Goal: Task Accomplishment & Management: Use online tool/utility

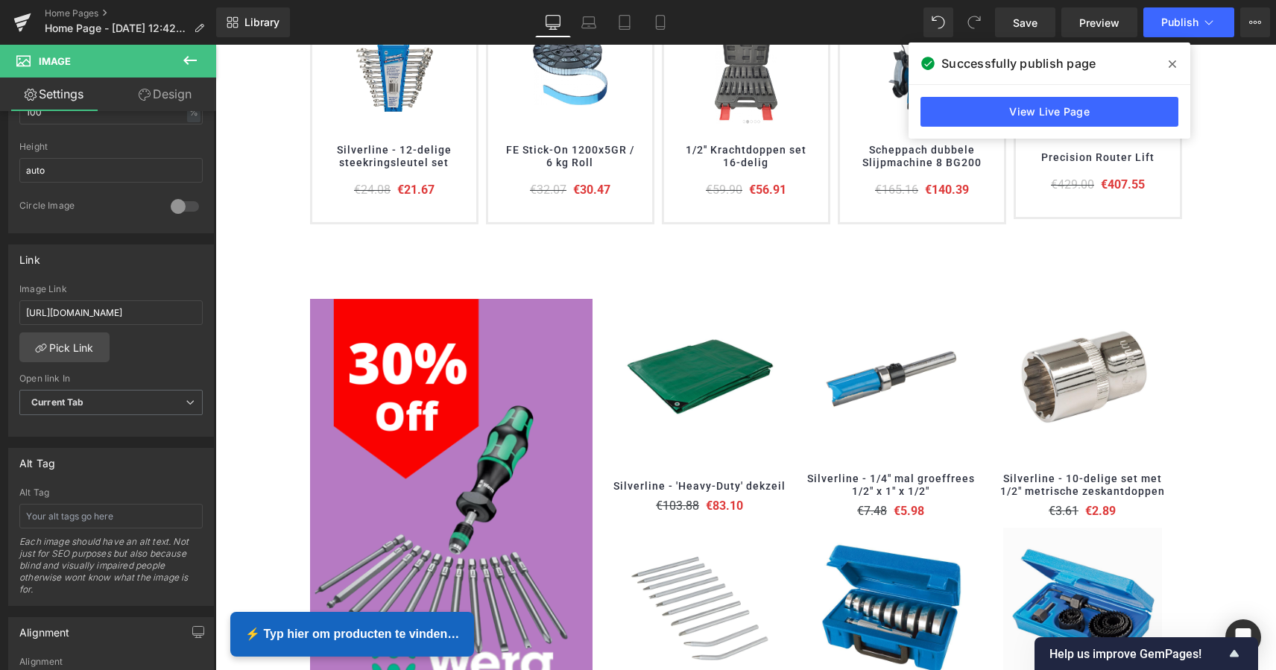
scroll to position [689, 0]
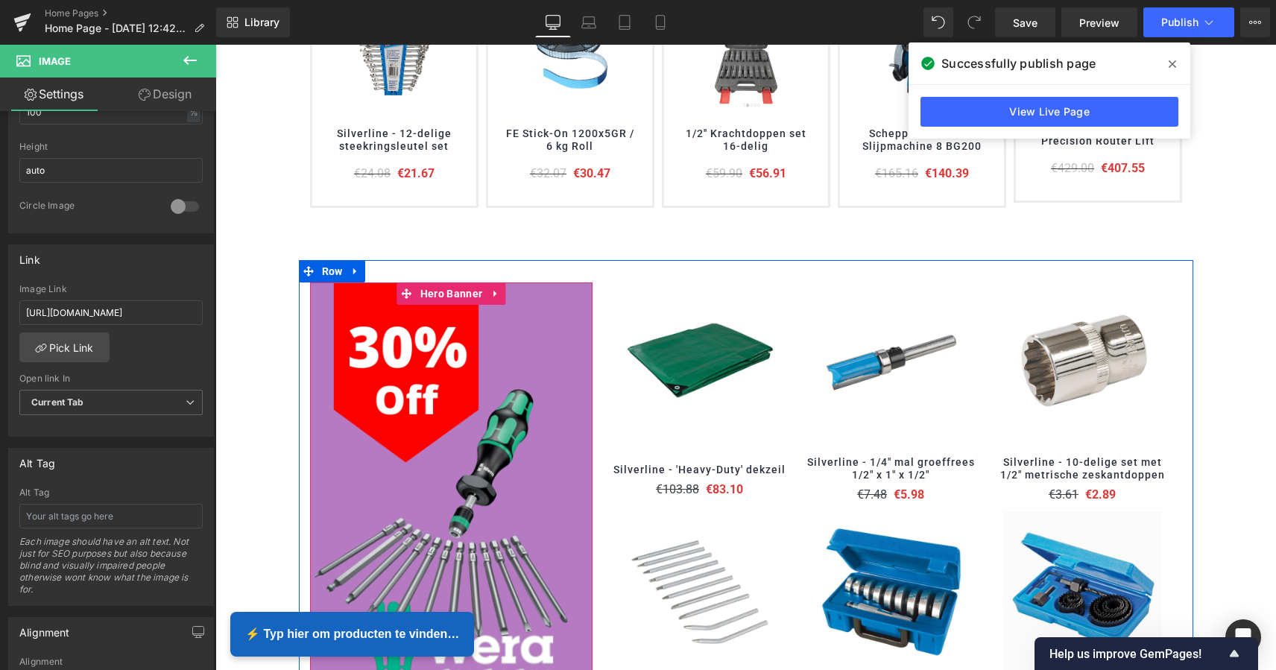
click at [531, 343] on div at bounding box center [451, 506] width 283 height 449
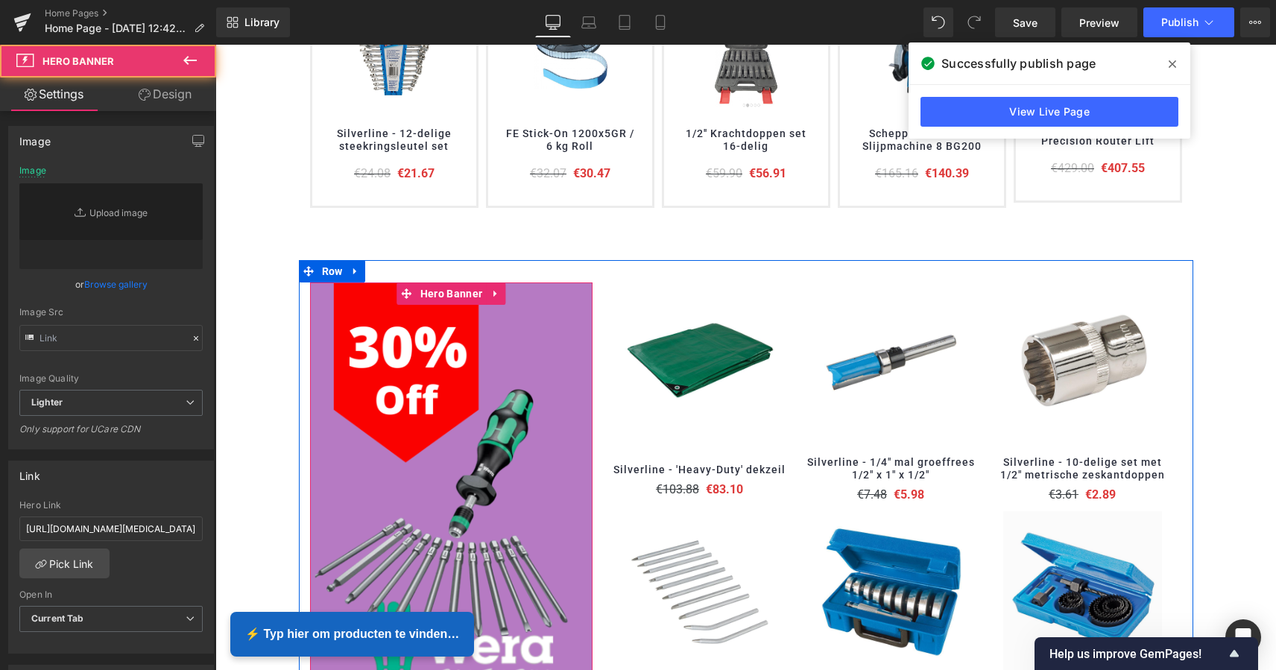
type input "[URL][DOMAIN_NAME]"
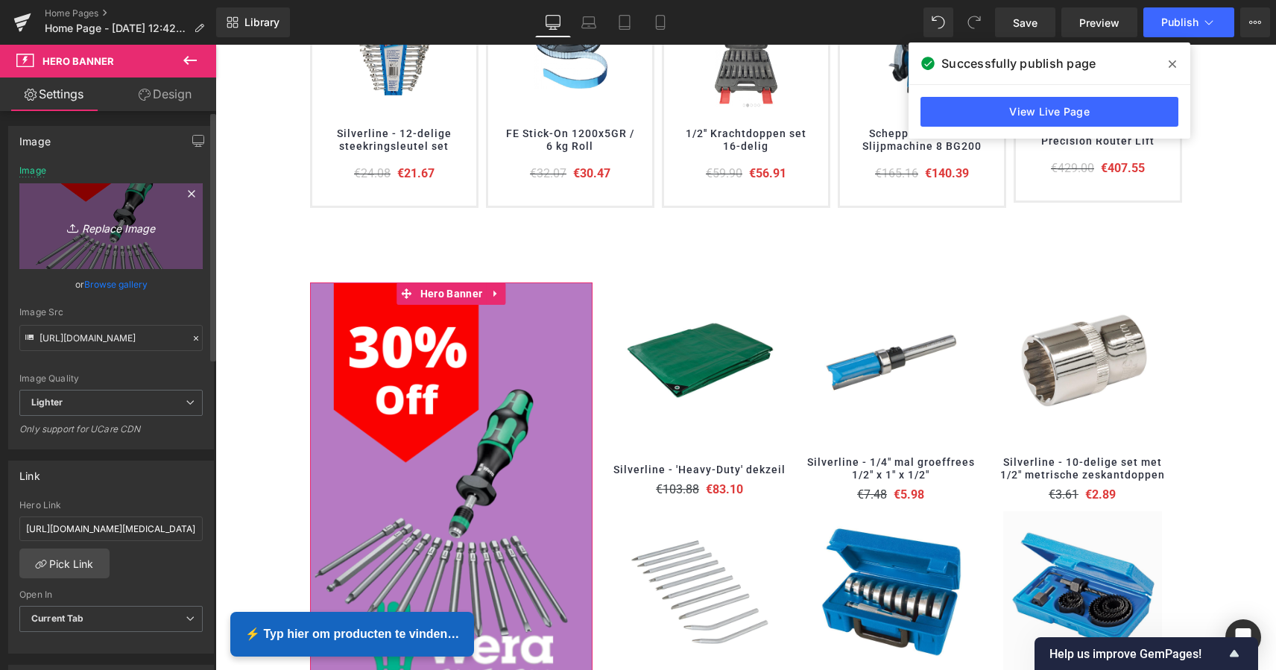
click at [119, 230] on icon "Replace Image" at bounding box center [110, 226] width 119 height 19
type input "C:\fakepath\Scherm­afbeelding [DATE] 12.22.02.png"
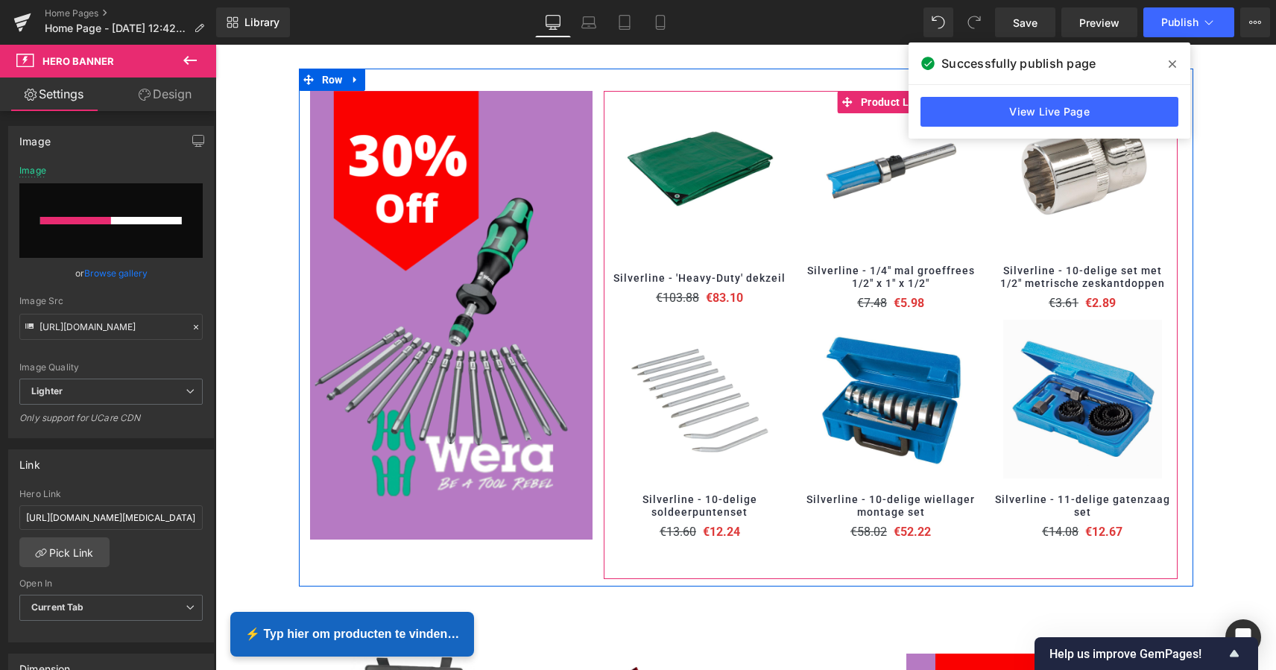
scroll to position [873, 0]
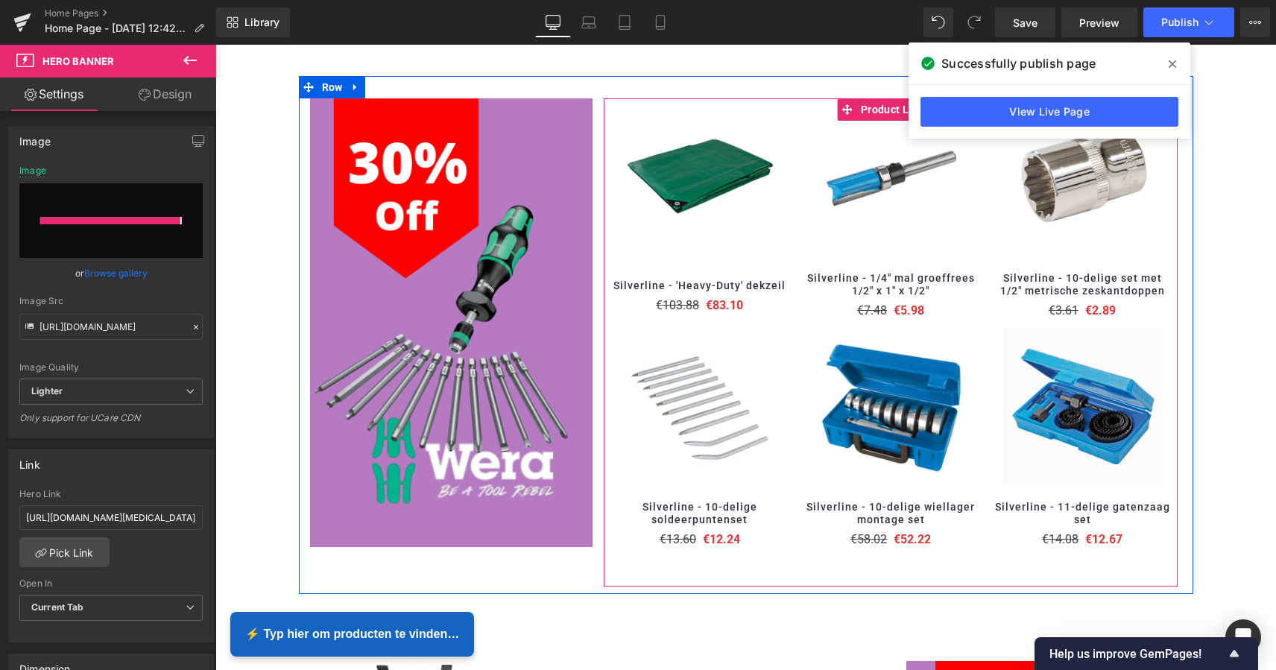
type input "[URL][DOMAIN_NAME]"
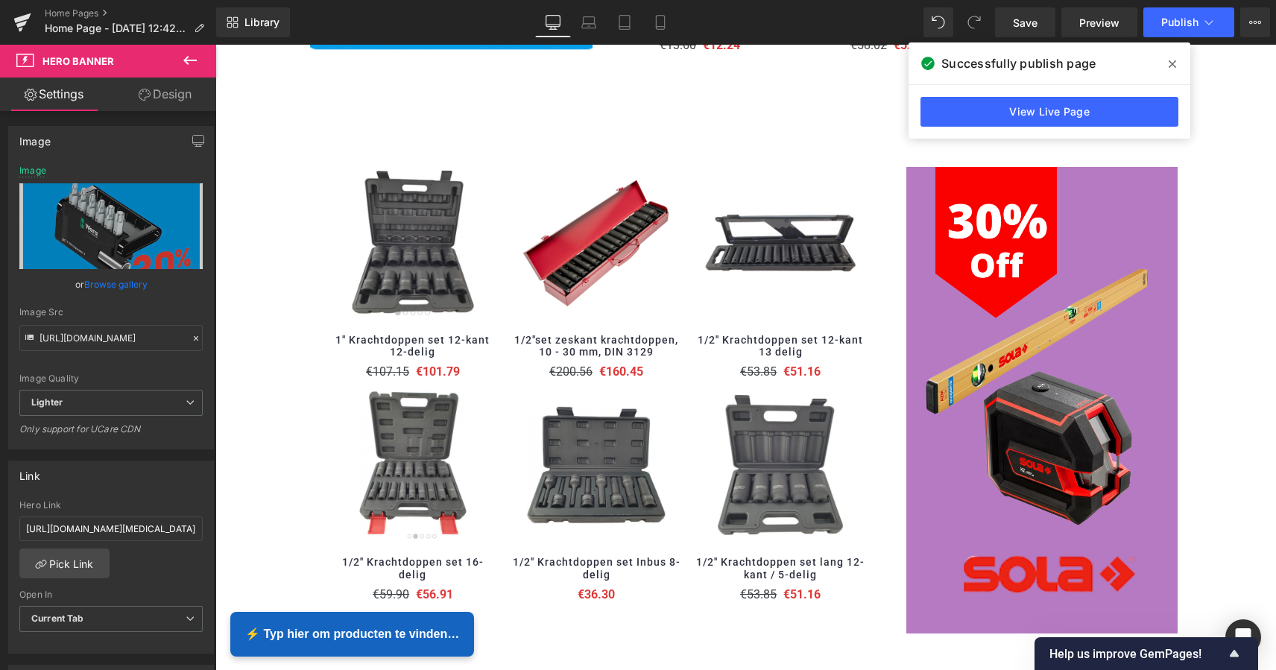
scroll to position [1369, 0]
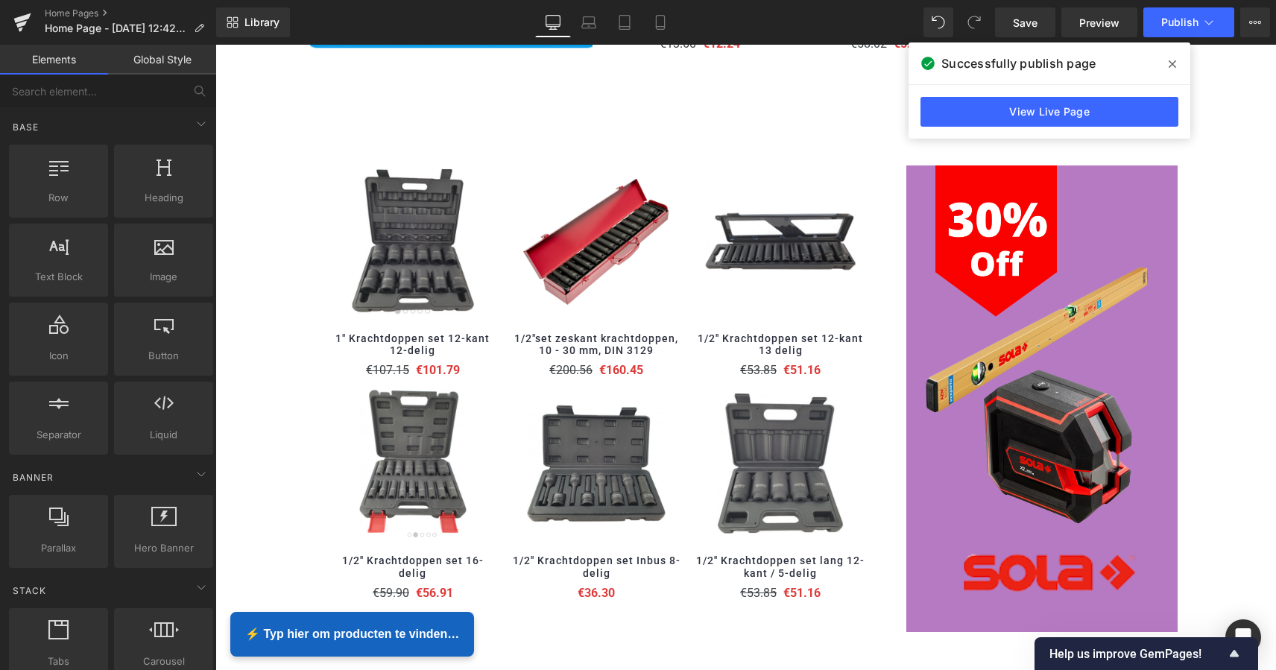
click at [1215, 128] on div "Image Image Image Image Image Image Image ‹ › Carousel Heading" at bounding box center [745, 64] width 1060 height 2492
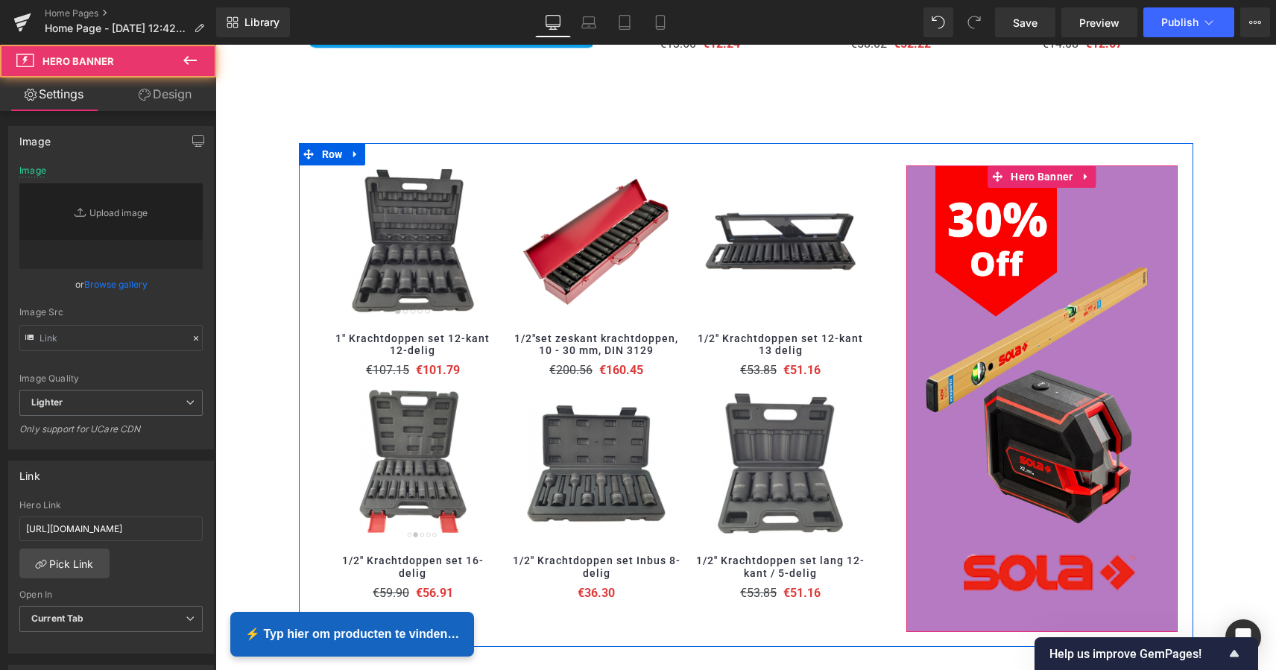
click at [1075, 261] on div at bounding box center [1042, 398] width 272 height 467
type input "[URL][DOMAIN_NAME]"
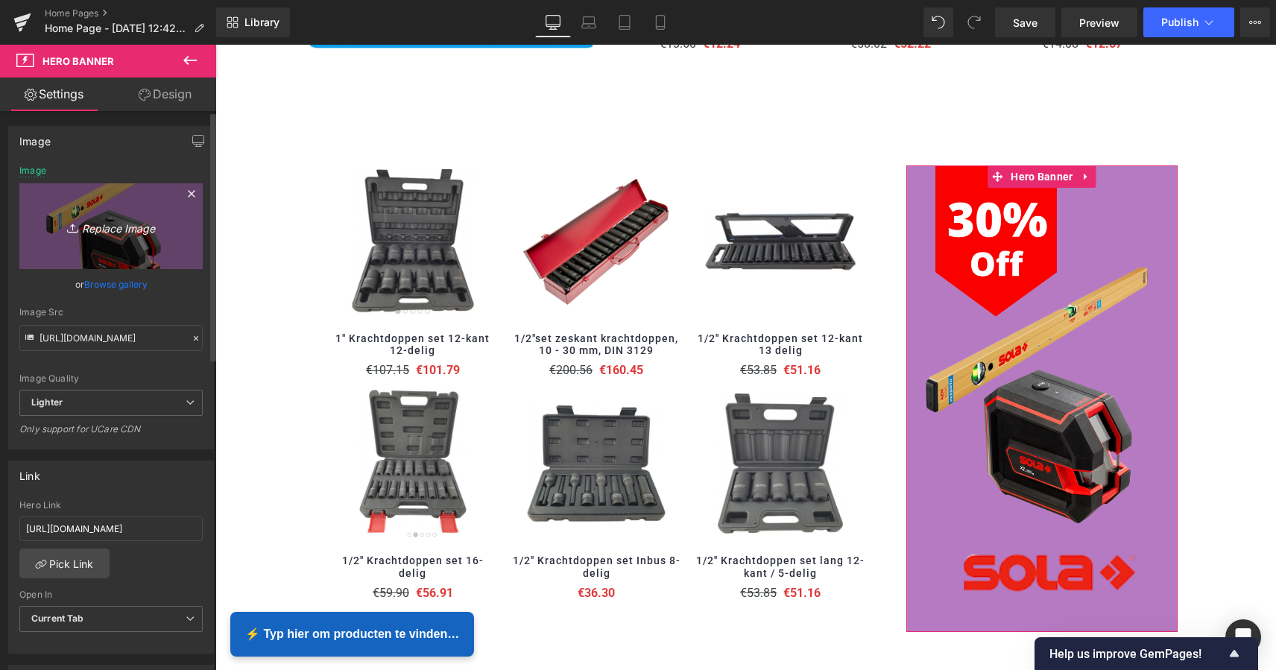
click at [120, 228] on icon "Replace Image" at bounding box center [110, 226] width 119 height 19
type input "C:\fakepath\Scherm­afbeelding [DATE] 12.25.16.png"
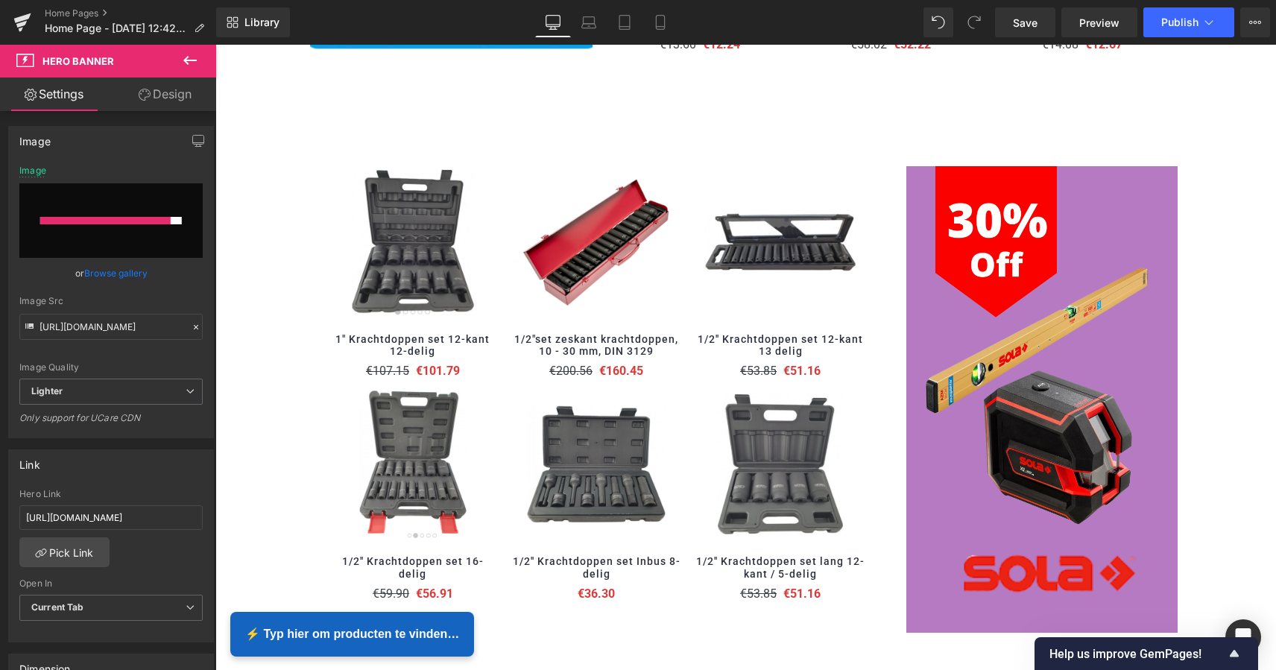
scroll to position [1352, 0]
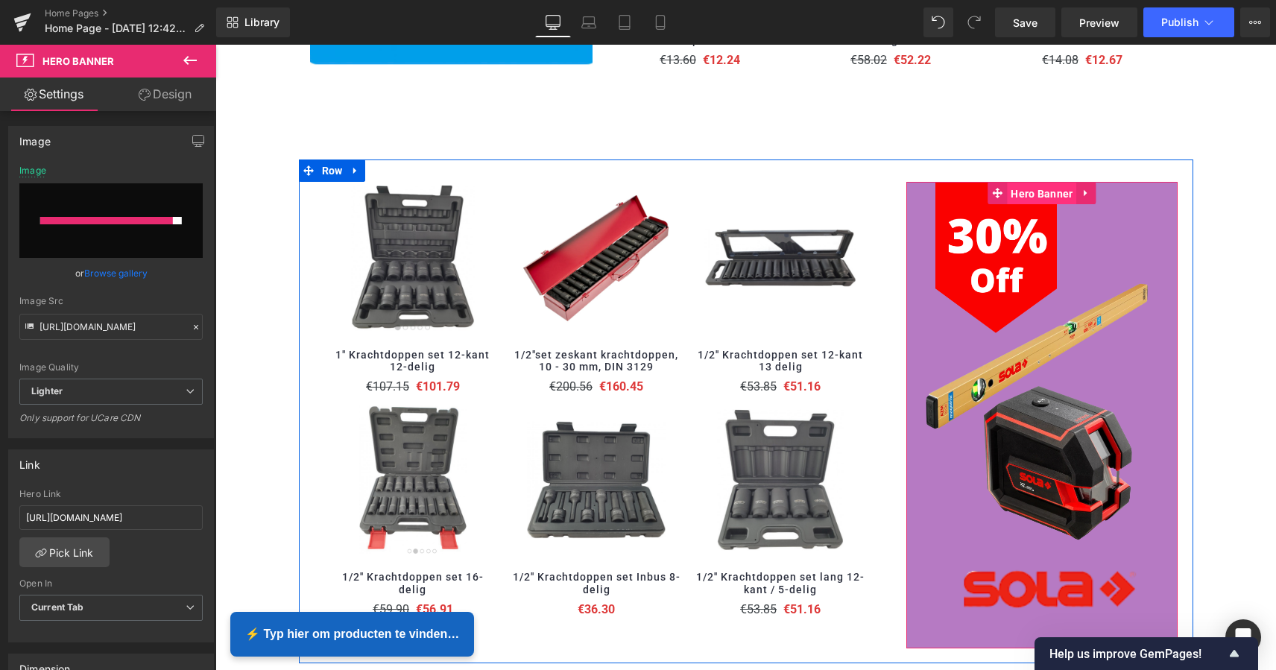
click at [1048, 189] on span "Hero Banner" at bounding box center [1041, 194] width 69 height 22
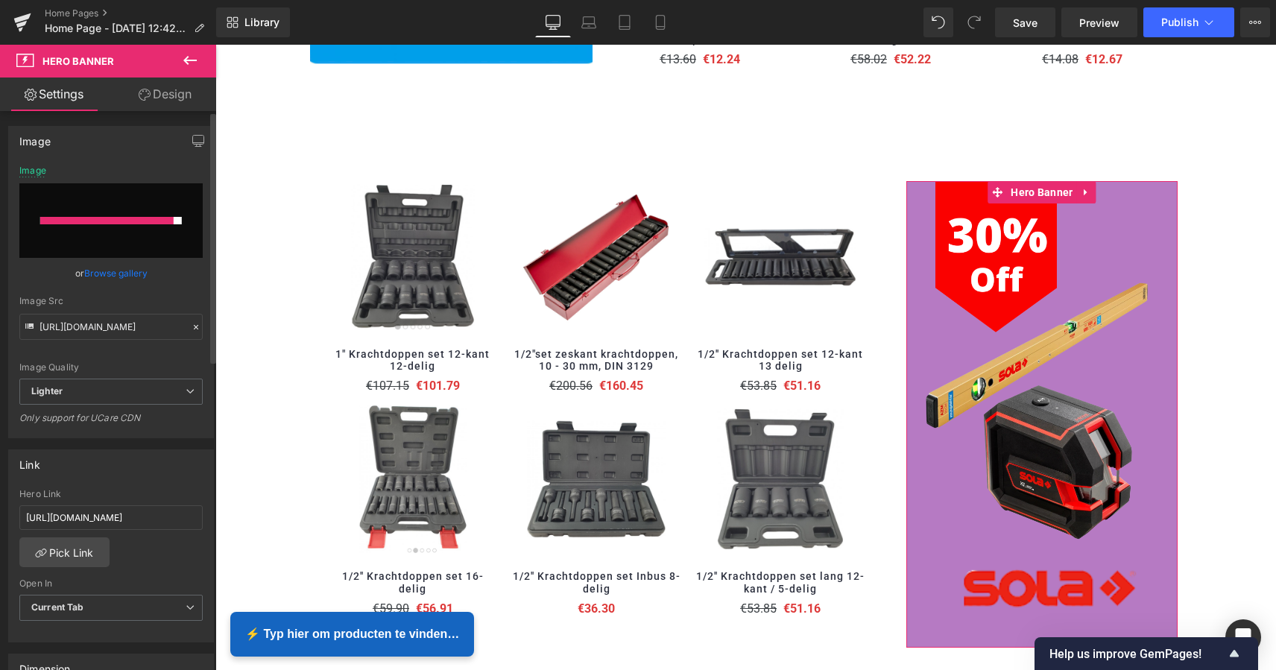
click at [127, 222] on div at bounding box center [106, 220] width 133 height 7
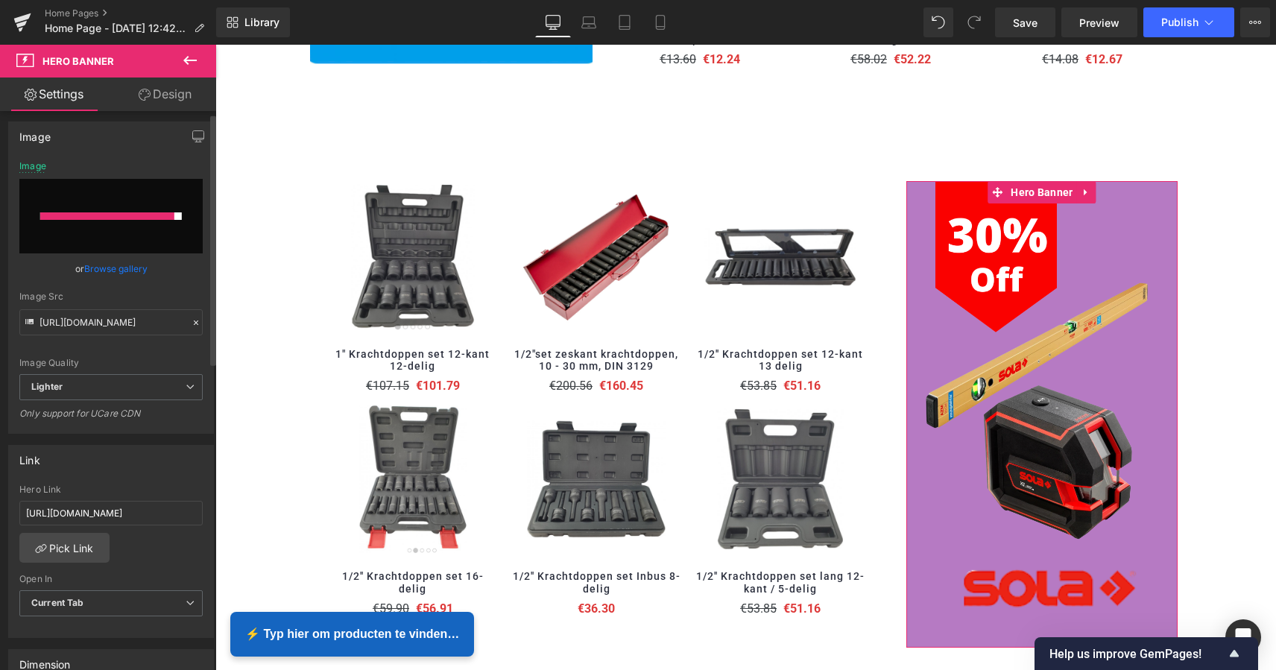
click at [119, 217] on div at bounding box center [107, 215] width 134 height 7
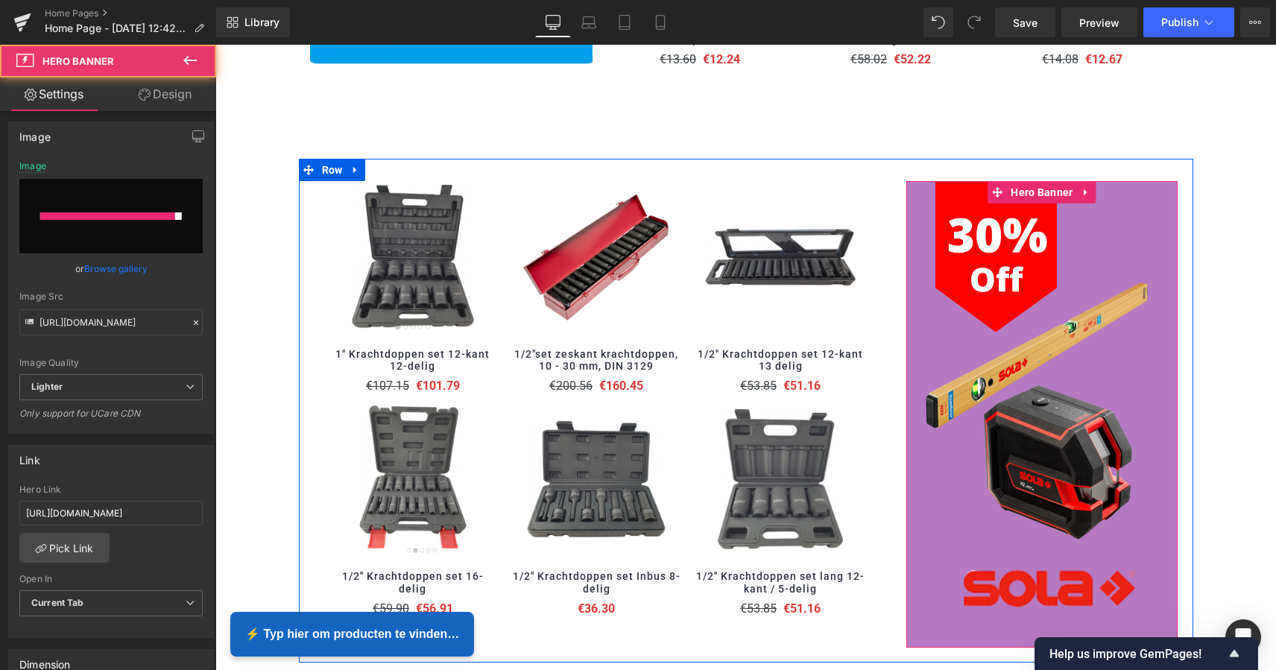
click at [1103, 209] on div at bounding box center [1042, 414] width 272 height 467
click at [1039, 189] on span "Hero Banner" at bounding box center [1041, 193] width 69 height 22
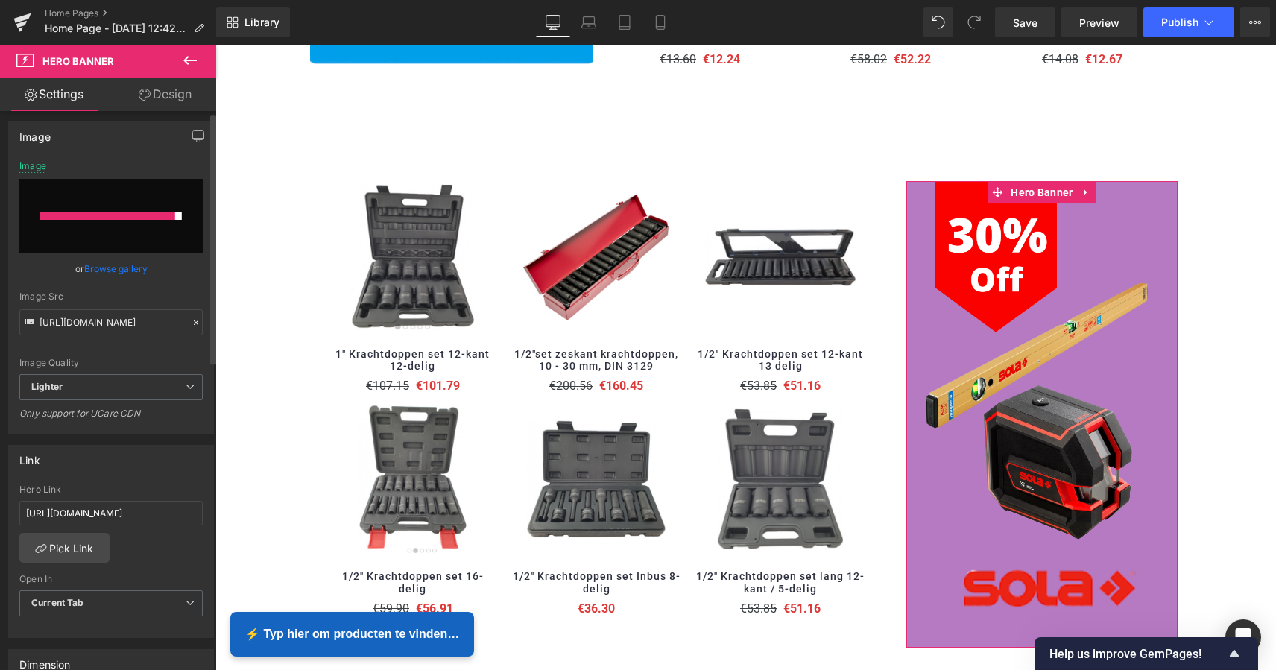
click at [129, 222] on div at bounding box center [110, 216] width 183 height 75
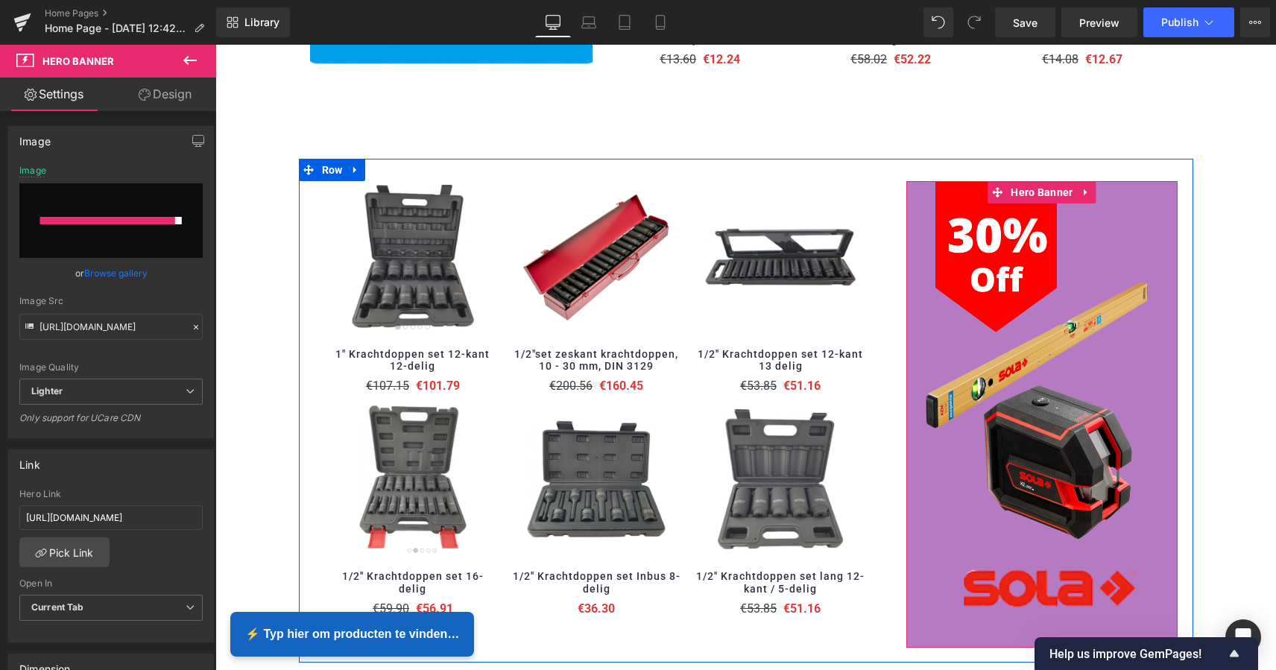
click at [1104, 241] on div at bounding box center [1042, 414] width 272 height 467
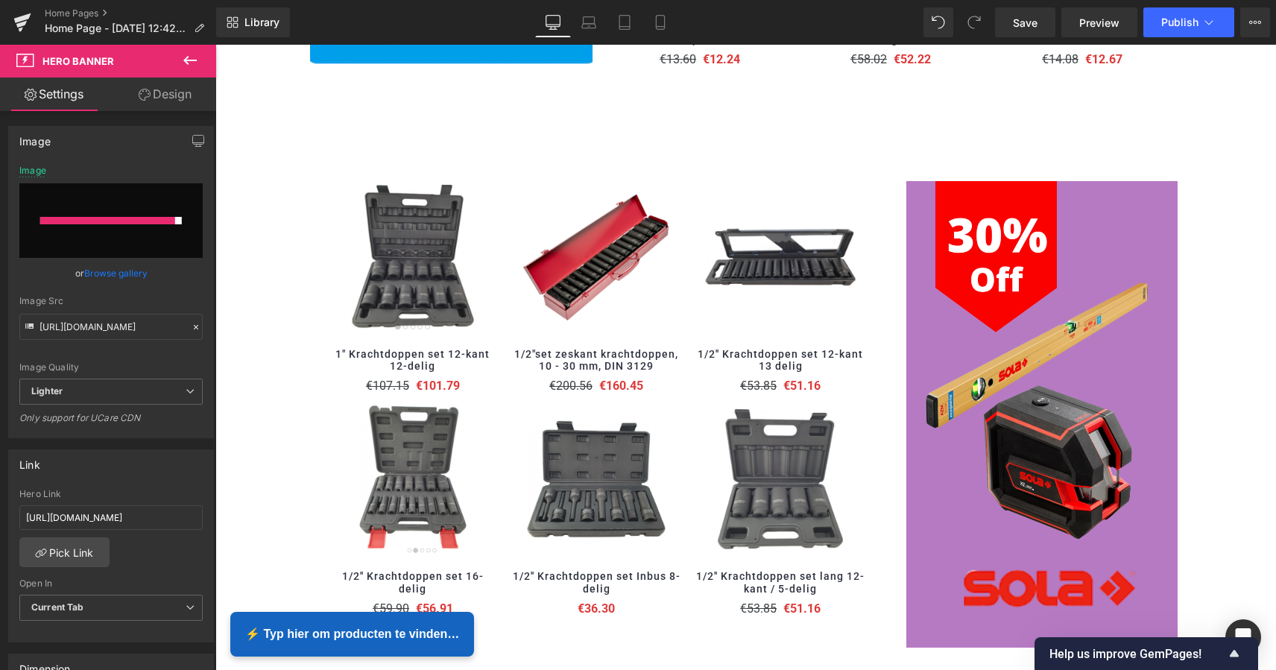
click at [179, 60] on button at bounding box center [190, 61] width 52 height 33
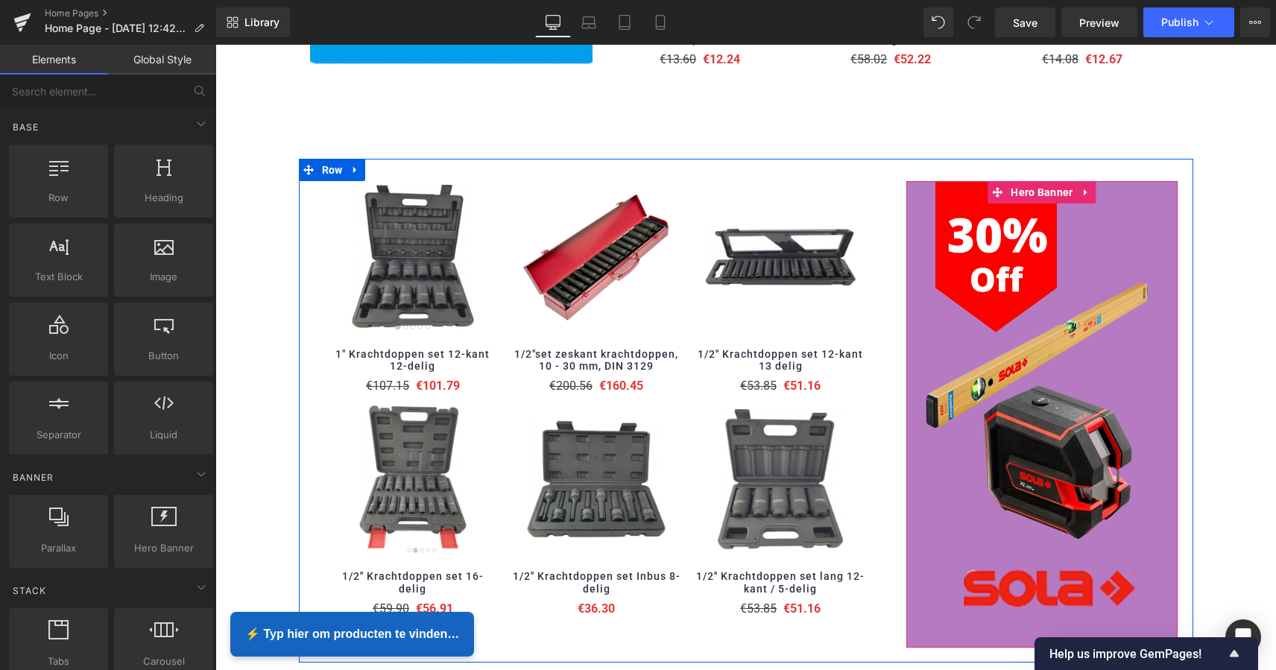
click at [1091, 240] on div at bounding box center [1042, 414] width 272 height 467
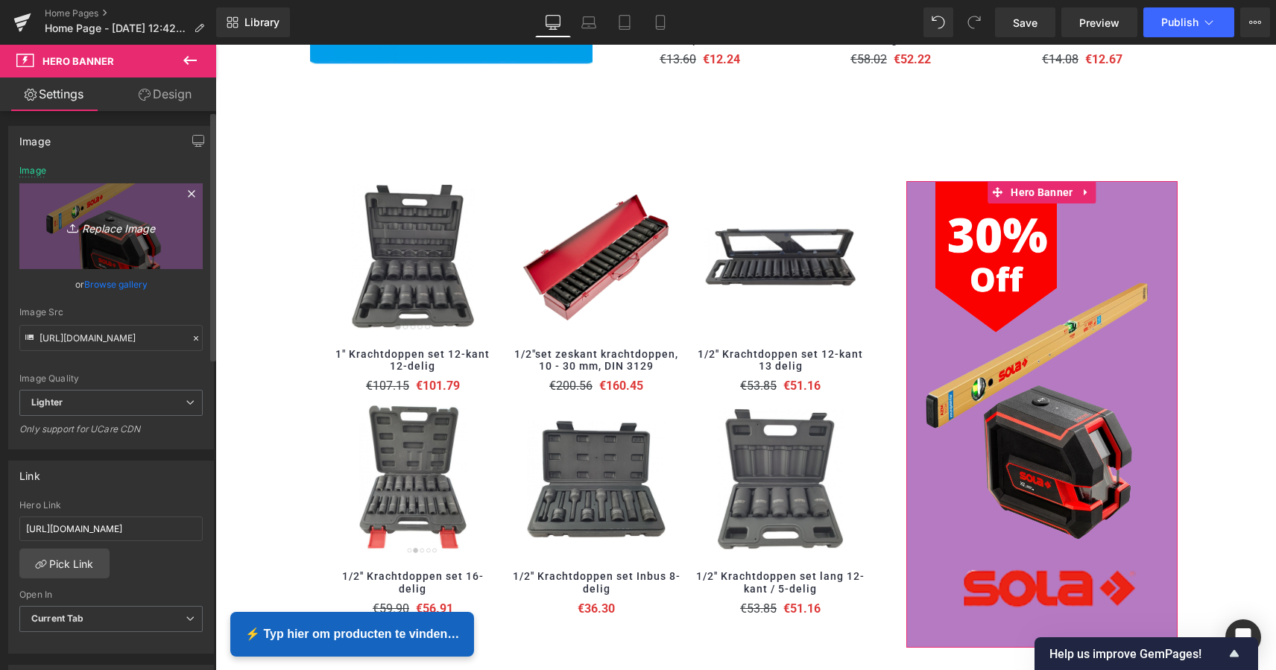
click at [122, 231] on icon "Replace Image" at bounding box center [110, 226] width 119 height 19
type input "C:\fakepath\Scherm­afbeelding [DATE] 12.25.16.png"
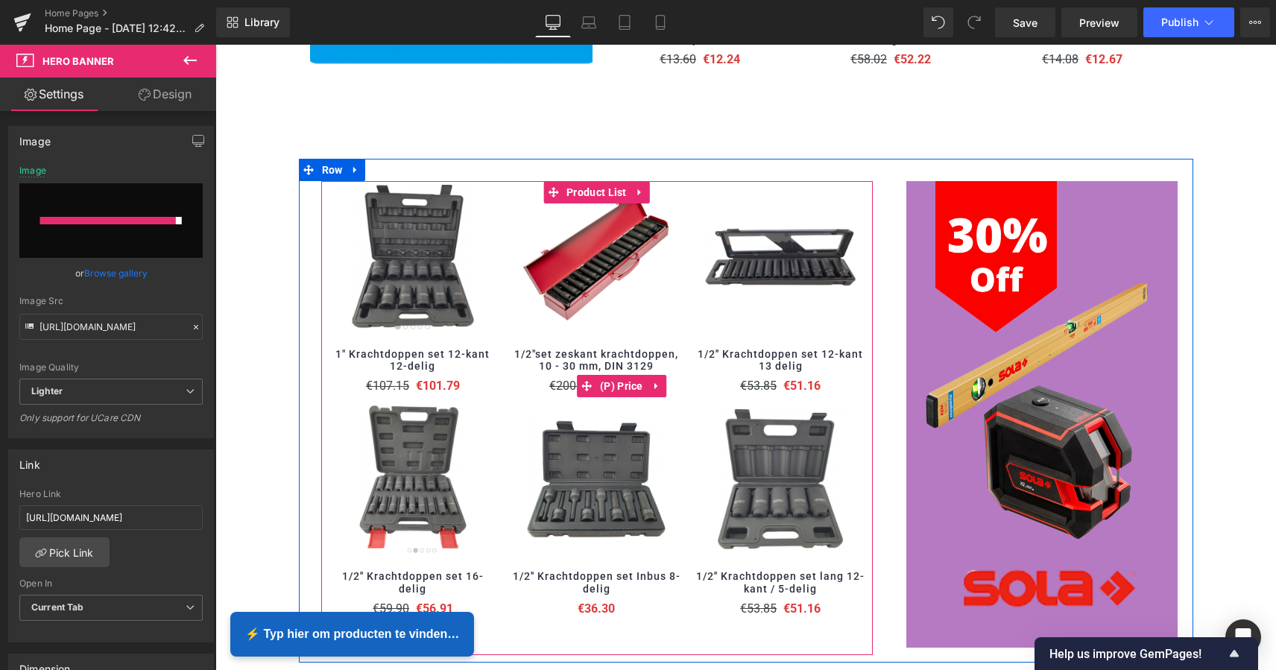
type input "[URL][DOMAIN_NAME]"
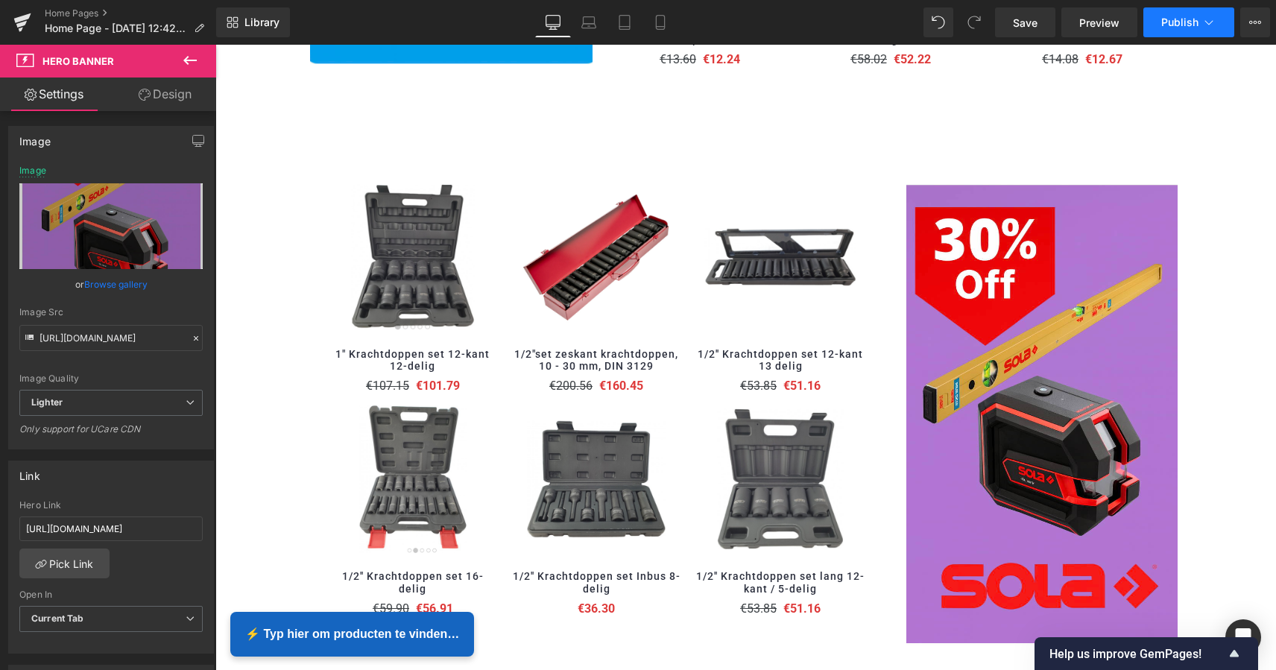
click at [1183, 20] on span "Publish" at bounding box center [1179, 22] width 37 height 12
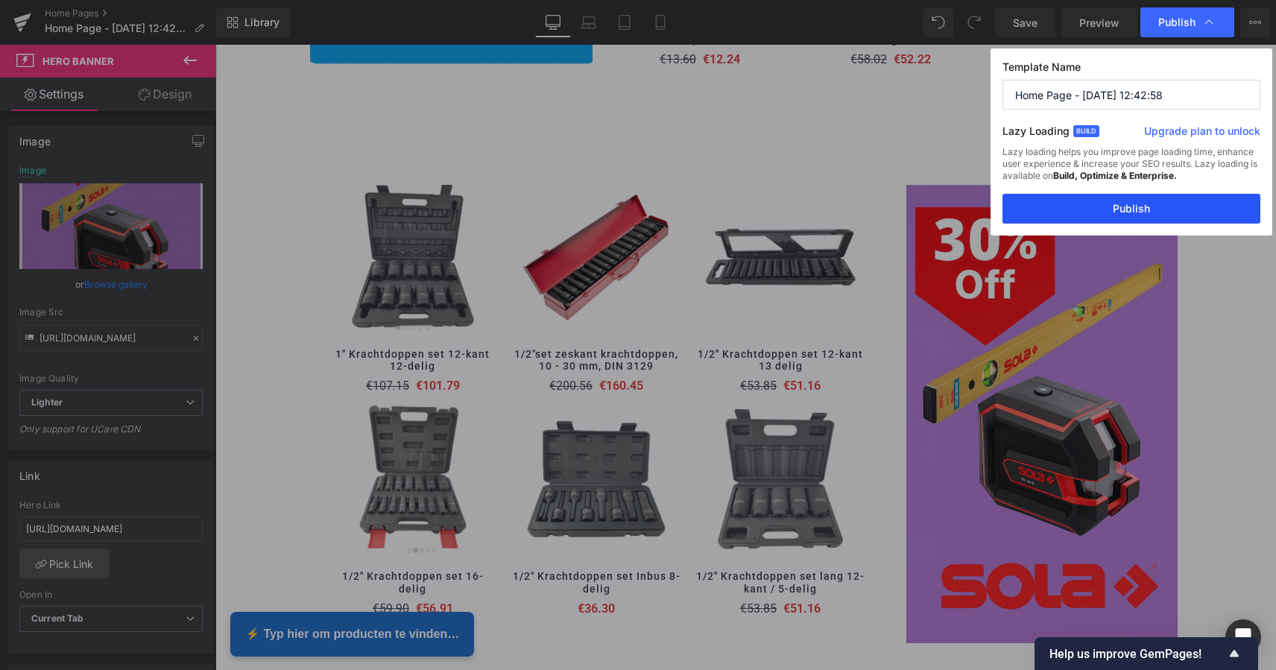
click at [1146, 206] on button "Publish" at bounding box center [1131, 209] width 258 height 30
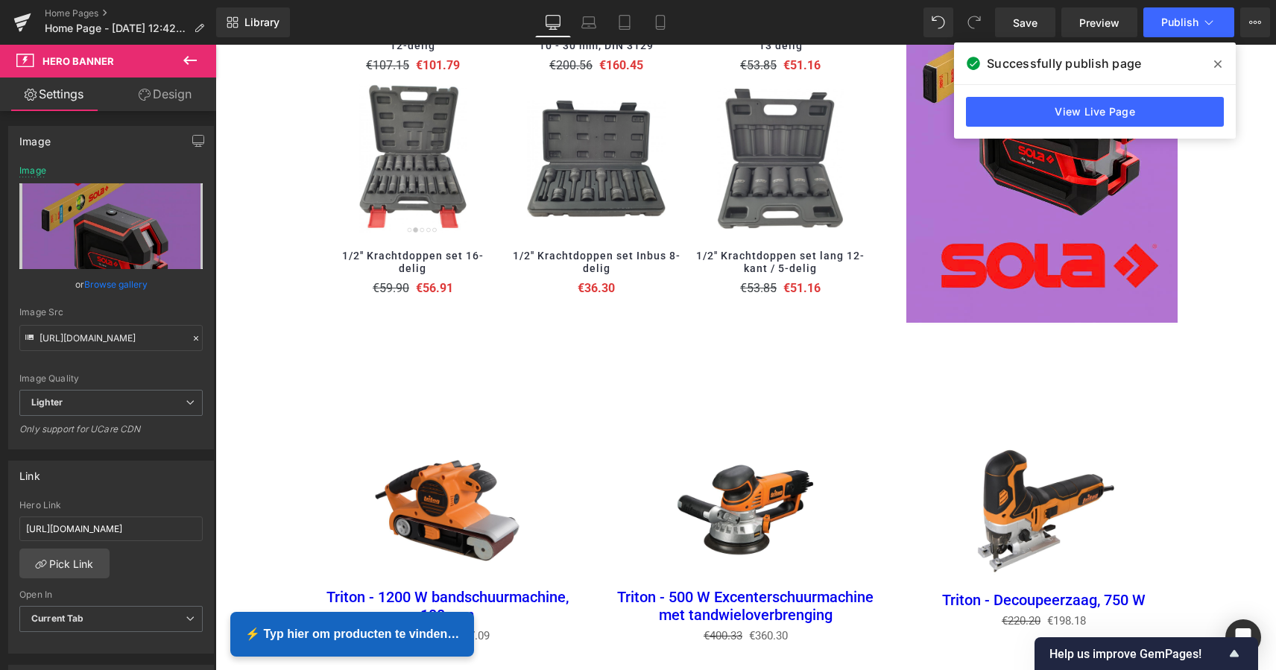
scroll to position [1677, 0]
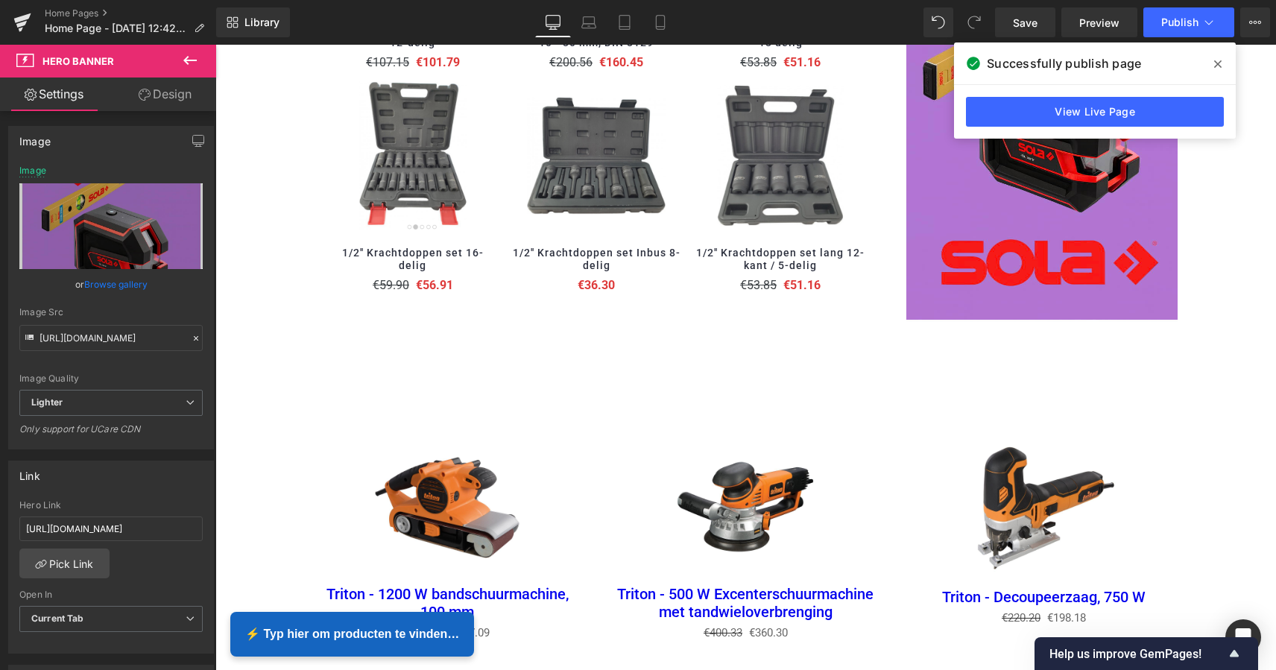
click at [188, 65] on icon at bounding box center [190, 60] width 18 height 18
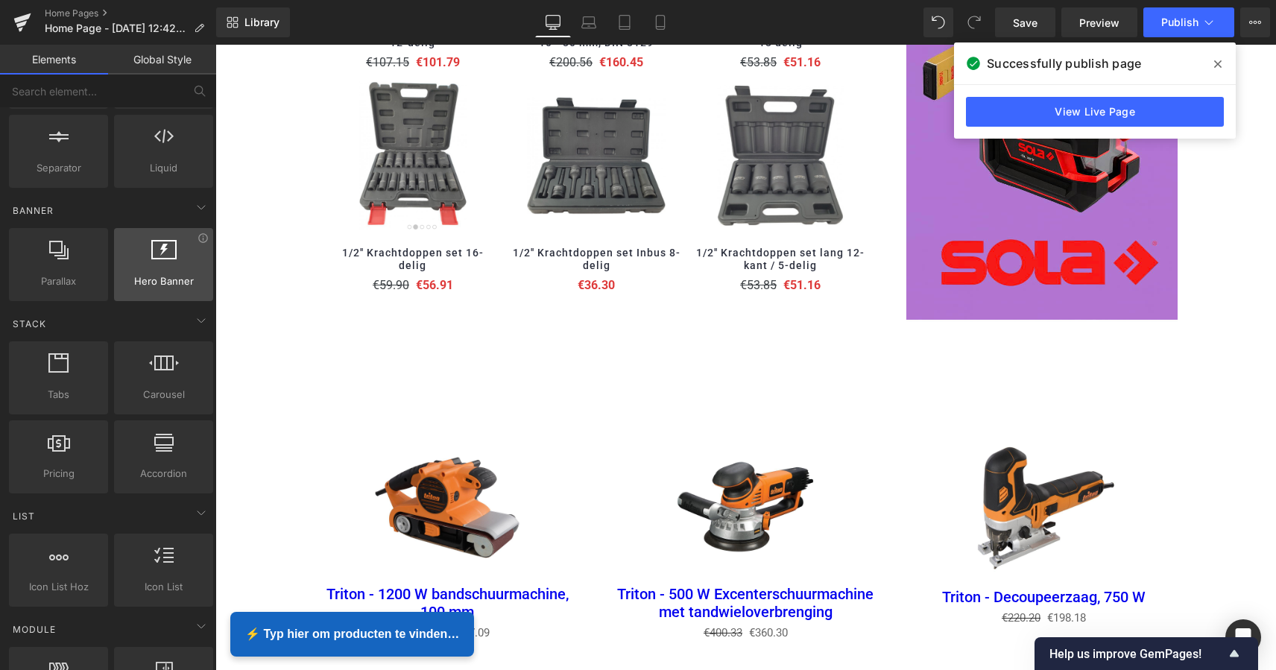
scroll to position [267, 0]
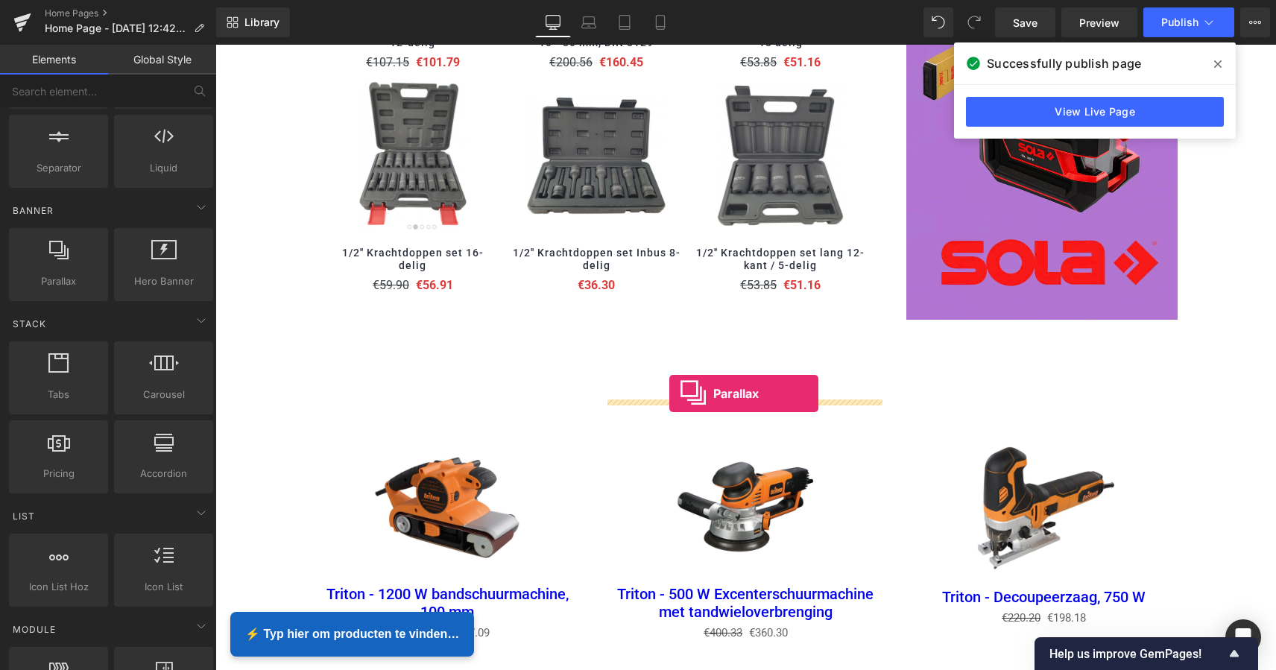
drag, startPoint x: 271, startPoint y: 301, endPoint x: 669, endPoint y: 393, distance: 408.5
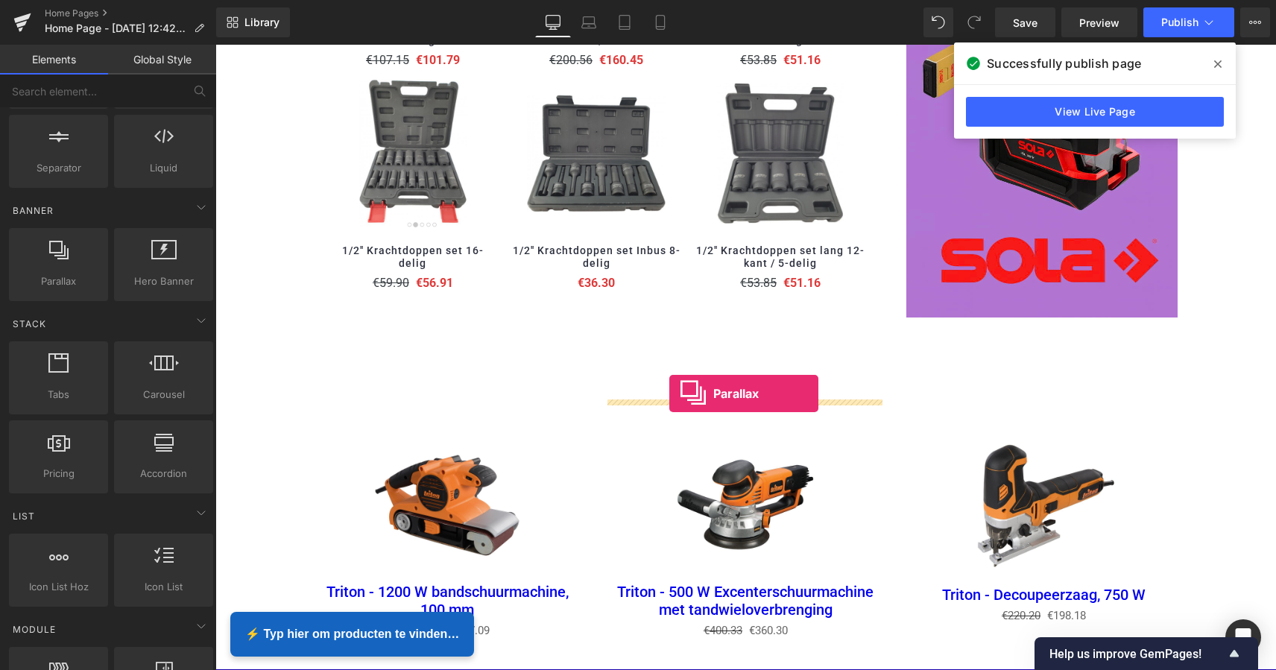
scroll to position [3447, 1054]
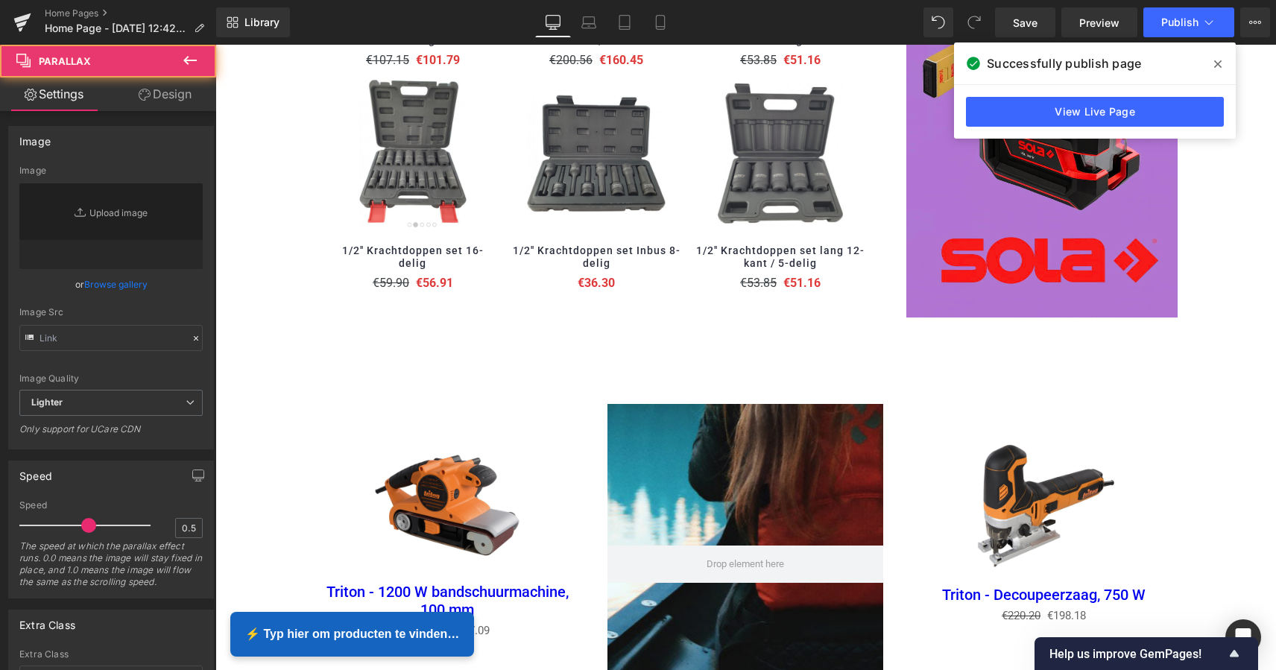
type input "[URL][DOMAIN_NAME]"
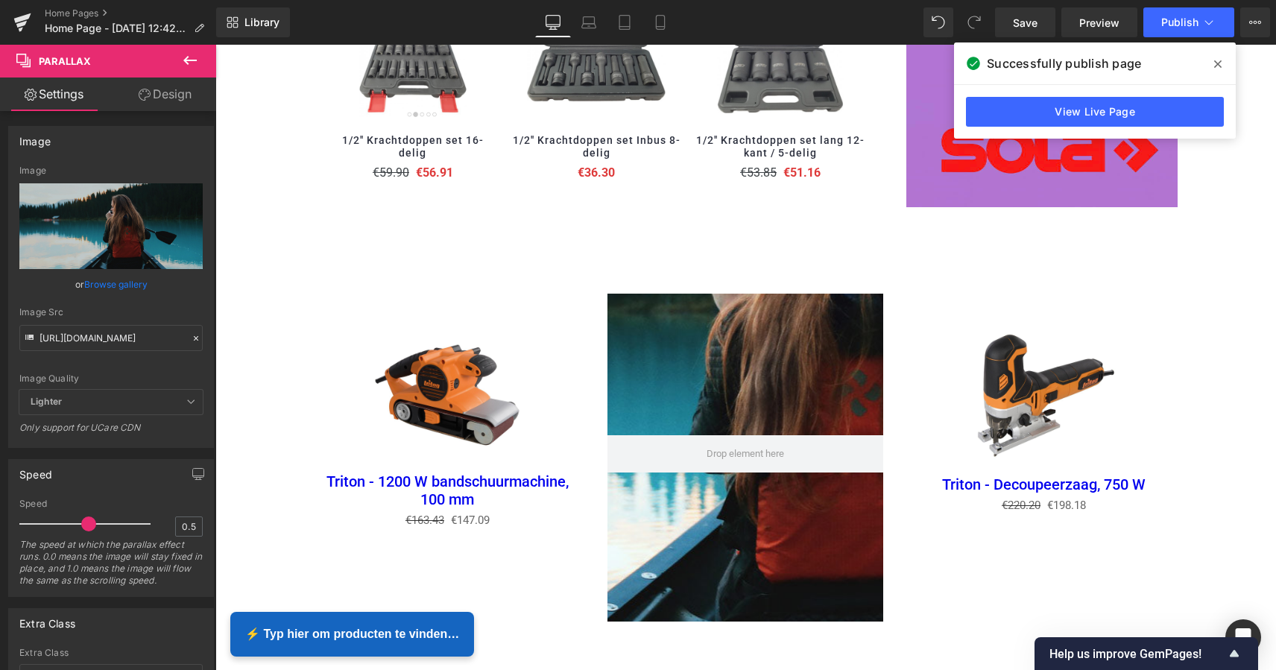
scroll to position [1736, 0]
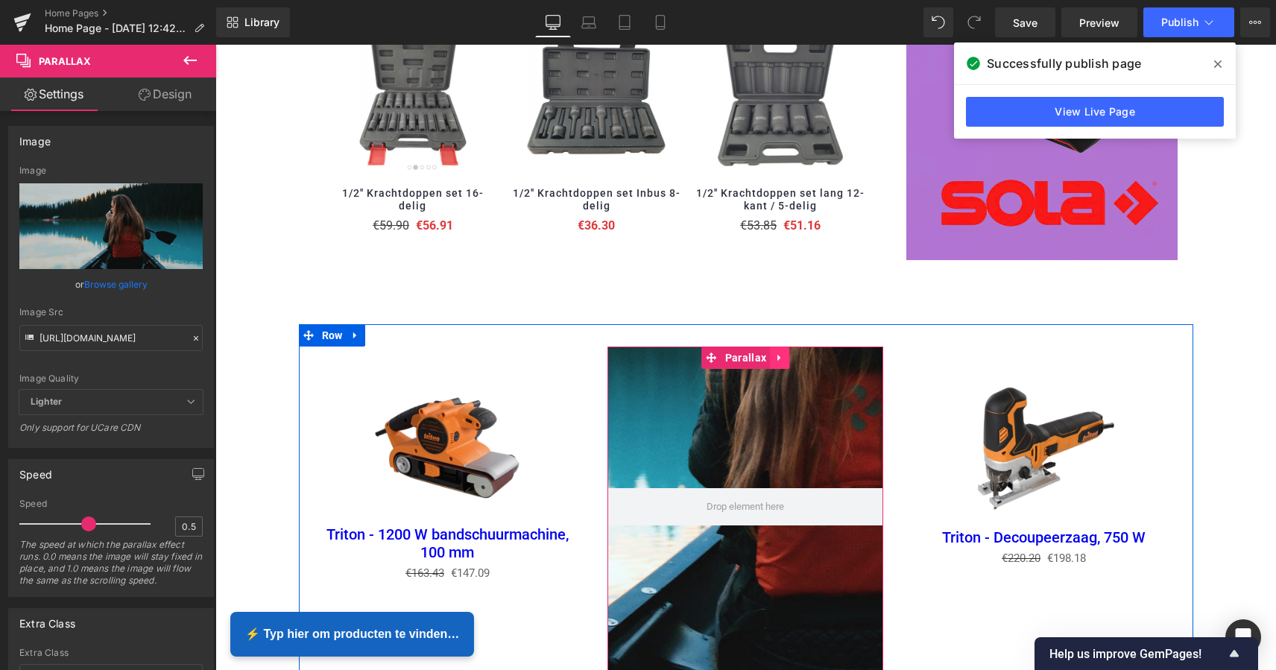
click at [777, 352] on icon at bounding box center [779, 357] width 10 height 11
click at [788, 352] on icon at bounding box center [789, 357] width 10 height 10
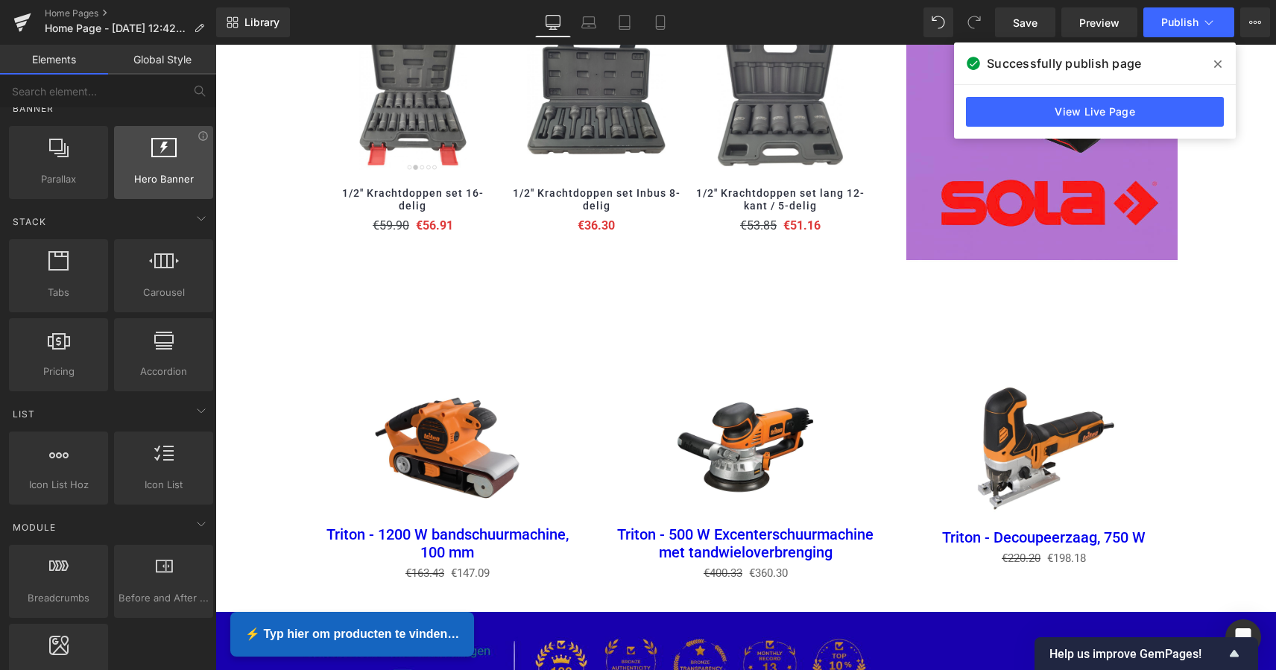
scroll to position [374, 0]
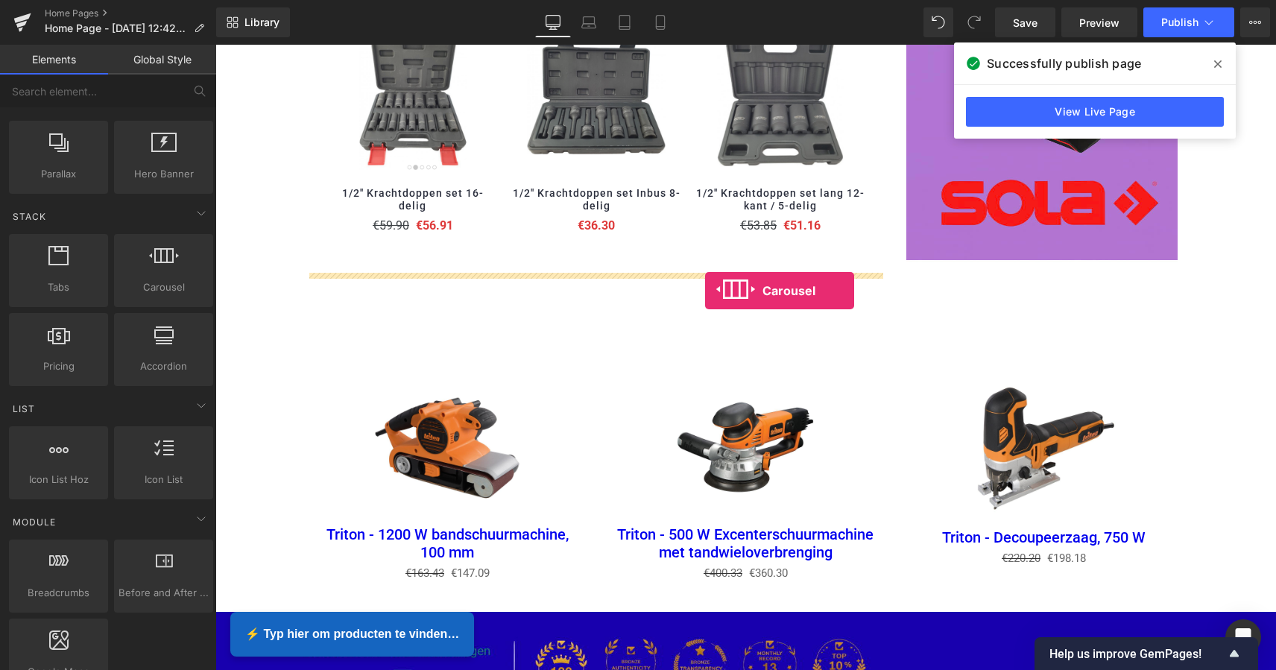
drag, startPoint x: 380, startPoint y: 305, endPoint x: 705, endPoint y: 291, distance: 325.2
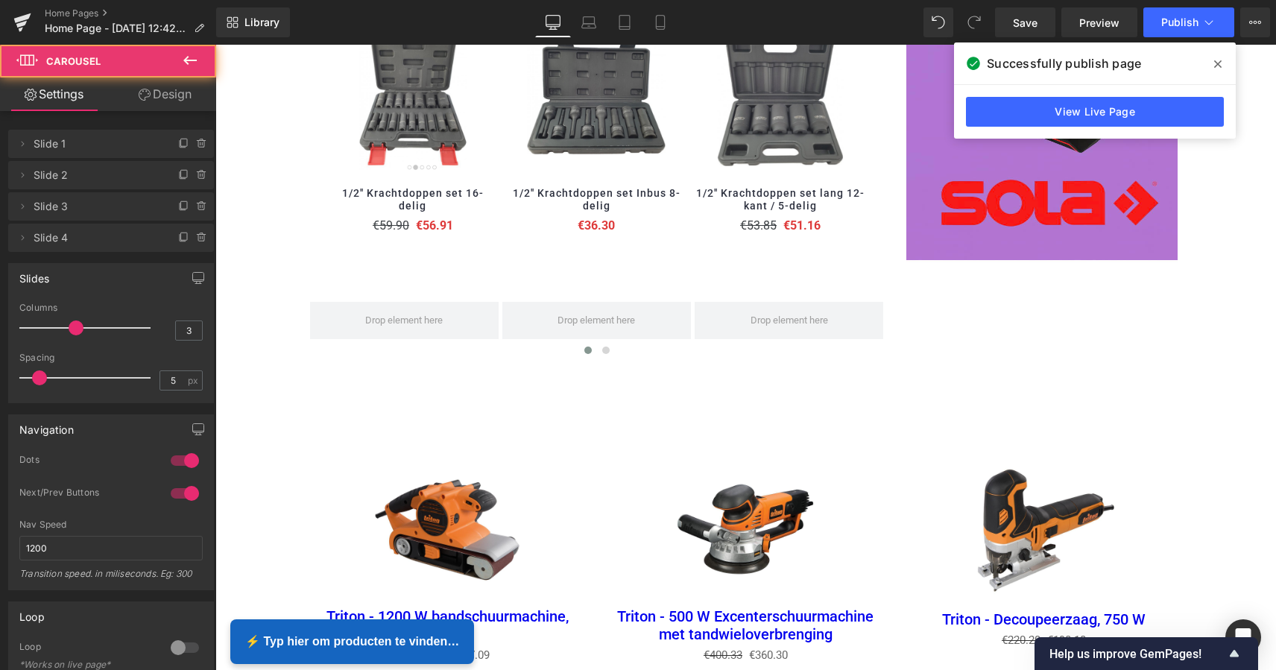
scroll to position [3460, 1054]
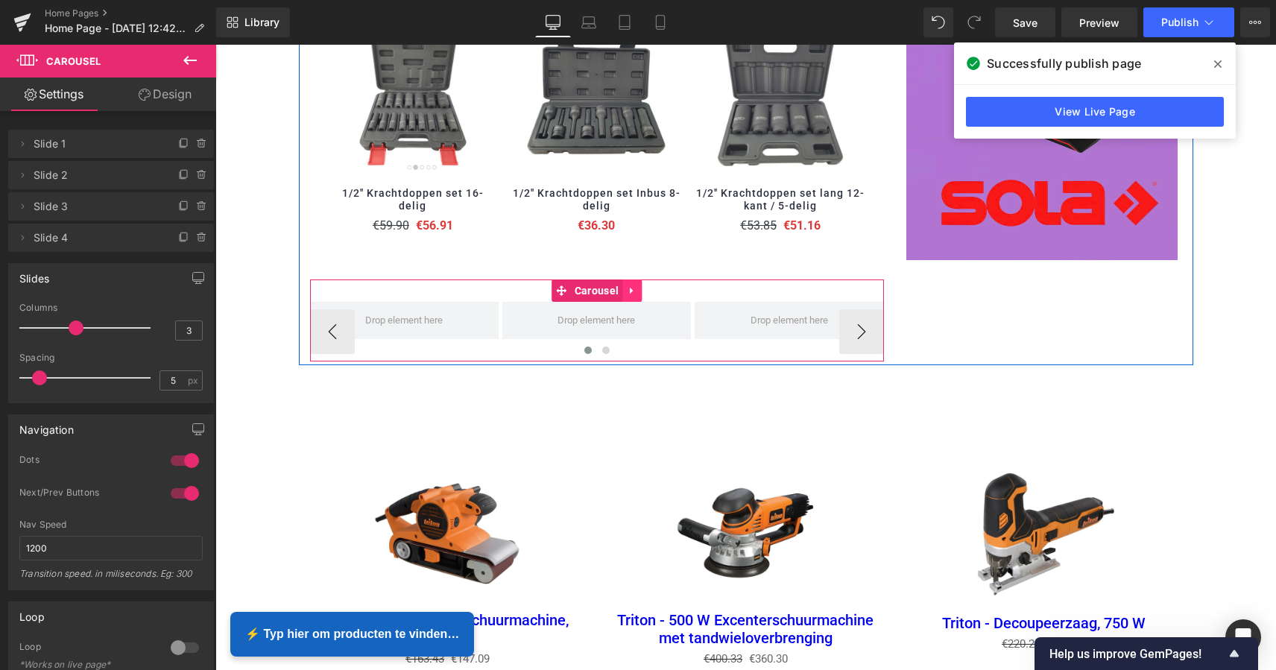
click at [630, 288] on icon at bounding box center [631, 291] width 3 height 7
click at [636, 285] on icon at bounding box center [641, 290] width 10 height 10
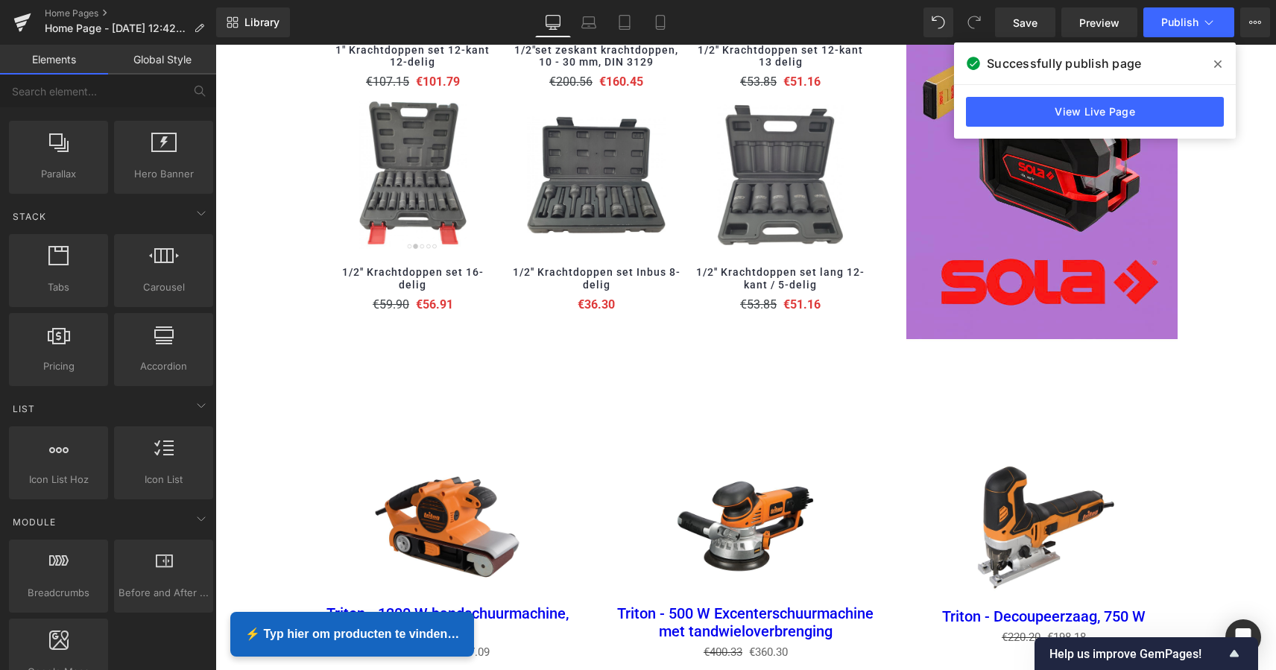
scroll to position [1732, 0]
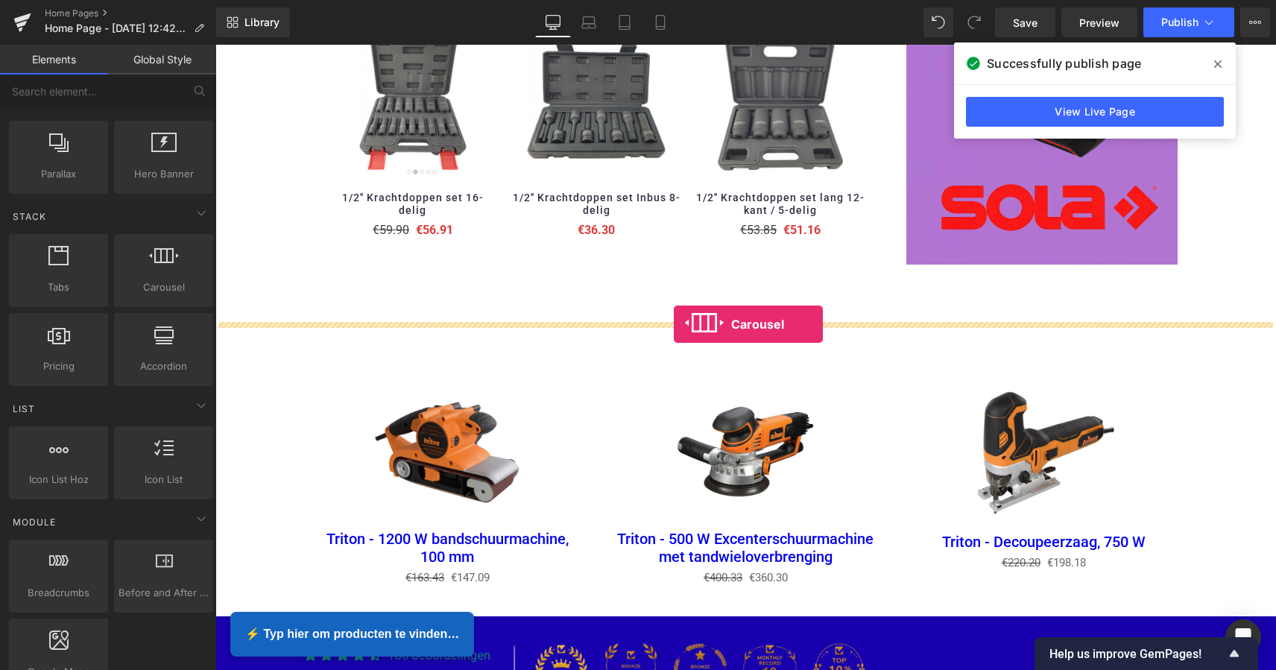
drag, startPoint x: 377, startPoint y: 303, endPoint x: 674, endPoint y: 323, distance: 297.2
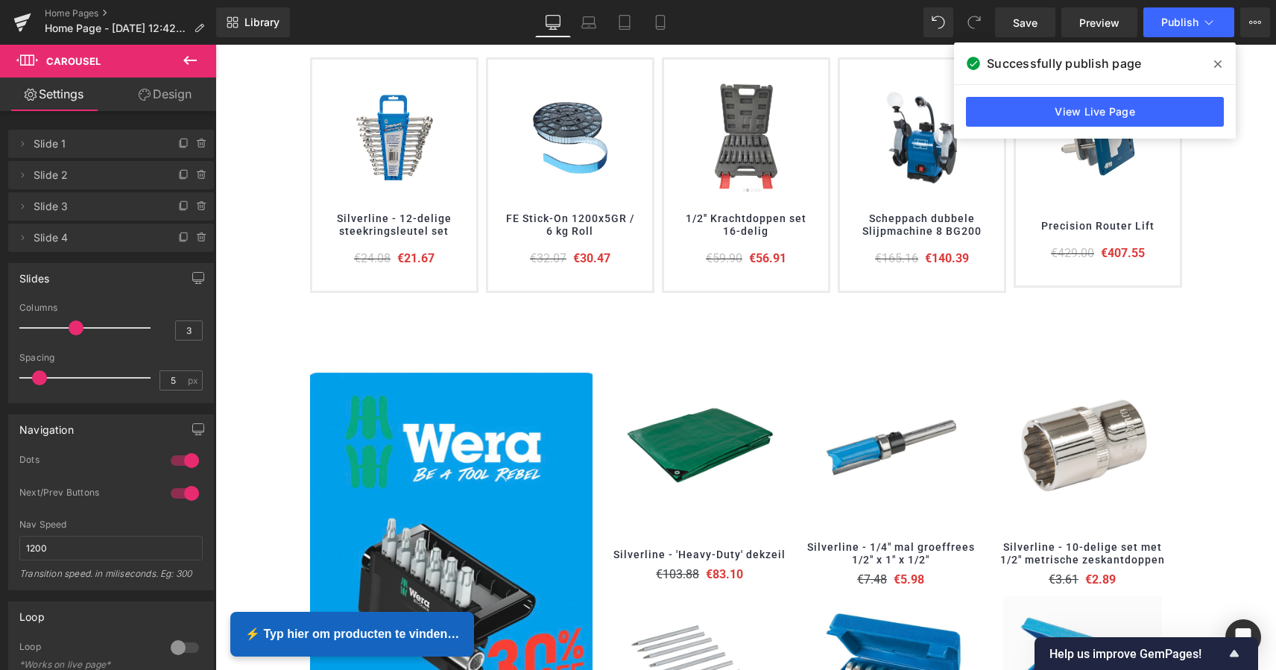
scroll to position [412, 0]
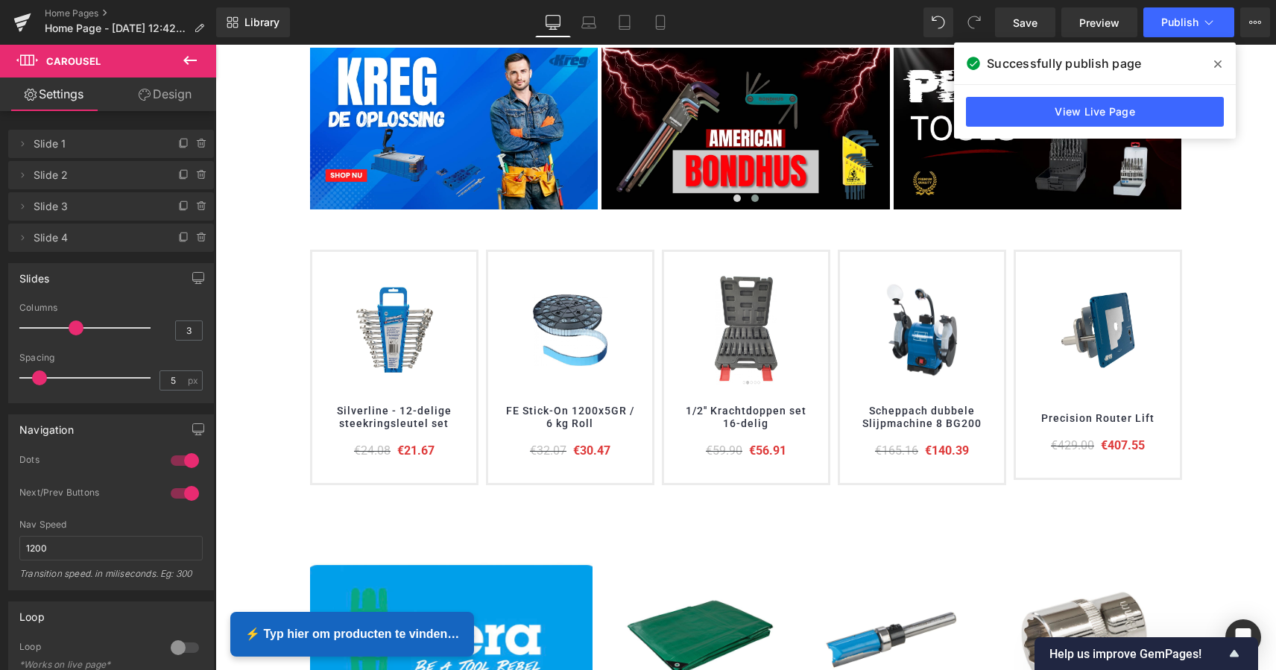
click at [788, 280] on img at bounding box center [745, 330] width 89 height 112
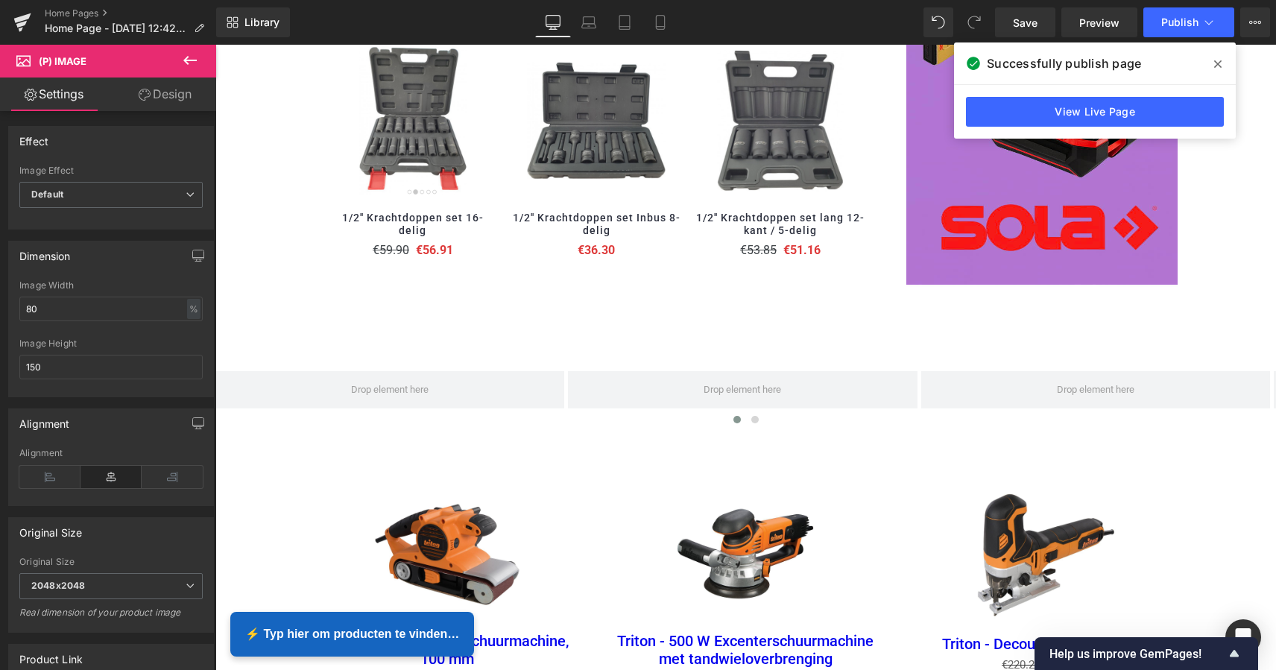
scroll to position [1795, 0]
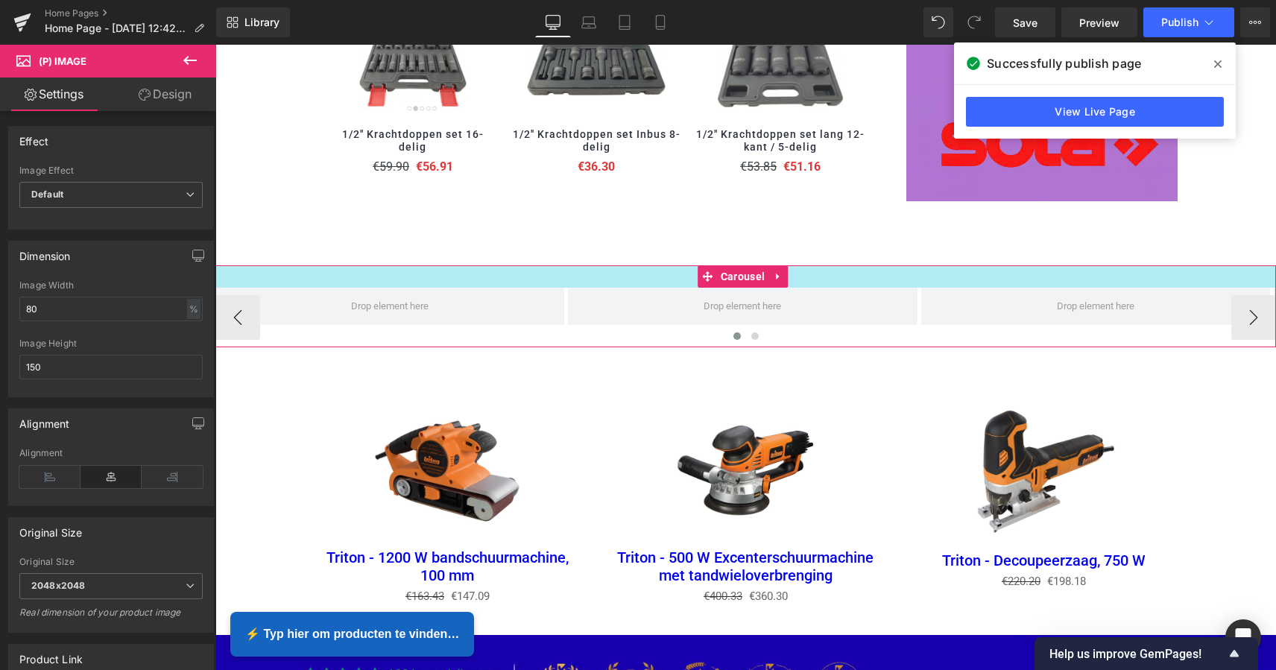
click at [604, 272] on div at bounding box center [745, 276] width 1060 height 22
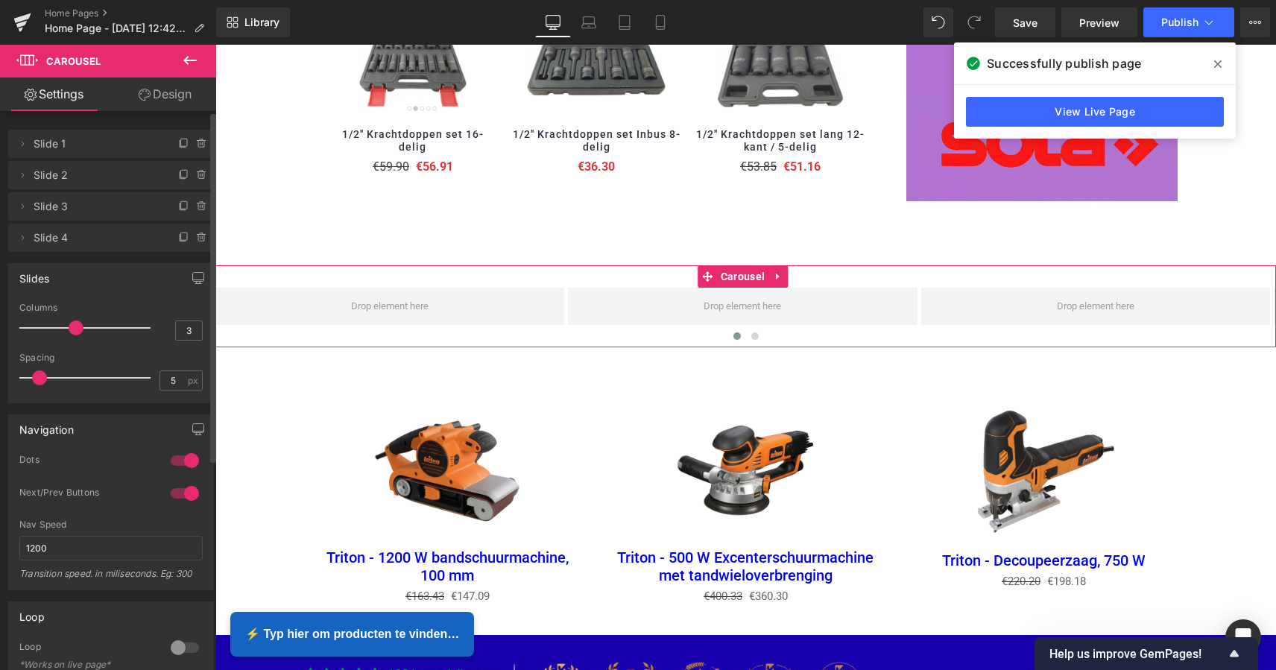
click at [121, 148] on span "Slide 1" at bounding box center [96, 144] width 125 height 28
click at [25, 145] on icon at bounding box center [22, 144] width 12 height 12
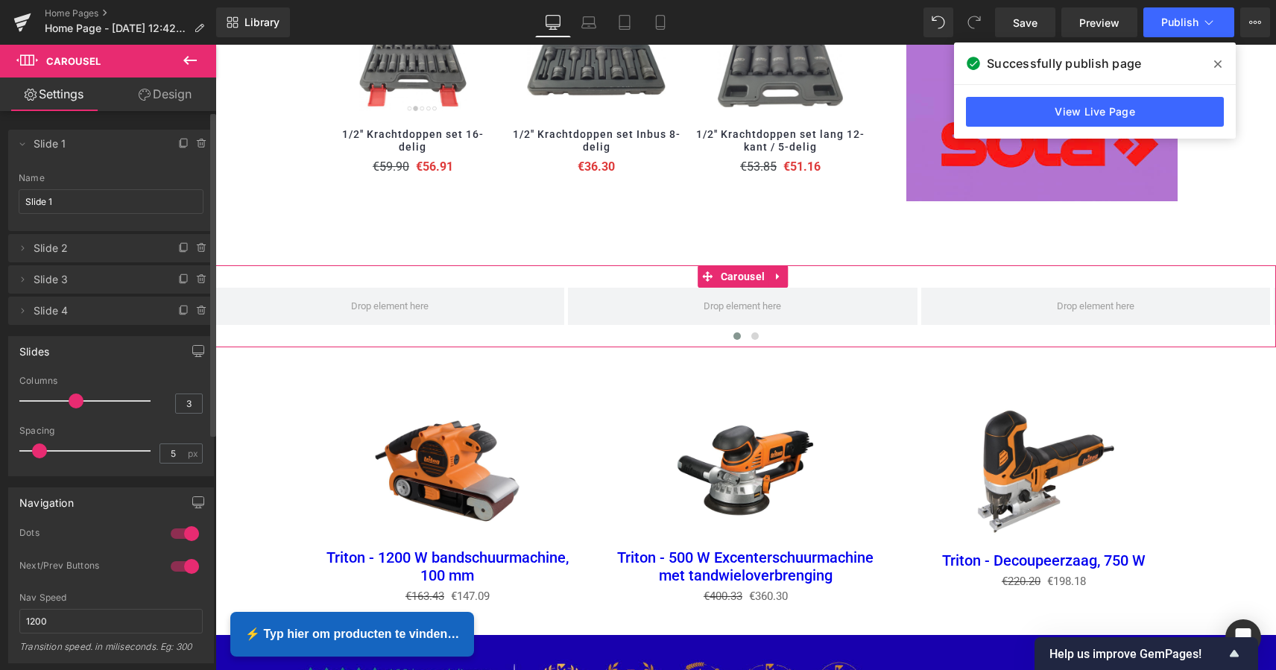
click at [54, 145] on span "Slide 1" at bounding box center [96, 144] width 125 height 28
click at [20, 144] on icon at bounding box center [22, 144] width 12 height 12
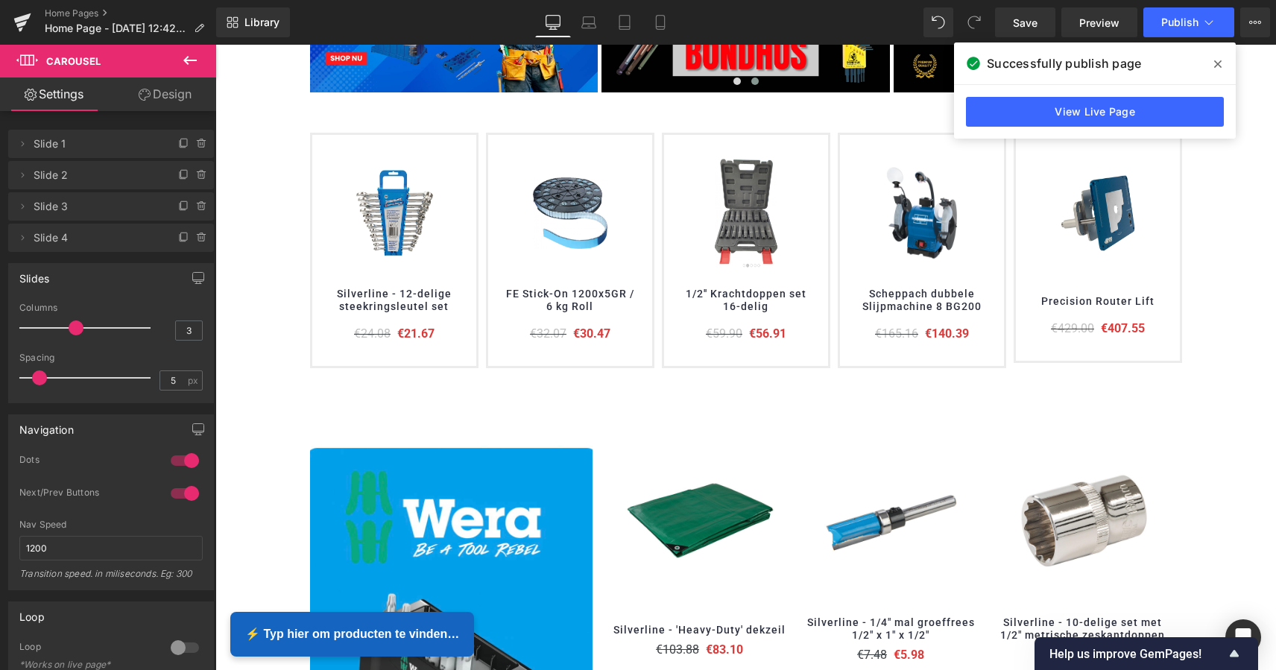
scroll to position [451, 0]
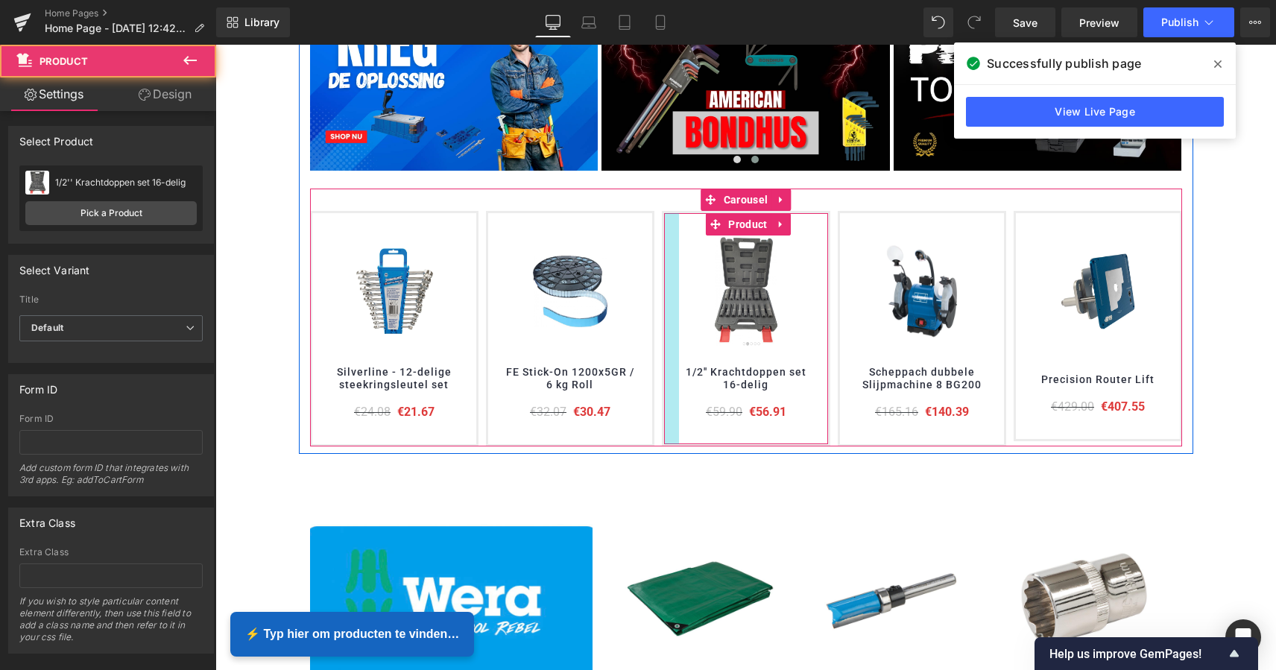
click at [673, 253] on div at bounding box center [671, 328] width 15 height 230
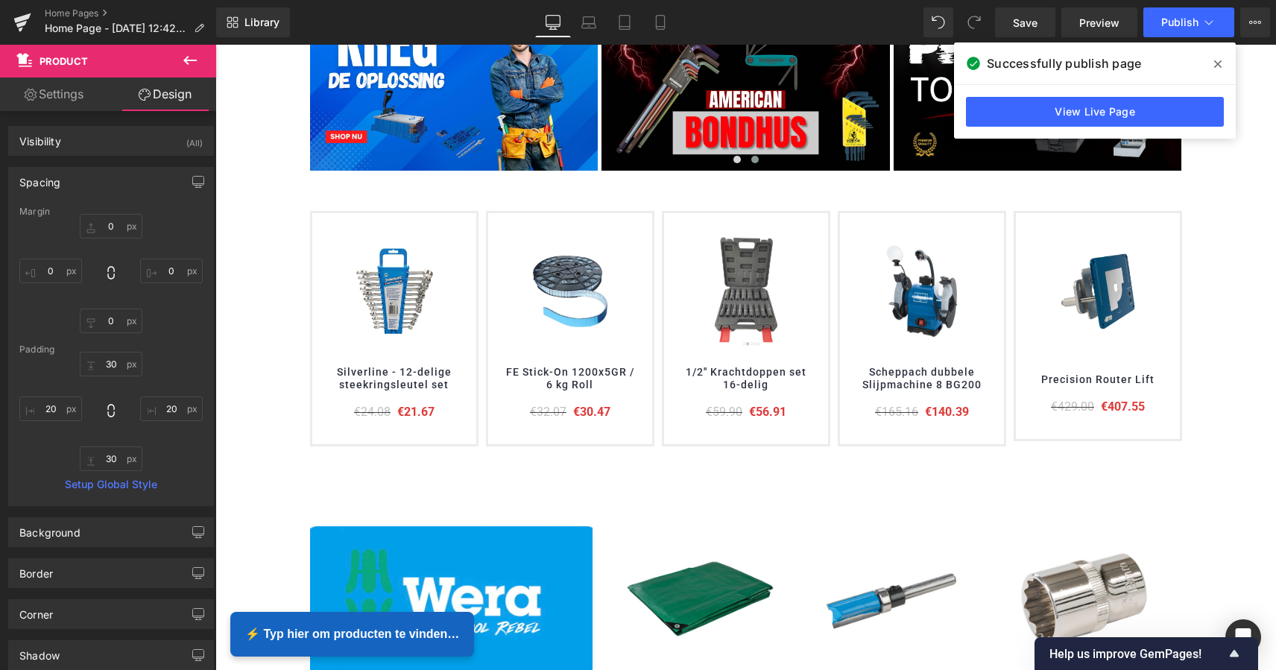
click at [184, 63] on icon at bounding box center [190, 60] width 18 height 18
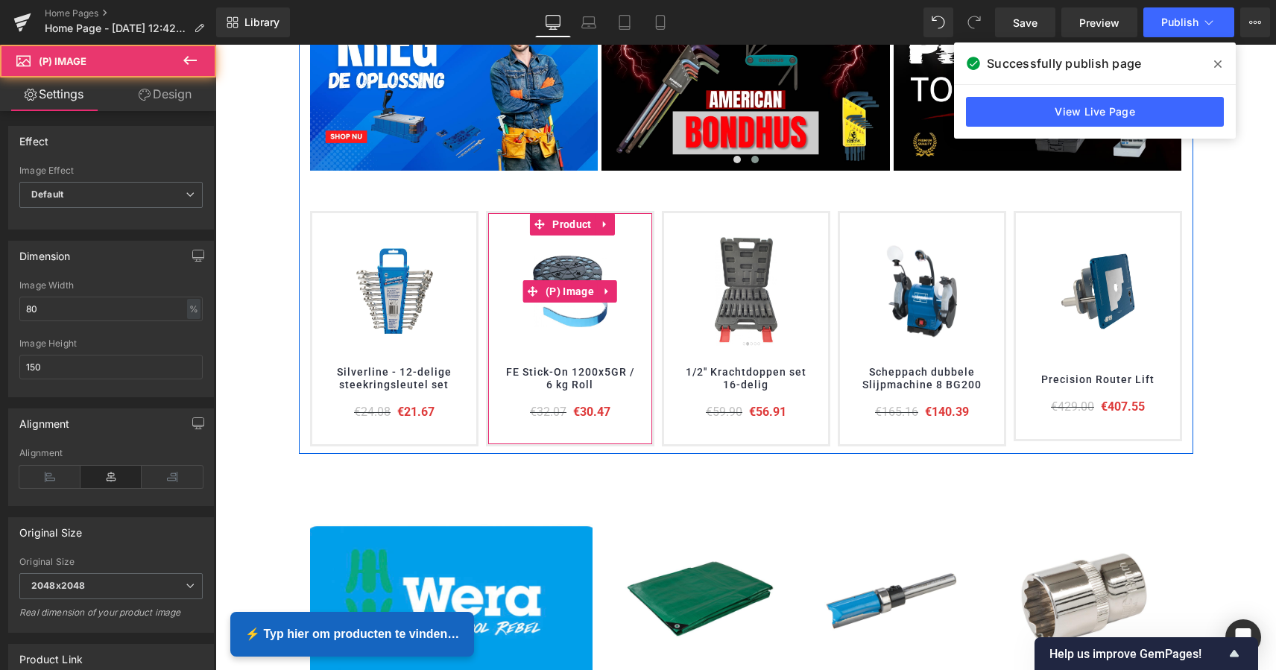
click at [566, 267] on img at bounding box center [569, 291] width 89 height 112
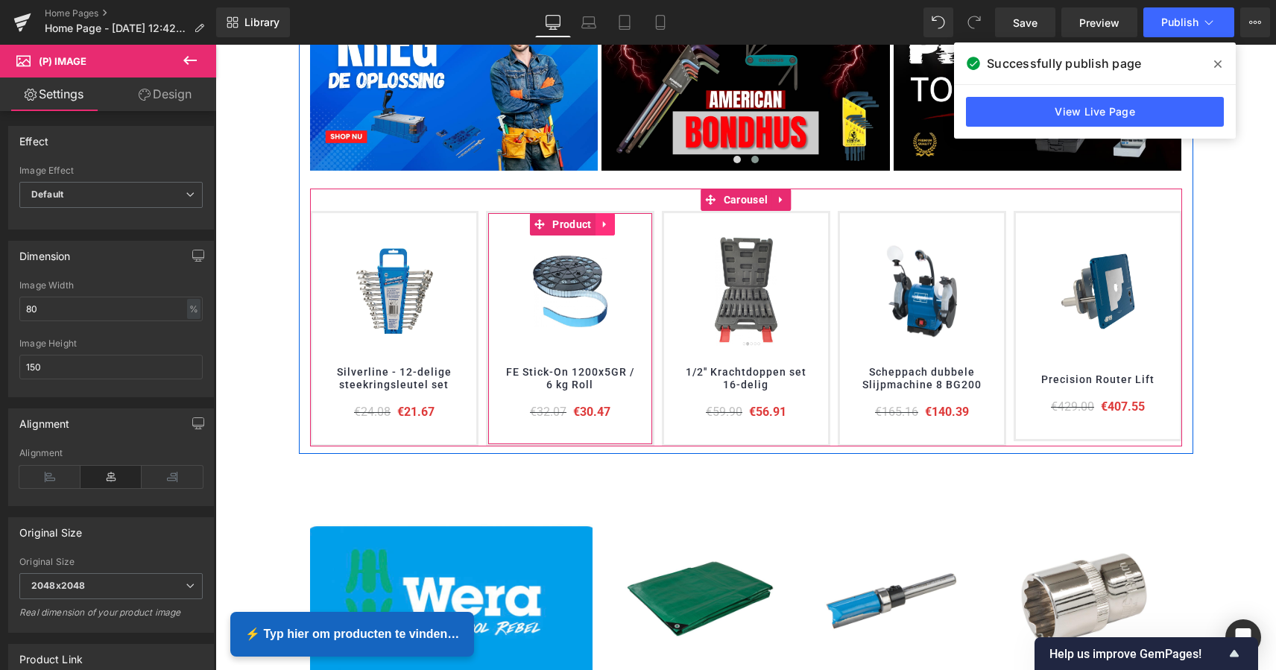
click at [596, 223] on link at bounding box center [604, 224] width 19 height 22
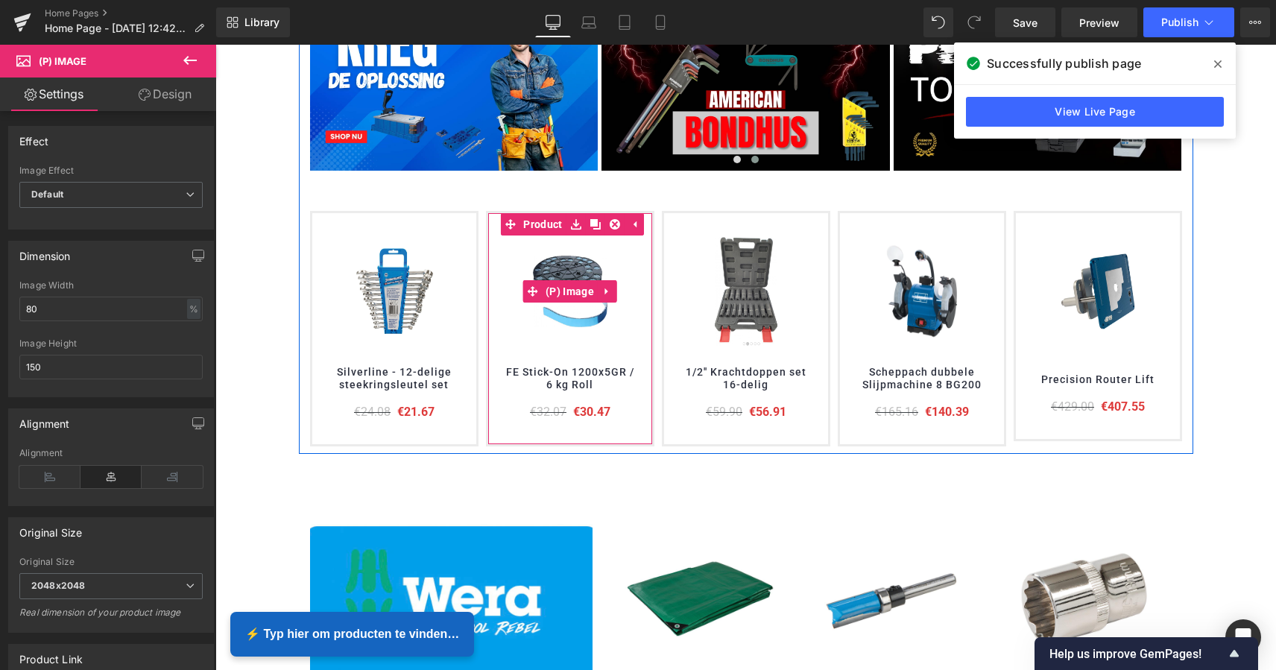
click at [557, 259] on img at bounding box center [569, 291] width 89 height 112
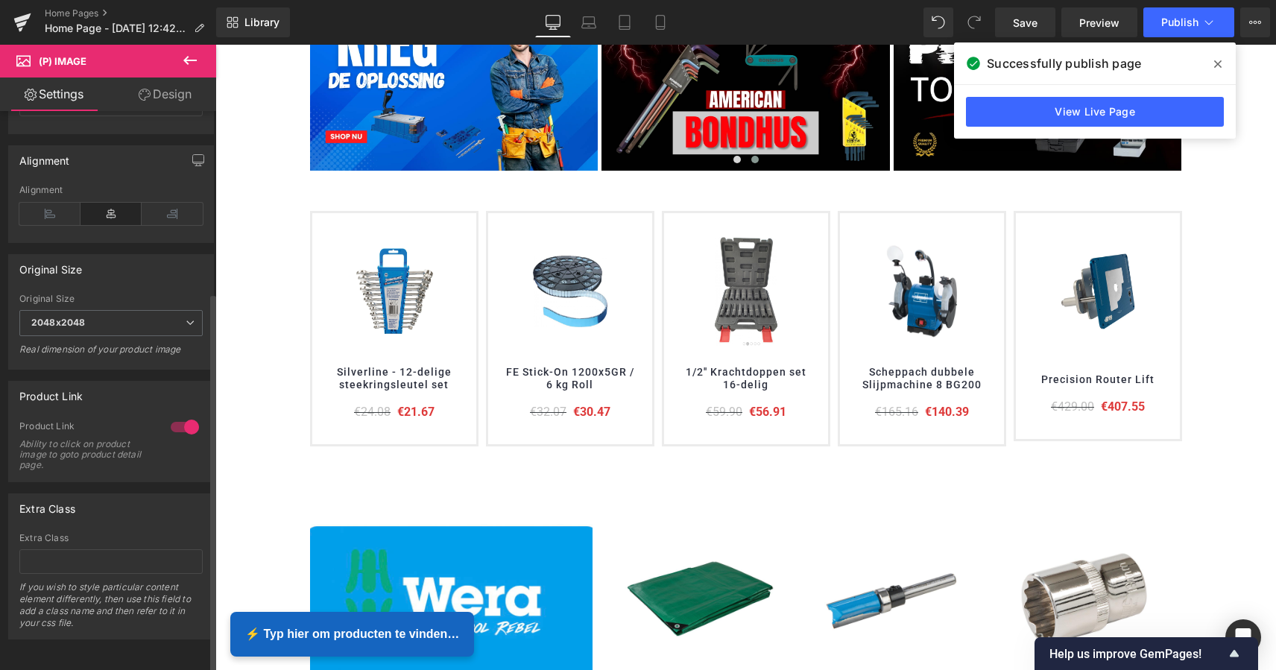
scroll to position [0, 0]
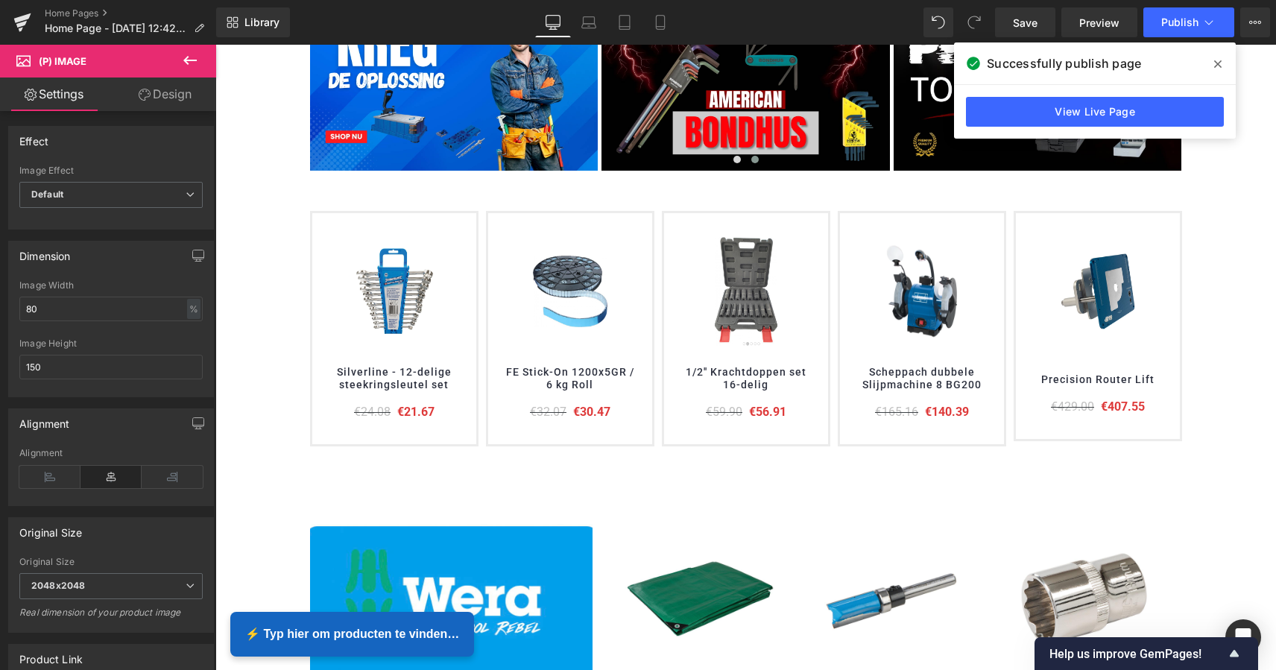
click at [171, 95] on link "Design" at bounding box center [165, 94] width 108 height 34
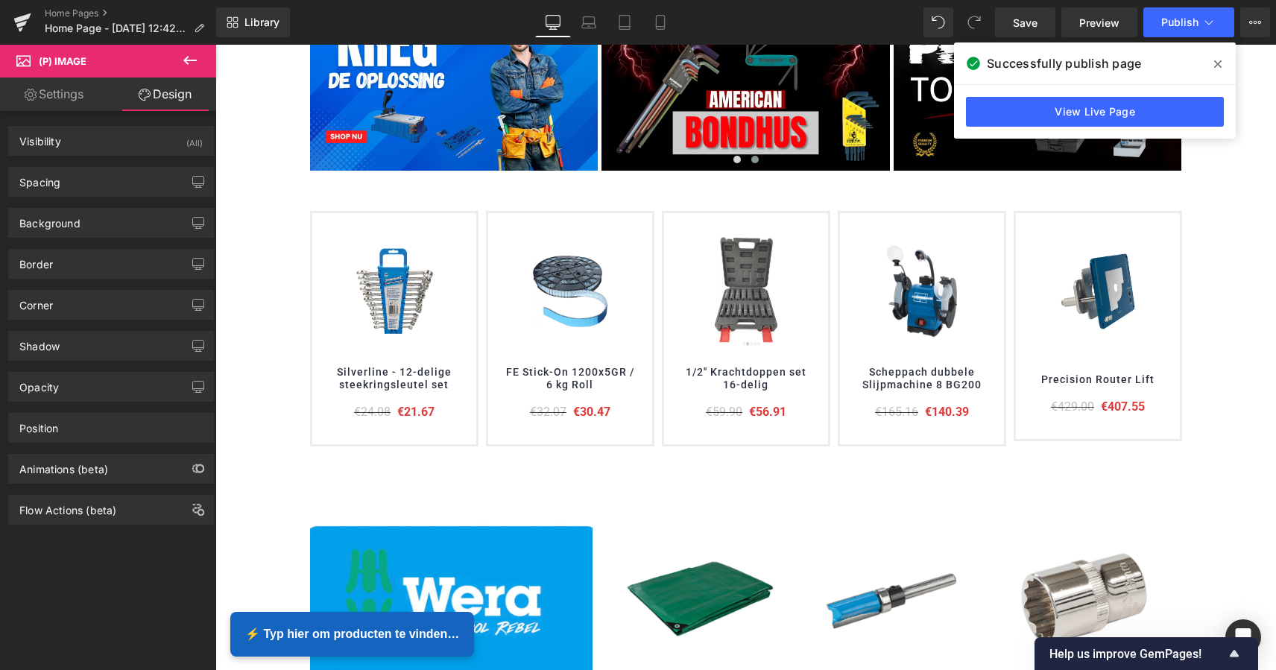
click at [189, 61] on icon at bounding box center [189, 60] width 13 height 9
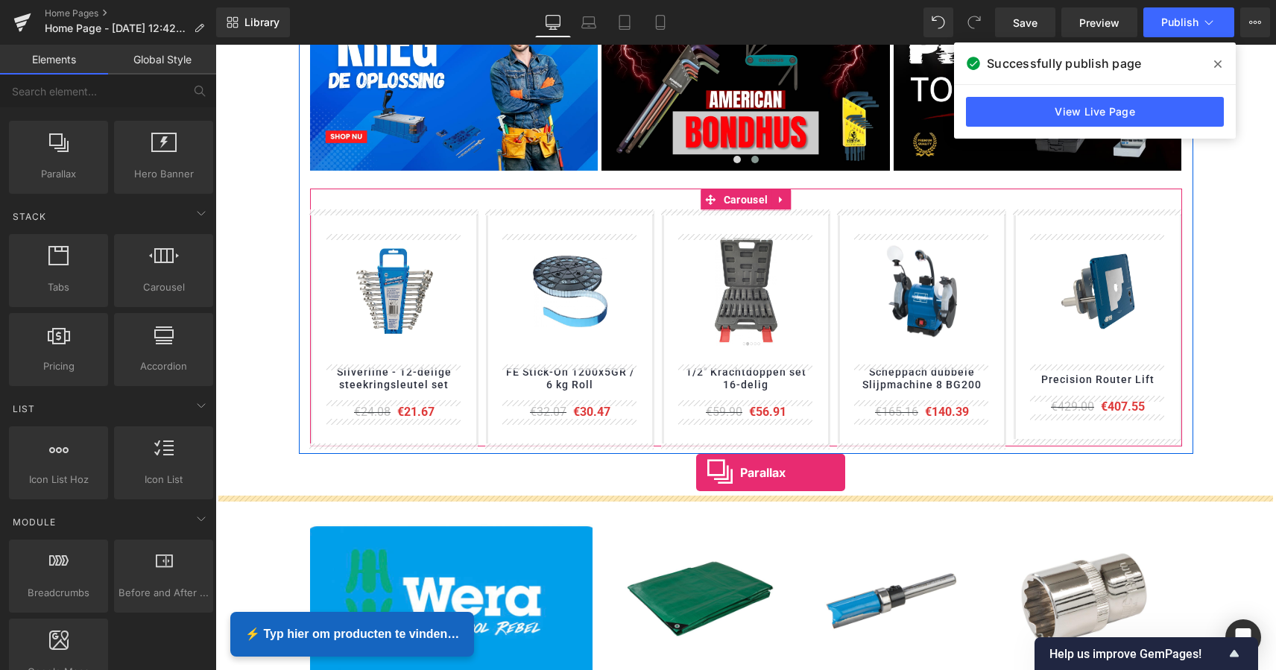
drag, startPoint x: 267, startPoint y: 191, endPoint x: 696, endPoint y: 472, distance: 513.4
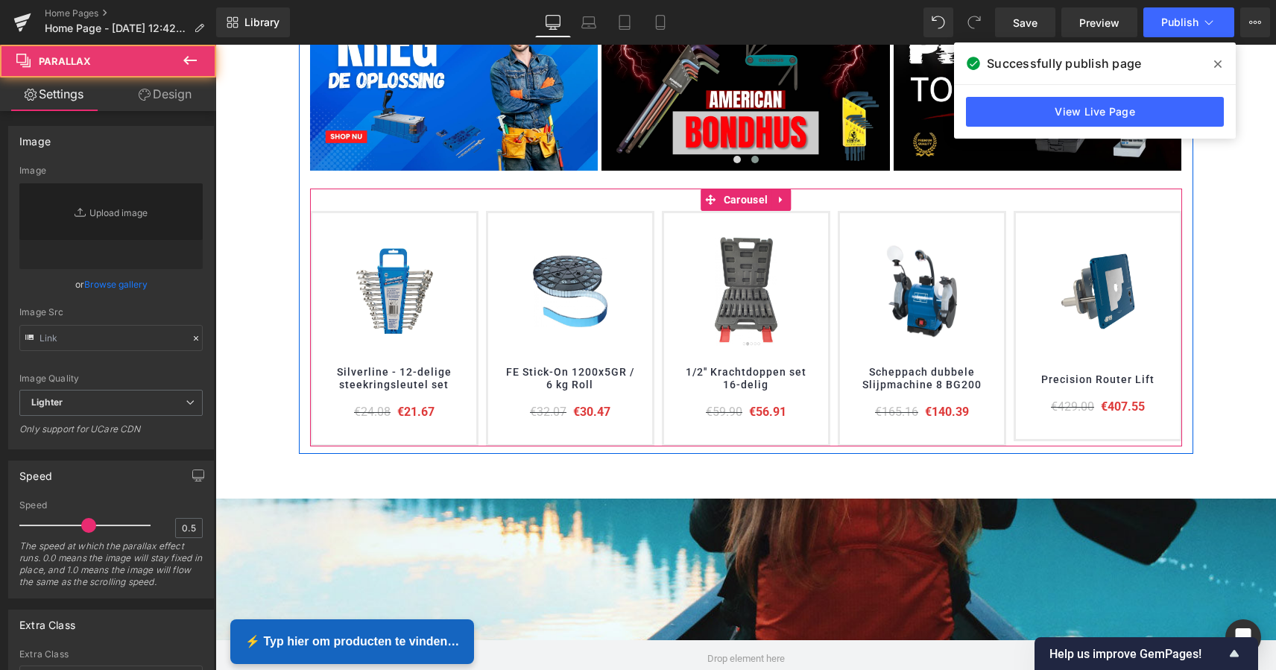
type input "[URL][DOMAIN_NAME]"
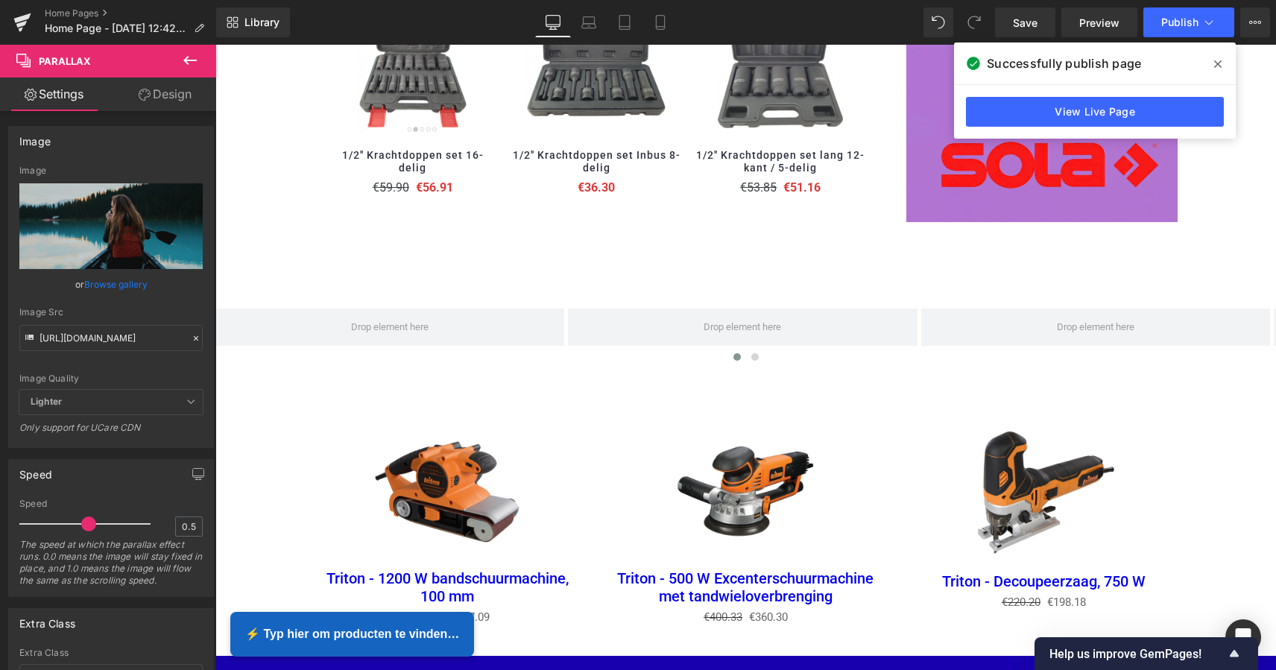
scroll to position [1884, 0]
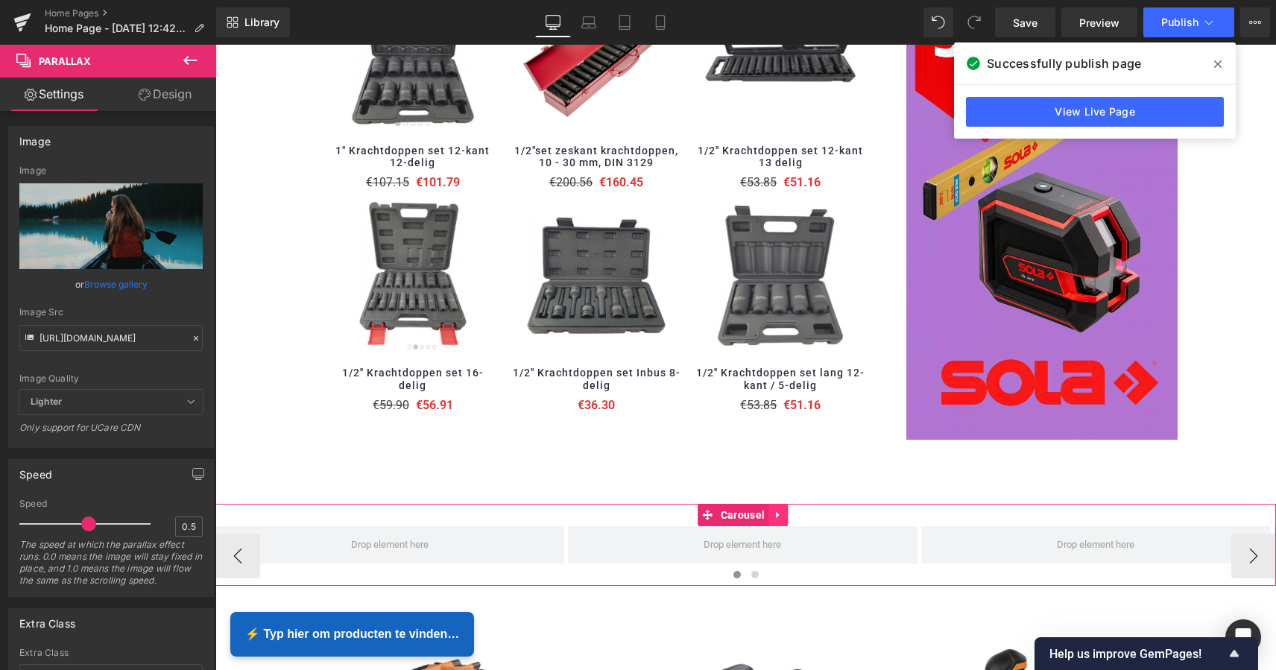
click at [778, 512] on icon at bounding box center [777, 515] width 3 height 7
click at [784, 510] on icon at bounding box center [787, 515] width 10 height 10
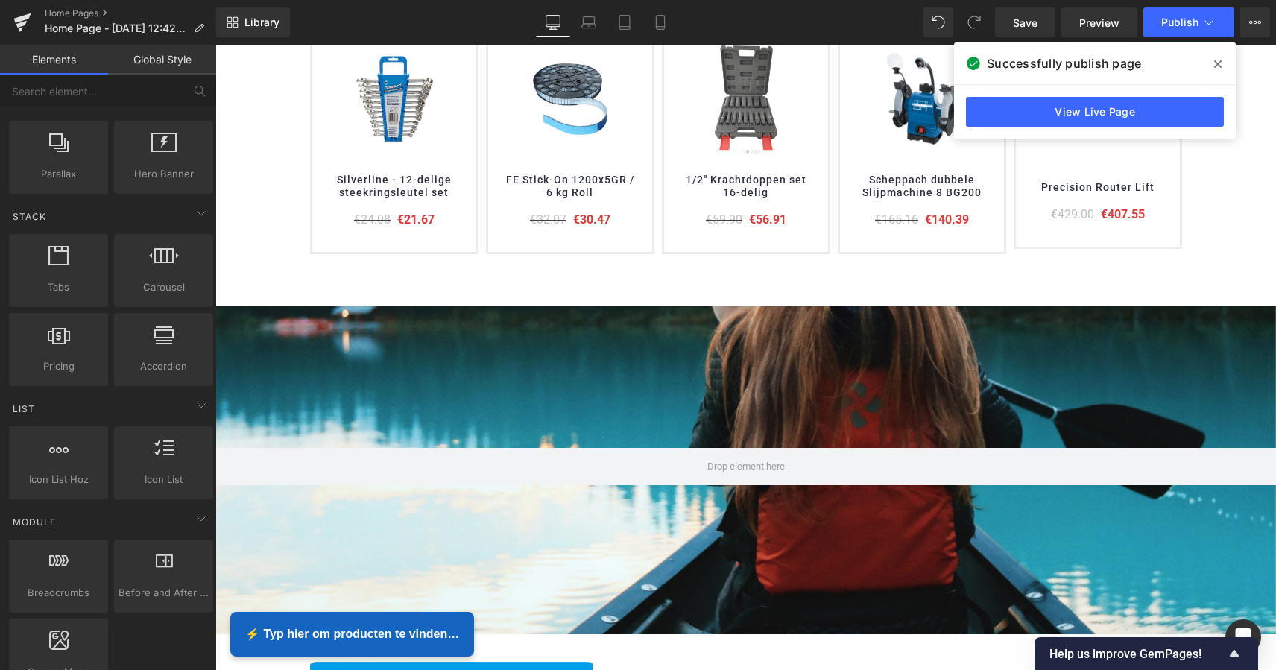
scroll to position [653, 0]
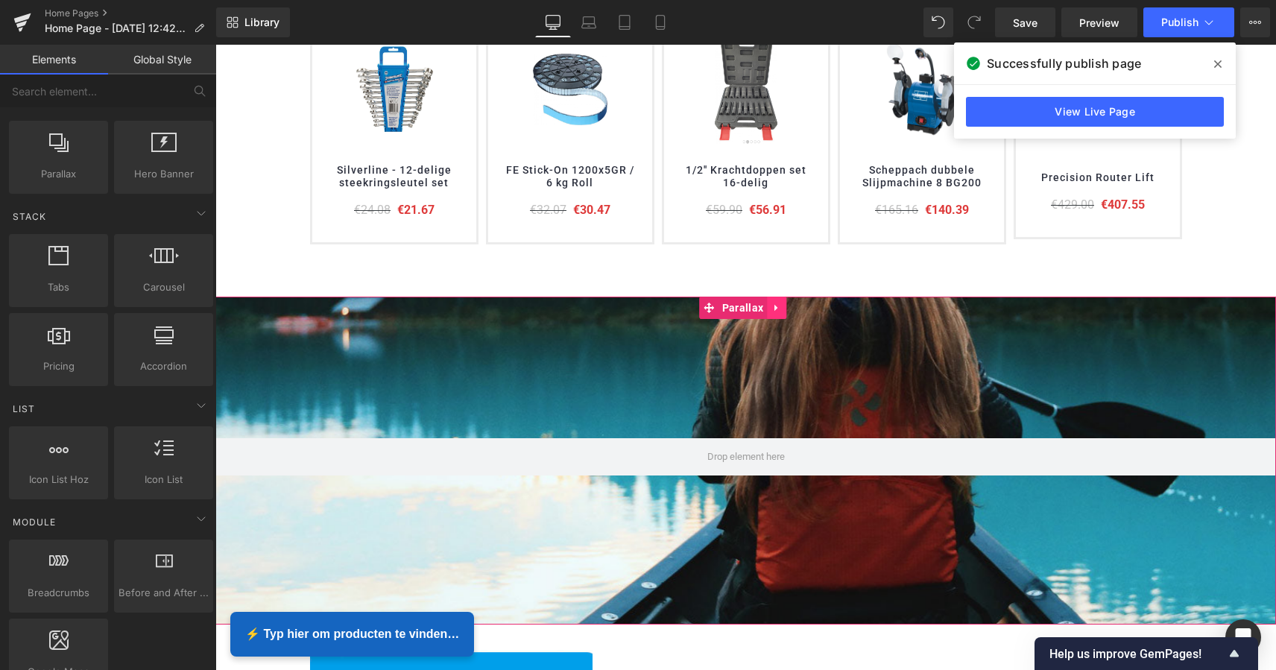
click at [774, 308] on icon at bounding box center [775, 308] width 3 height 7
click at [785, 308] on icon at bounding box center [786, 308] width 10 height 10
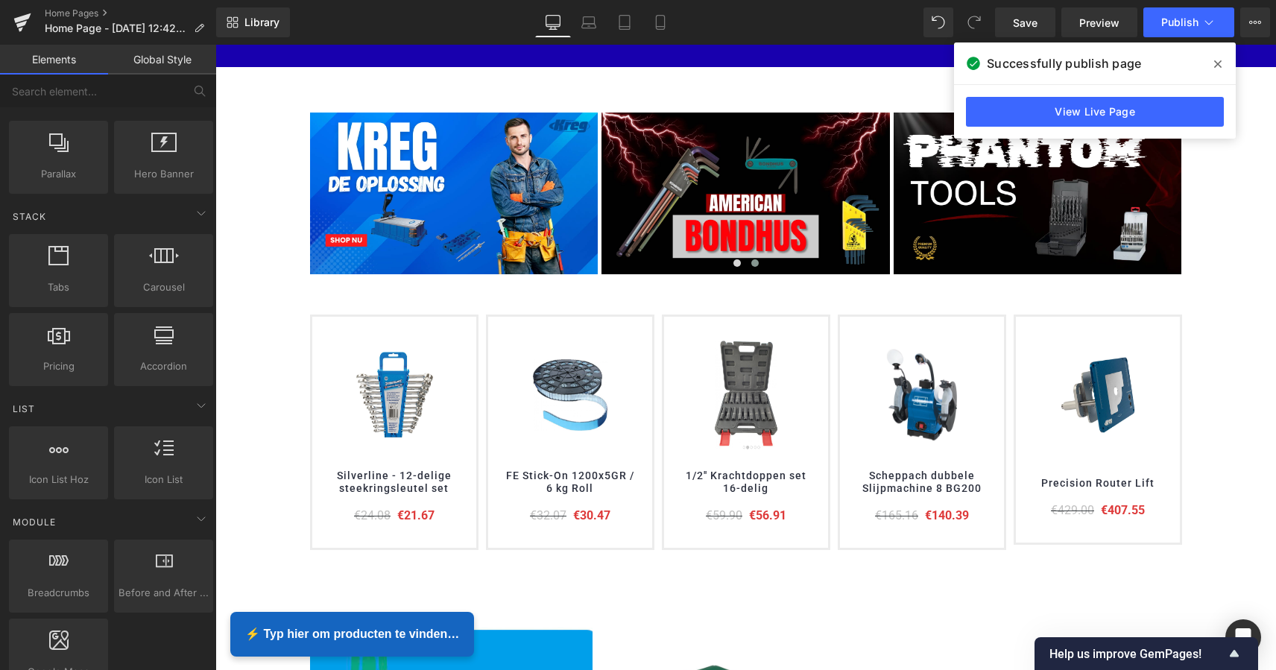
scroll to position [294, 0]
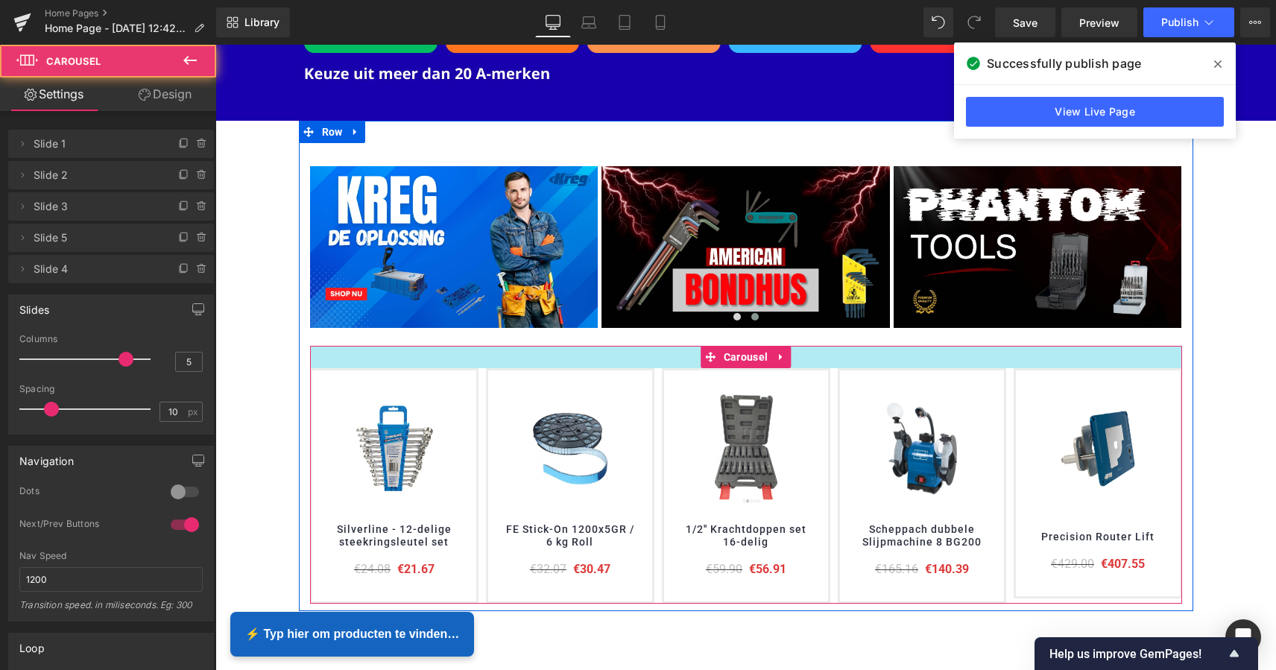
click at [633, 358] on div at bounding box center [746, 357] width 872 height 22
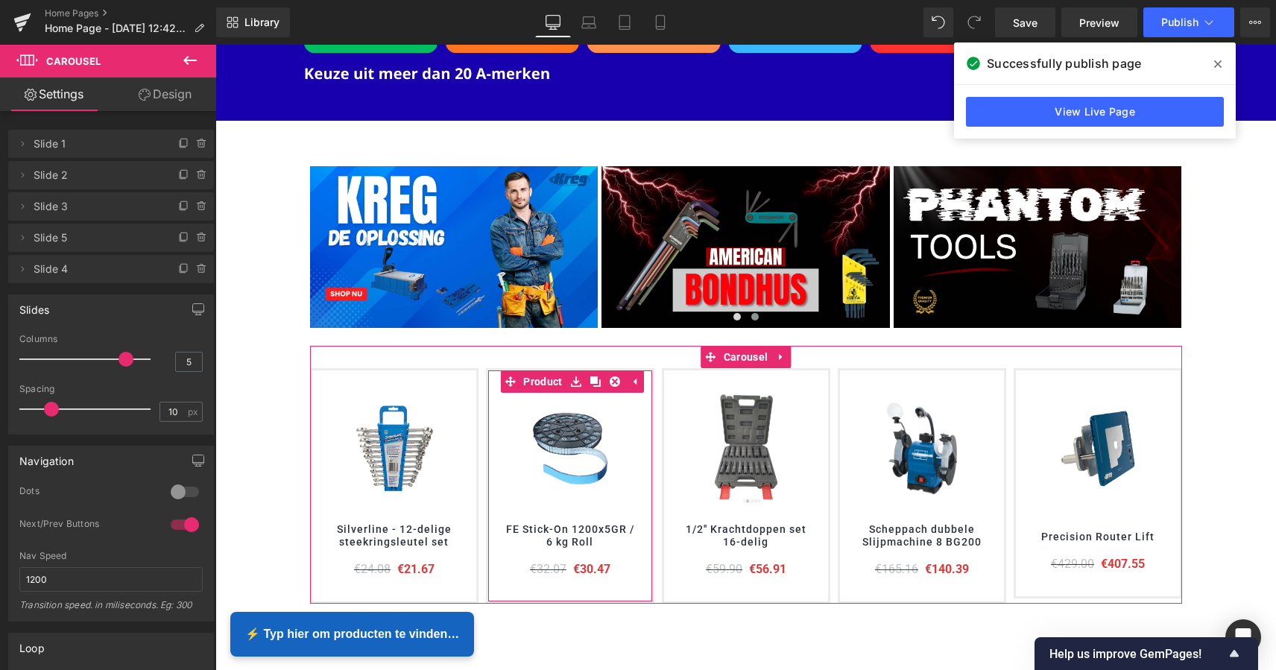
click at [57, 178] on span "Slide 2" at bounding box center [96, 175] width 125 height 28
click at [26, 175] on icon at bounding box center [22, 175] width 12 height 12
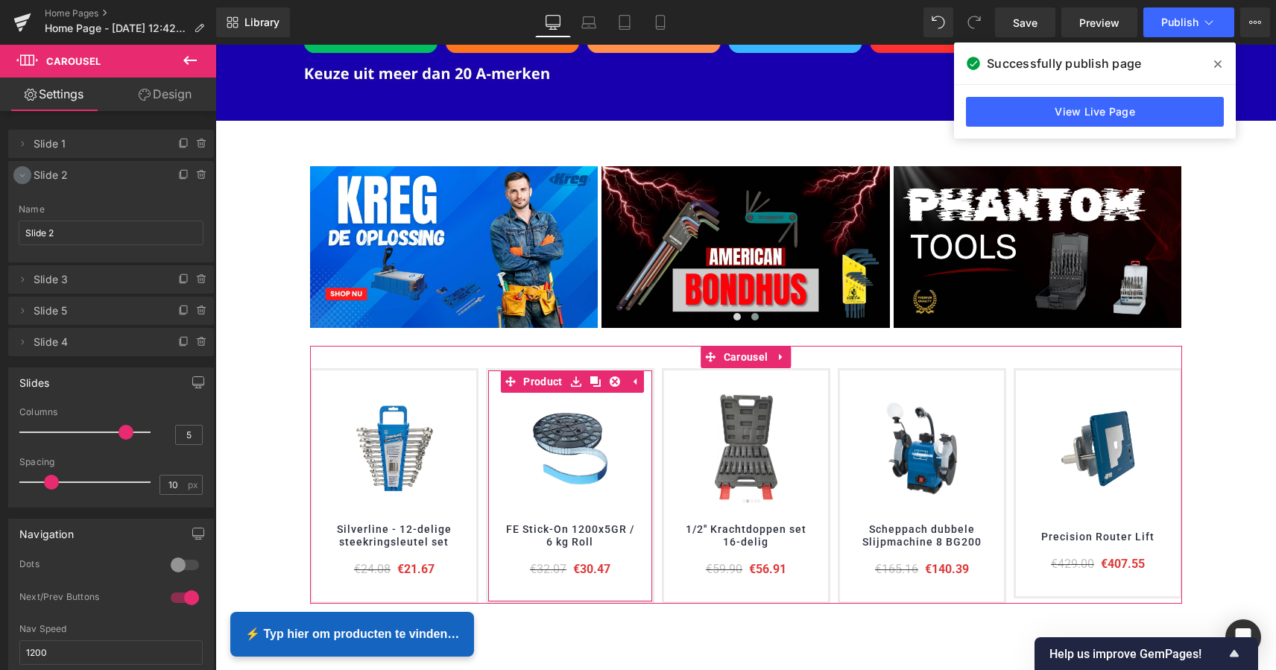
click at [26, 175] on icon at bounding box center [22, 175] width 12 height 12
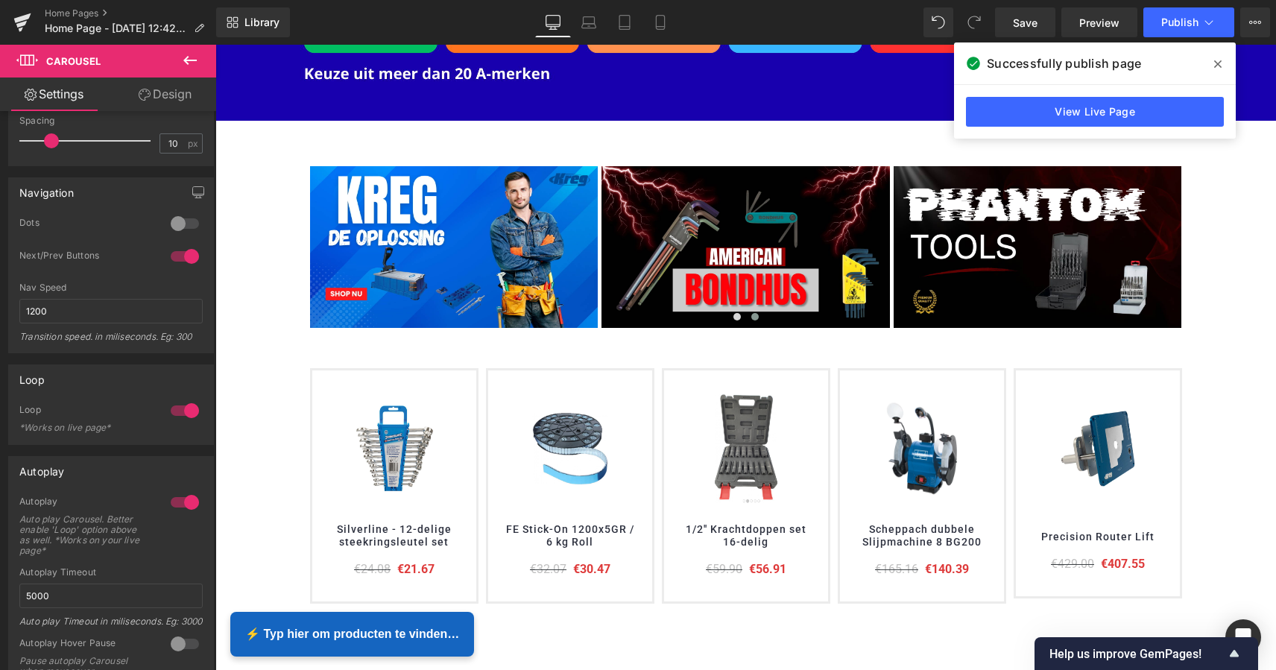
scroll to position [257, 0]
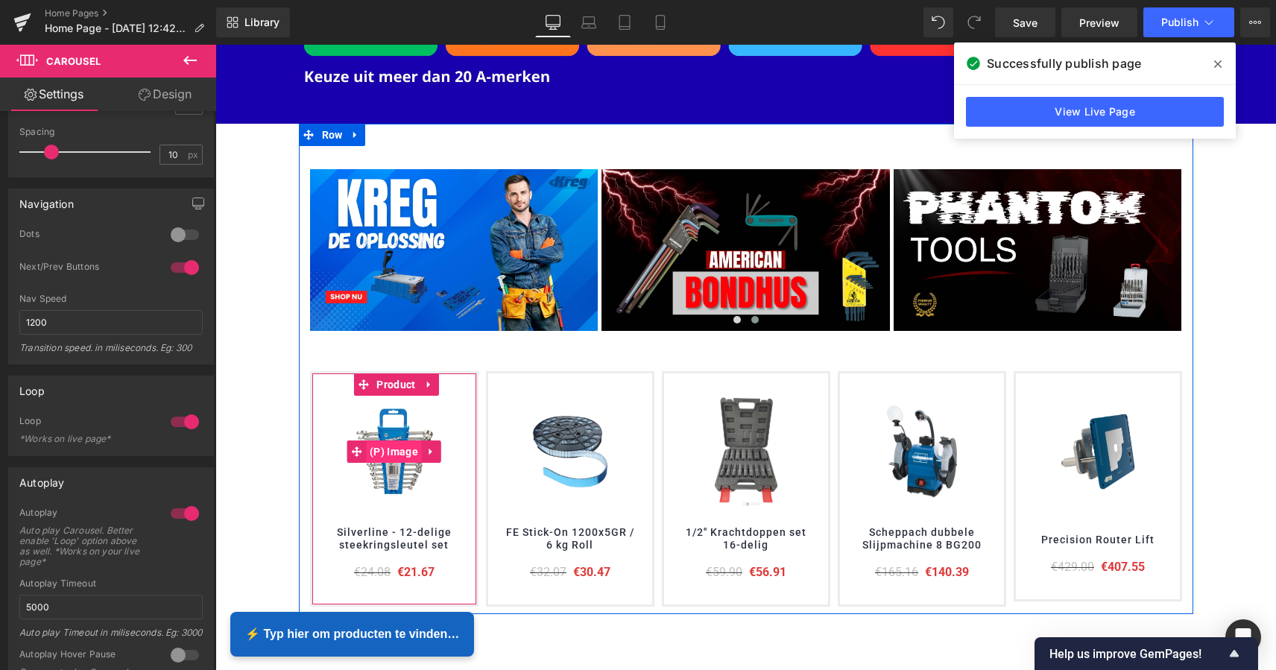
click at [417, 455] on span "(P) Image" at bounding box center [394, 451] width 56 height 22
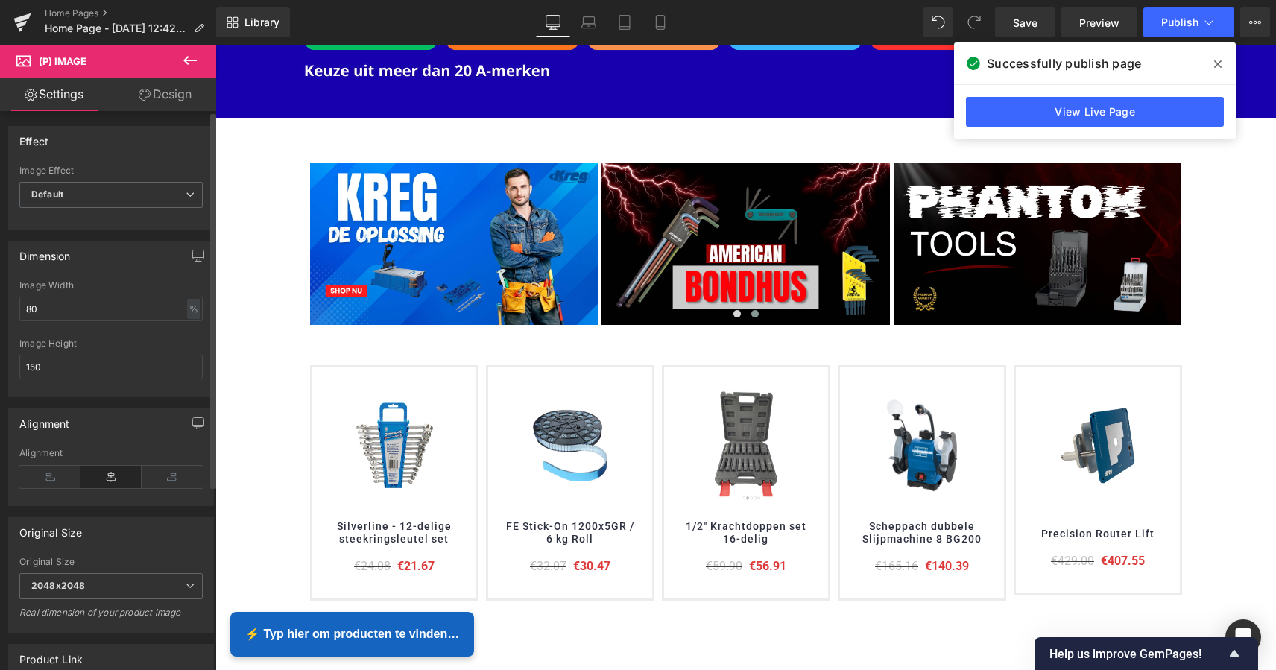
scroll to position [0, 0]
click at [186, 197] on icon at bounding box center [190, 194] width 9 height 9
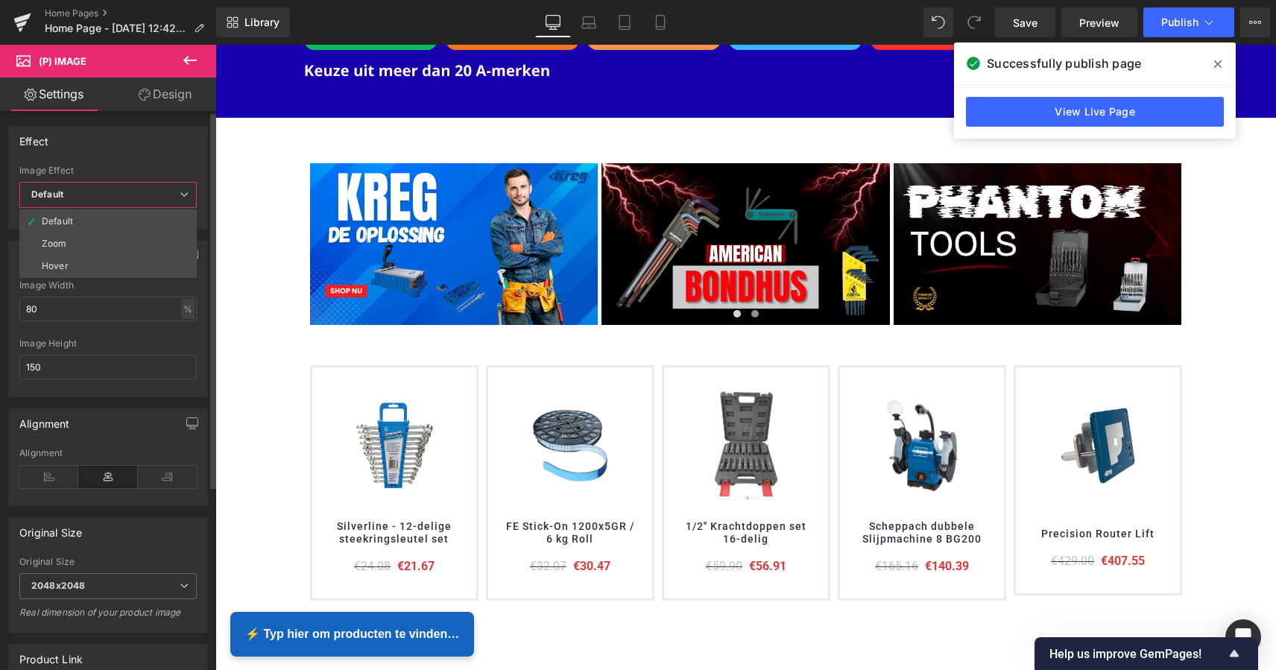
click at [184, 197] on icon at bounding box center [184, 194] width 9 height 9
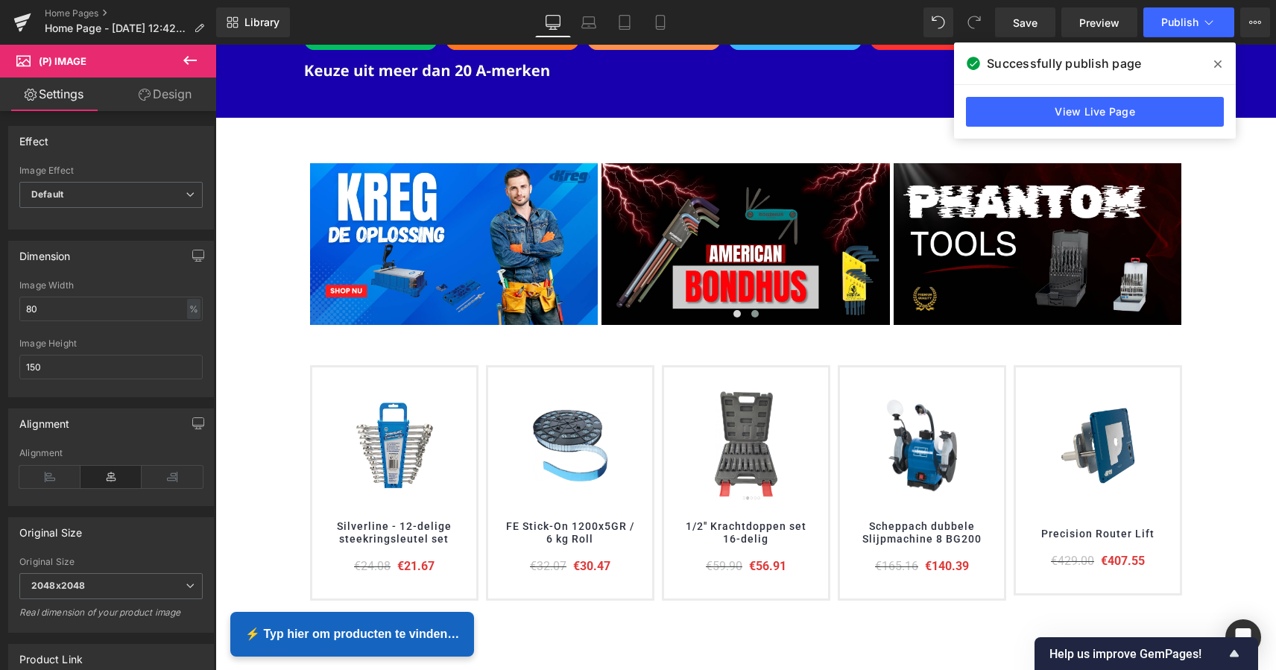
click at [187, 63] on icon at bounding box center [189, 60] width 13 height 9
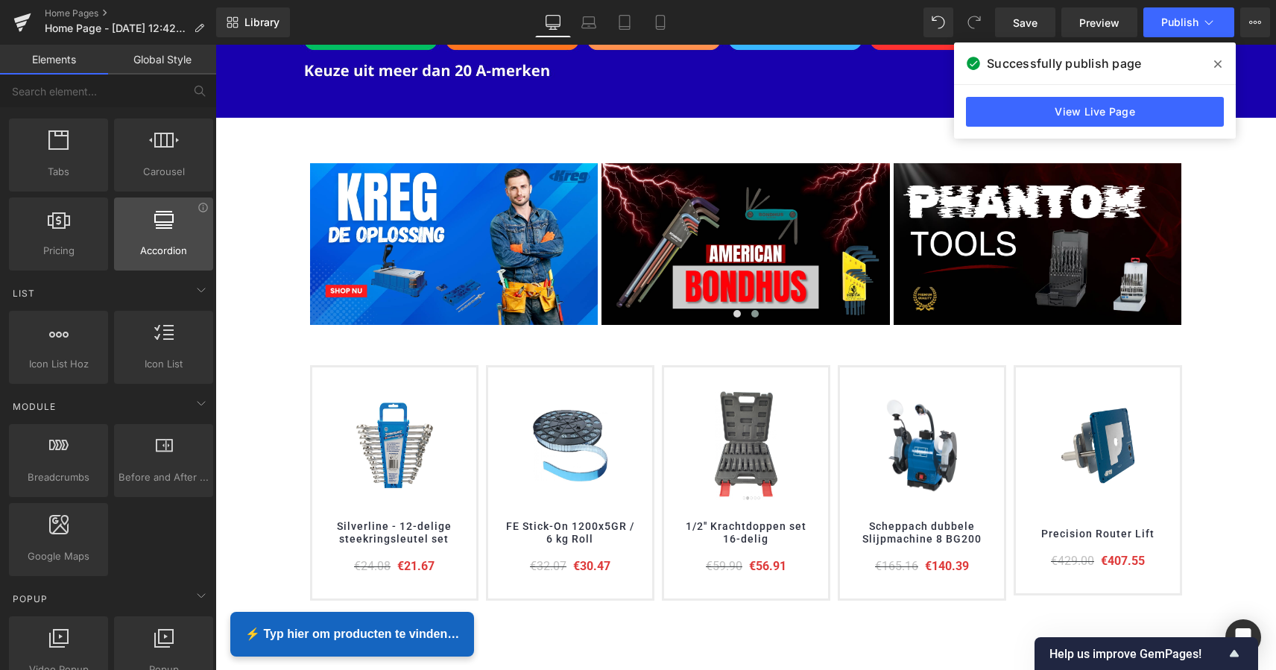
scroll to position [496, 0]
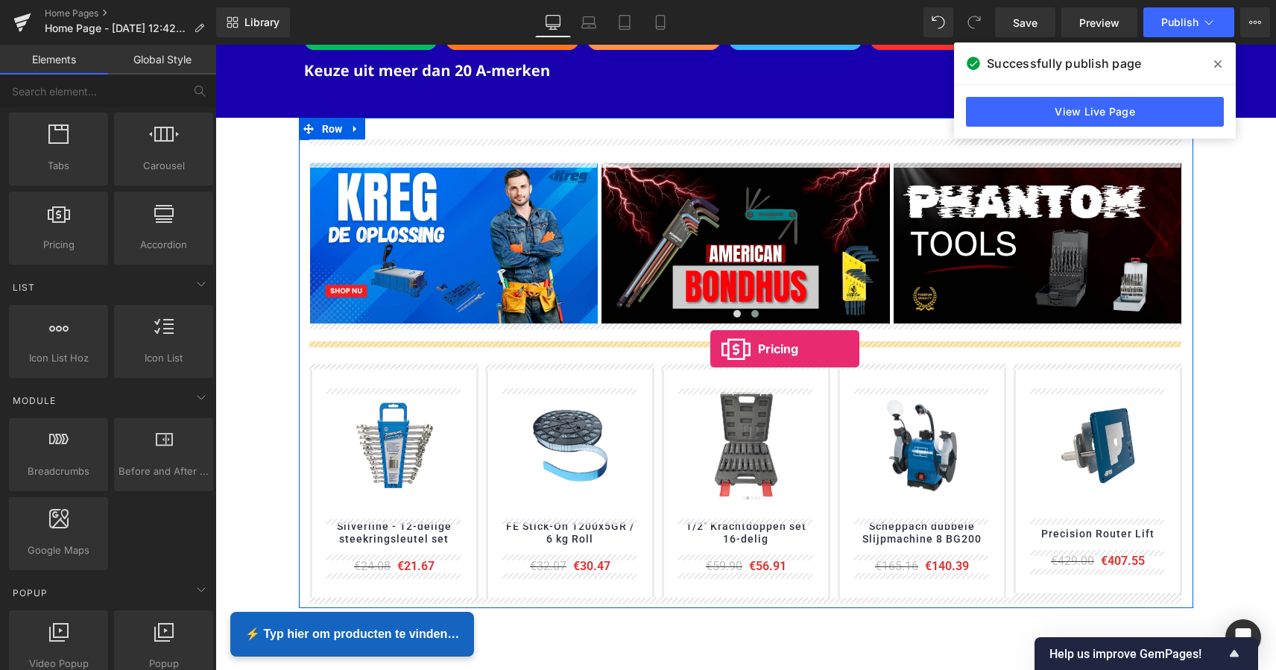
drag, startPoint x: 272, startPoint y: 267, endPoint x: 710, endPoint y: 349, distance: 445.6
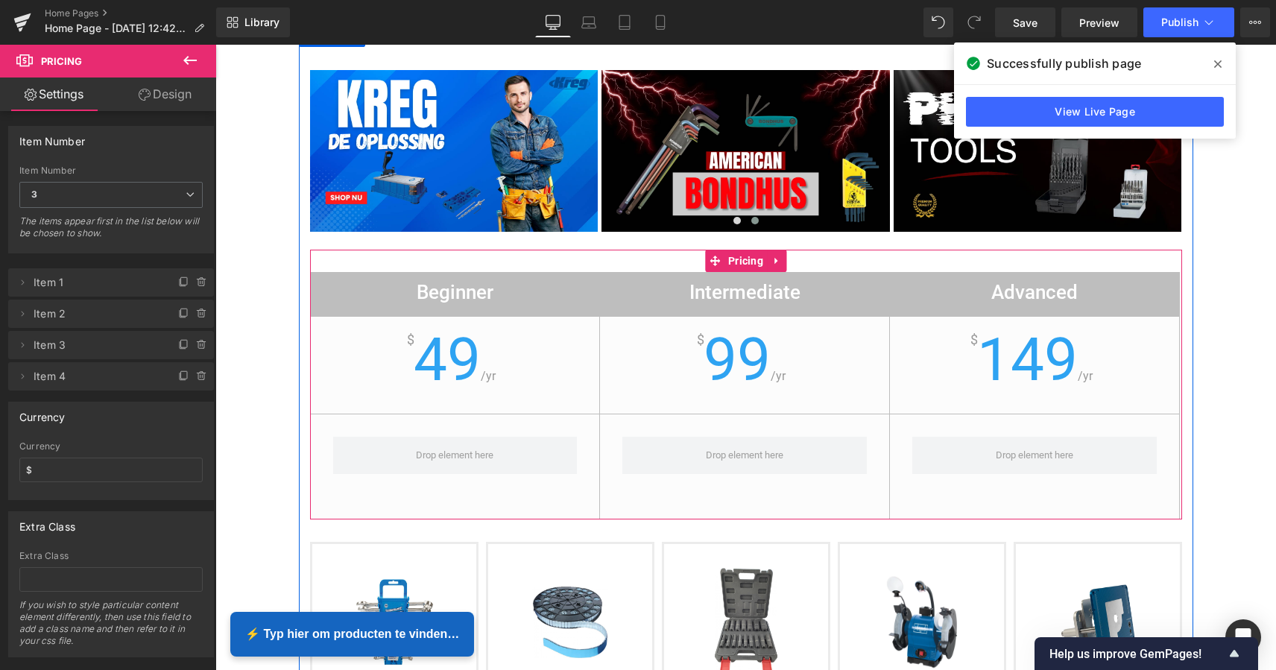
scroll to position [385, 0]
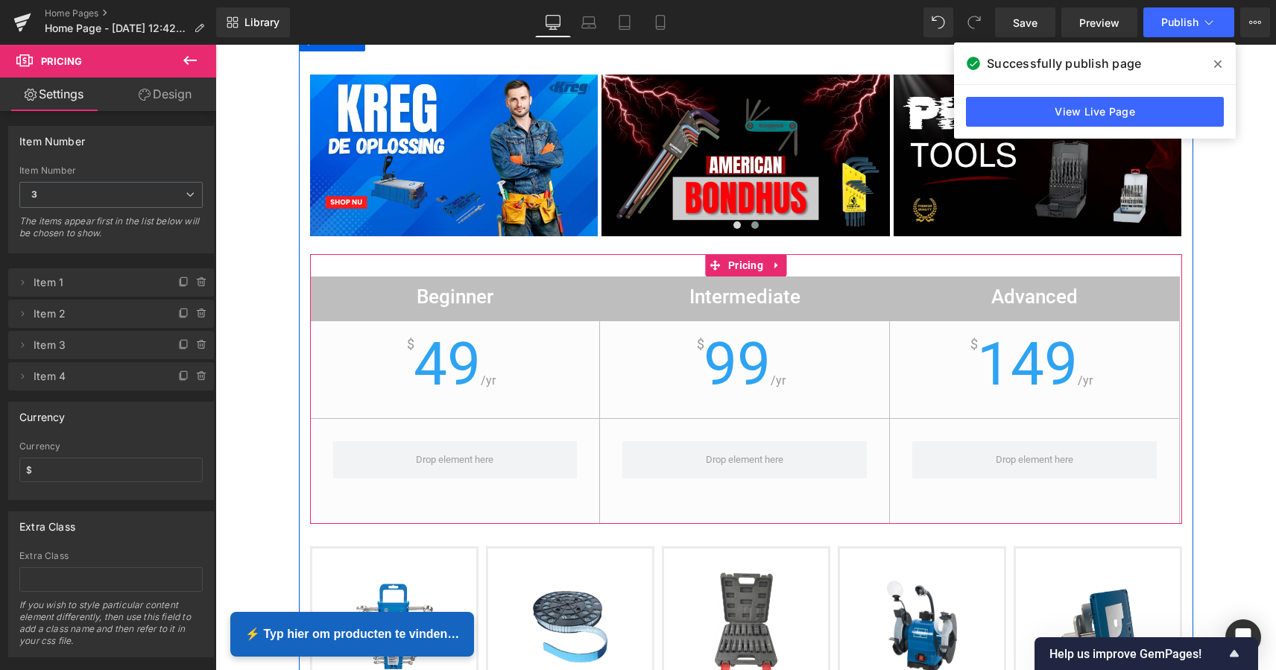
click at [454, 296] on h2 "Beginner" at bounding box center [455, 299] width 289 height 29
click at [475, 347] on span "49" at bounding box center [447, 364] width 67 height 70
click at [773, 262] on icon at bounding box center [776, 265] width 10 height 11
click at [787, 265] on link at bounding box center [785, 265] width 19 height 22
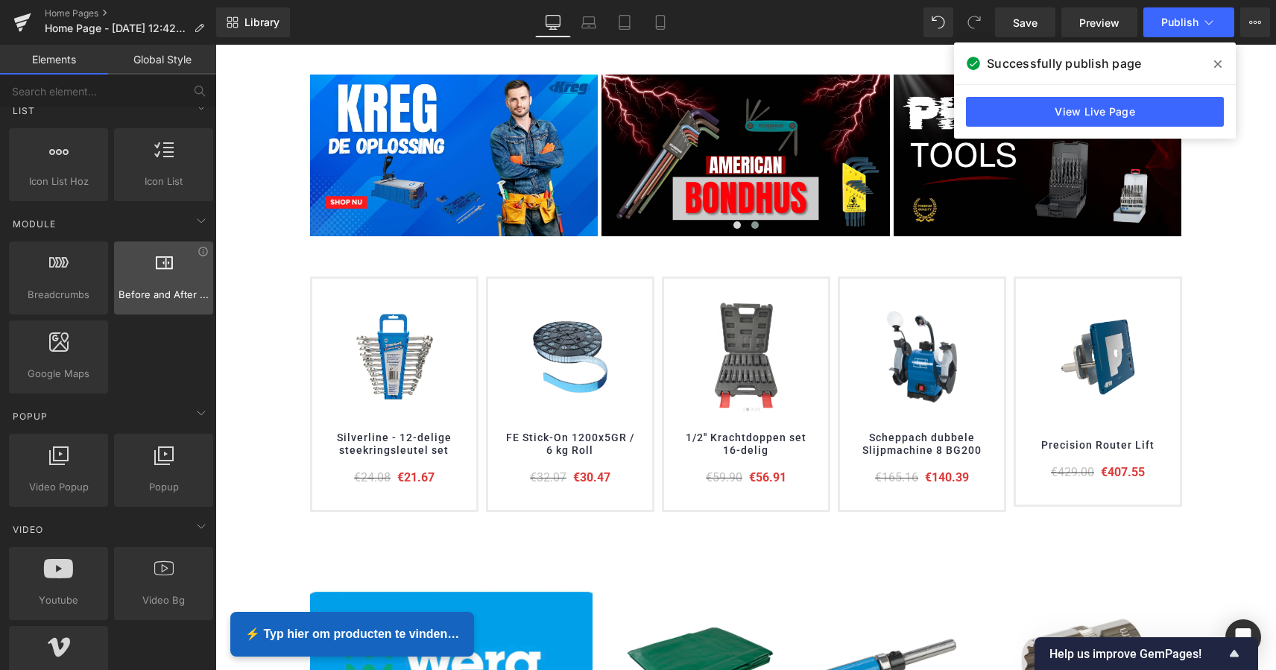
scroll to position [668, 0]
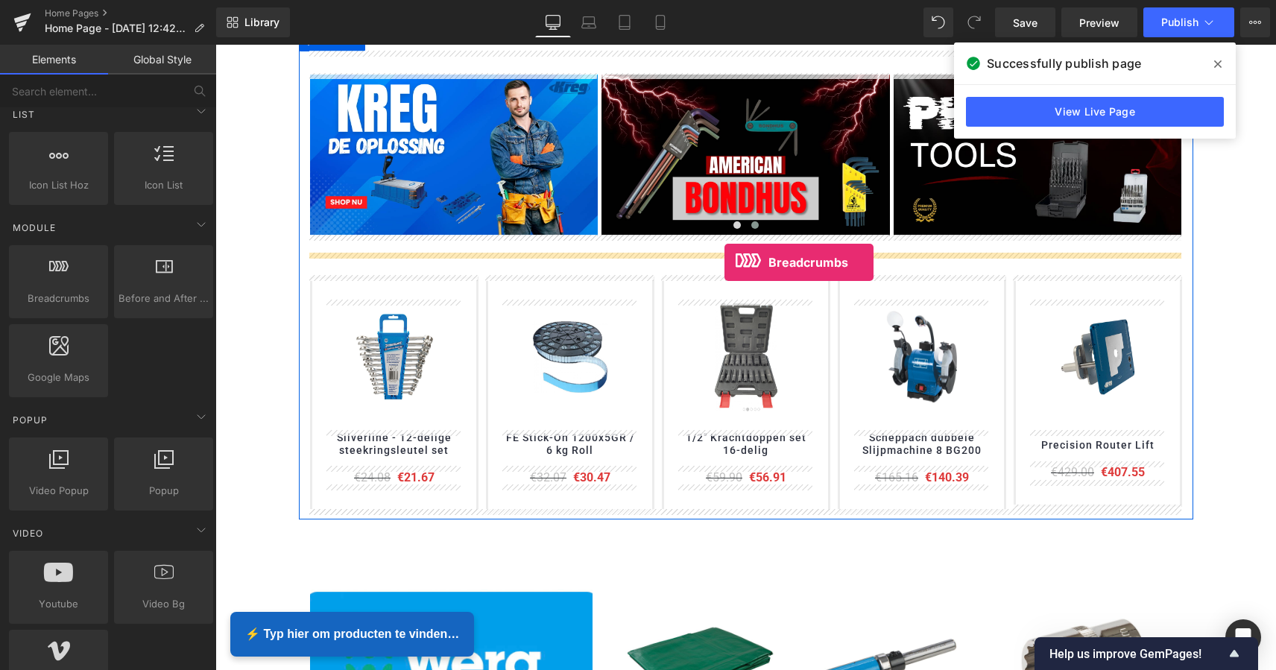
drag, startPoint x: 272, startPoint y: 311, endPoint x: 724, endPoint y: 262, distance: 455.0
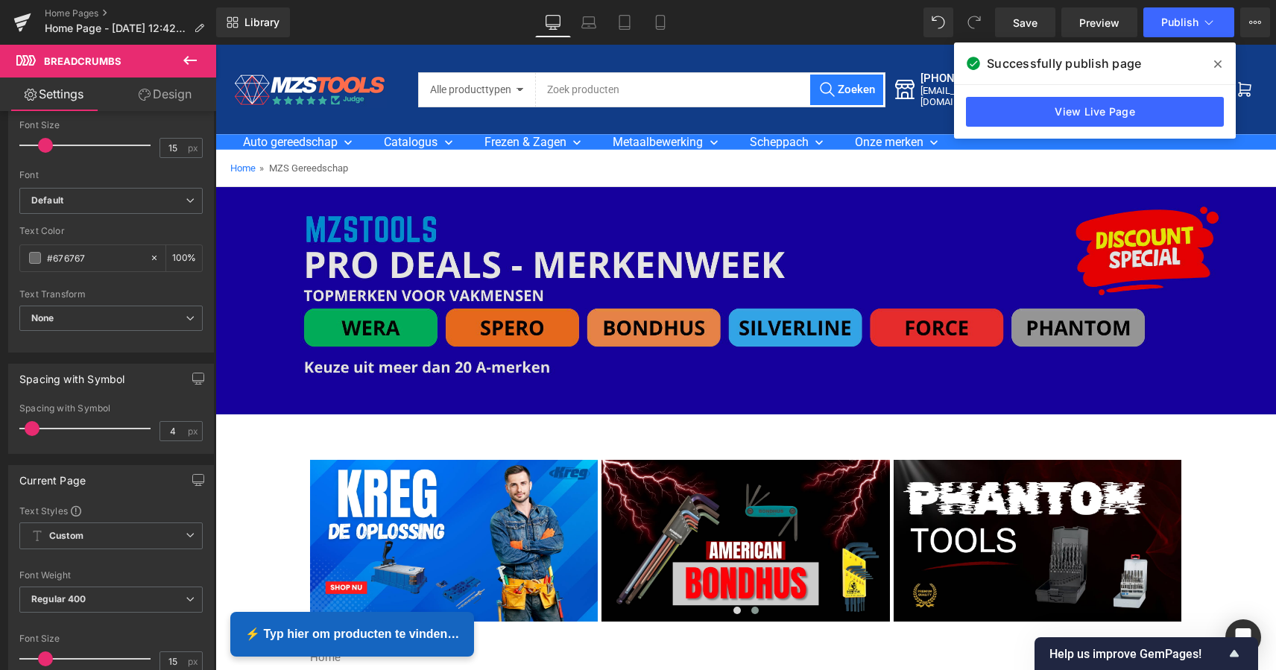
scroll to position [0, 0]
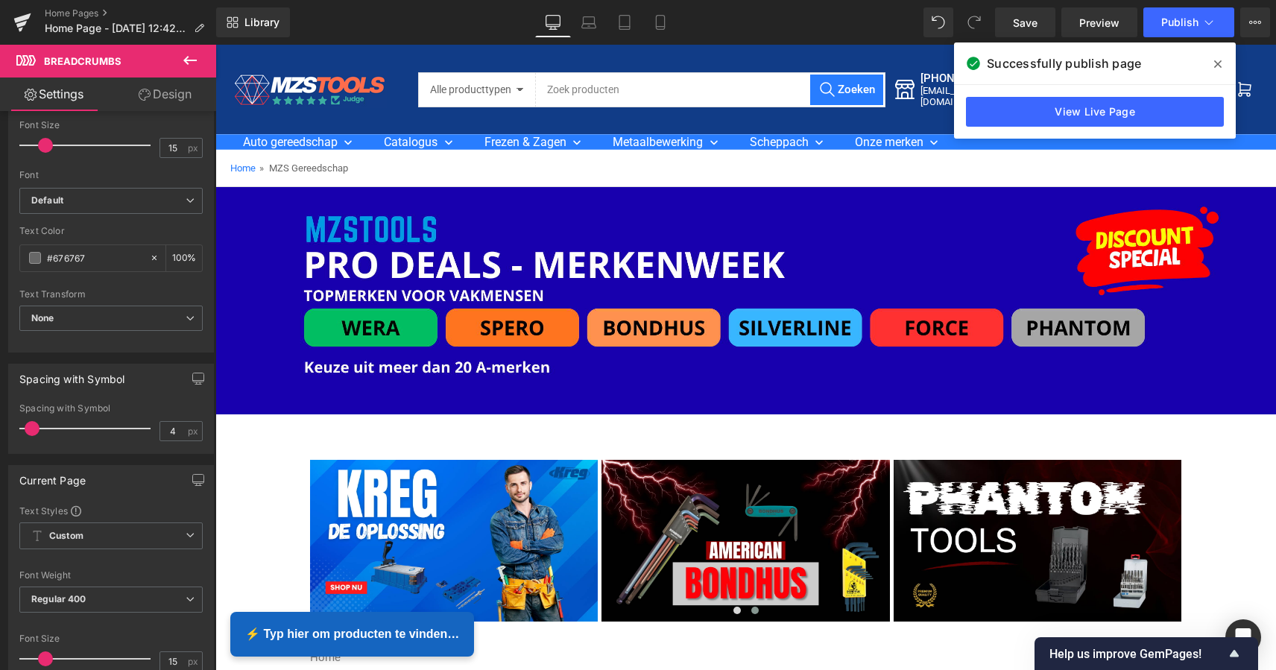
click at [189, 61] on icon at bounding box center [189, 60] width 13 height 9
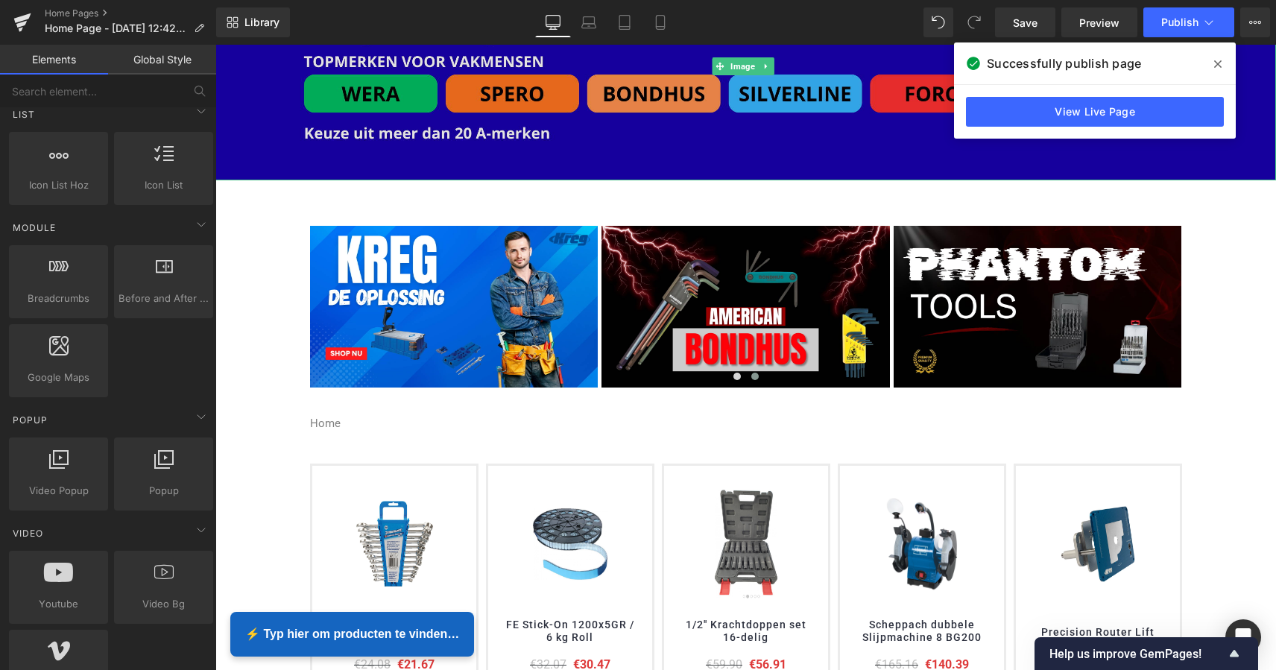
scroll to position [356, 0]
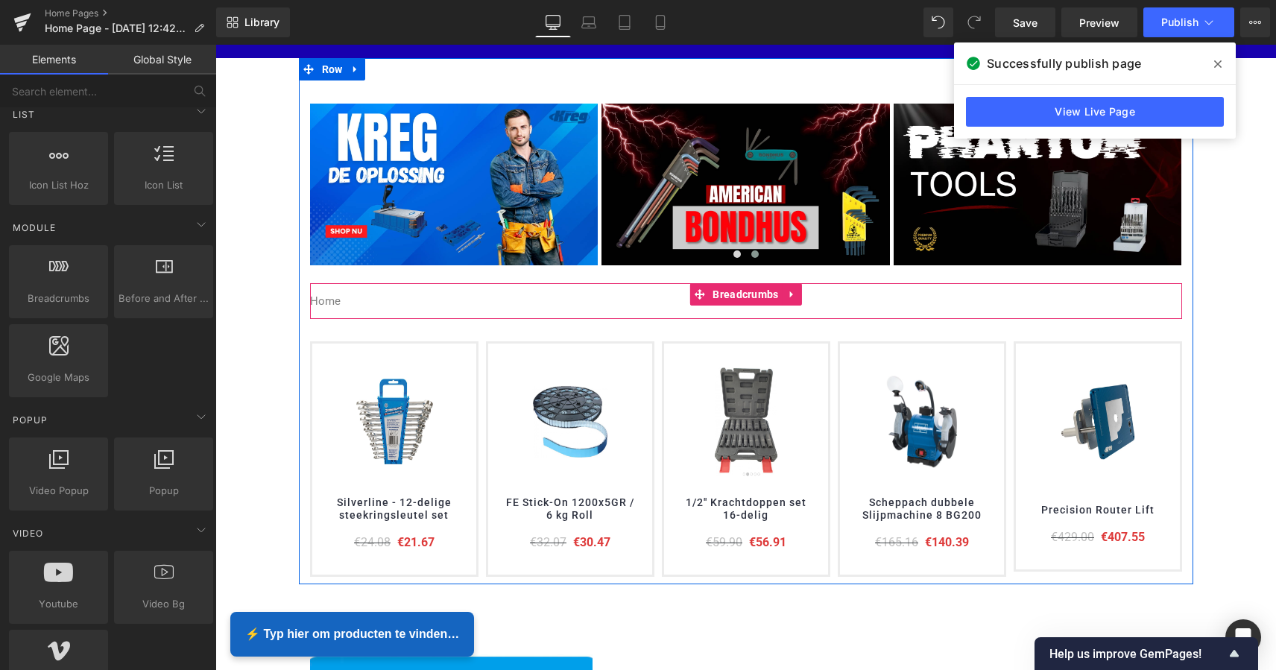
click at [791, 293] on icon at bounding box center [792, 294] width 10 height 11
click at [800, 292] on icon at bounding box center [802, 294] width 10 height 11
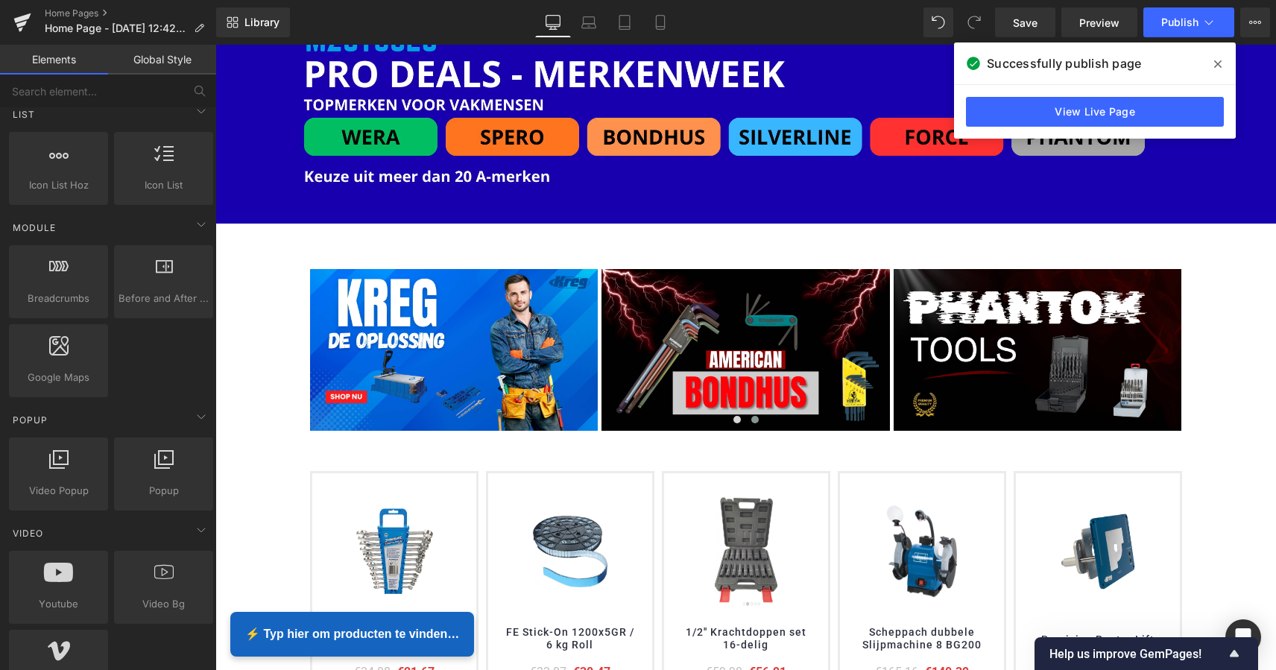
scroll to position [192, 0]
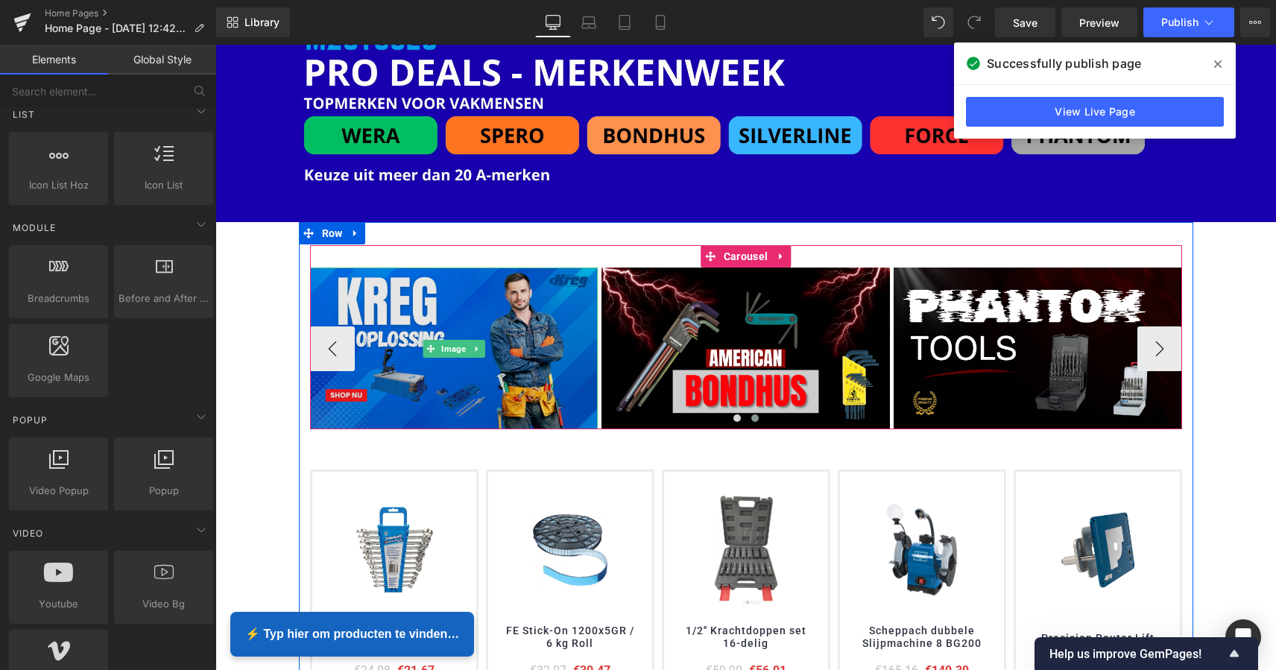
click at [579, 297] on img at bounding box center [453, 348] width 288 height 162
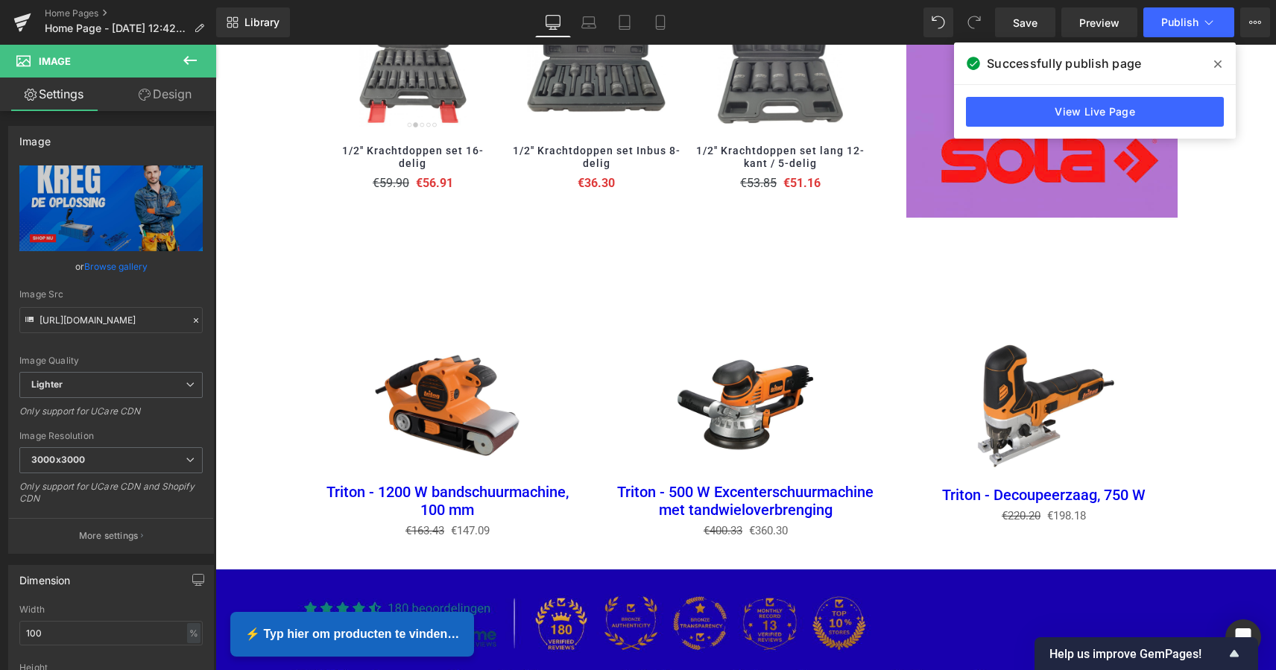
scroll to position [1798, 0]
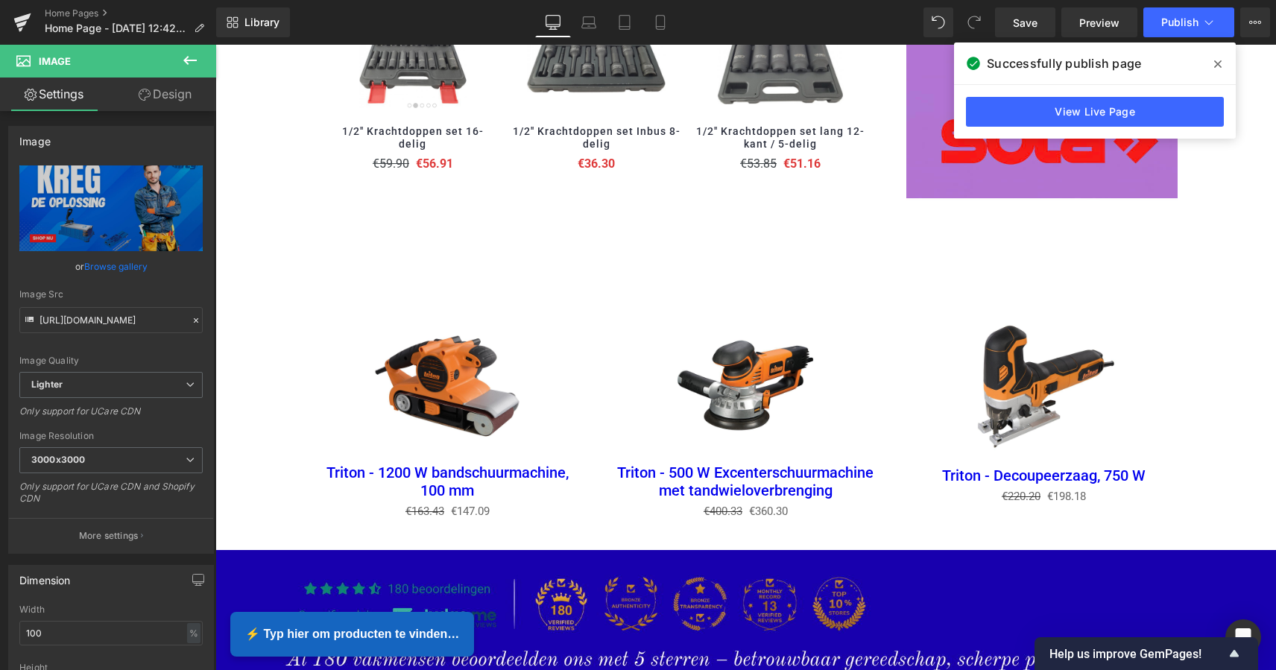
click at [187, 58] on icon at bounding box center [189, 60] width 13 height 9
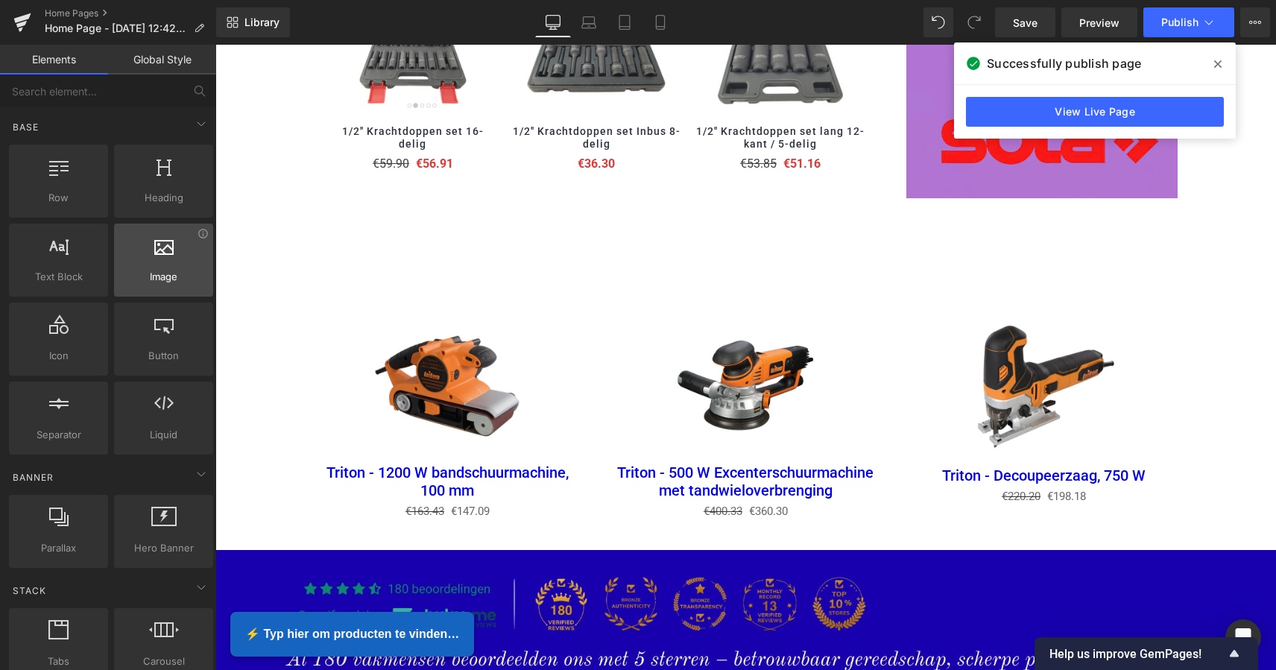
scroll to position [0, 0]
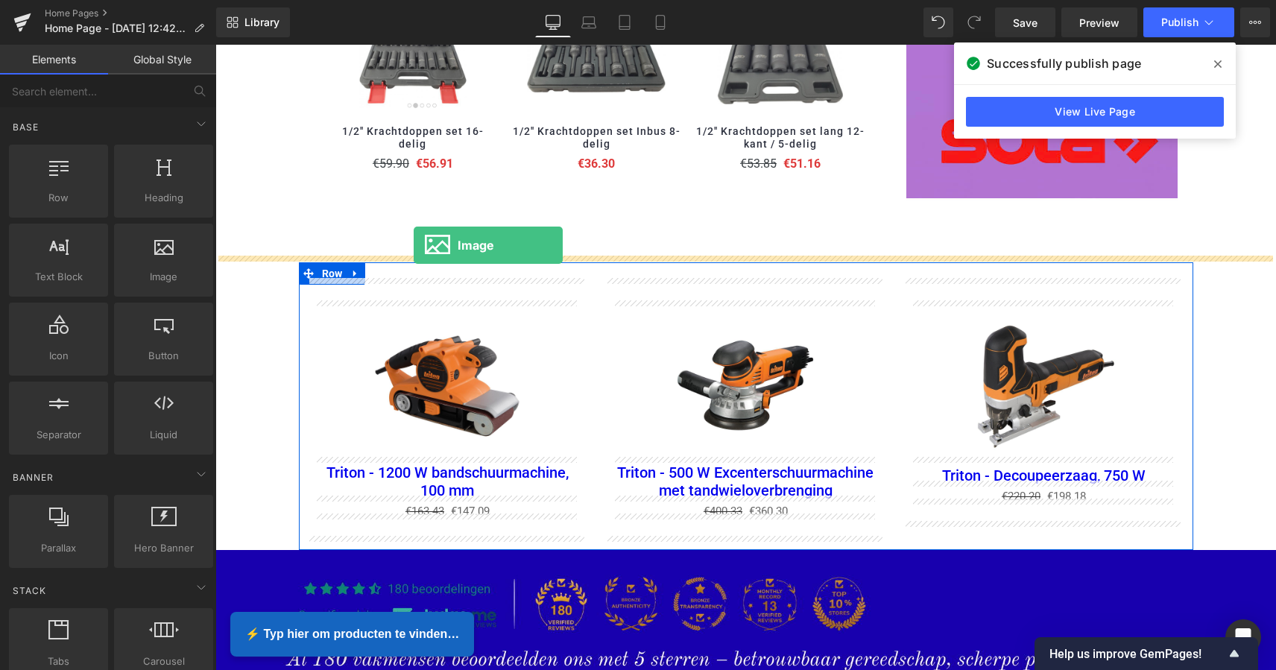
drag, startPoint x: 372, startPoint y: 300, endPoint x: 414, endPoint y: 245, distance: 68.6
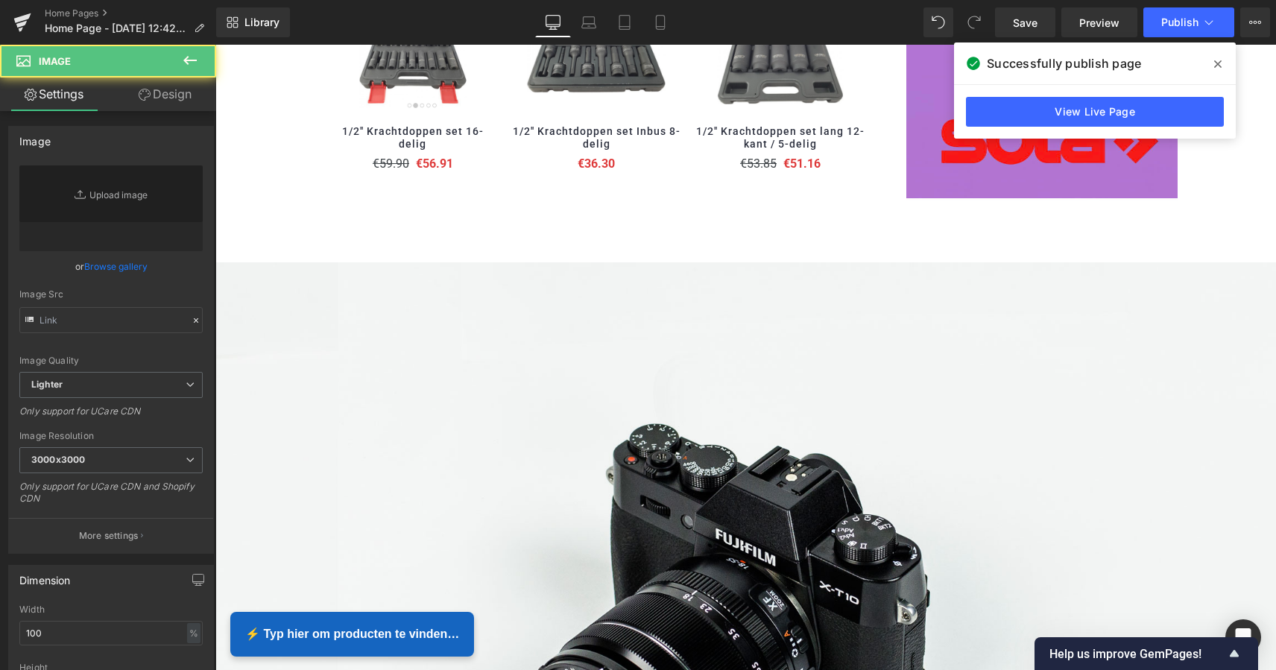
scroll to position [3390, 1054]
type input "//[DOMAIN_NAME][URL]"
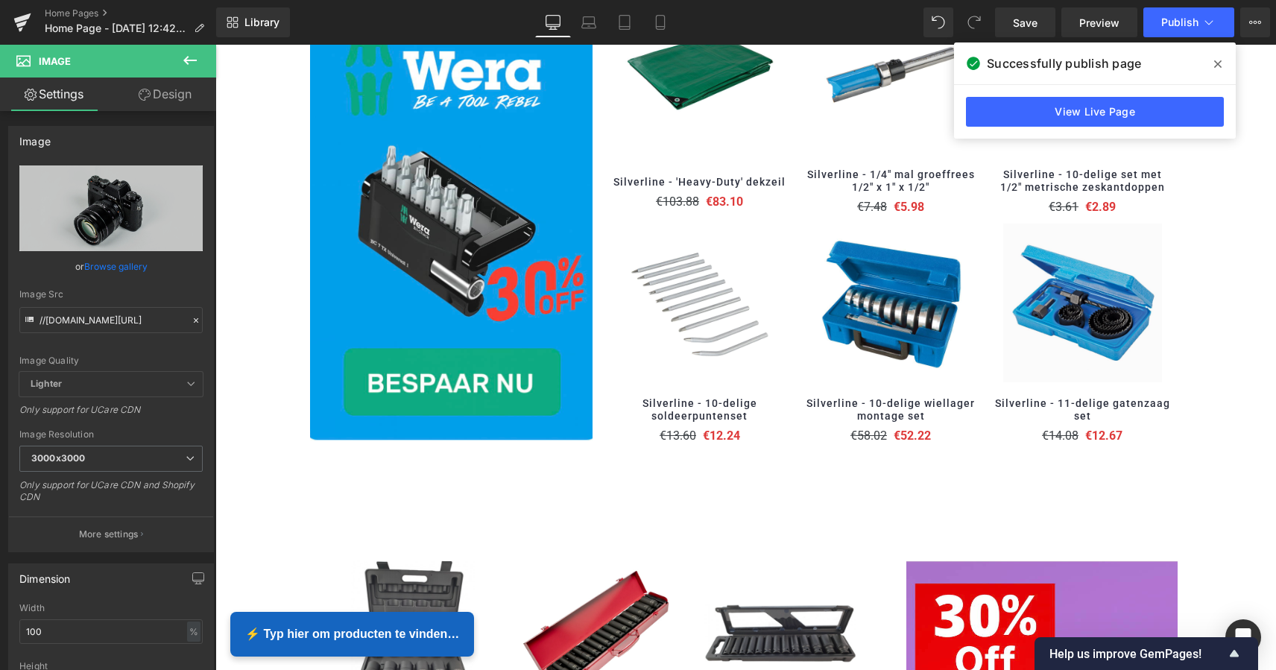
scroll to position [954, 0]
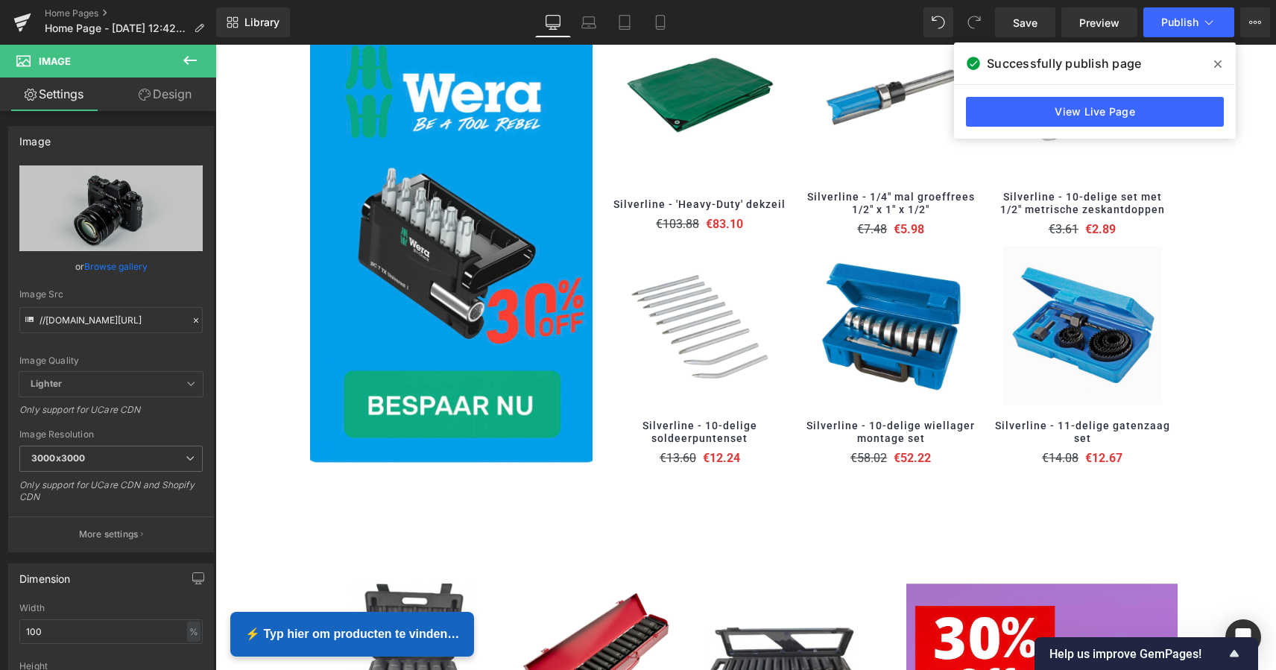
click at [1220, 63] on icon at bounding box center [1217, 64] width 7 height 12
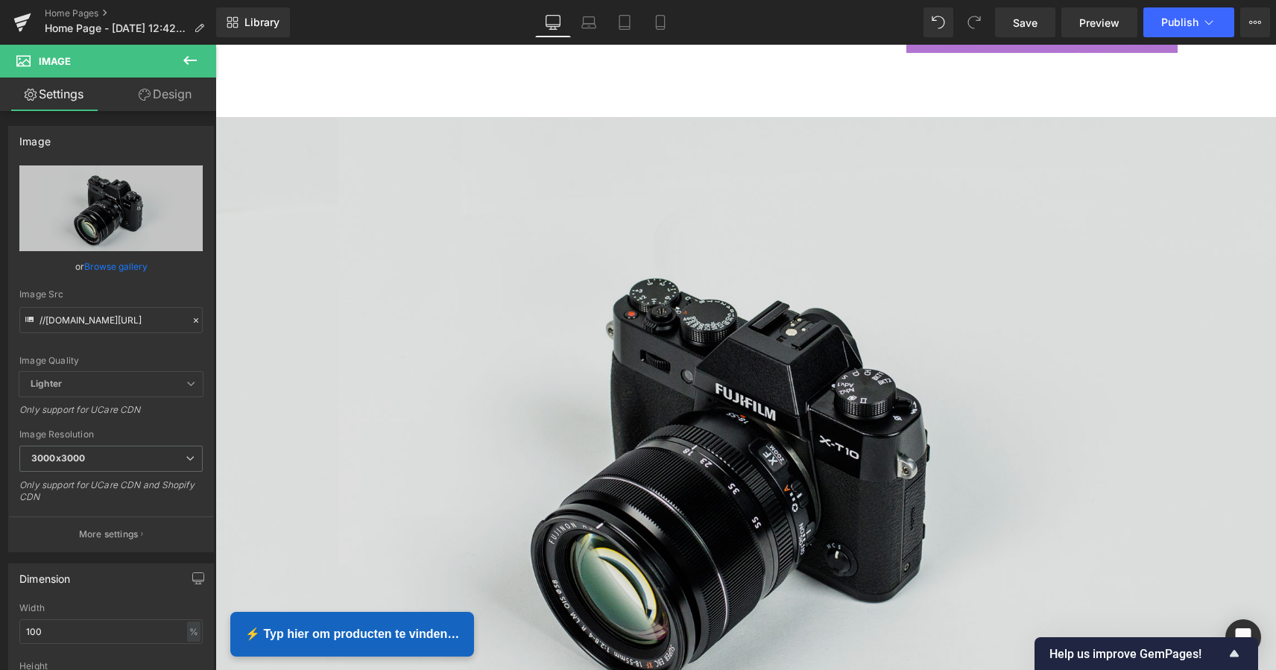
scroll to position [1951, 0]
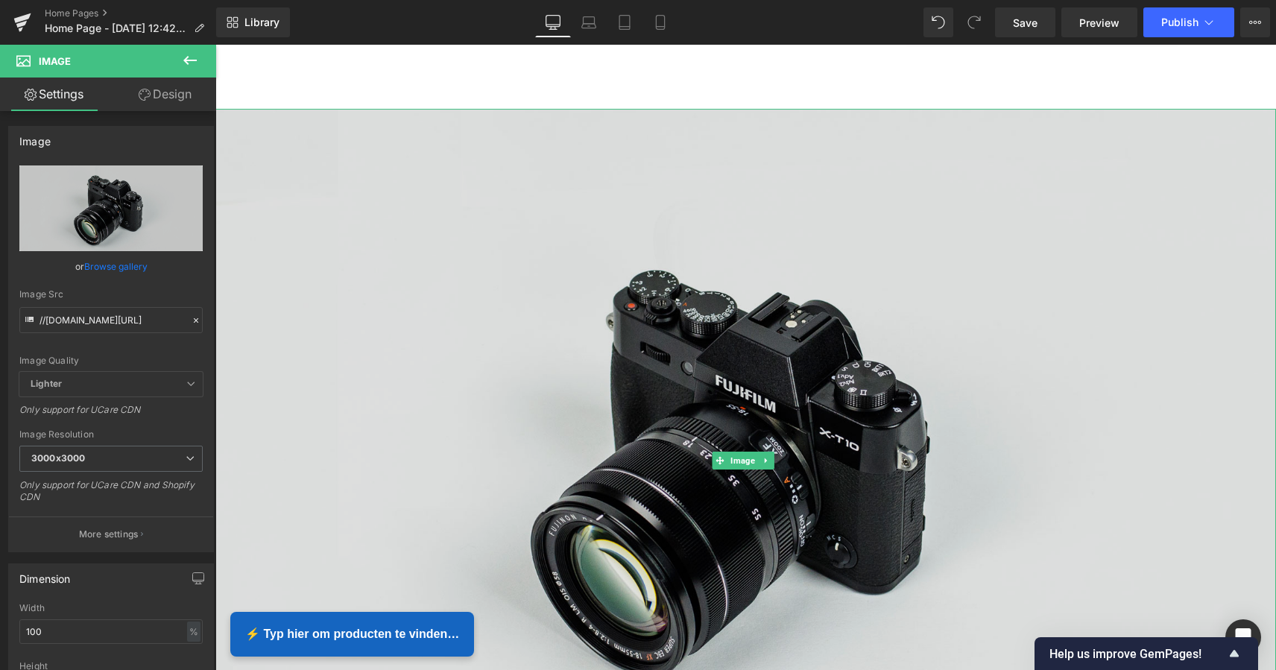
click at [723, 124] on img at bounding box center [745, 460] width 1060 height 703
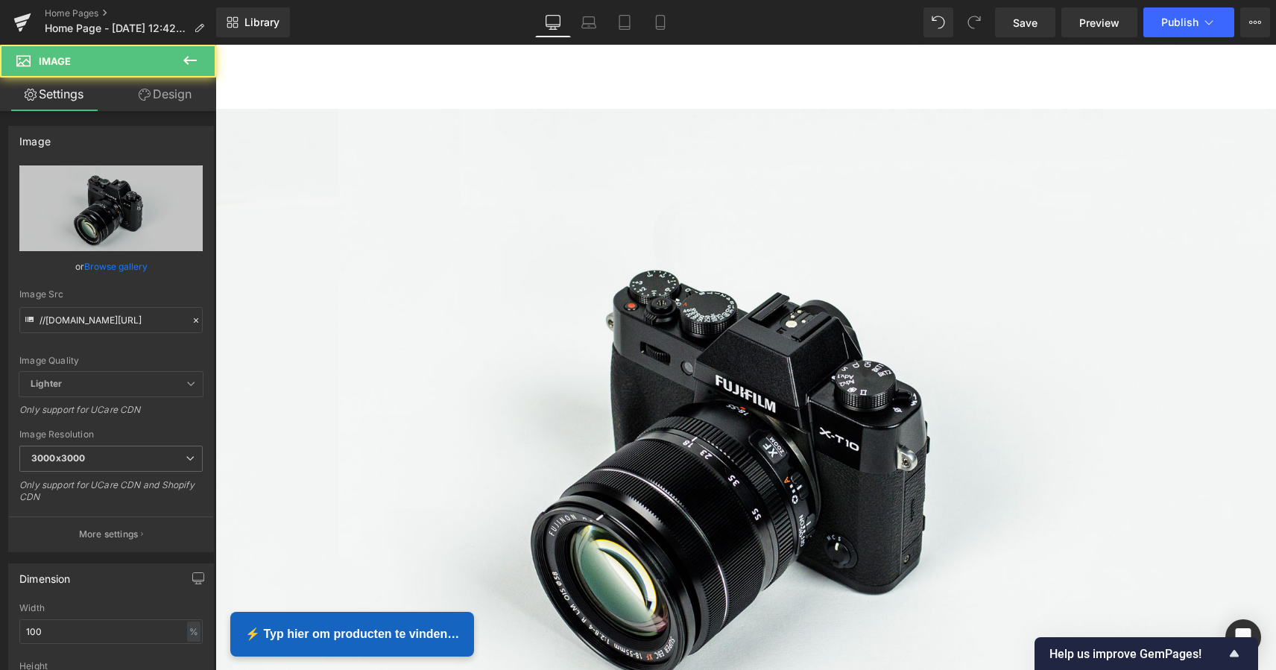
scroll to position [1870, 0]
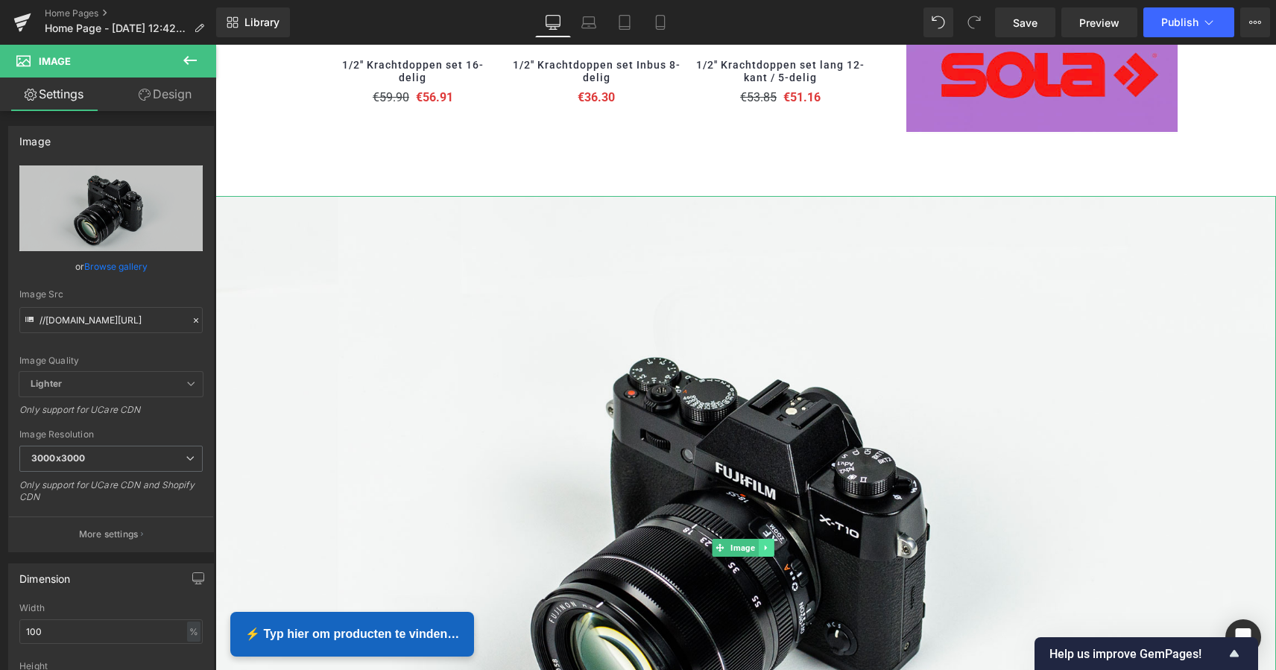
click at [767, 536] on div "Image" at bounding box center [745, 547] width 1060 height 703
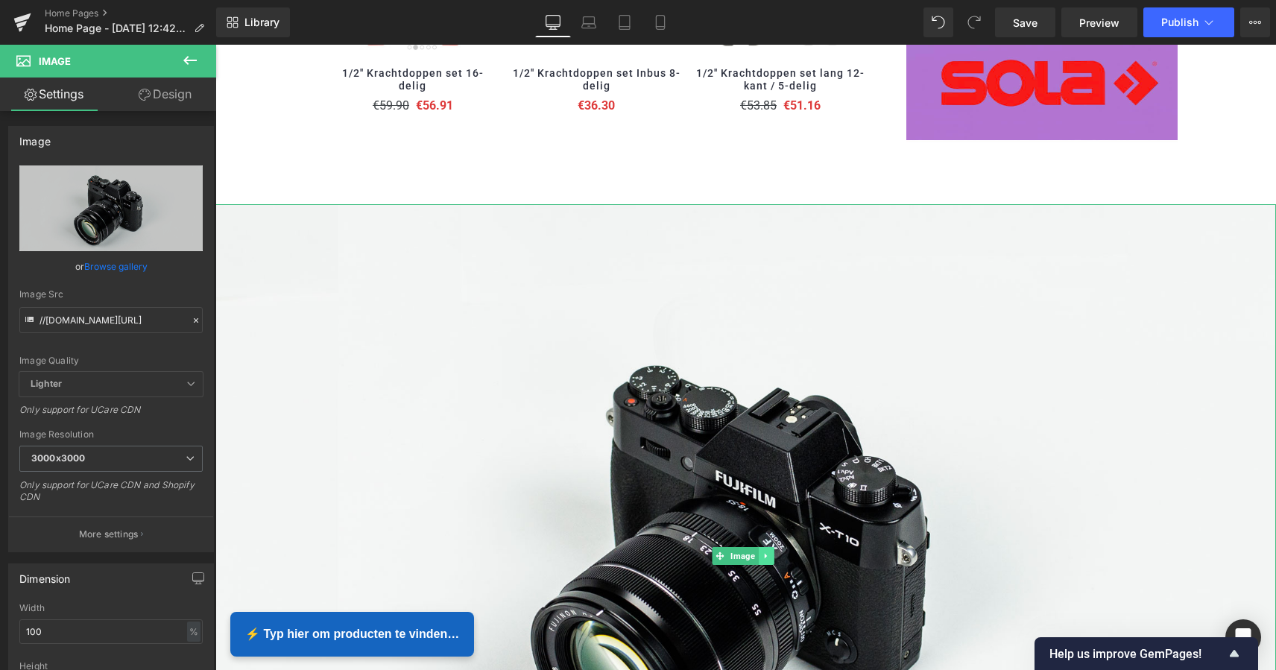
click at [767, 539] on div "Image" at bounding box center [745, 555] width 1060 height 703
click at [767, 548] on link at bounding box center [766, 557] width 16 height 18
click at [772, 548] on link at bounding box center [774, 557] width 16 height 18
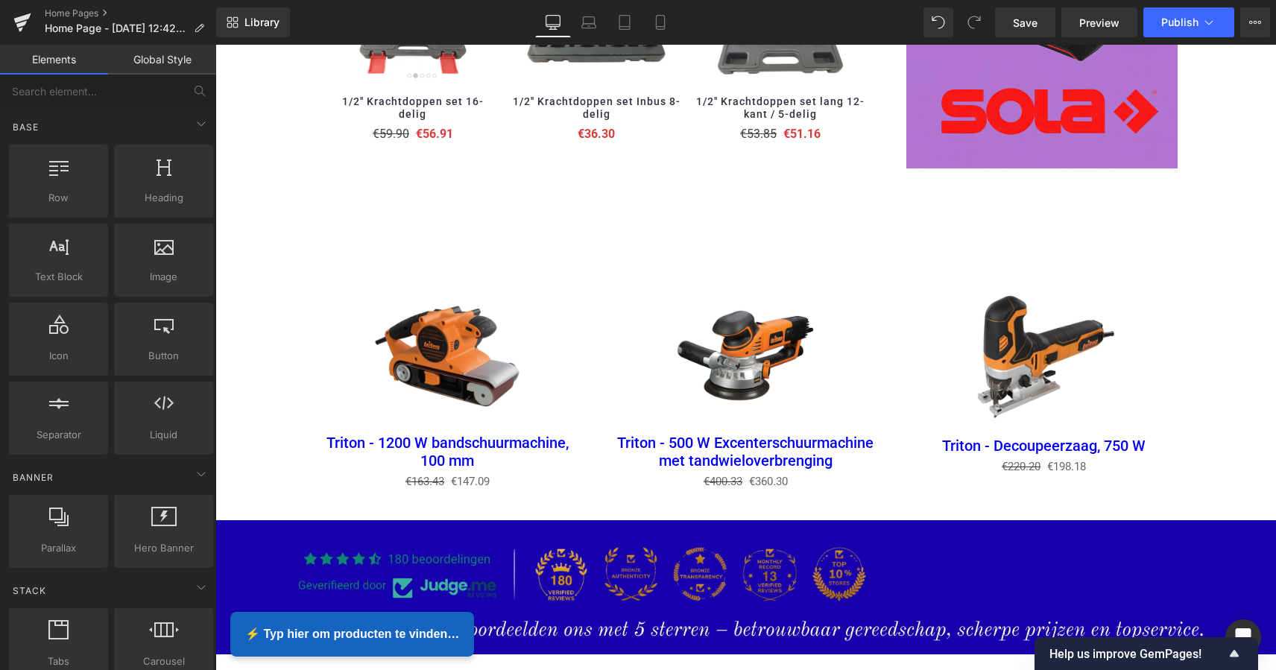
scroll to position [1832, 0]
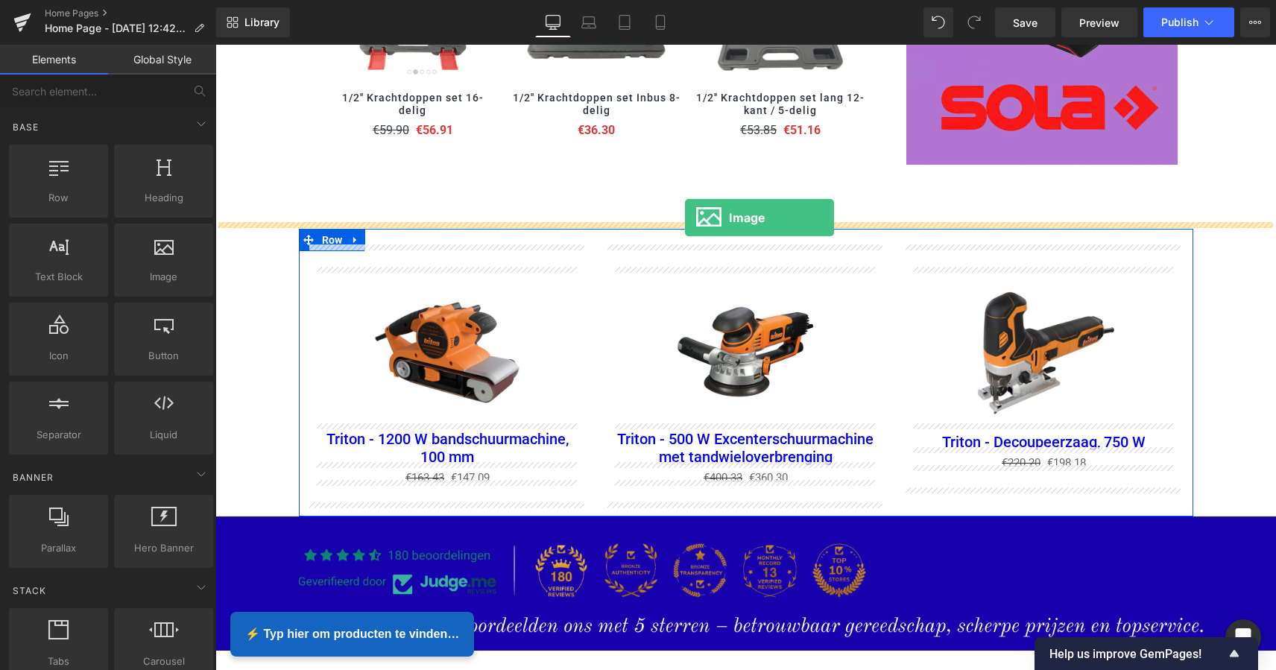
drag, startPoint x: 376, startPoint y: 298, endPoint x: 685, endPoint y: 218, distance: 319.5
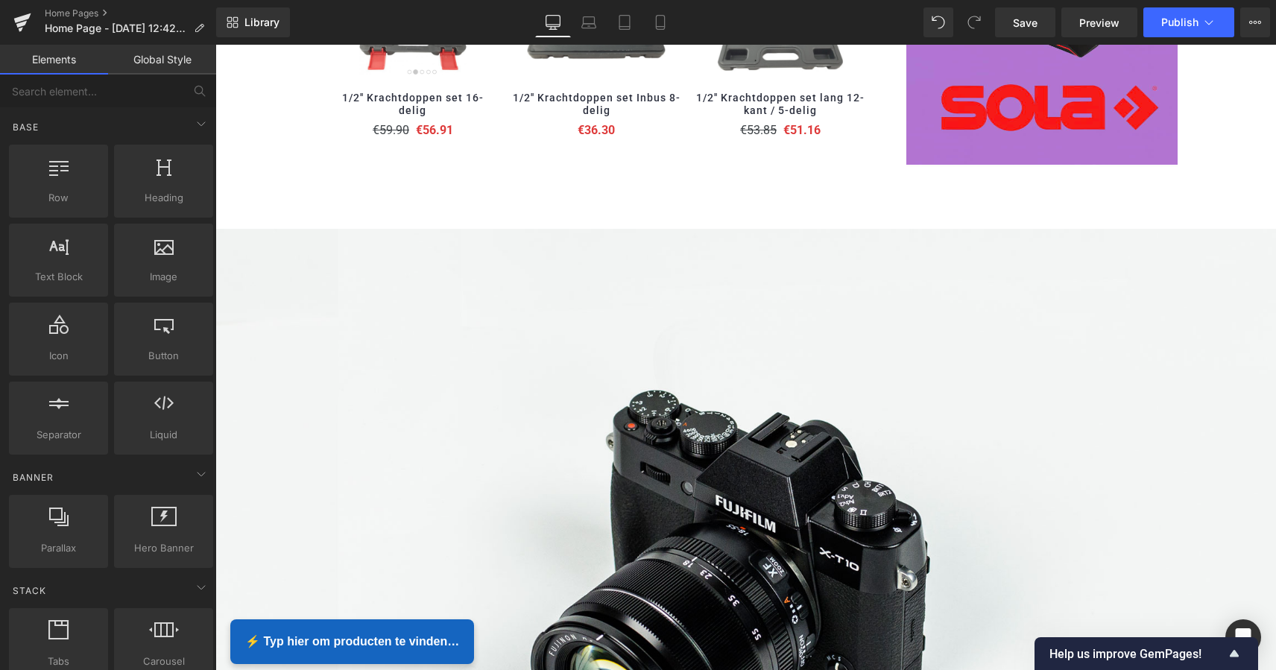
scroll to position [4071, 1054]
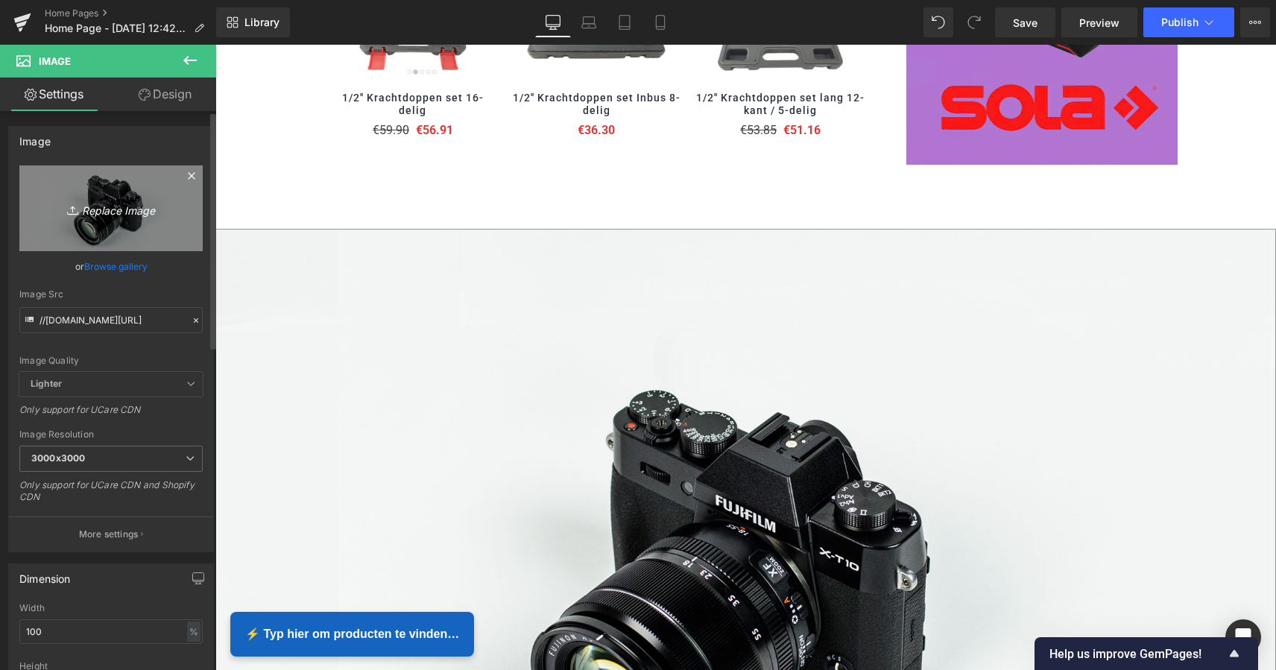
click at [109, 212] on icon "Replace Image" at bounding box center [110, 208] width 119 height 19
type input "C:\fakepath\MZS Alles voor uw auto-2 kopie.png"
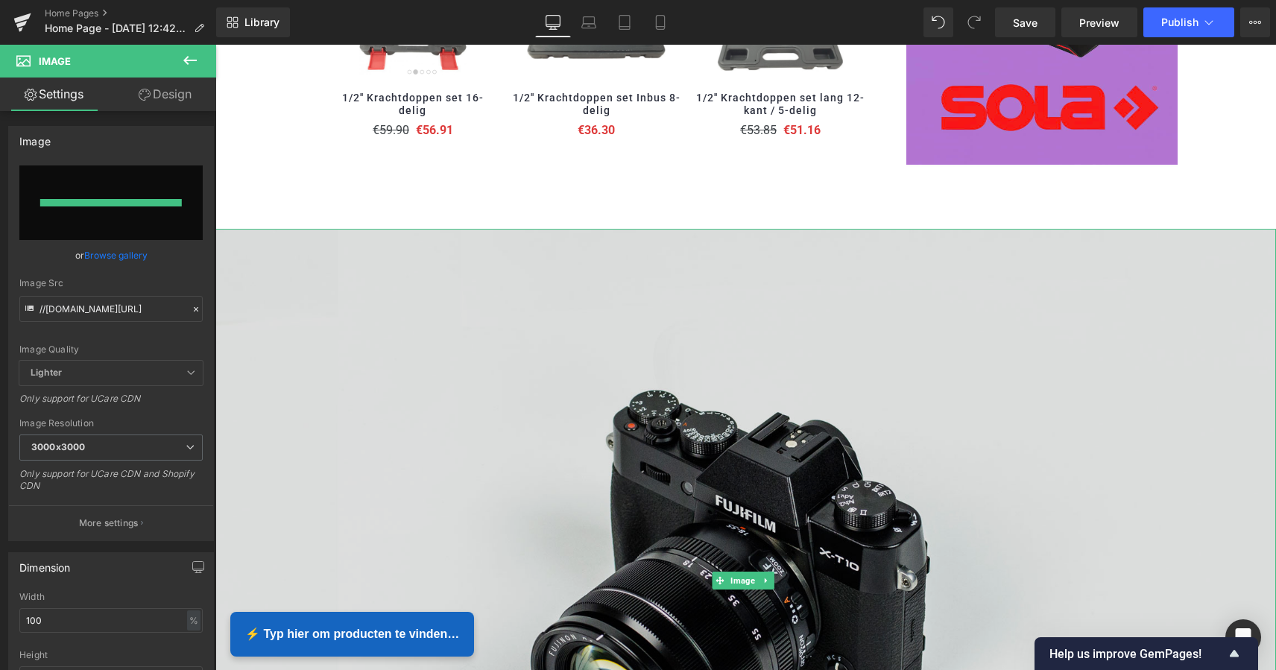
type input "[URL][DOMAIN_NAME]"
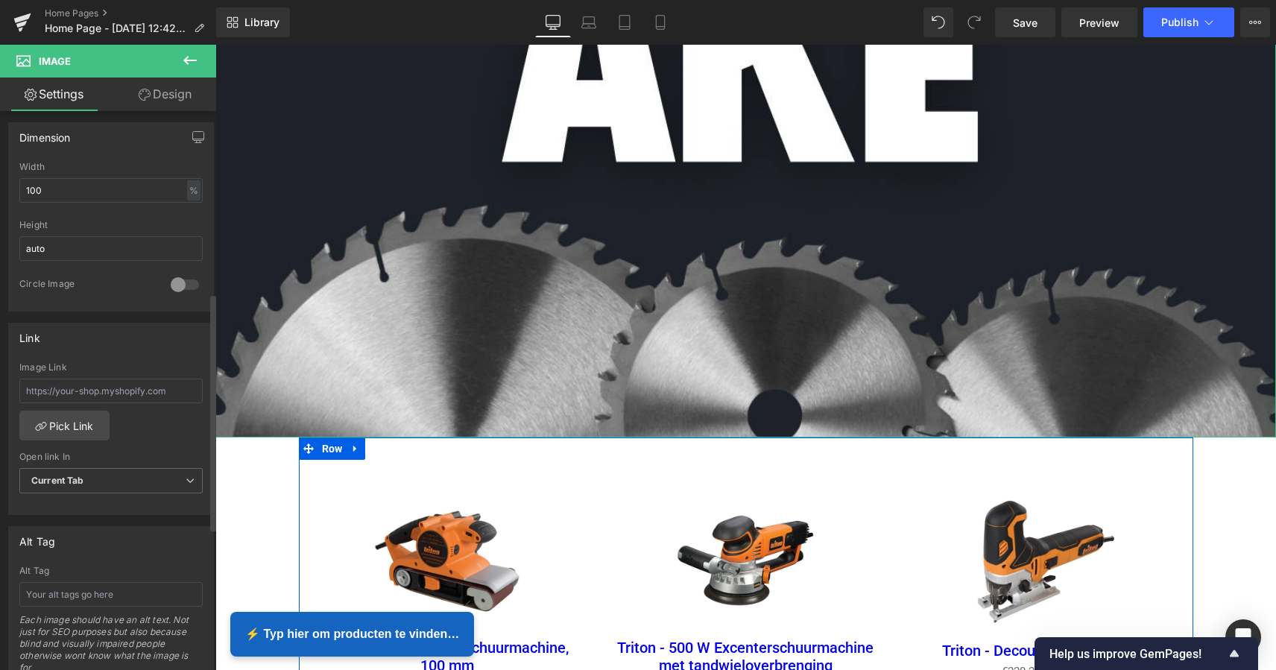
scroll to position [446, 0]
click at [94, 387] on input "text" at bounding box center [110, 387] width 183 height 25
paste input "[URL][DOMAIN_NAME]"
type input "[URL][DOMAIN_NAME]"
click at [77, 417] on link "Pick Link" at bounding box center [64, 422] width 90 height 30
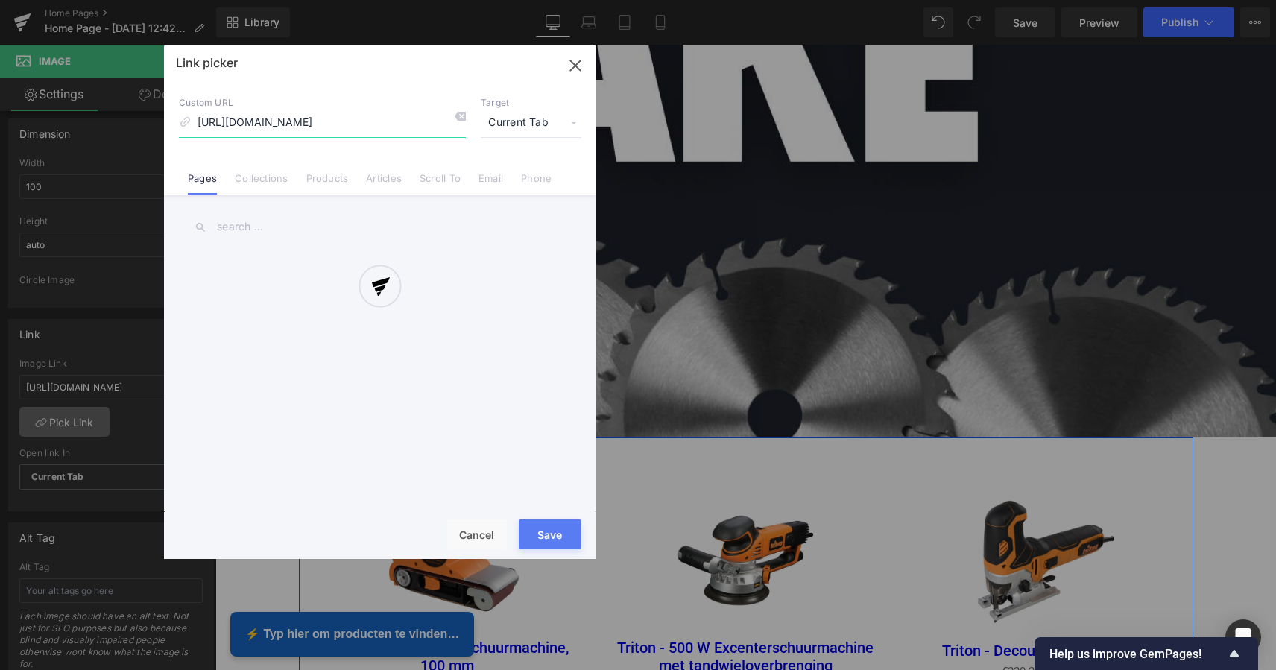
scroll to position [0, 195]
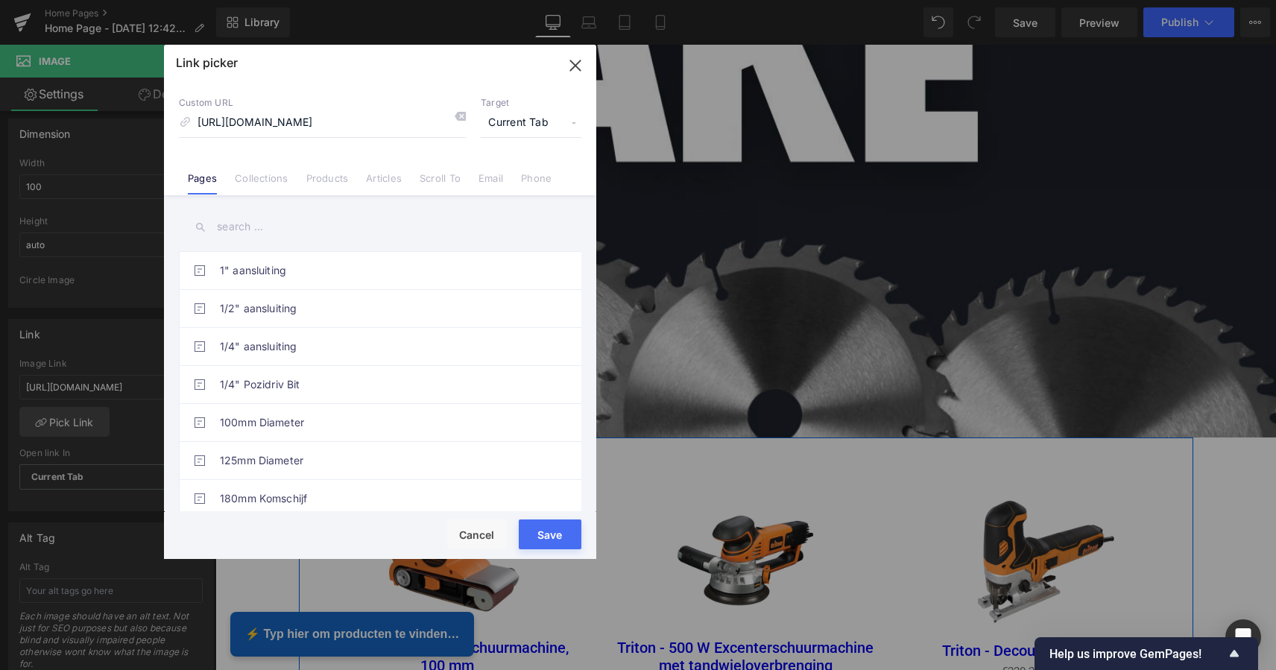
click at [554, 529] on button "Save" at bounding box center [550, 534] width 63 height 30
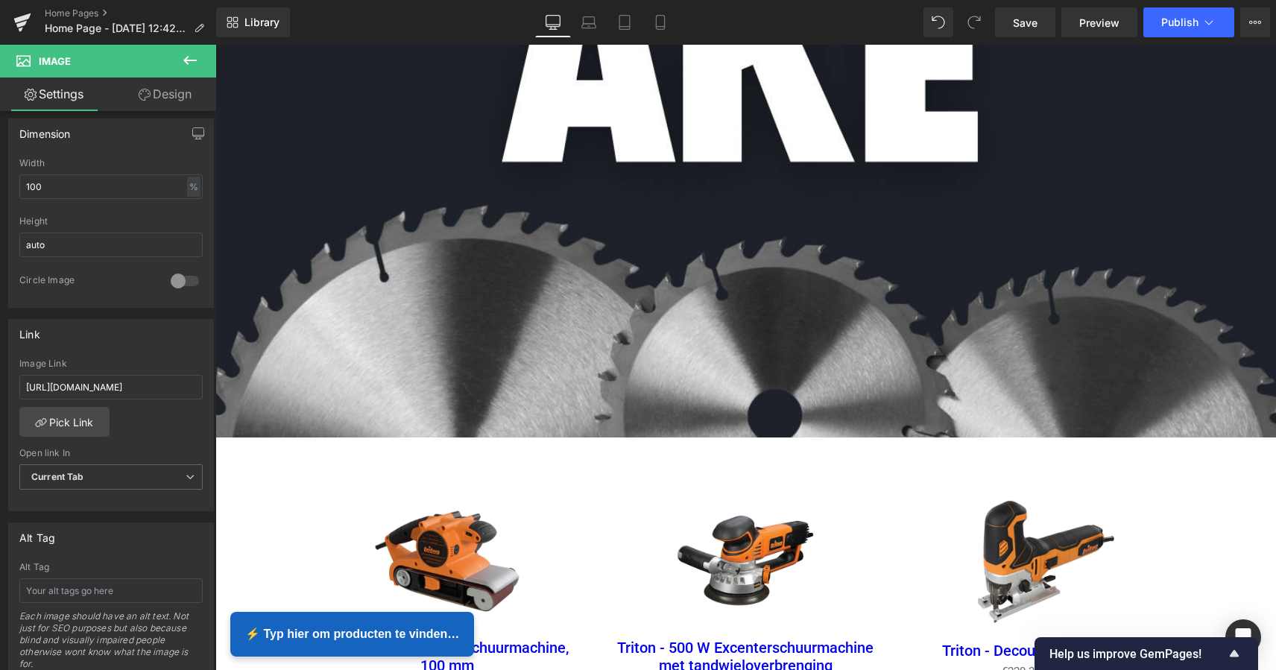
click at [192, 63] on icon at bounding box center [190, 60] width 18 height 18
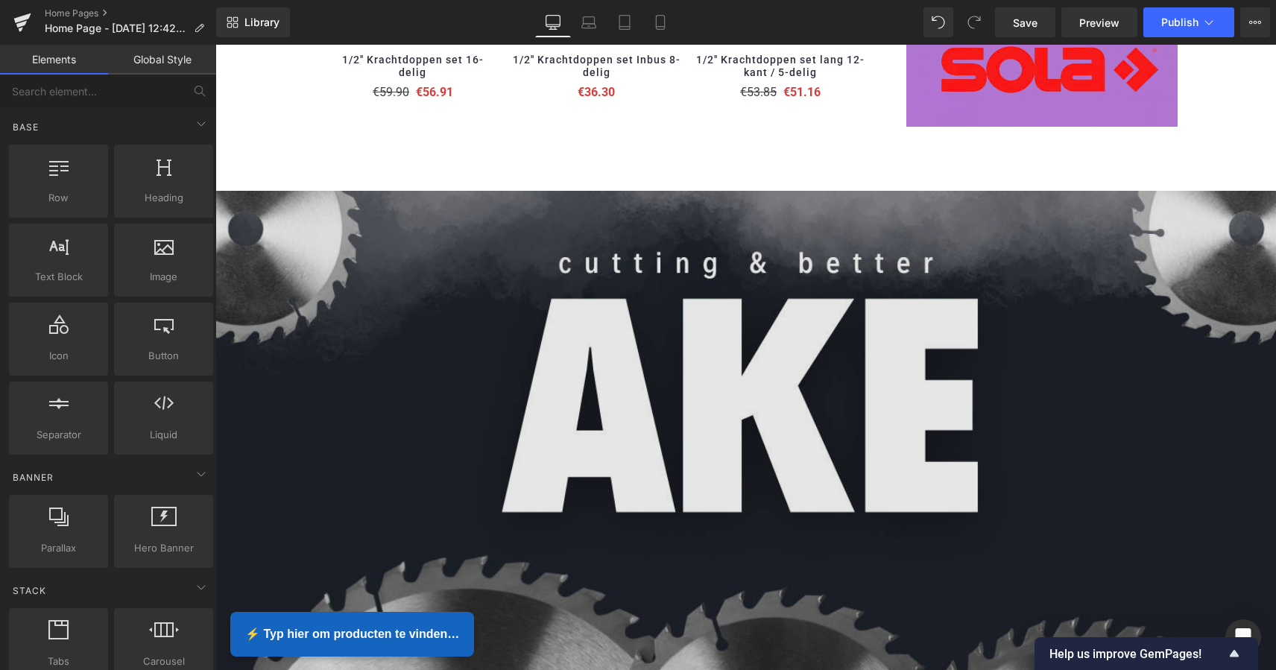
scroll to position [1881, 0]
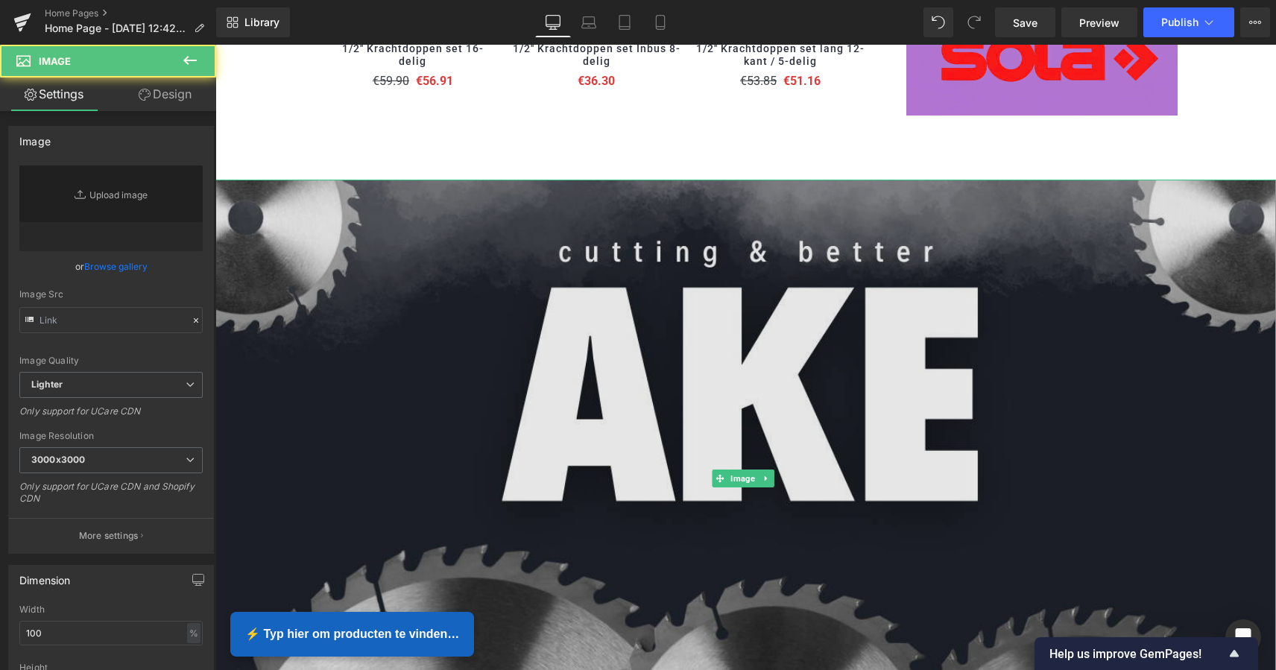
click at [534, 212] on img at bounding box center [745, 478] width 1060 height 596
type input "[URL][DOMAIN_NAME]"
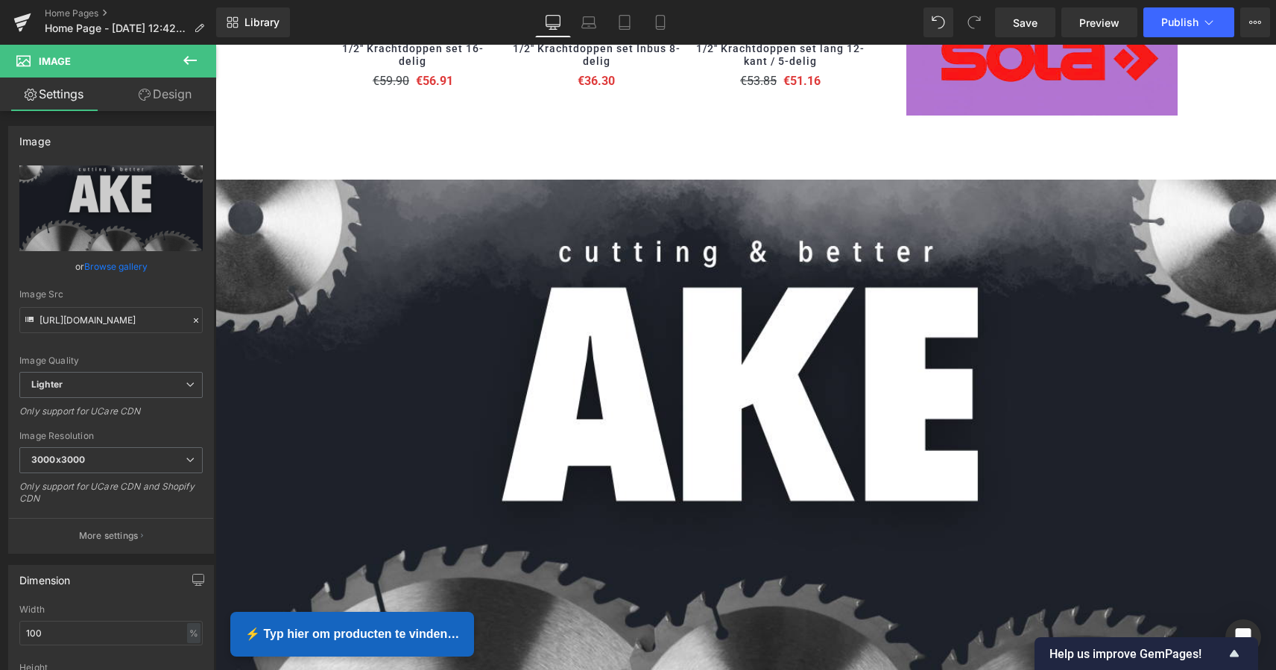
click at [192, 67] on icon at bounding box center [190, 60] width 18 height 18
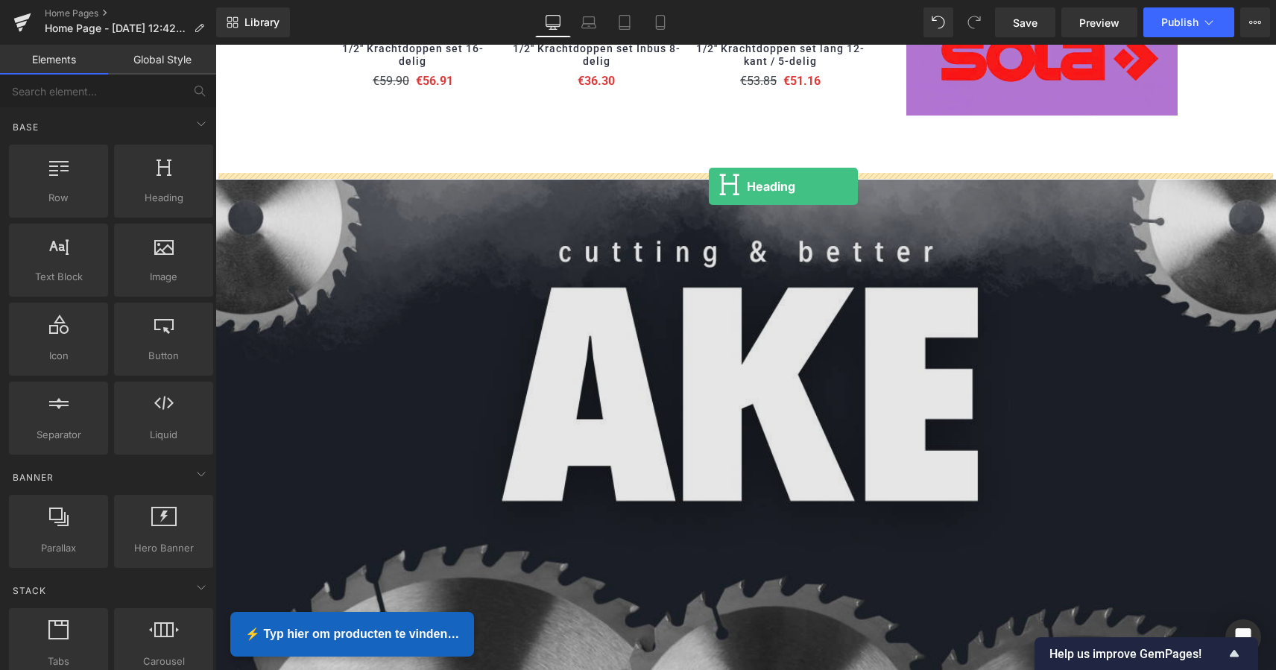
drag, startPoint x: 373, startPoint y: 229, endPoint x: 709, endPoint y: 186, distance: 338.0
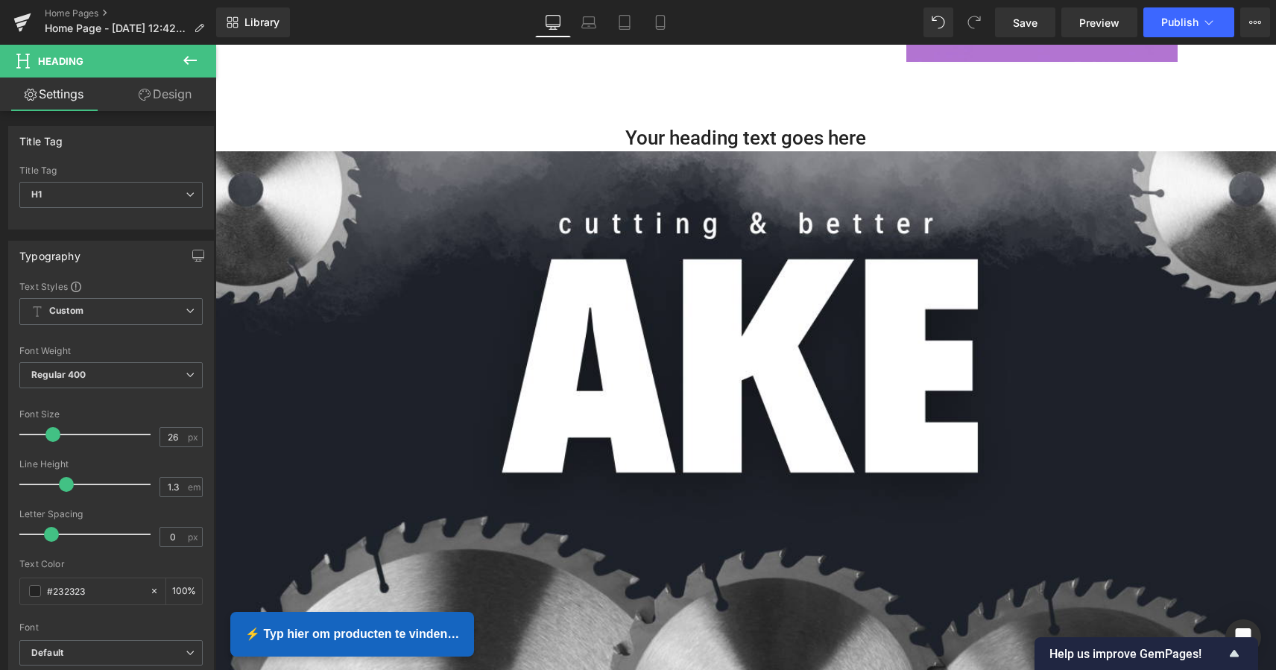
scroll to position [1894, 0]
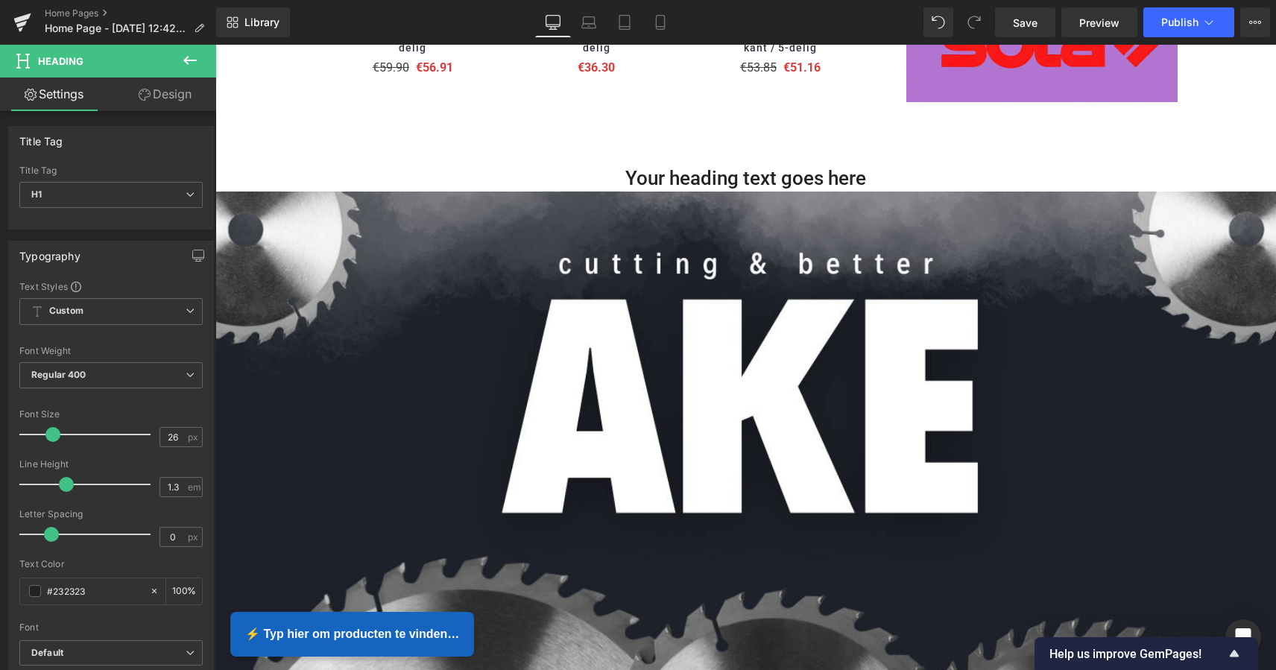
click at [189, 64] on icon at bounding box center [190, 60] width 18 height 18
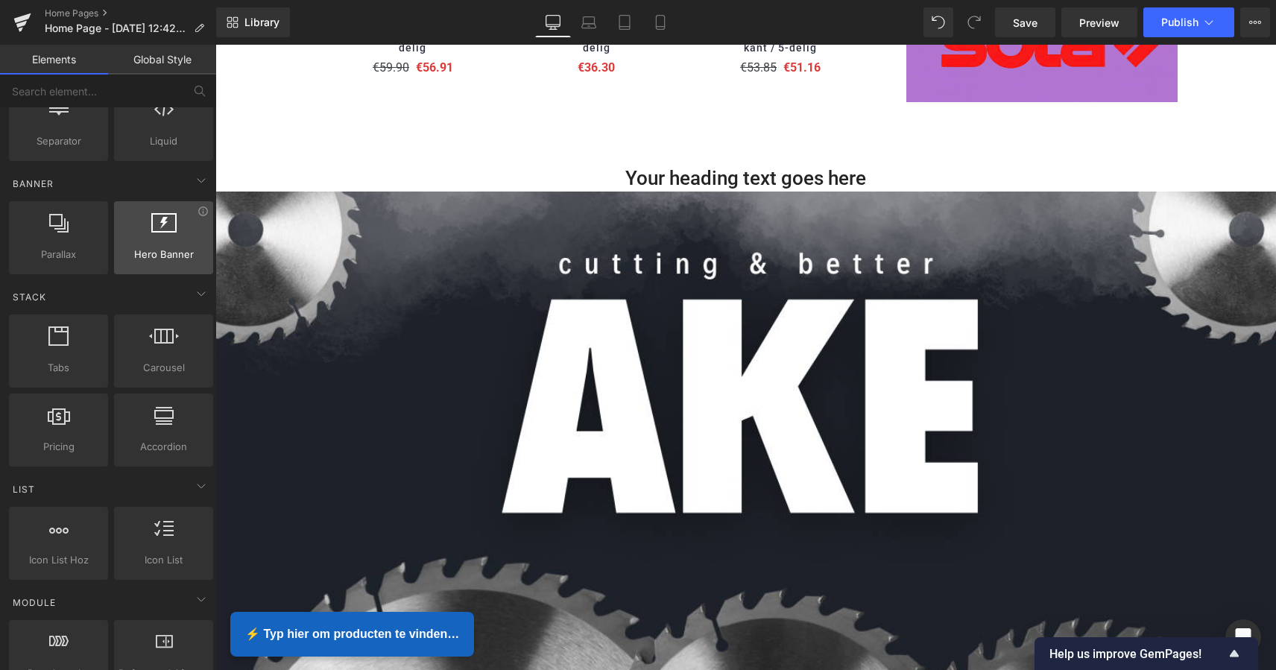
scroll to position [300, 0]
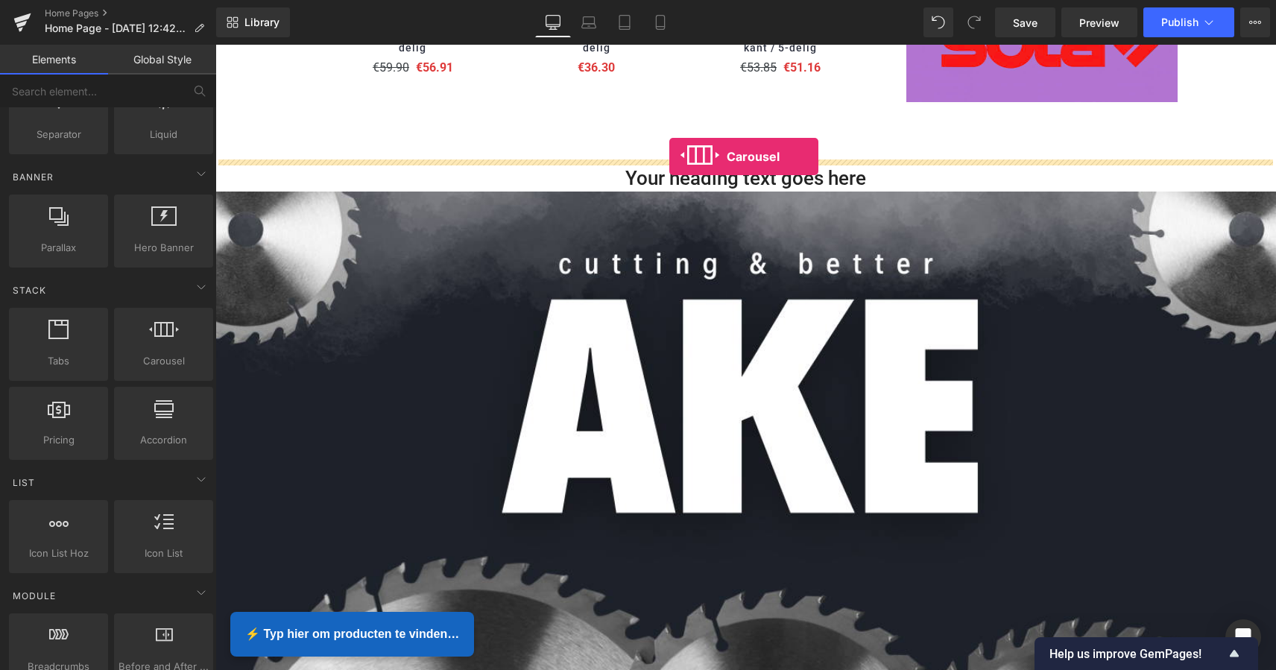
drag, startPoint x: 370, startPoint y: 382, endPoint x: 669, endPoint y: 156, distance: 374.5
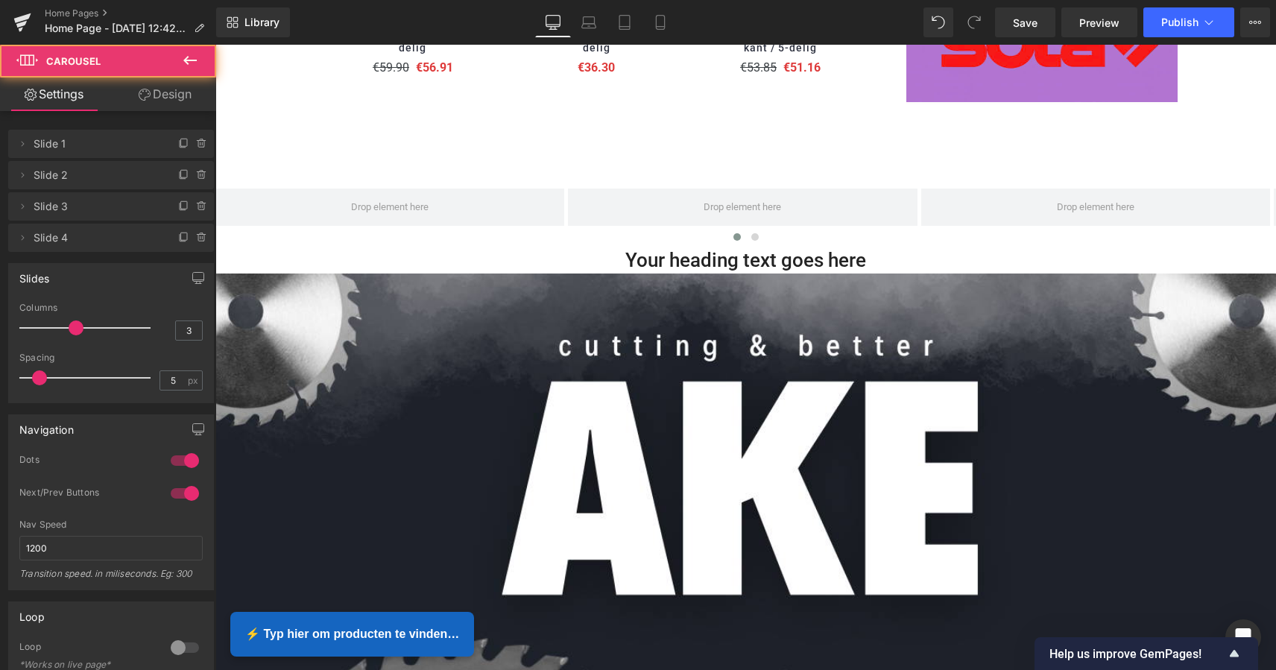
scroll to position [4072, 1054]
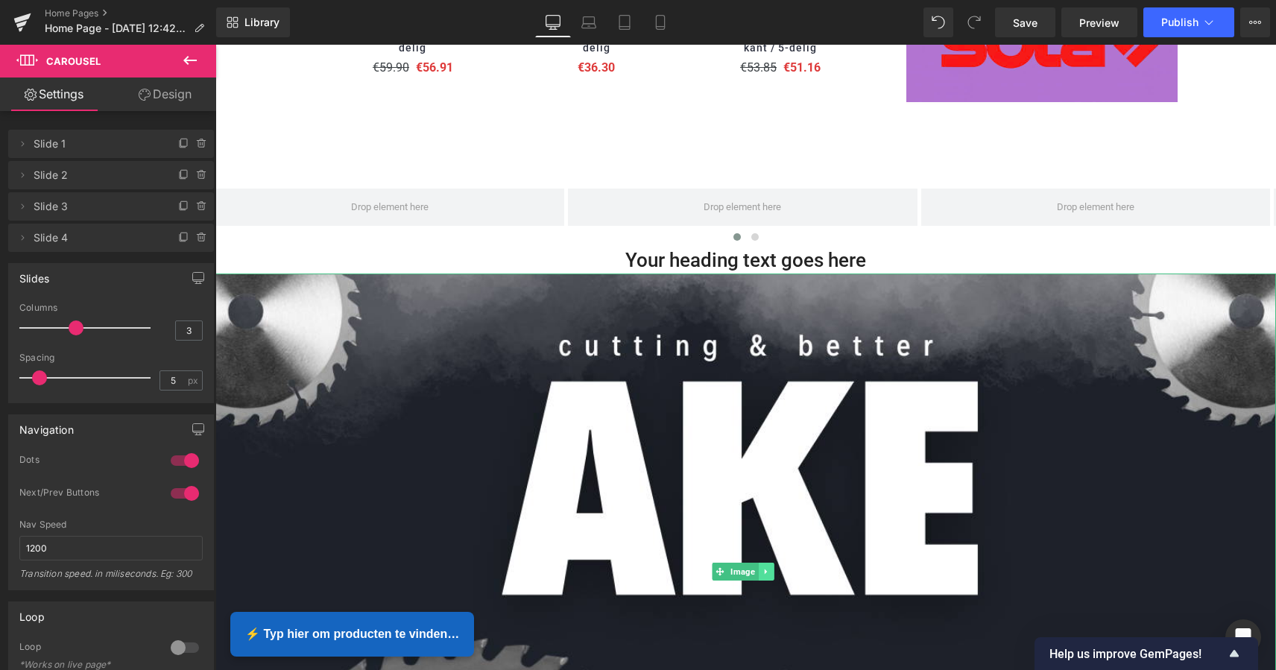
click at [766, 567] on icon at bounding box center [766, 571] width 8 height 9
click at [775, 568] on icon at bounding box center [773, 572] width 8 height 8
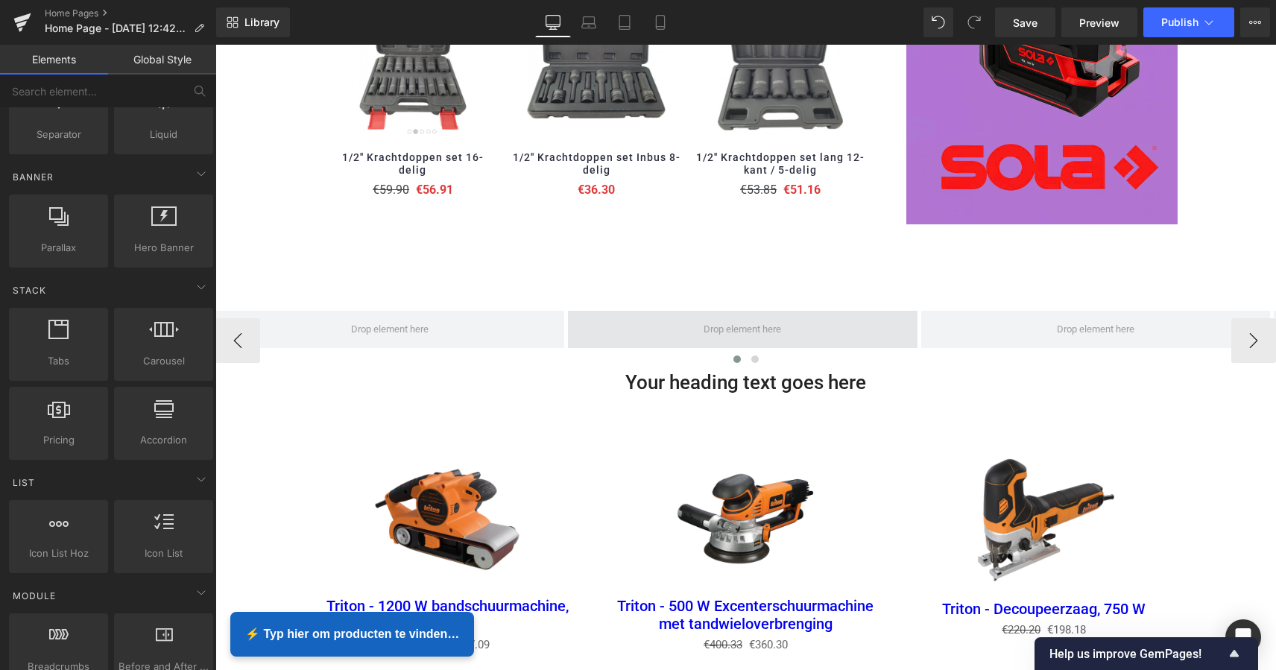
scroll to position [1767, 0]
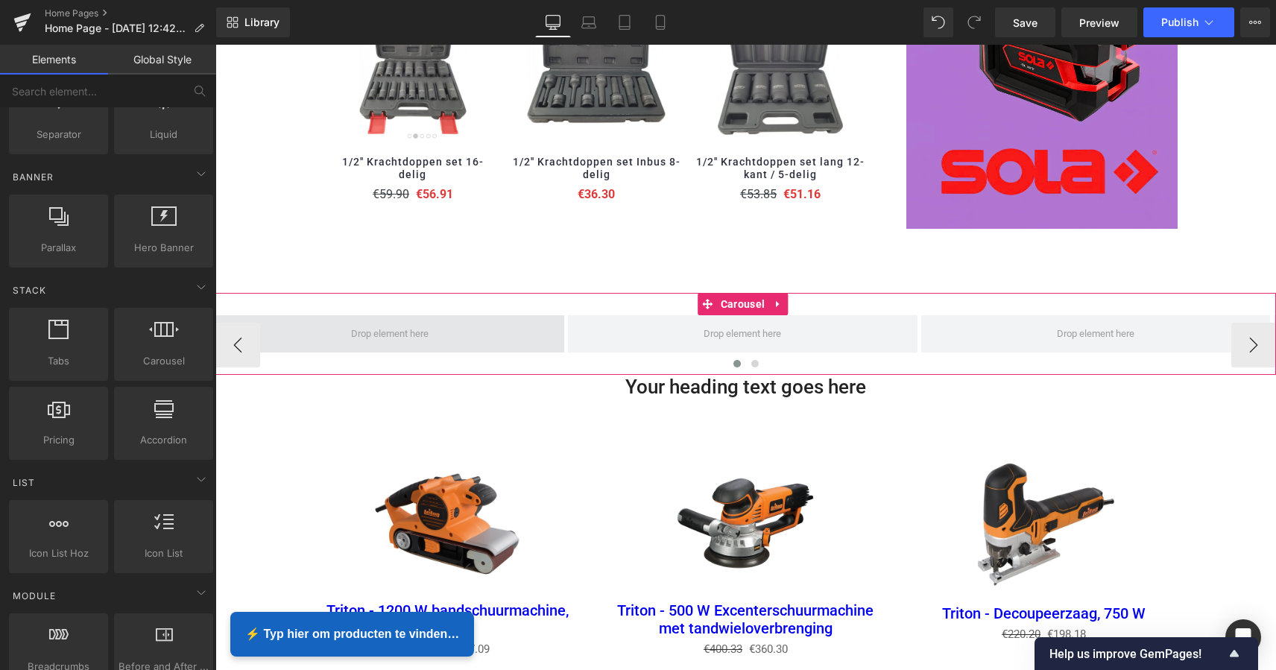
click at [409, 331] on span at bounding box center [390, 334] width 88 height 23
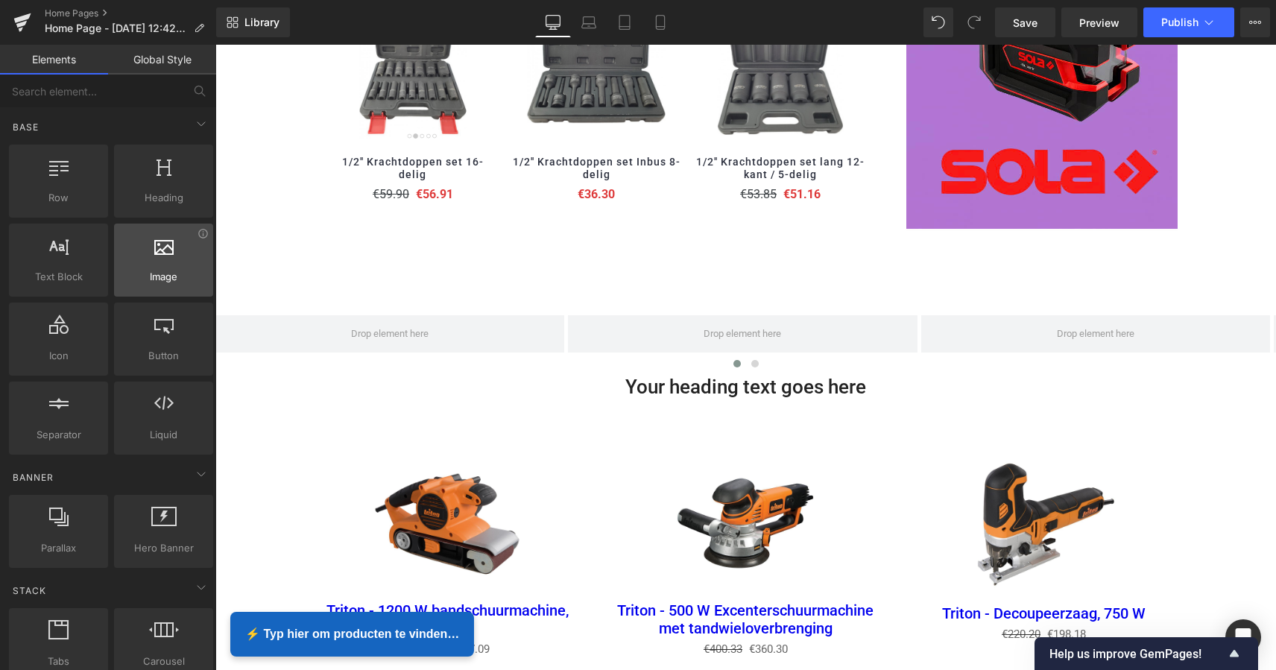
scroll to position [0, 0]
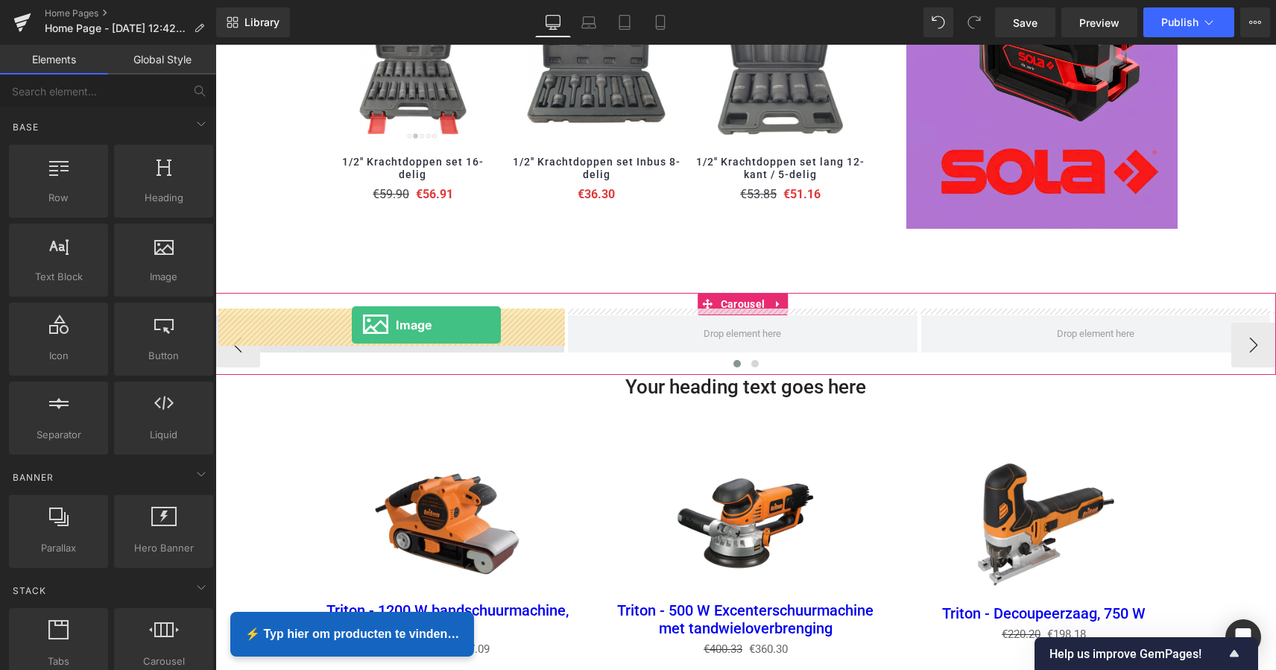
drag, startPoint x: 382, startPoint y: 300, endPoint x: 351, endPoint y: 324, distance: 39.2
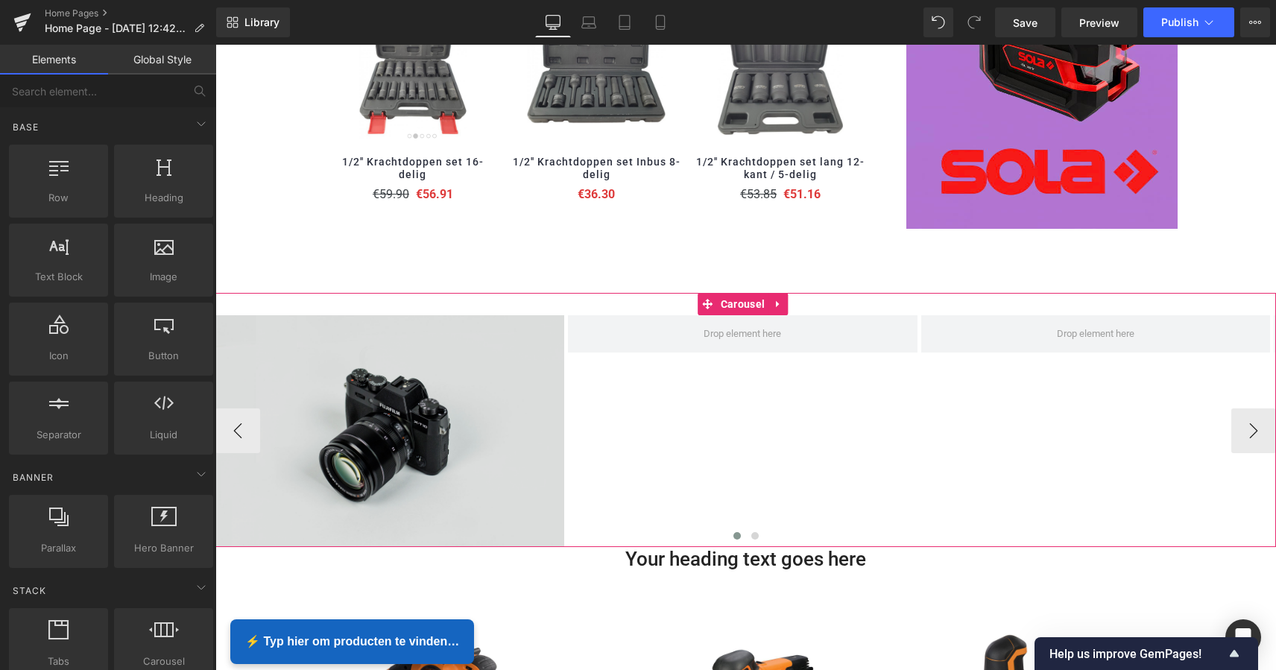
scroll to position [3651, 1054]
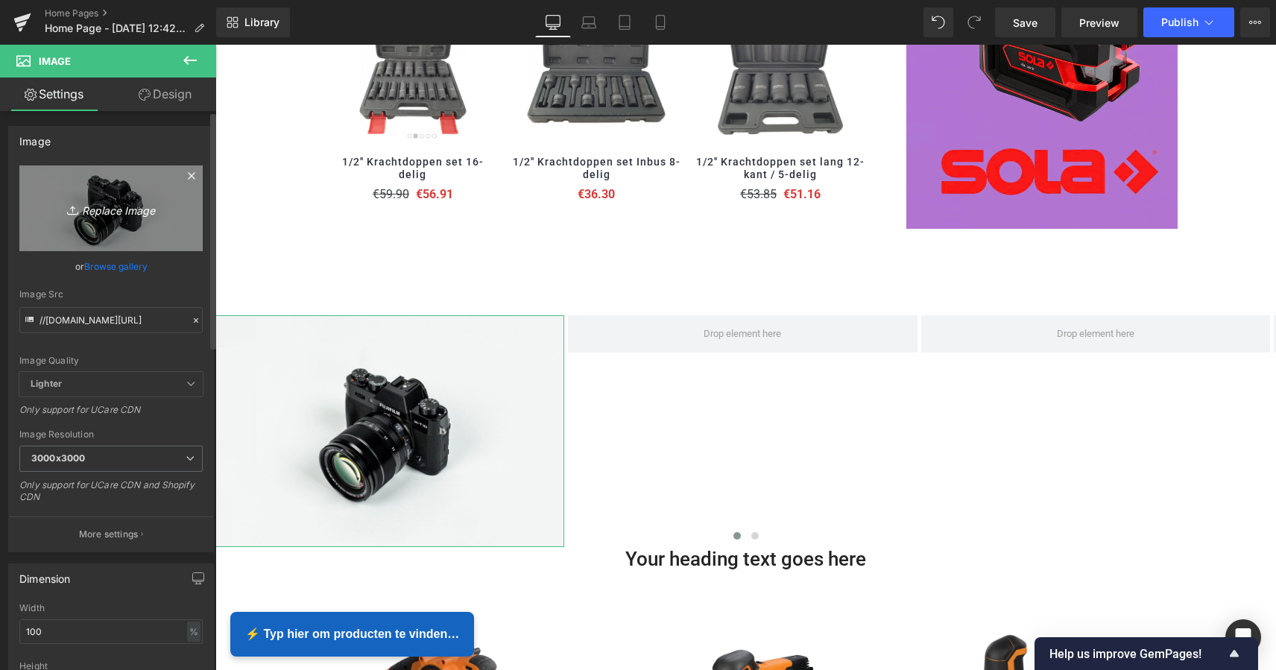
click at [116, 213] on icon "Replace Image" at bounding box center [110, 208] width 119 height 19
type input "C:\fakepath\MZS Alles voor uw auto-2 kopie.png"
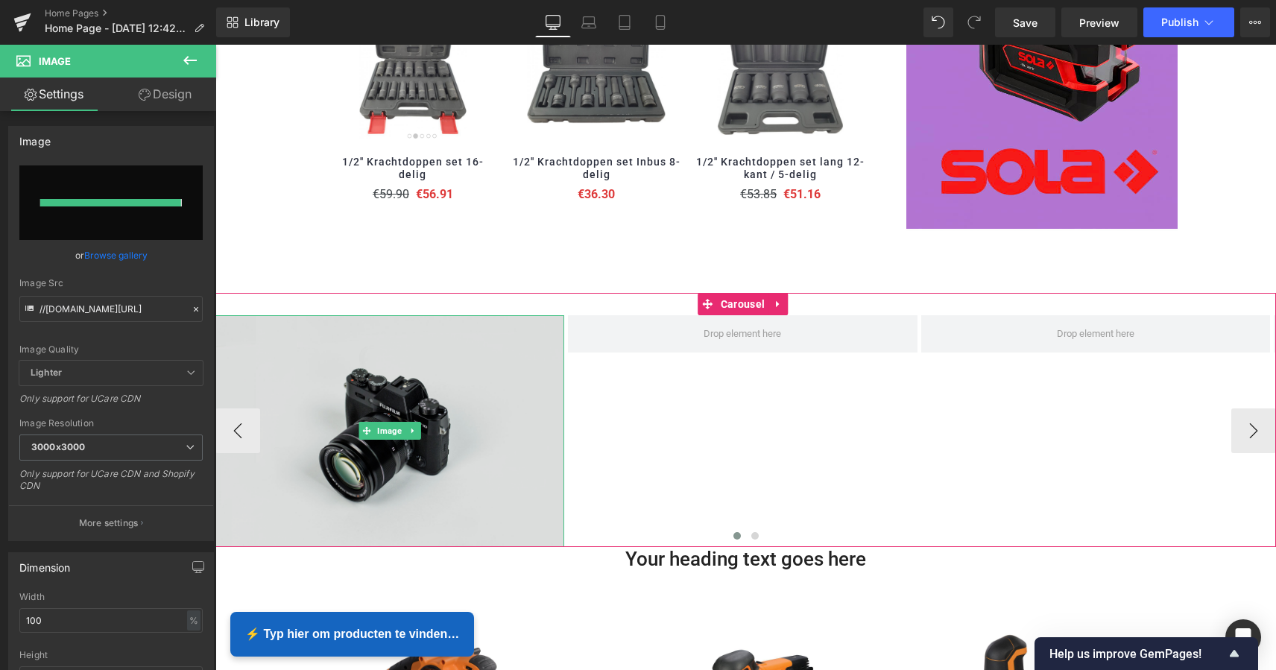
type input "[URL][DOMAIN_NAME]"
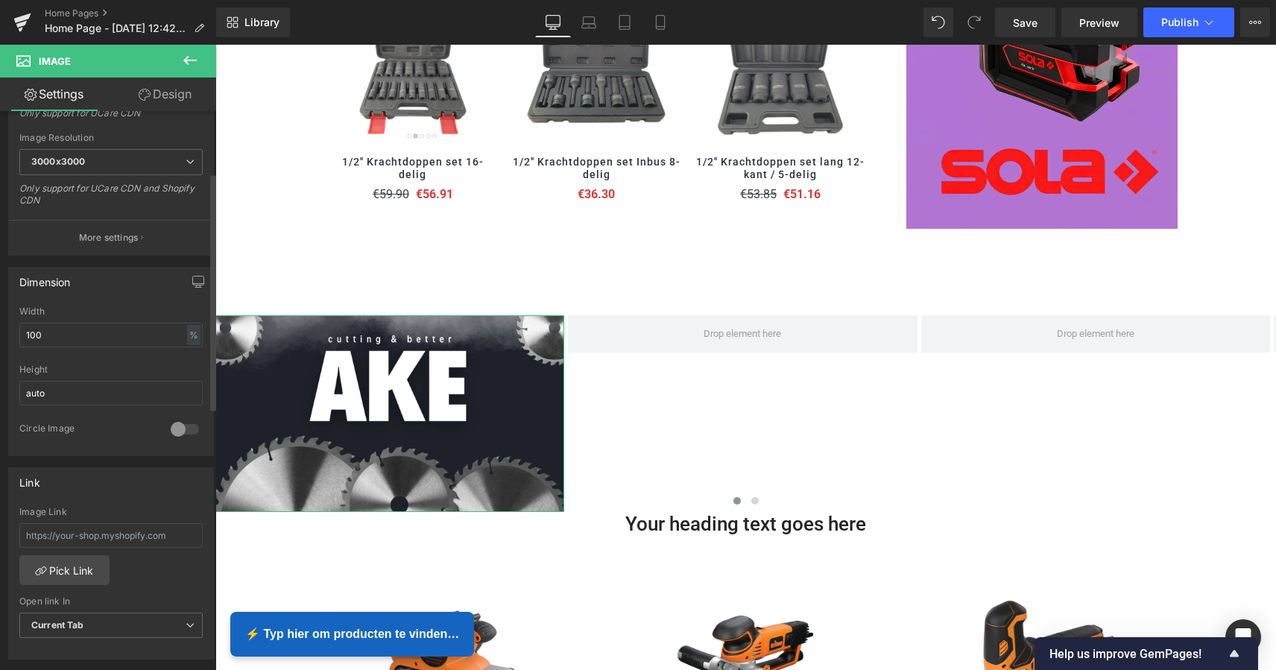
scroll to position [338, 0]
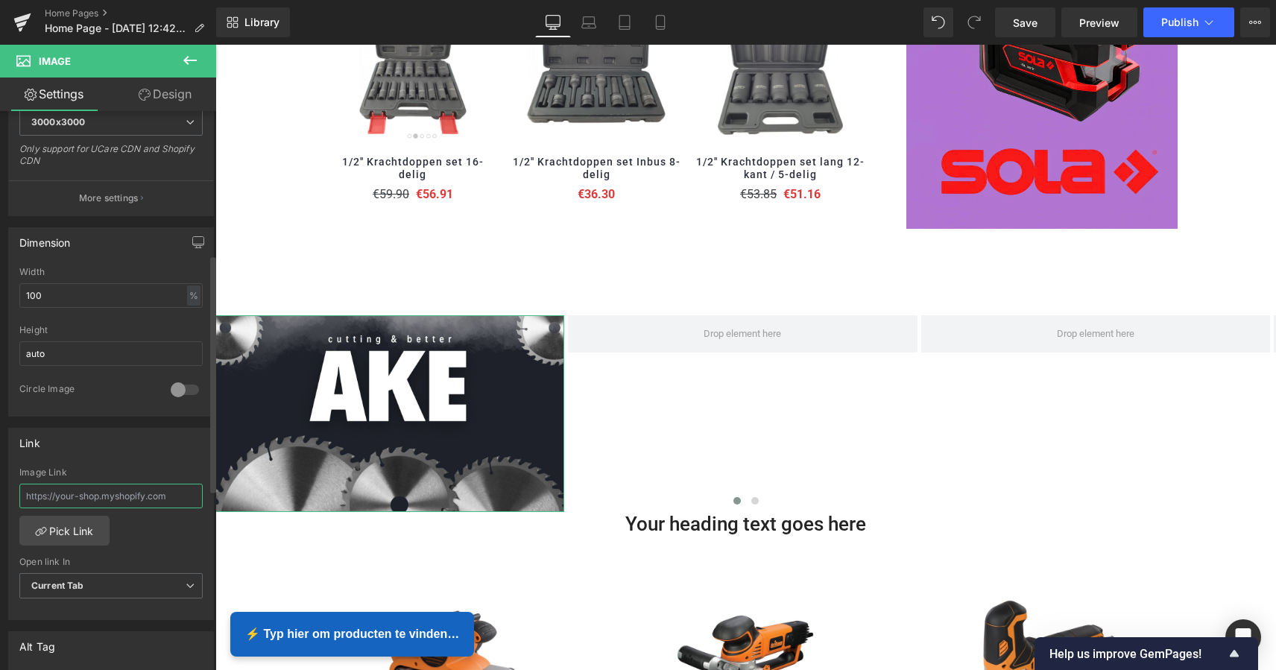
click at [127, 496] on input "text" at bounding box center [110, 496] width 183 height 25
paste input "[URL][DOMAIN_NAME]"
type input "[URL][DOMAIN_NAME]"
click at [70, 531] on link "Pick Link" at bounding box center [64, 531] width 90 height 30
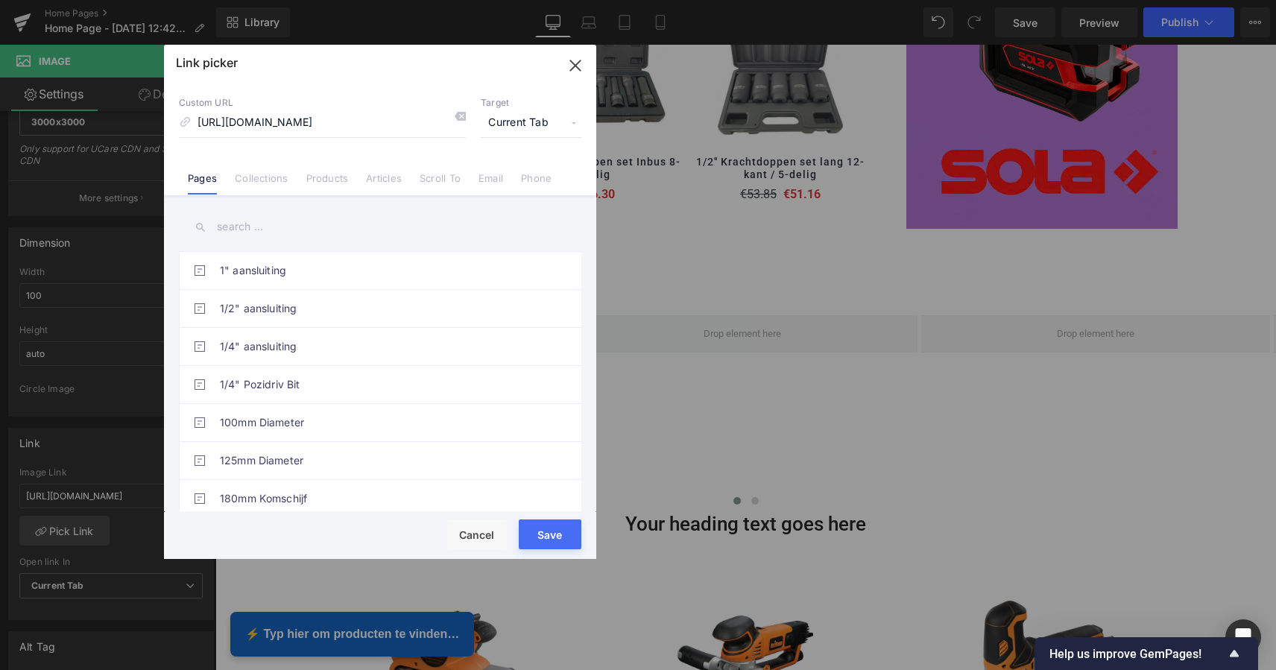
click at [557, 536] on button "Save" at bounding box center [550, 534] width 63 height 30
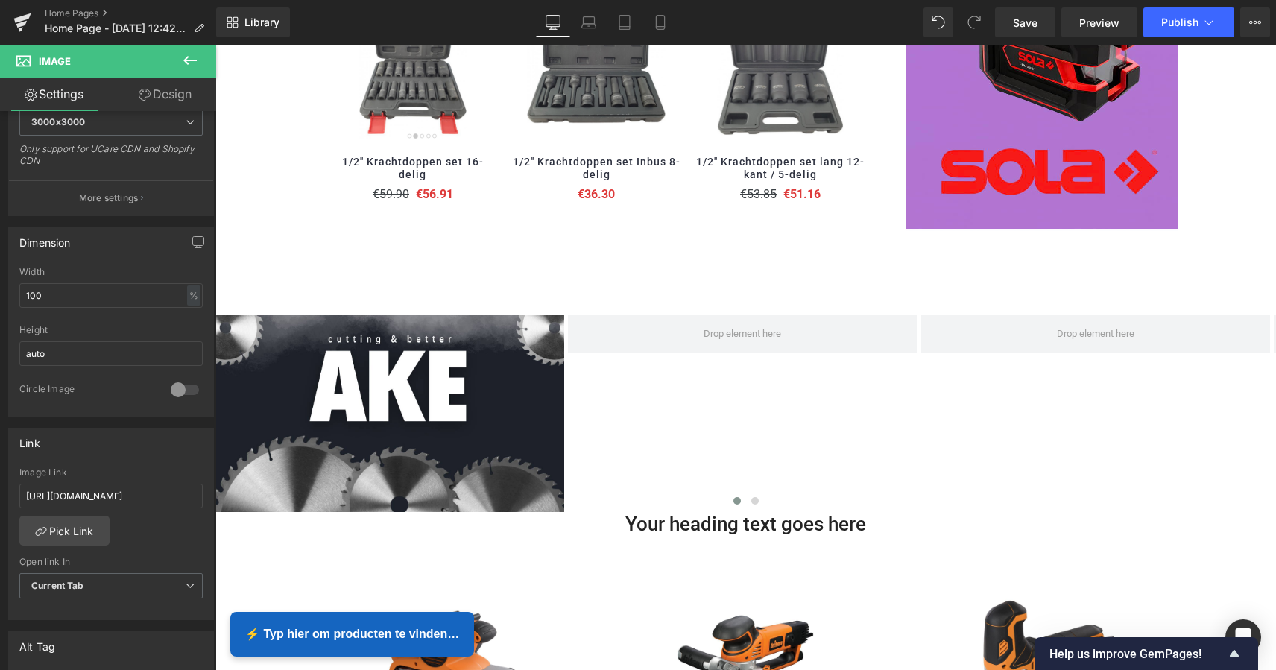
click at [191, 60] on icon at bounding box center [189, 60] width 13 height 9
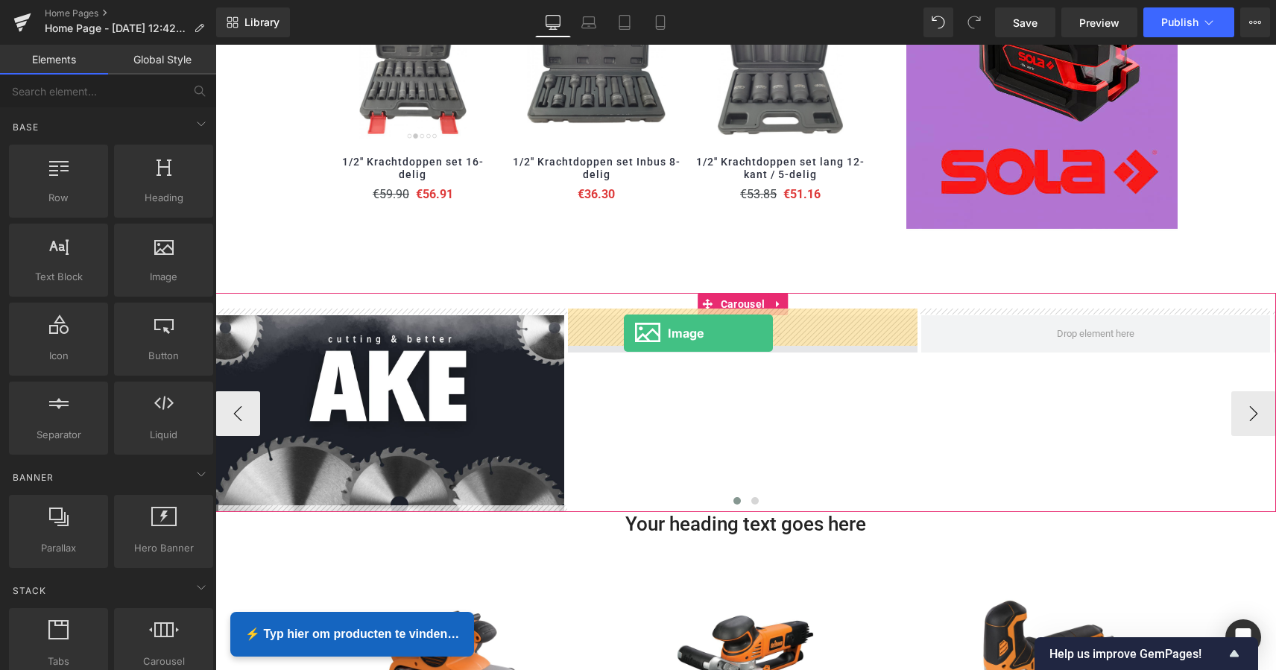
drag, startPoint x: 367, startPoint y: 302, endPoint x: 624, endPoint y: 333, distance: 259.0
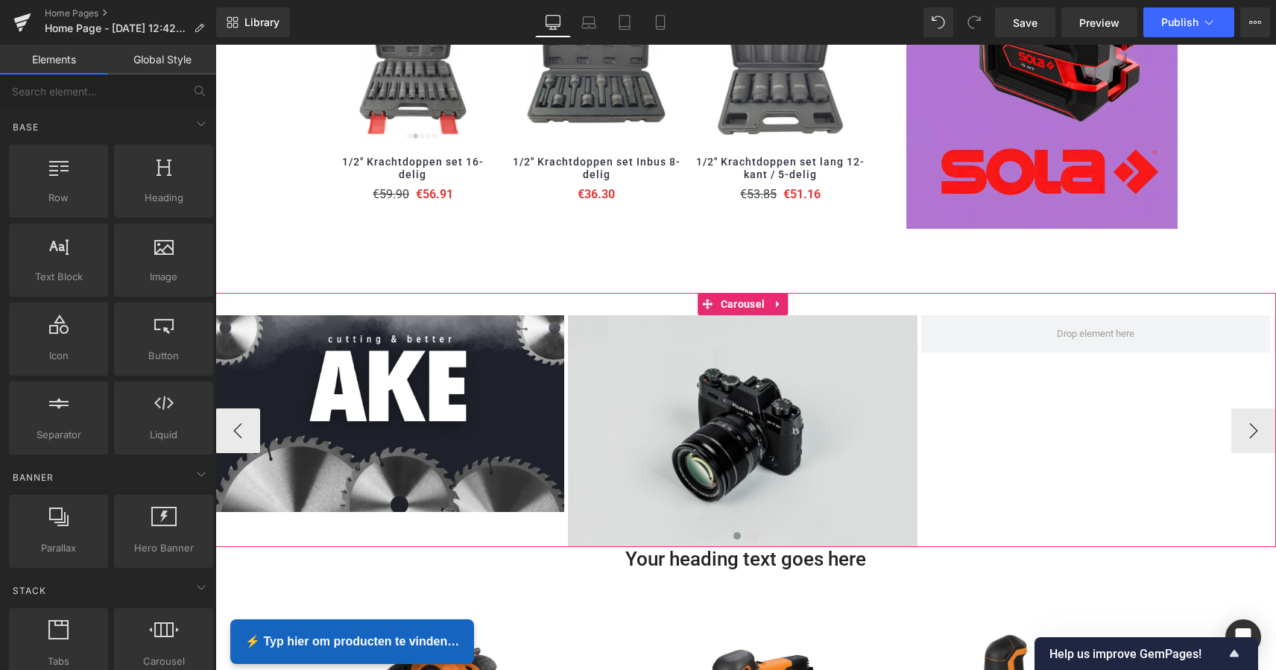
scroll to position [3651, 1054]
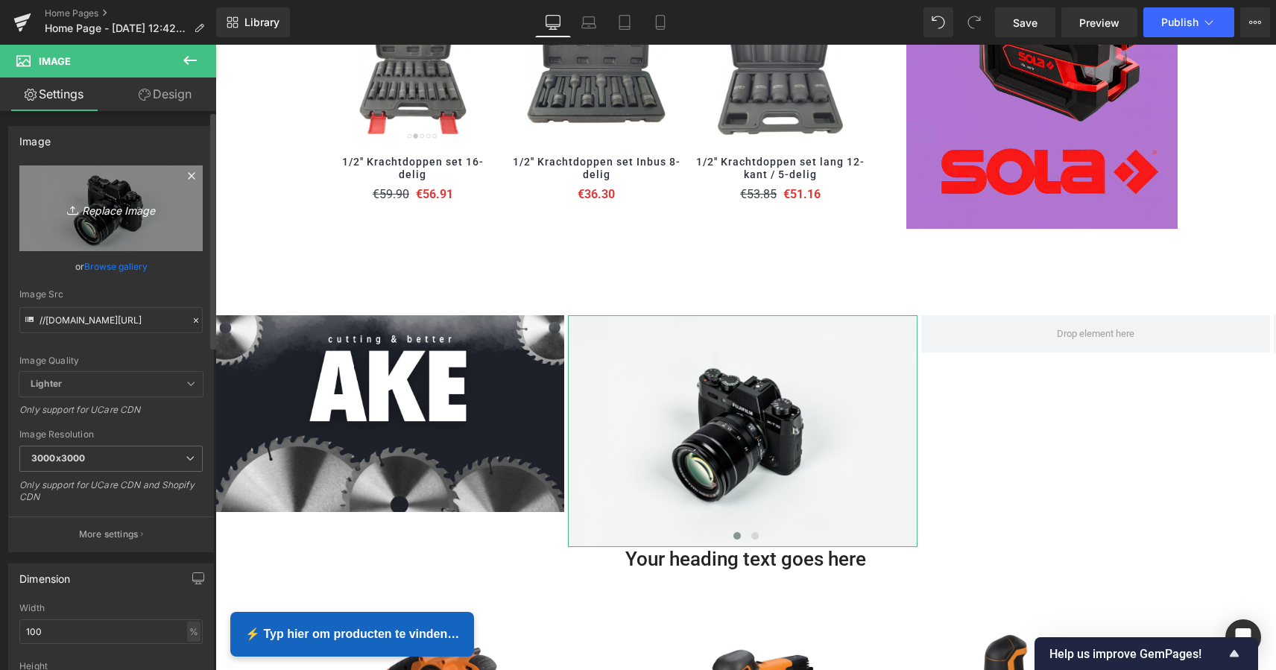
click at [119, 212] on icon "Replace Image" at bounding box center [110, 208] width 119 height 19
type input "C:\fakepath\MZS Alles voor uw auto-2.png"
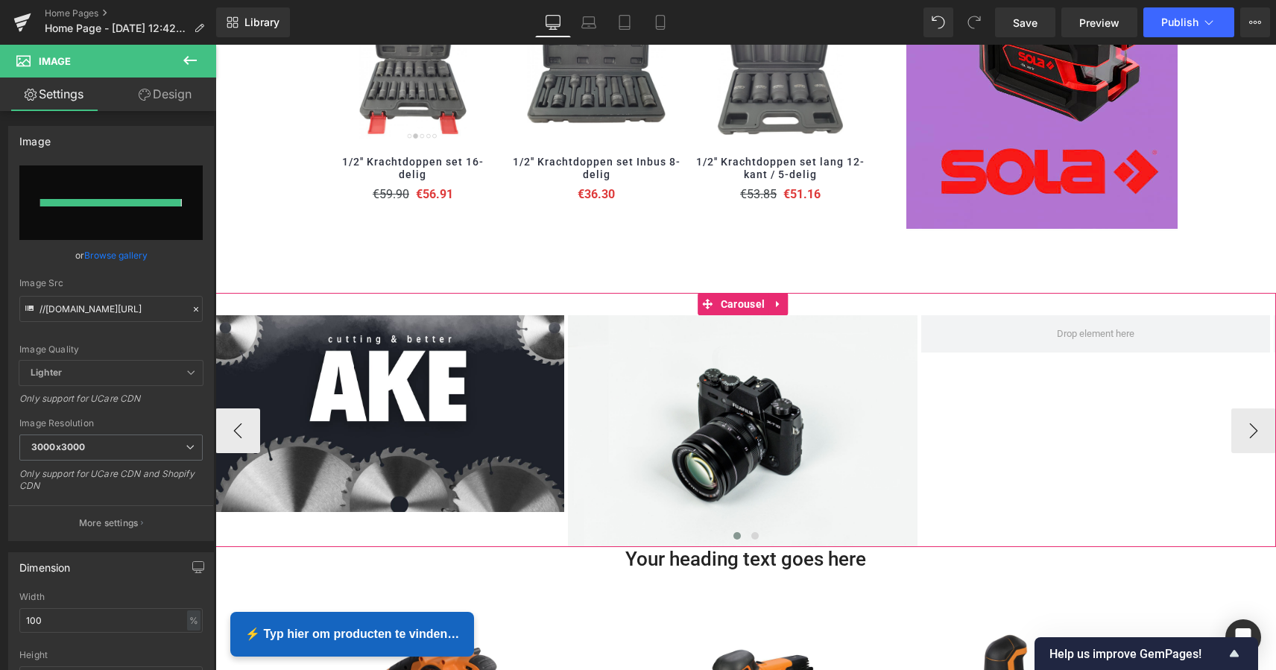
type input "[URL][DOMAIN_NAME]"
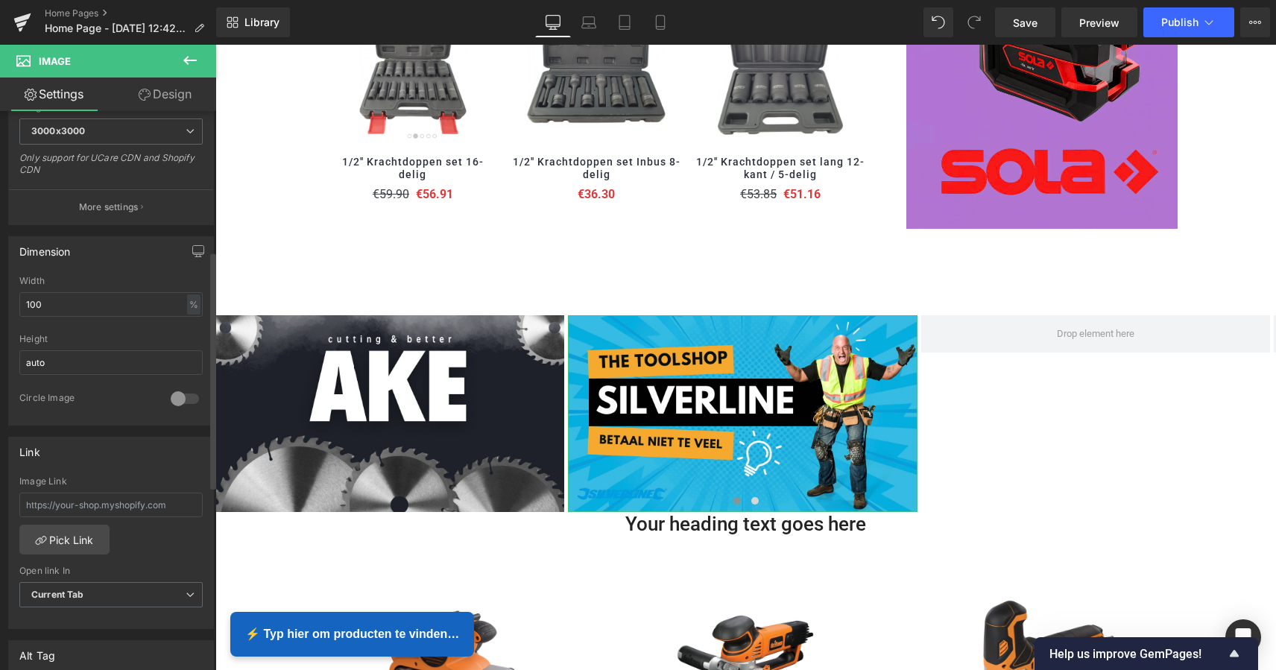
scroll to position [361, 0]
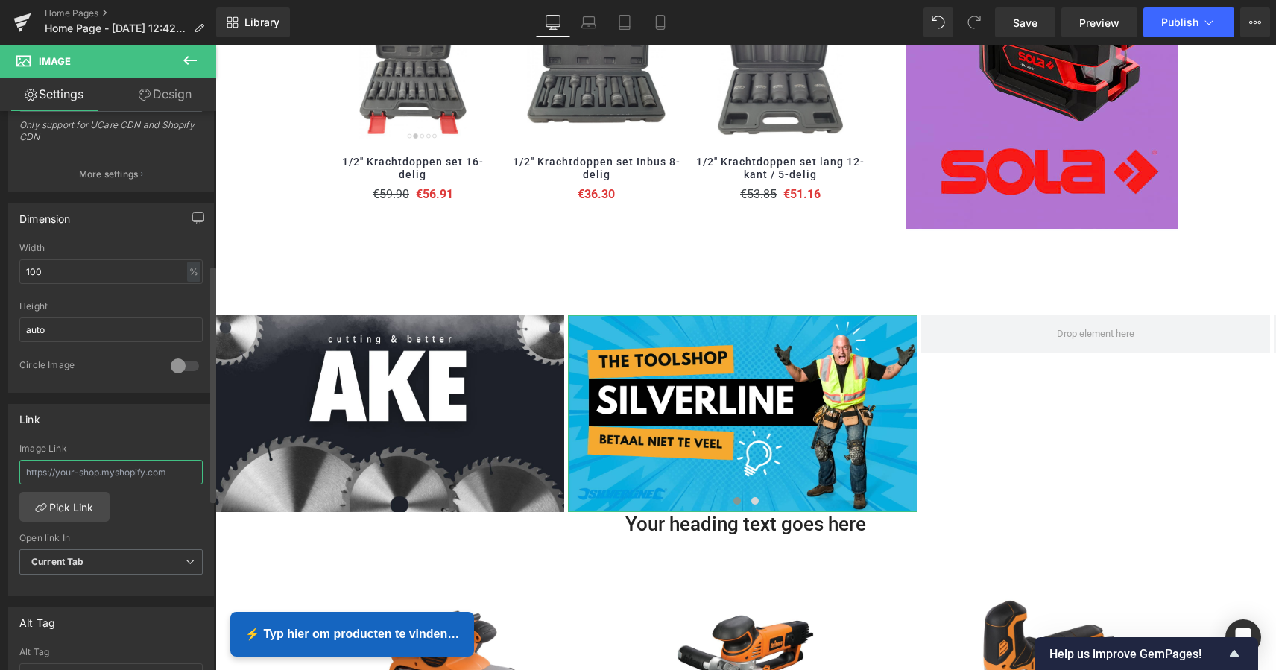
click at [98, 464] on input "text" at bounding box center [110, 472] width 183 height 25
paste input "[URL][DOMAIN_NAME]"
type input "[URL][DOMAIN_NAME]"
click at [83, 502] on link "Pick Link" at bounding box center [64, 507] width 90 height 30
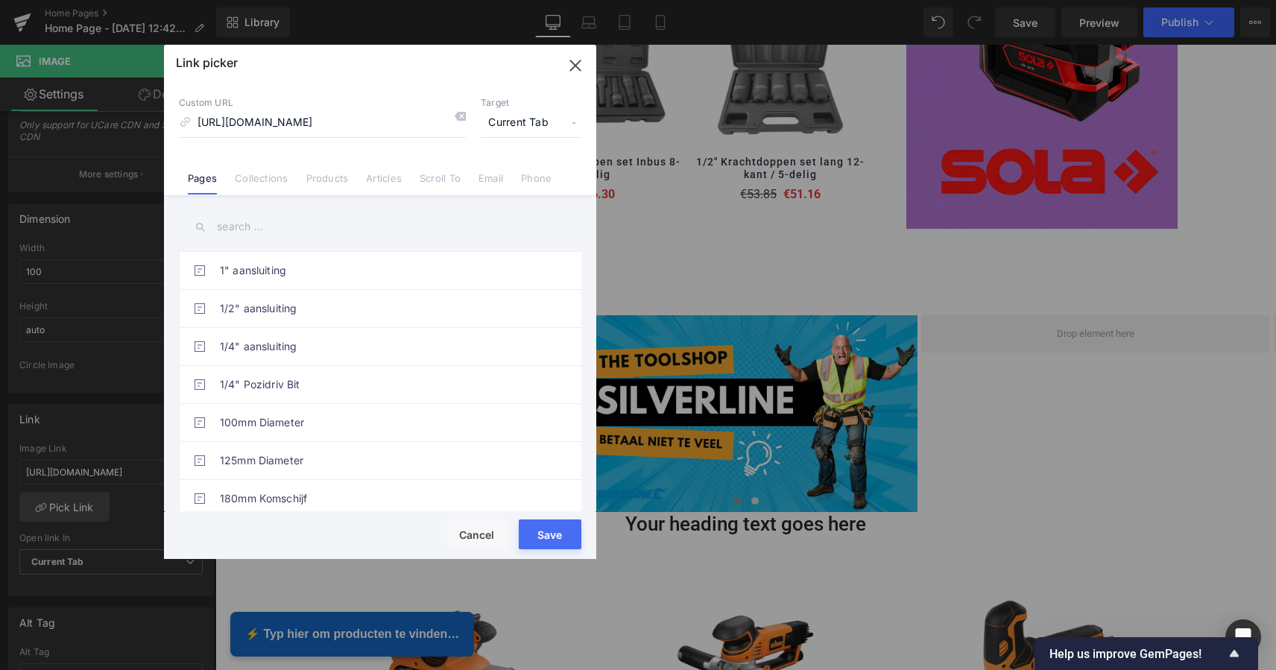
click at [552, 533] on button "Save" at bounding box center [550, 534] width 63 height 30
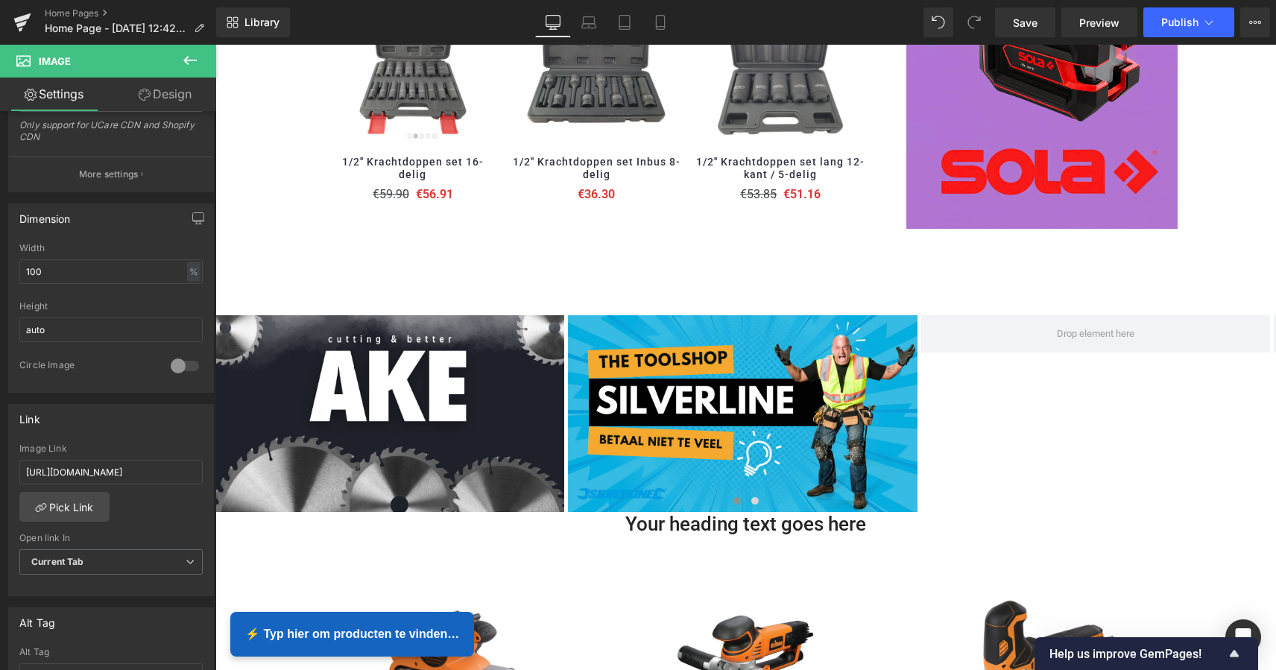
click at [197, 56] on icon at bounding box center [190, 60] width 18 height 18
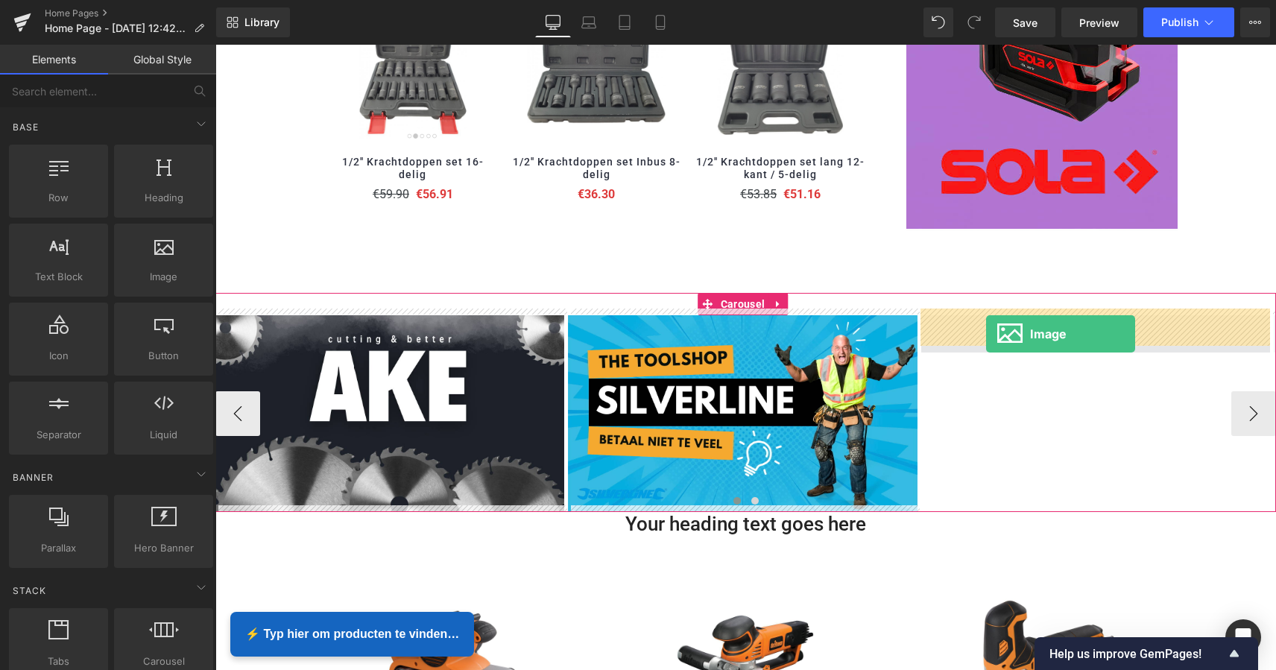
drag, startPoint x: 377, startPoint y: 291, endPoint x: 987, endPoint y: 335, distance: 611.1
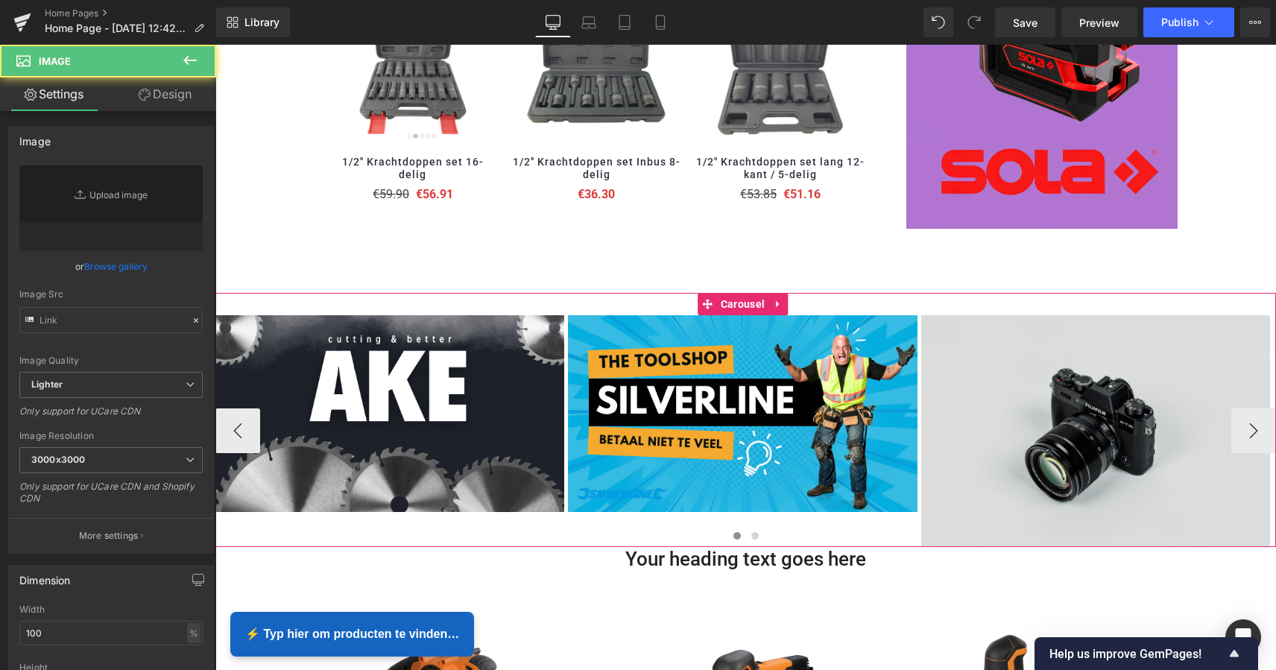
type input "//[DOMAIN_NAME][URL]"
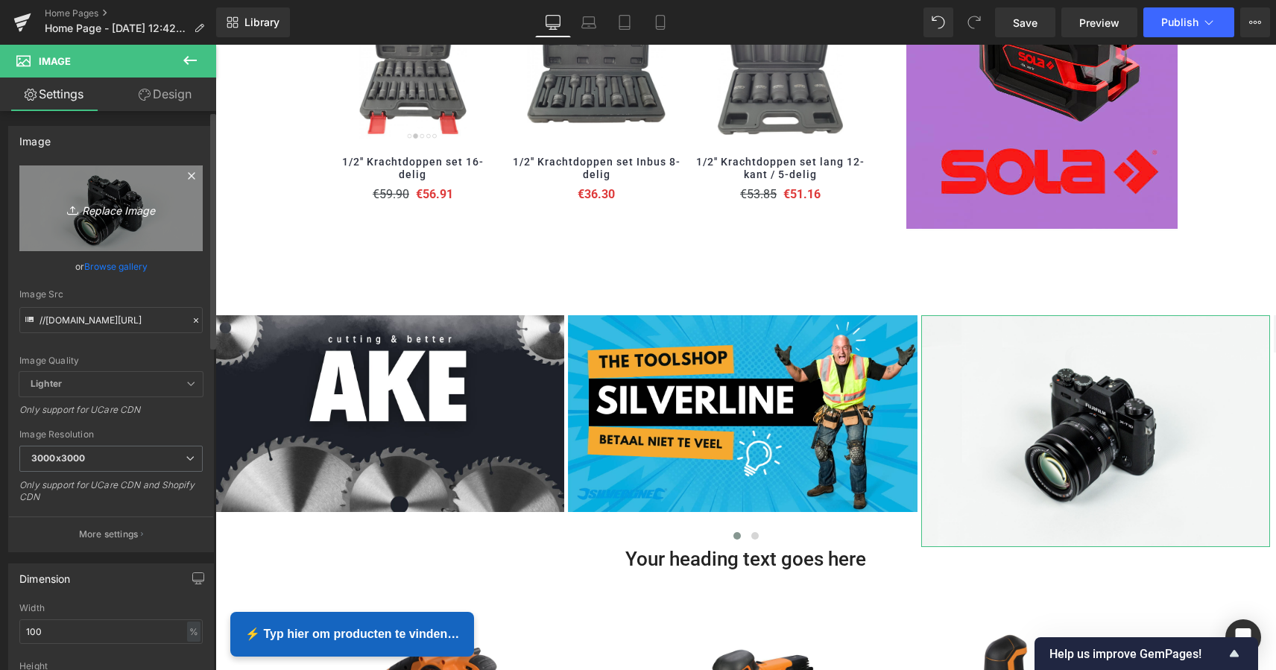
click at [118, 213] on icon "Replace Image" at bounding box center [110, 208] width 119 height 19
type input "C:\fakepath\MZS Alles voor uw auto kopie 2.png"
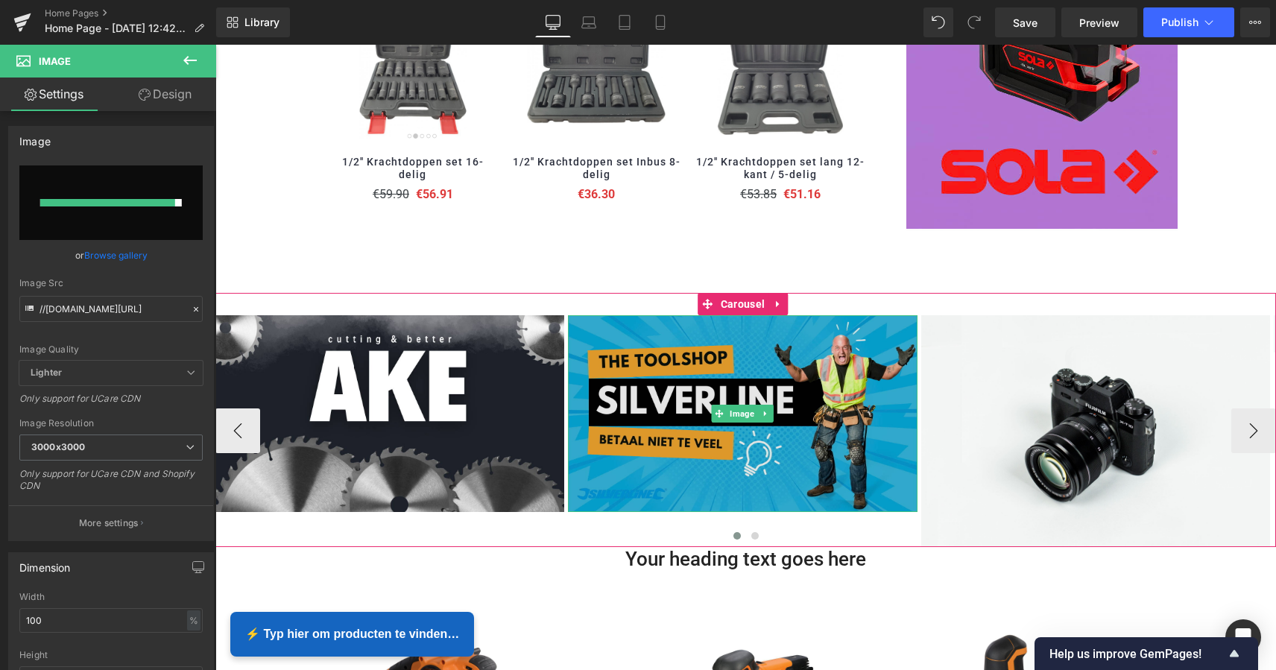
type input "[URL][DOMAIN_NAME]"
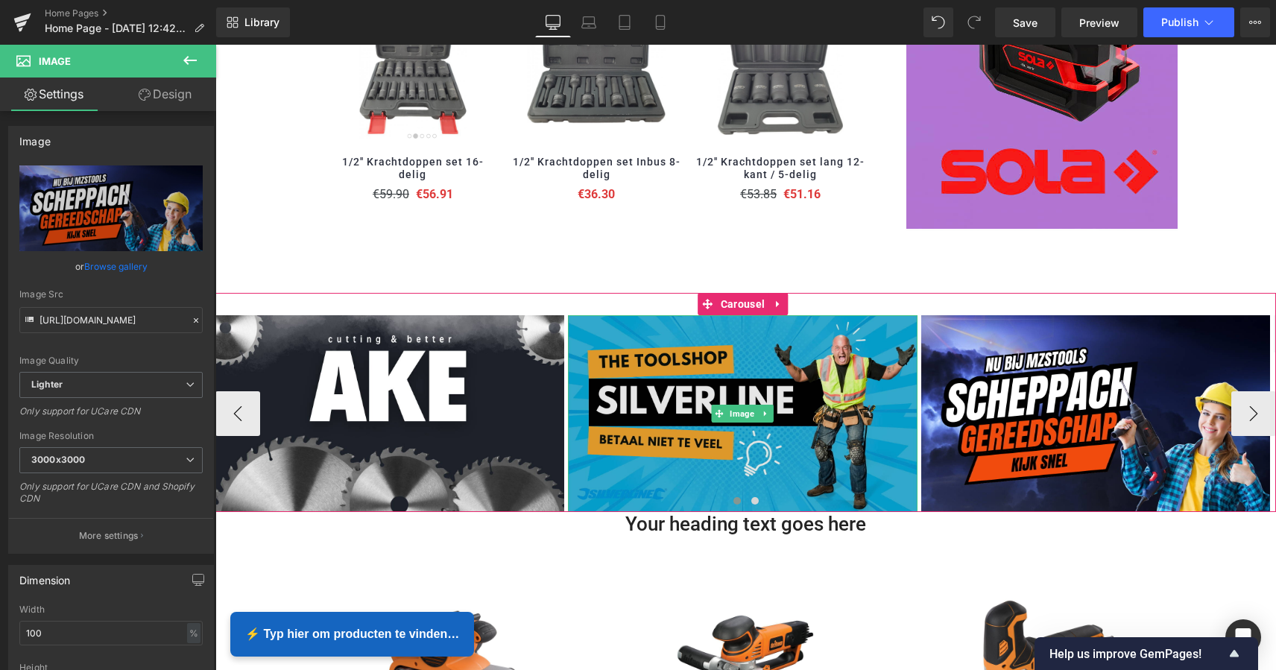
scroll to position [3616, 1054]
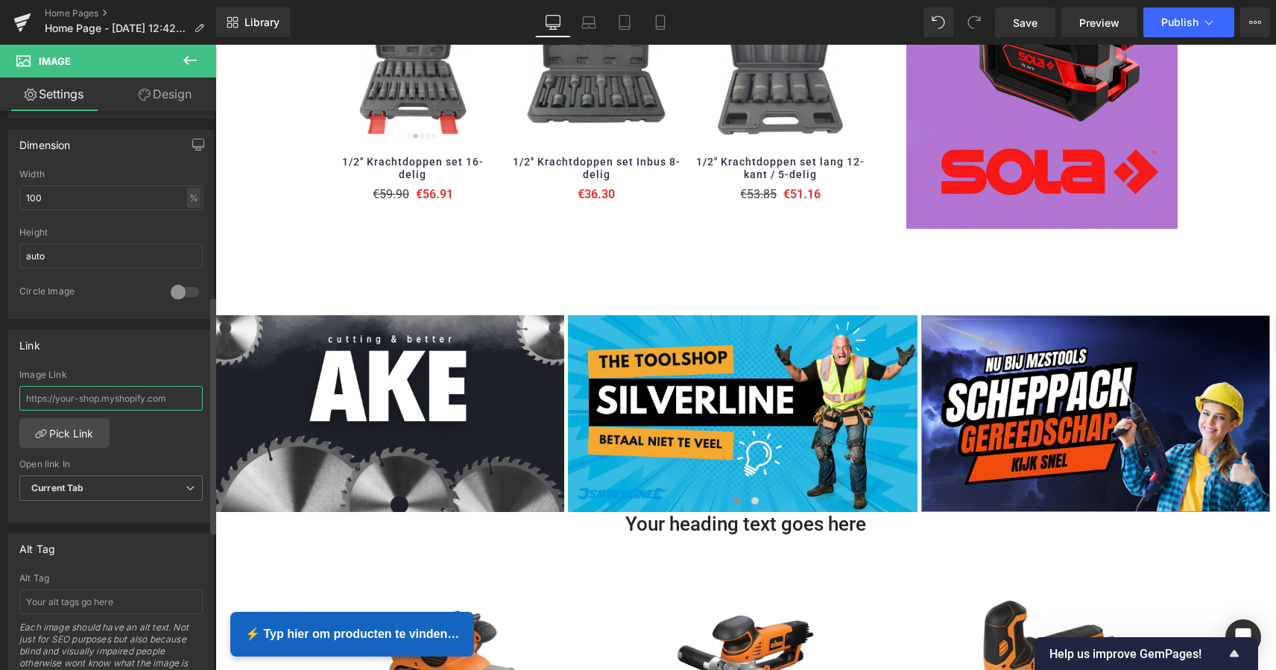
click at [133, 399] on input "text" at bounding box center [110, 398] width 183 height 25
paste input "[URL][DOMAIN_NAME]"
type input "[URL][DOMAIN_NAME]"
click at [83, 431] on link "Pick Link" at bounding box center [64, 434] width 90 height 30
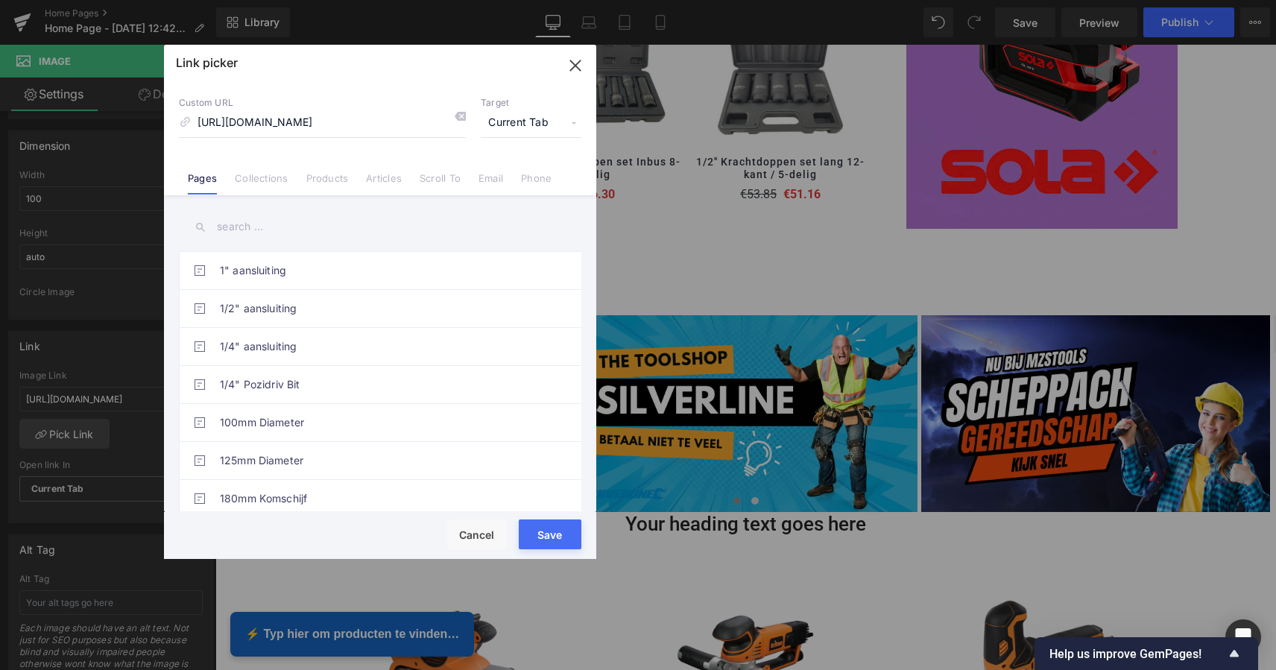
click at [550, 528] on button "Save" at bounding box center [550, 534] width 63 height 30
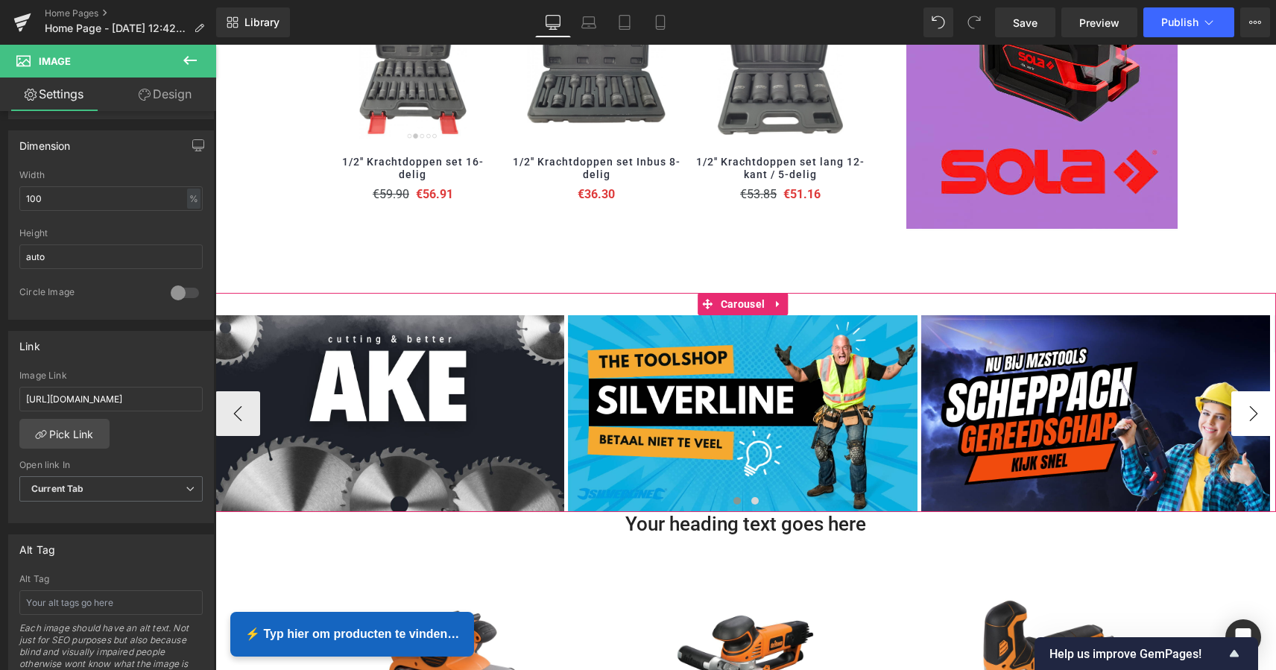
click at [1250, 408] on button "›" at bounding box center [1253, 413] width 45 height 45
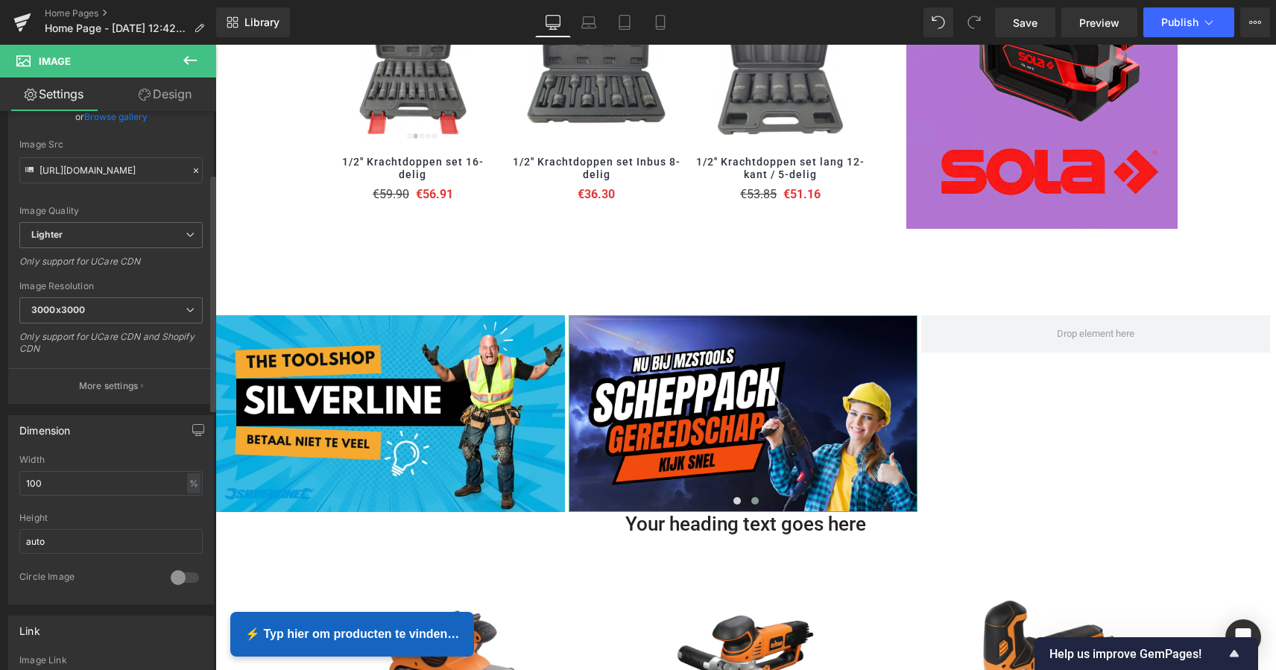
scroll to position [148, 0]
click at [193, 66] on icon at bounding box center [190, 60] width 18 height 18
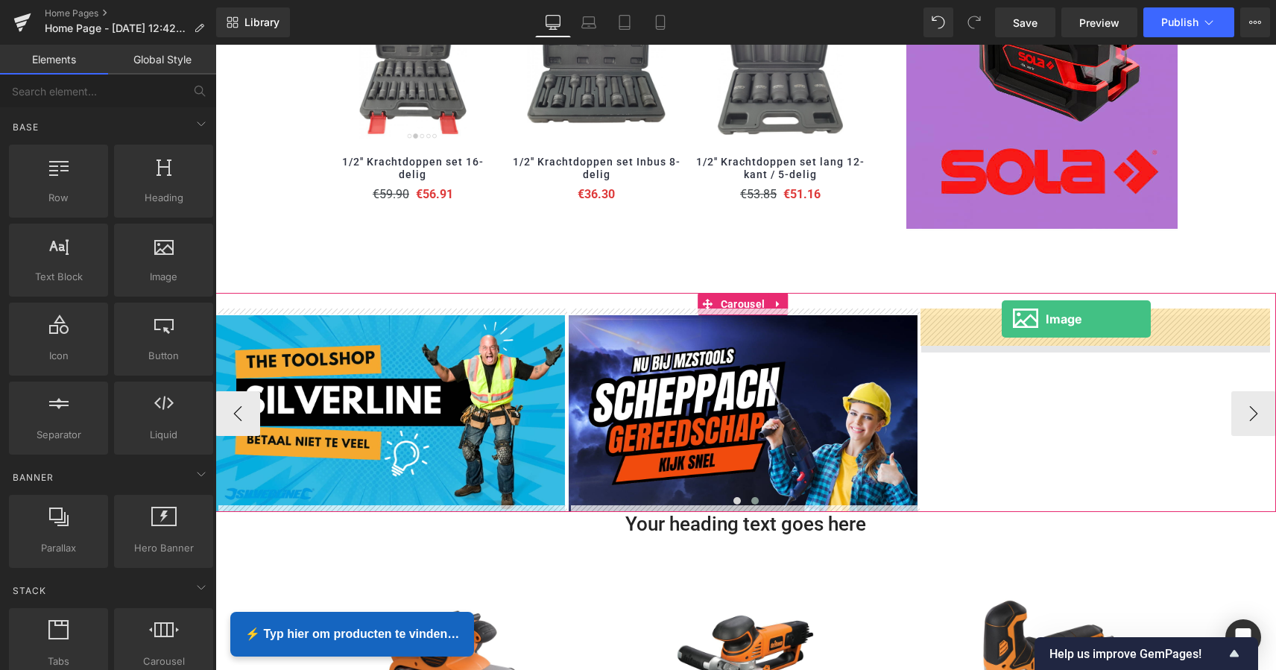
drag, startPoint x: 389, startPoint y: 298, endPoint x: 1009, endPoint y: 322, distance: 620.4
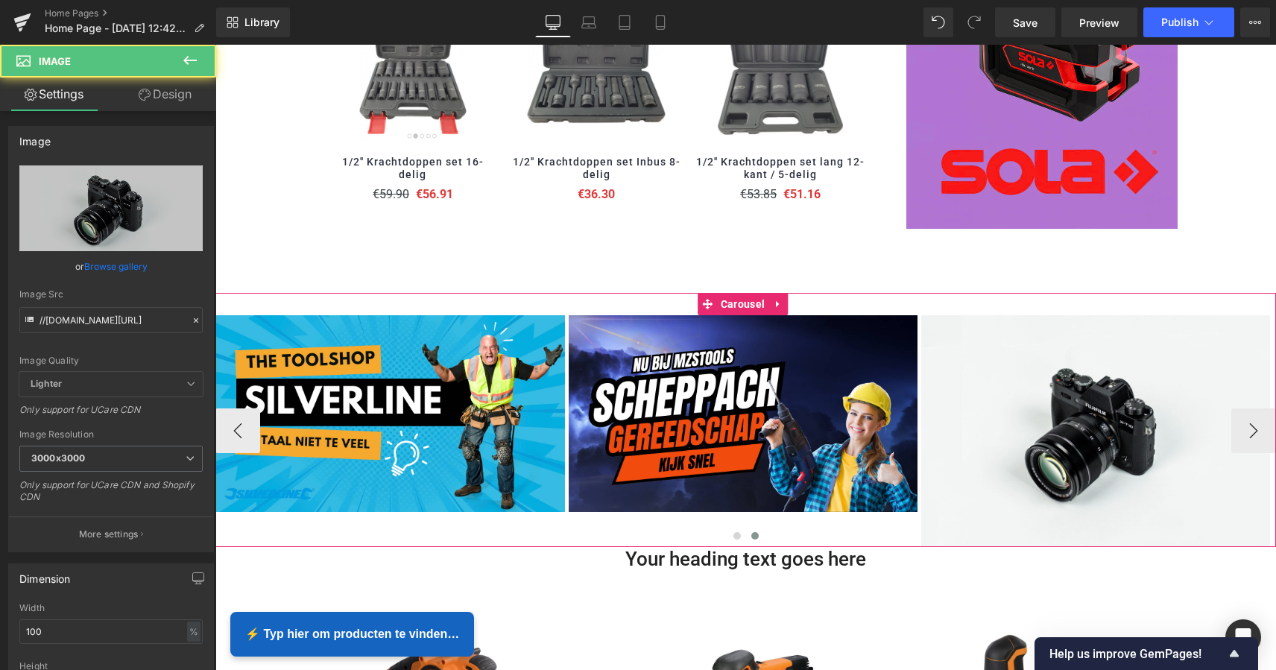
scroll to position [3651, 1054]
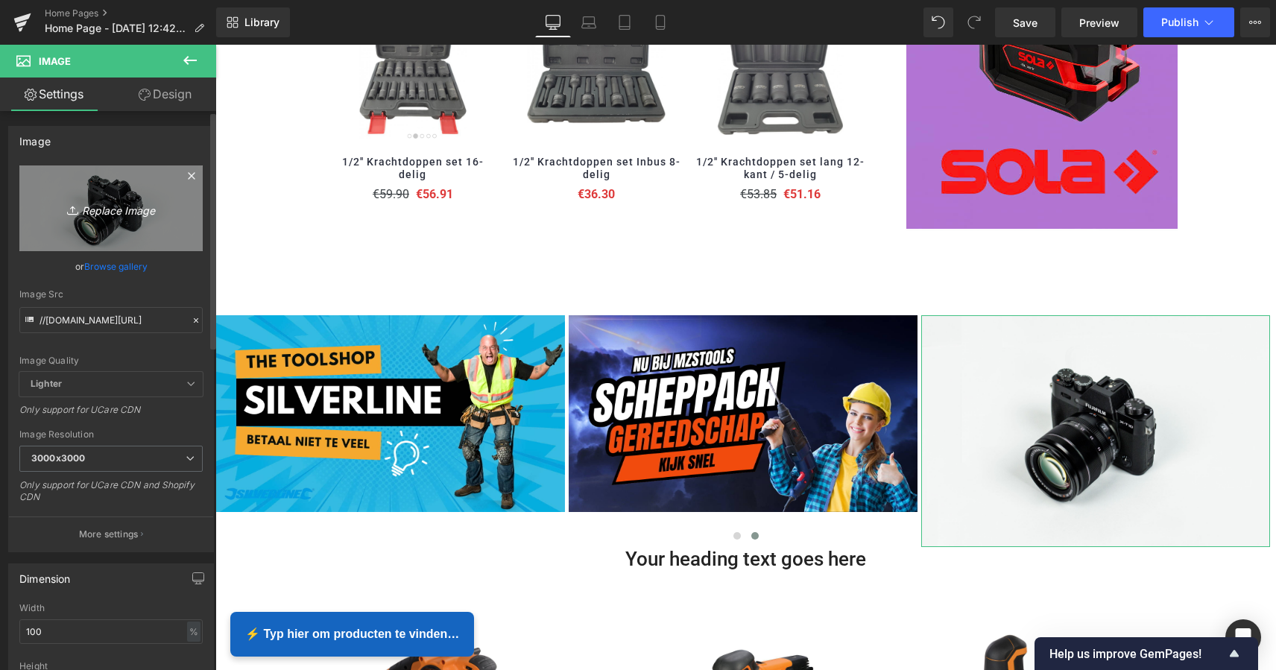
click at [110, 212] on icon "Replace Image" at bounding box center [110, 208] width 119 height 19
type input "C:\fakepath\MZS Alles voor uw auto kopie.png"
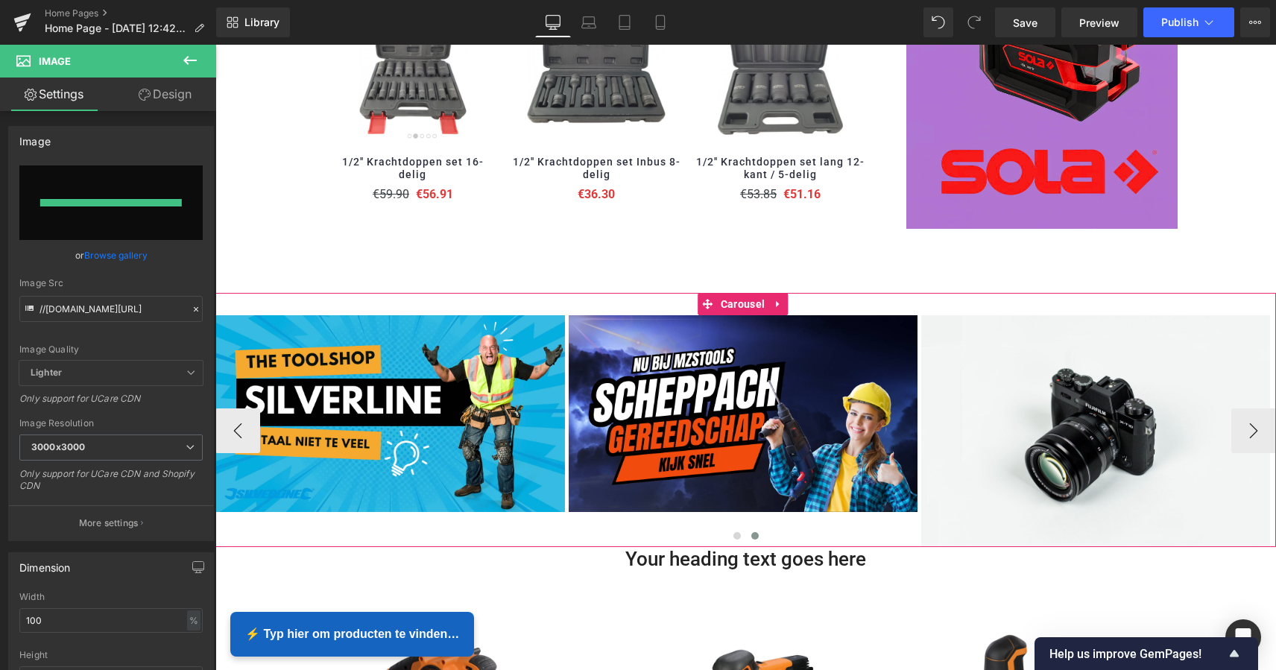
type input "[URL][DOMAIN_NAME]"
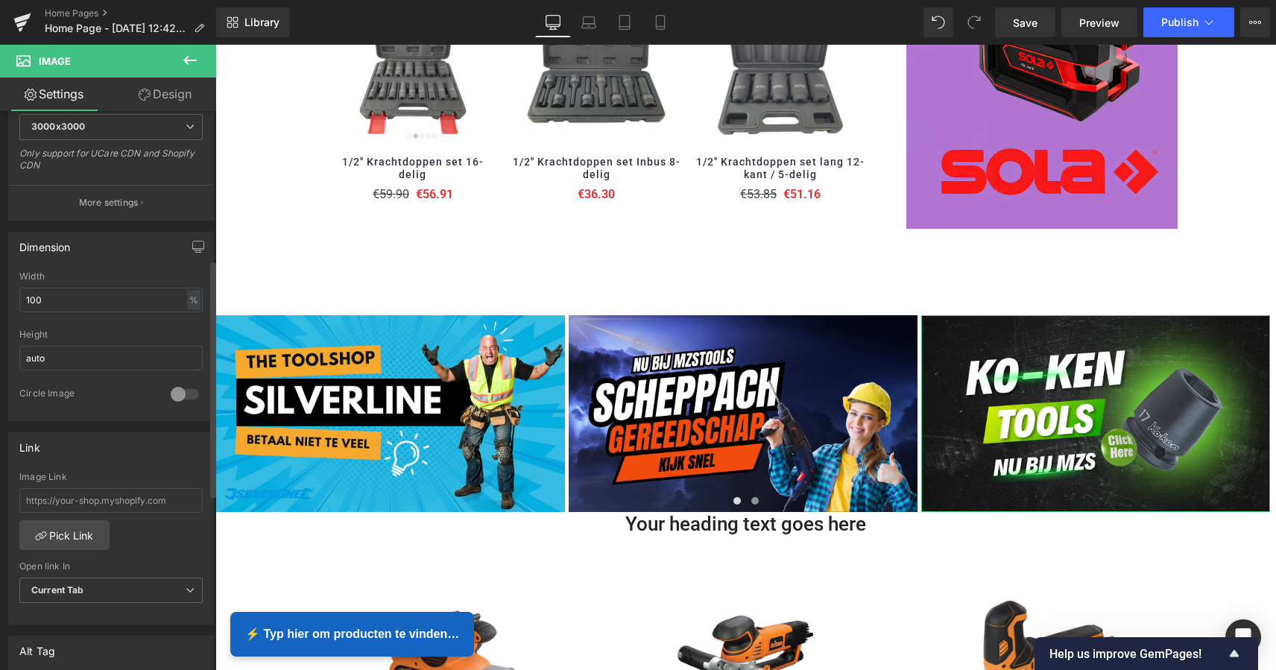
scroll to position [349, 0]
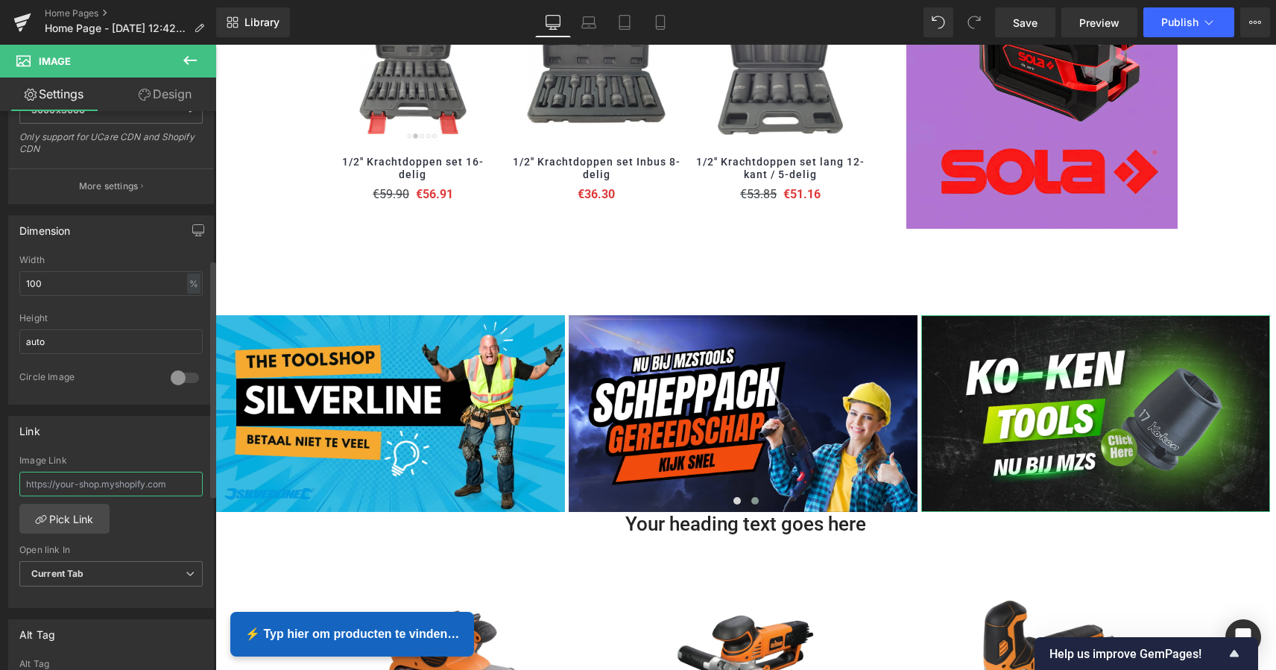
click at [128, 478] on input "text" at bounding box center [110, 484] width 183 height 25
paste input "[URL][DOMAIN_NAME]"
type input "[URL][DOMAIN_NAME]"
click at [77, 521] on link "Pick Link" at bounding box center [64, 519] width 90 height 30
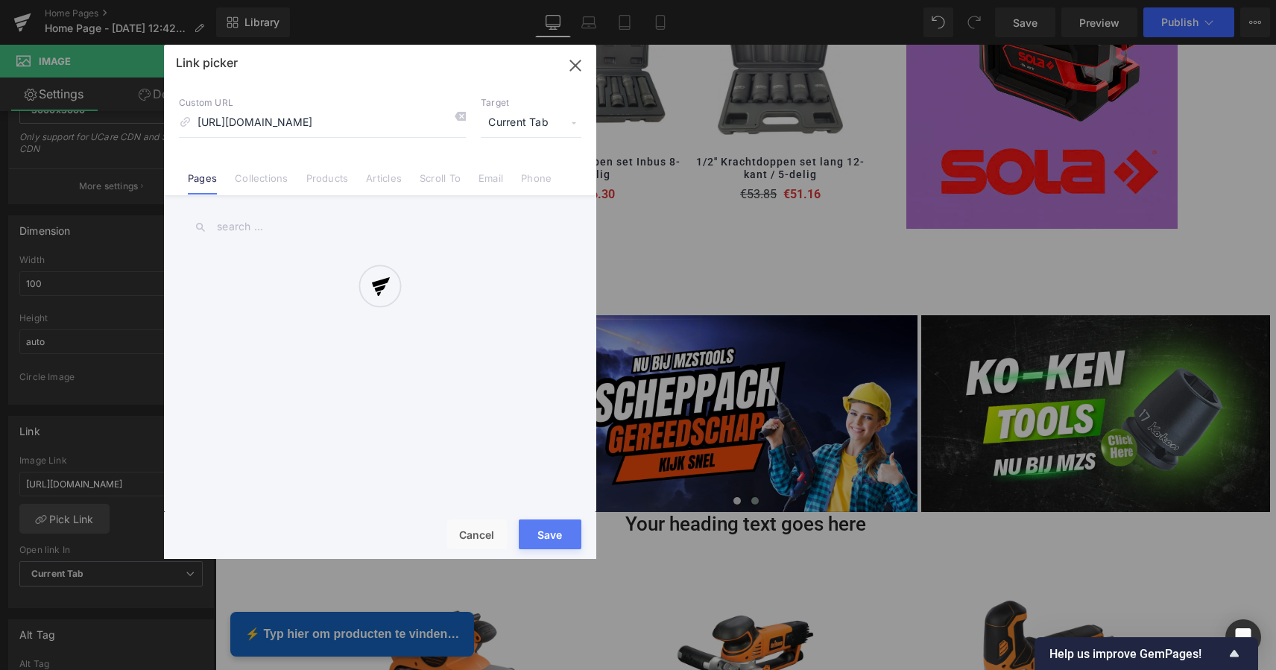
scroll to position [0, 209]
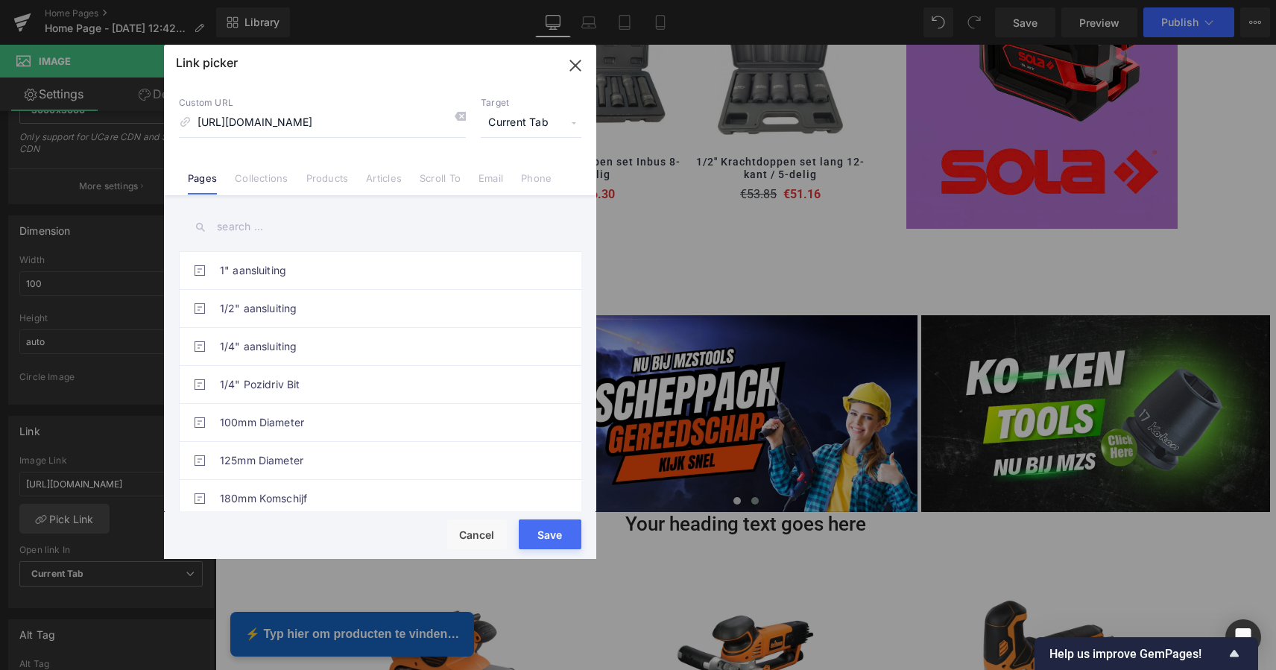
click at [555, 538] on button "Save" at bounding box center [550, 534] width 63 height 30
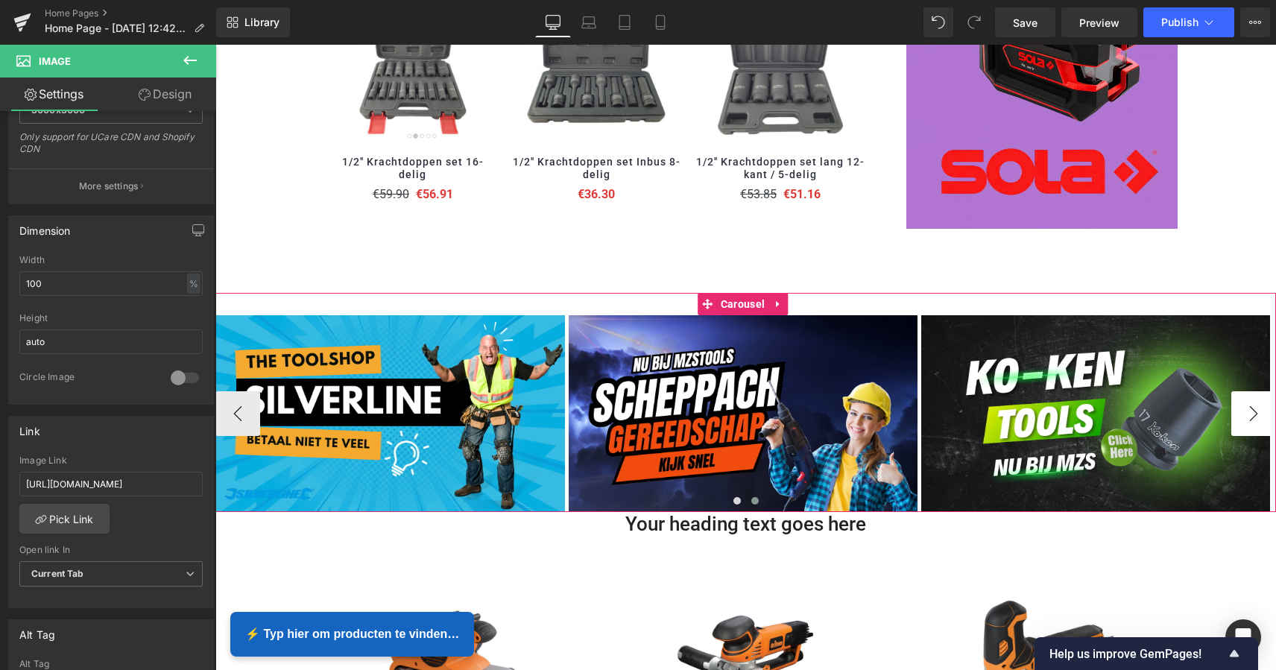
click at [1238, 402] on button "›" at bounding box center [1253, 413] width 45 height 45
click at [190, 57] on icon at bounding box center [190, 60] width 18 height 18
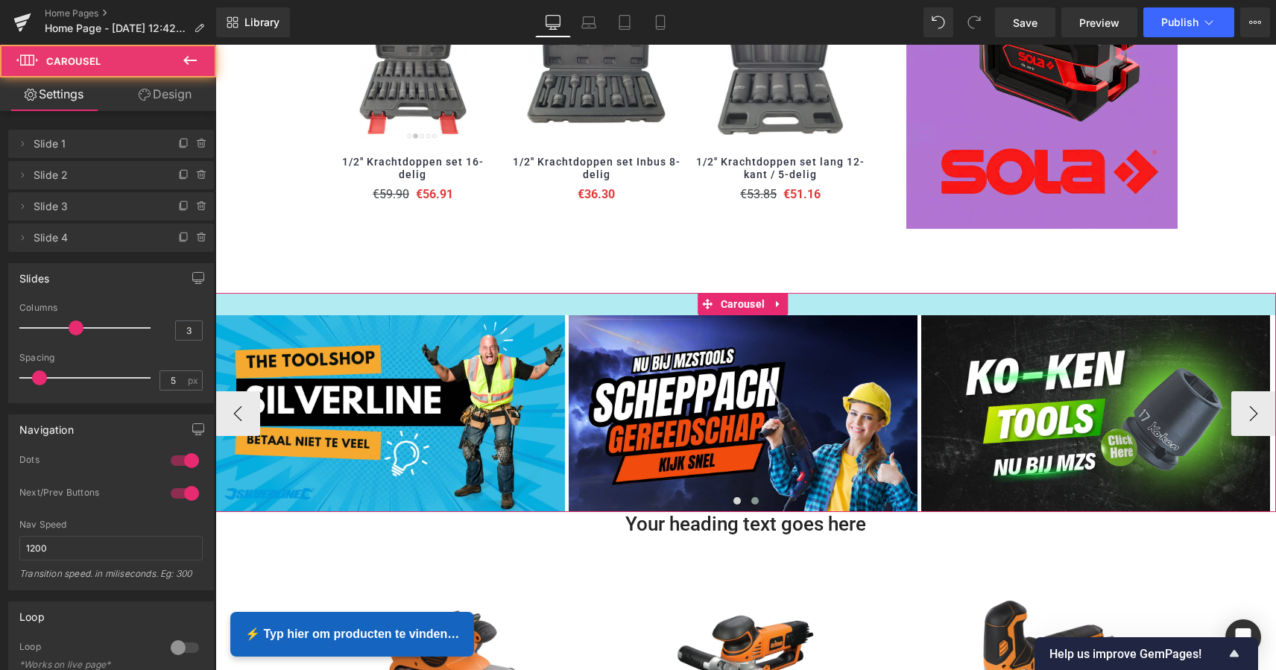
click at [636, 299] on div at bounding box center [745, 304] width 1060 height 22
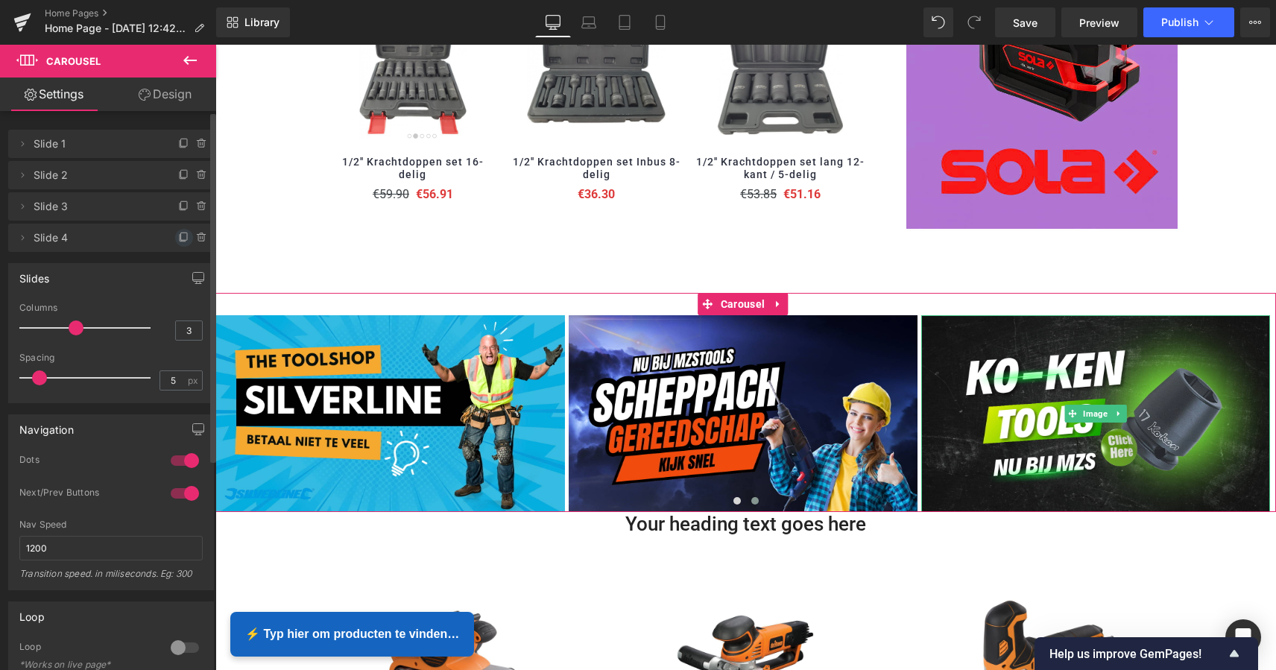
click at [178, 239] on icon at bounding box center [184, 238] width 12 height 12
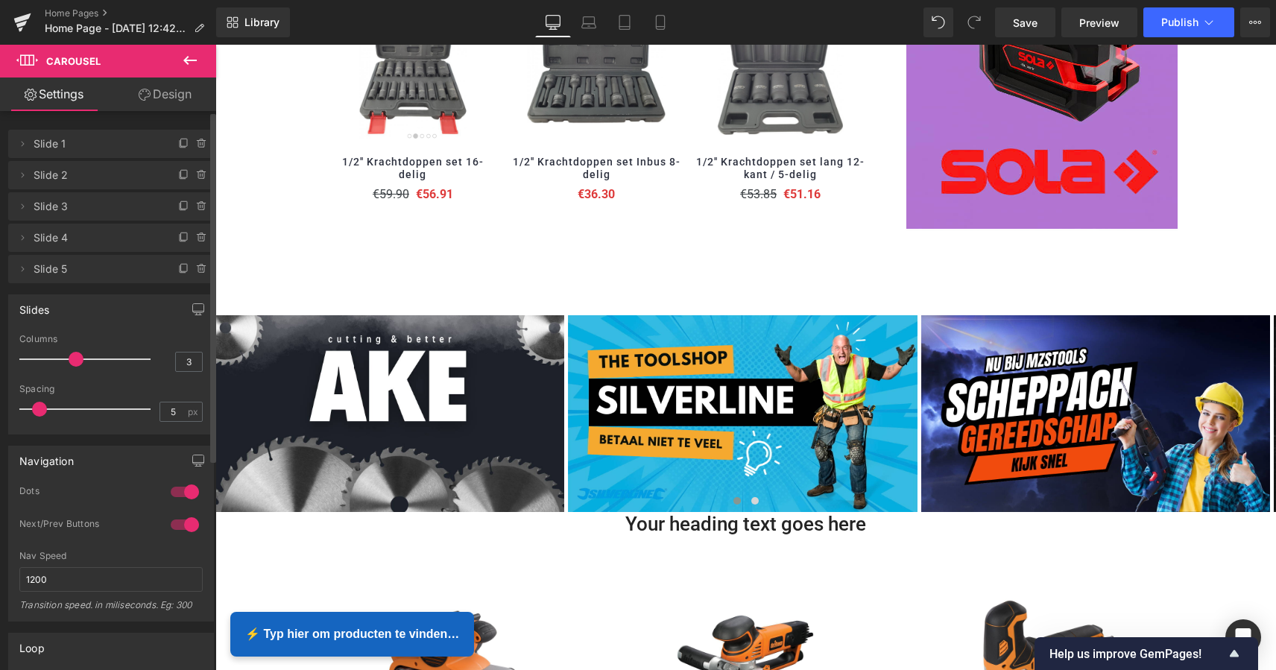
scroll to position [7, 7]
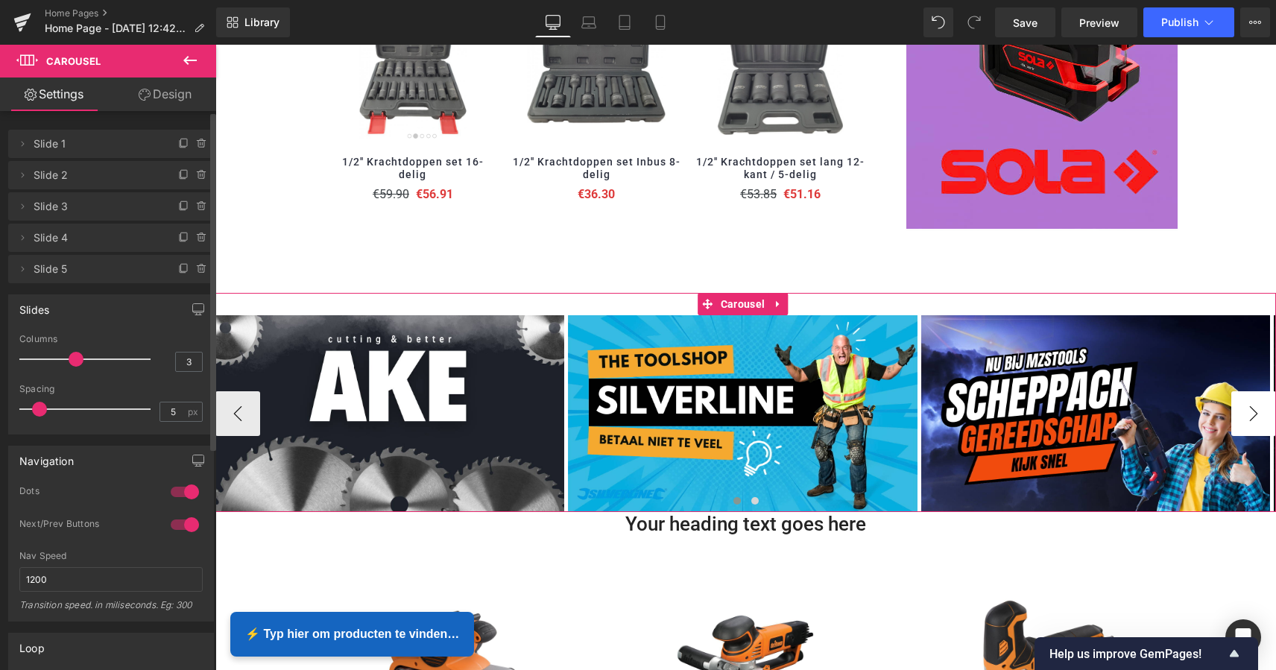
click at [1244, 396] on button "›" at bounding box center [1253, 413] width 45 height 45
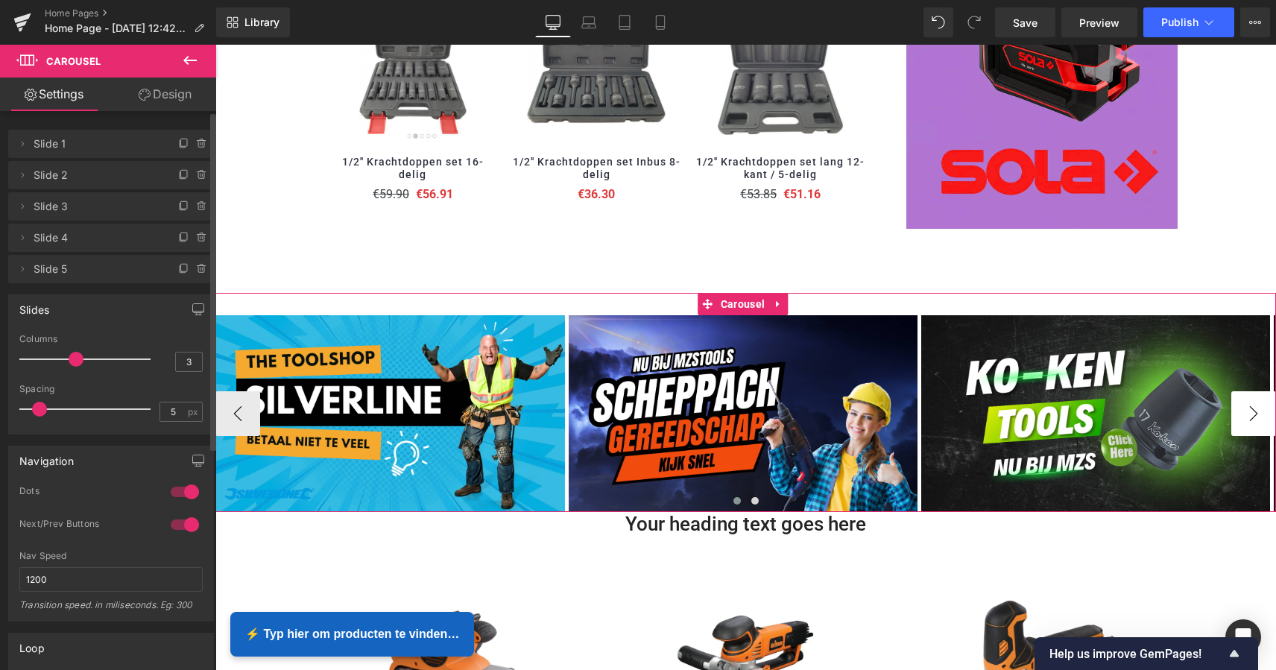
click at [1239, 402] on button "›" at bounding box center [1253, 413] width 45 height 45
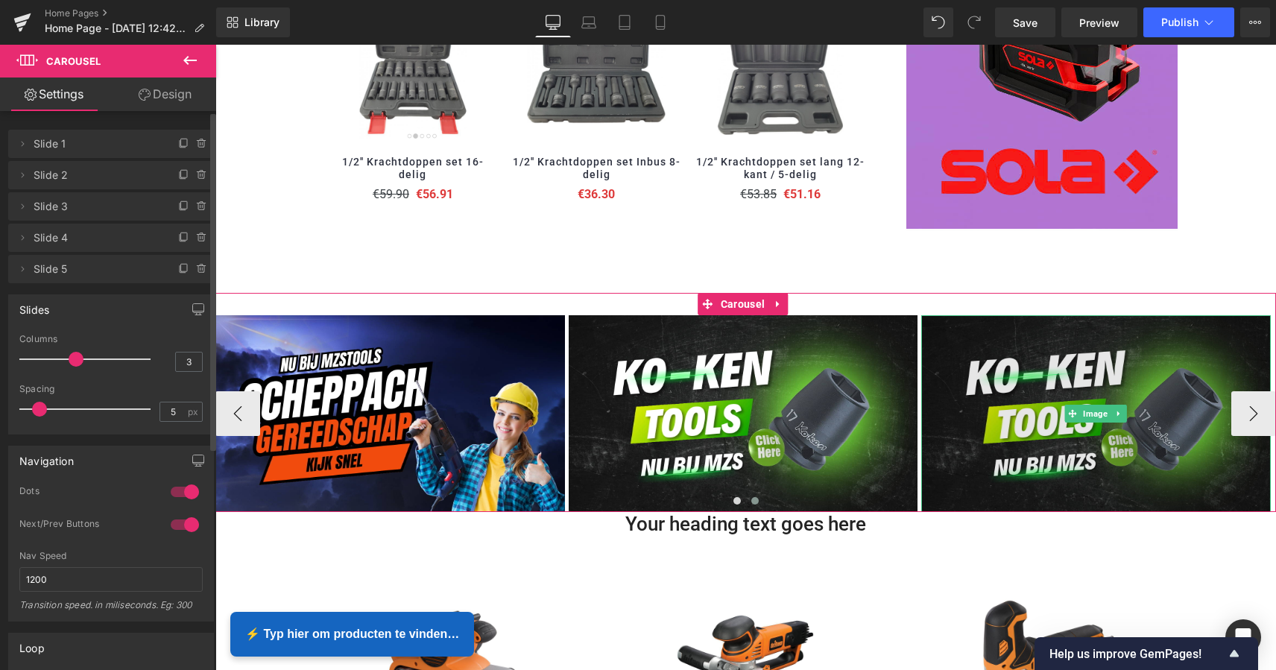
click at [1104, 375] on img at bounding box center [1095, 413] width 349 height 196
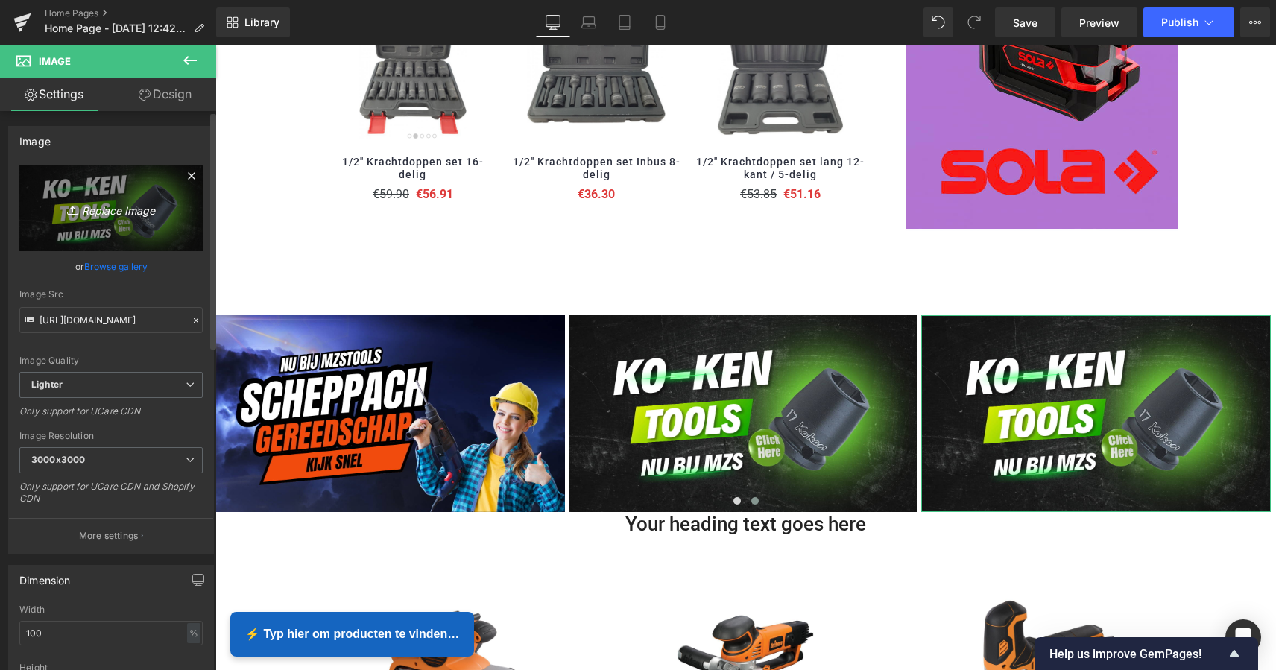
click at [106, 208] on icon "Replace Image" at bounding box center [110, 208] width 119 height 19
type input "C:\fakepath\MZS Alles voor uw auto.png"
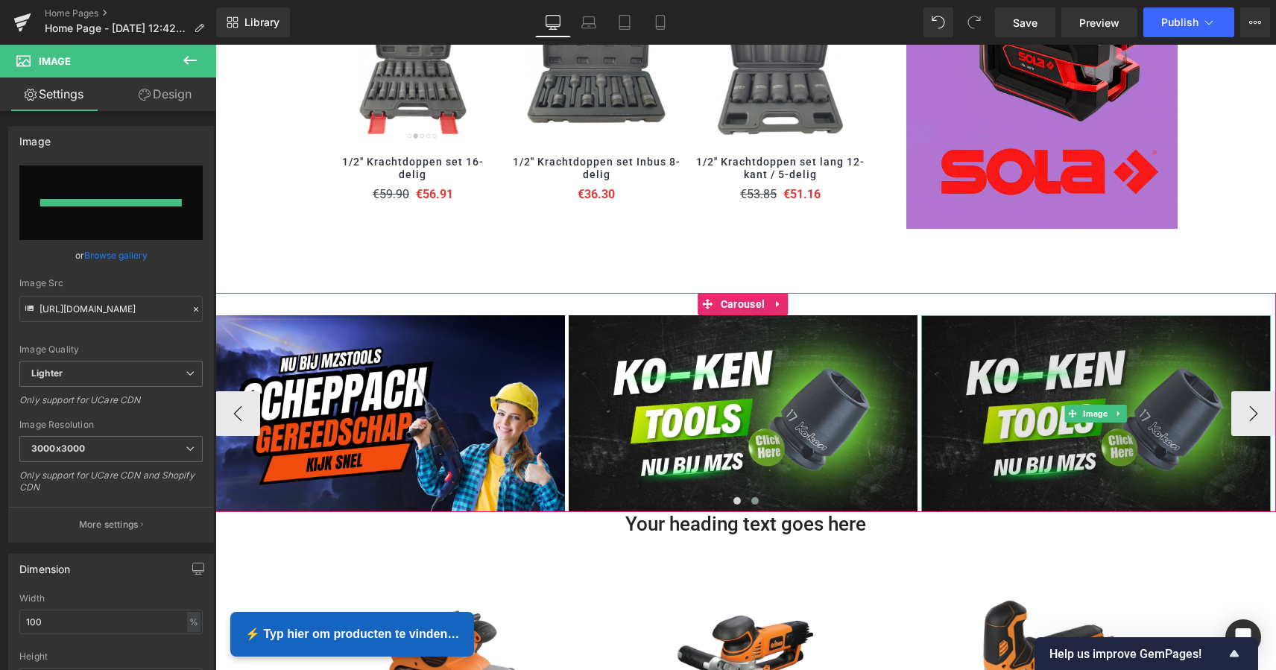
type input "[URL][DOMAIN_NAME]"
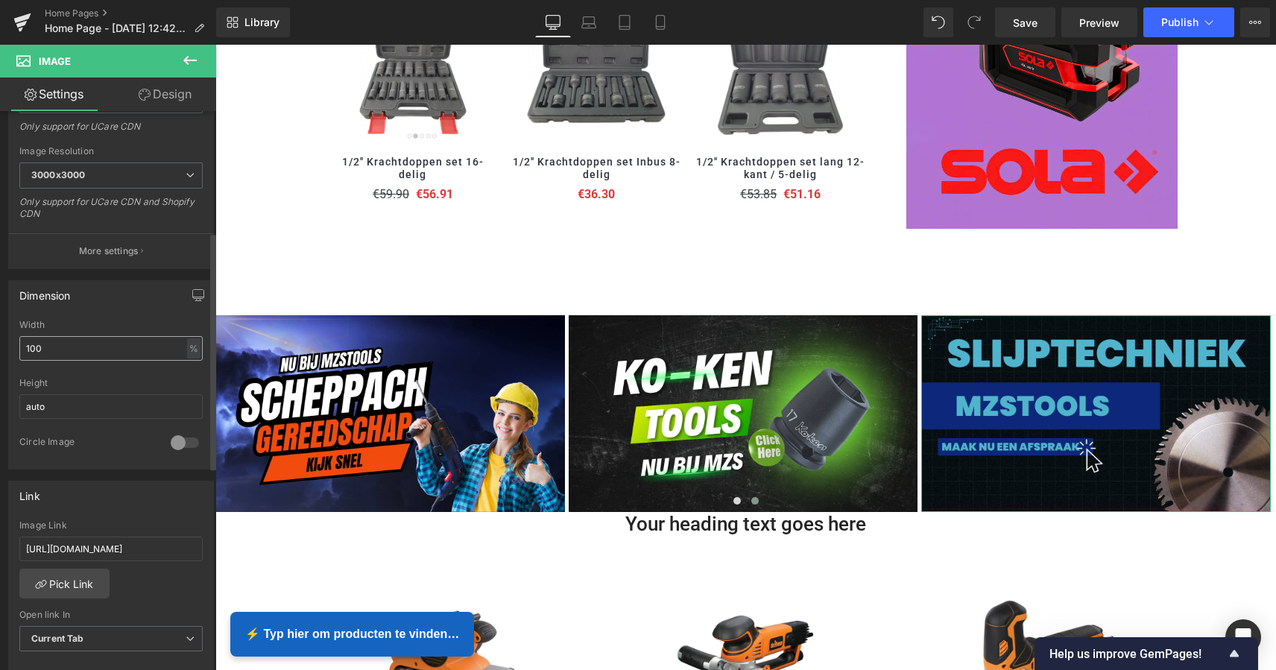
scroll to position [358, 0]
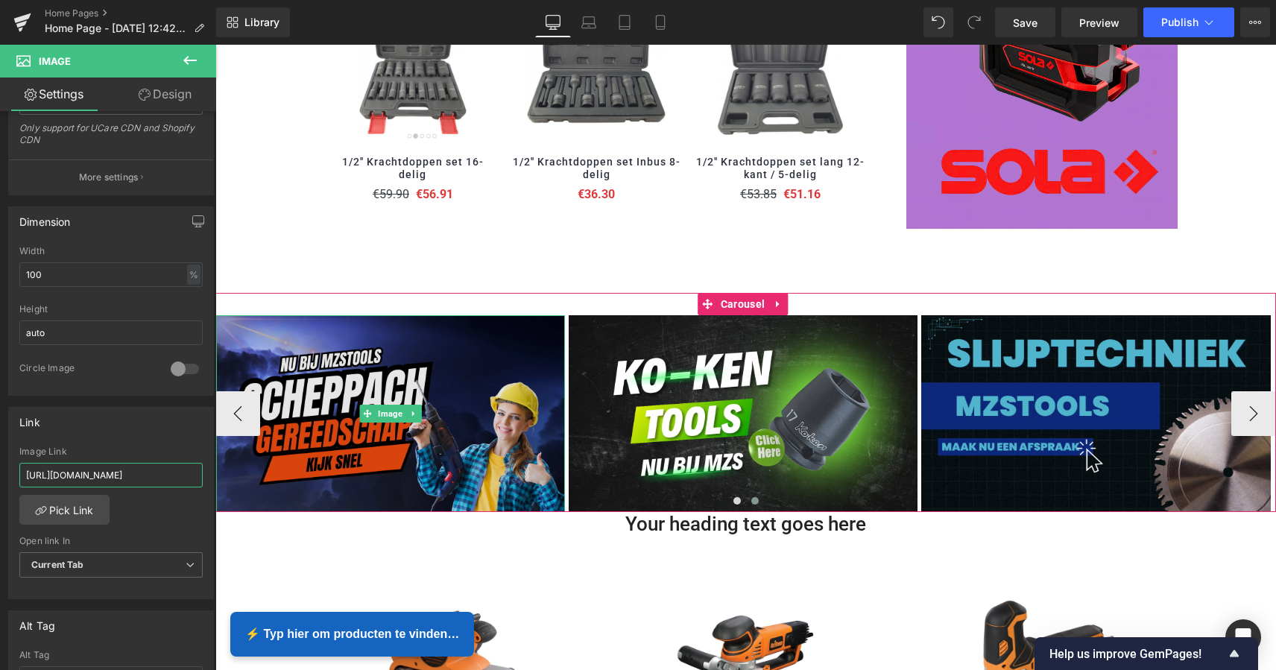
drag, startPoint x: 239, startPoint y: 516, endPoint x: 238, endPoint y: 475, distance: 41.8
paste input "[URL][DOMAIN_NAME]"
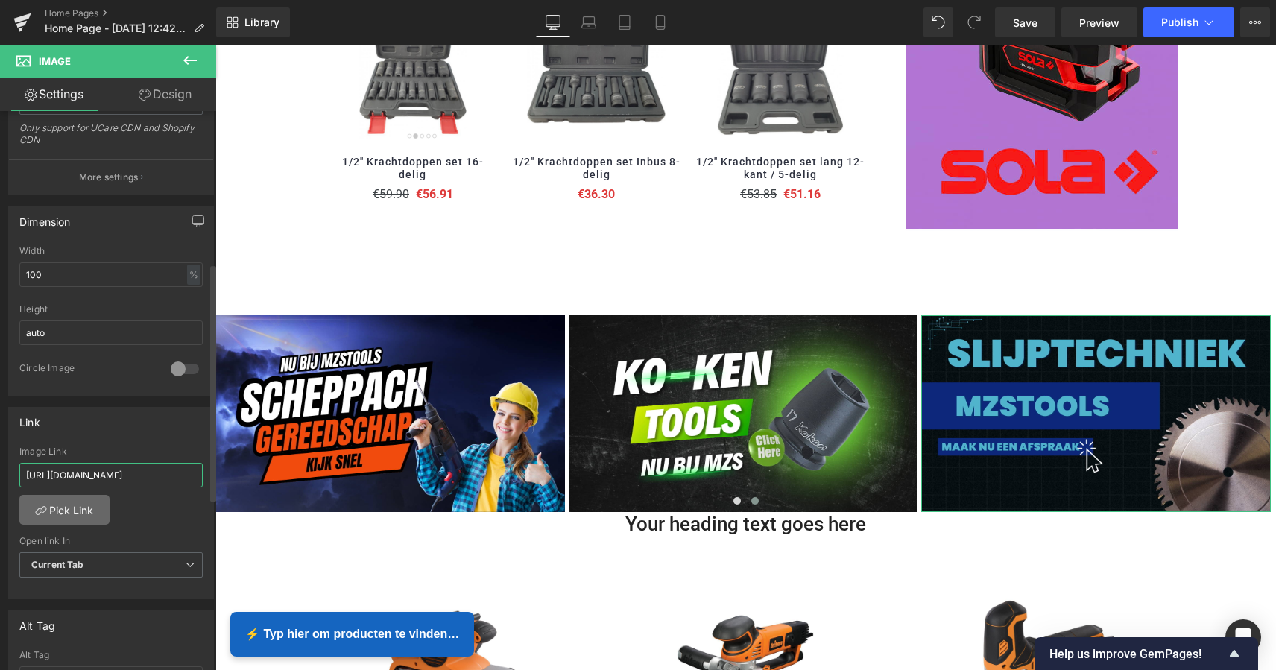
type input "[URL][DOMAIN_NAME]"
click at [88, 504] on link "Pick Link" at bounding box center [64, 510] width 90 height 30
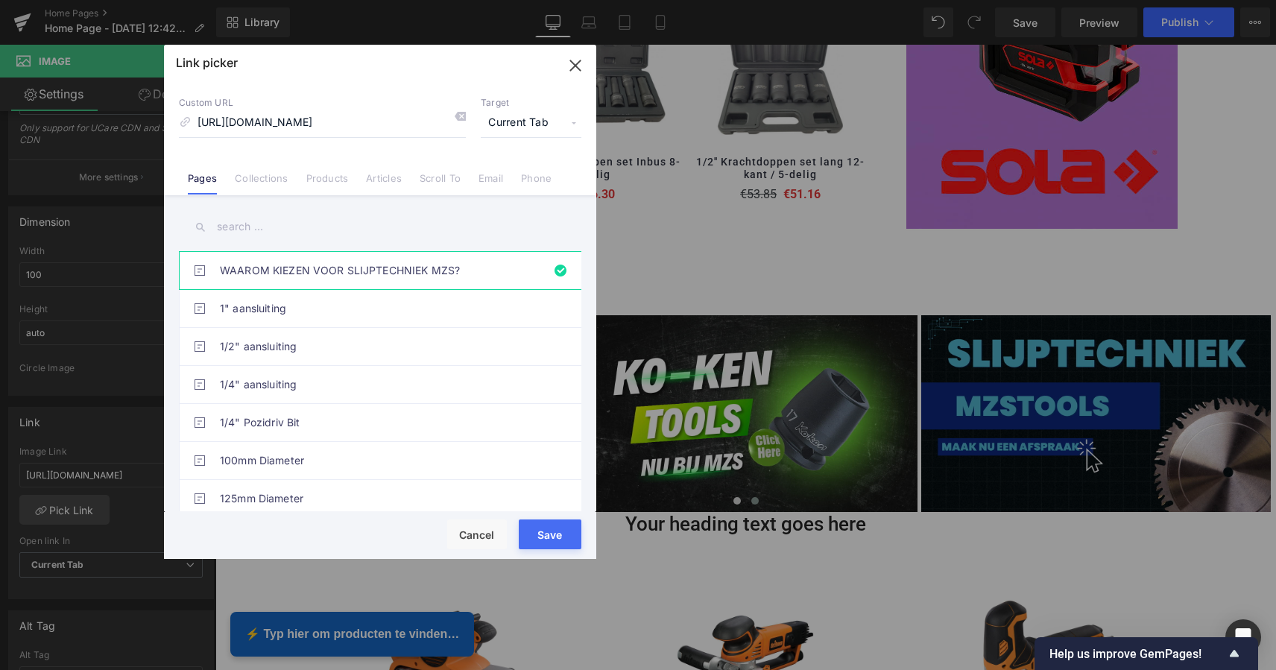
click at [554, 529] on button "Save" at bounding box center [550, 534] width 63 height 30
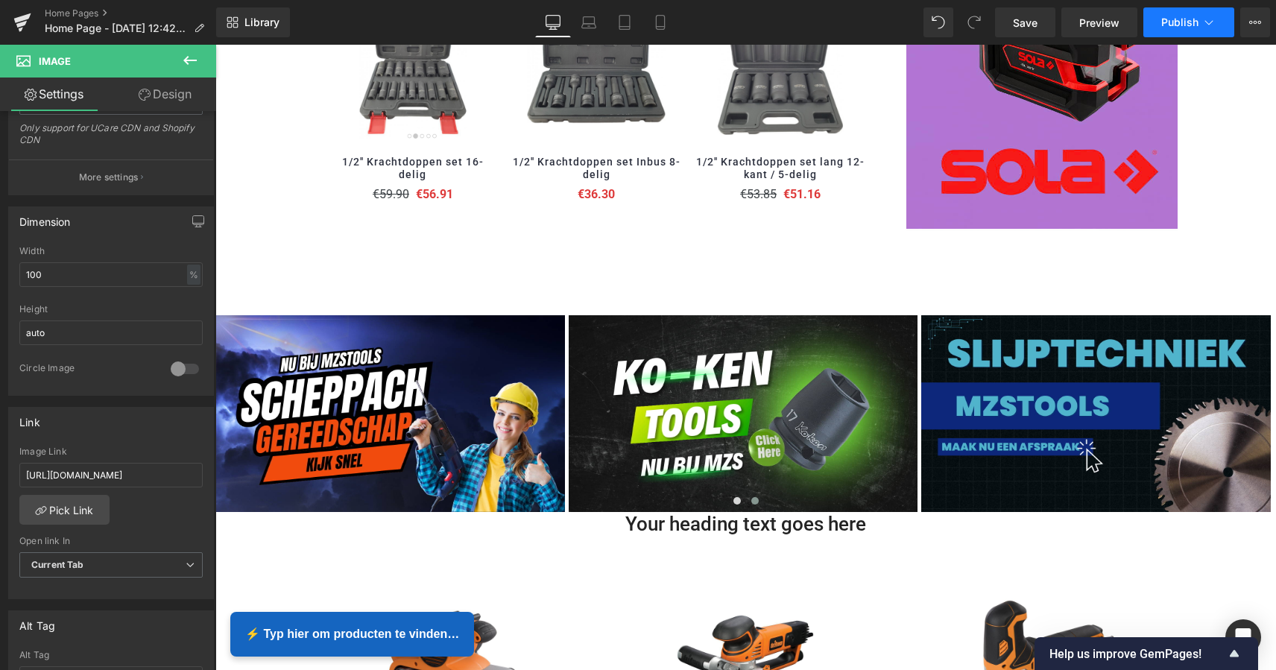
click at [1183, 25] on span "Publish" at bounding box center [1179, 22] width 37 height 12
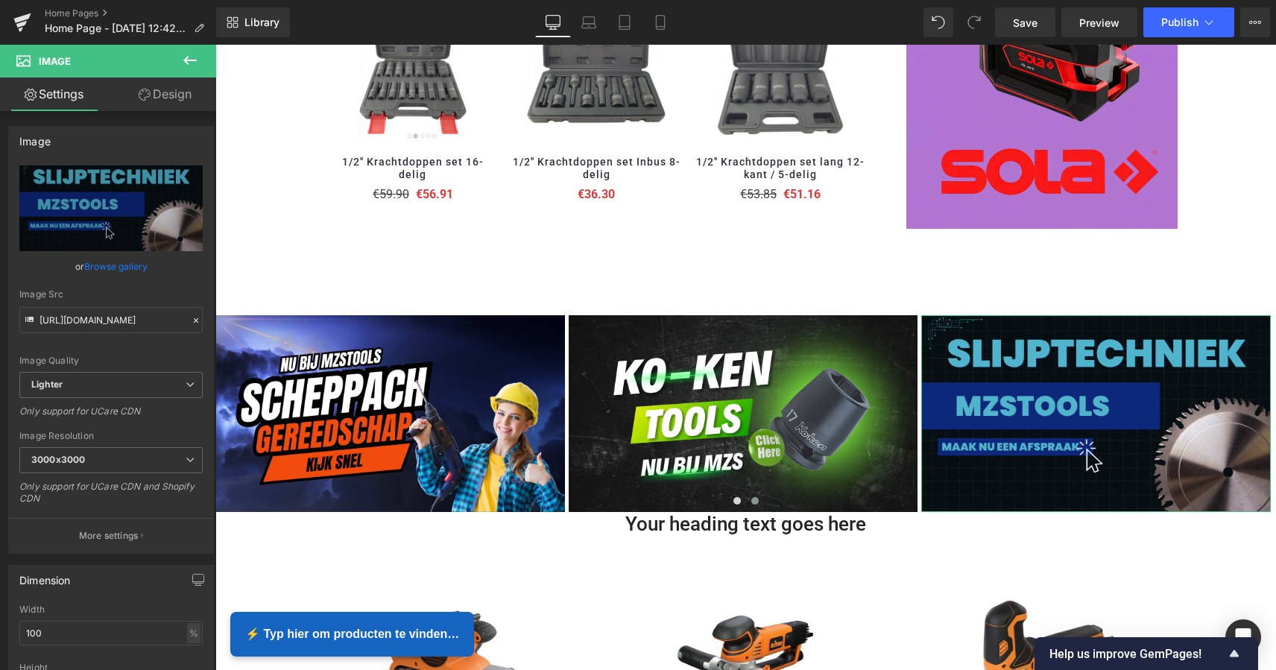
scroll to position [0, 0]
click at [191, 60] on icon at bounding box center [189, 60] width 13 height 9
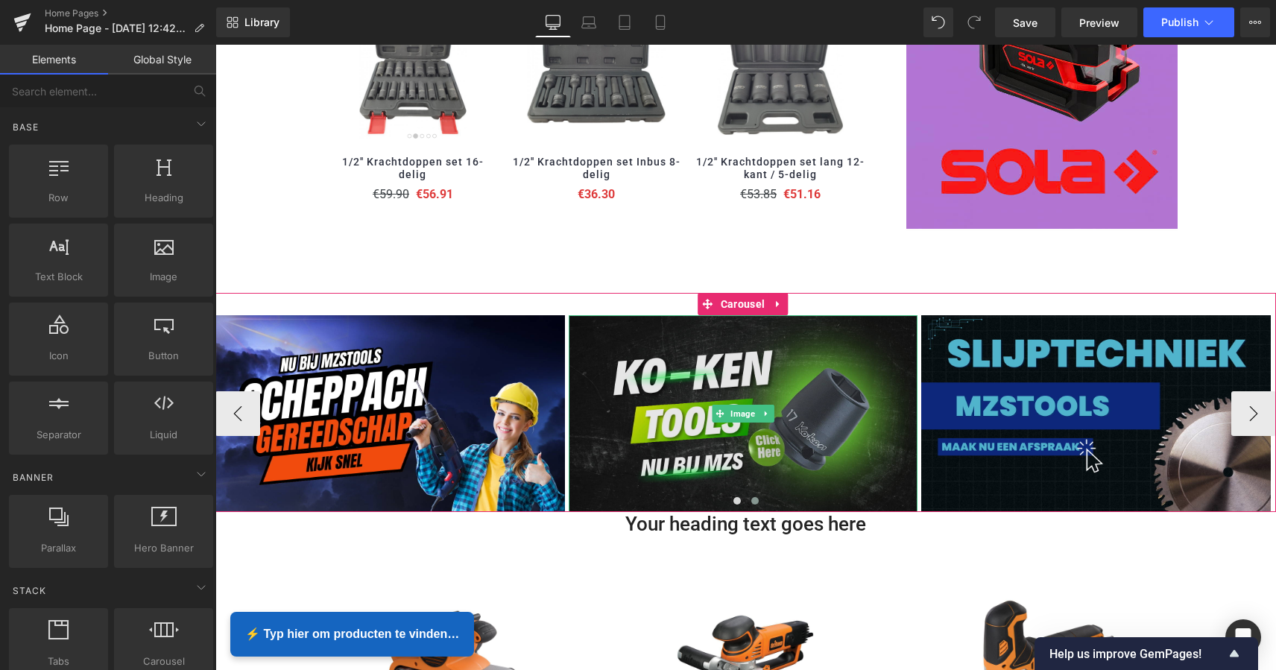
click at [861, 315] on img at bounding box center [743, 413] width 349 height 196
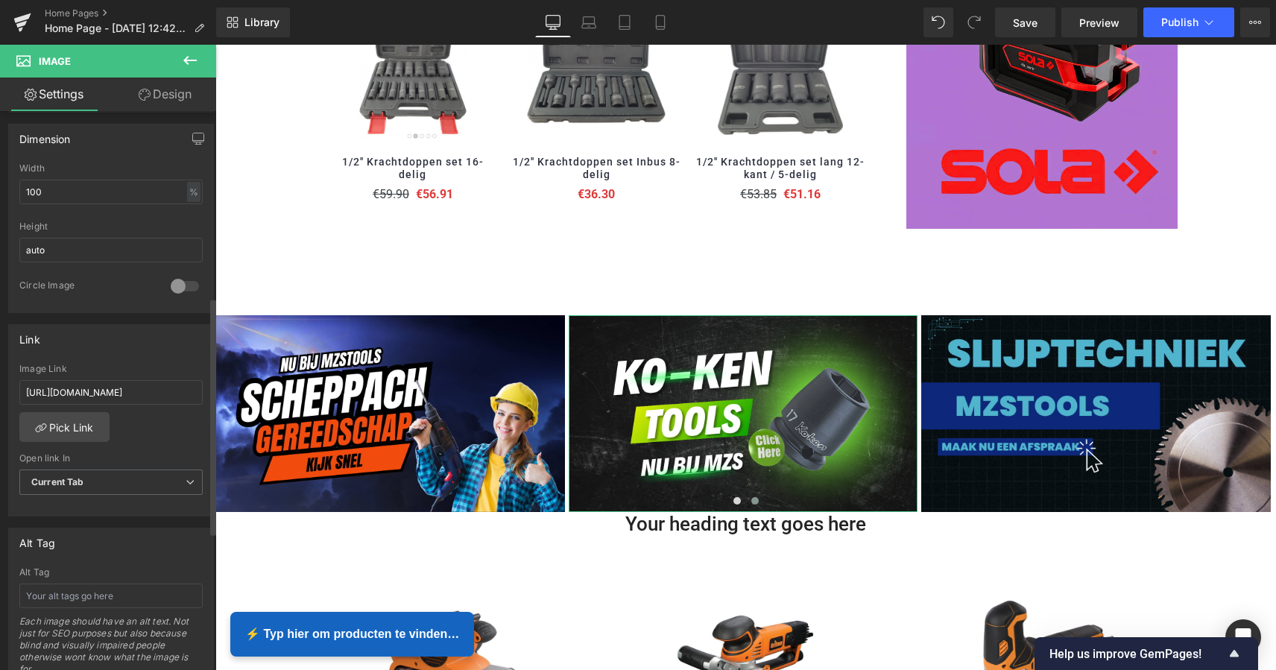
scroll to position [438, 0]
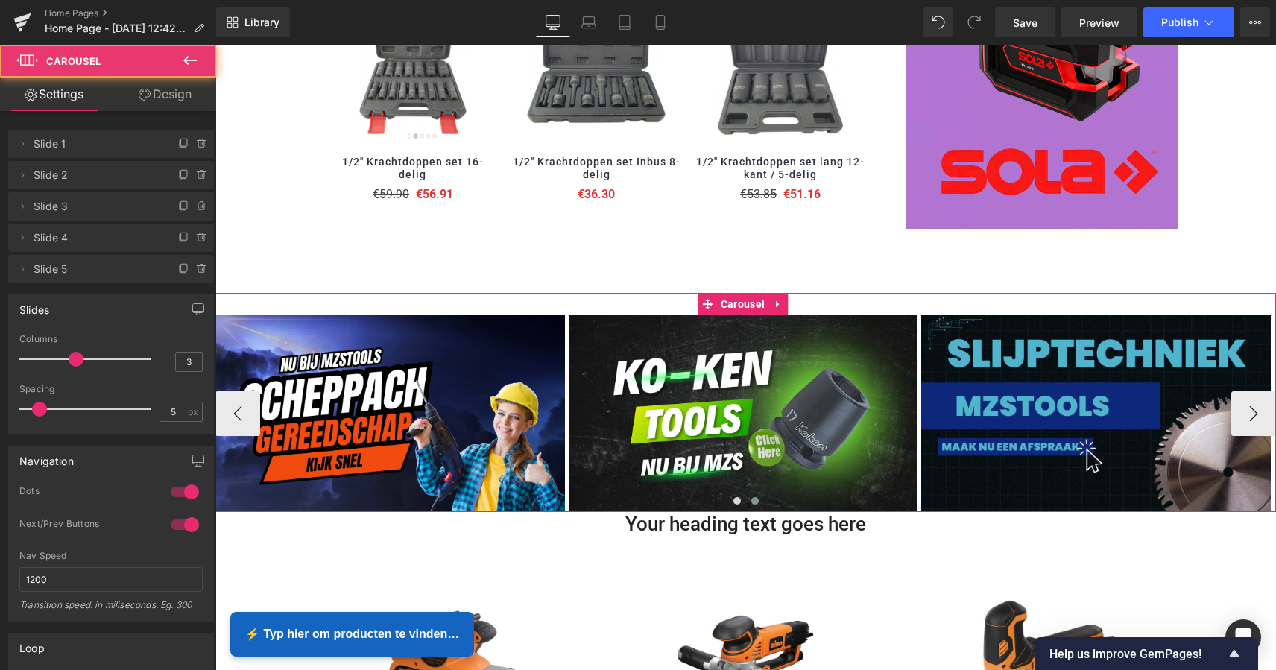
click at [589, 301] on div "Image Image Image Image Image ‹ › [GEOGRAPHIC_DATA]" at bounding box center [745, 402] width 1060 height 218
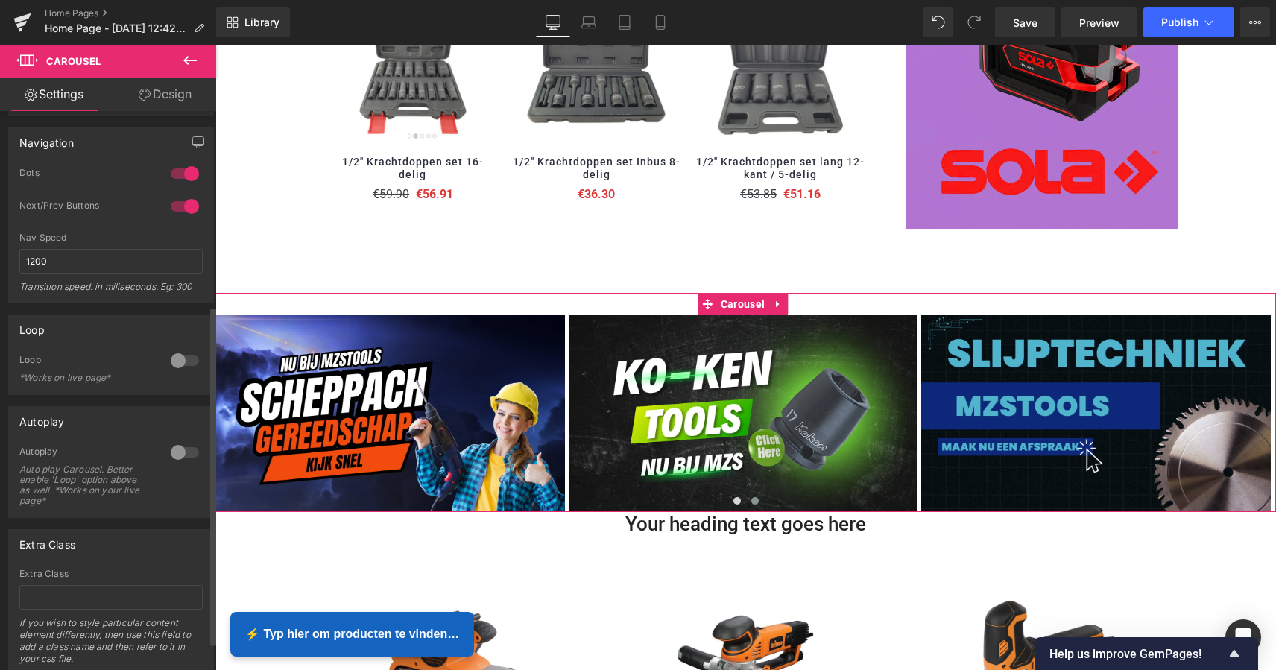
scroll to position [320, 0]
click at [176, 362] on div at bounding box center [185, 358] width 36 height 24
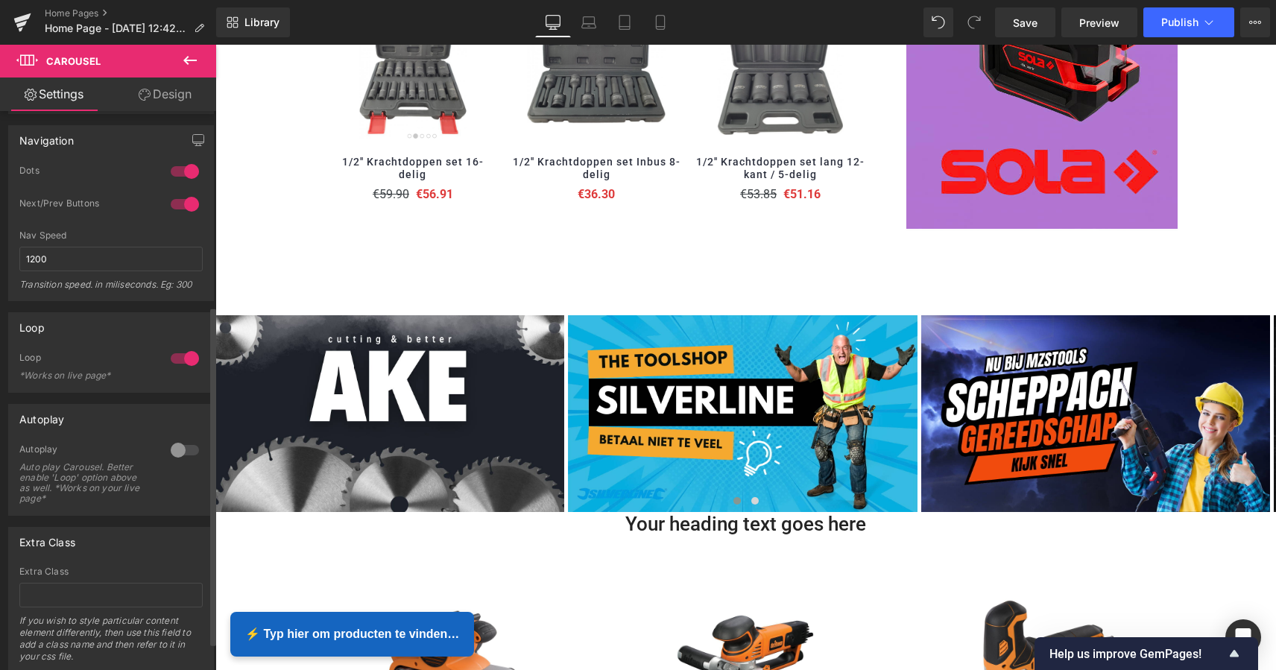
scroll to position [7, 7]
click at [171, 448] on div at bounding box center [185, 450] width 36 height 24
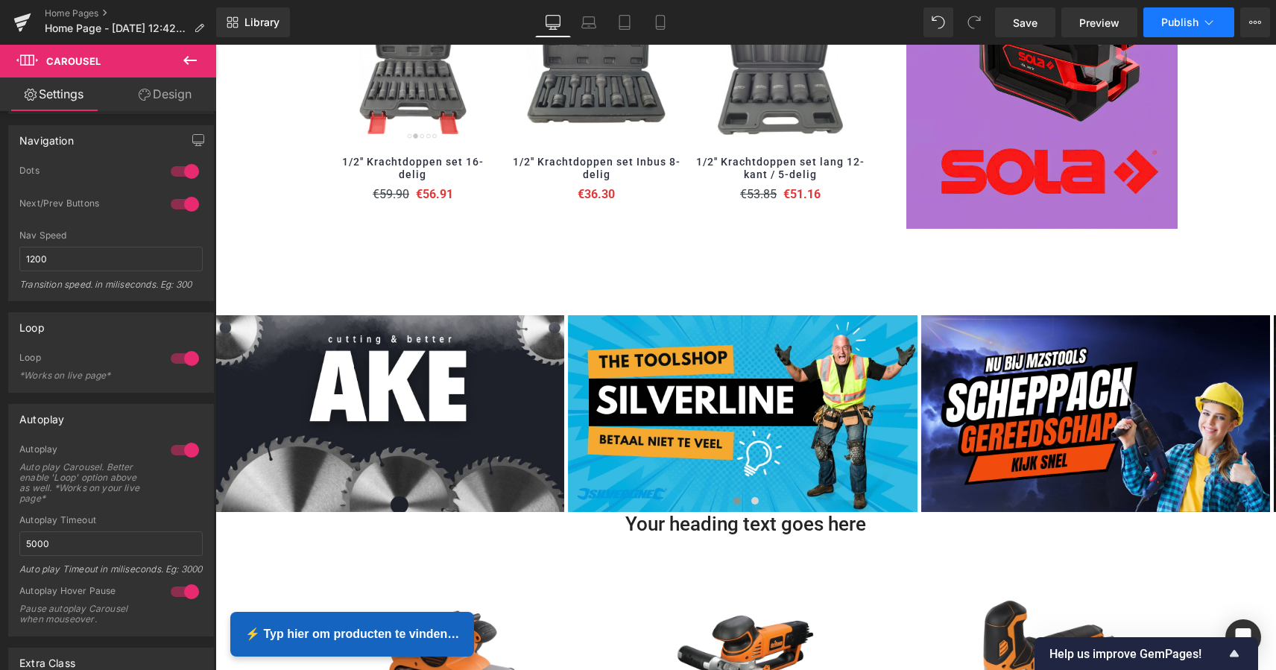
click at [1189, 30] on button "Publish" at bounding box center [1188, 22] width 91 height 30
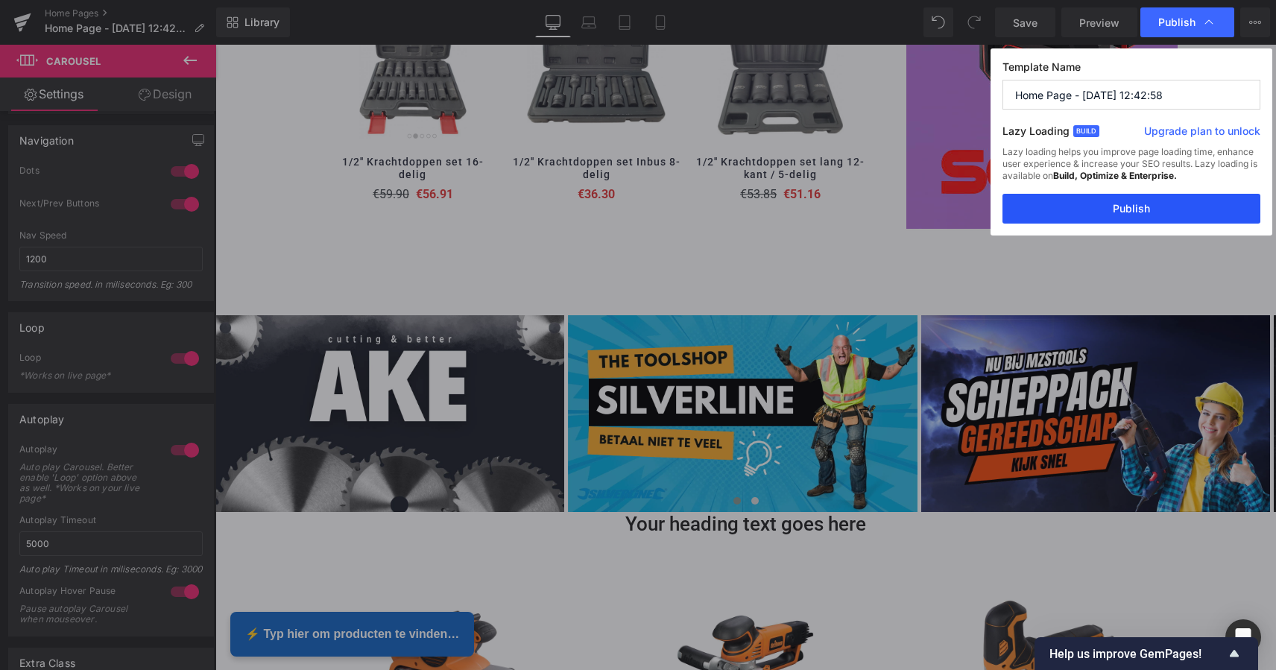
click at [1147, 209] on button "Publish" at bounding box center [1131, 209] width 258 height 30
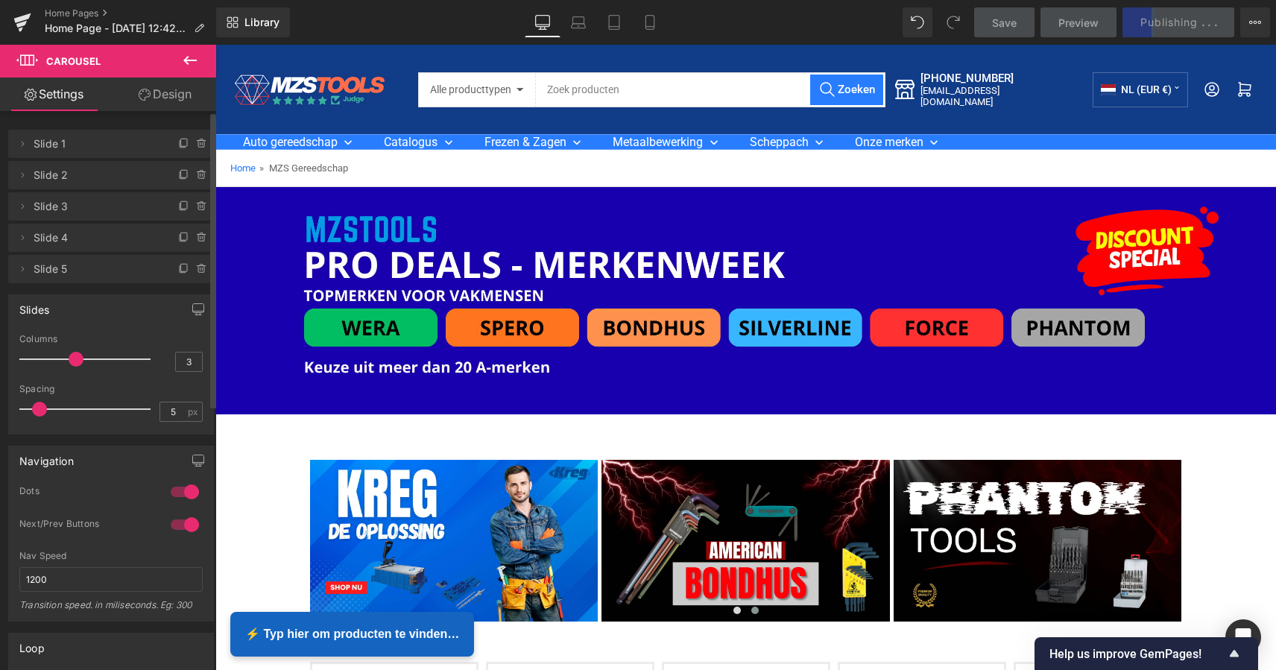
scroll to position [0, 0]
click at [191, 69] on icon at bounding box center [190, 60] width 18 height 18
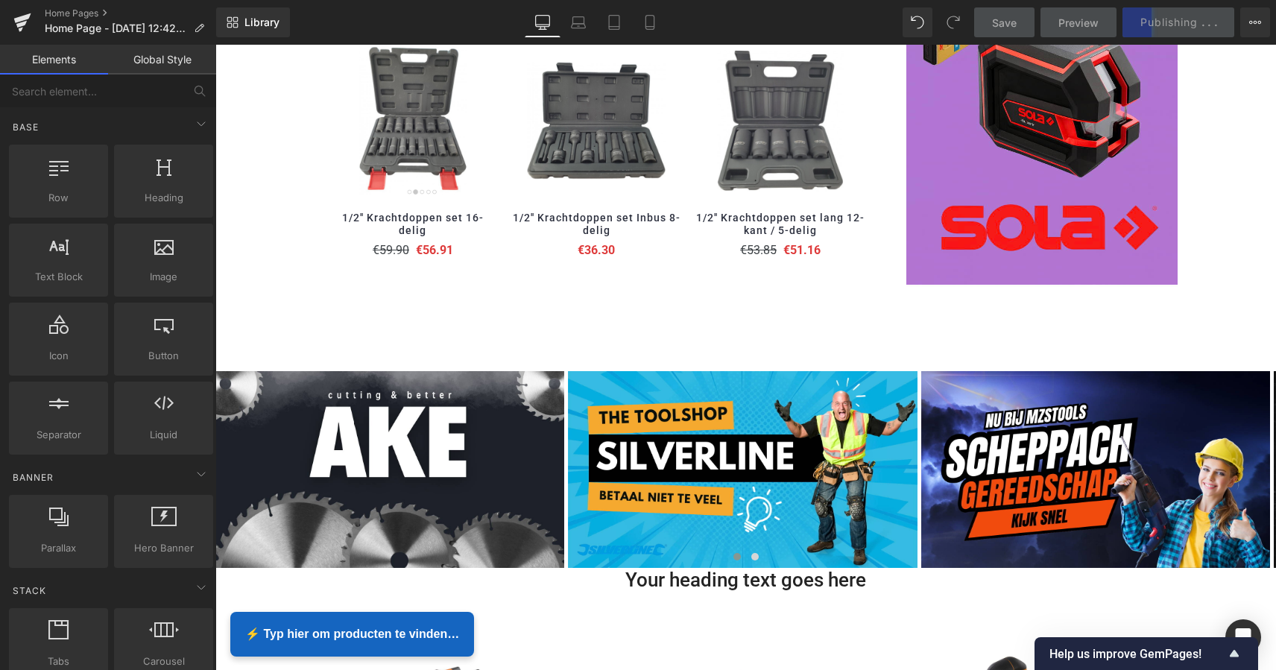
scroll to position [1829, 0]
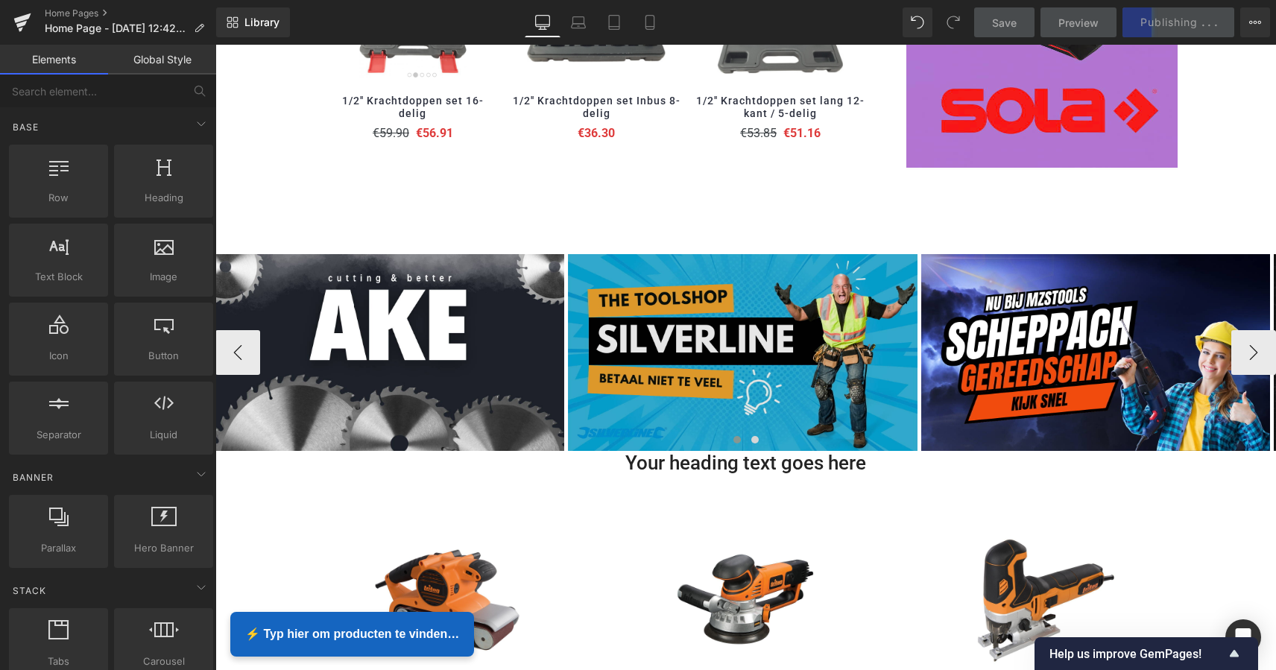
click at [878, 372] on img at bounding box center [742, 352] width 349 height 196
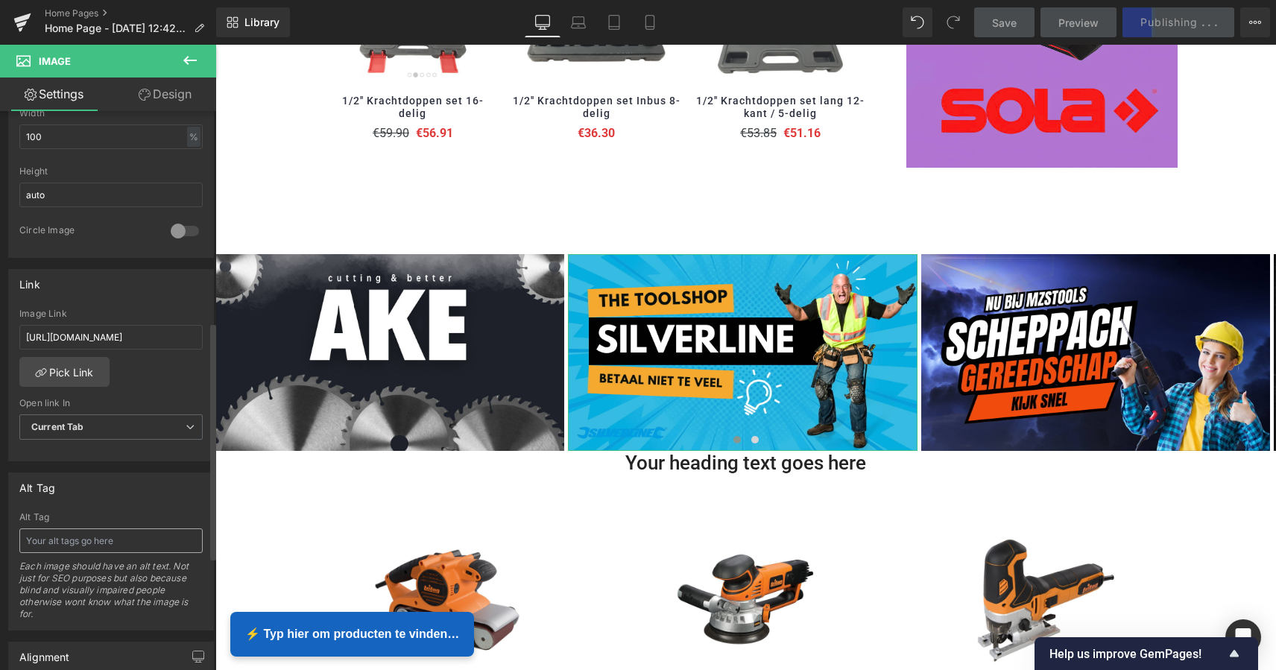
scroll to position [492, 0]
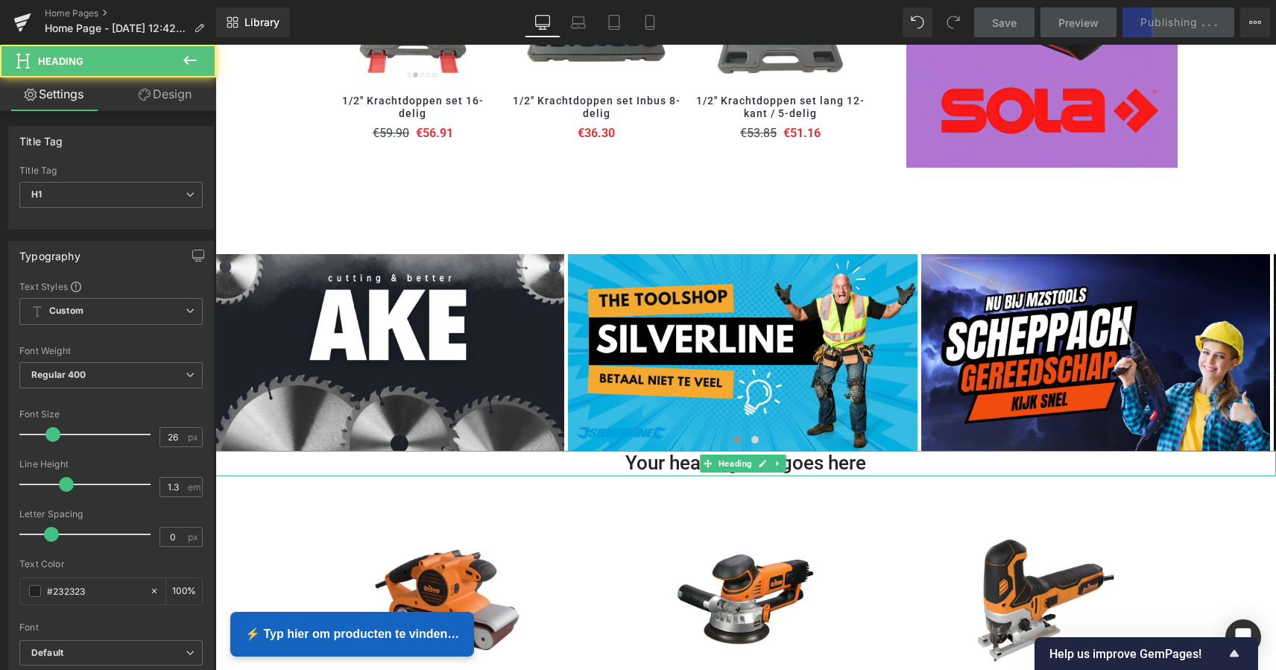
click at [788, 453] on h1 "Your heading text goes here" at bounding box center [745, 463] width 1060 height 25
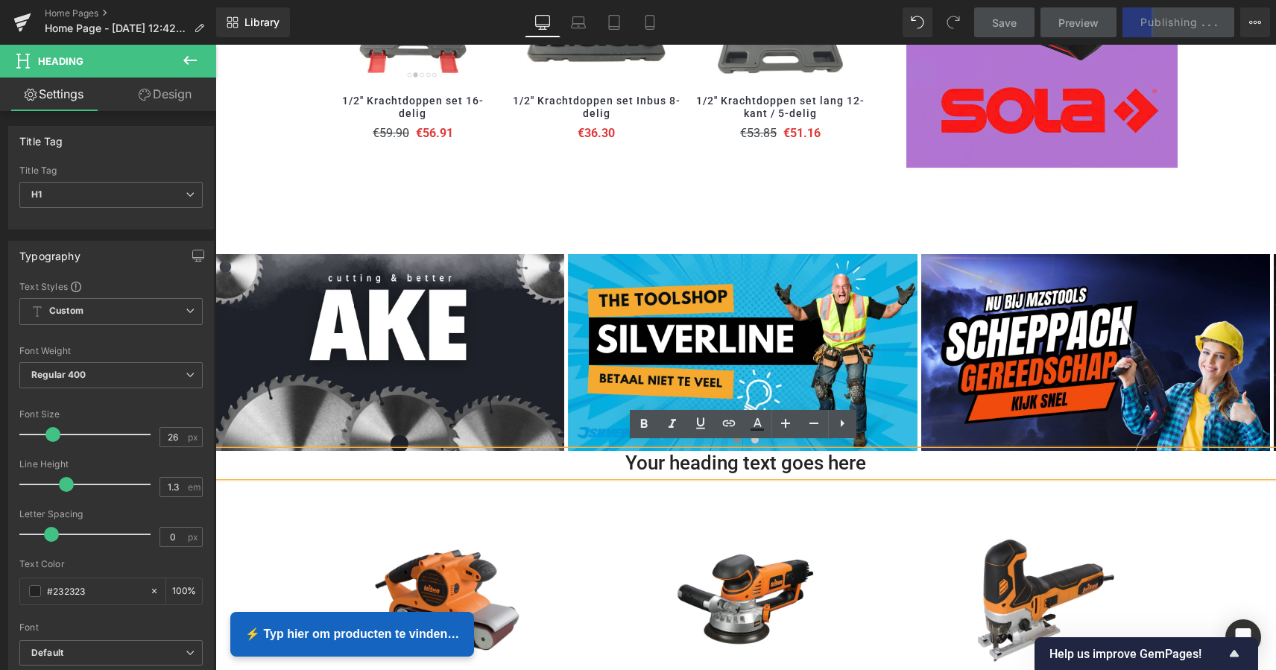
click at [797, 459] on h1 "Your heading text goes here" at bounding box center [745, 463] width 1060 height 25
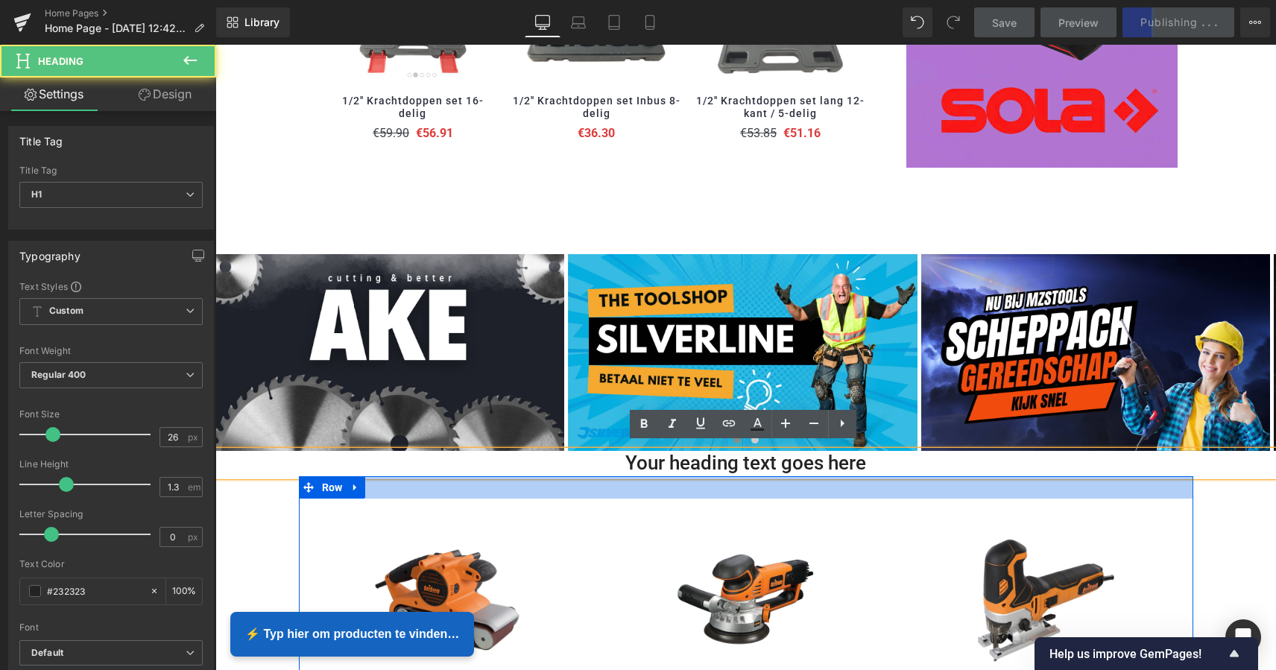
click at [755, 476] on div at bounding box center [746, 487] width 894 height 22
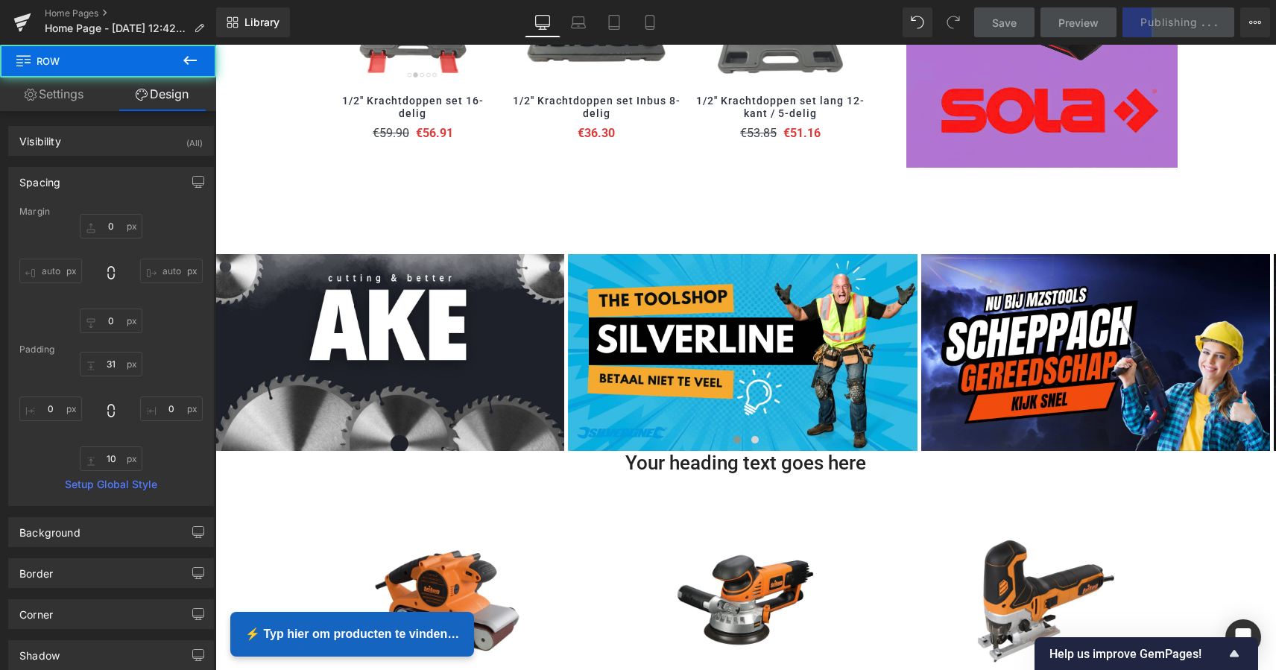
scroll to position [3617, 1054]
click at [752, 455] on span "Heading" at bounding box center [734, 464] width 39 height 18
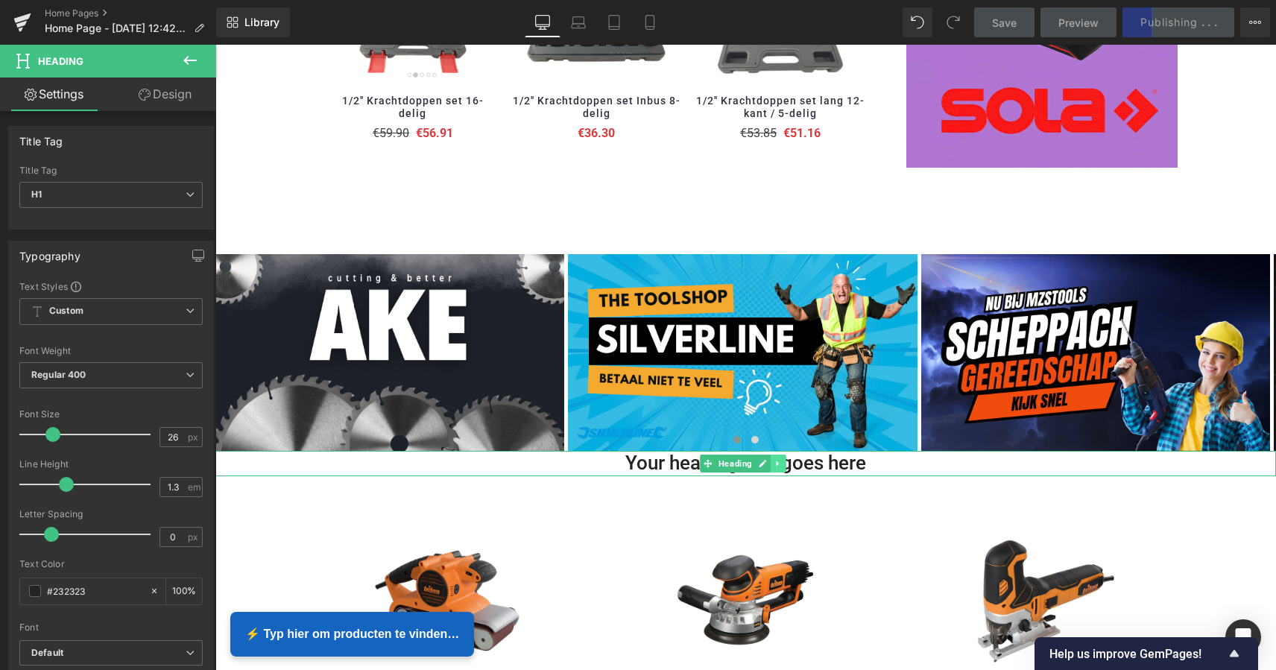
click at [779, 459] on icon at bounding box center [777, 463] width 8 height 9
click at [783, 459] on icon at bounding box center [786, 463] width 8 height 8
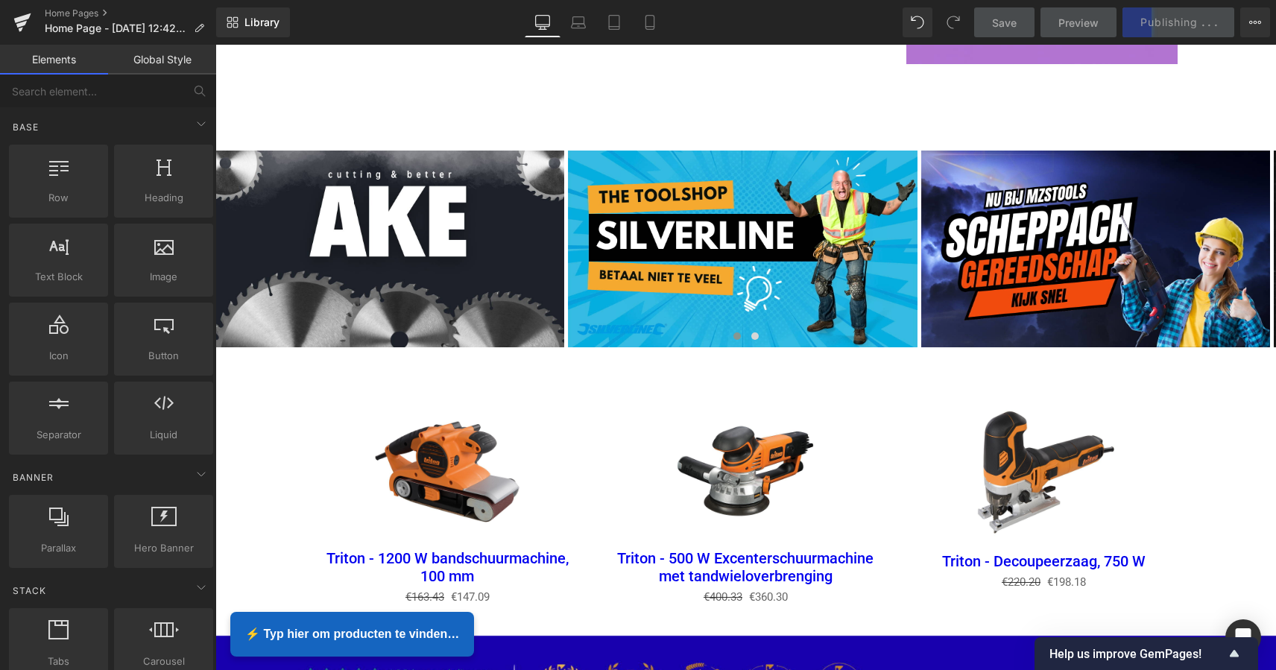
scroll to position [1933, 0]
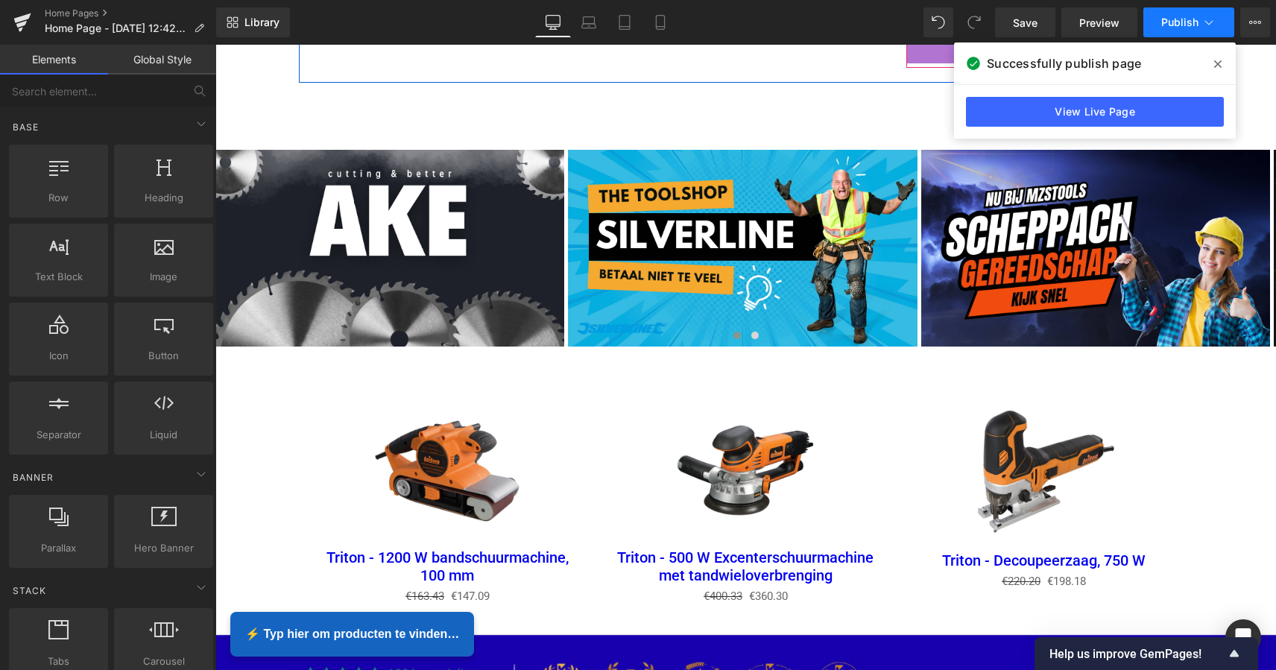
click at [1176, 27] on span "Publish" at bounding box center [1179, 22] width 37 height 12
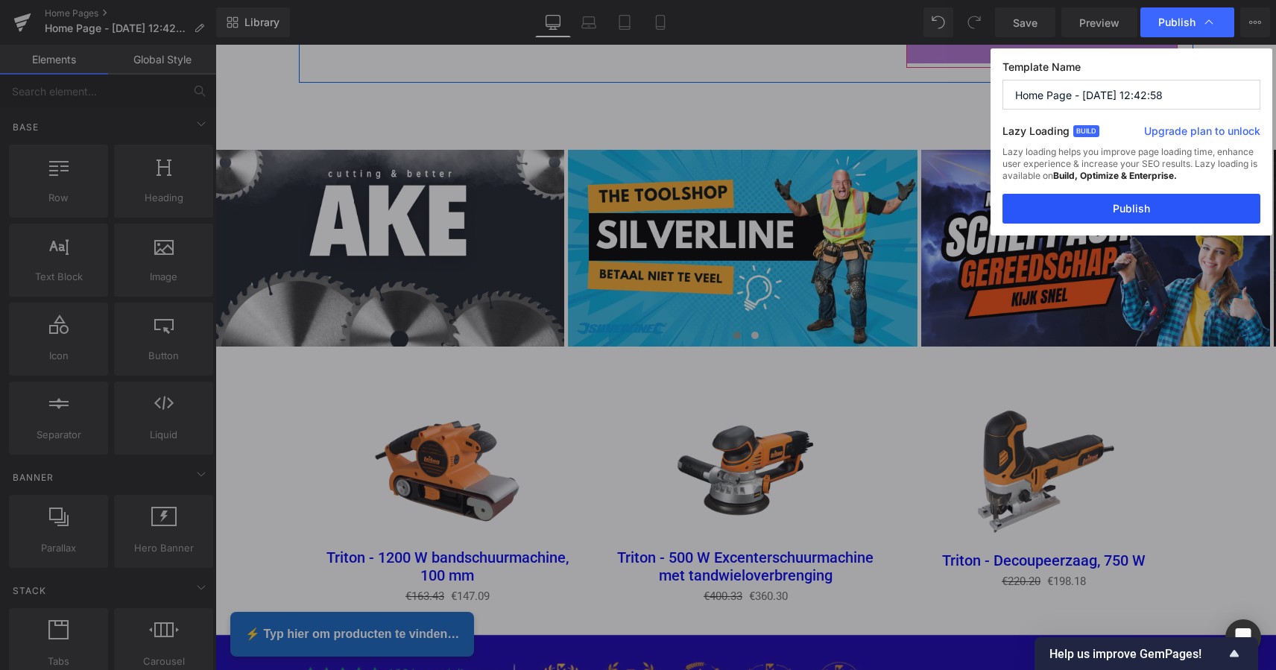
click at [1137, 206] on button "Publish" at bounding box center [1131, 209] width 258 height 30
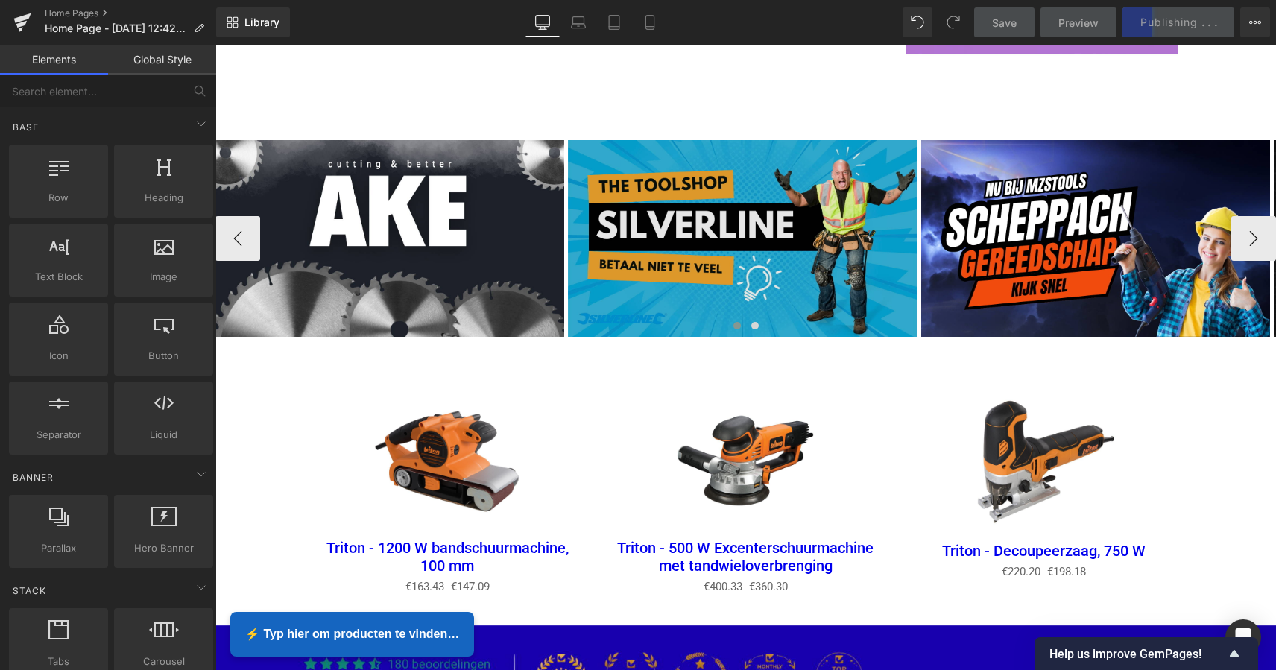
scroll to position [1957, 0]
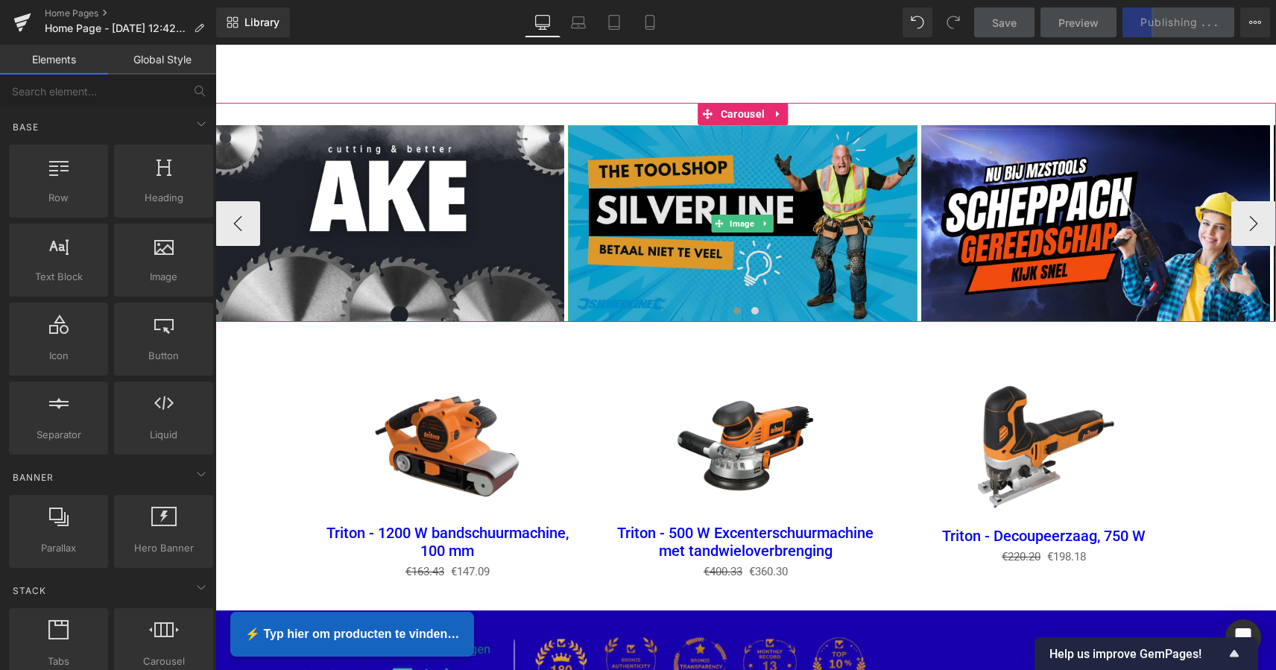
click at [783, 212] on img at bounding box center [742, 223] width 349 height 196
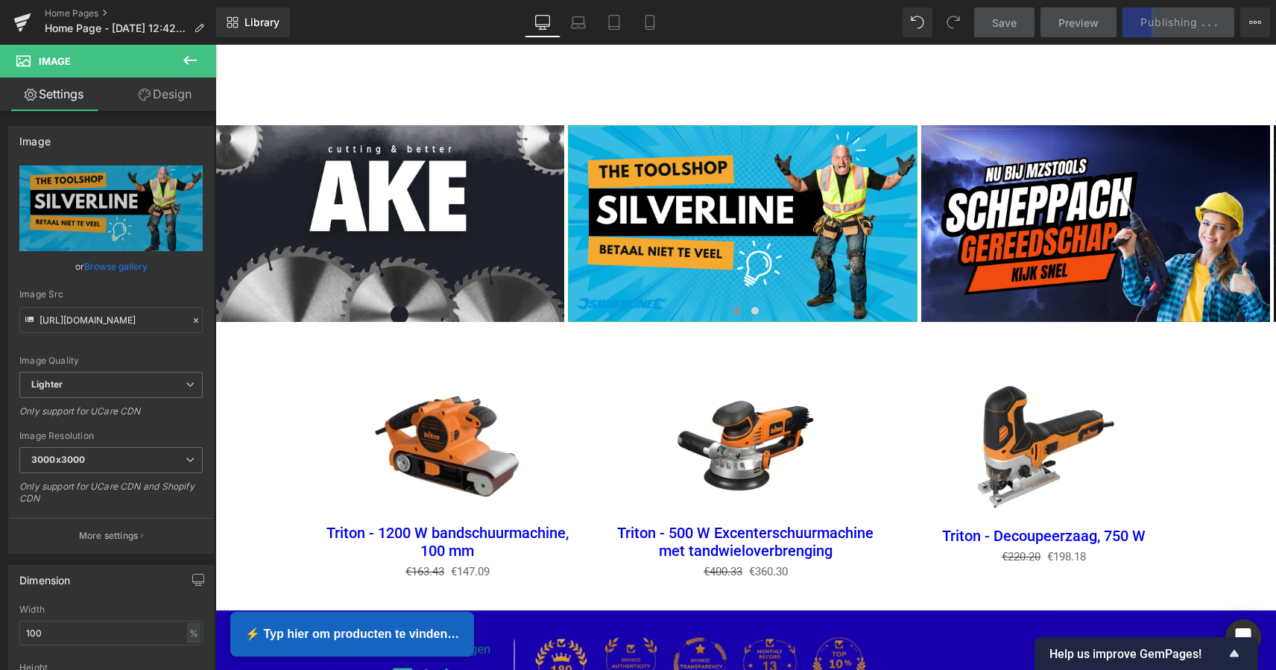
click at [173, 89] on link "Design" at bounding box center [165, 94] width 108 height 34
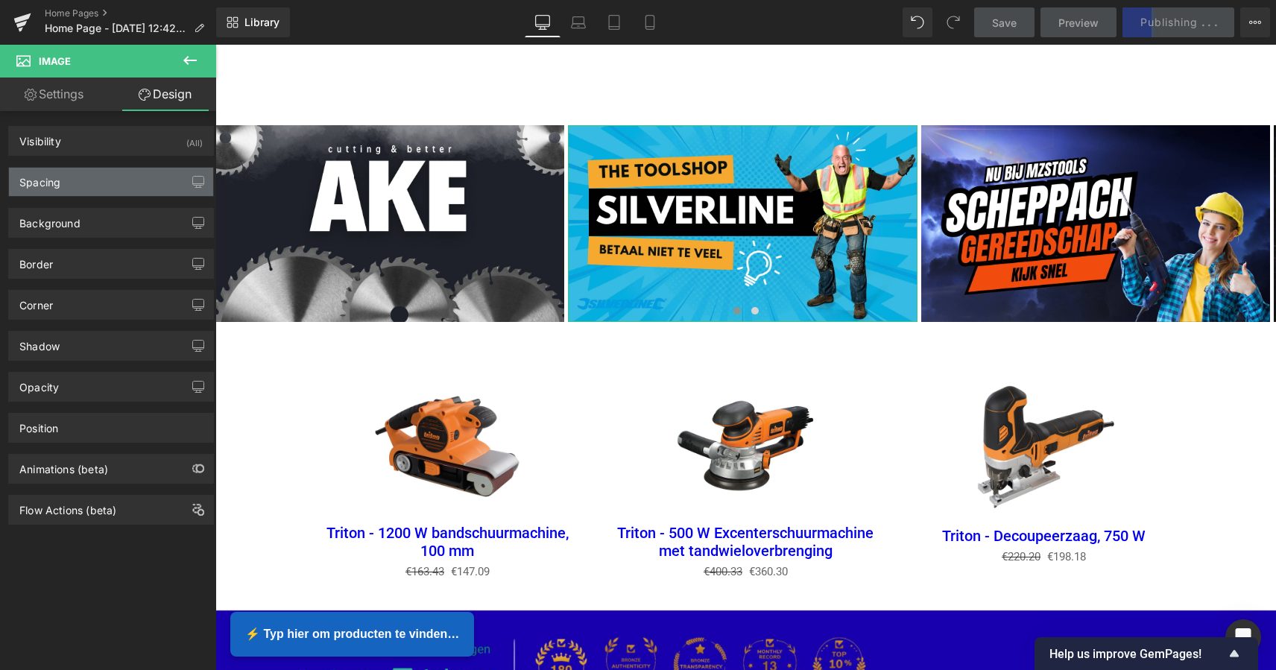
click at [122, 186] on div "Spacing" at bounding box center [111, 182] width 204 height 28
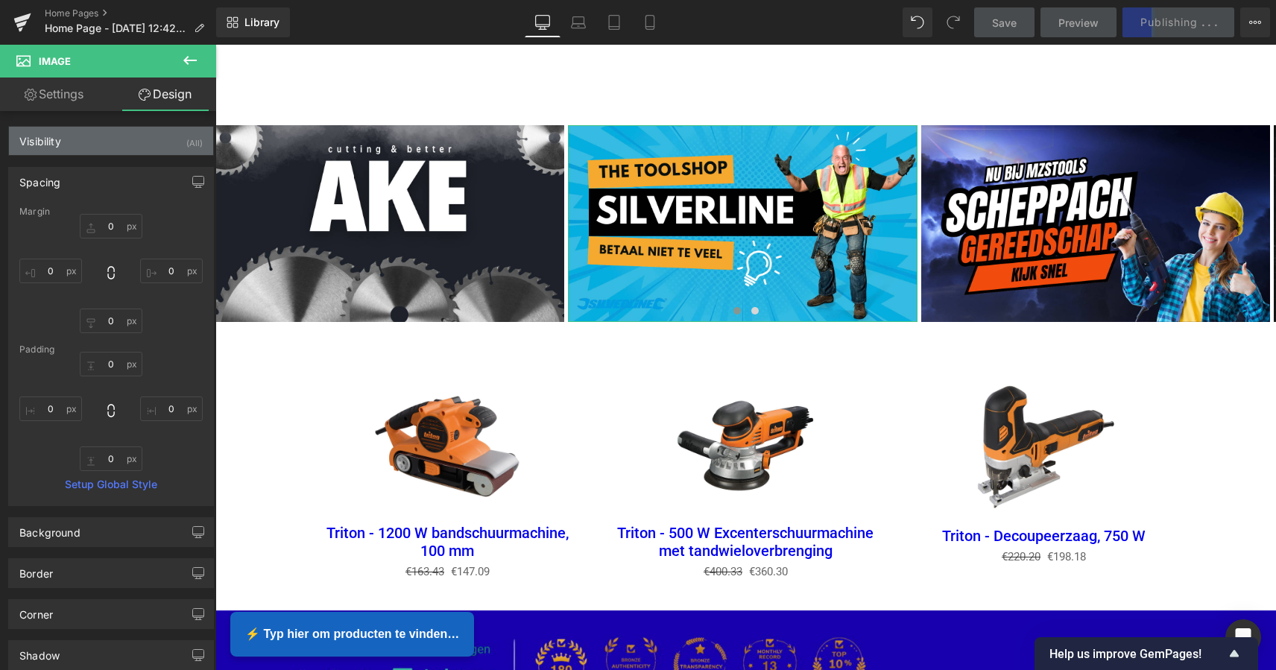
click at [124, 147] on div "Visibility (All)" at bounding box center [111, 141] width 204 height 28
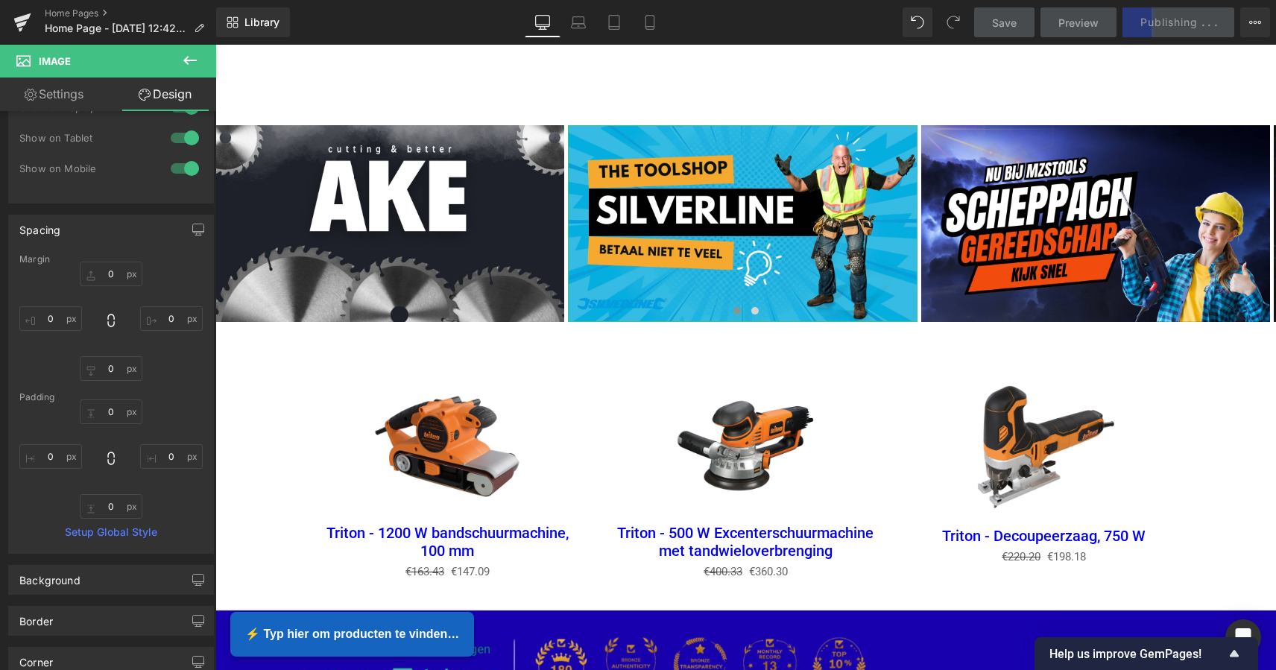
scroll to position [107, 0]
click at [111, 577] on div "Background" at bounding box center [111, 576] width 204 height 28
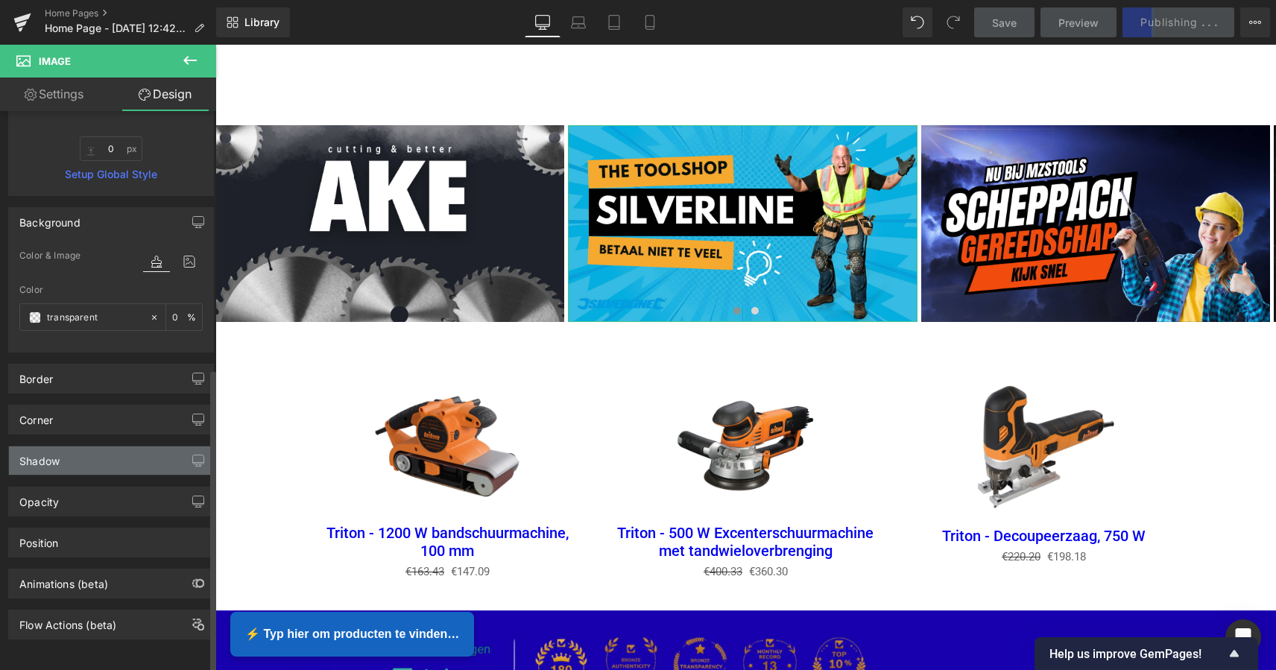
scroll to position [473, 0]
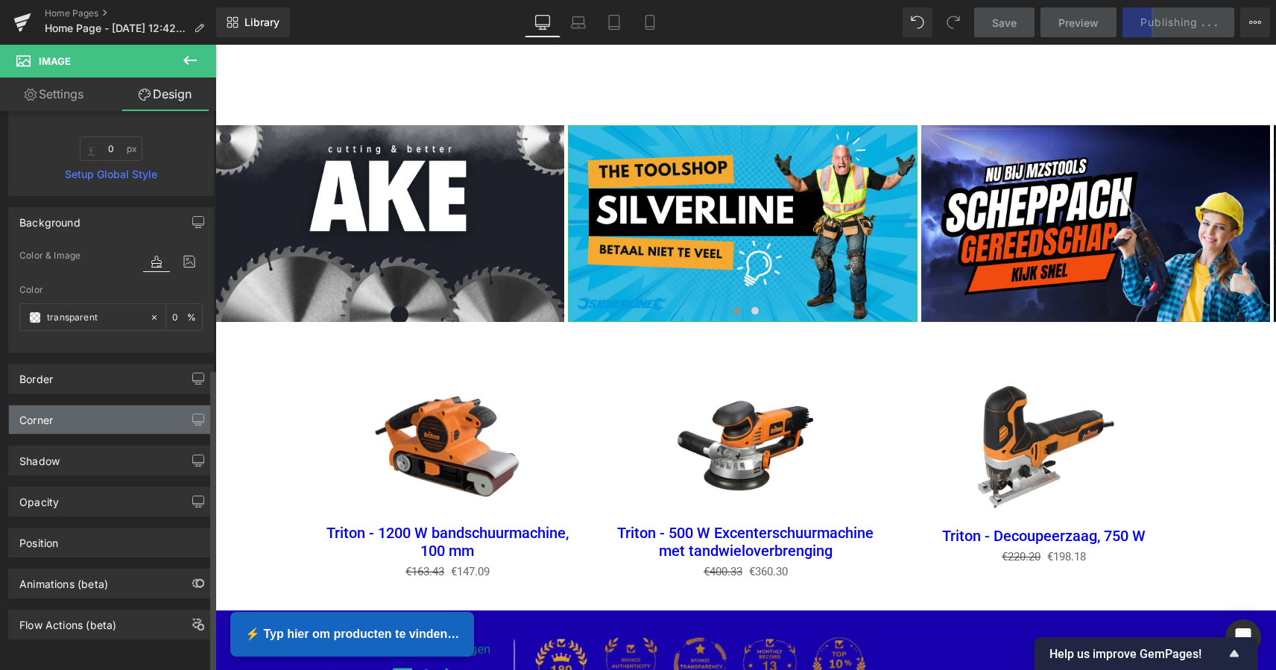
click at [121, 413] on div "Corner" at bounding box center [111, 419] width 204 height 28
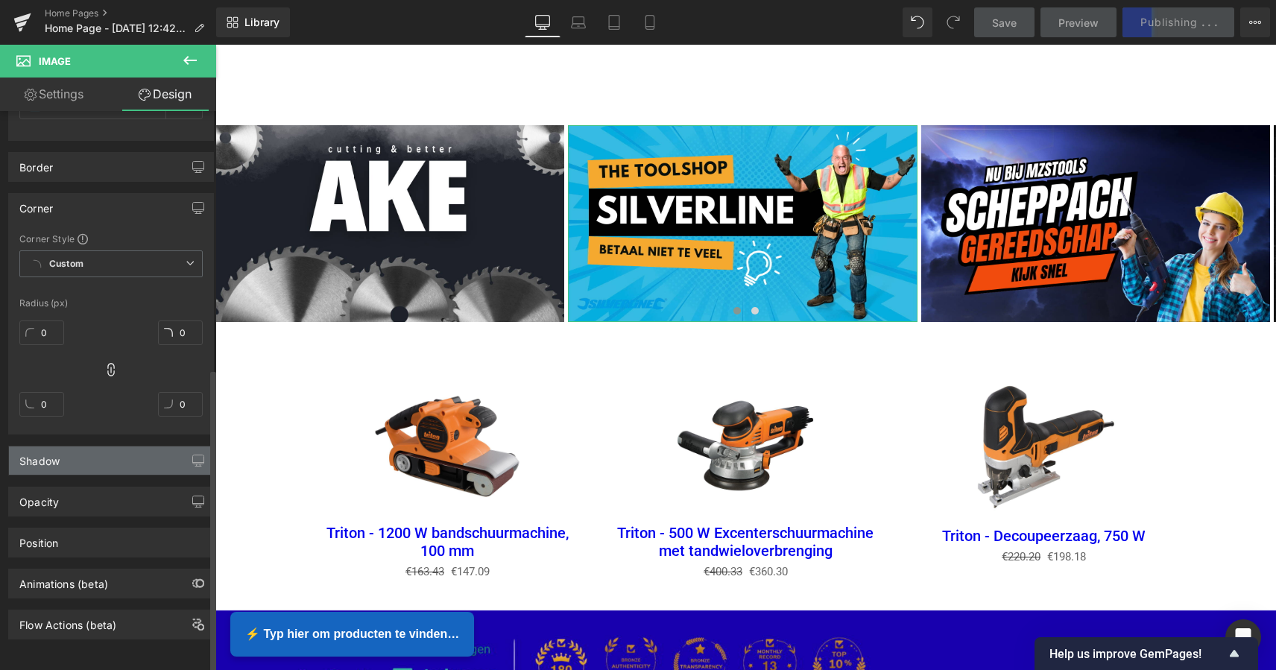
click at [110, 451] on div "Shadow" at bounding box center [111, 460] width 204 height 28
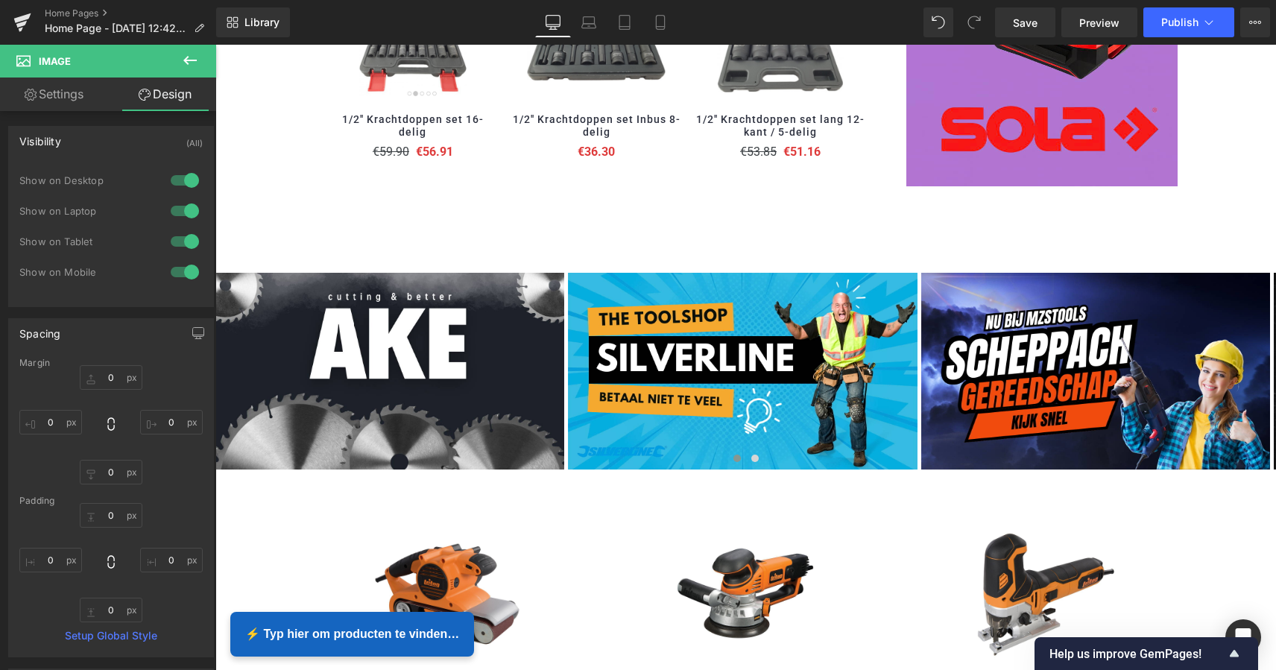
scroll to position [1805, 0]
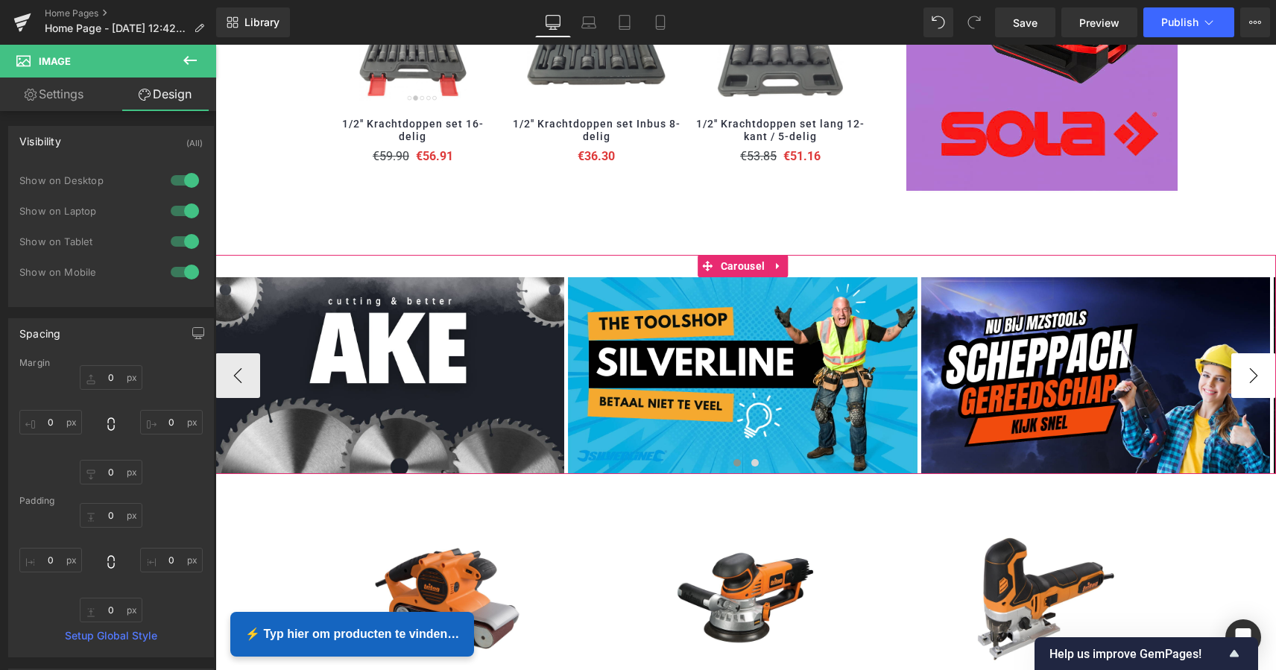
click at [1248, 370] on button "›" at bounding box center [1253, 375] width 45 height 45
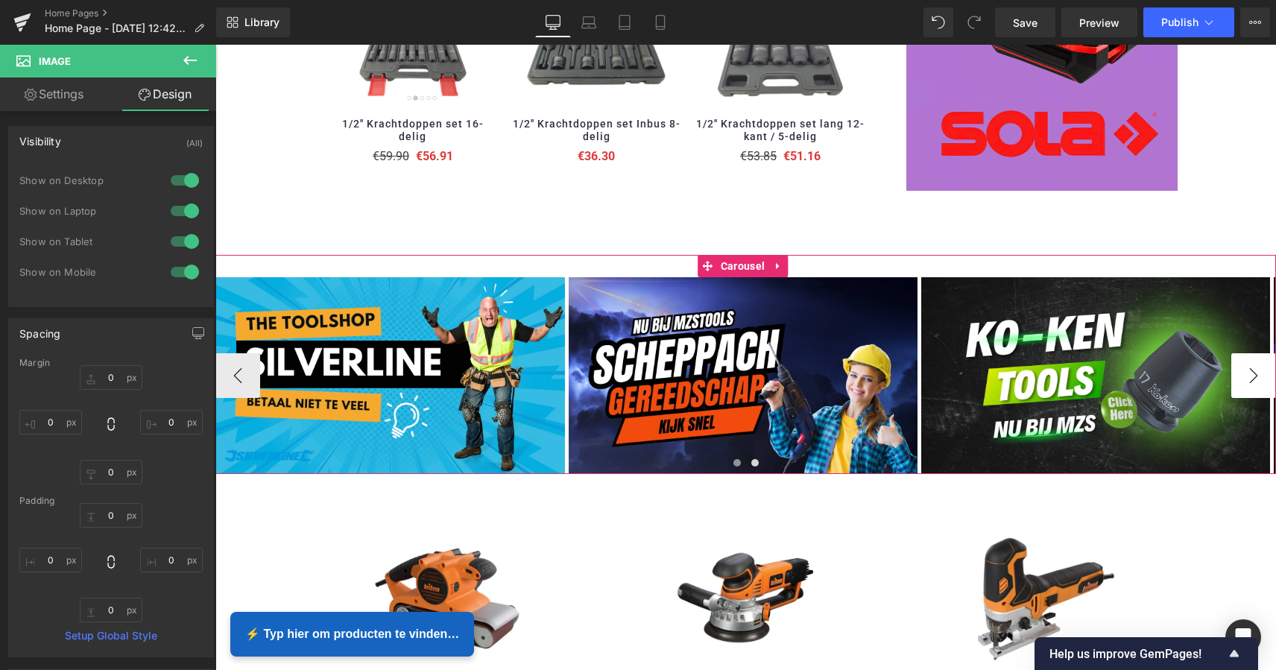
click at [1248, 370] on button "›" at bounding box center [1253, 375] width 45 height 45
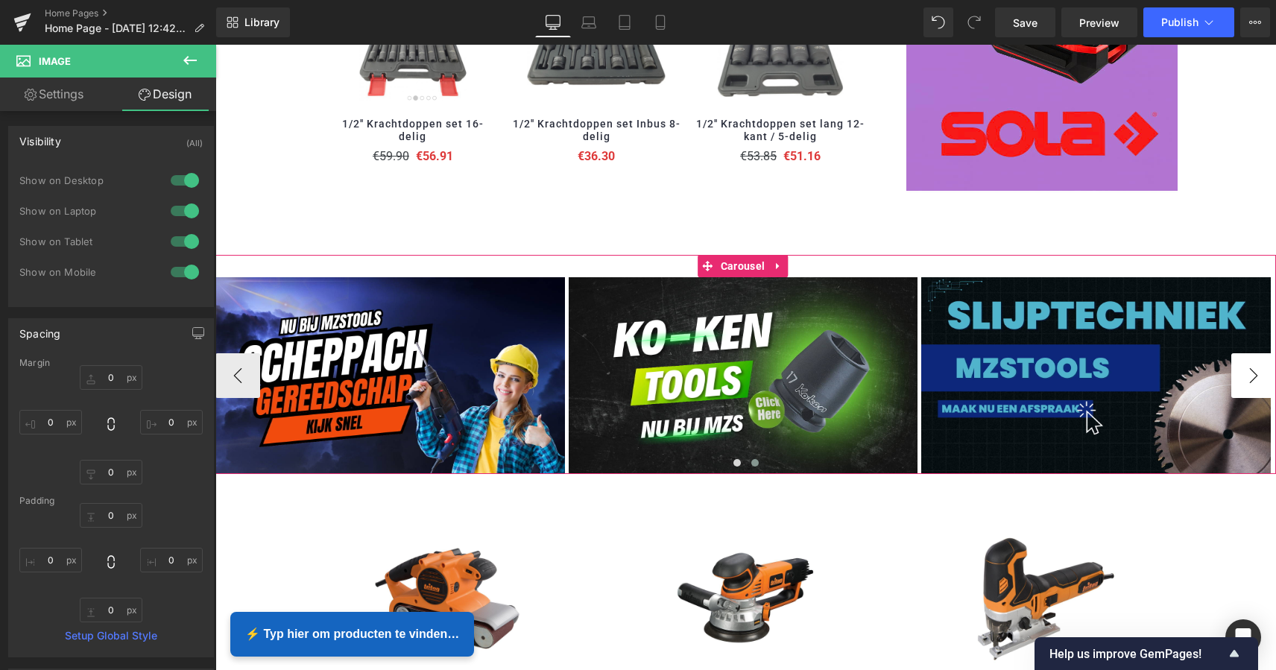
click at [1248, 370] on button "›" at bounding box center [1253, 375] width 45 height 45
click at [1246, 370] on button "›" at bounding box center [1253, 375] width 45 height 45
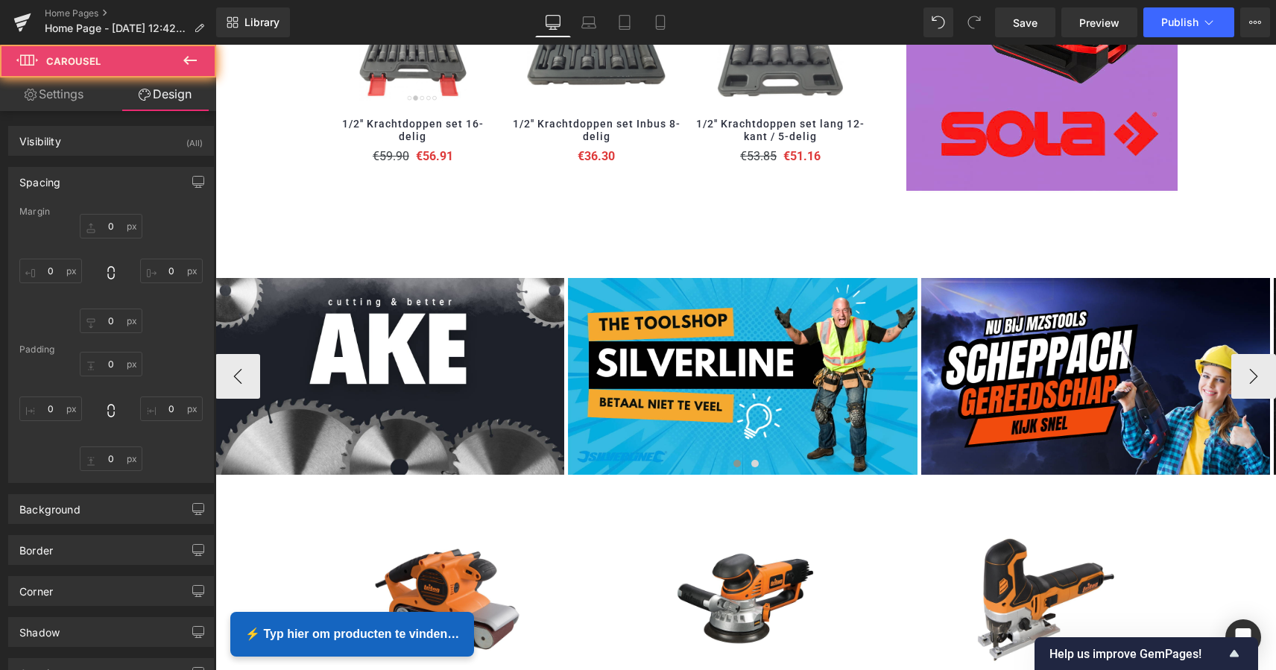
scroll to position [3592, 1054]
type input "0"
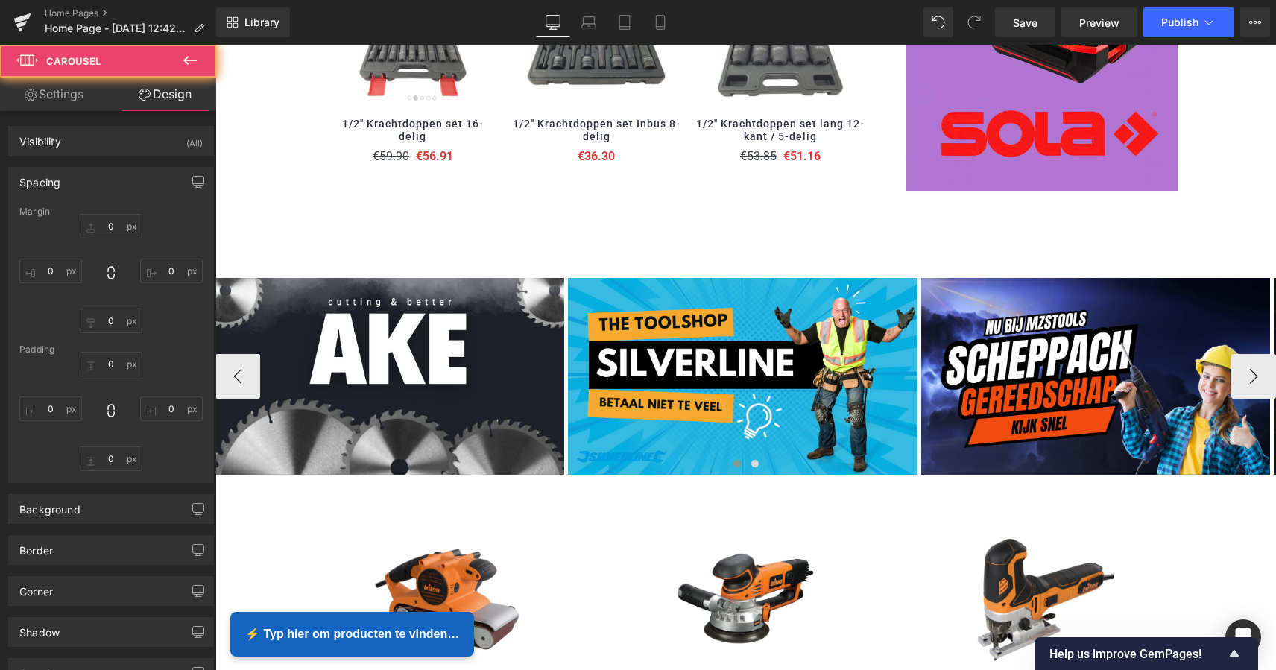
type input "30.830626"
type input "0"
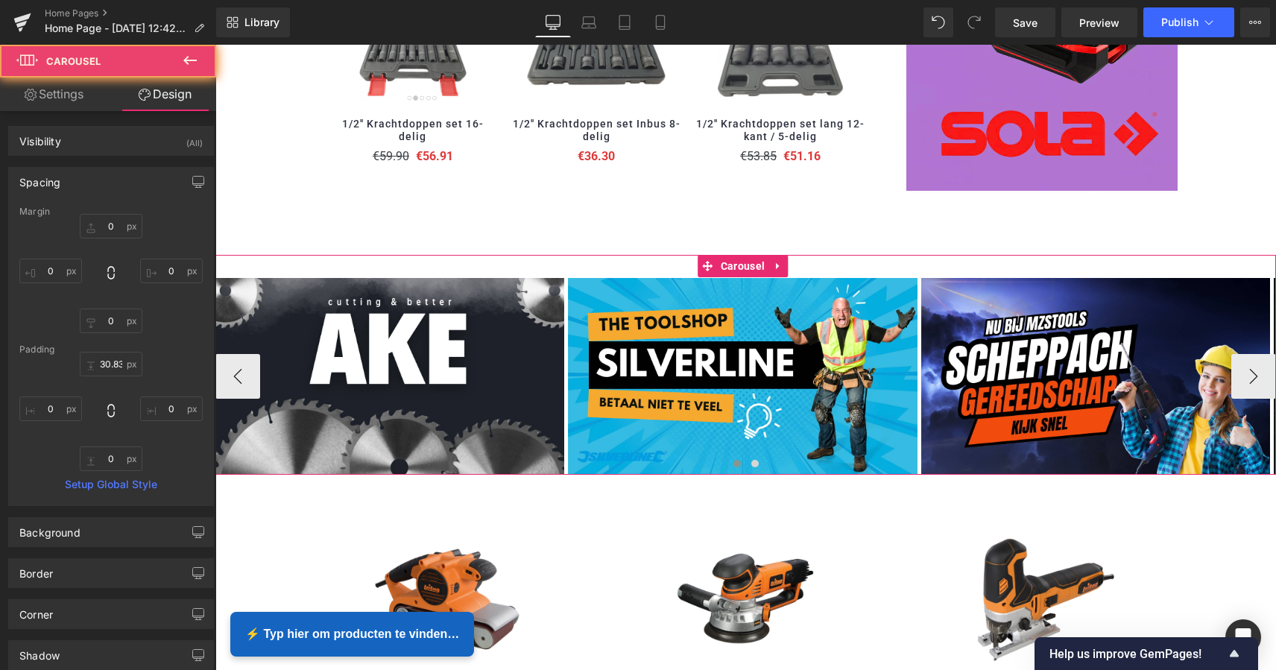
scroll to position [3593, 1054]
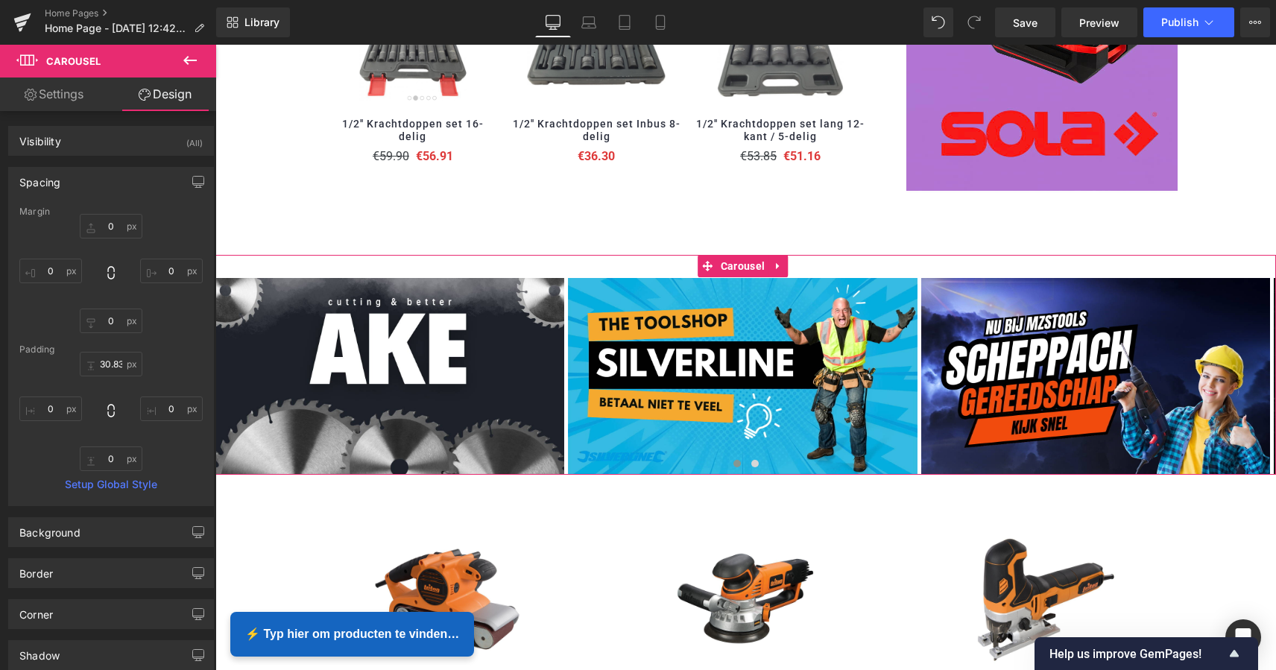
click at [80, 95] on link "Settings" at bounding box center [54, 94] width 108 height 34
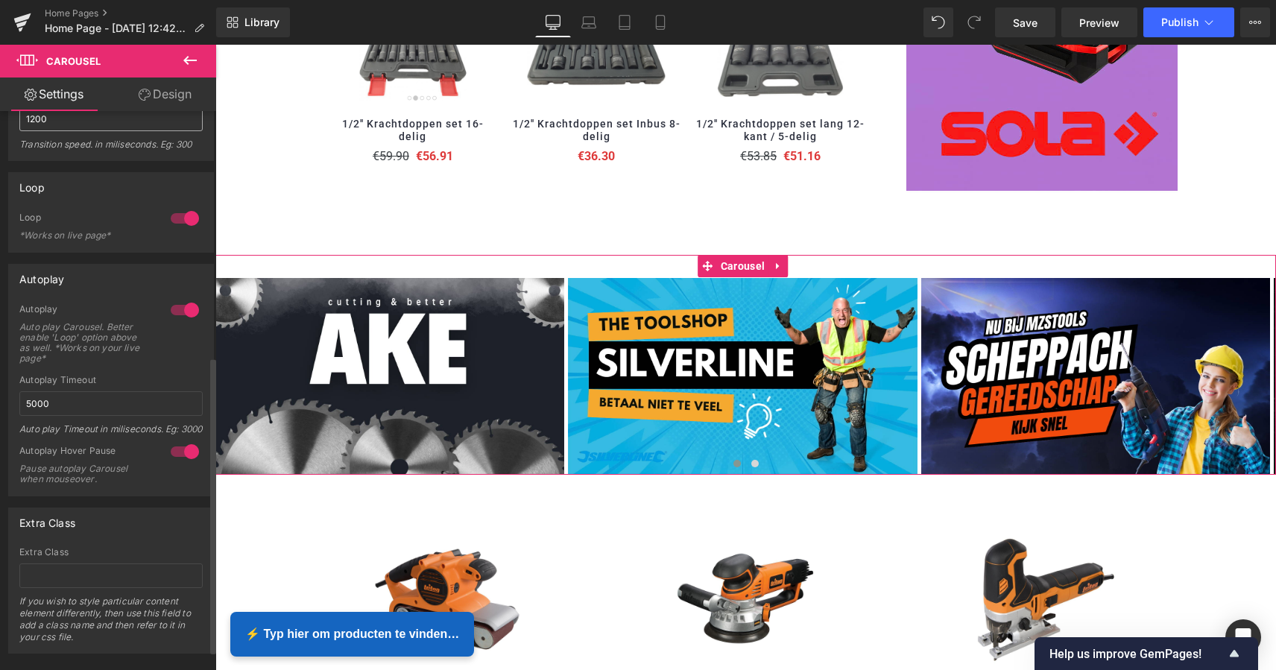
scroll to position [472, 0]
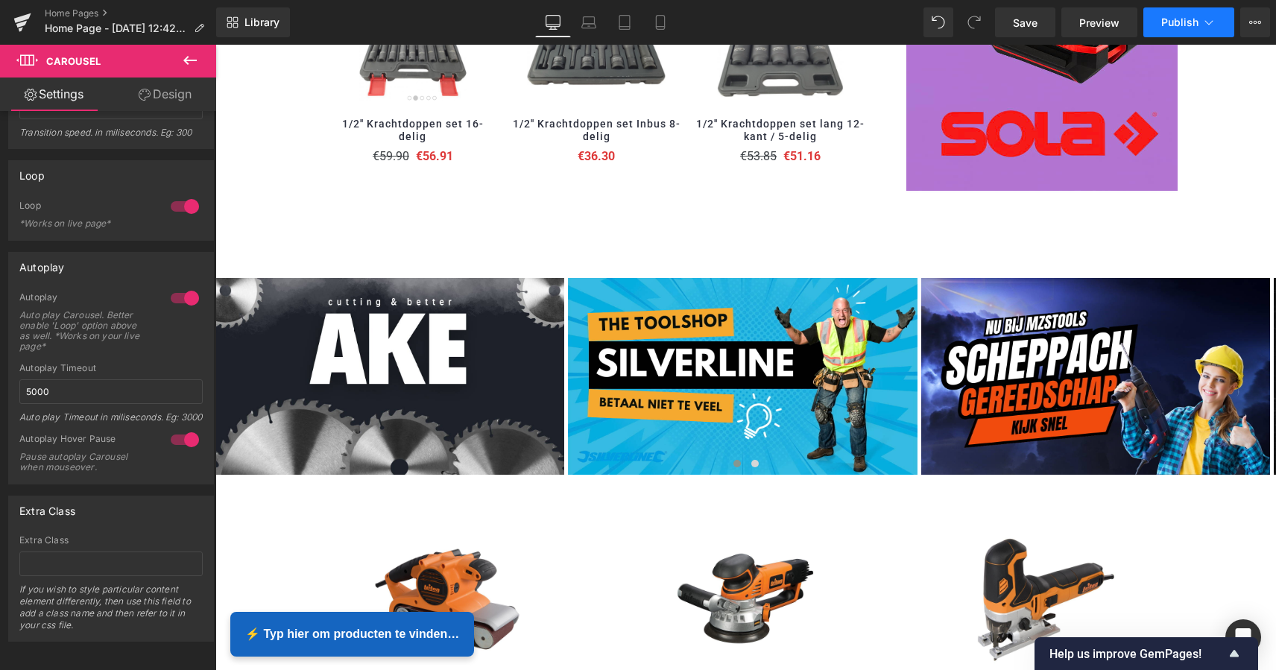
click at [1191, 30] on button "Publish" at bounding box center [1188, 22] width 91 height 30
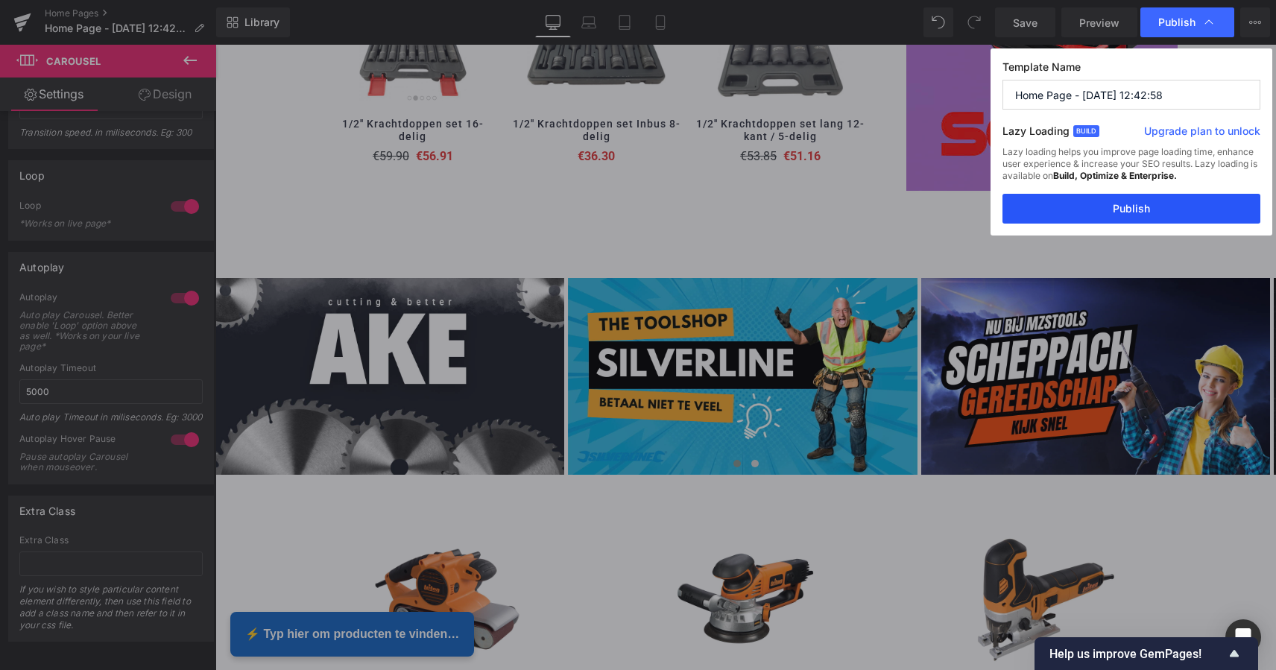
click at [1142, 208] on button "Publish" at bounding box center [1131, 209] width 258 height 30
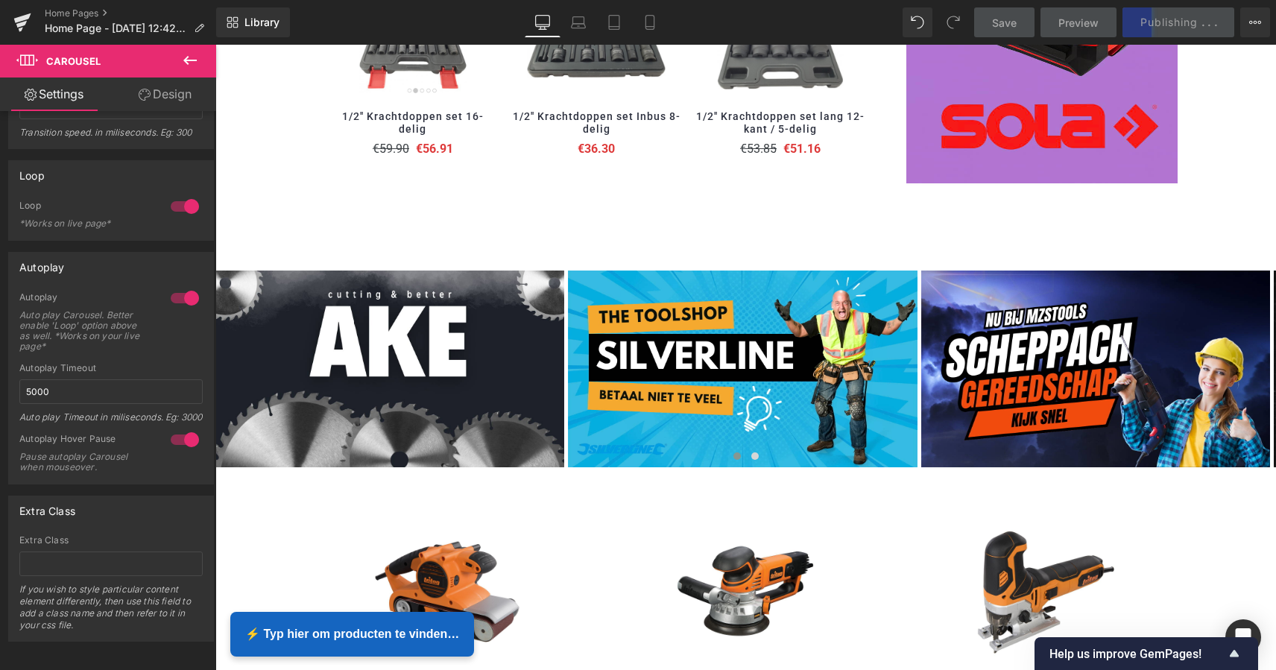
scroll to position [1826, 0]
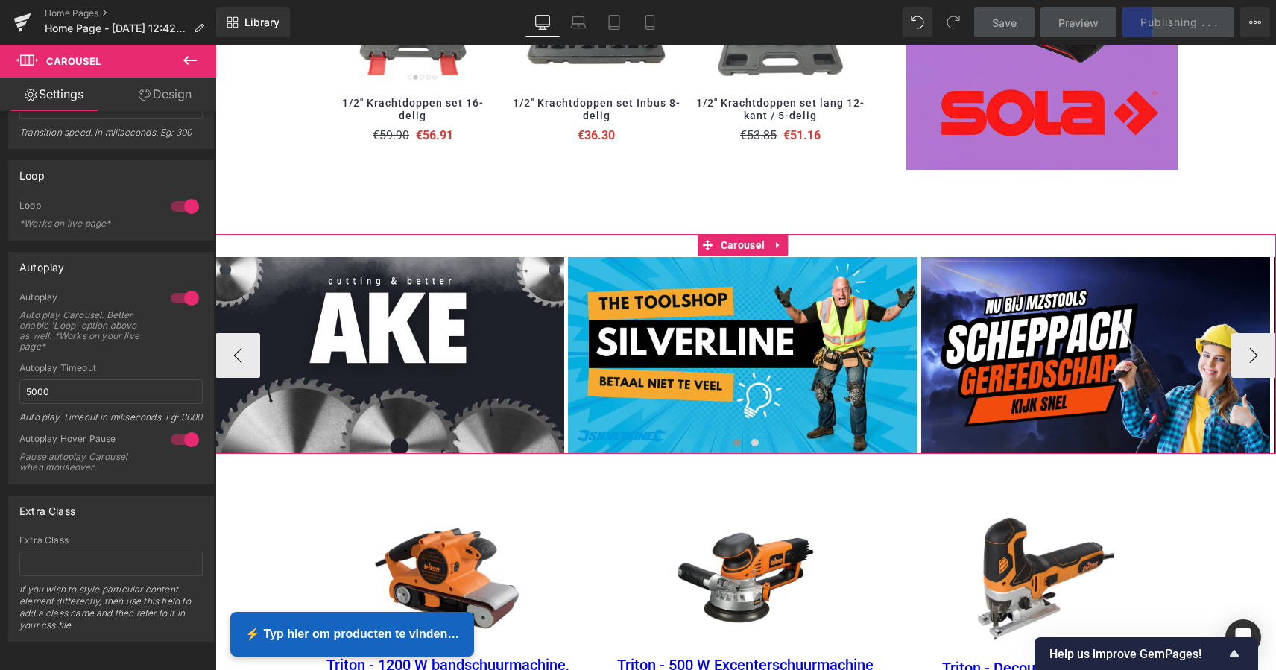
click at [545, 241] on div "Image Image Image Image Image ‹ › [GEOGRAPHIC_DATA]" at bounding box center [745, 343] width 1060 height 219
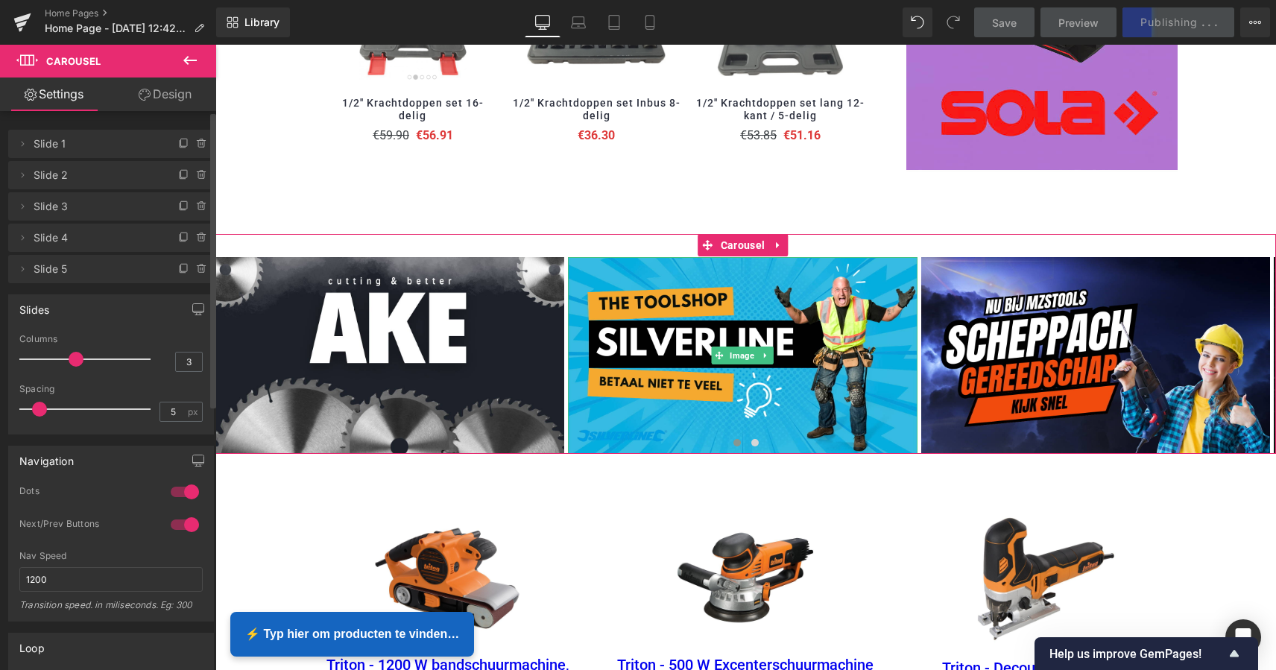
scroll to position [0, 0]
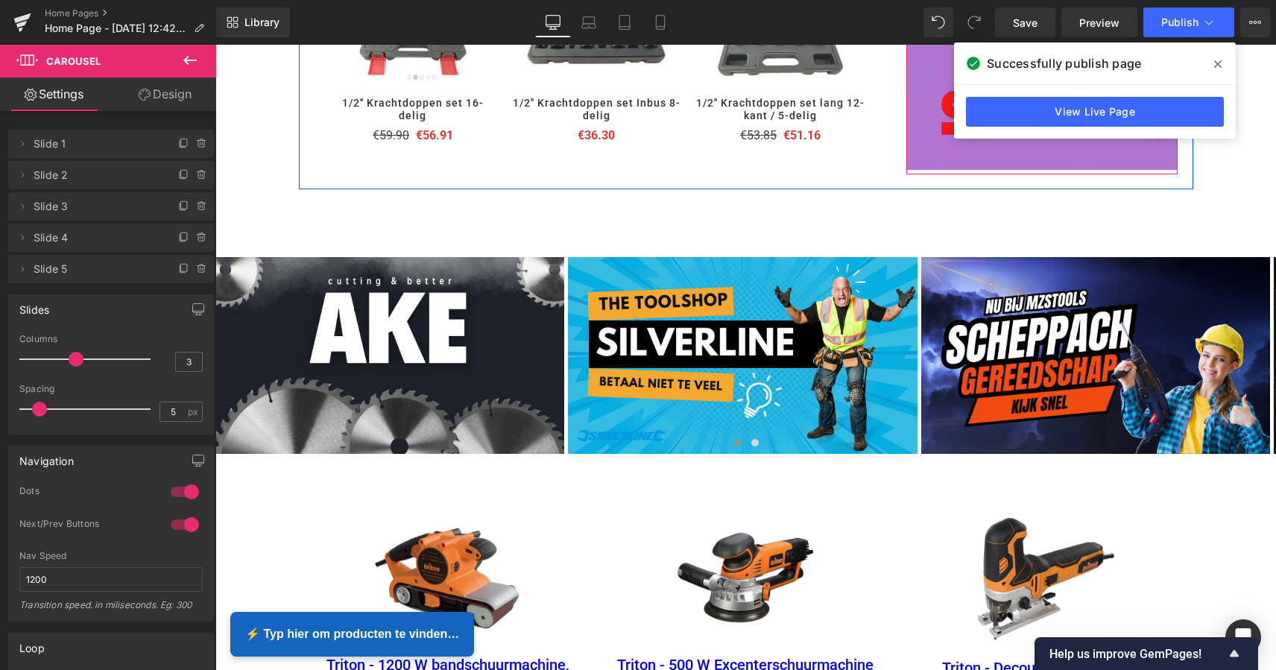
click at [1218, 62] on icon at bounding box center [1217, 64] width 7 height 12
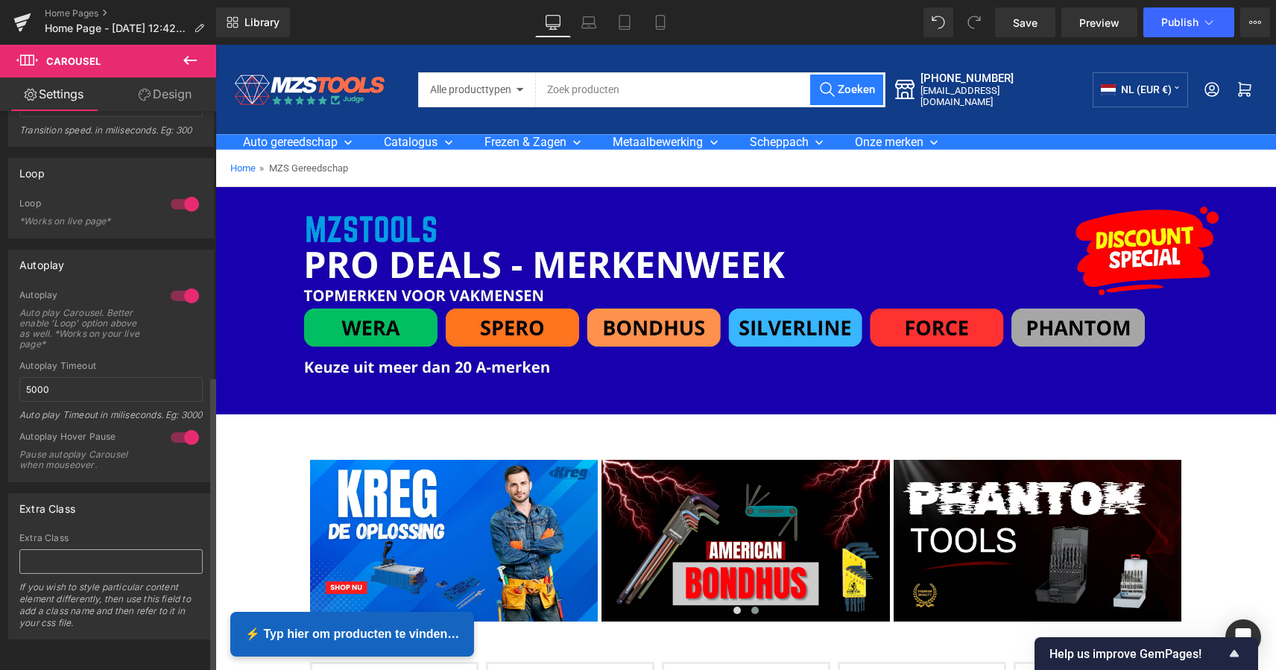
scroll to position [498, 0]
click at [16, 19] on icon at bounding box center [22, 18] width 17 height 10
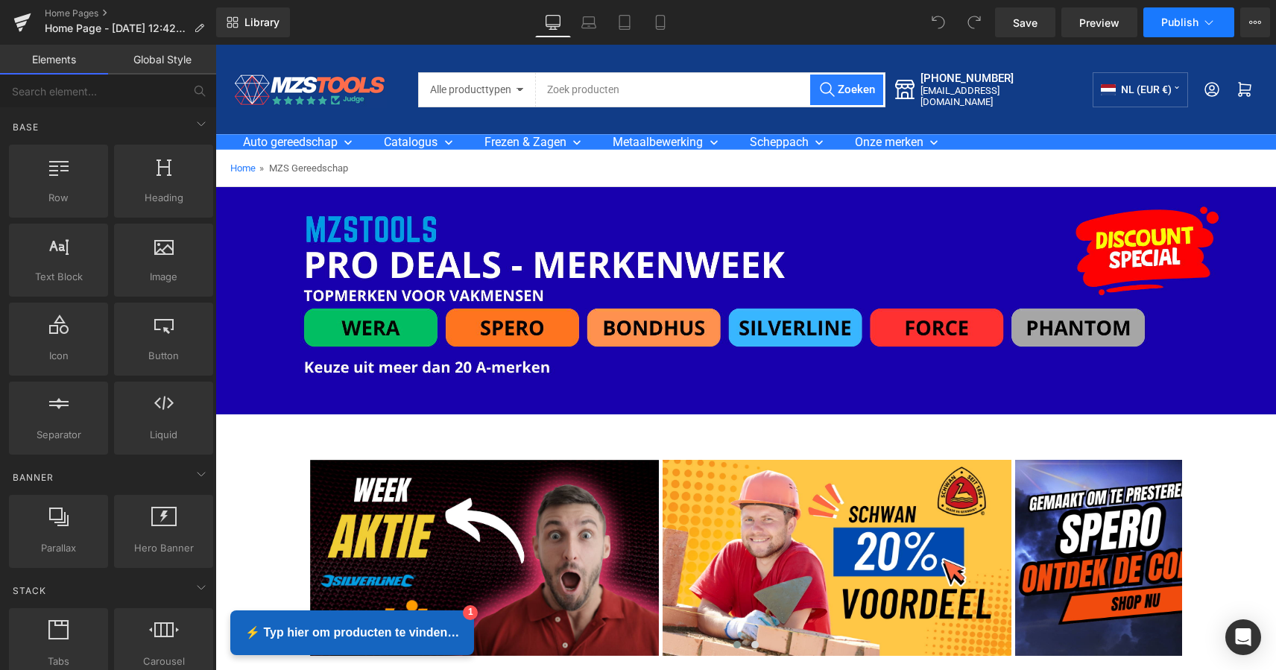
click at [1192, 30] on button "Publish" at bounding box center [1188, 22] width 91 height 30
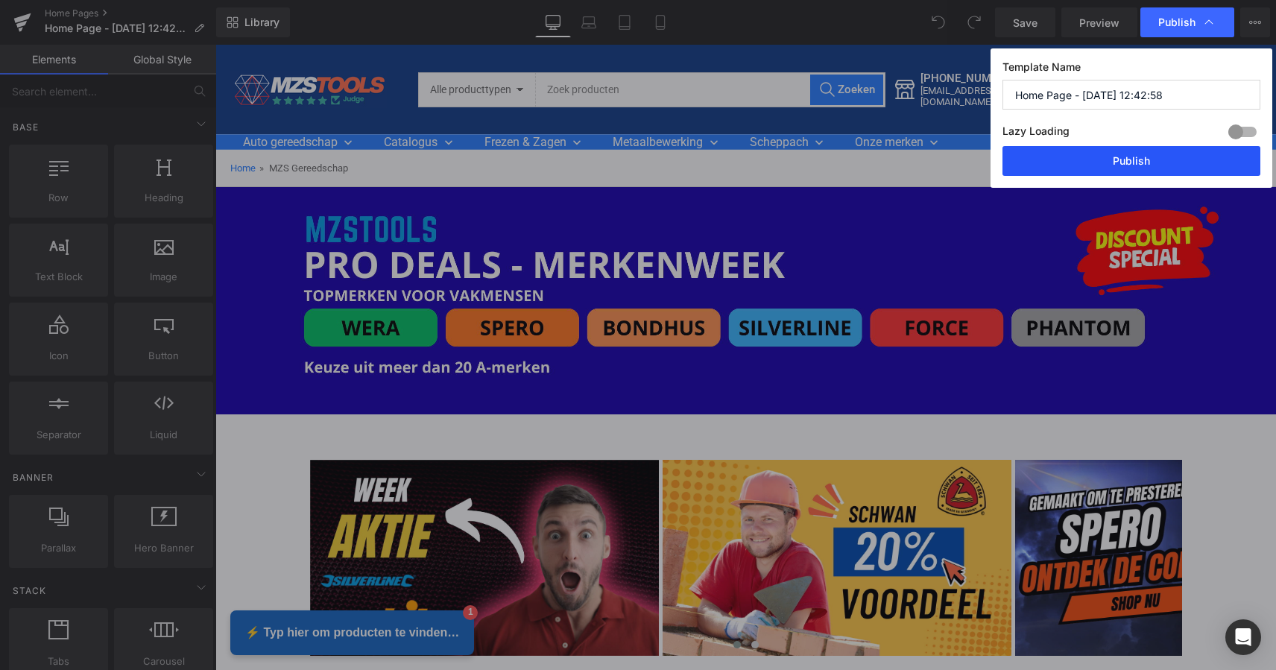
drag, startPoint x: 911, startPoint y: 114, endPoint x: 1127, endPoint y: 159, distance: 220.1
click at [1127, 159] on button "Publish" at bounding box center [1131, 161] width 258 height 30
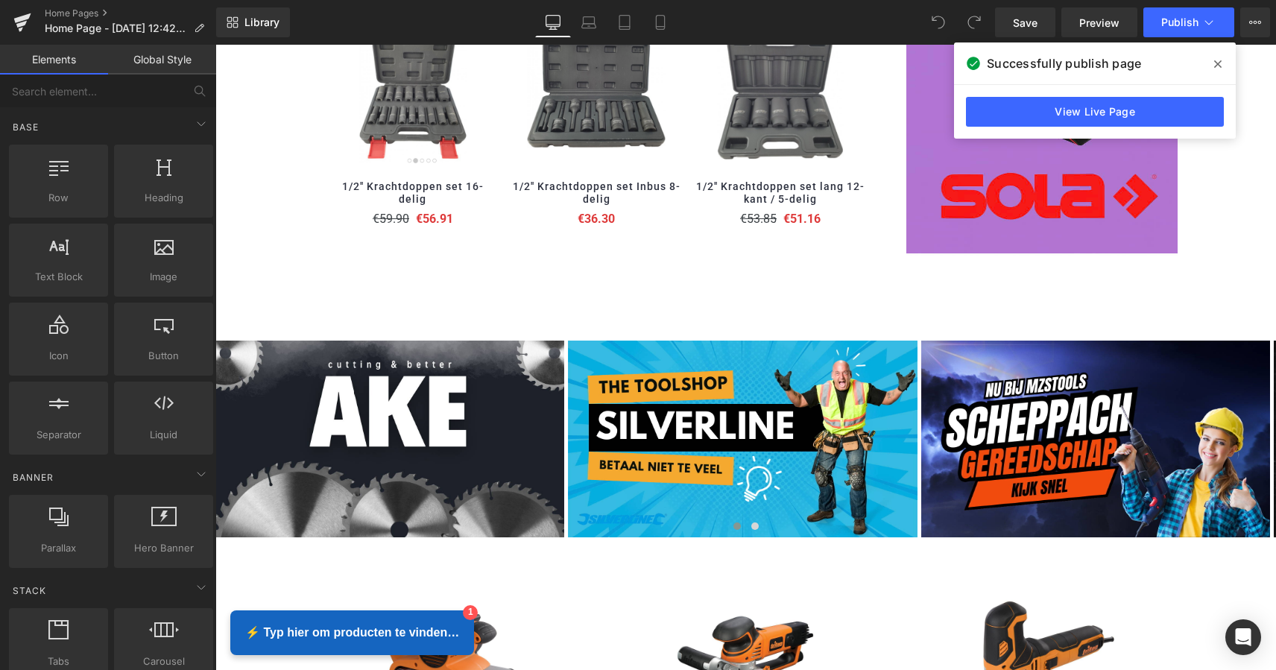
scroll to position [1913, 0]
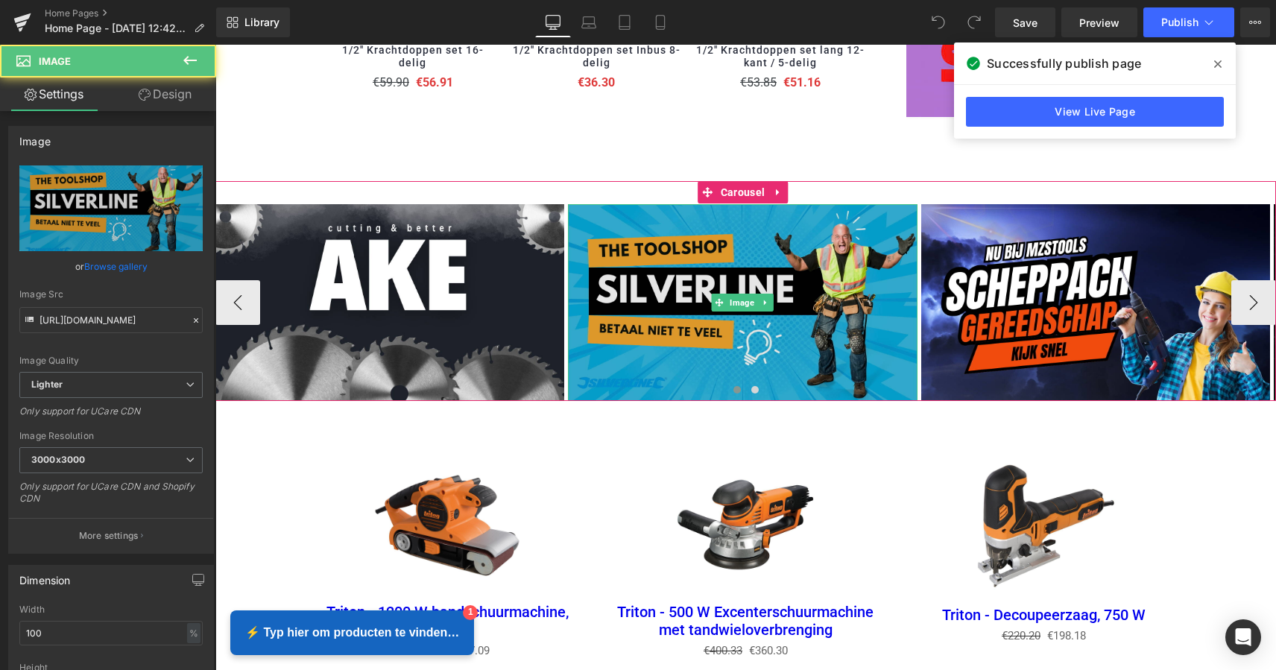
click at [748, 248] on img at bounding box center [742, 302] width 349 height 196
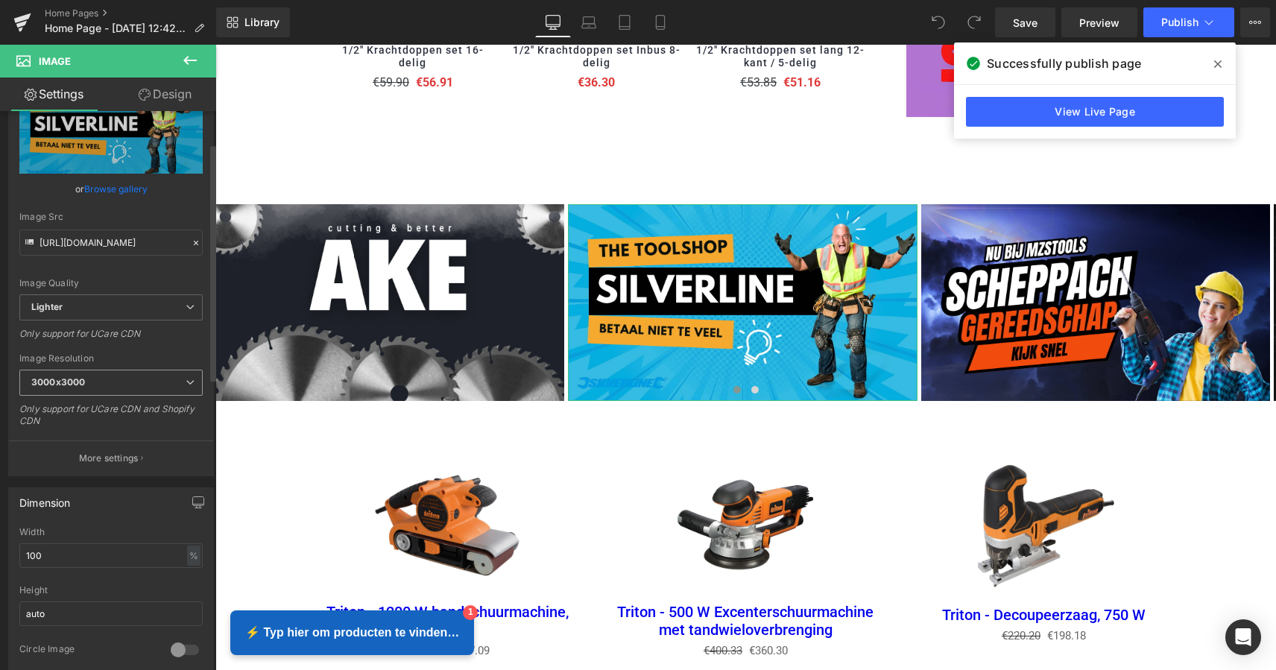
scroll to position [82, 0]
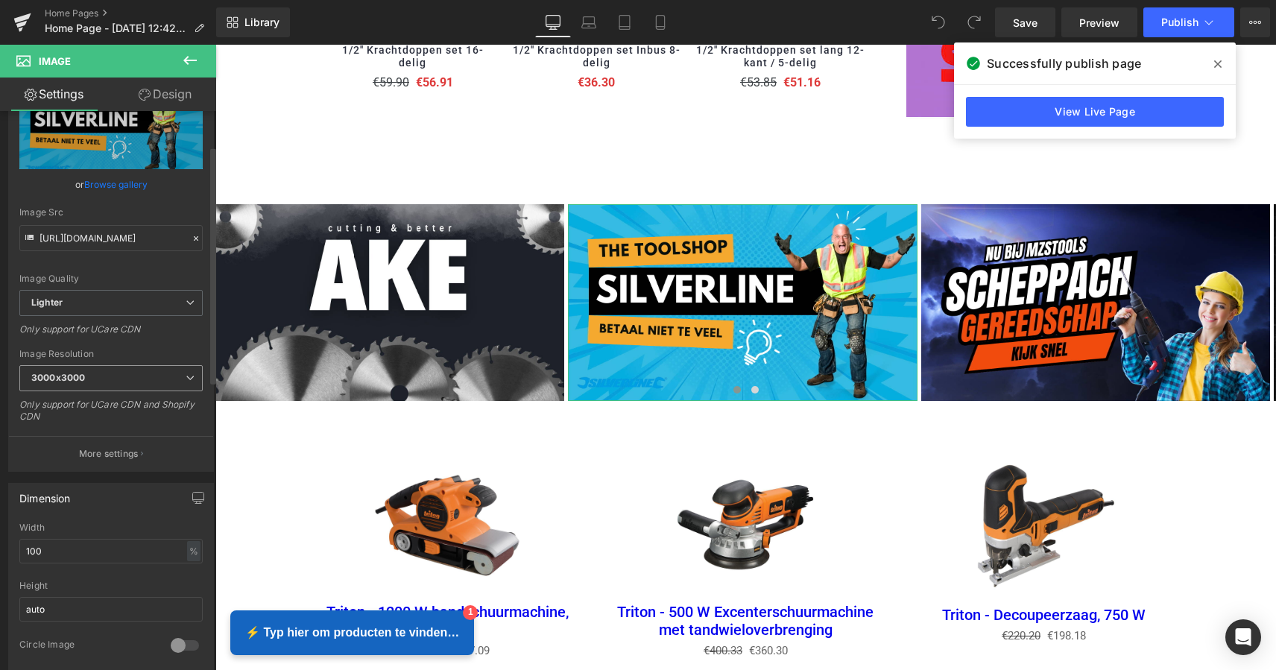
click at [188, 376] on icon at bounding box center [190, 377] width 9 height 9
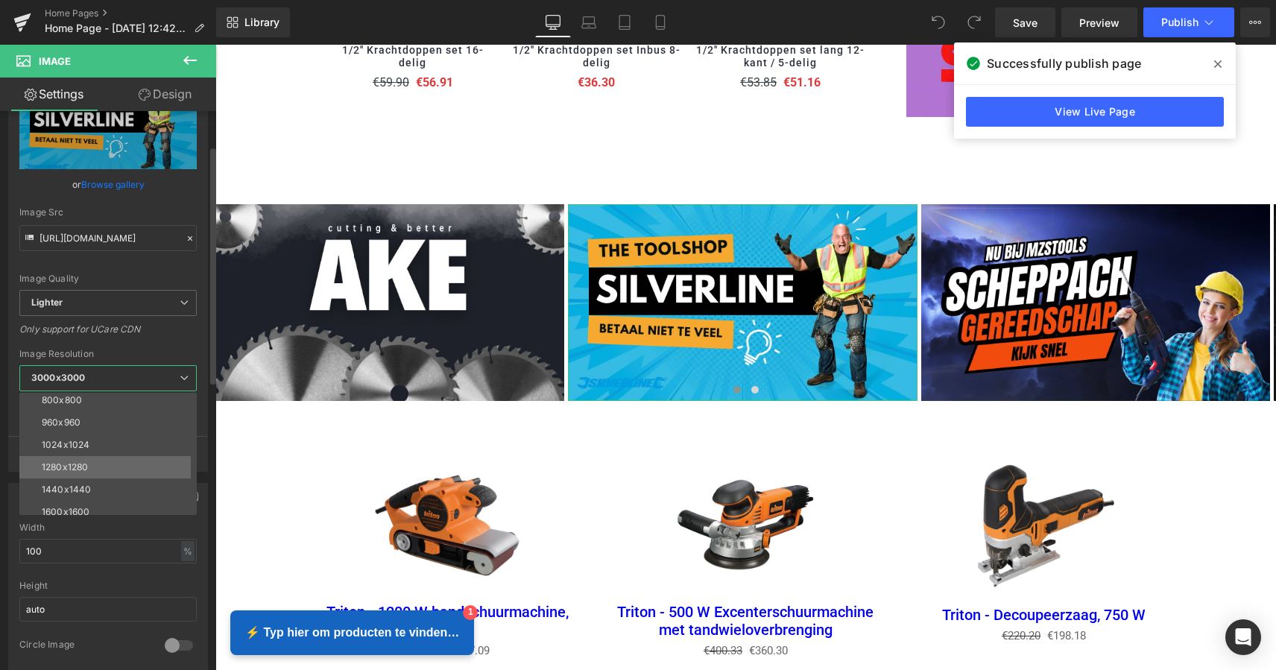
scroll to position [139, 0]
click at [116, 446] on li "1024x1024" at bounding box center [111, 443] width 184 height 22
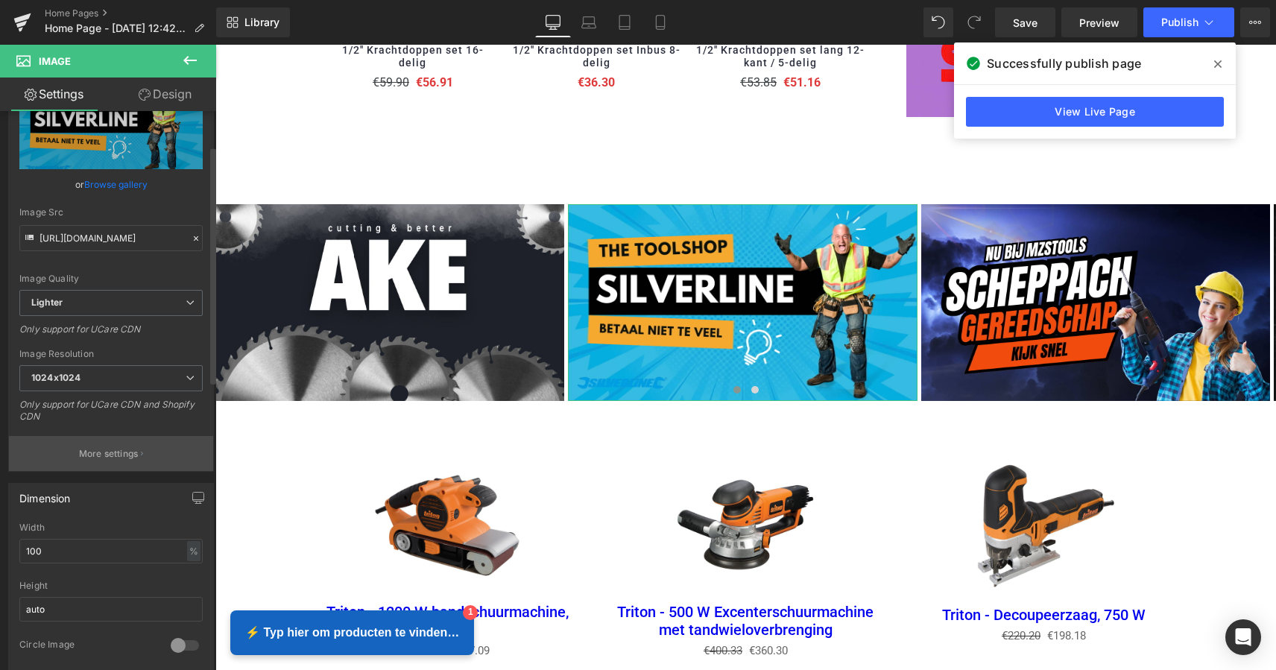
type input "https://ucarecdn.com/4ad3c546-9534-40cf-95f7-038fcf58439b/-/format/auto/-/previ…"
drag, startPoint x: 1210, startPoint y: 66, endPoint x: 1004, endPoint y: 21, distance: 211.2
click at [1210, 66] on span at bounding box center [1218, 64] width 24 height 24
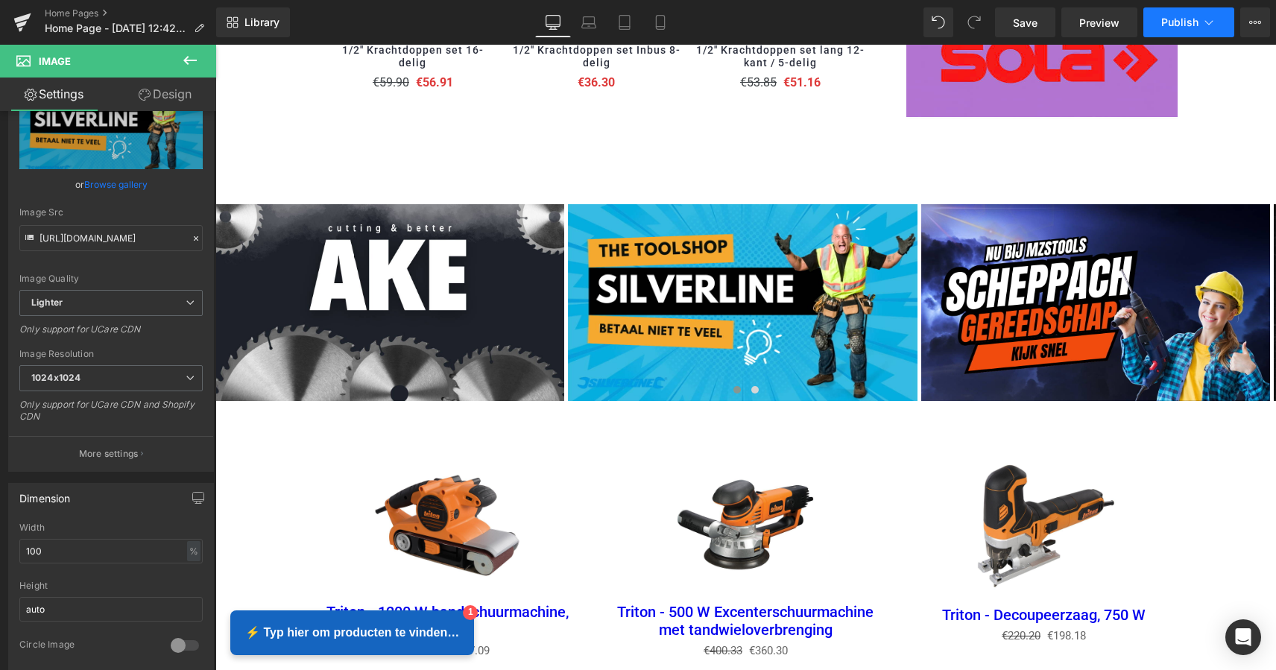
click at [1188, 27] on span "Publish" at bounding box center [1179, 22] width 37 height 12
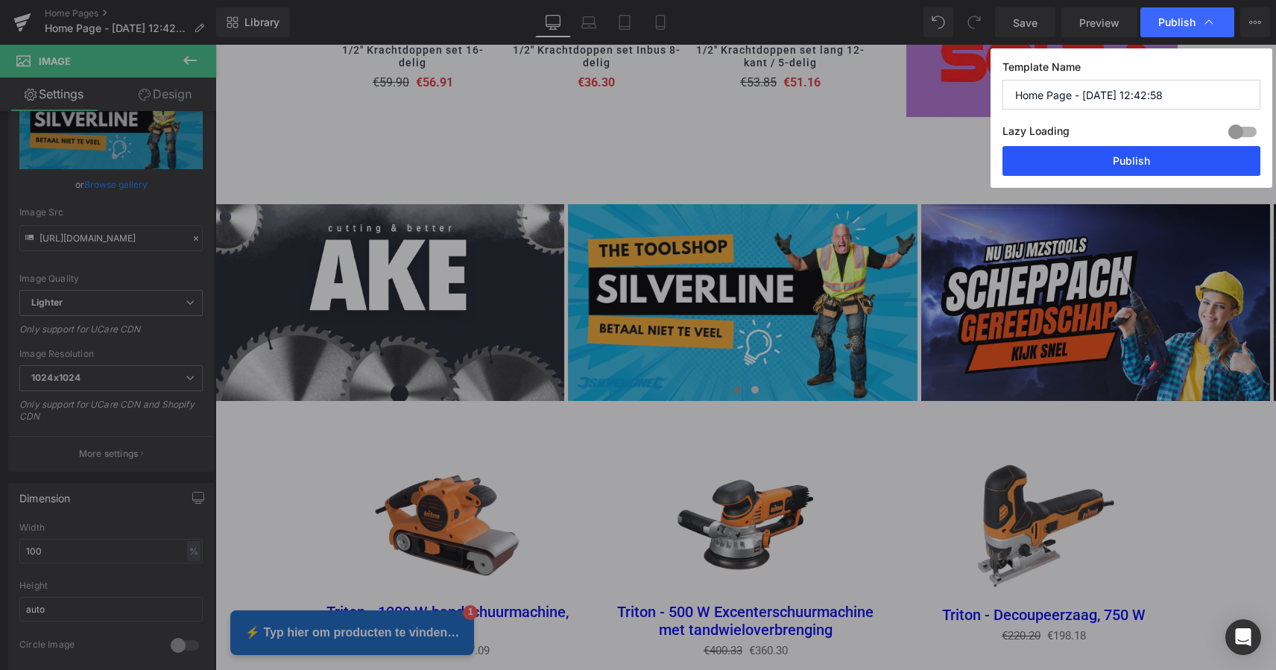
click at [1129, 168] on button "Publish" at bounding box center [1131, 161] width 258 height 30
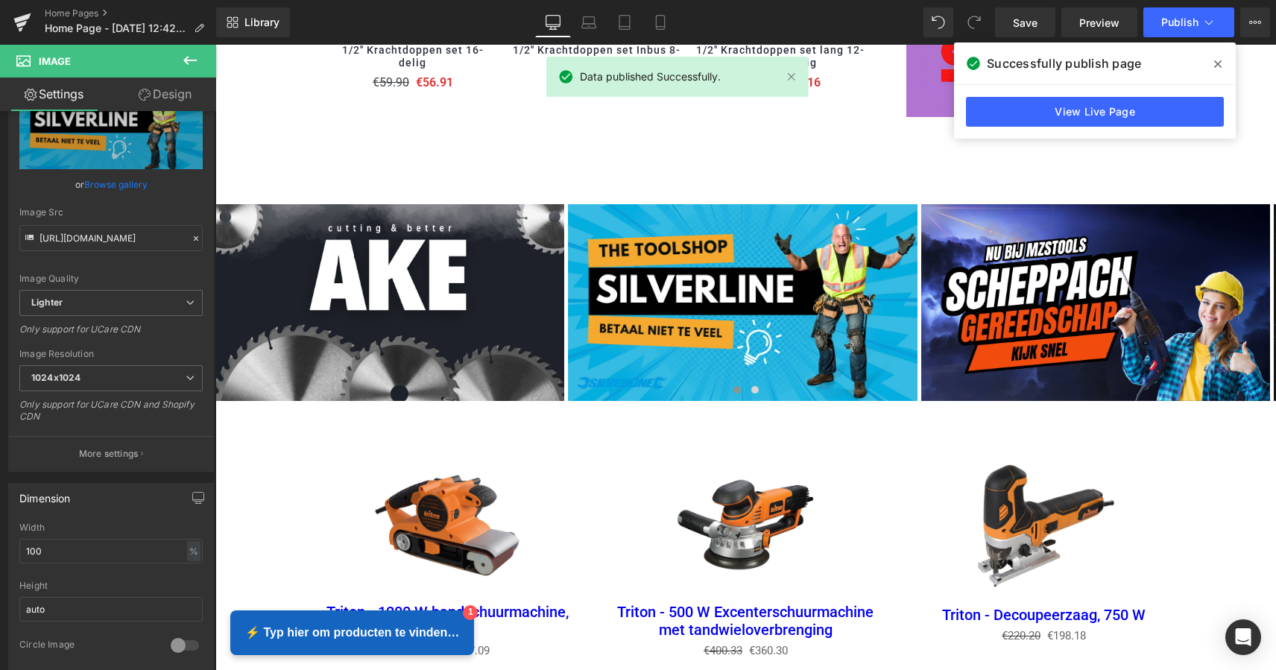
click at [1214, 62] on icon at bounding box center [1217, 64] width 7 height 12
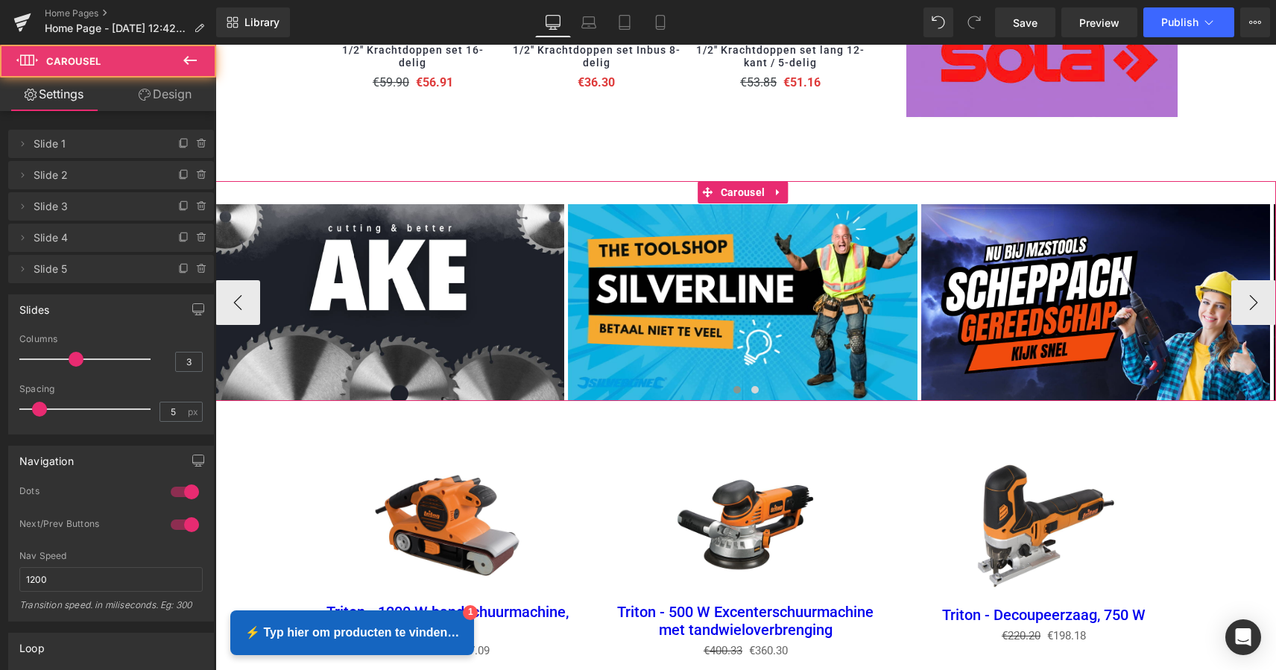
click at [613, 188] on div "Image Image Image Image Image ‹ › [GEOGRAPHIC_DATA]" at bounding box center [745, 290] width 1060 height 219
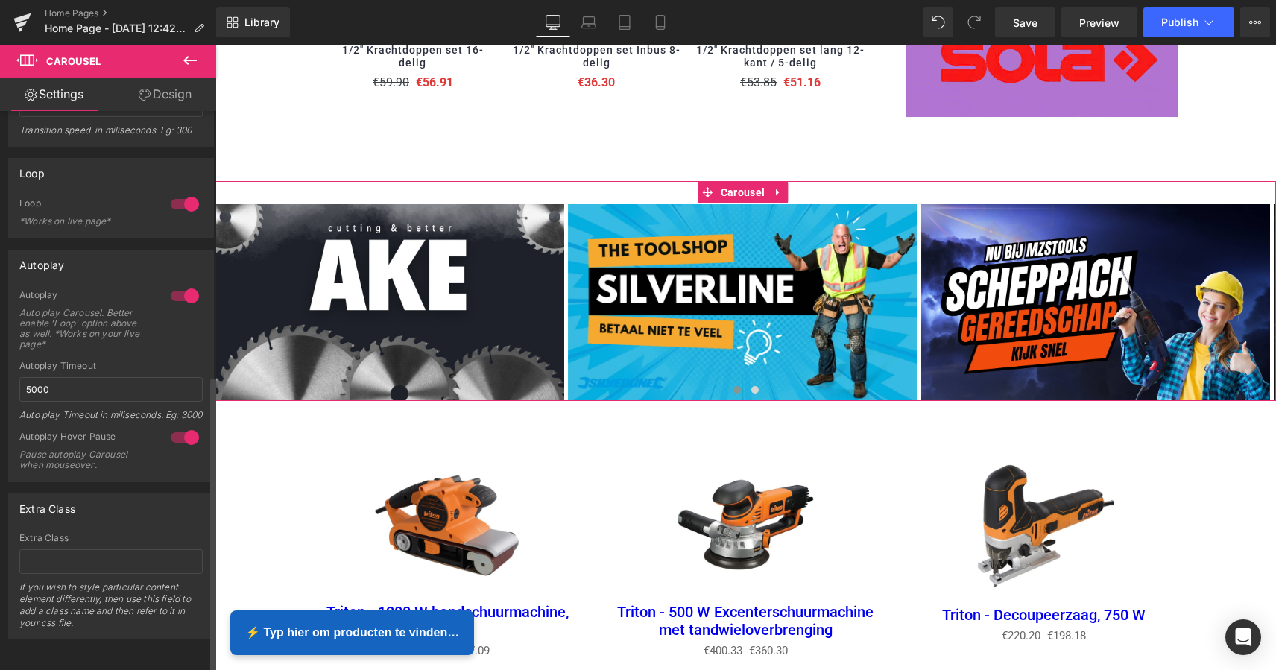
scroll to position [498, 0]
click at [102, 377] on input "5000" at bounding box center [110, 389] width 183 height 25
click at [130, 337] on div "Autoplay Auto play Carousel. Better enable 'Loop' option above as well. *Works …" at bounding box center [110, 325] width 183 height 72
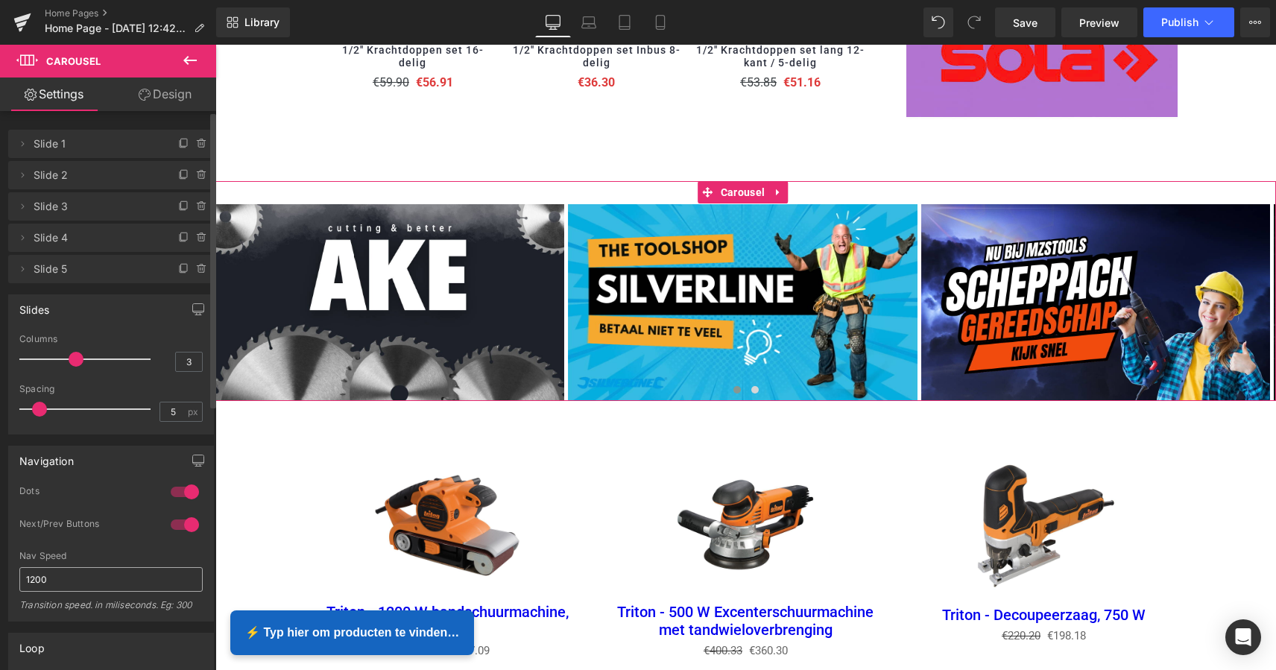
scroll to position [0, 0]
click at [57, 239] on span "Slide 4" at bounding box center [96, 238] width 125 height 28
click at [1251, 282] on button "›" at bounding box center [1253, 302] width 45 height 45
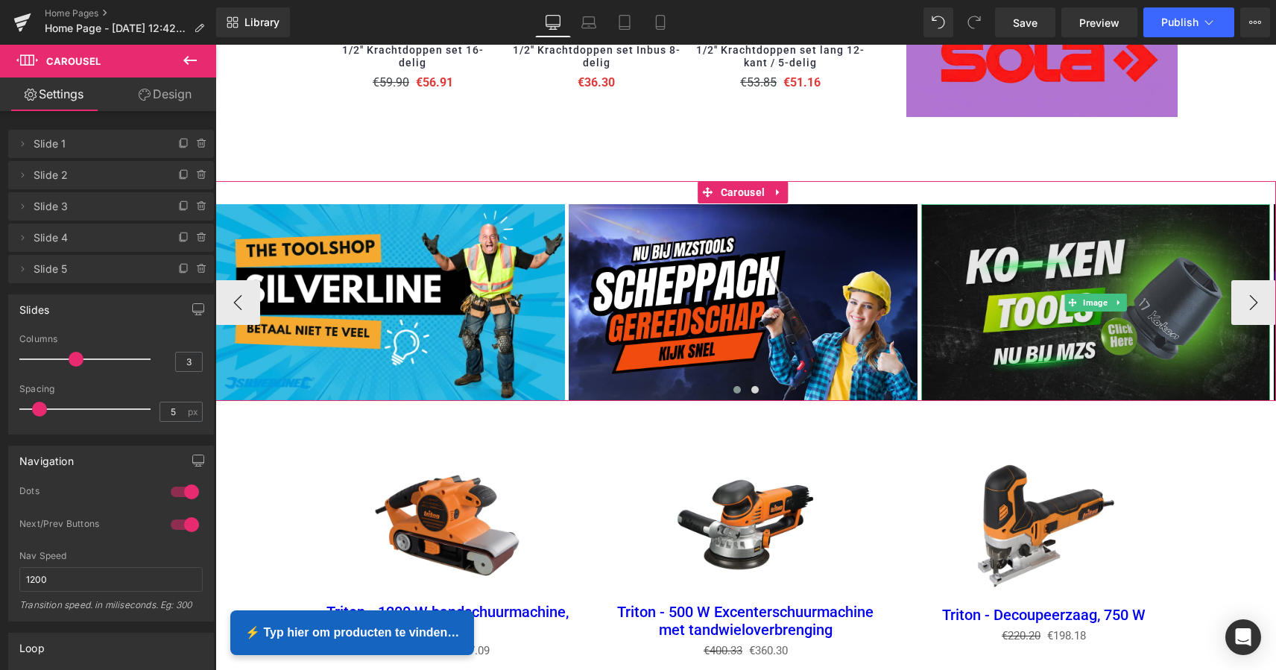
click at [1095, 276] on img at bounding box center [1095, 302] width 349 height 196
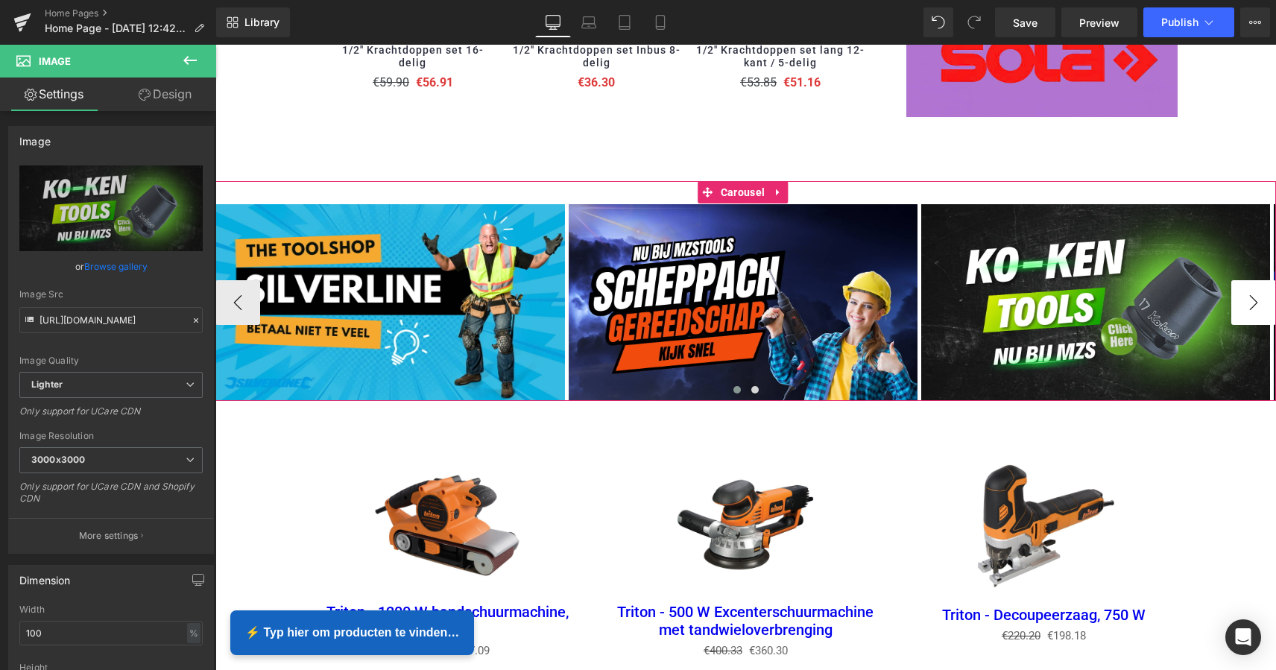
click at [1255, 288] on button "›" at bounding box center [1253, 302] width 45 height 45
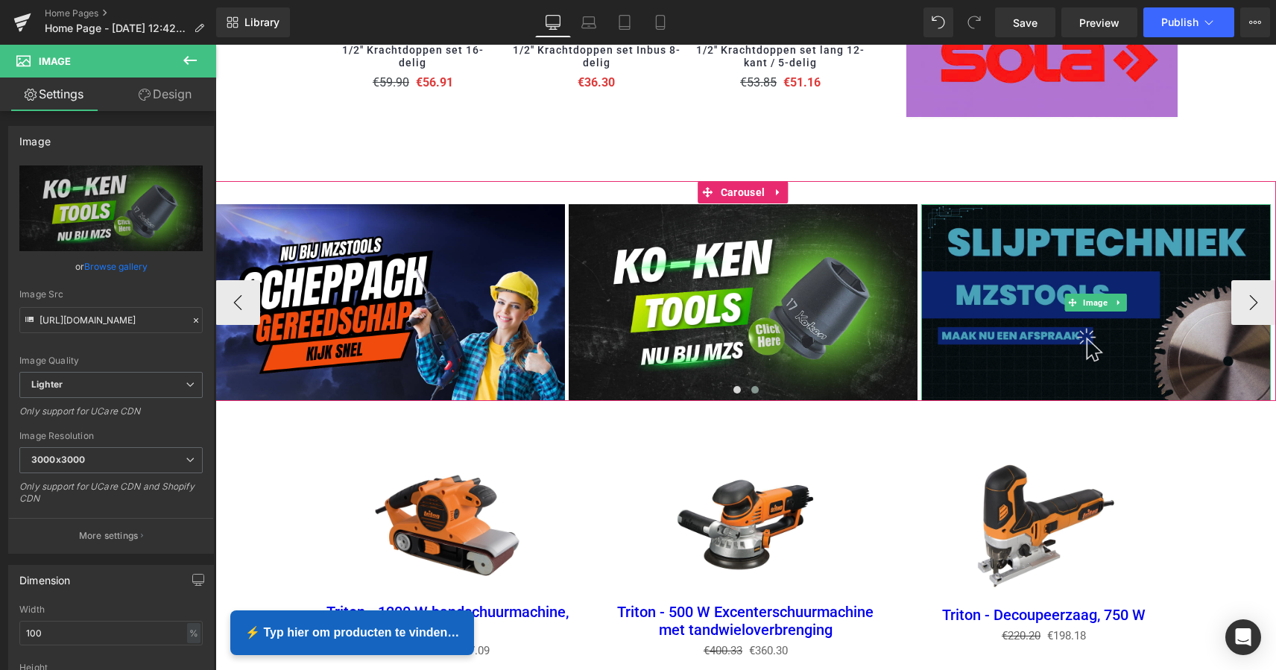
click at [1153, 286] on img at bounding box center [1095, 302] width 349 height 196
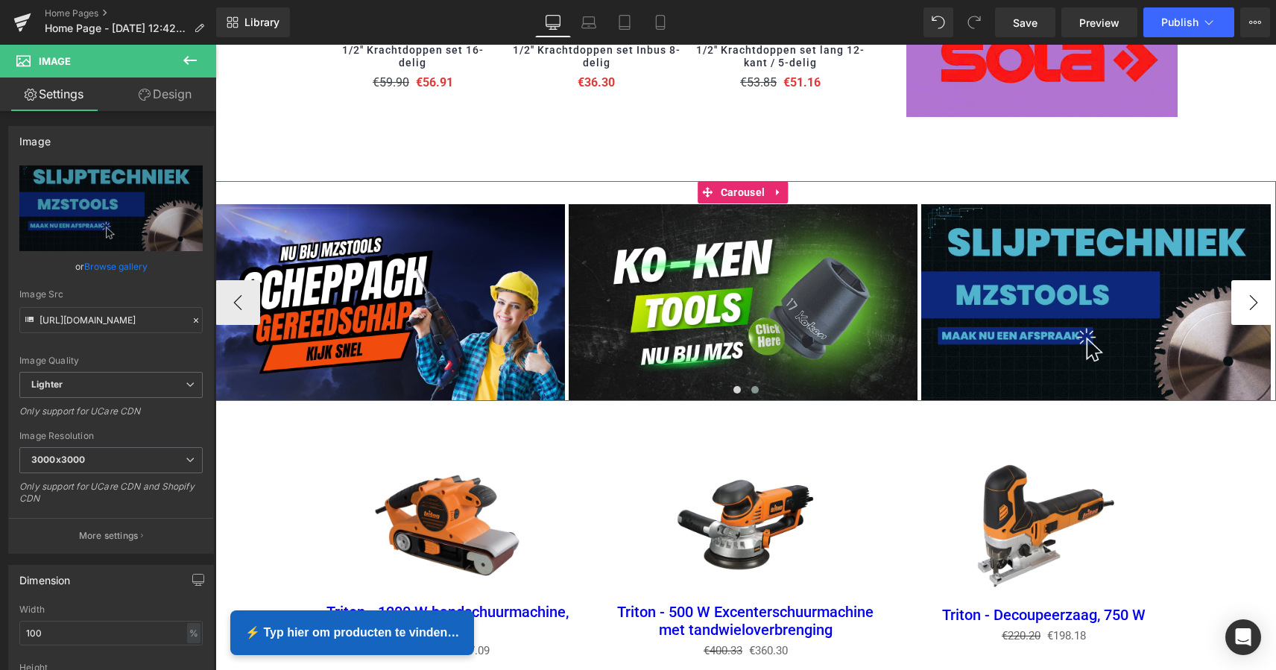
click at [1246, 290] on button "›" at bounding box center [1253, 302] width 45 height 45
click at [1120, 298] on icon at bounding box center [1119, 302] width 8 height 9
click at [1125, 298] on icon at bounding box center [1126, 302] width 8 height 8
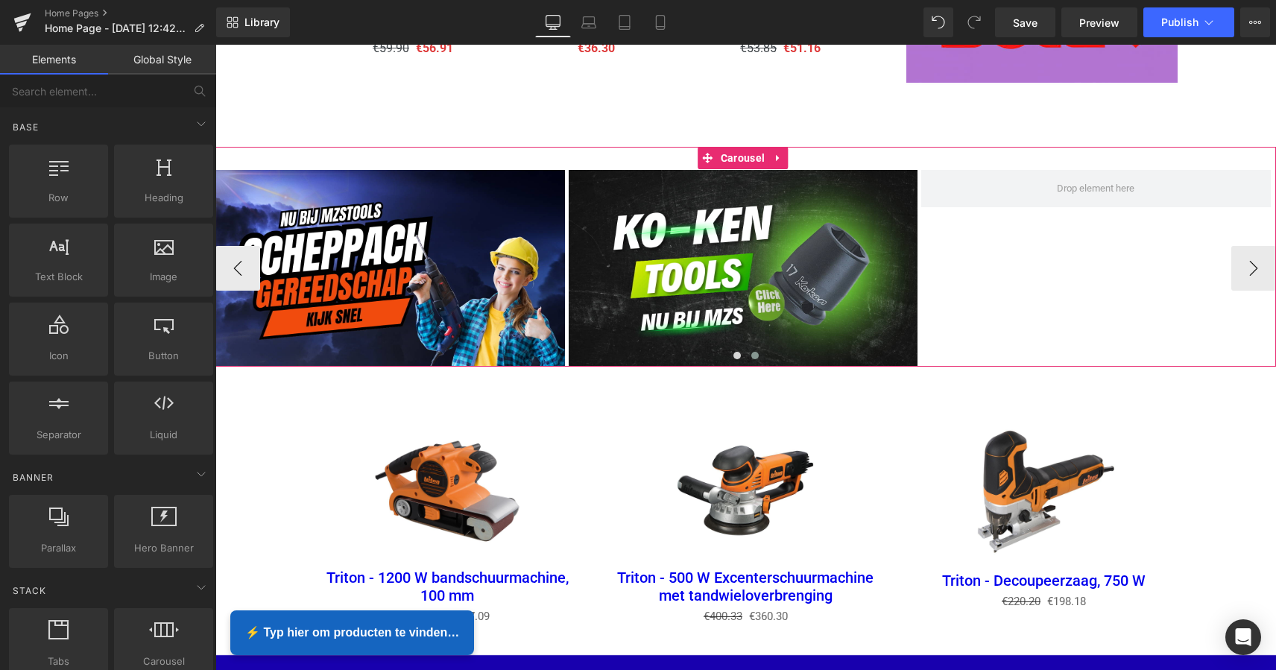
click at [1121, 286] on div "Image Image Image Image" at bounding box center [392, 268] width 1764 height 196
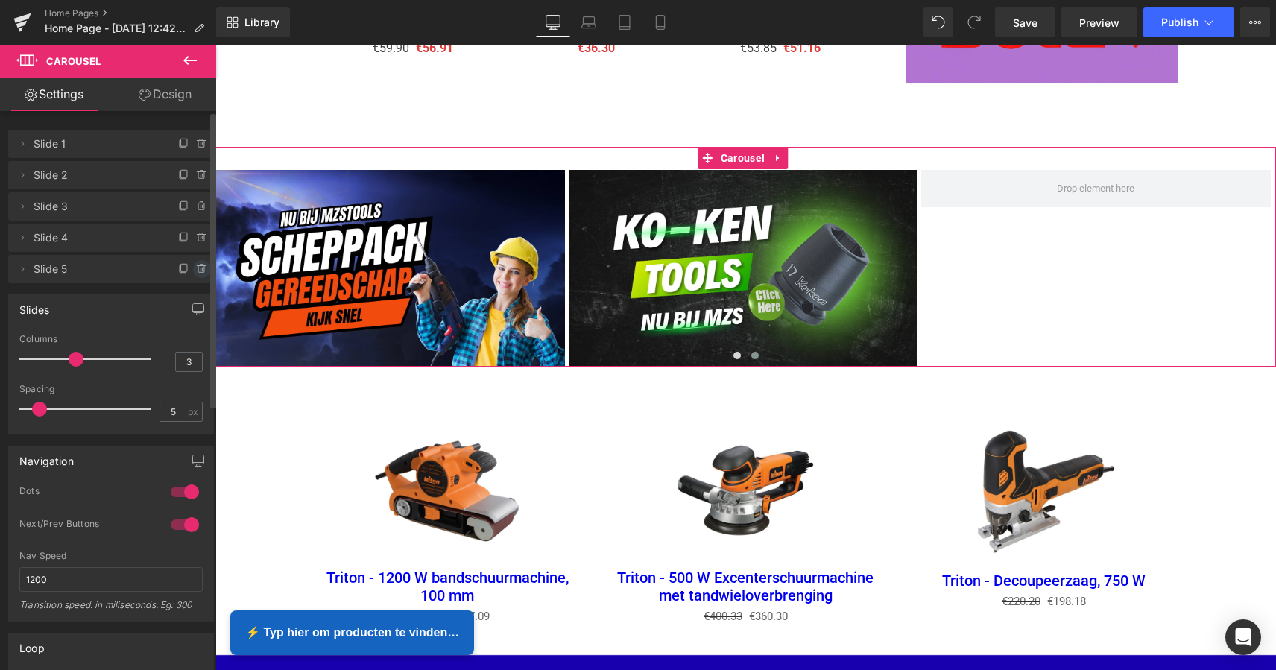
click at [196, 271] on icon at bounding box center [202, 269] width 12 height 12
click at [183, 271] on button "Delete" at bounding box center [185, 269] width 47 height 19
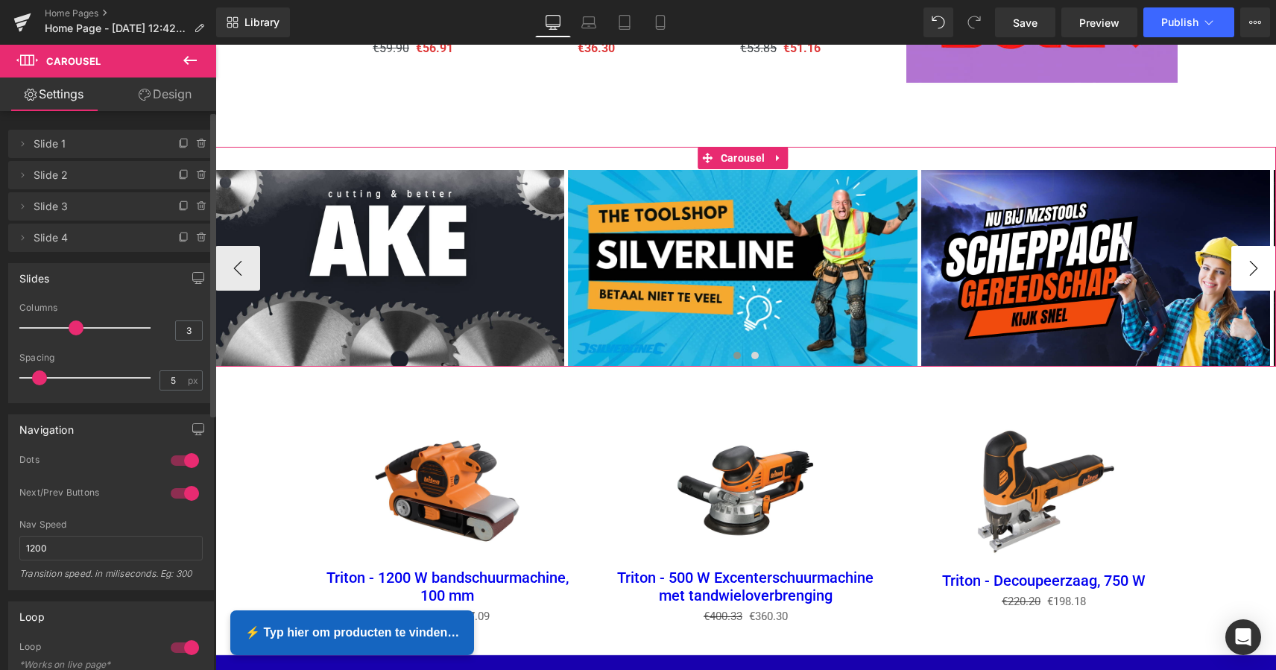
click at [1255, 256] on button "›" at bounding box center [1253, 268] width 45 height 45
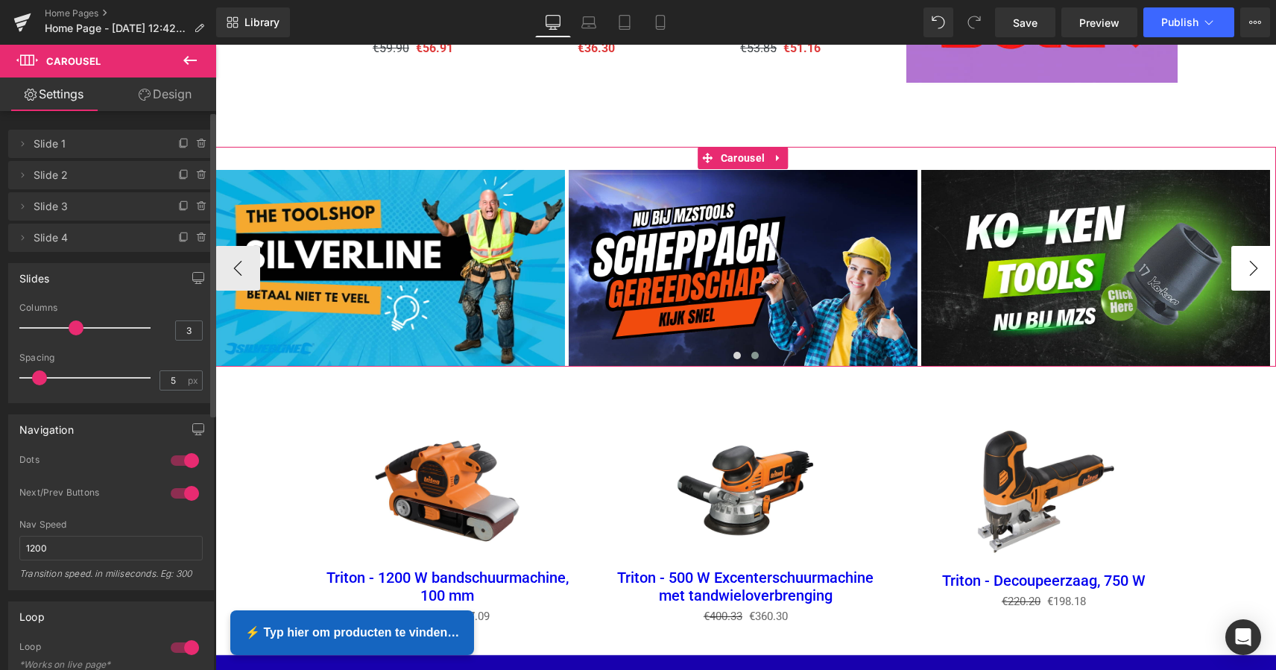
click at [1241, 258] on button "›" at bounding box center [1253, 268] width 45 height 45
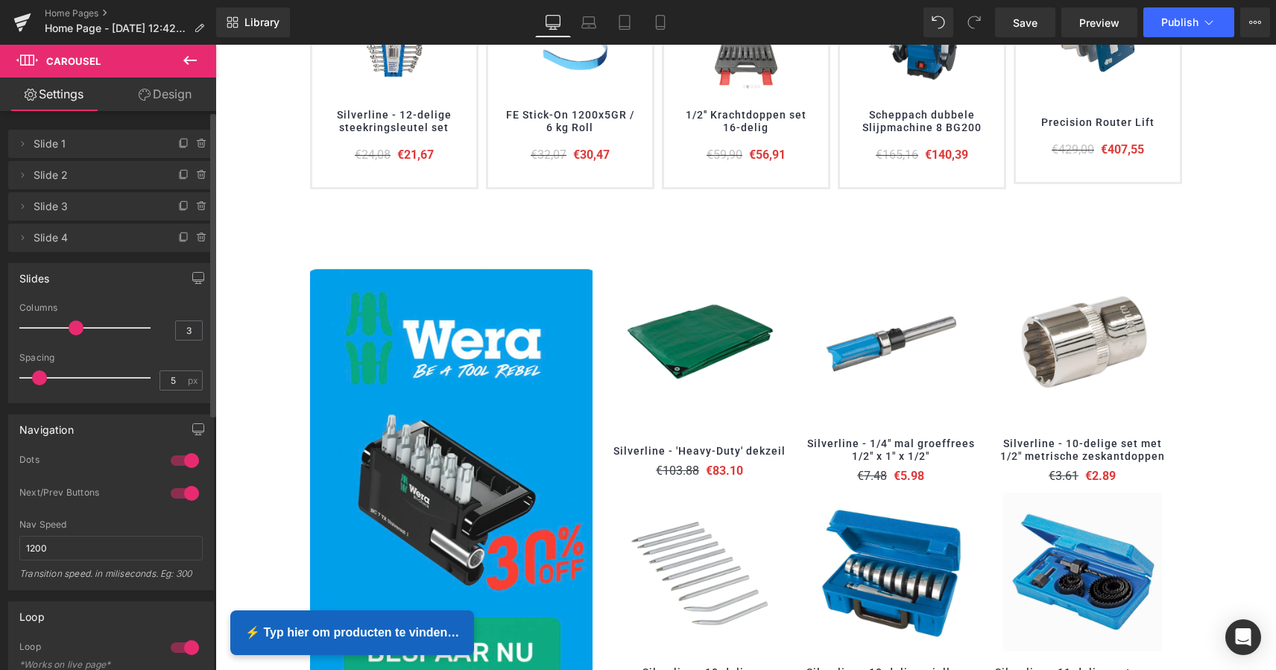
scroll to position [681, 0]
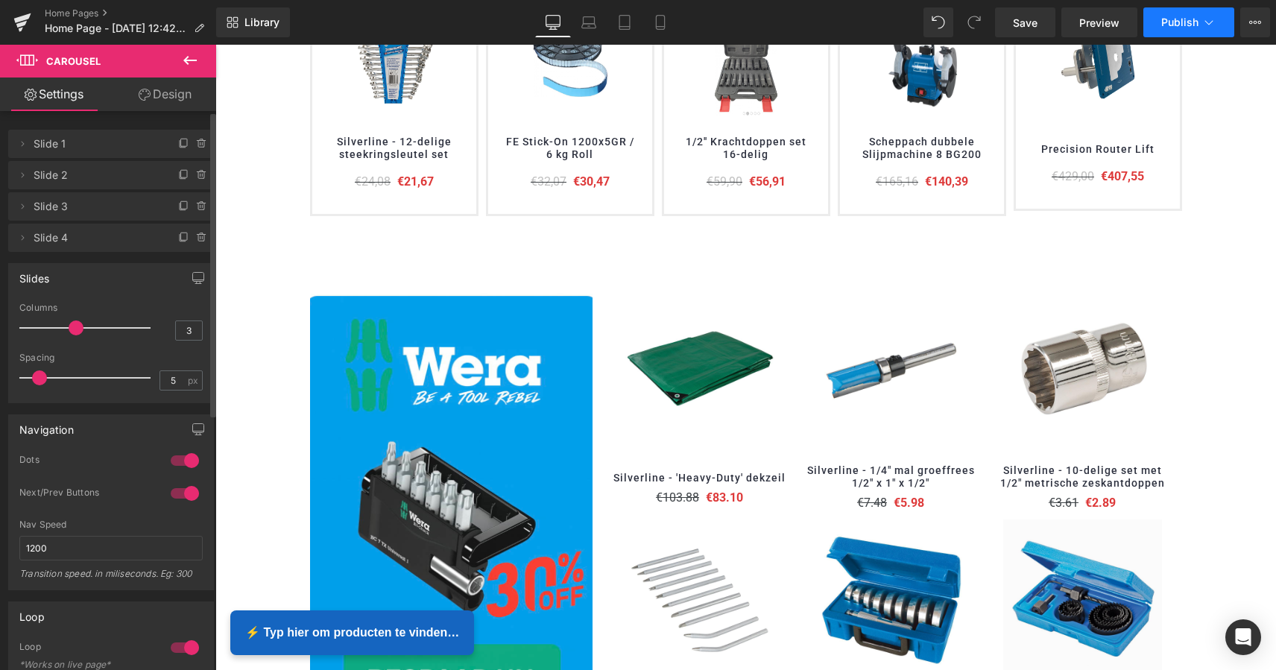
click at [1174, 23] on span "Publish" at bounding box center [1179, 22] width 37 height 12
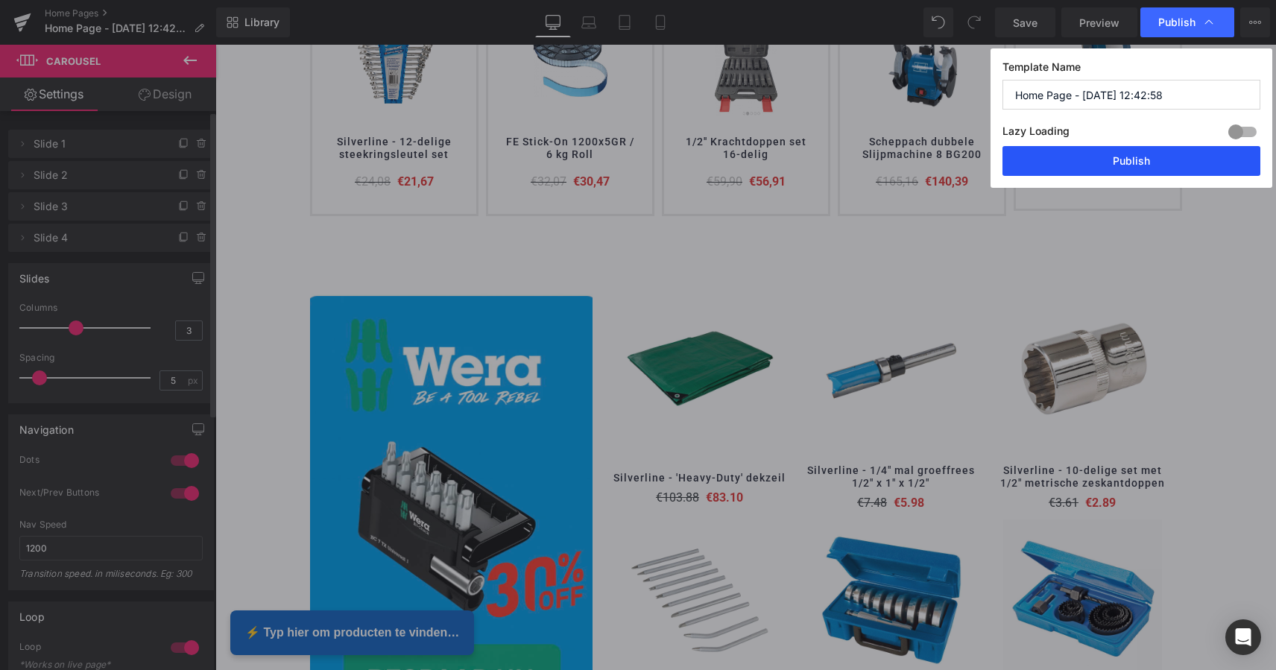
click at [1136, 166] on button "Publish" at bounding box center [1131, 161] width 258 height 30
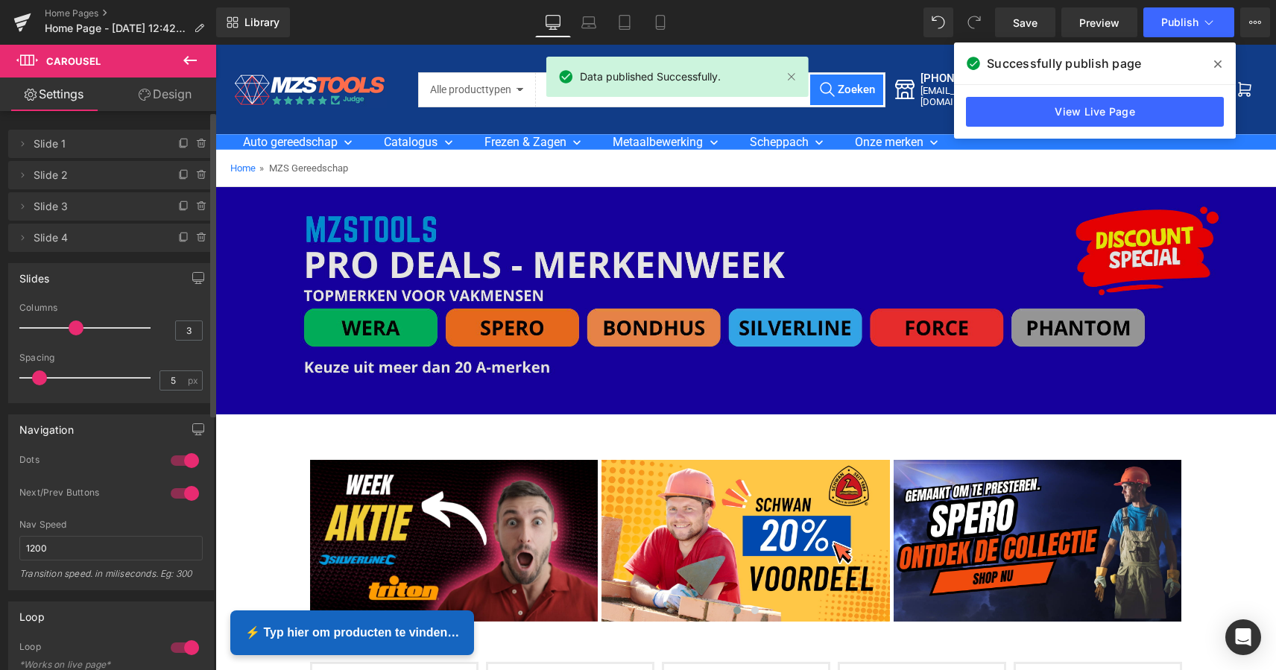
scroll to position [0, 0]
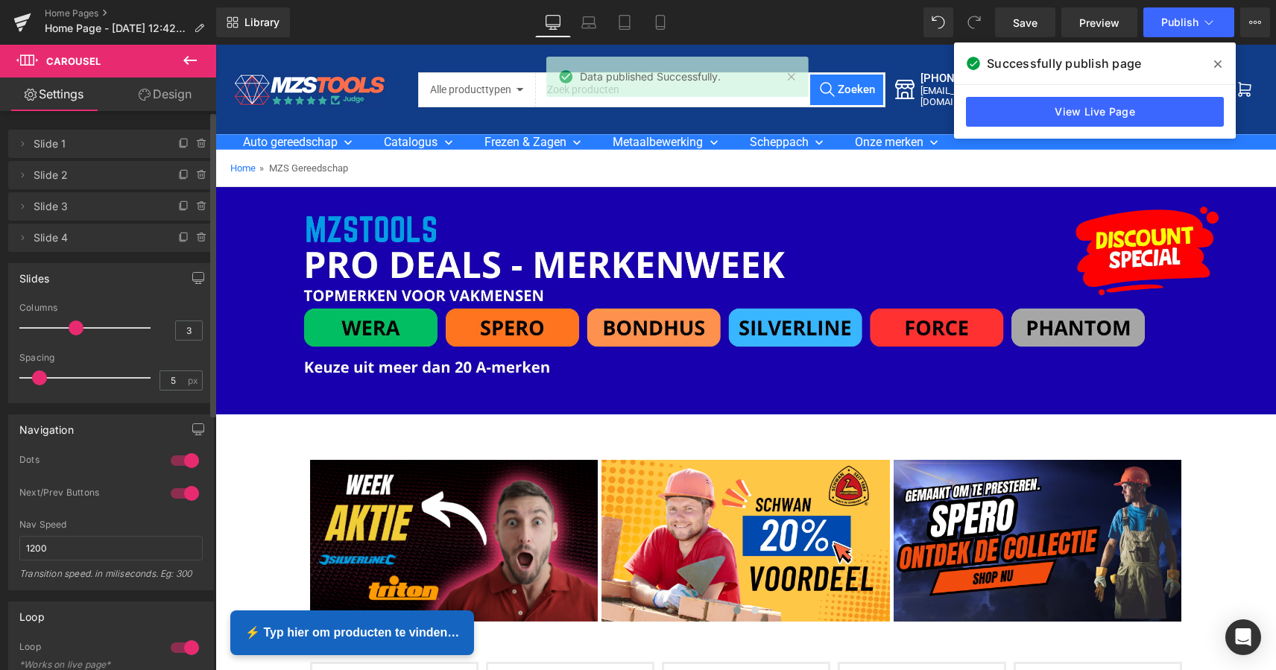
click at [1218, 62] on icon at bounding box center [1217, 64] width 7 height 12
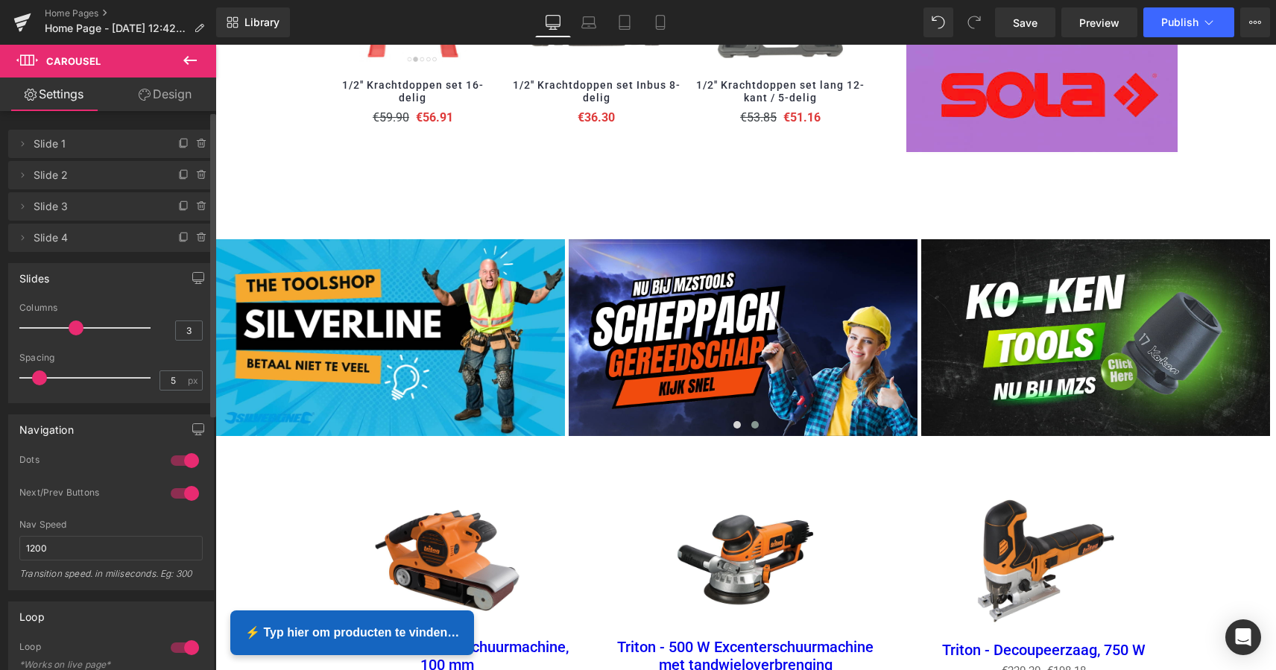
scroll to position [1824, 0]
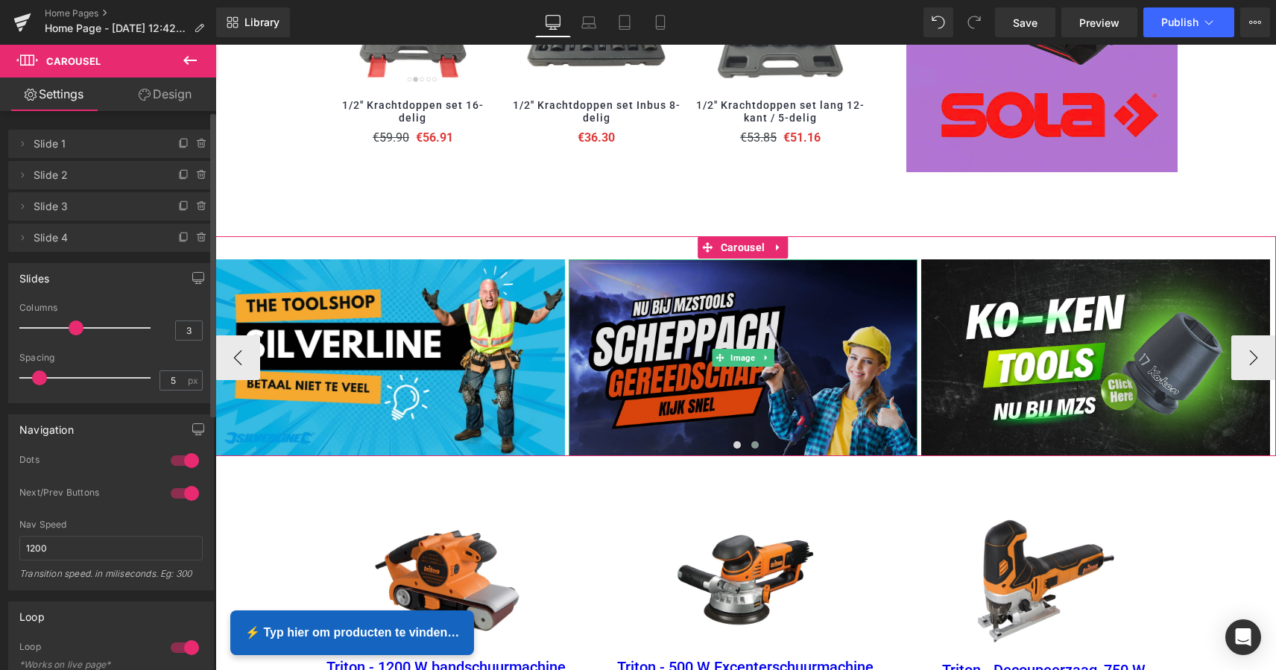
click at [798, 261] on img at bounding box center [743, 357] width 349 height 196
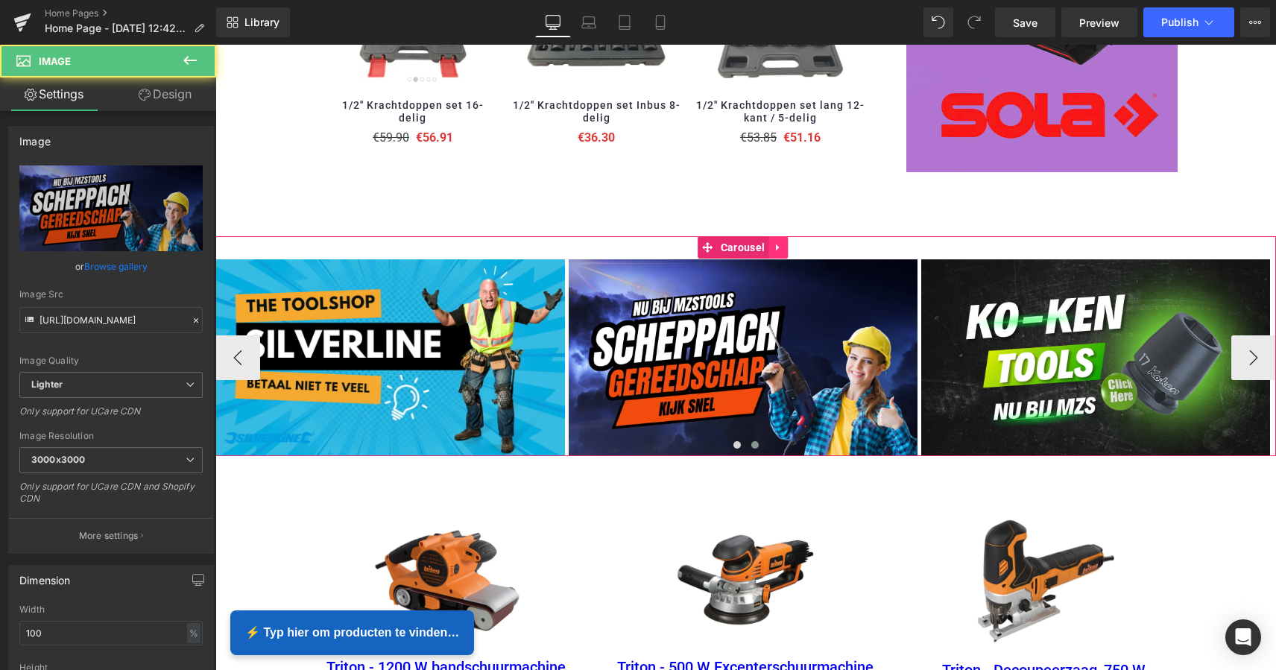
click at [782, 244] on icon at bounding box center [778, 247] width 10 height 11
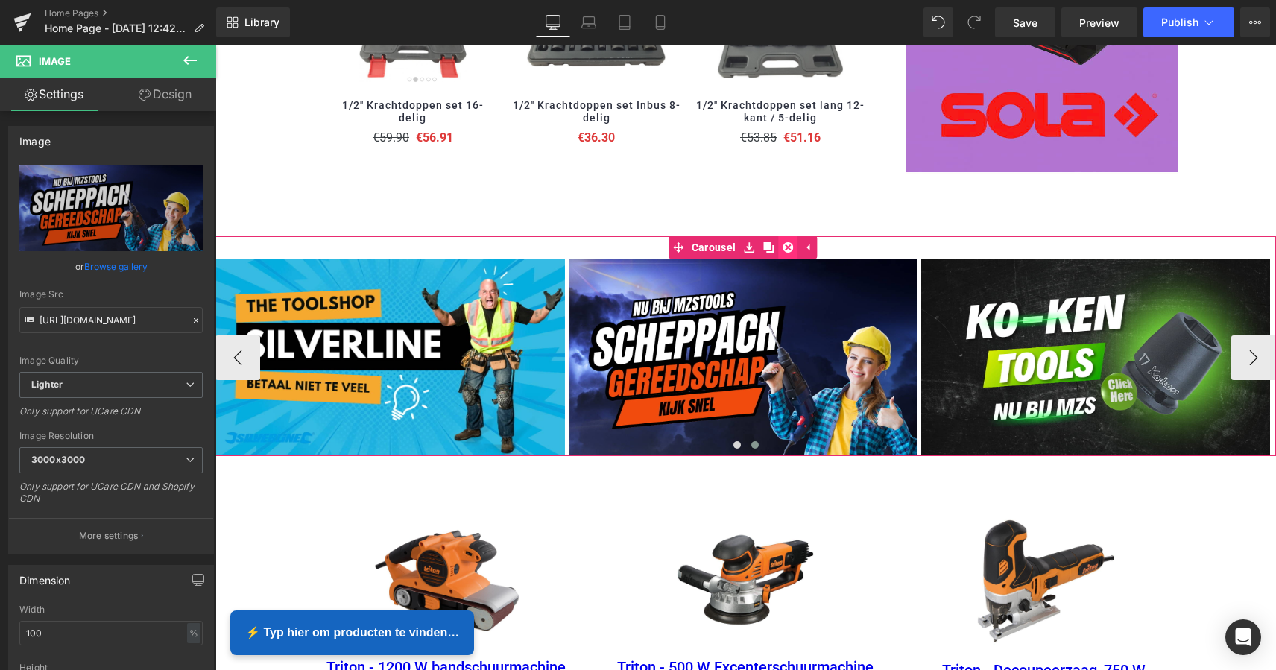
click at [789, 242] on icon at bounding box center [787, 247] width 10 height 10
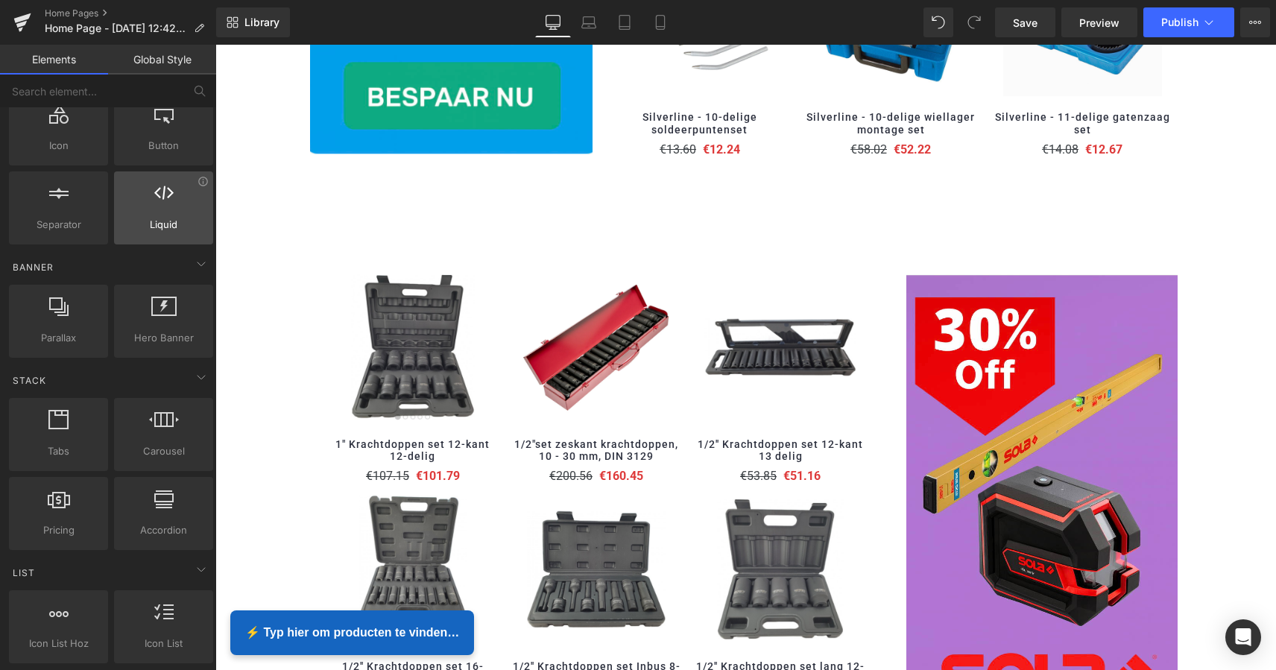
scroll to position [220, 0]
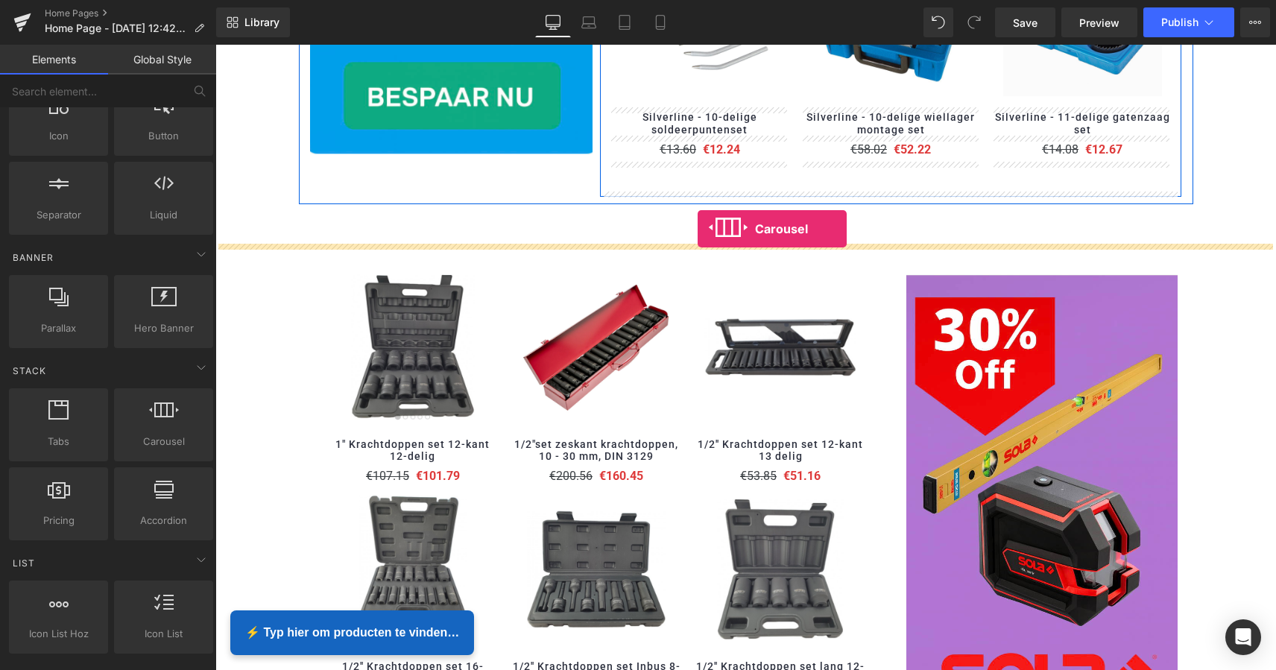
drag, startPoint x: 376, startPoint y: 457, endPoint x: 697, endPoint y: 229, distance: 394.5
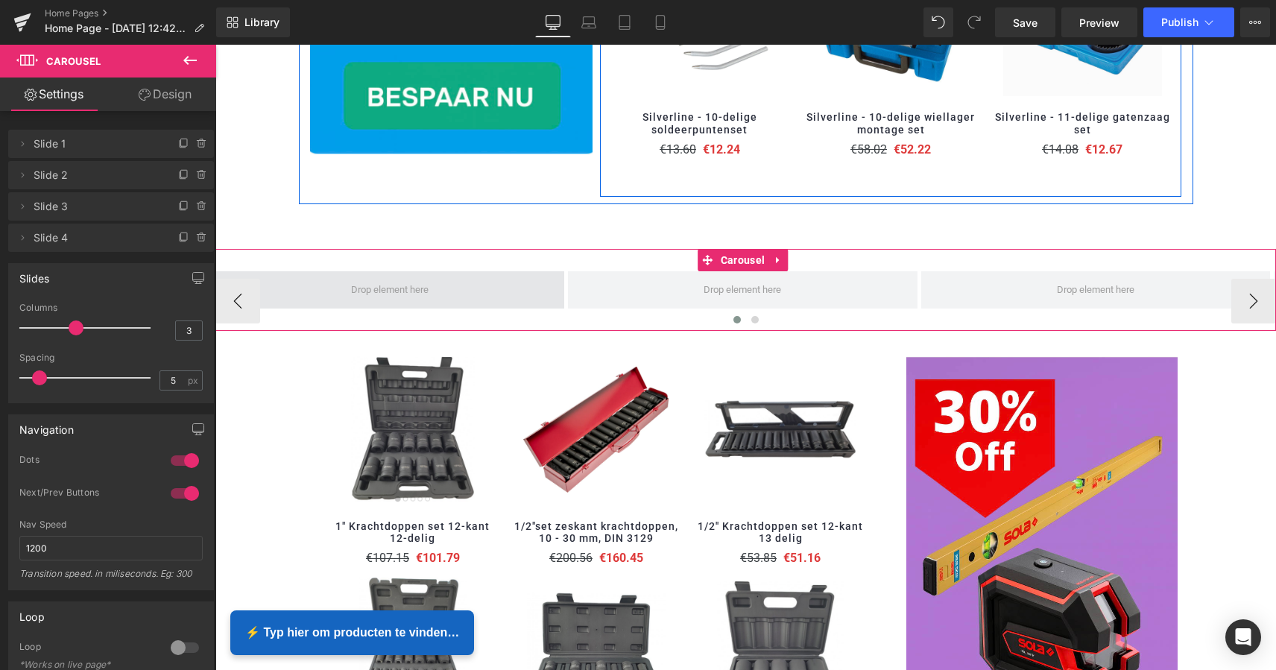
click at [422, 281] on span at bounding box center [390, 289] width 88 height 23
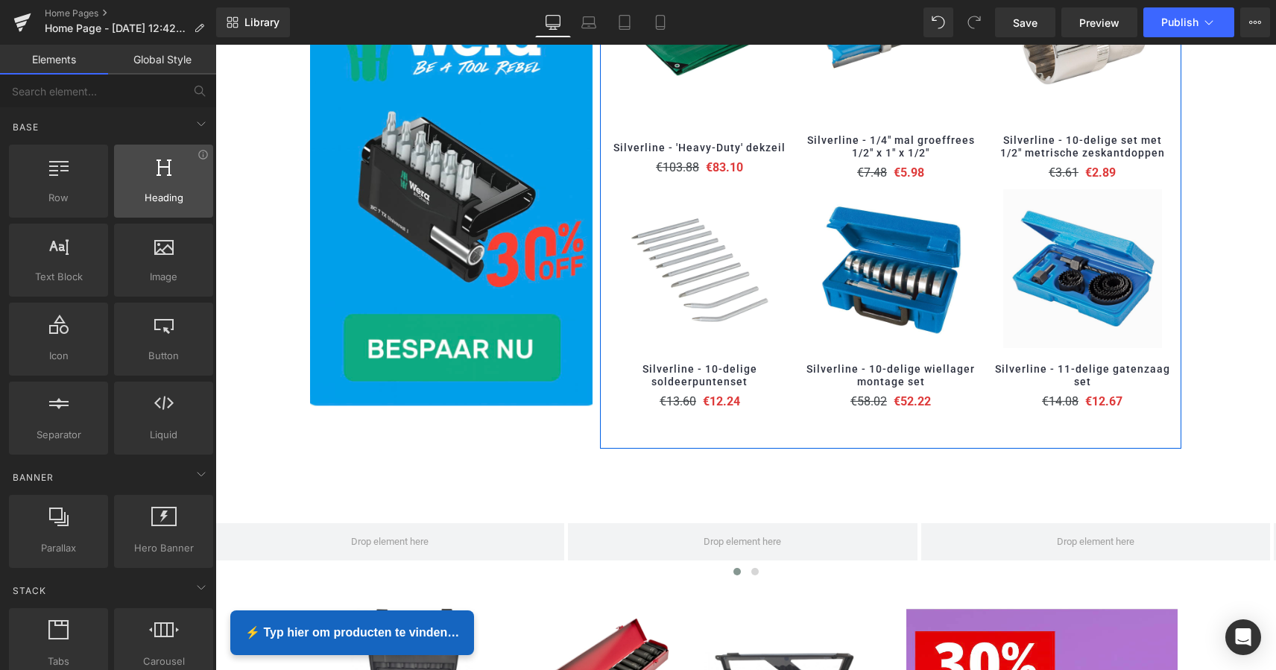
scroll to position [0, 0]
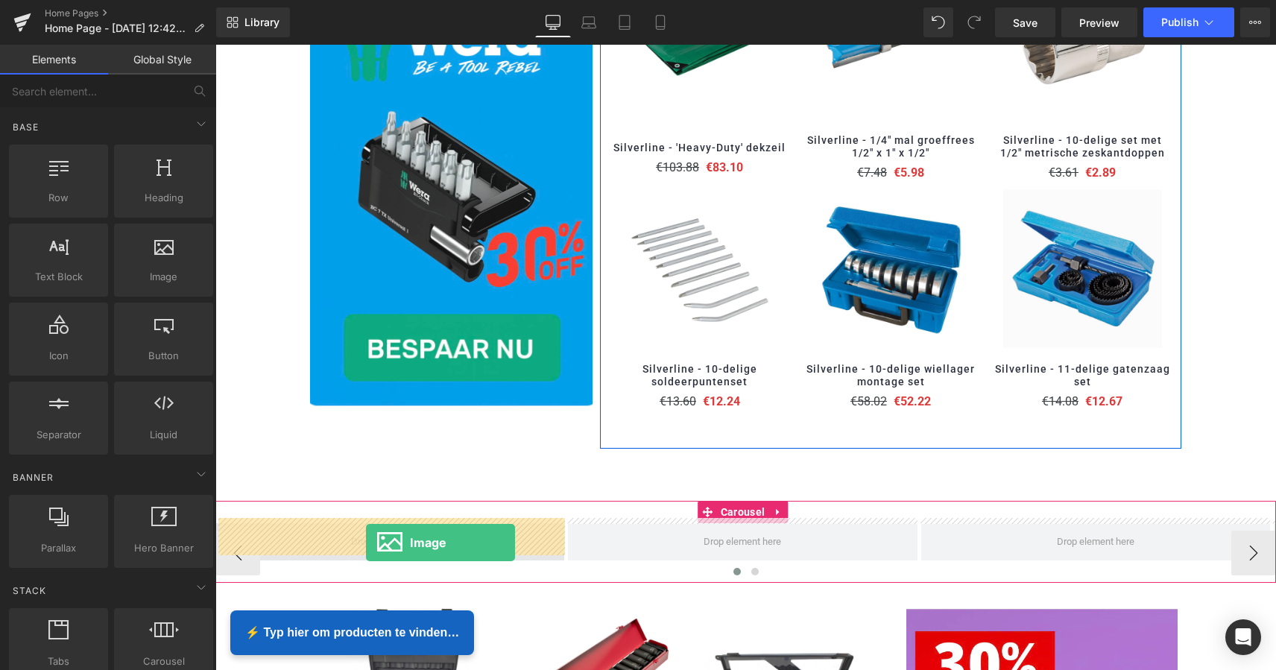
drag, startPoint x: 369, startPoint y: 294, endPoint x: 366, endPoint y: 542, distance: 248.9
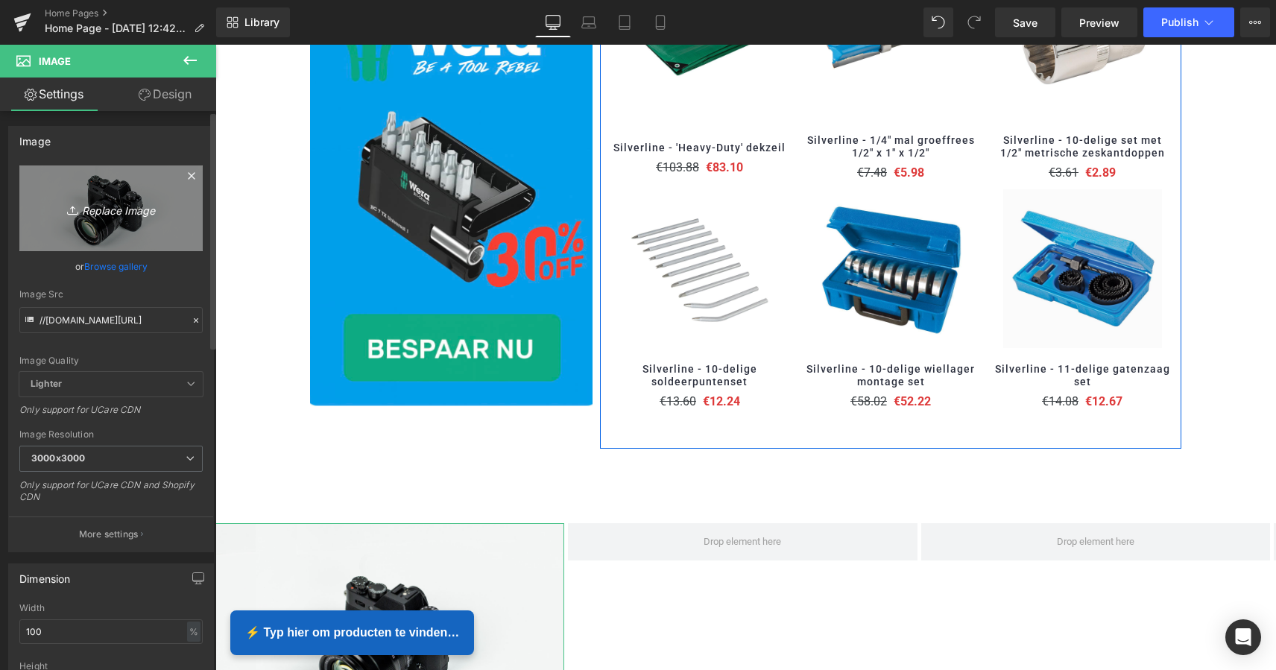
click at [103, 209] on icon "Replace Image" at bounding box center [110, 208] width 119 height 19
type input "C:\fakepath\MZS Alles voor uw auto-2 kopie.png"
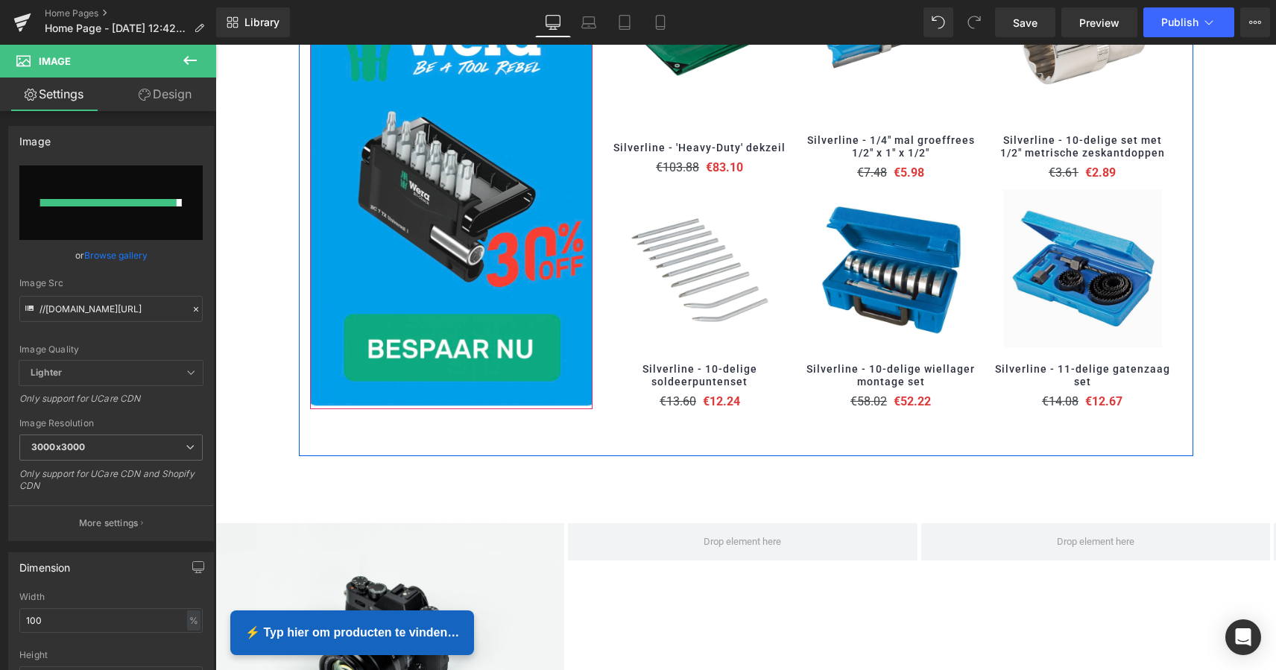
type input "https://ucarecdn.com/4974e77f-8477-4a22-a13b-80f731a17bec/-/format/auto/-/previ…"
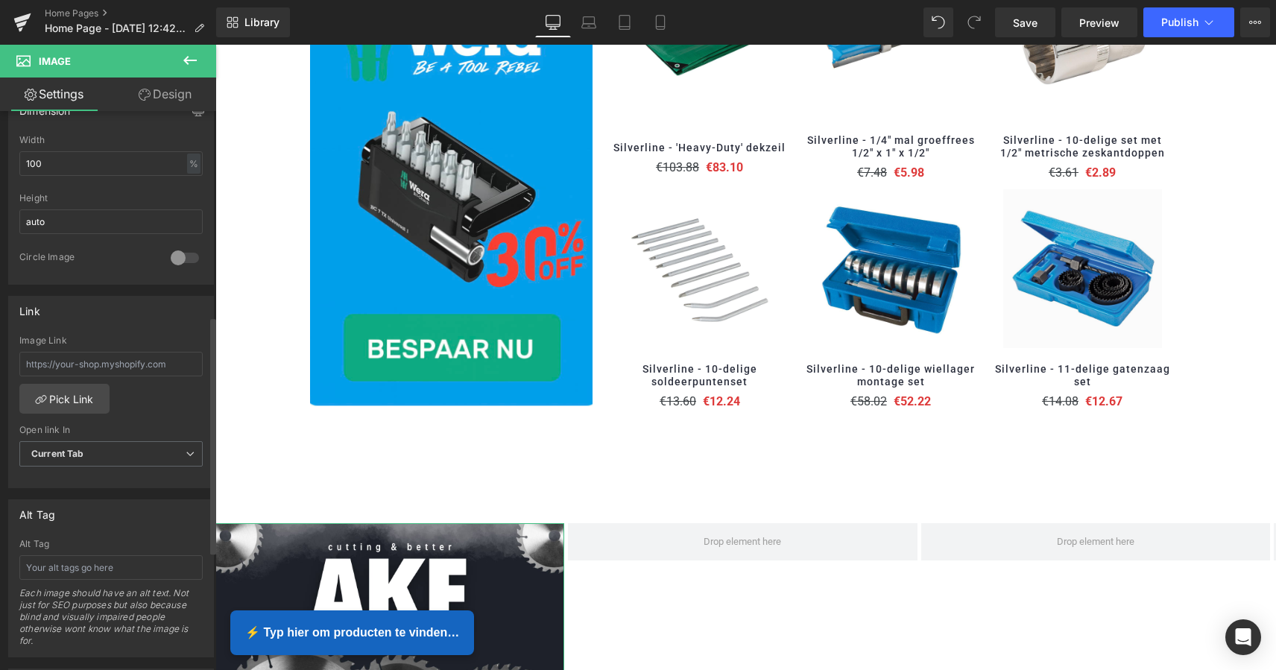
scroll to position [483, 0]
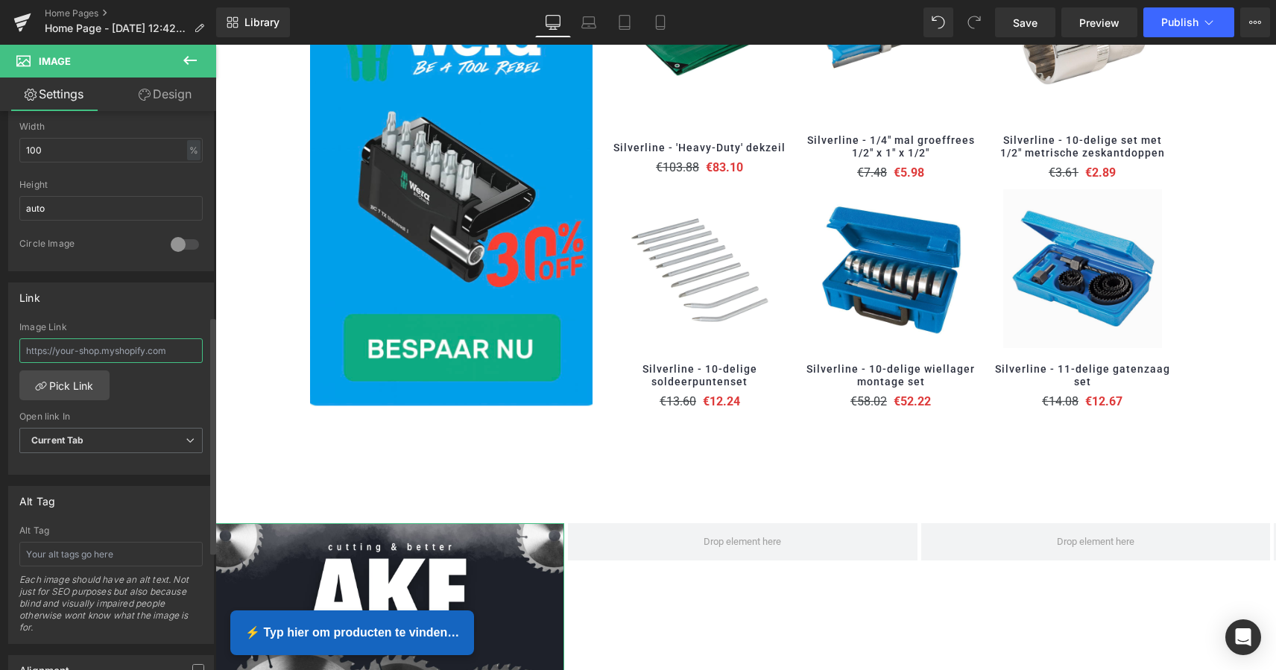
click at [100, 350] on input "text" at bounding box center [110, 350] width 183 height 25
paste input "https://www.mzsgereedschap.nl/search?search-filter=&q=ake&options%5Bprefix%5D=l…"
type input "https://www.mzsgereedschap.nl/search?search-filter=&q=ake&options%5Bprefix%5D=l…"
click at [76, 385] on link "Pick Link" at bounding box center [64, 385] width 90 height 30
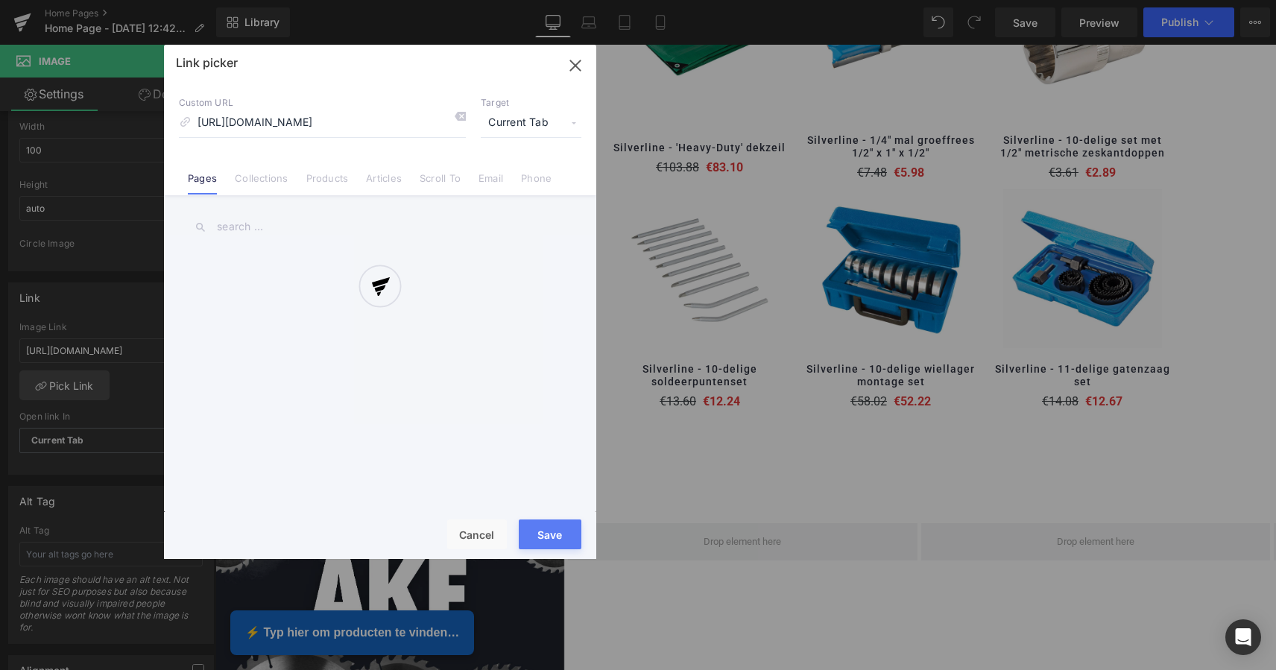
scroll to position [0, 192]
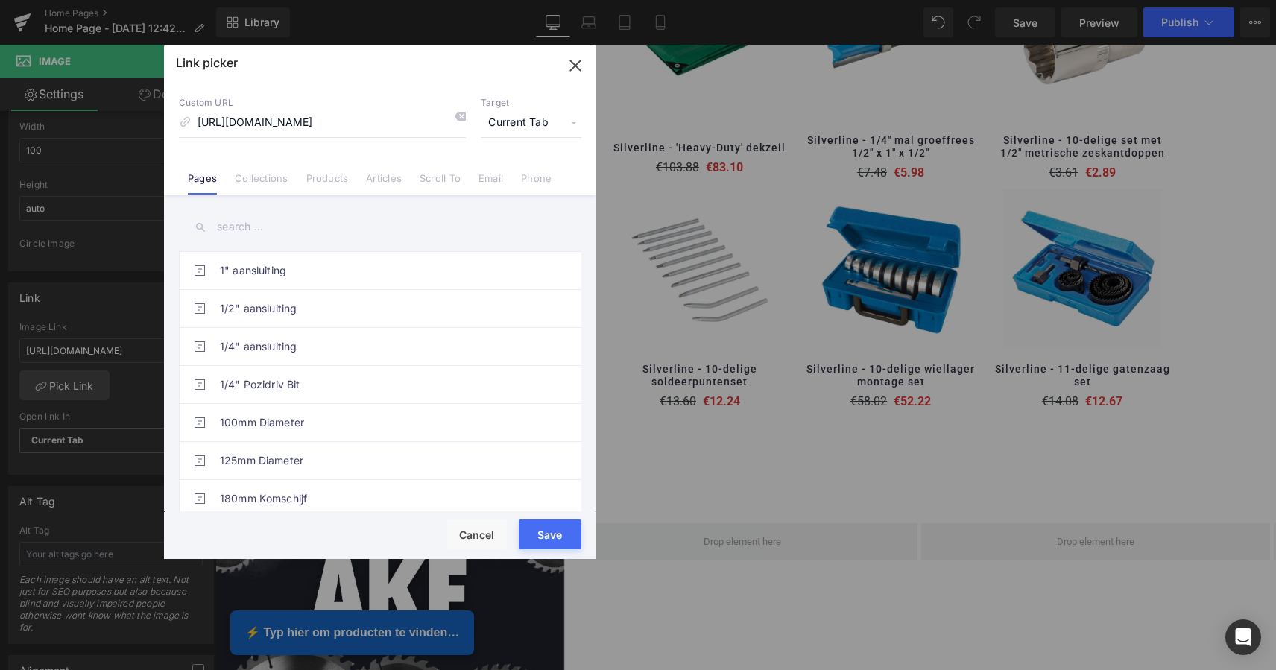
click at [546, 535] on button "Save" at bounding box center [550, 534] width 63 height 30
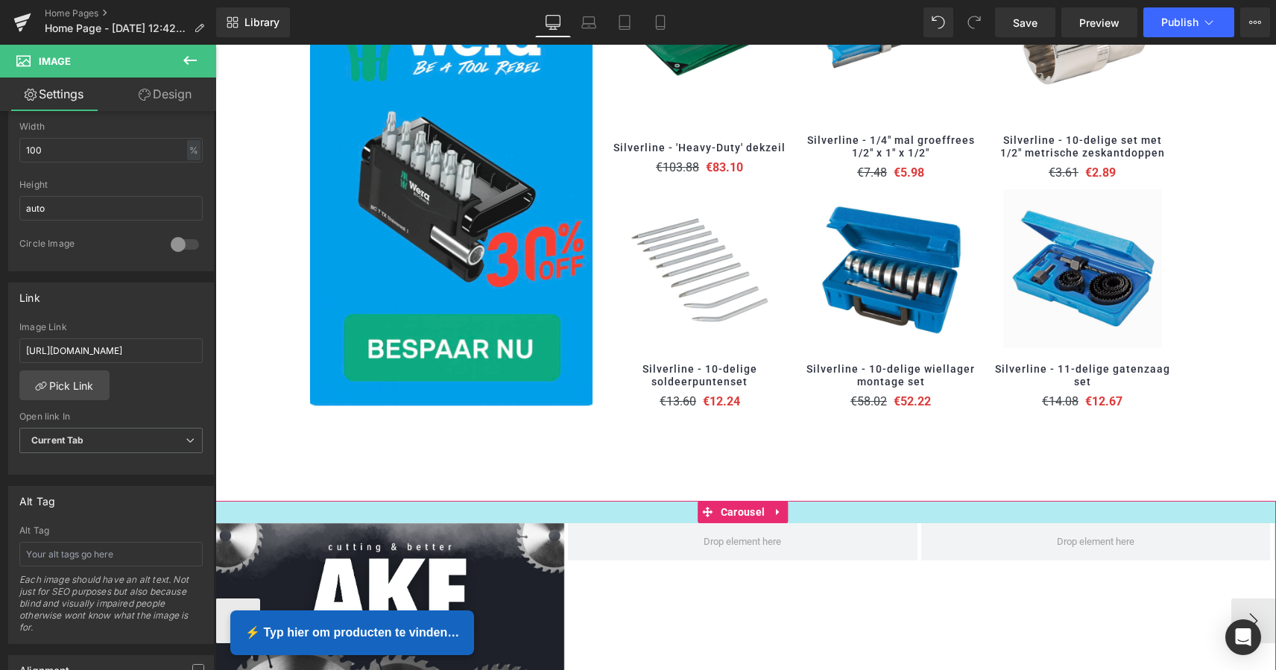
scroll to position [1161, 0]
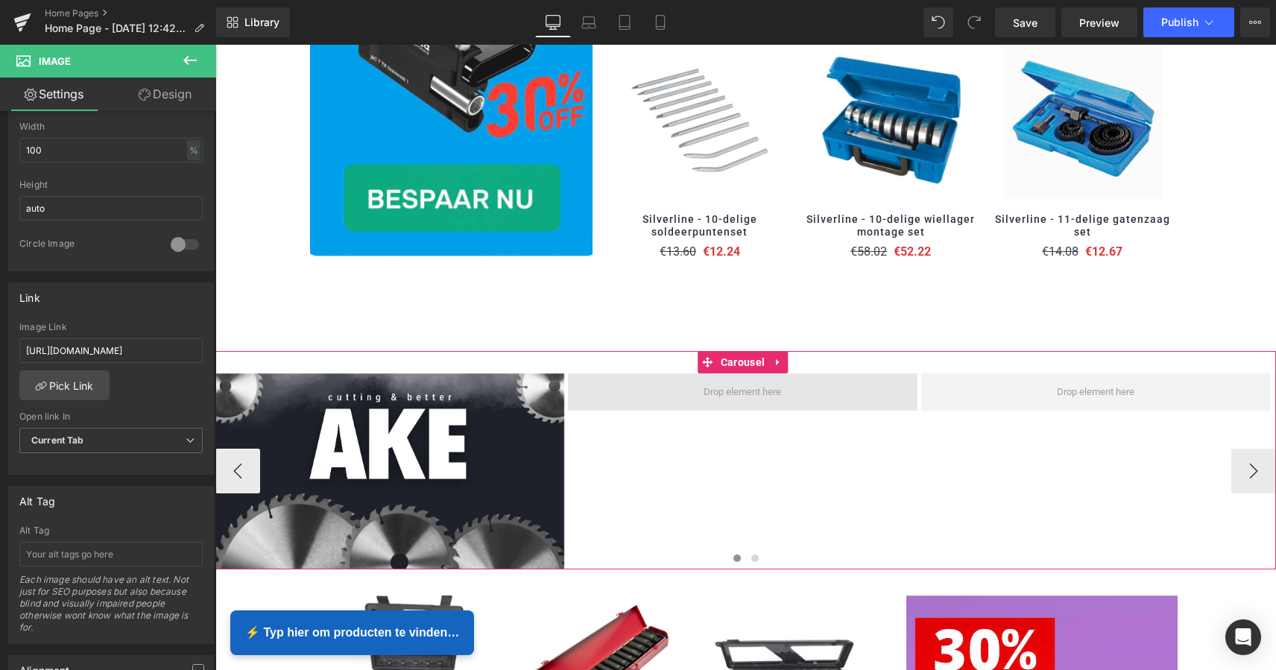
click at [722, 387] on span at bounding box center [742, 391] width 88 height 23
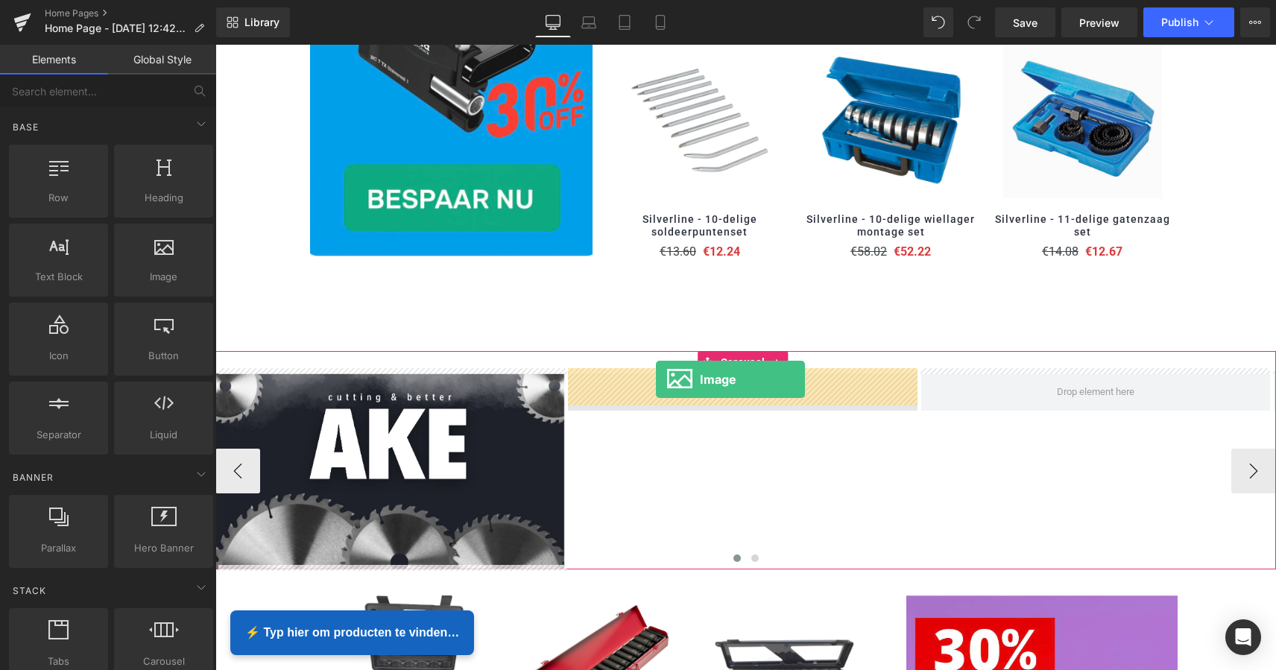
drag, startPoint x: 371, startPoint y: 290, endPoint x: 656, endPoint y: 379, distance: 298.3
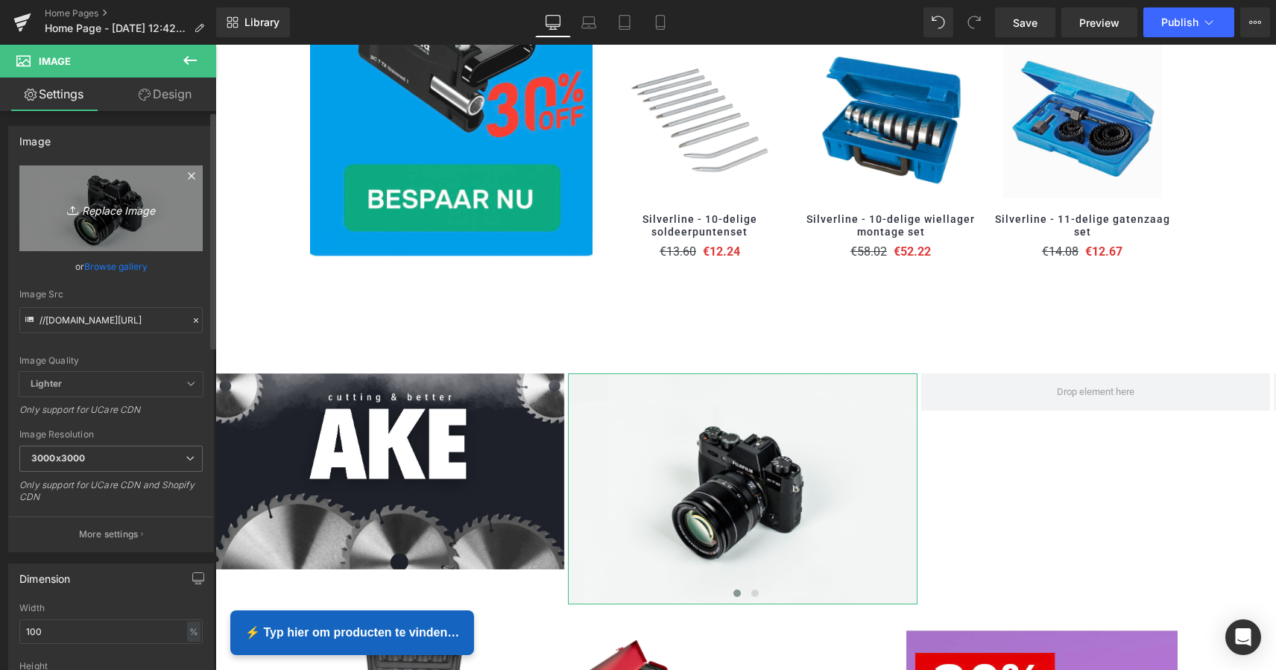
click at [117, 214] on icon "Replace Image" at bounding box center [110, 208] width 119 height 19
type input "C:\fakepath\MZS Alles voor uw auto.png"
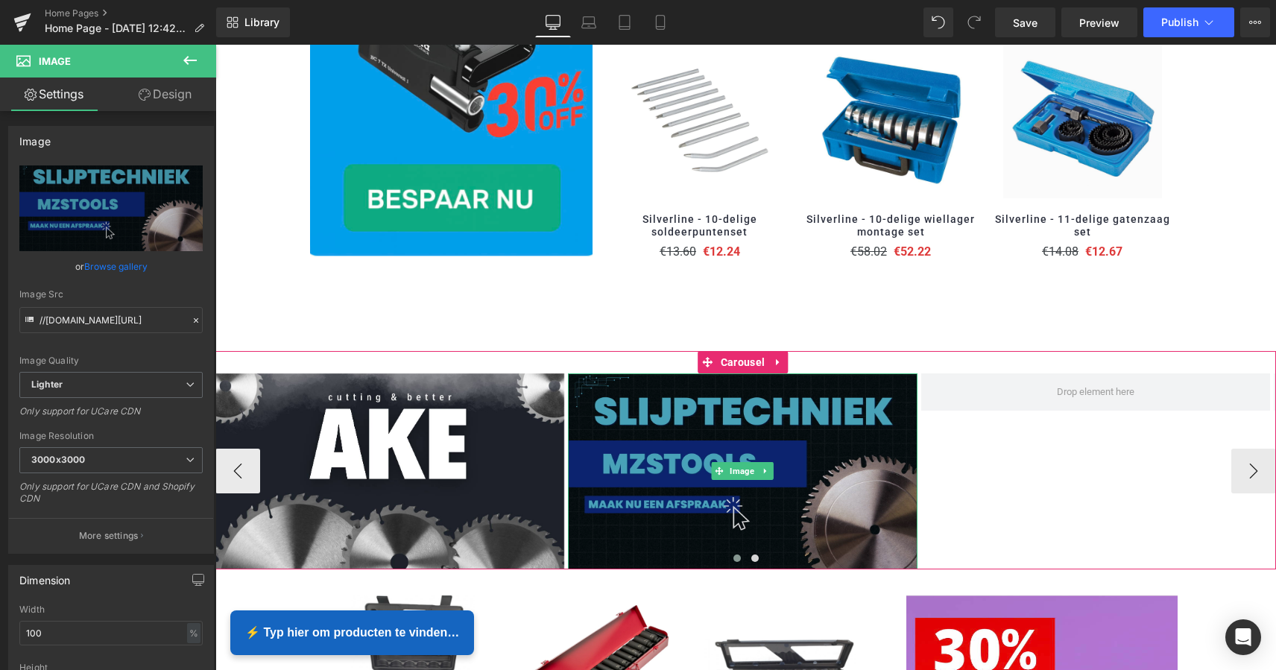
type input "https://ucarecdn.com/14859a12-94a4-467a-8e39-c2a8599b777b/-/format/auto/-/previ…"
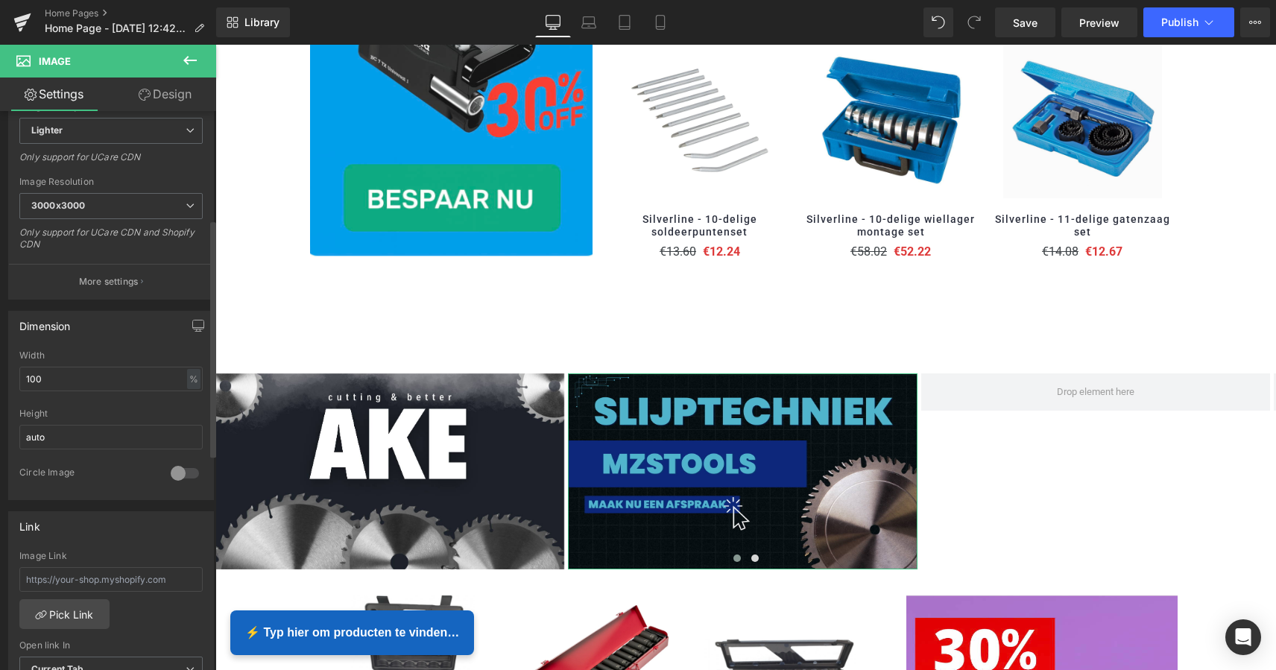
scroll to position [386, 0]
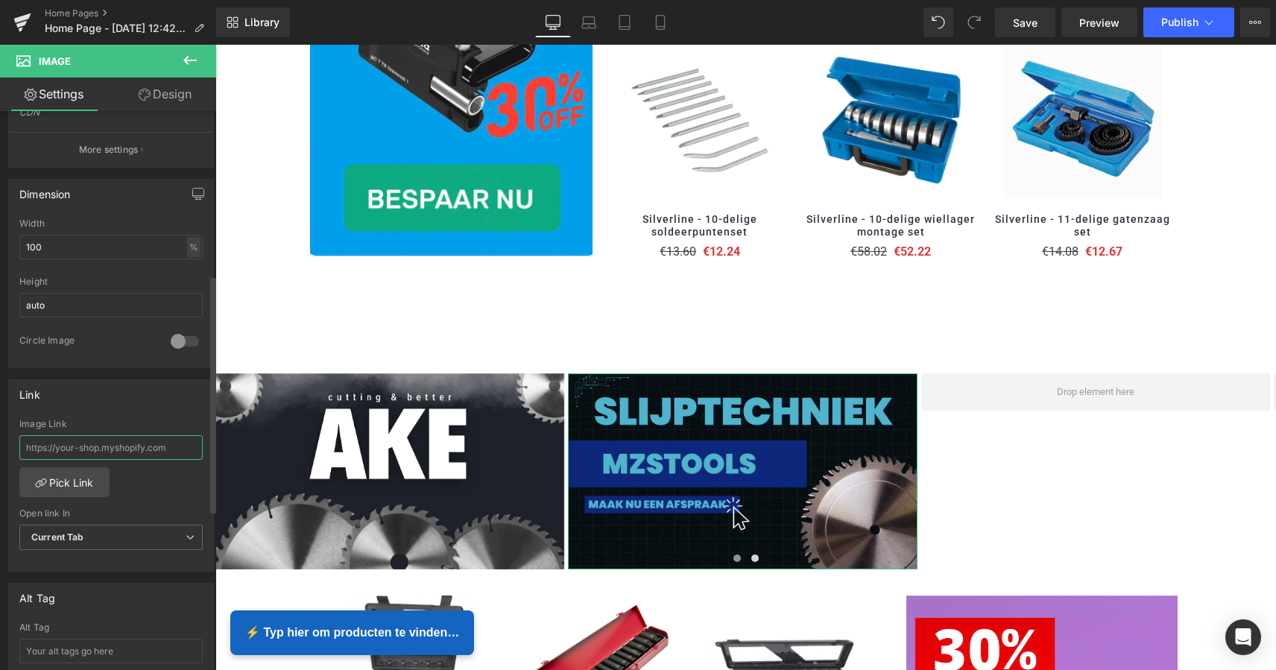
click at [127, 446] on input "text" at bounding box center [110, 447] width 183 height 25
paste input "[URL][DOMAIN_NAME]"
type input "[URL][DOMAIN_NAME]"
click at [71, 479] on link "Pick Link" at bounding box center [64, 482] width 90 height 30
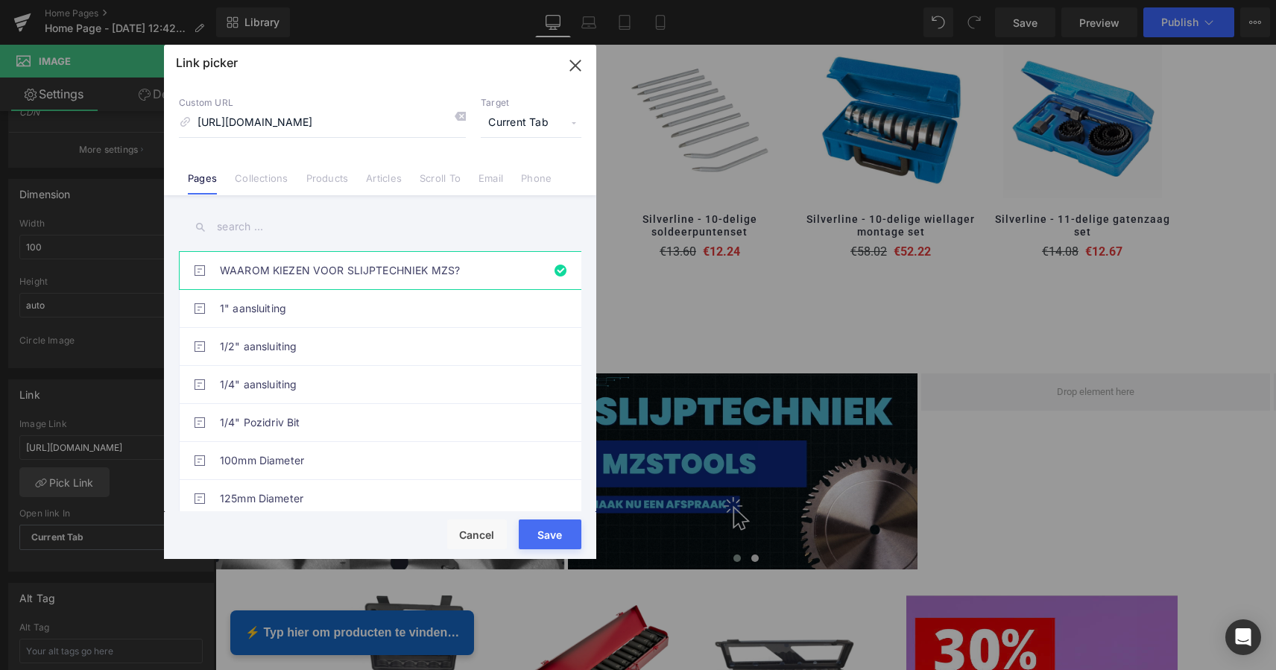
click at [553, 534] on button "Save" at bounding box center [550, 534] width 63 height 30
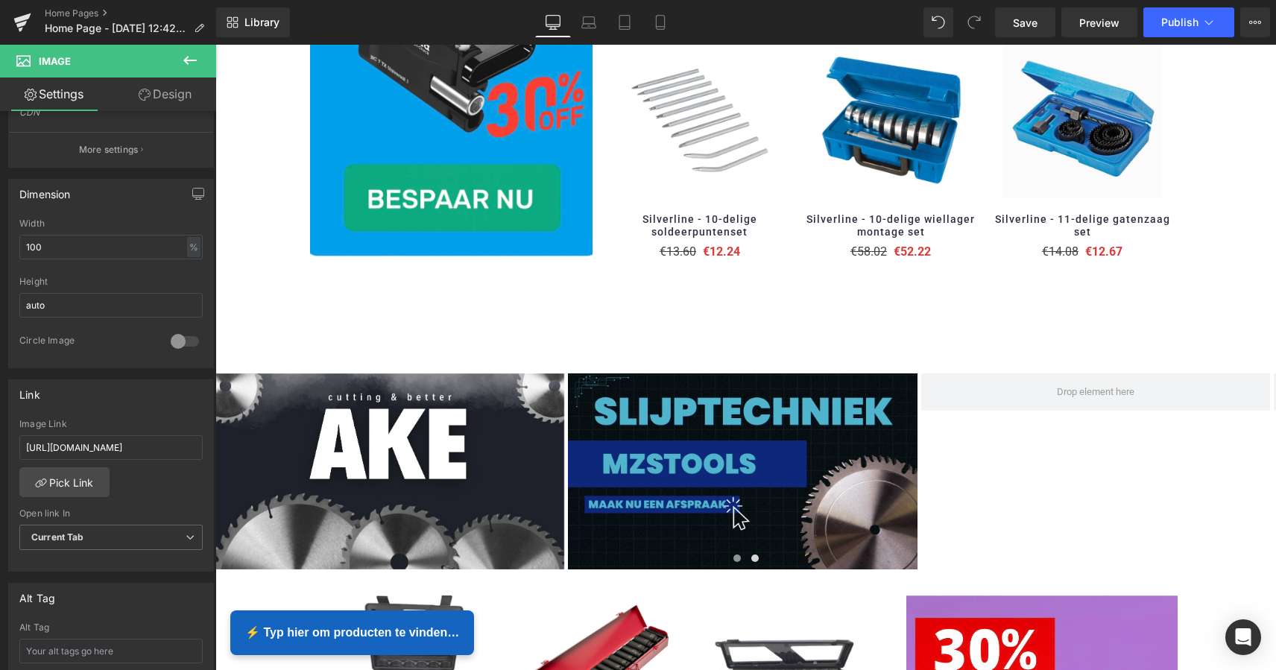
click at [185, 57] on icon at bounding box center [190, 60] width 18 height 18
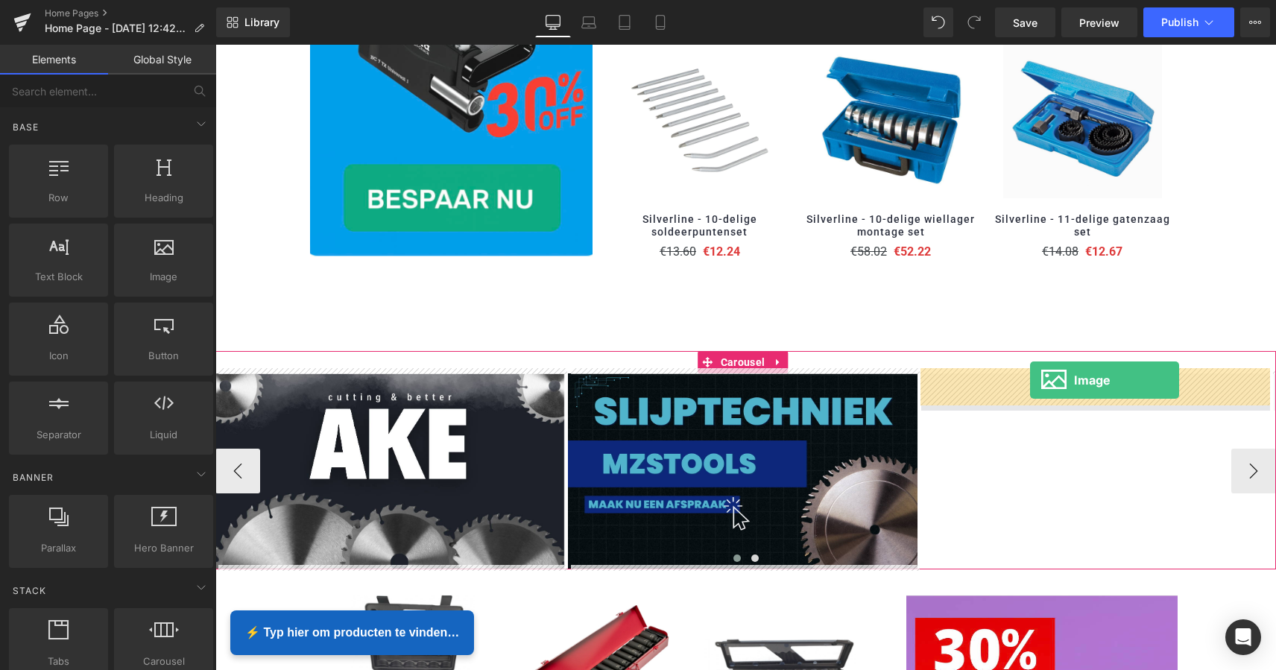
drag, startPoint x: 370, startPoint y: 293, endPoint x: 1030, endPoint y: 379, distance: 665.8
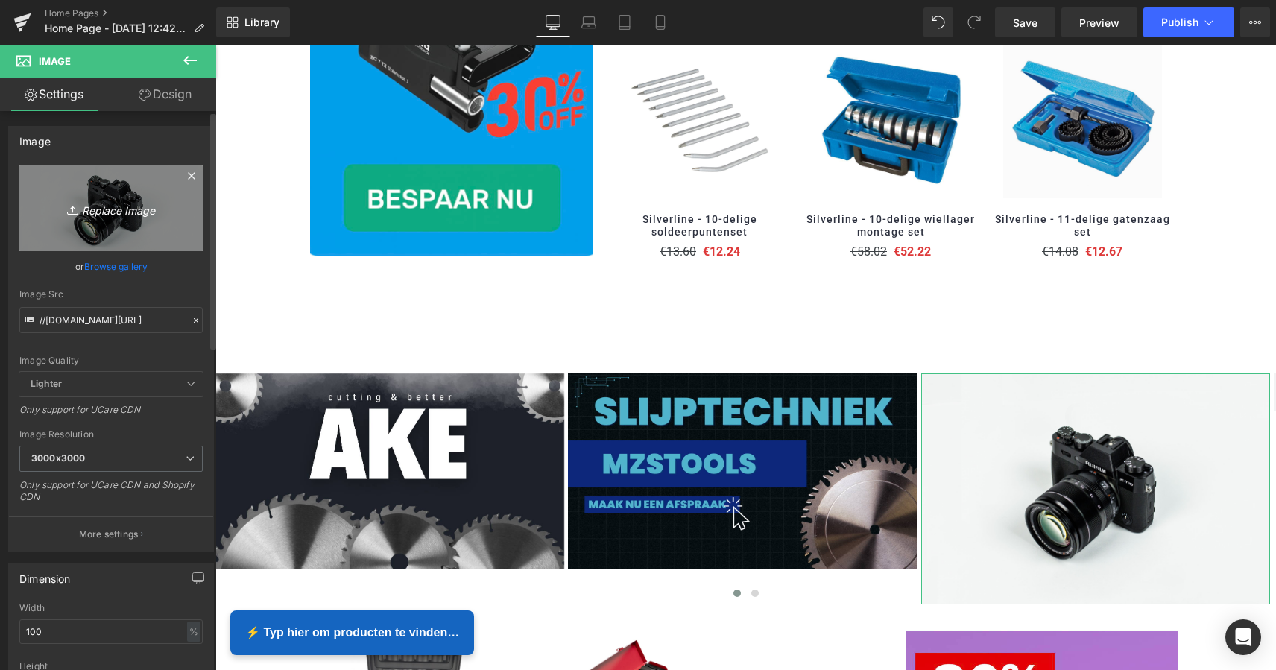
click at [115, 207] on icon "Replace Image" at bounding box center [110, 208] width 119 height 19
type input "C:\fakepath\MZS Alles voor uw auto-2.png"
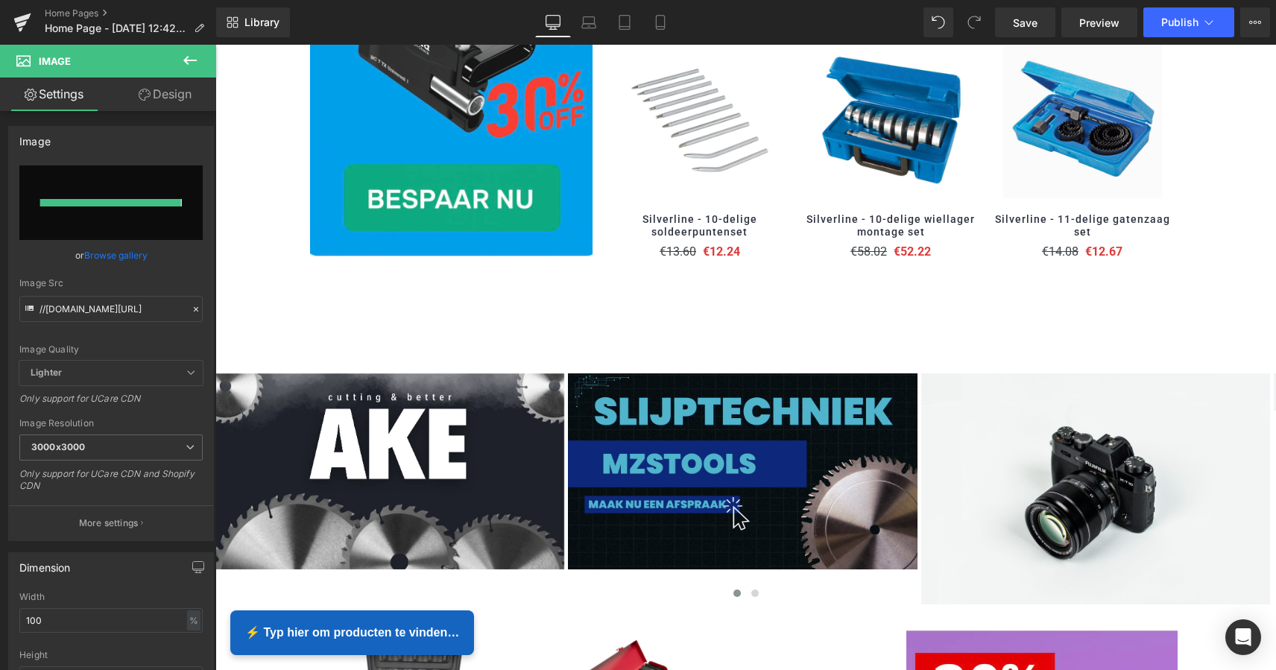
type input "https://ucarecdn.com/4312039e-d733-4171-8a6b-5b7c2b7d5943/-/format/auto/-/previ…"
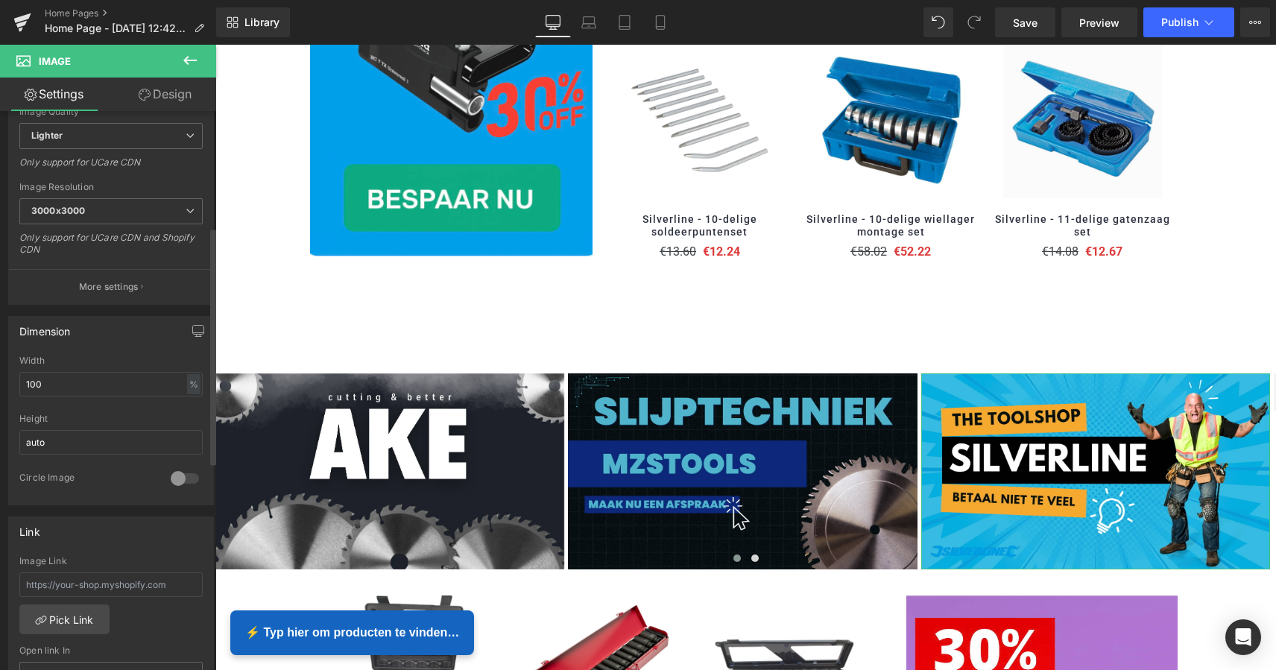
scroll to position [325, 0]
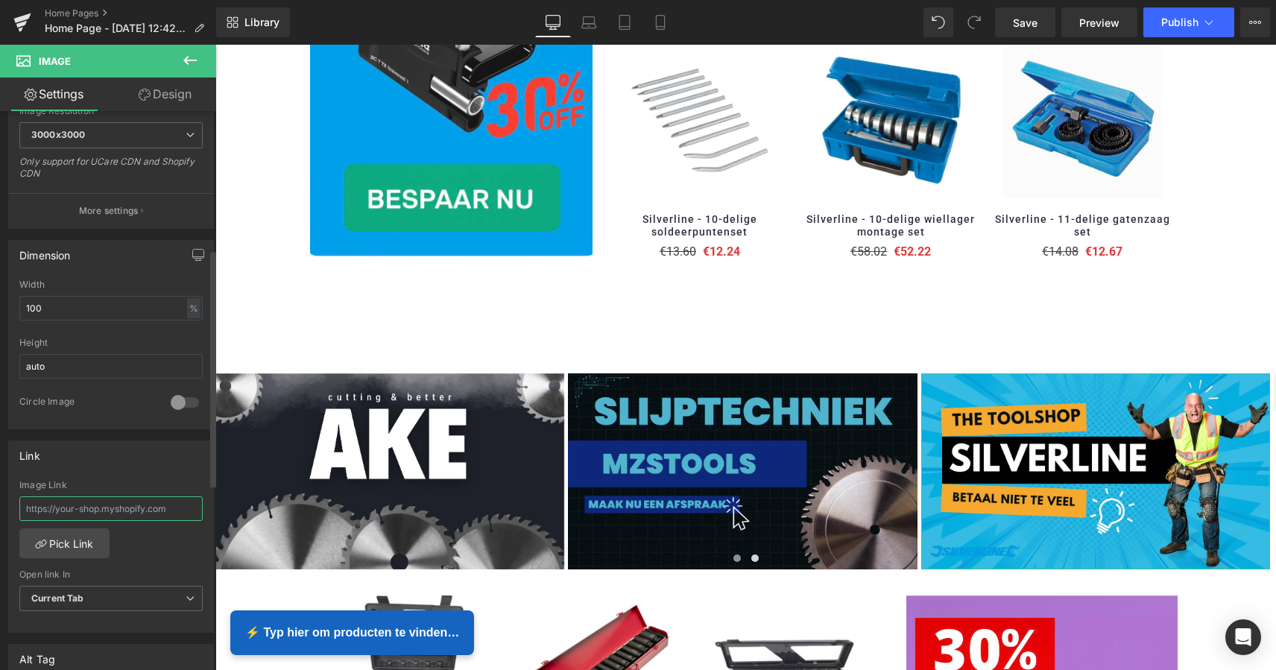
click at [77, 507] on input "text" at bounding box center [110, 508] width 183 height 25
paste input "[URL][DOMAIN_NAME]"
type input "[URL][DOMAIN_NAME]"
click at [75, 547] on link "Pick Link" at bounding box center [64, 543] width 90 height 30
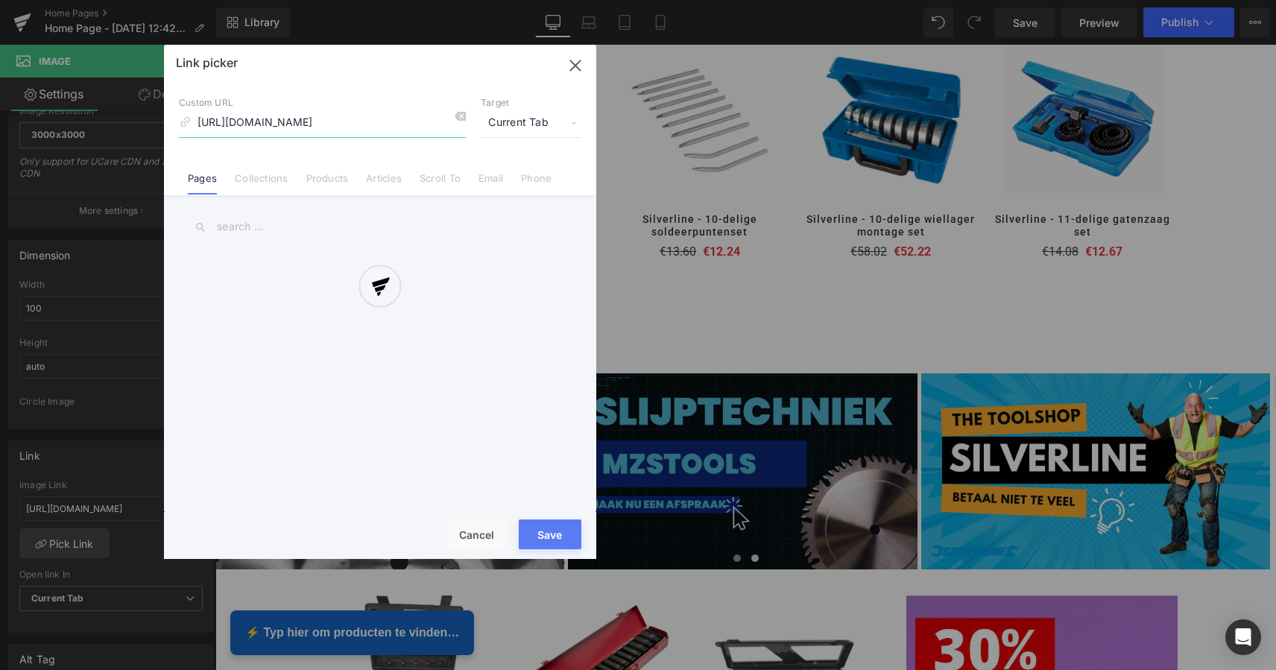
scroll to position [0, 218]
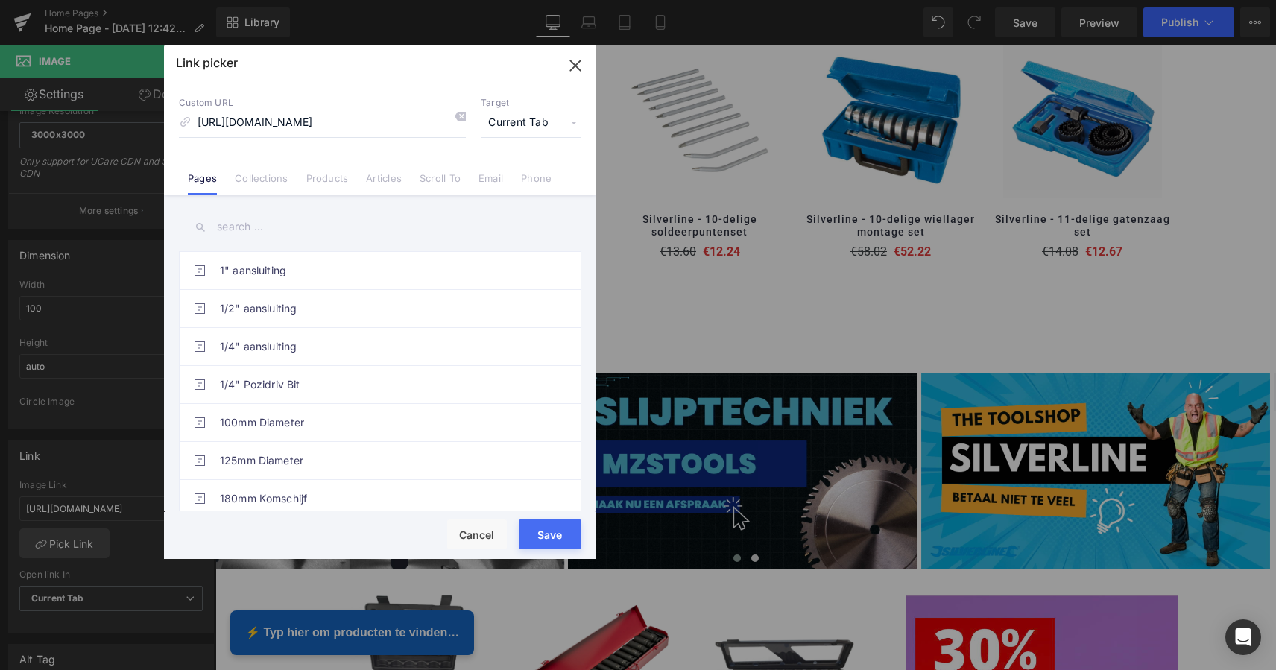
click at [550, 530] on button "Save" at bounding box center [550, 534] width 63 height 30
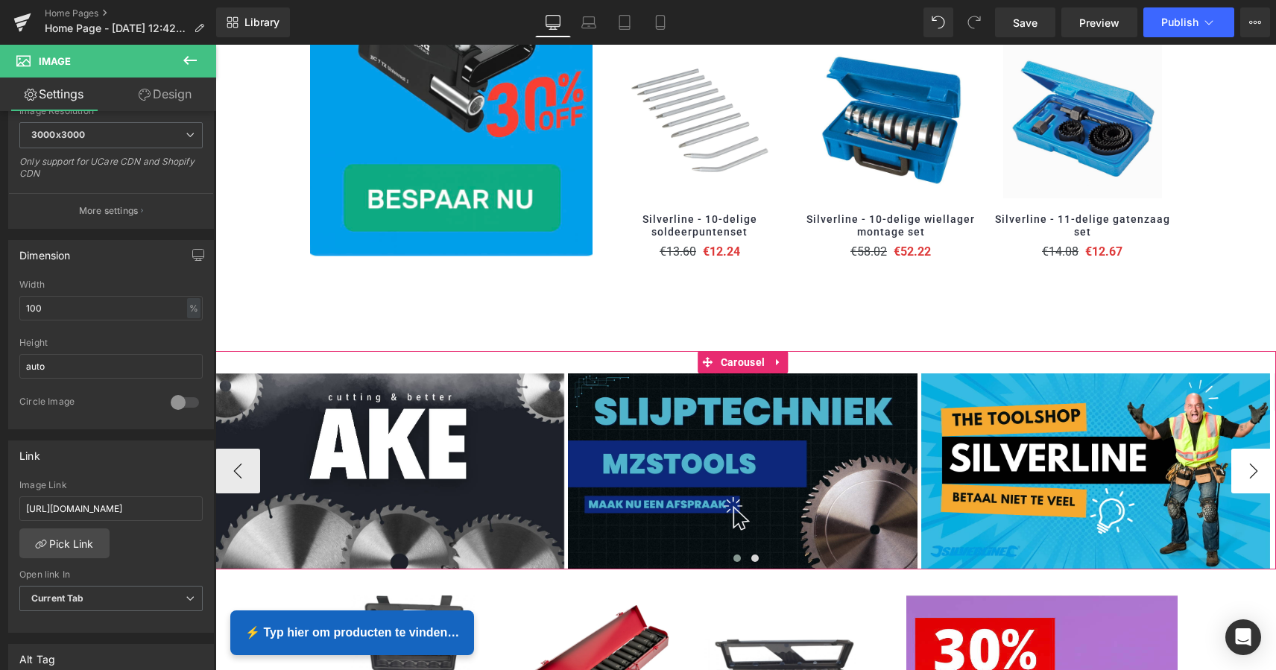
click at [1241, 467] on button "›" at bounding box center [1253, 471] width 45 height 45
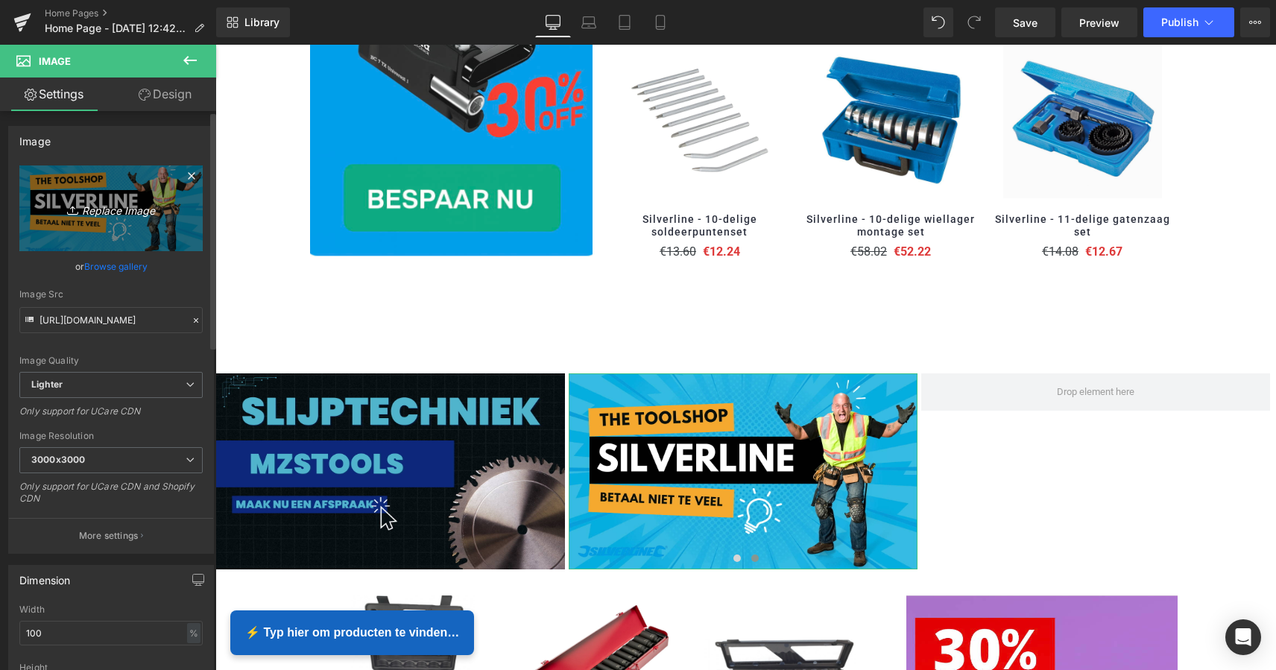
scroll to position [0, 0]
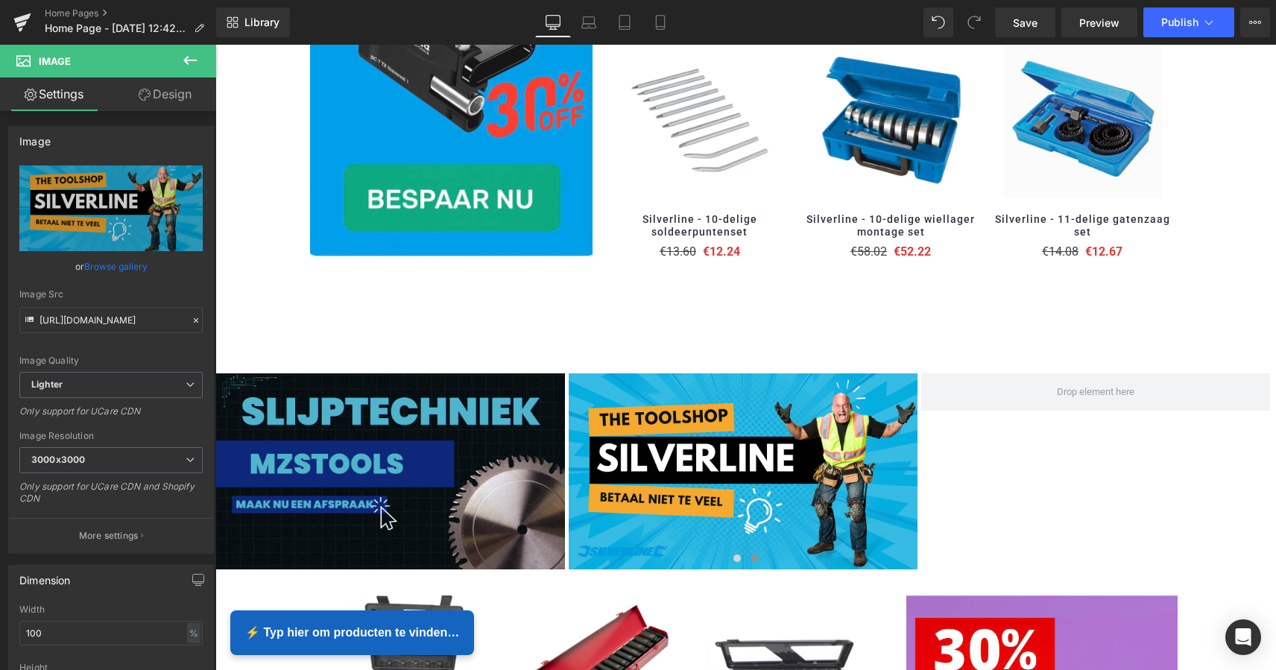
click at [185, 63] on icon at bounding box center [190, 60] width 18 height 18
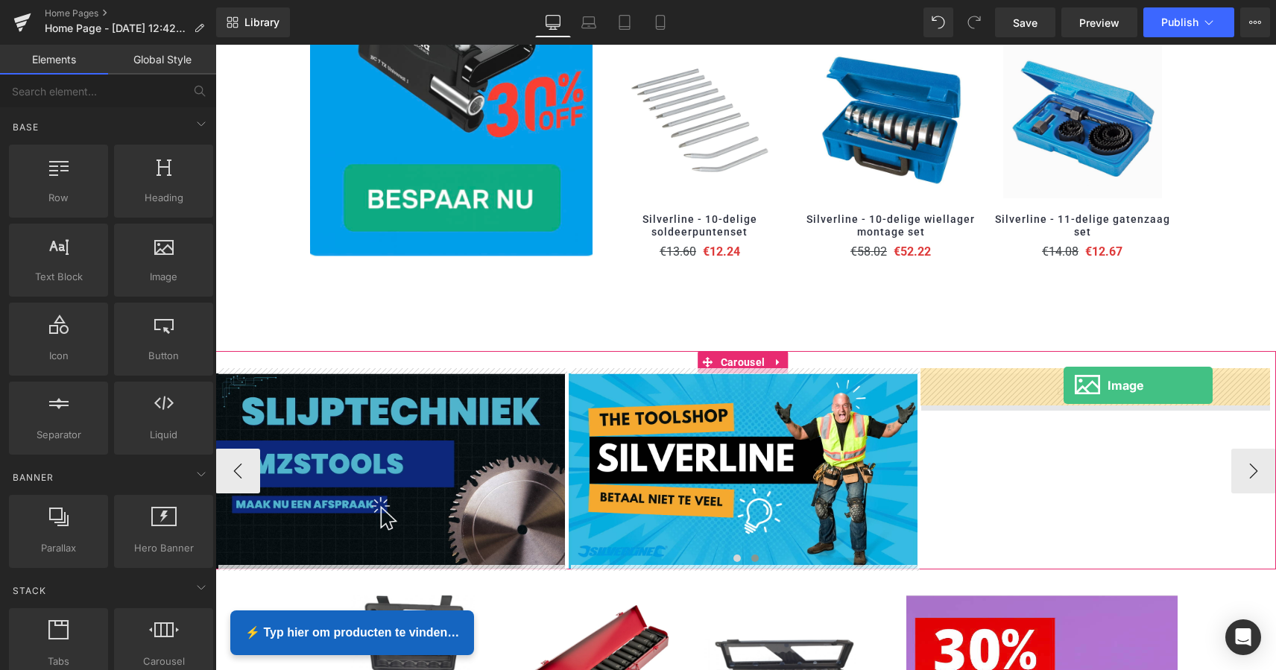
drag, startPoint x: 369, startPoint y: 300, endPoint x: 1063, endPoint y: 384, distance: 698.8
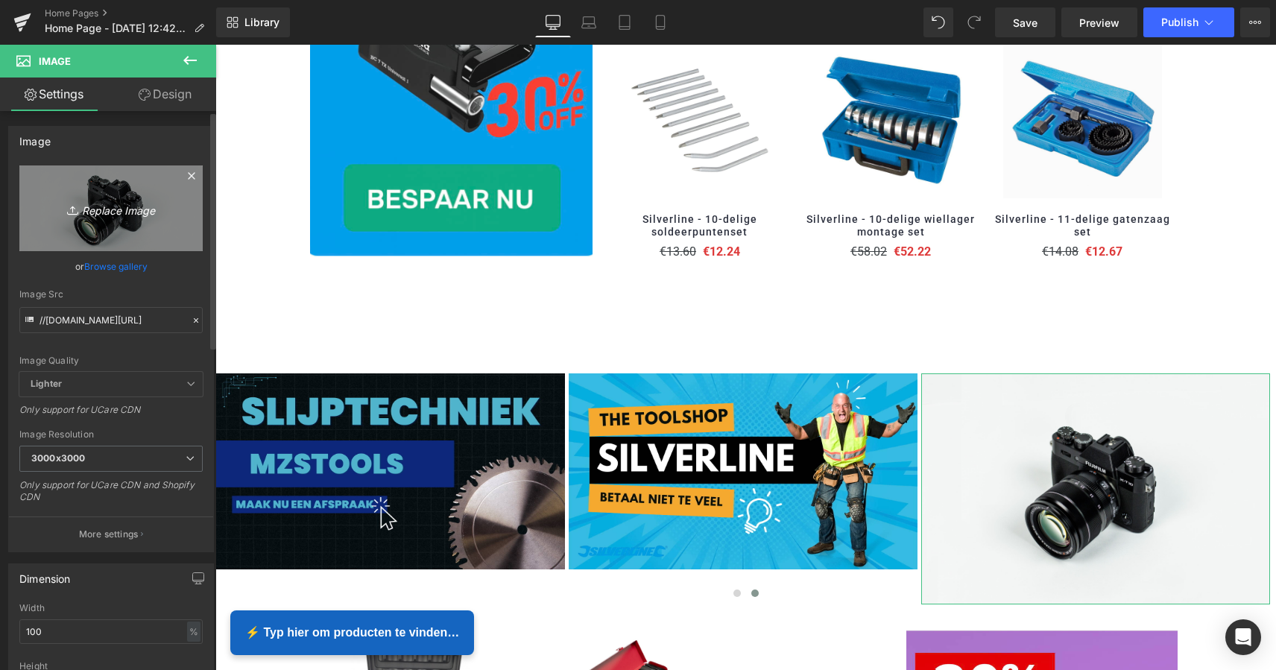
click at [121, 211] on icon "Replace Image" at bounding box center [110, 208] width 119 height 19
type input "C:\fakepath\MZS Alles voor uw auto kopie 2.png"
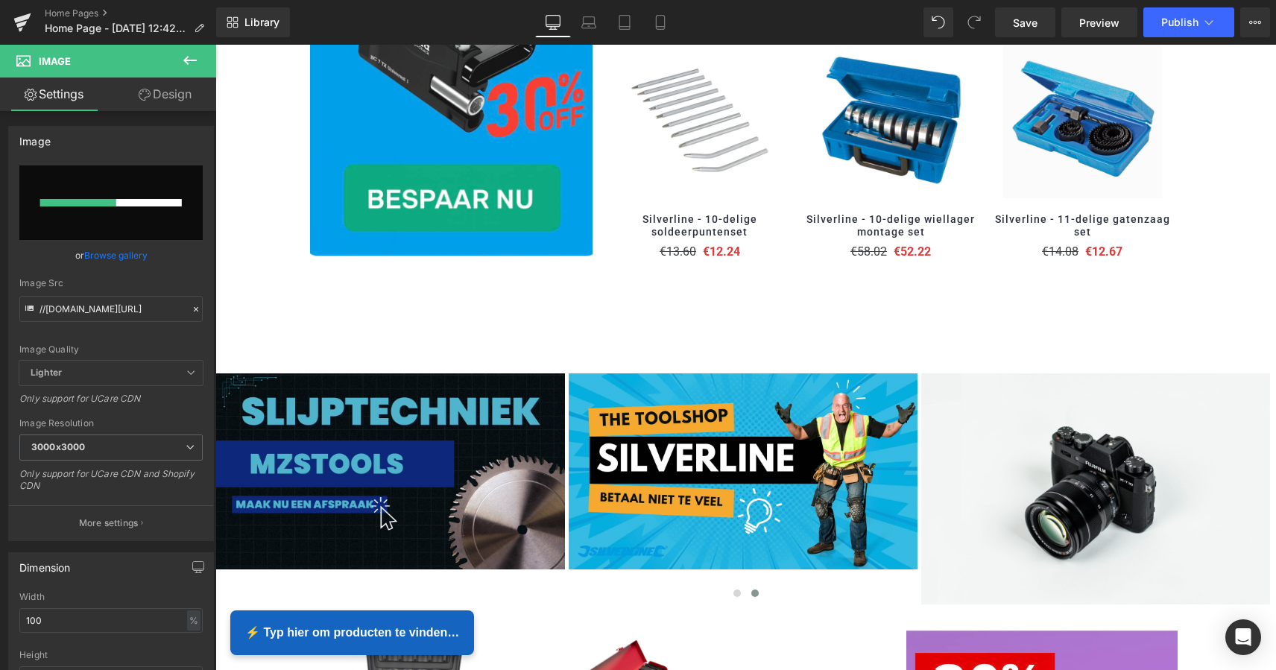
type input "https://ucarecdn.com/8d83ad7c-0740-4258-ae76-55b59951c6b6/-/format/auto/-/previ…"
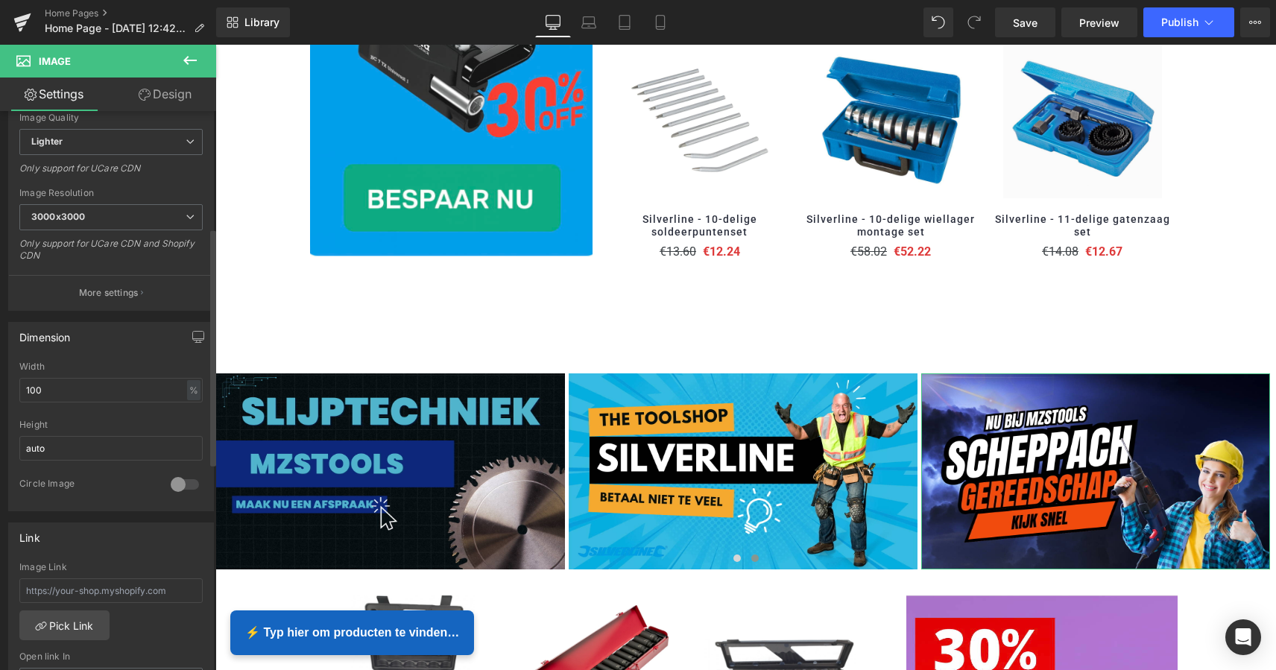
scroll to position [396, 0]
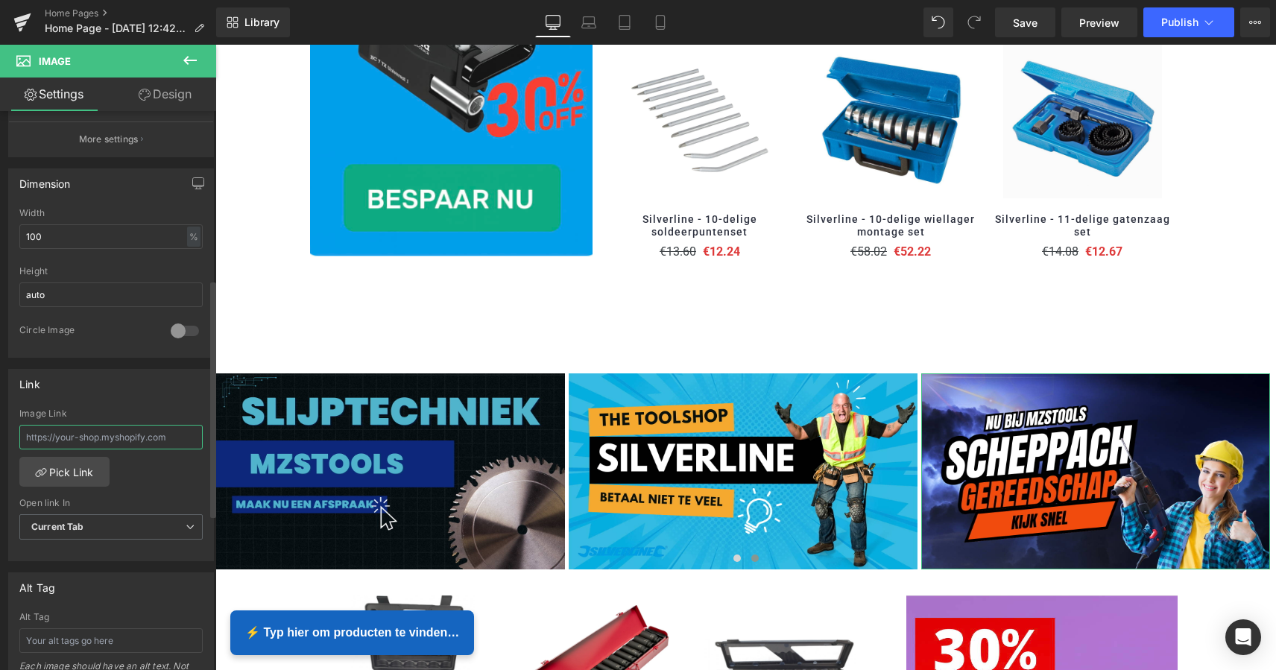
click at [142, 440] on input "text" at bounding box center [110, 437] width 183 height 25
paste input "[URL][DOMAIN_NAME]"
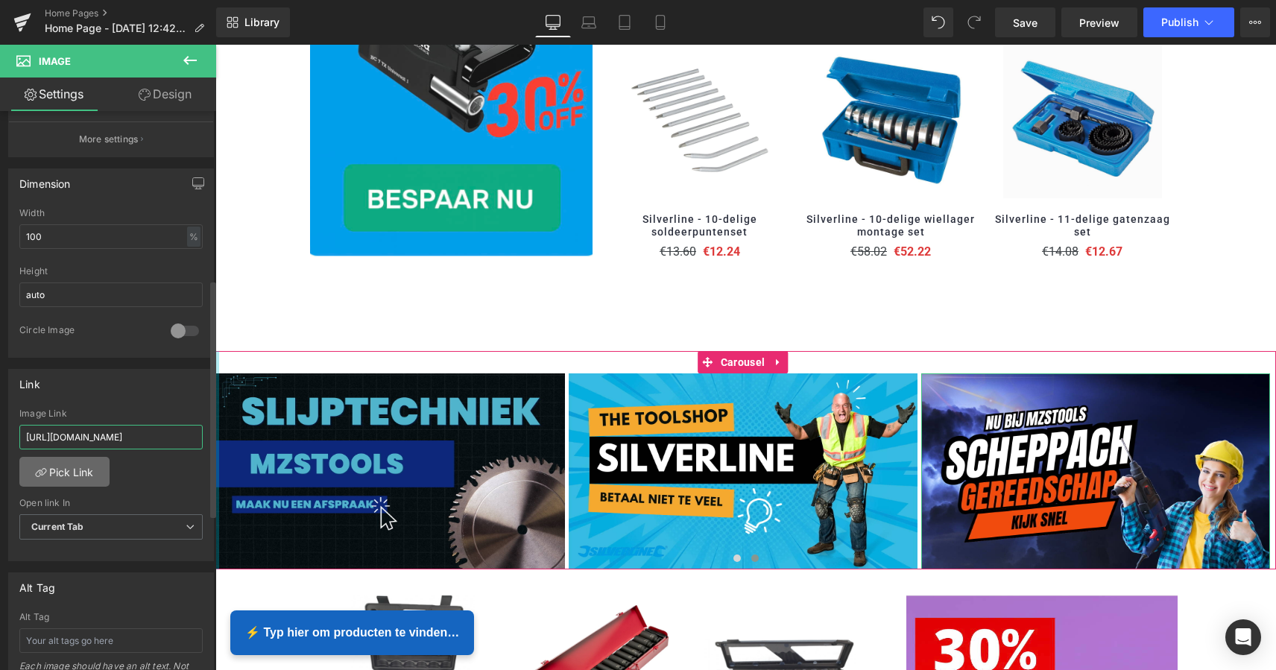
type input "[URL][DOMAIN_NAME]"
click at [75, 468] on link "Pick Link" at bounding box center [64, 472] width 90 height 30
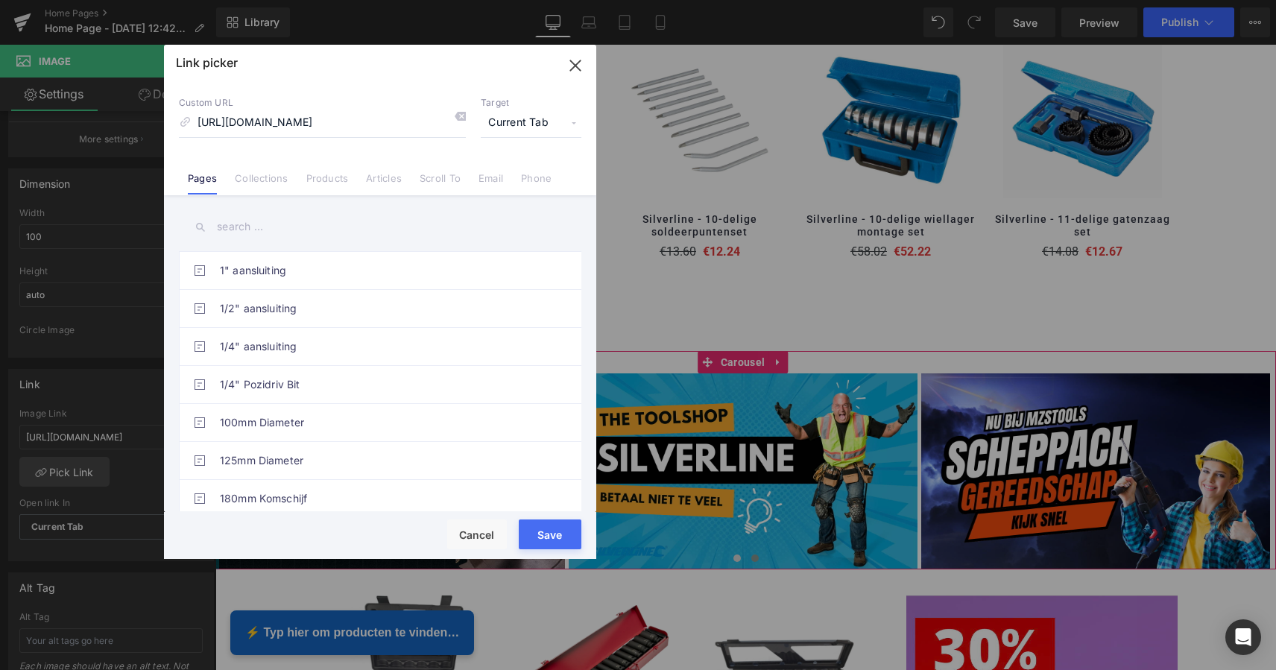
click at [545, 531] on button "Save" at bounding box center [550, 534] width 63 height 30
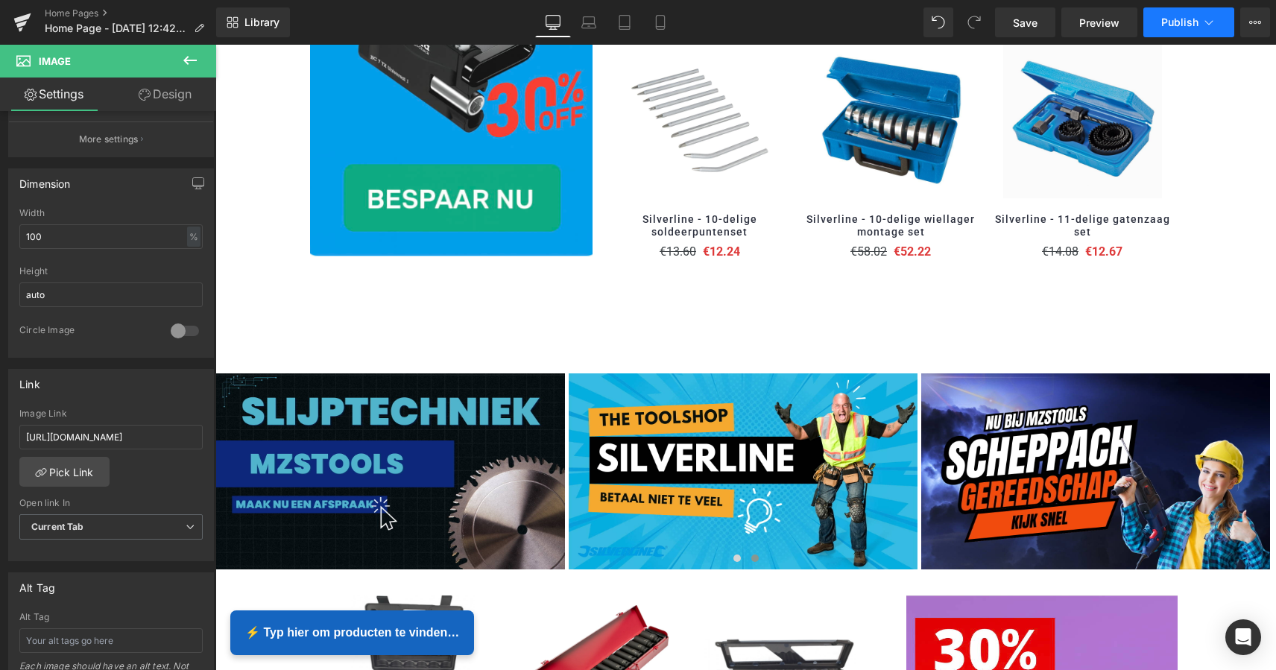
click at [1180, 25] on span "Publish" at bounding box center [1179, 22] width 37 height 12
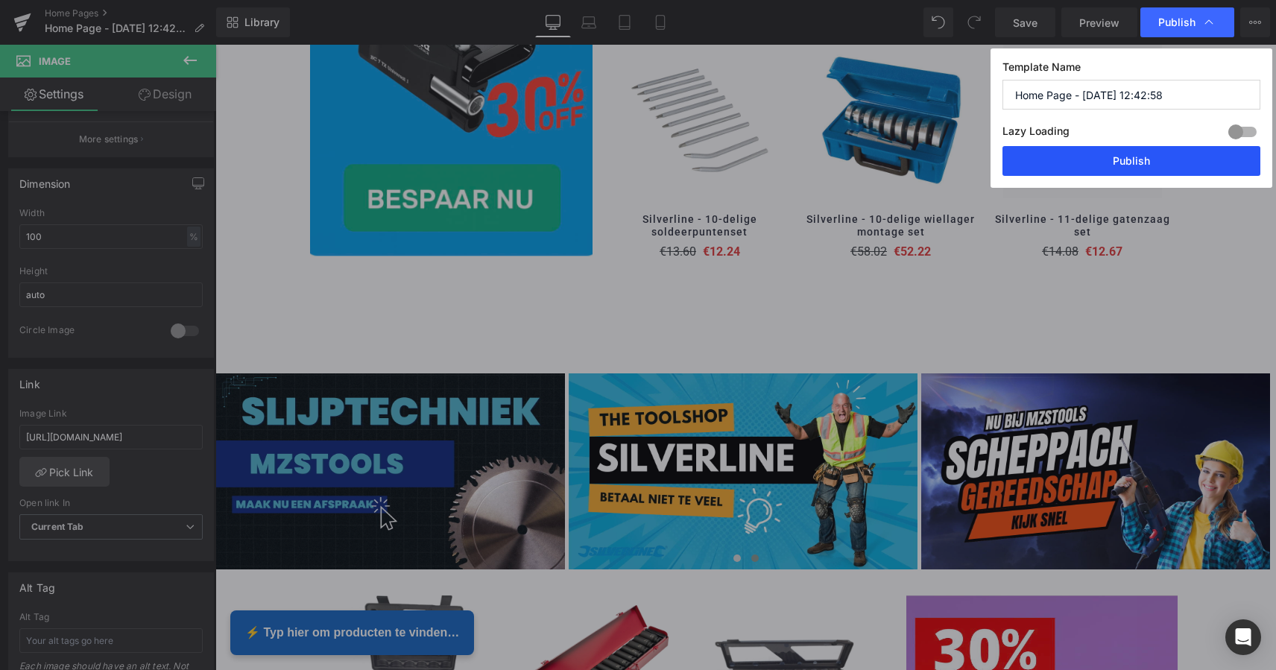
click at [1139, 167] on button "Publish" at bounding box center [1131, 161] width 258 height 30
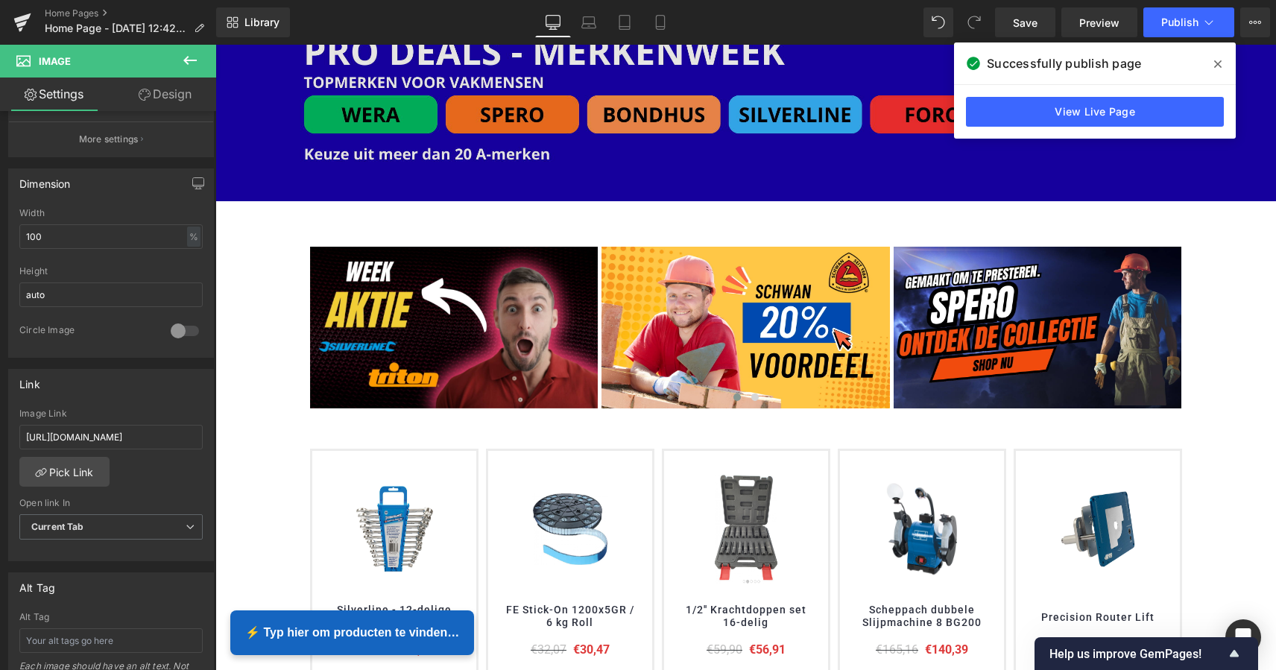
scroll to position [202, 0]
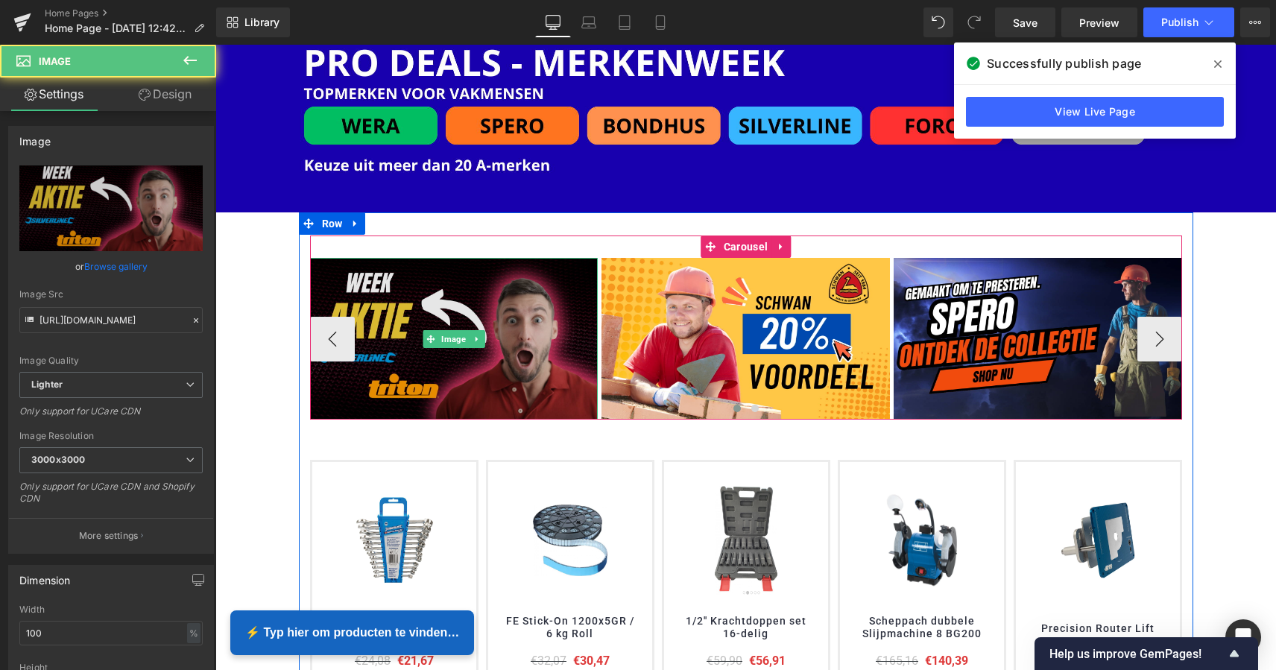
click at [520, 306] on img at bounding box center [454, 339] width 288 height 162
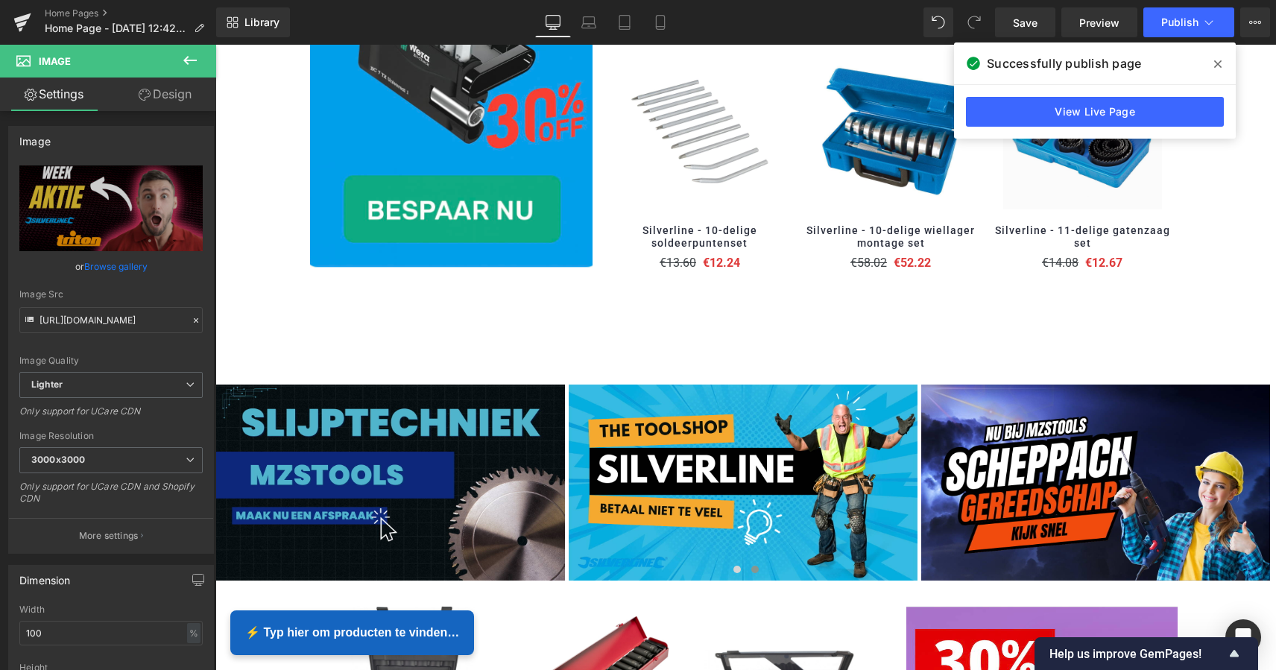
scroll to position [1285, 0]
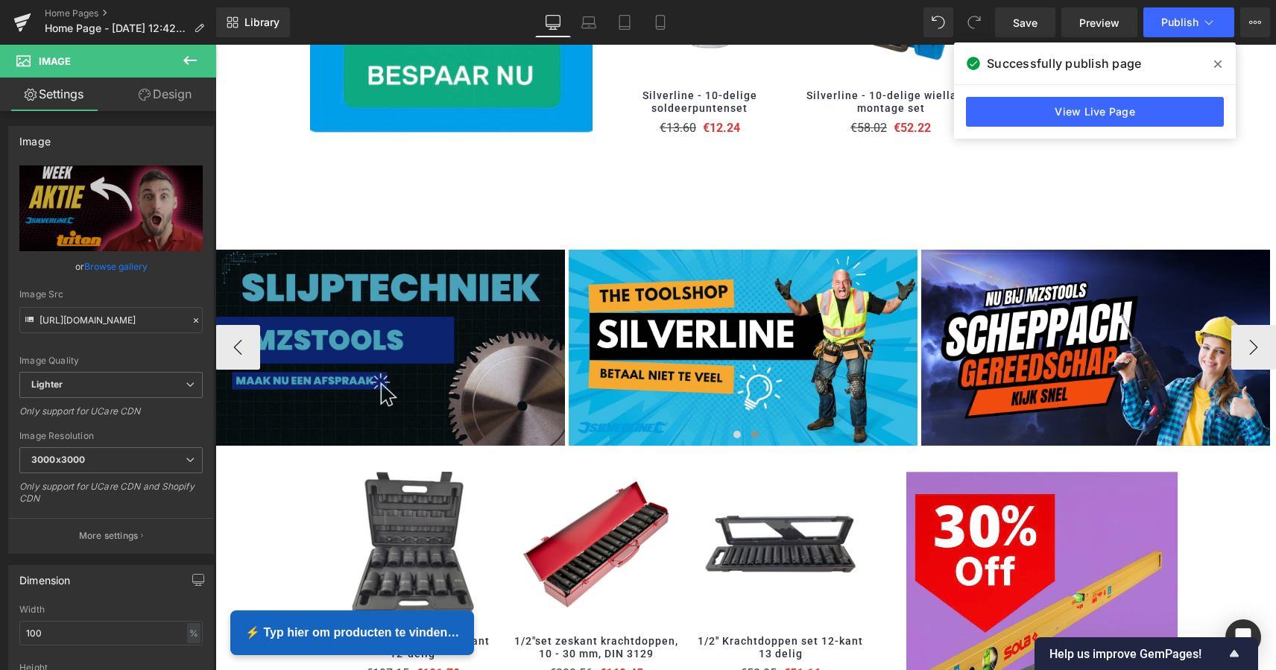
click at [500, 301] on img at bounding box center [389, 348] width 349 height 196
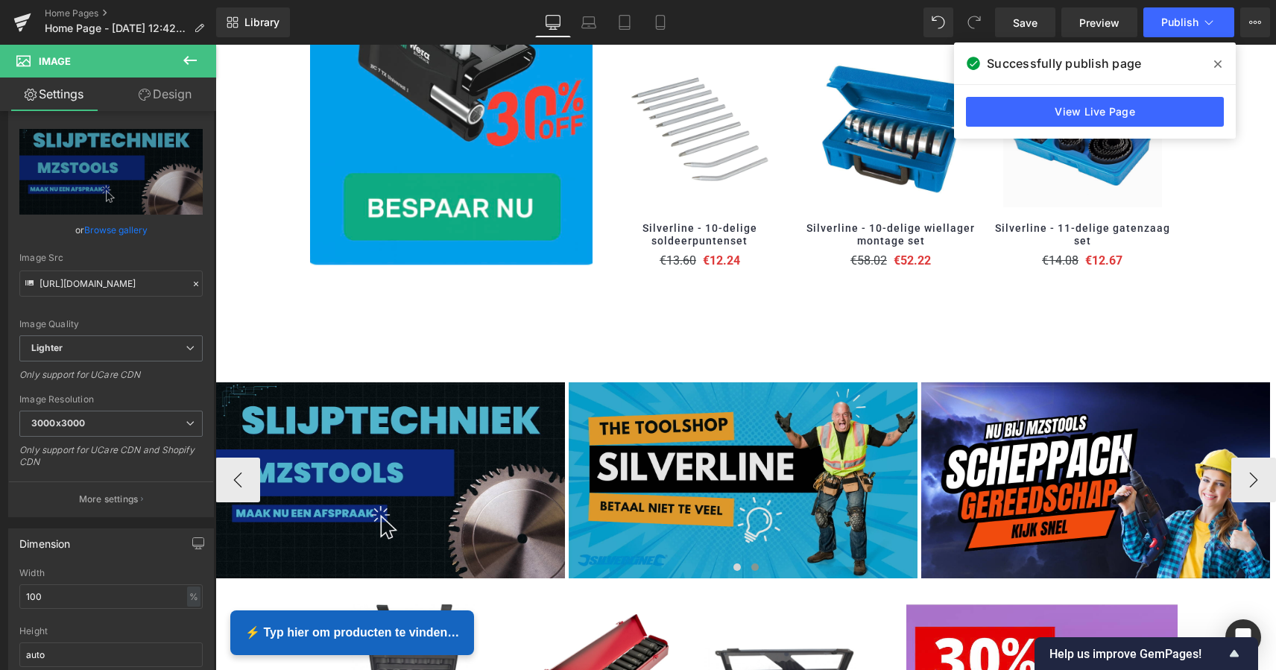
scroll to position [1166, 0]
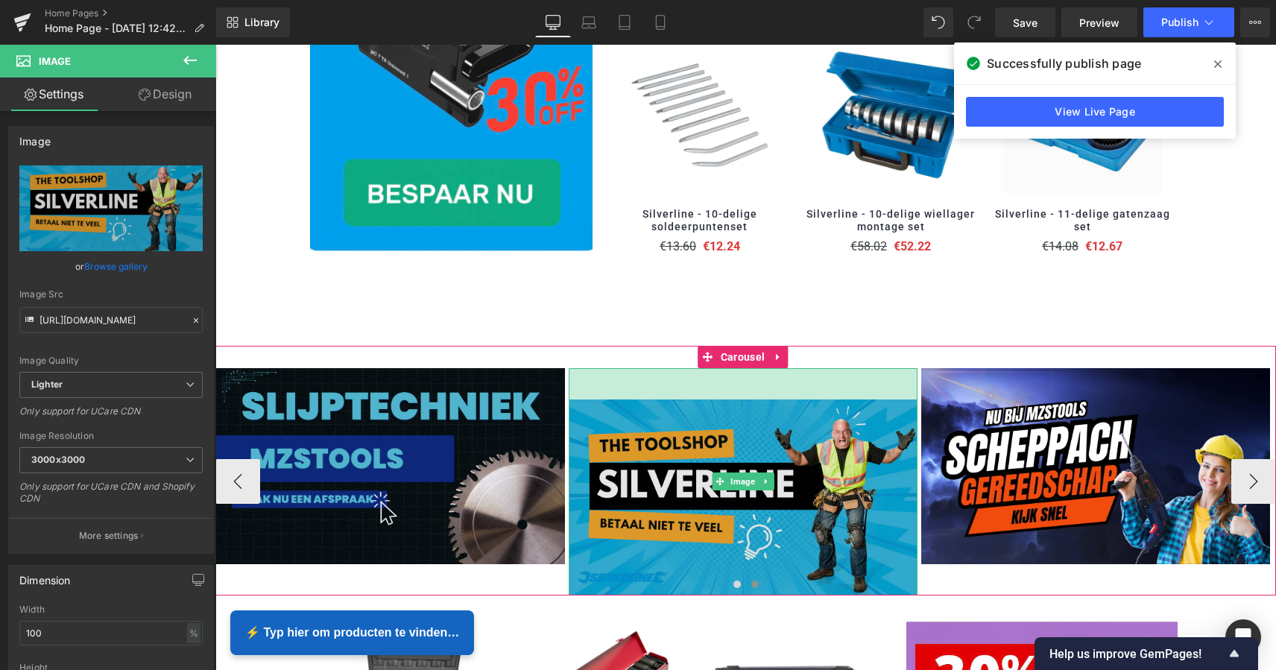
drag, startPoint x: 808, startPoint y: 365, endPoint x: 814, endPoint y: 396, distance: 32.0
click at [814, 396] on div "Image 42px" at bounding box center [743, 481] width 349 height 227
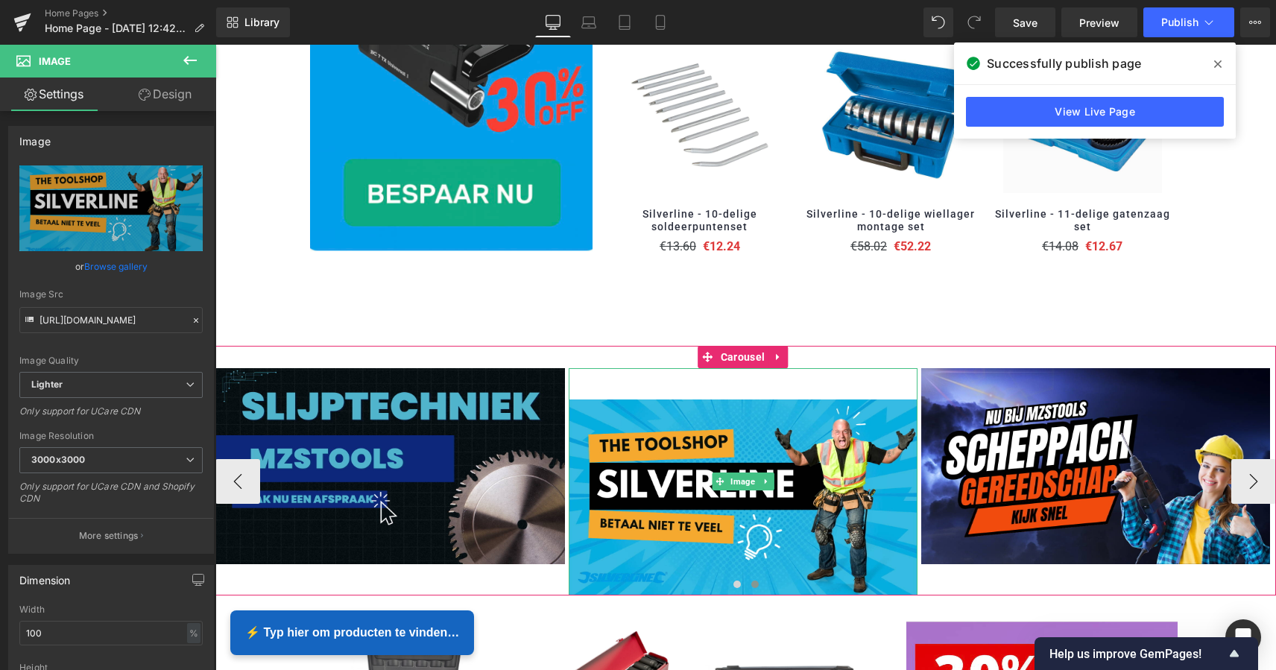
click at [768, 477] on icon at bounding box center [766, 481] width 8 height 9
click at [770, 478] on icon at bounding box center [774, 482] width 8 height 8
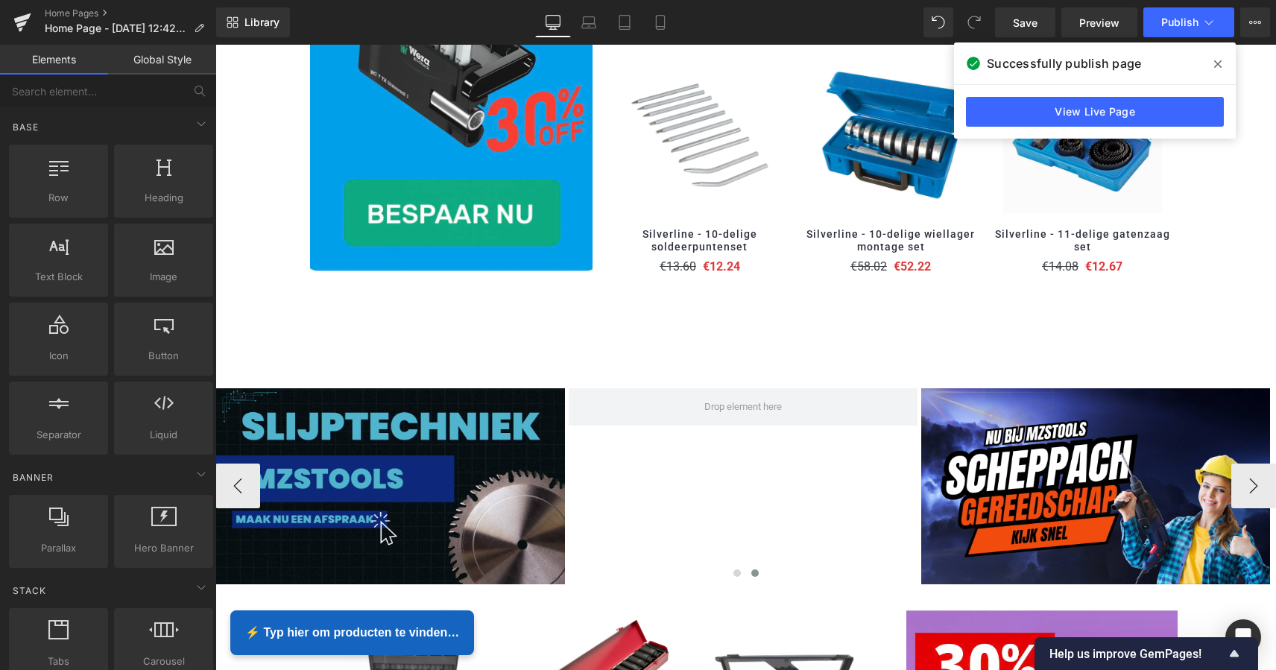
scroll to position [1144, 0]
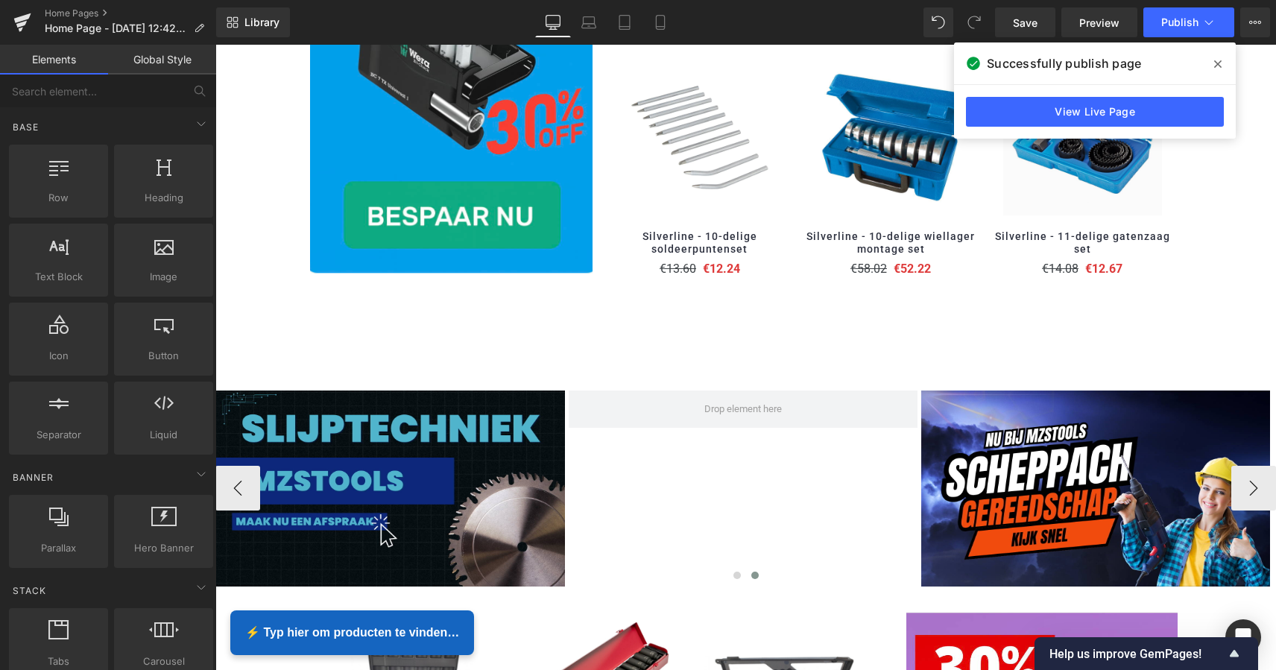
click at [1222, 68] on span at bounding box center [1218, 64] width 24 height 24
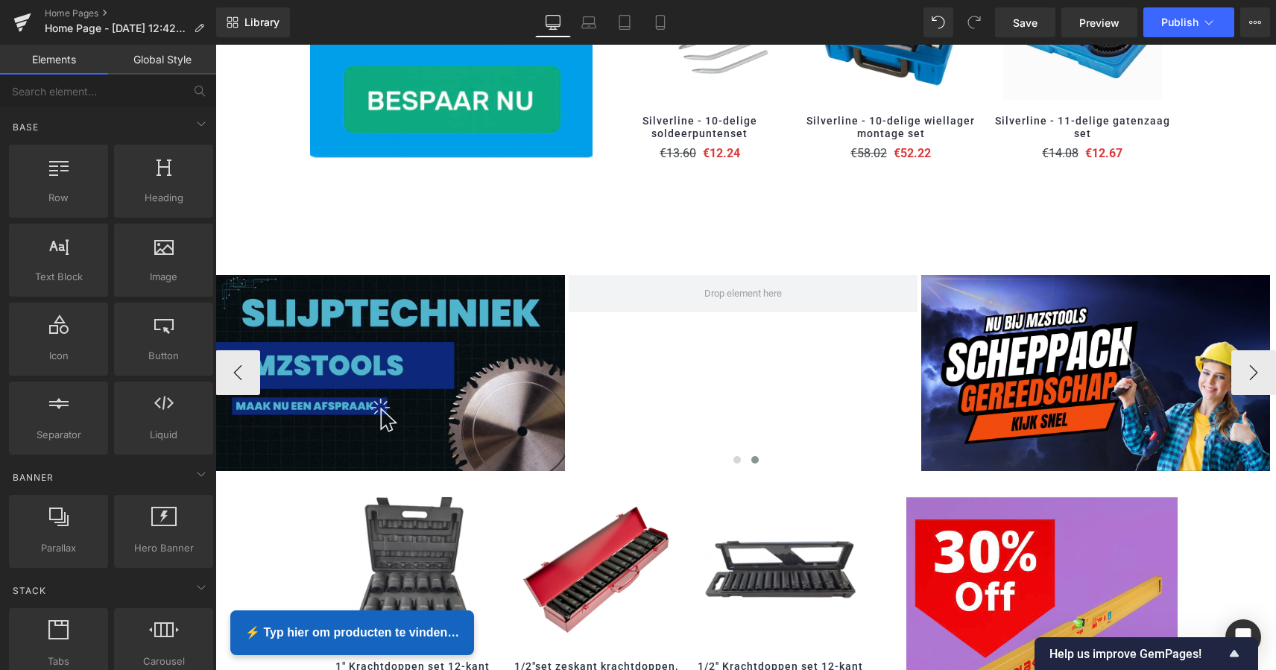
scroll to position [1261, 0]
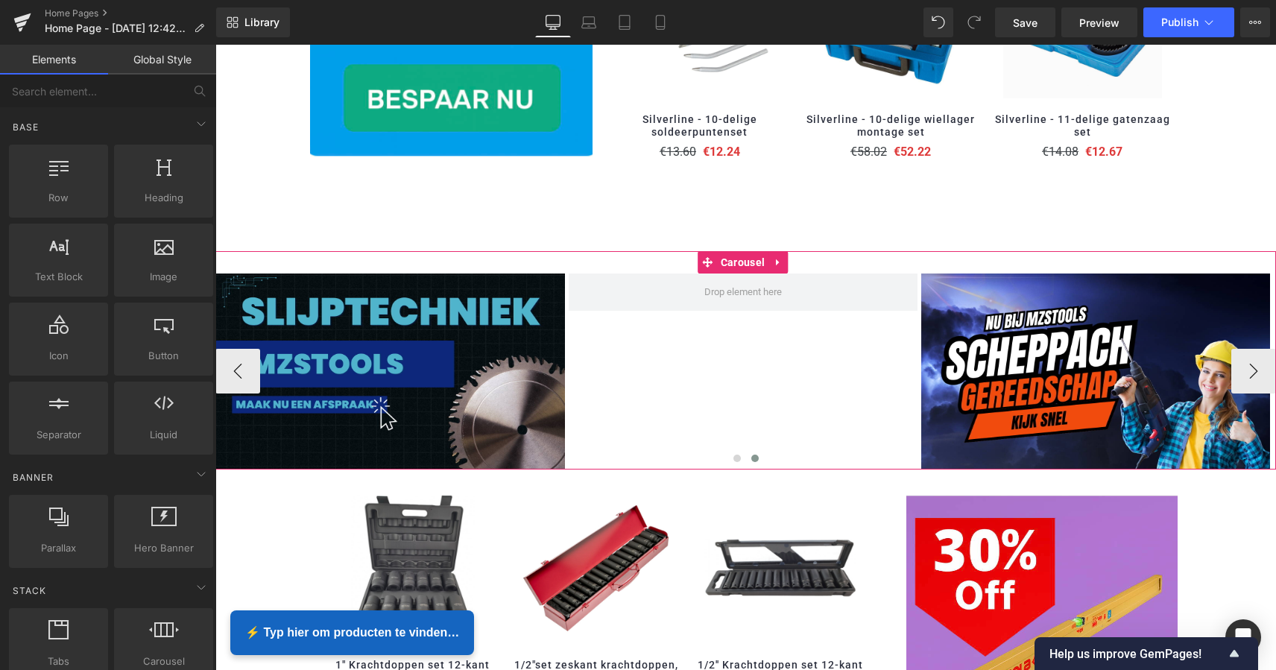
click at [782, 258] on icon at bounding box center [778, 261] width 10 height 11
click at [788, 256] on icon at bounding box center [787, 261] width 10 height 11
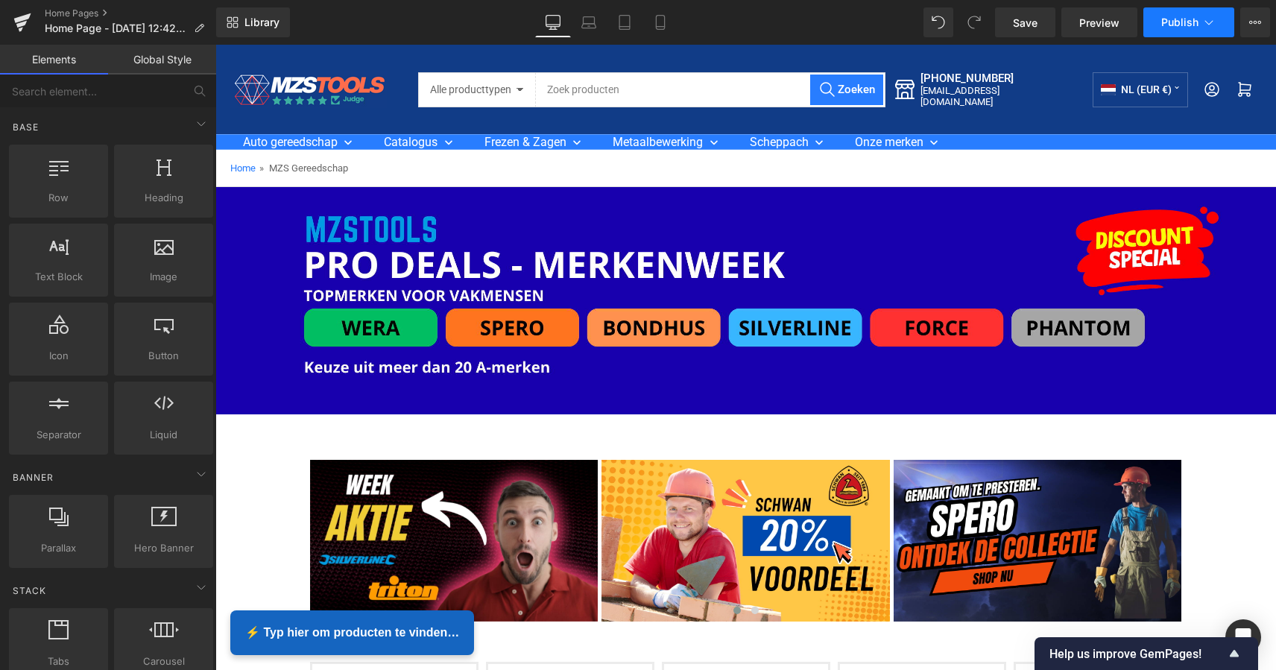
scroll to position [0, 0]
click at [1182, 25] on span "Publish" at bounding box center [1179, 22] width 37 height 12
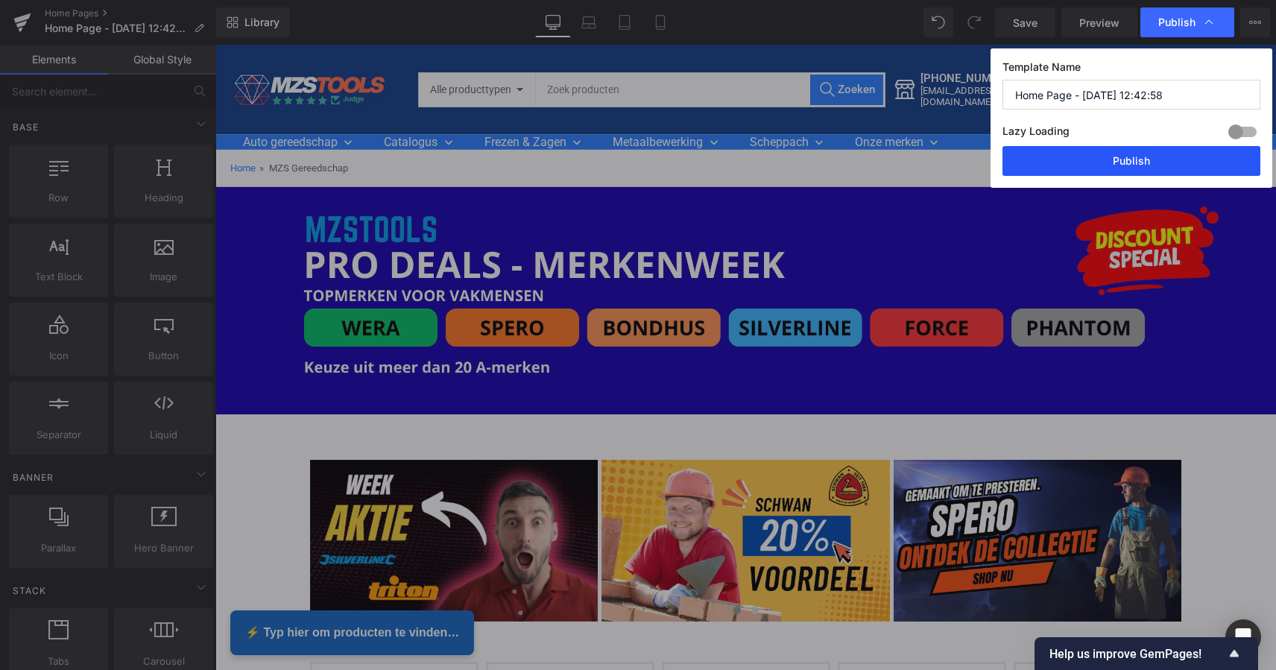
click at [1160, 153] on button "Publish" at bounding box center [1131, 161] width 258 height 30
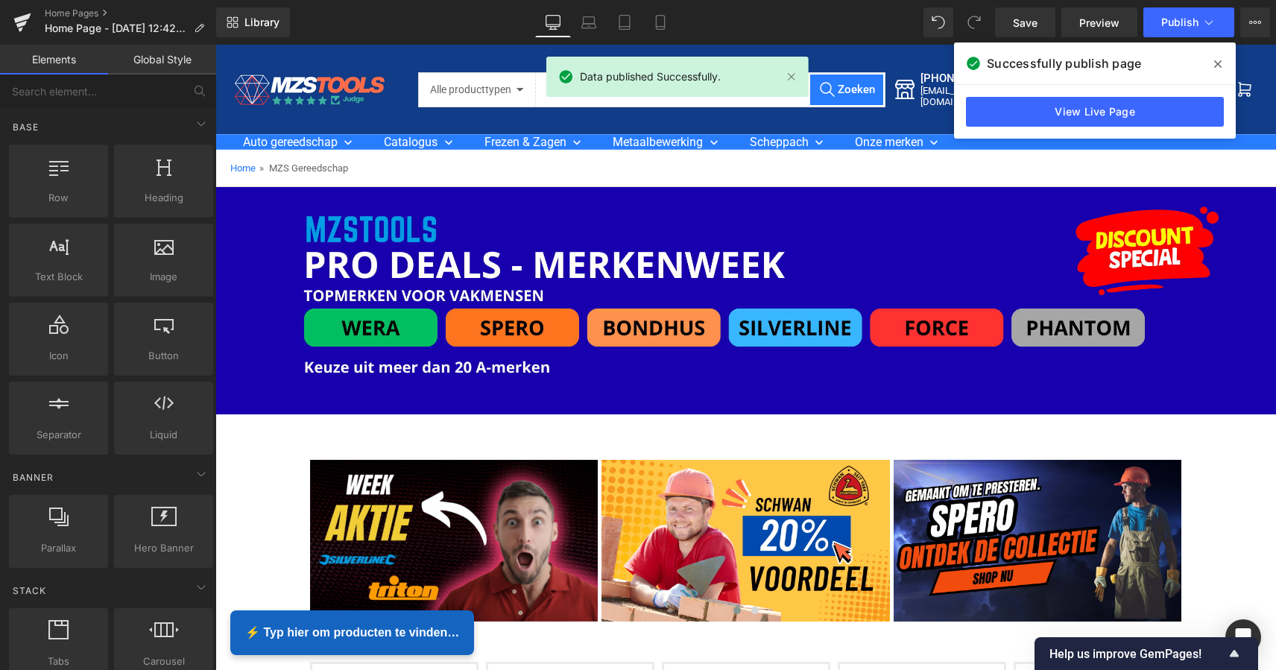
click at [1221, 60] on span at bounding box center [1218, 64] width 24 height 24
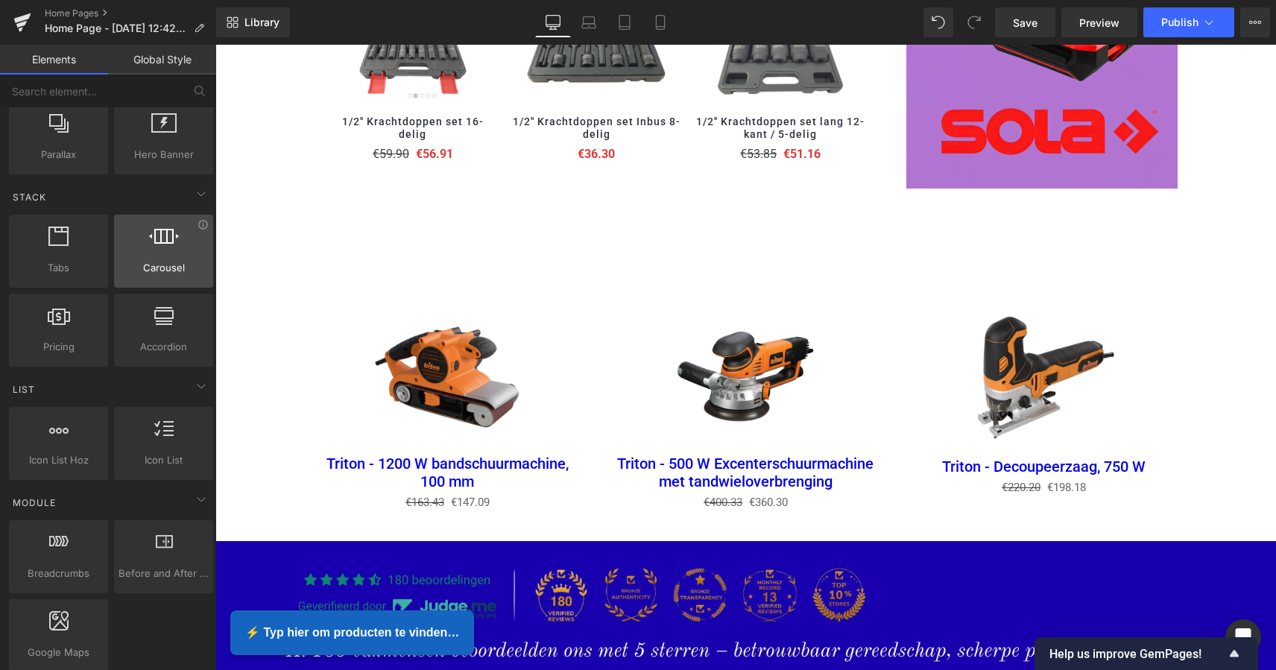
scroll to position [395, 0]
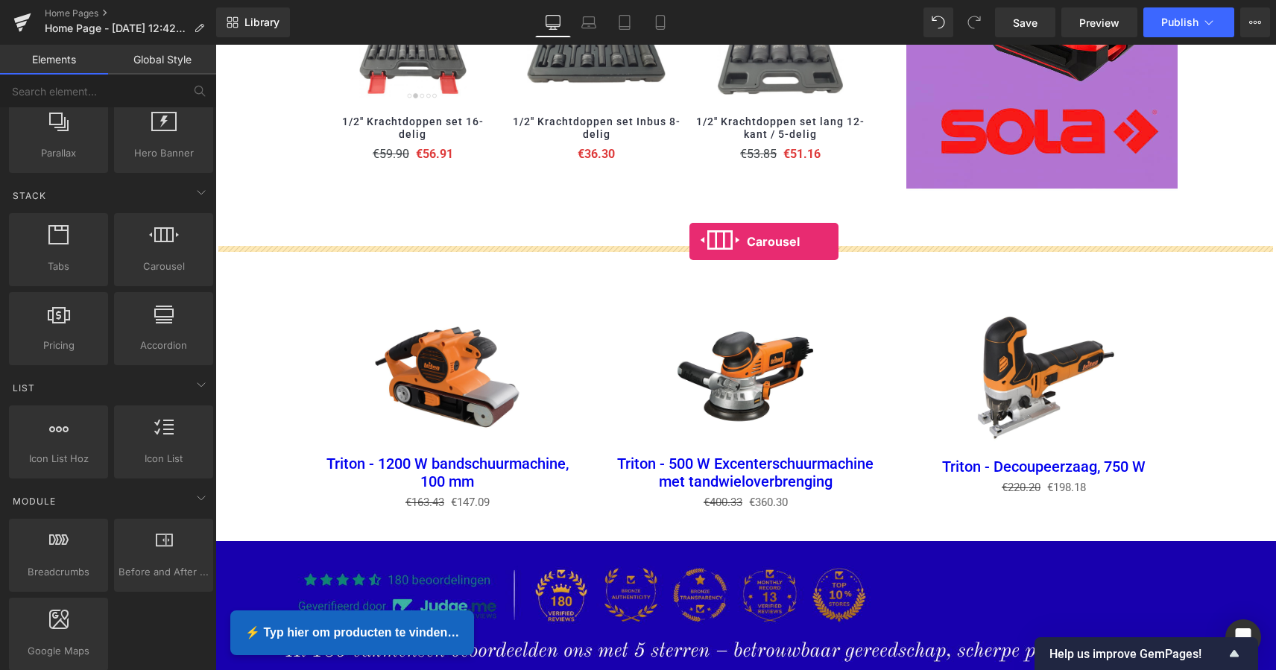
drag, startPoint x: 379, startPoint y: 290, endPoint x: 689, endPoint y: 241, distance: 314.5
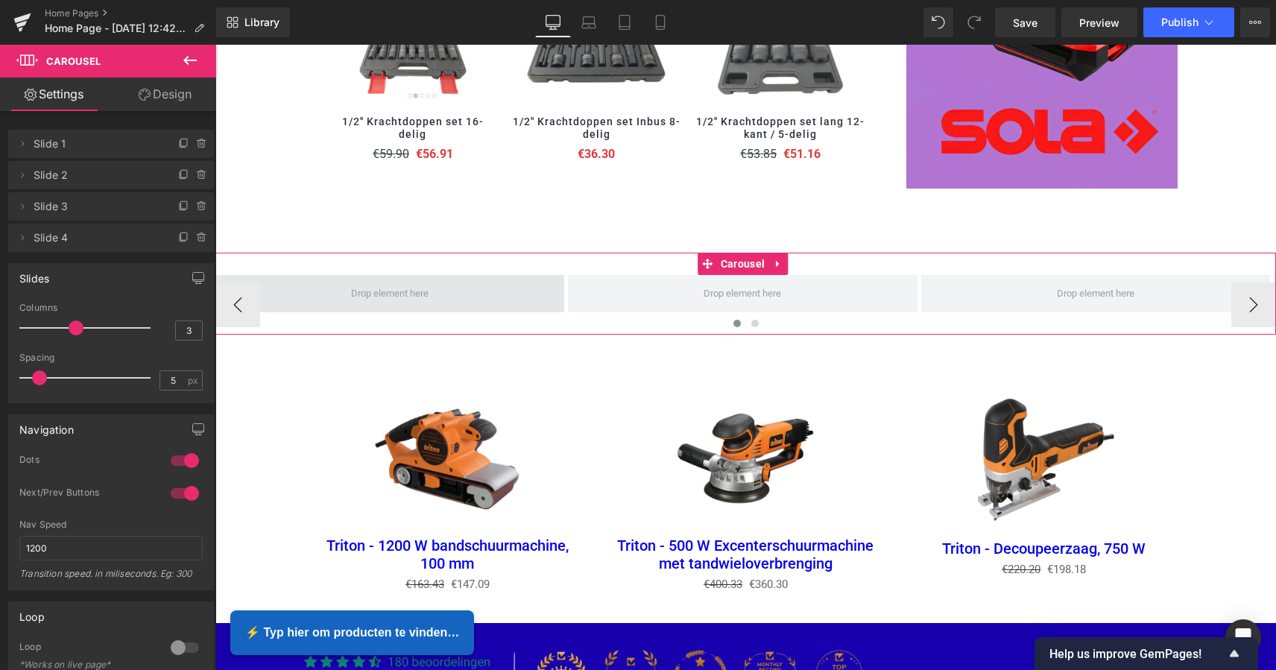
click at [399, 285] on span at bounding box center [390, 293] width 88 height 23
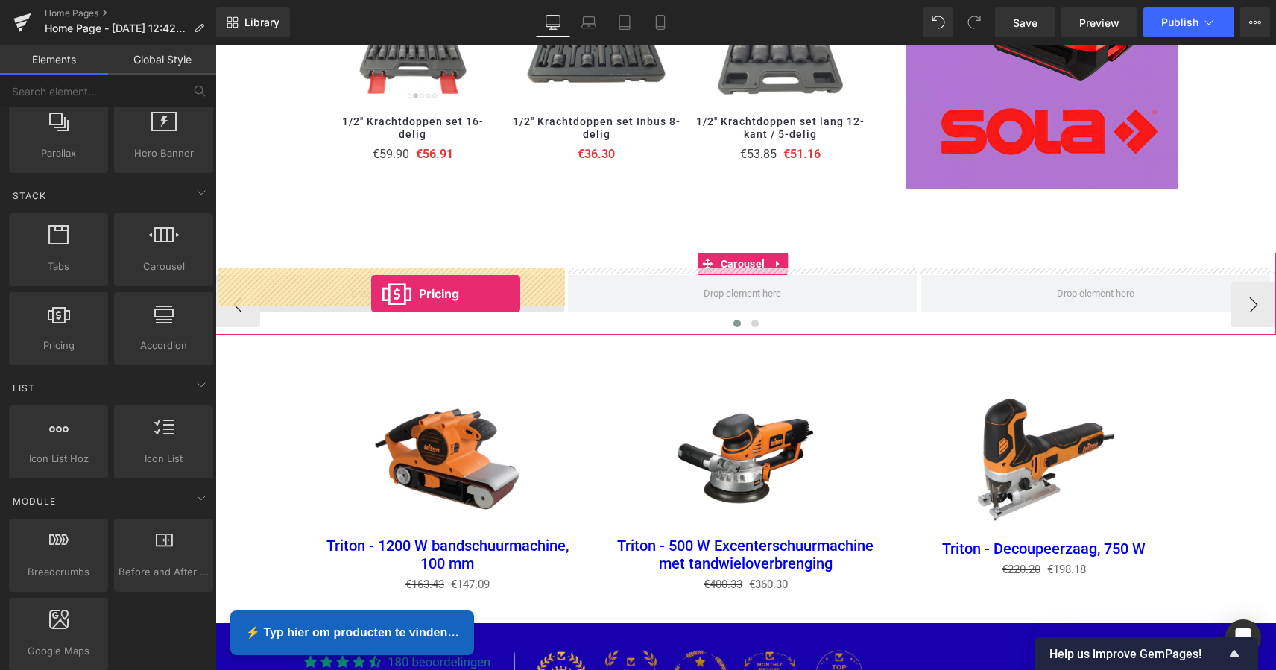
drag, startPoint x: 275, startPoint y: 373, endPoint x: 371, endPoint y: 294, distance: 124.4
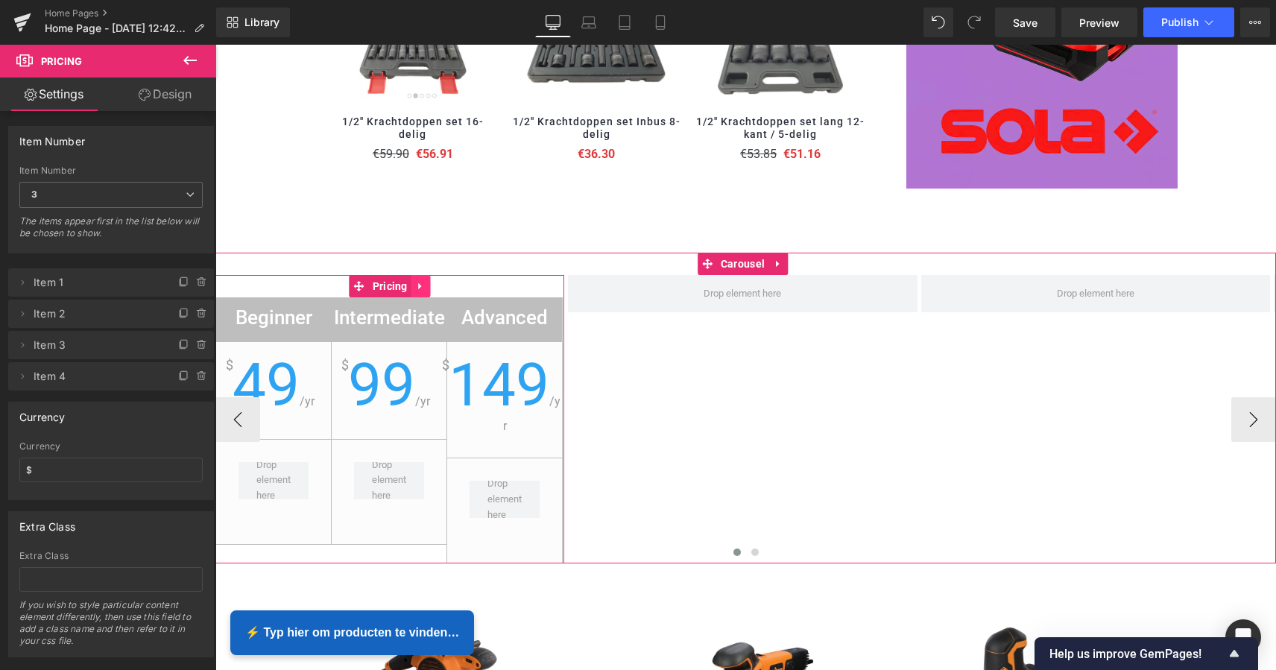
click at [422, 282] on icon at bounding box center [421, 286] width 10 height 11
click at [434, 281] on icon at bounding box center [430, 286] width 10 height 10
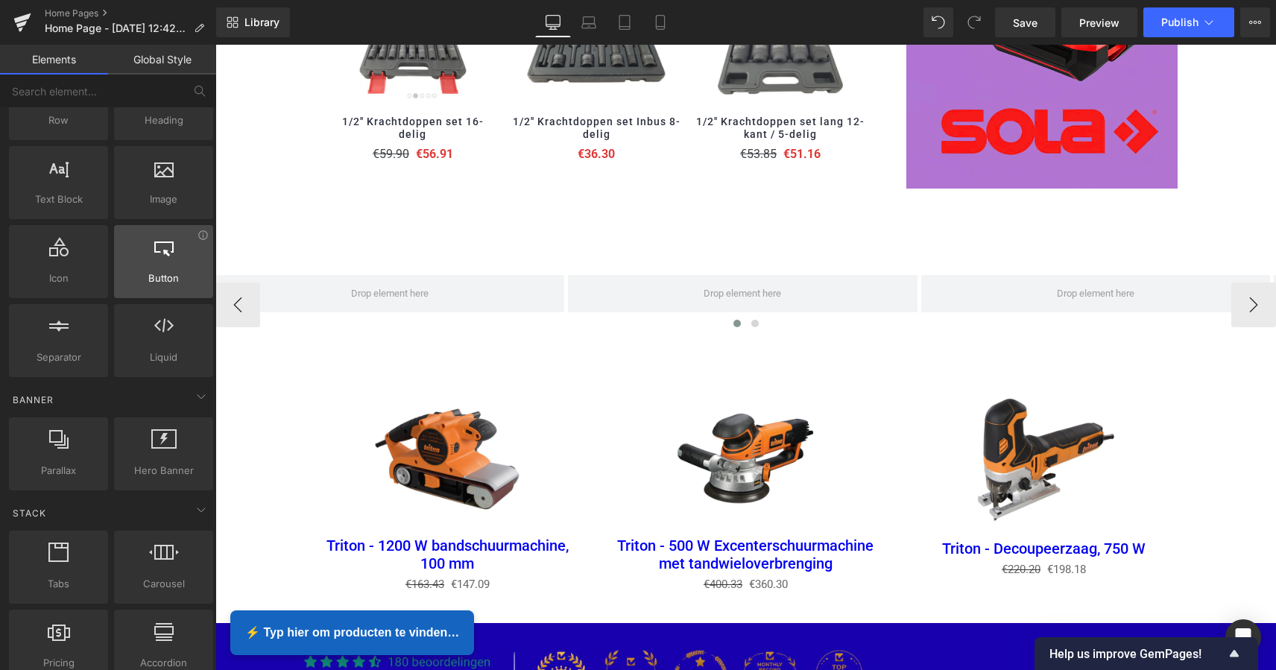
scroll to position [80, 0]
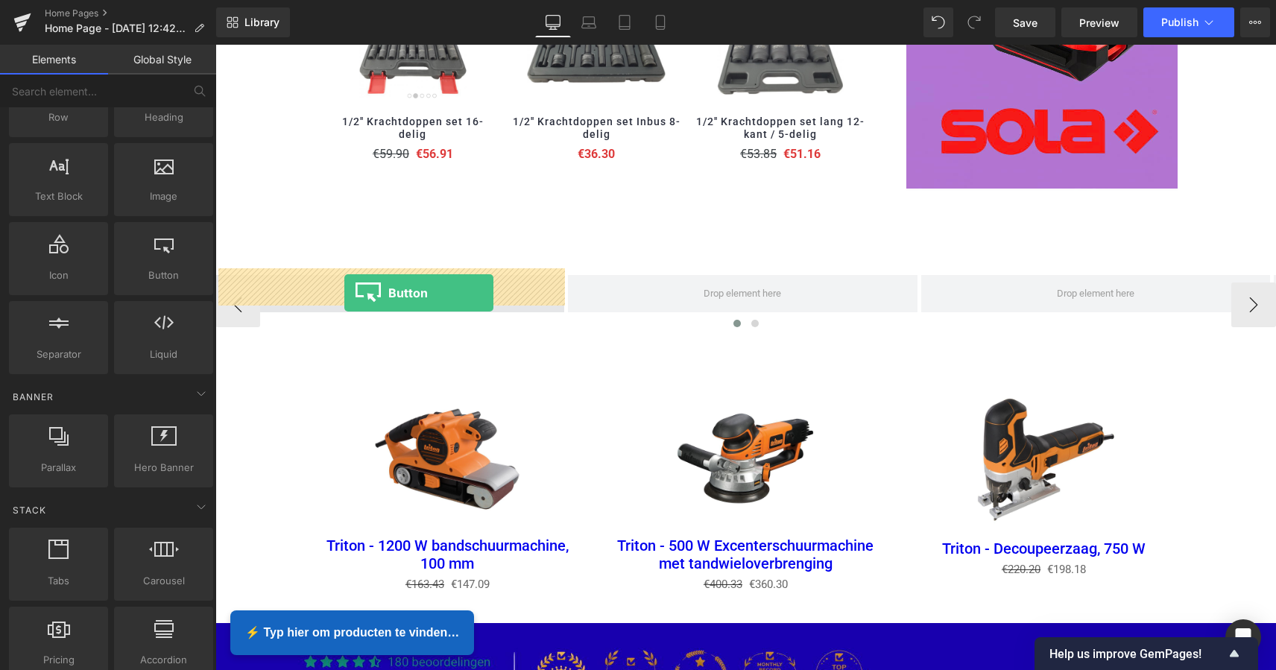
drag, startPoint x: 379, startPoint y: 304, endPoint x: 344, endPoint y: 293, distance: 36.1
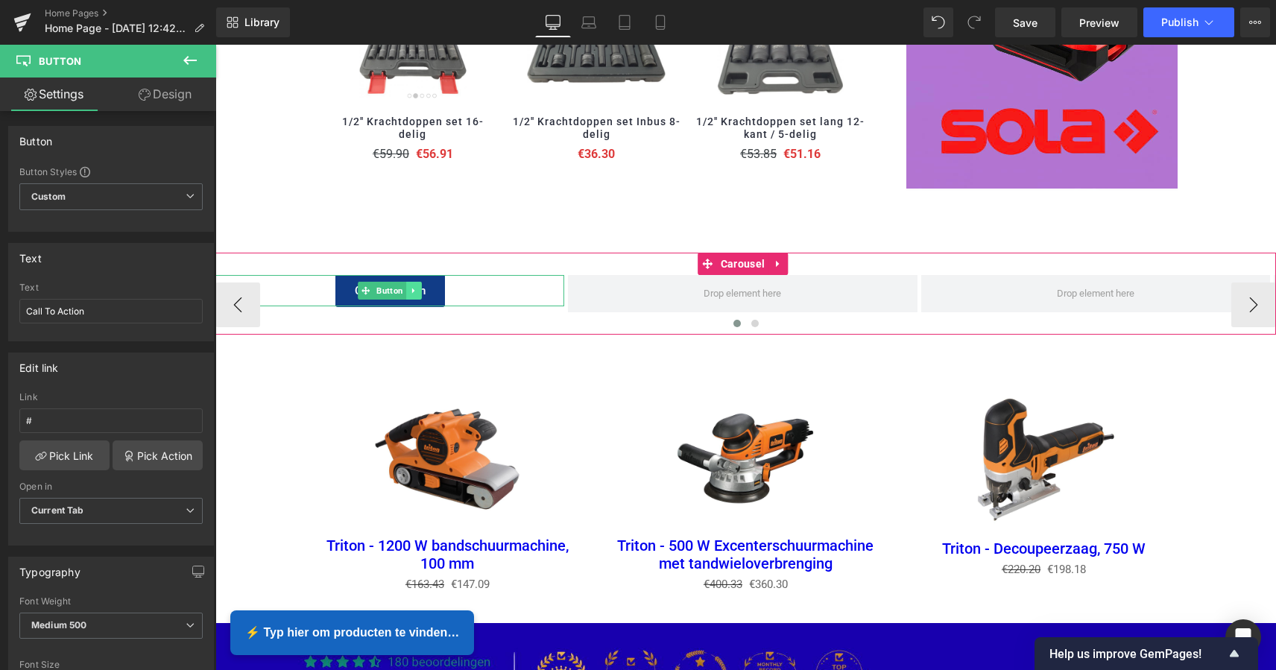
click at [417, 286] on icon at bounding box center [414, 290] width 8 height 9
click at [421, 286] on icon at bounding box center [421, 290] width 8 height 9
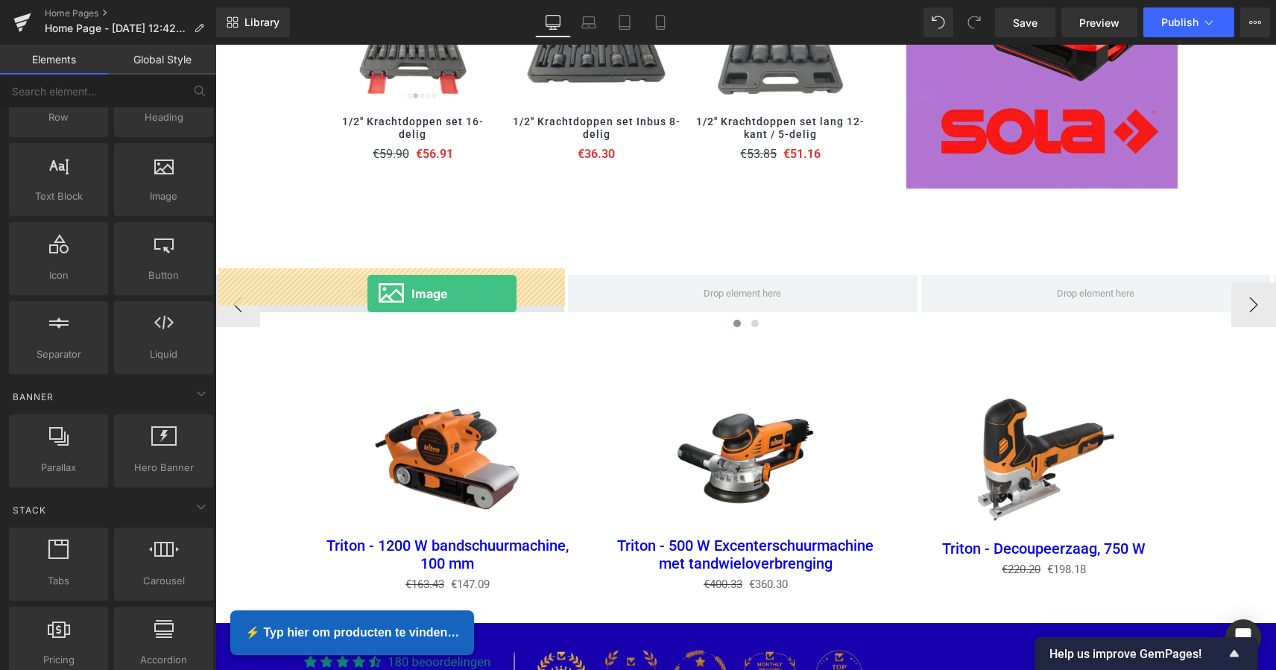
drag, startPoint x: 376, startPoint y: 231, endPoint x: 365, endPoint y: 294, distance: 63.5
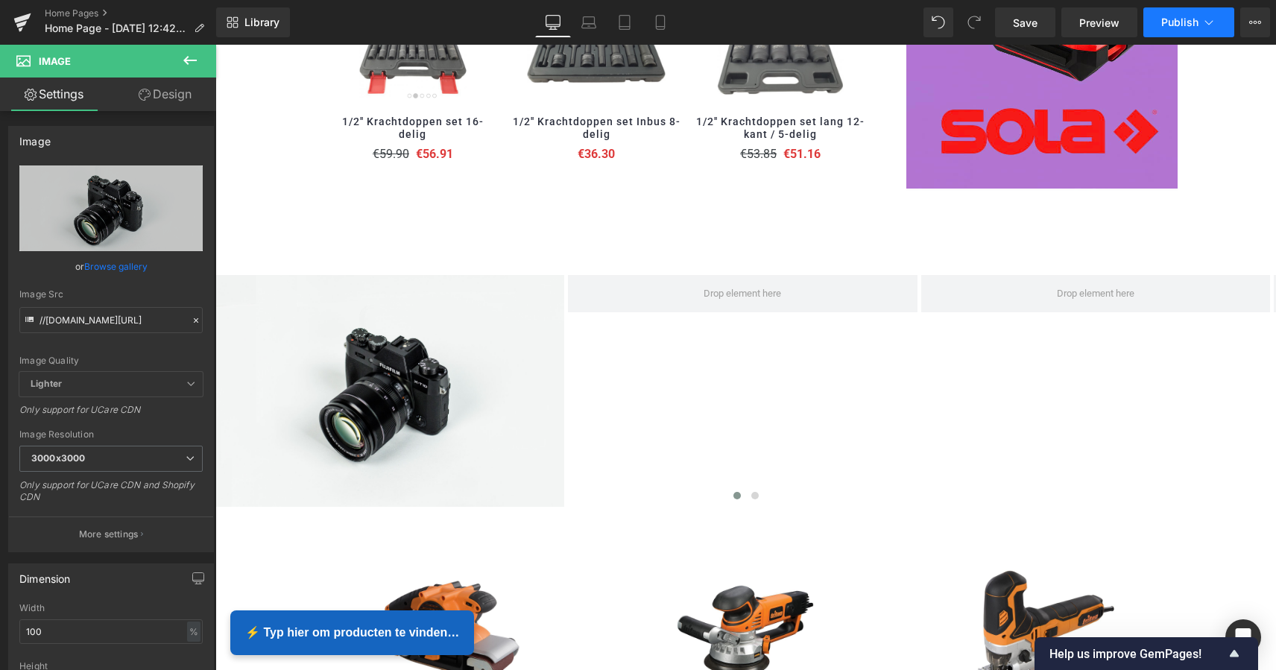
click at [1180, 29] on button "Publish" at bounding box center [1188, 22] width 91 height 30
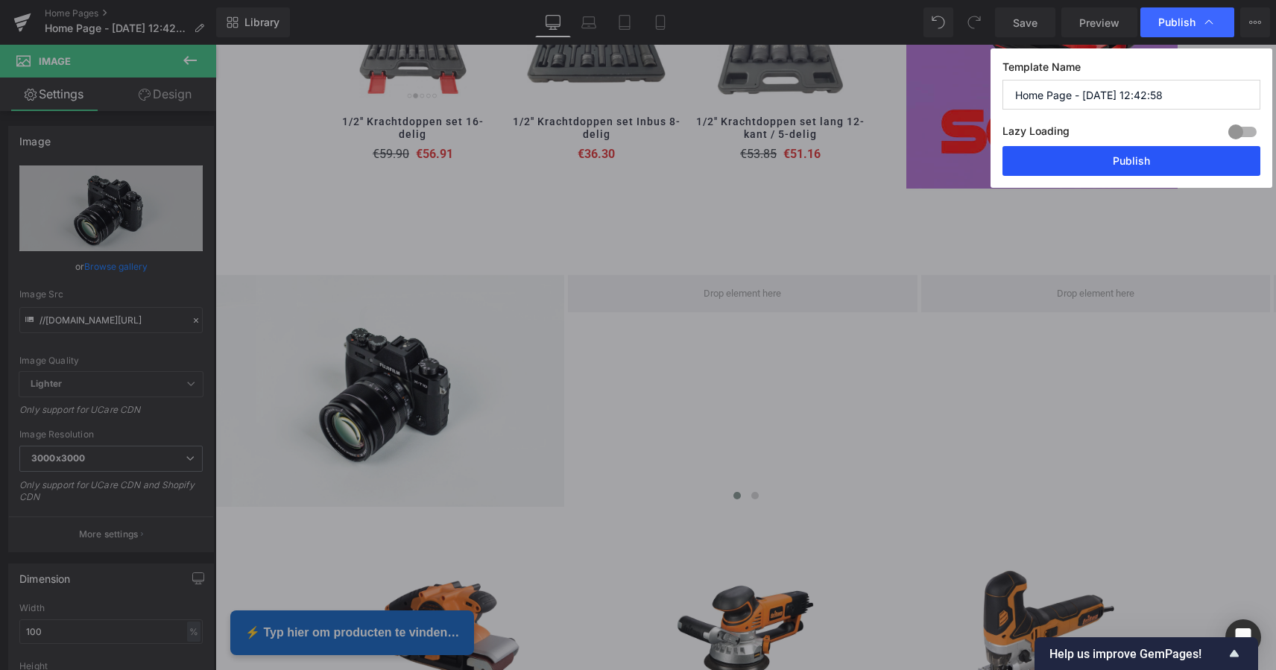
click at [1138, 156] on button "Publish" at bounding box center [1131, 161] width 258 height 30
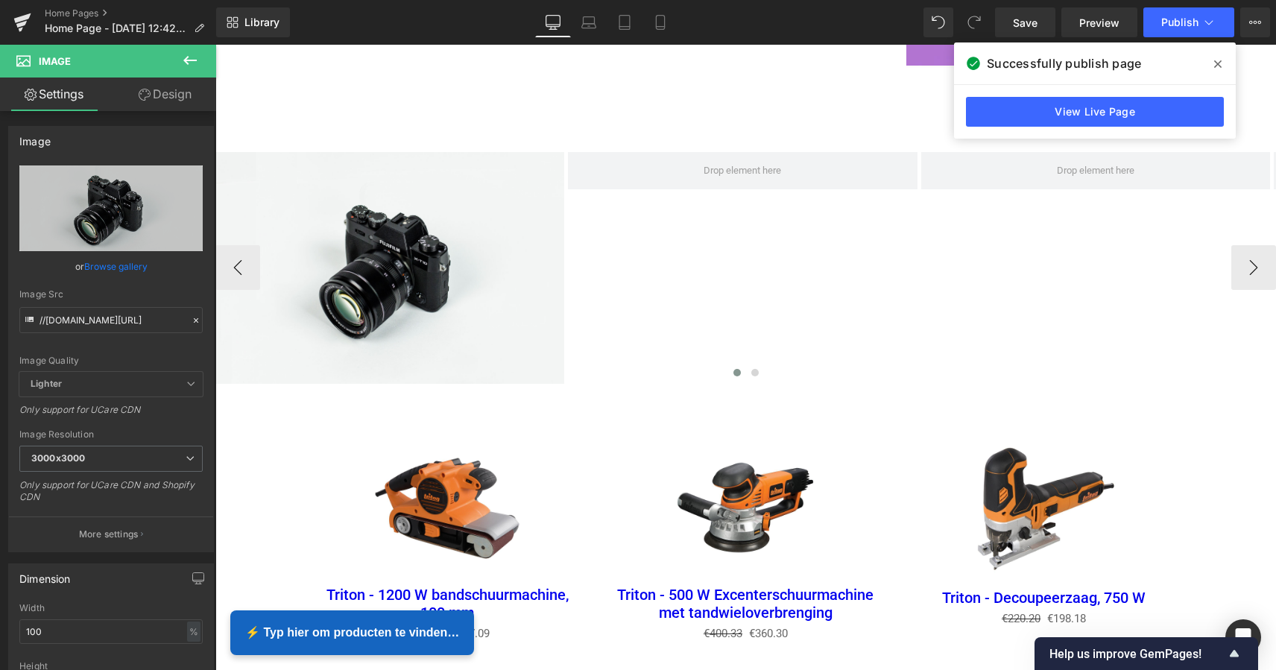
scroll to position [1932, 0]
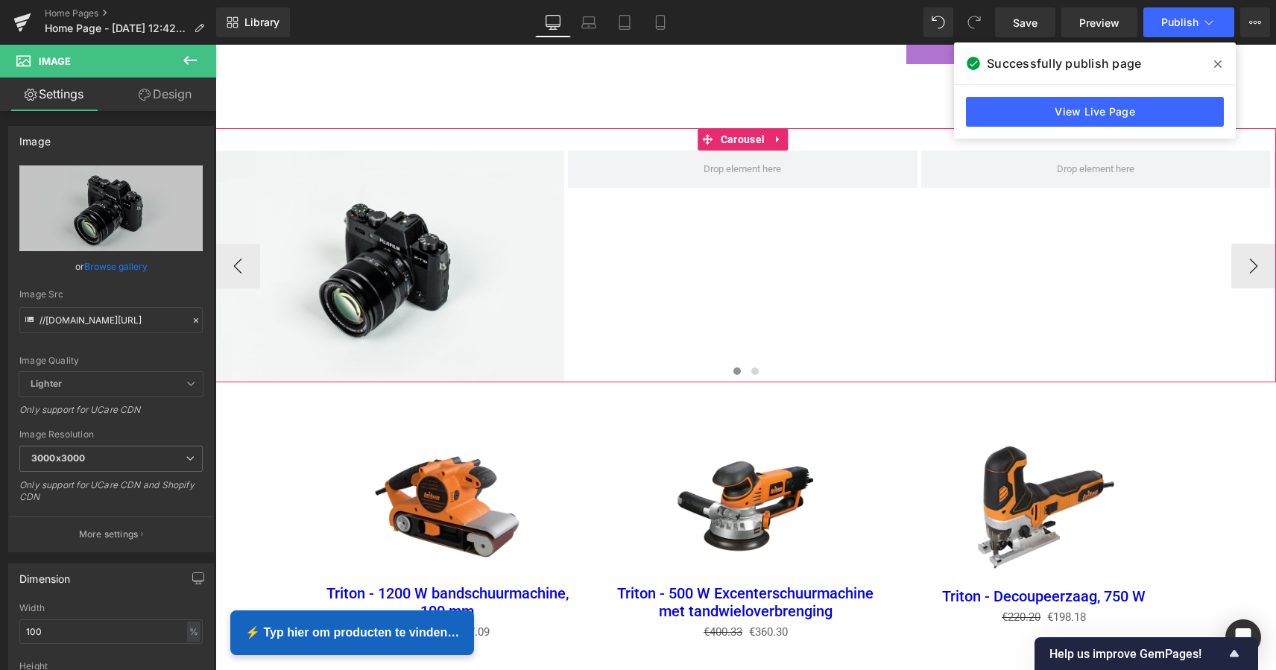
click at [781, 134] on icon at bounding box center [778, 139] width 10 height 11
click at [790, 135] on icon at bounding box center [787, 139] width 10 height 10
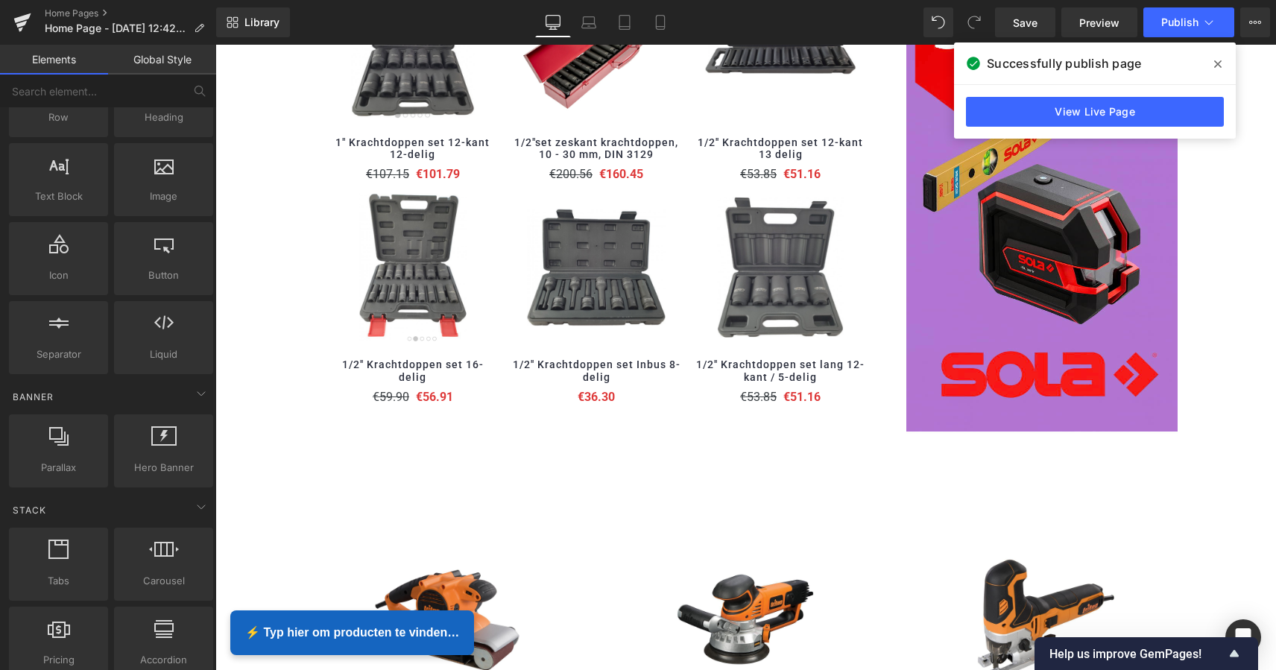
scroll to position [1563, 0]
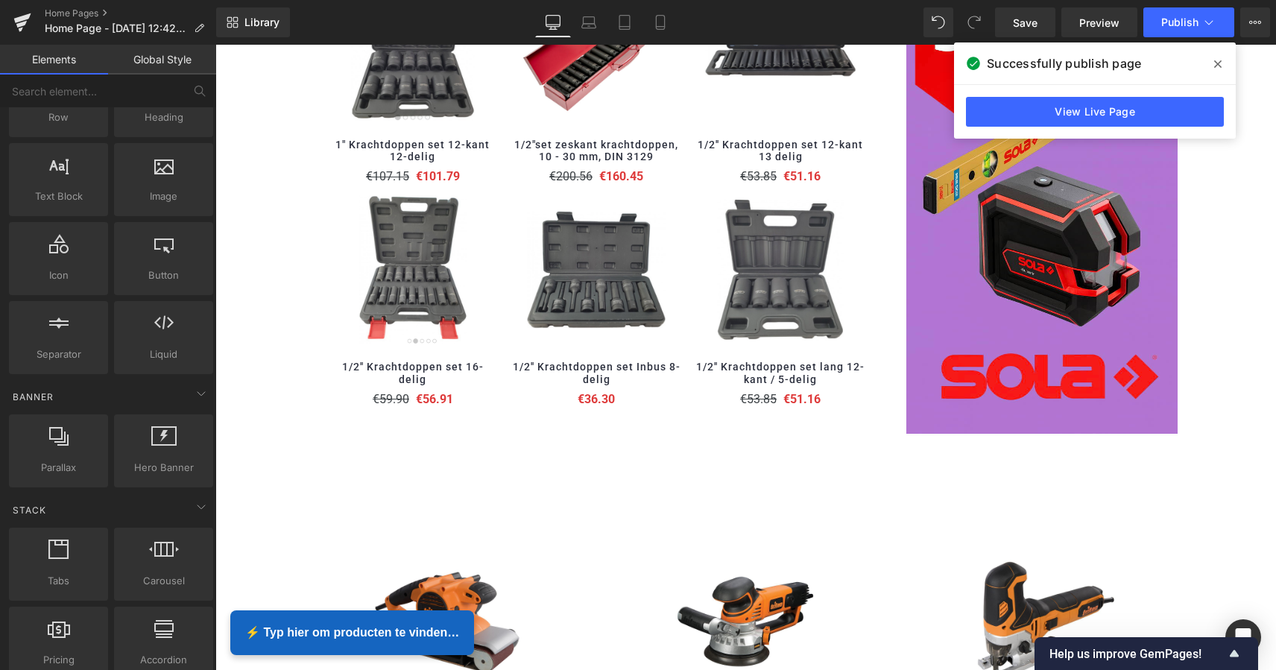
click at [1220, 62] on icon at bounding box center [1217, 63] width 7 height 7
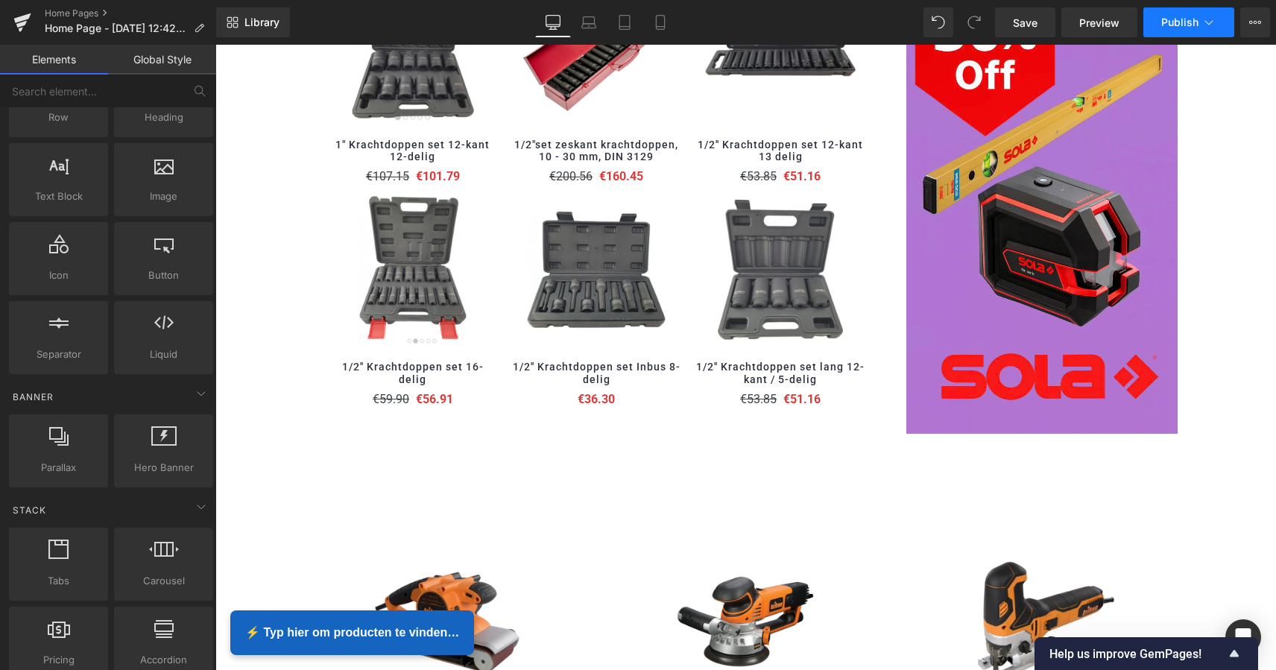
click at [1193, 20] on span "Publish" at bounding box center [1179, 22] width 37 height 12
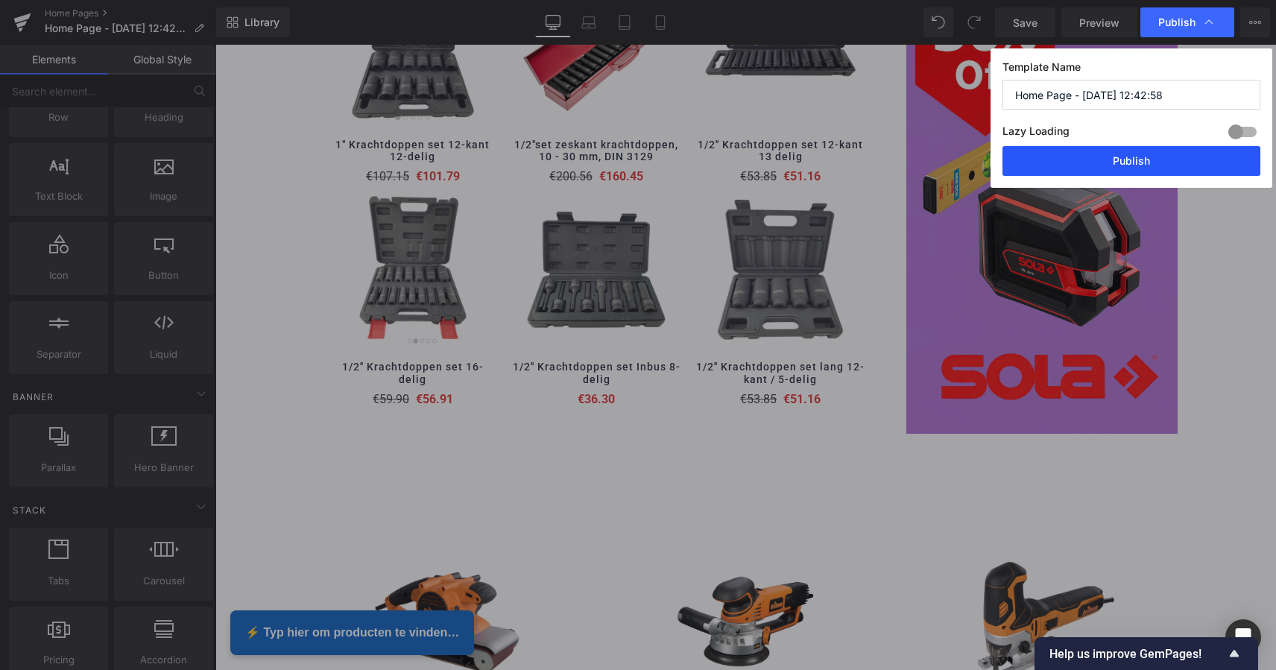
click at [1145, 159] on button "Publish" at bounding box center [1131, 161] width 258 height 30
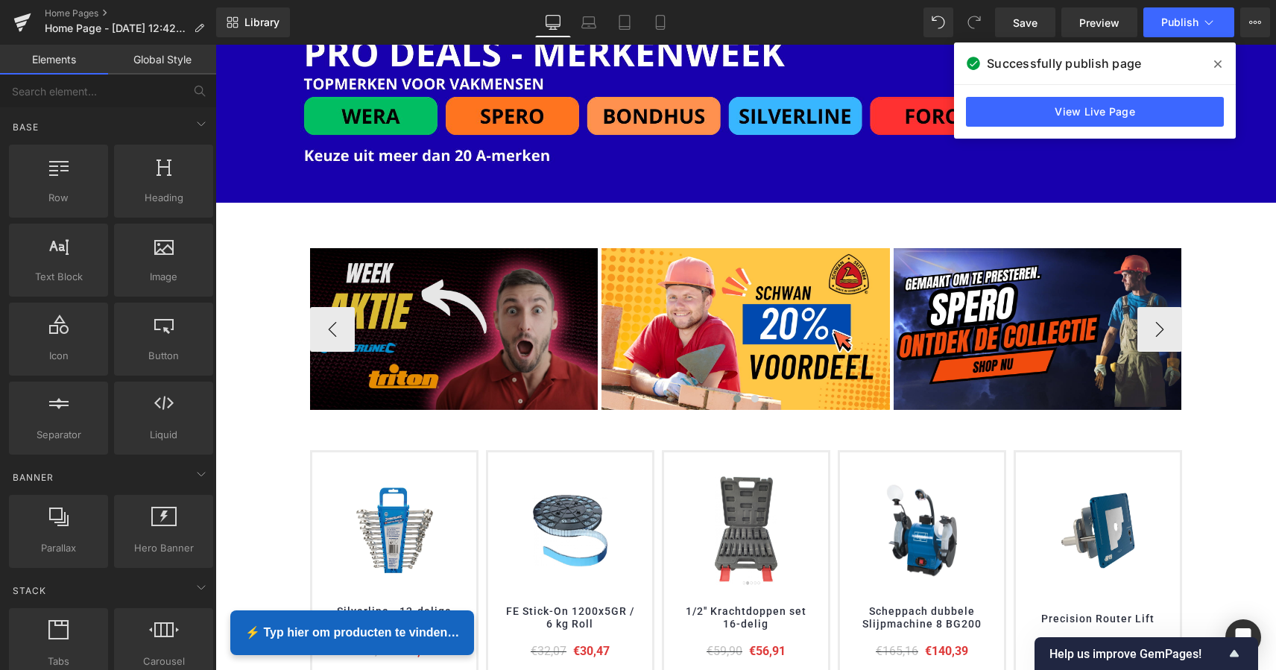
scroll to position [208, 0]
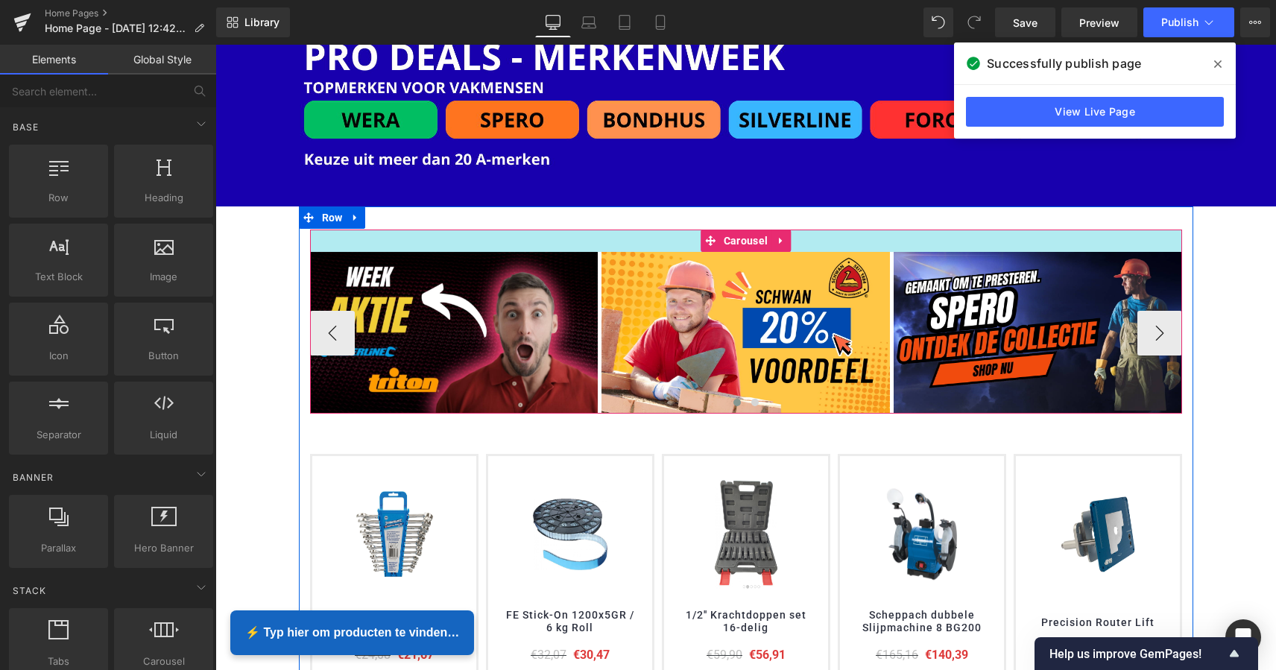
click at [650, 238] on div at bounding box center [746, 240] width 872 height 22
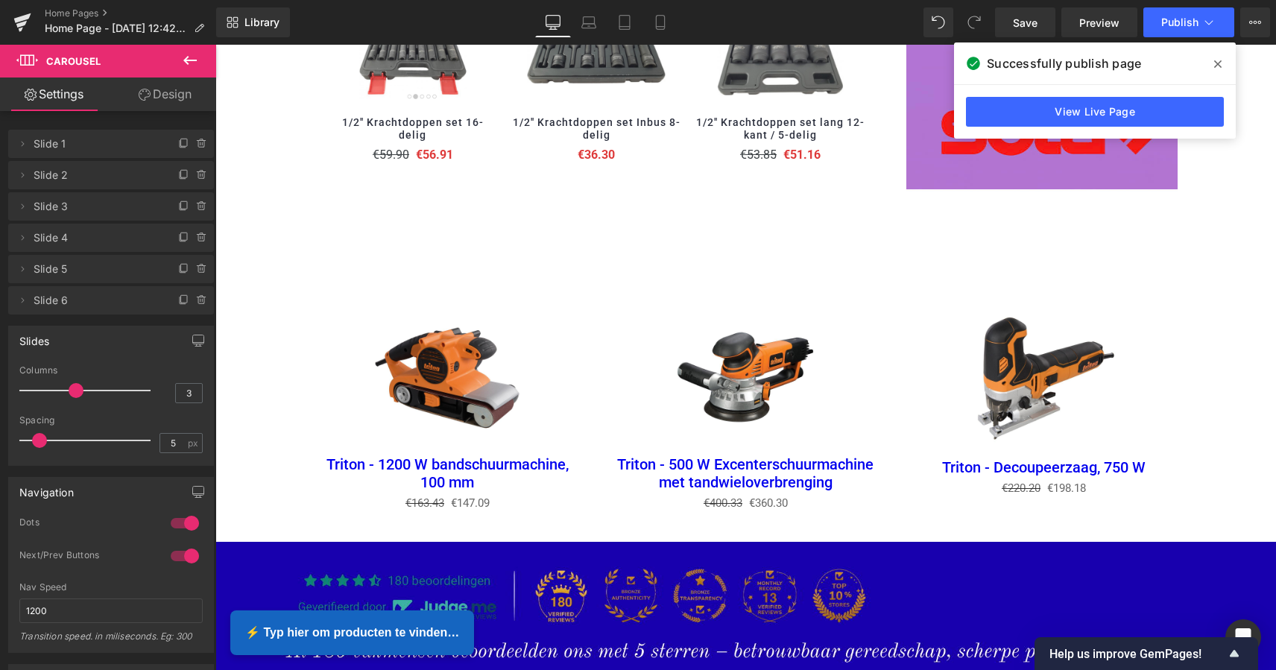
scroll to position [1805, 0]
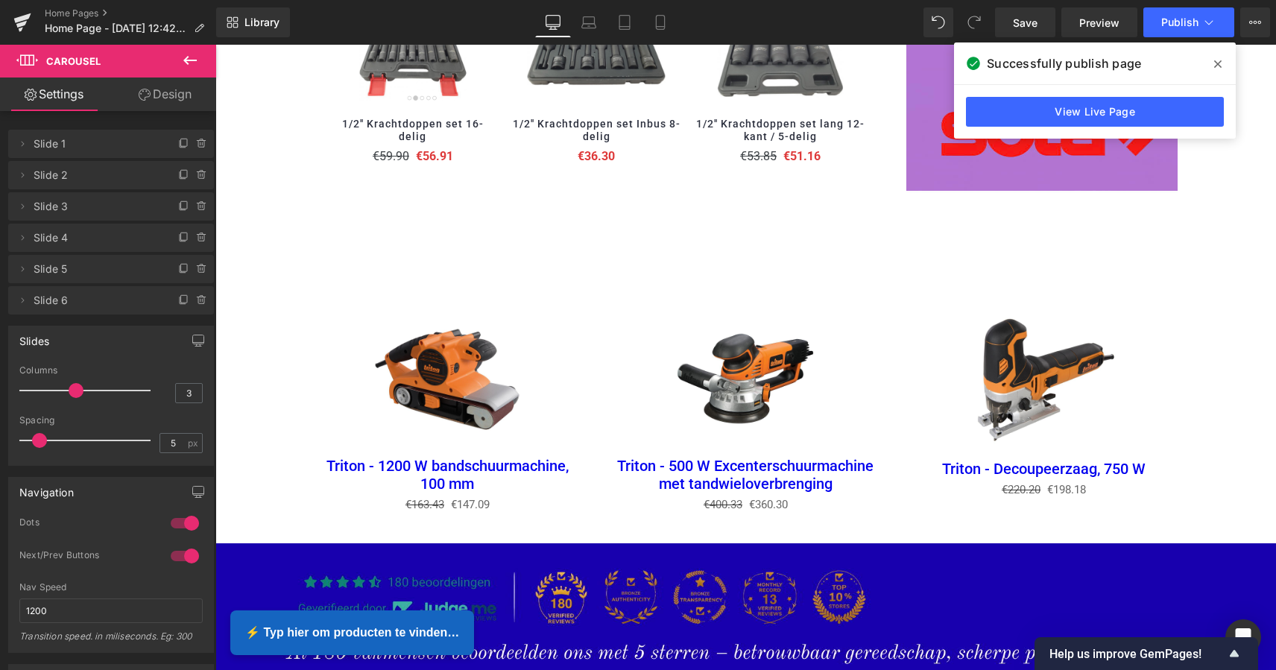
click at [183, 61] on icon at bounding box center [190, 60] width 18 height 18
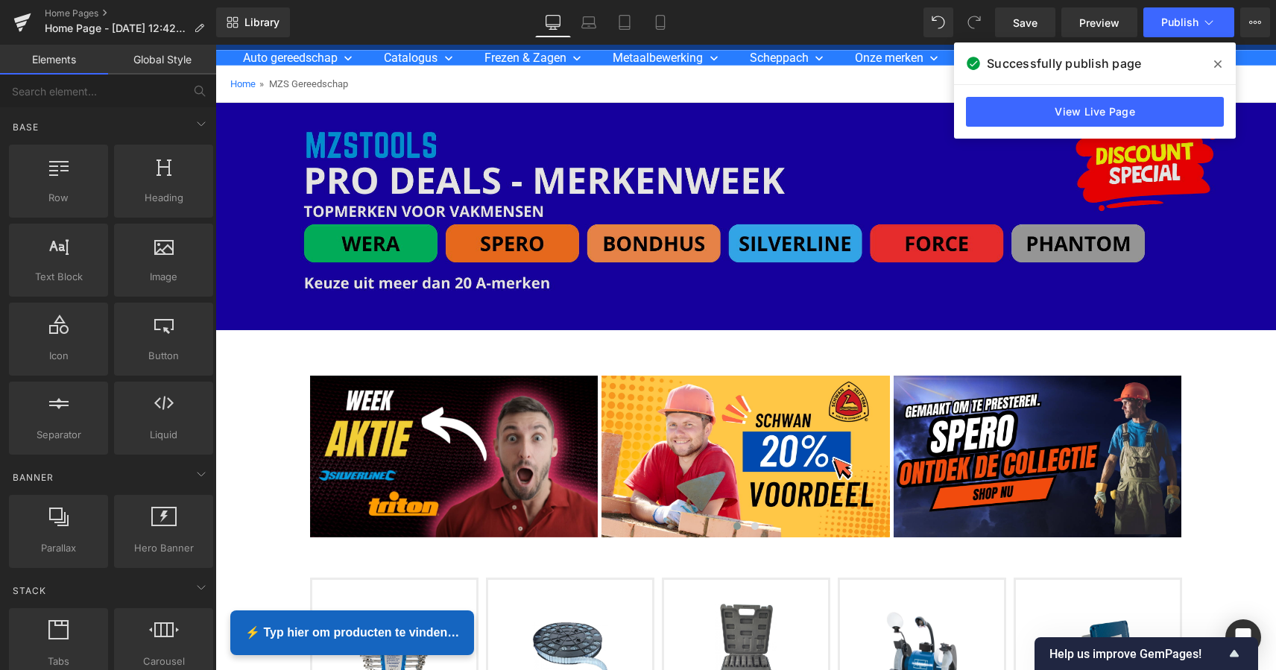
scroll to position [86, 0]
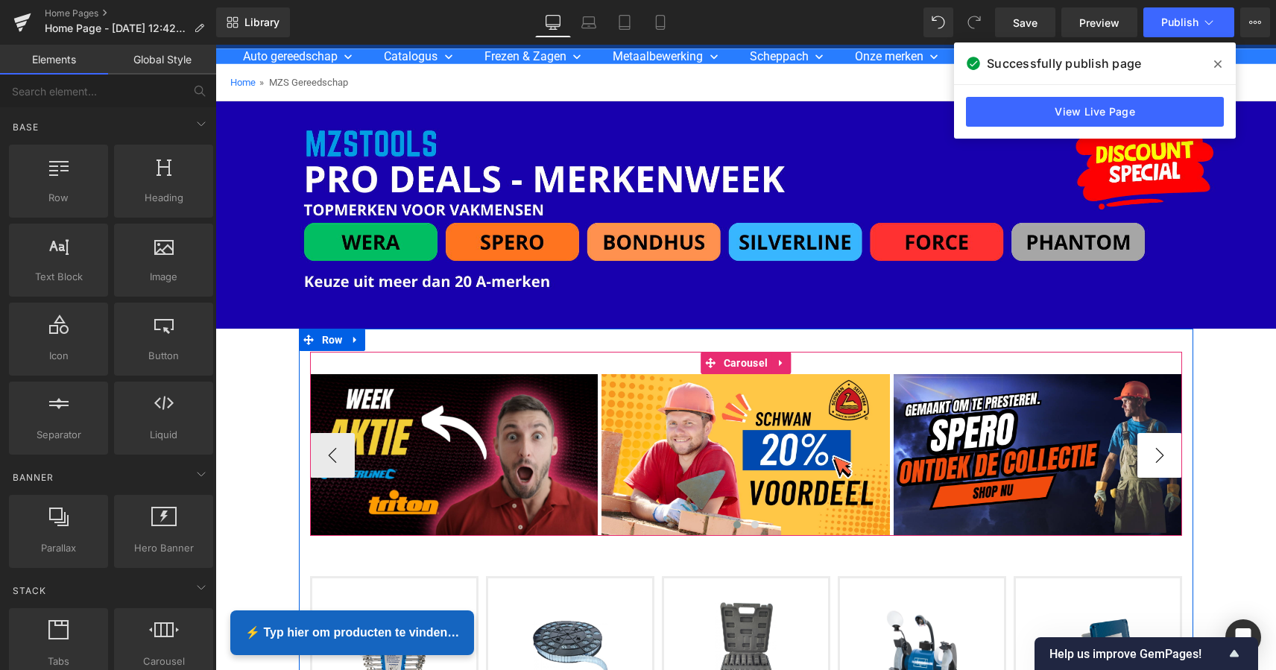
click at [1163, 452] on button "›" at bounding box center [1159, 455] width 45 height 45
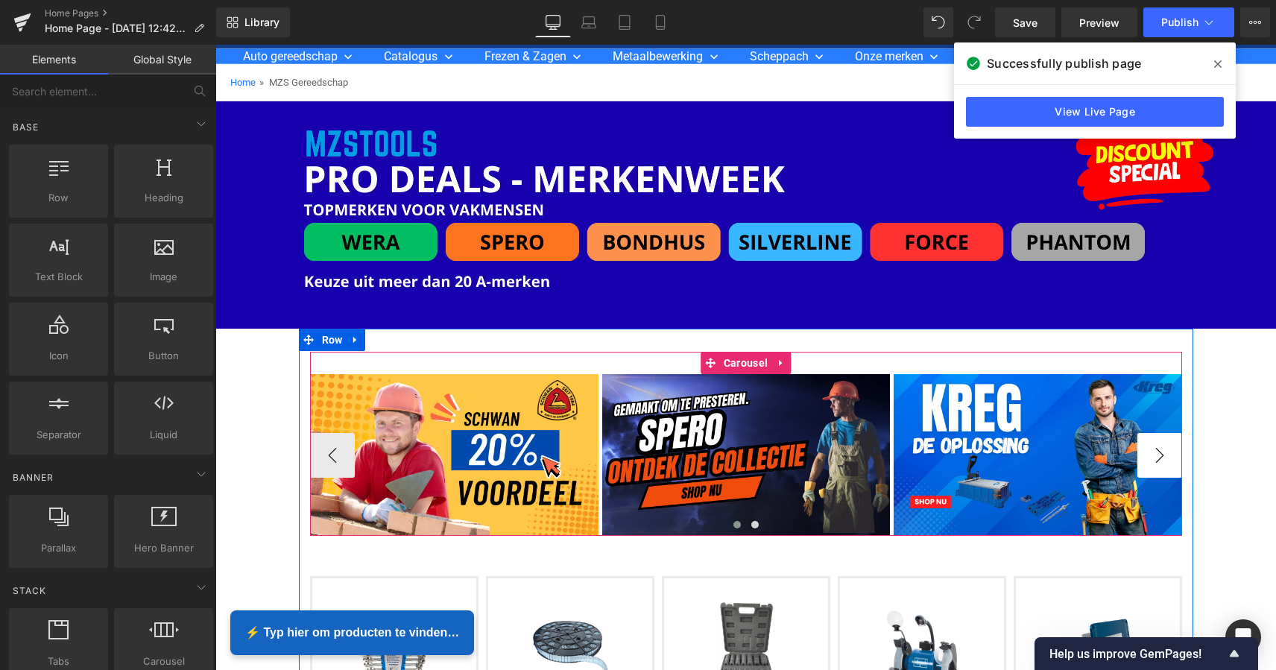
click at [1160, 452] on button "›" at bounding box center [1159, 455] width 45 height 45
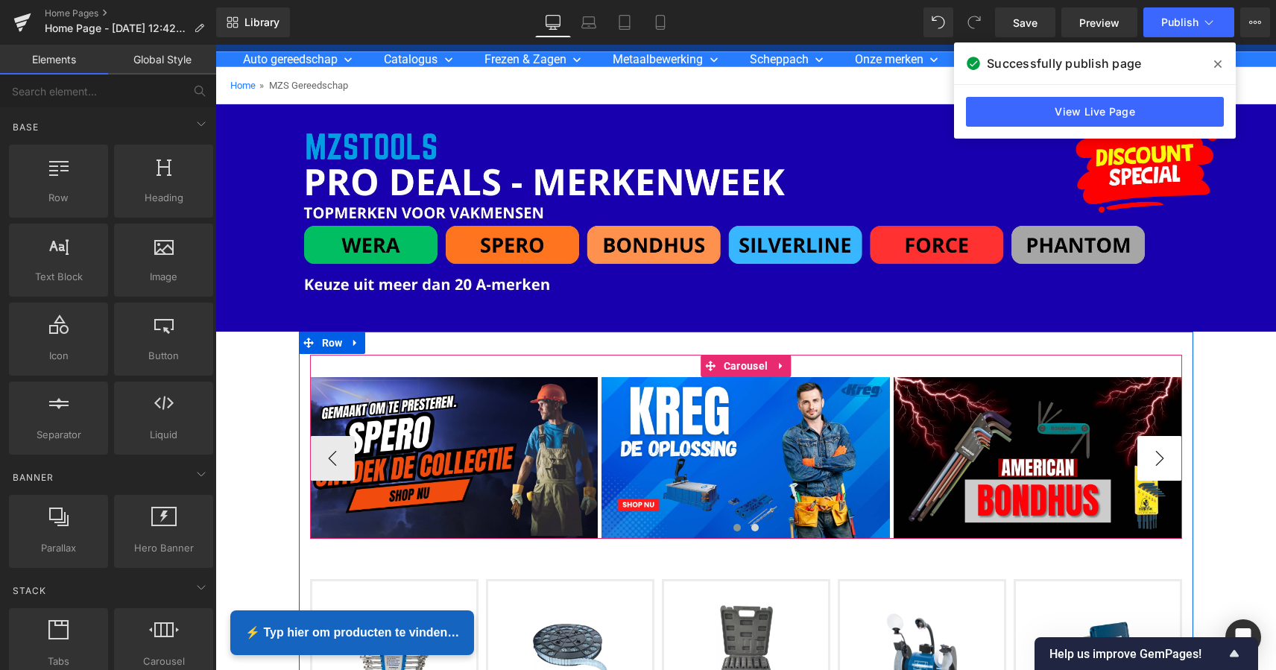
click at [1160, 451] on button "›" at bounding box center [1159, 458] width 45 height 45
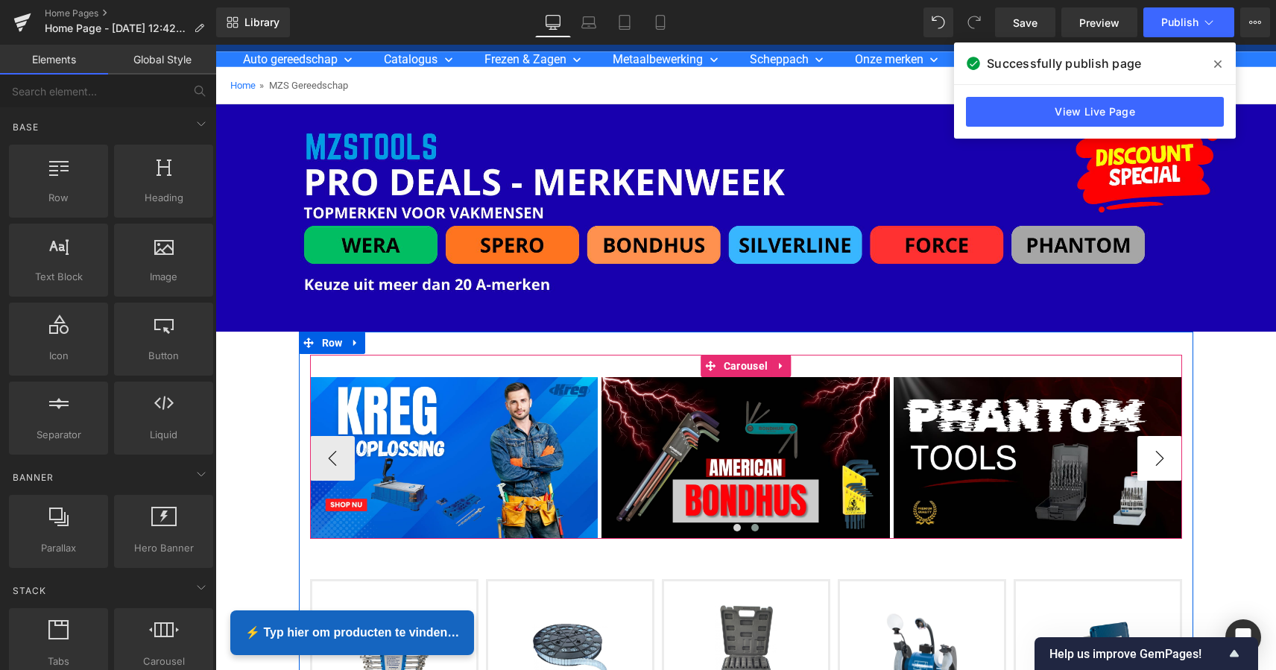
scroll to position [85, 0]
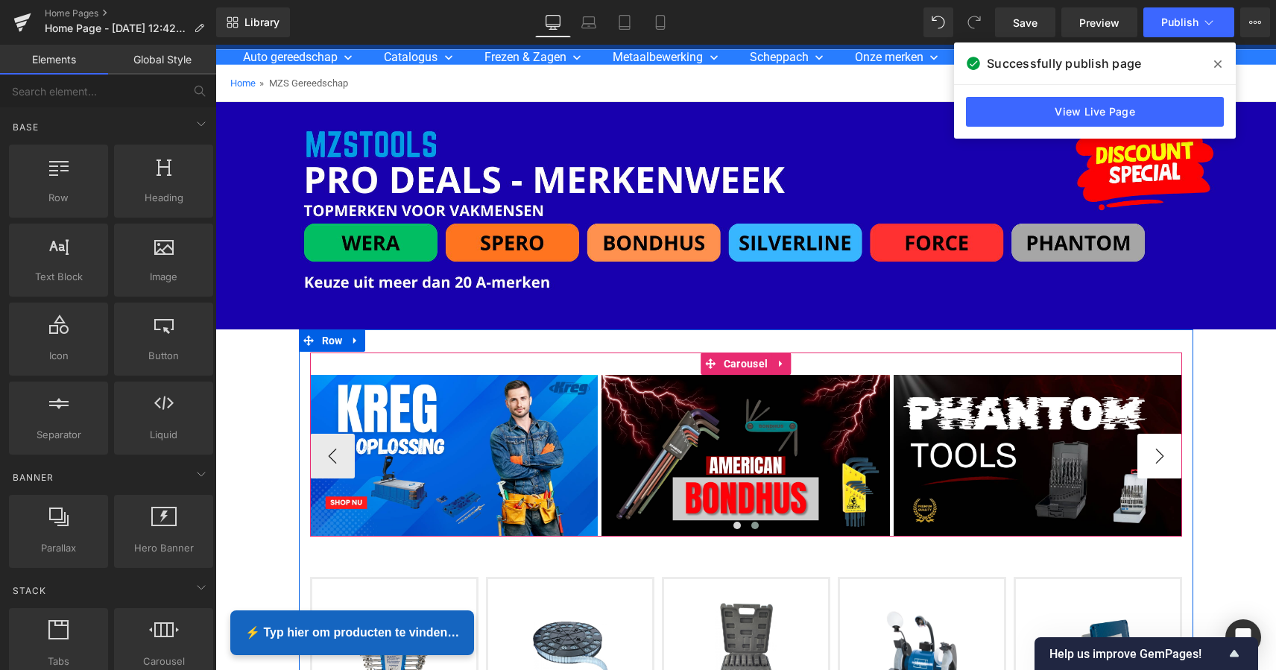
click at [1160, 451] on button "›" at bounding box center [1159, 456] width 45 height 45
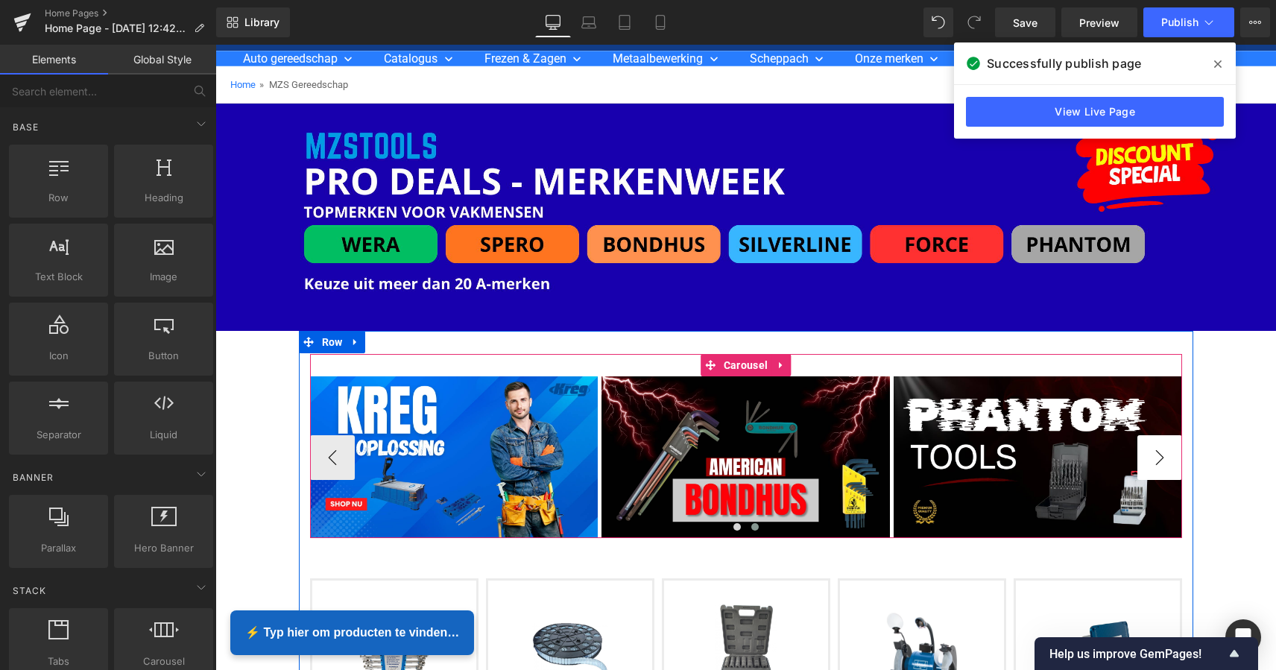
scroll to position [84, 0]
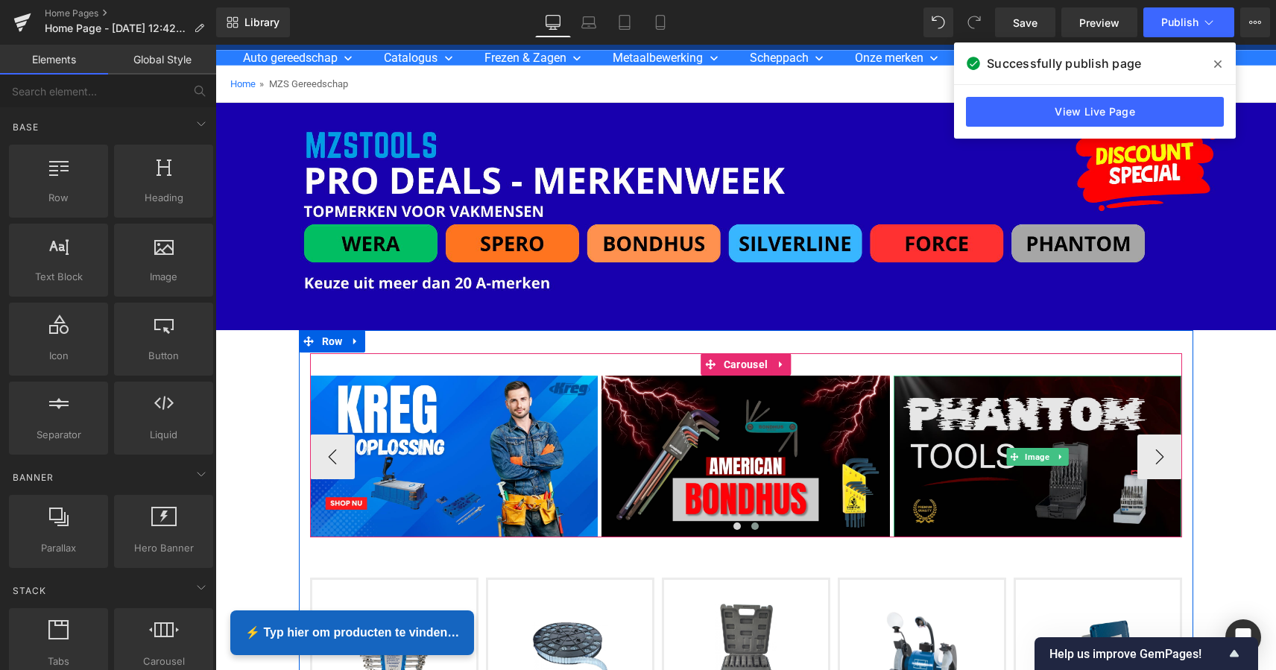
click at [921, 396] on img at bounding box center [1037, 457] width 288 height 162
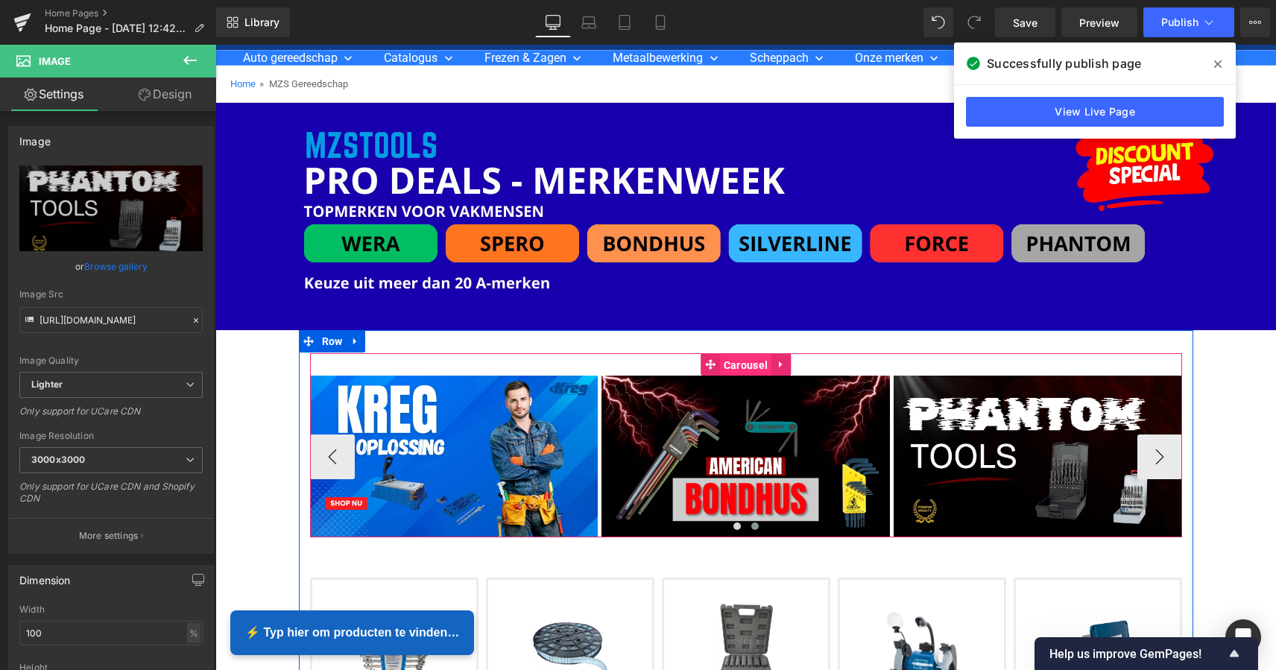
click at [747, 368] on span "Carousel" at bounding box center [745, 365] width 51 height 22
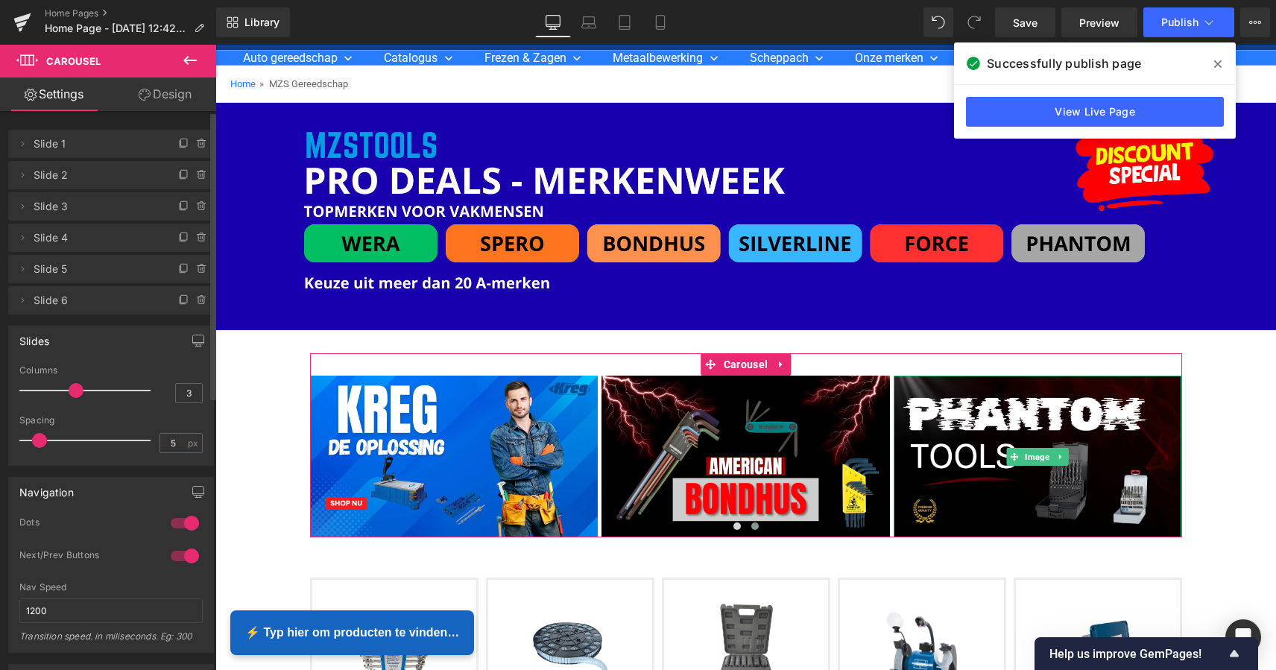
click at [54, 306] on span "Slide 6" at bounding box center [96, 300] width 125 height 28
click at [180, 304] on icon at bounding box center [183, 300] width 6 height 7
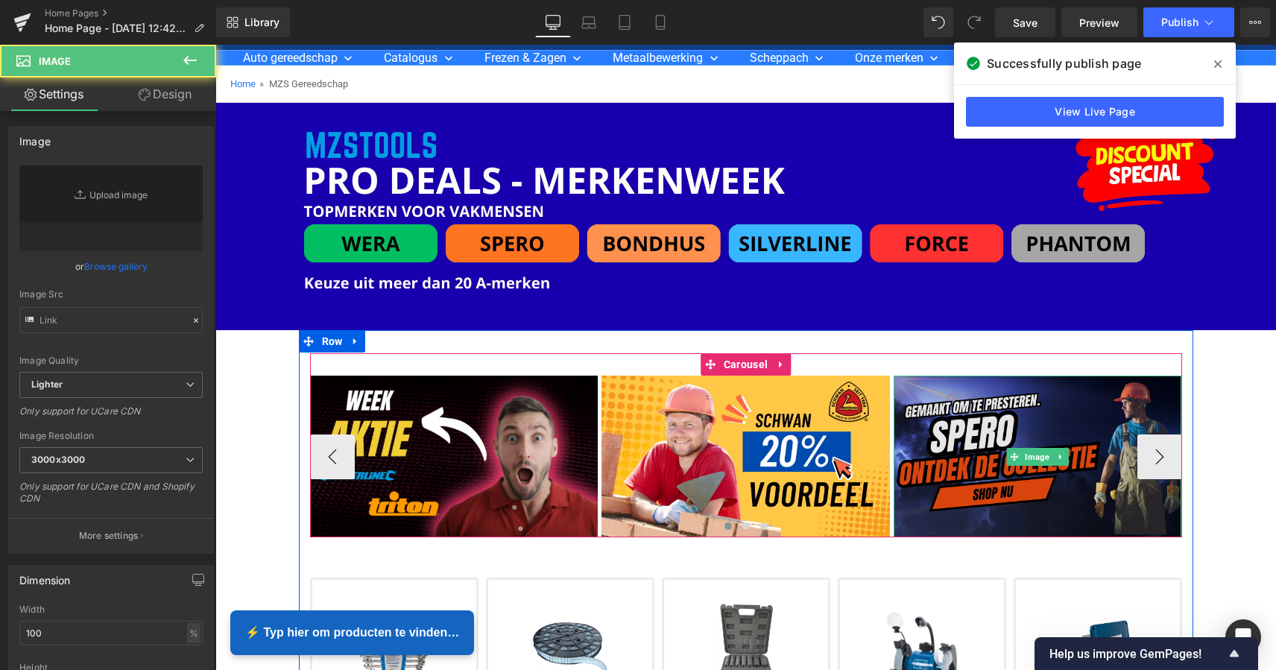
type input "https://ucarecdn.com/2f703ae3-182e-4d18-9f12-8adb8897a734/-/format/auto/-/previ…"
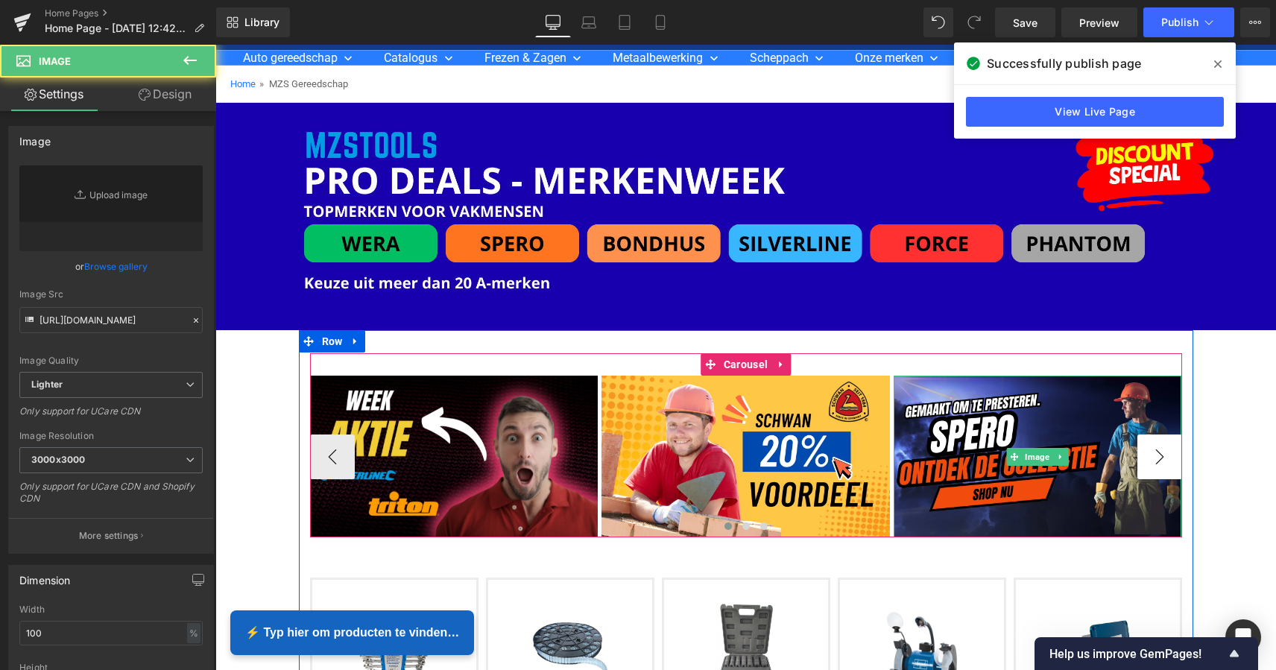
drag, startPoint x: 1130, startPoint y: 450, endPoint x: 1138, endPoint y: 450, distance: 8.2
click at [1131, 450] on img at bounding box center [1037, 457] width 288 height 162
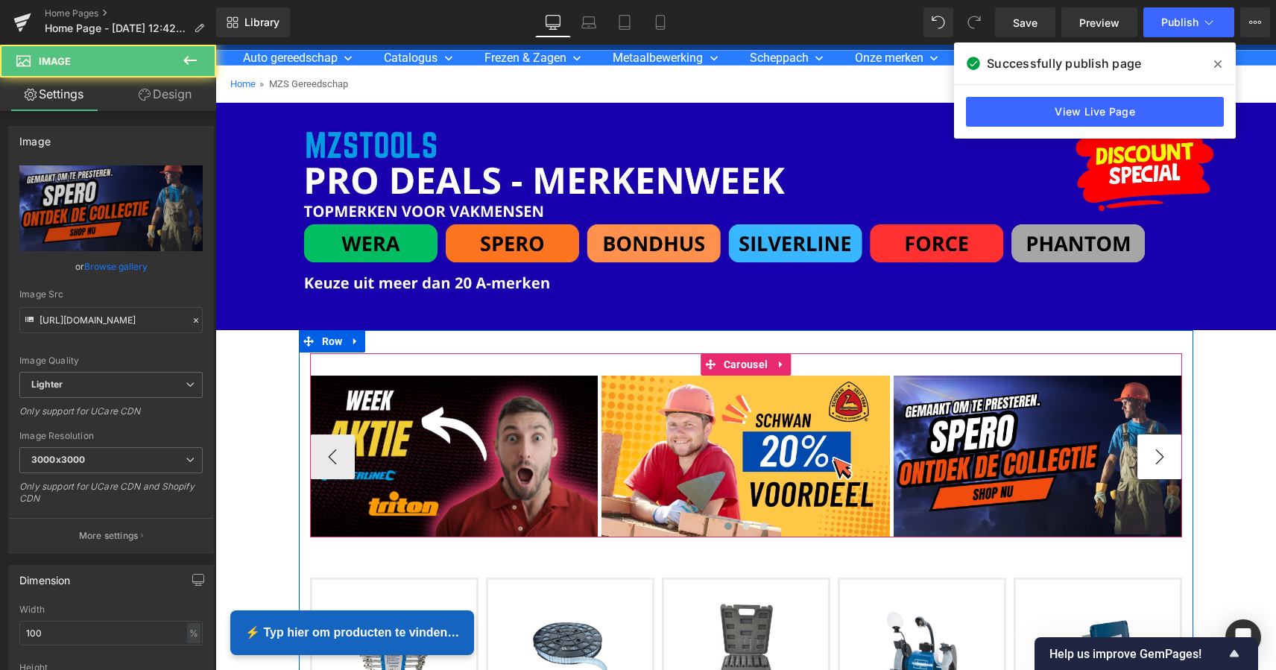
click at [1140, 450] on button "›" at bounding box center [1159, 456] width 45 height 45
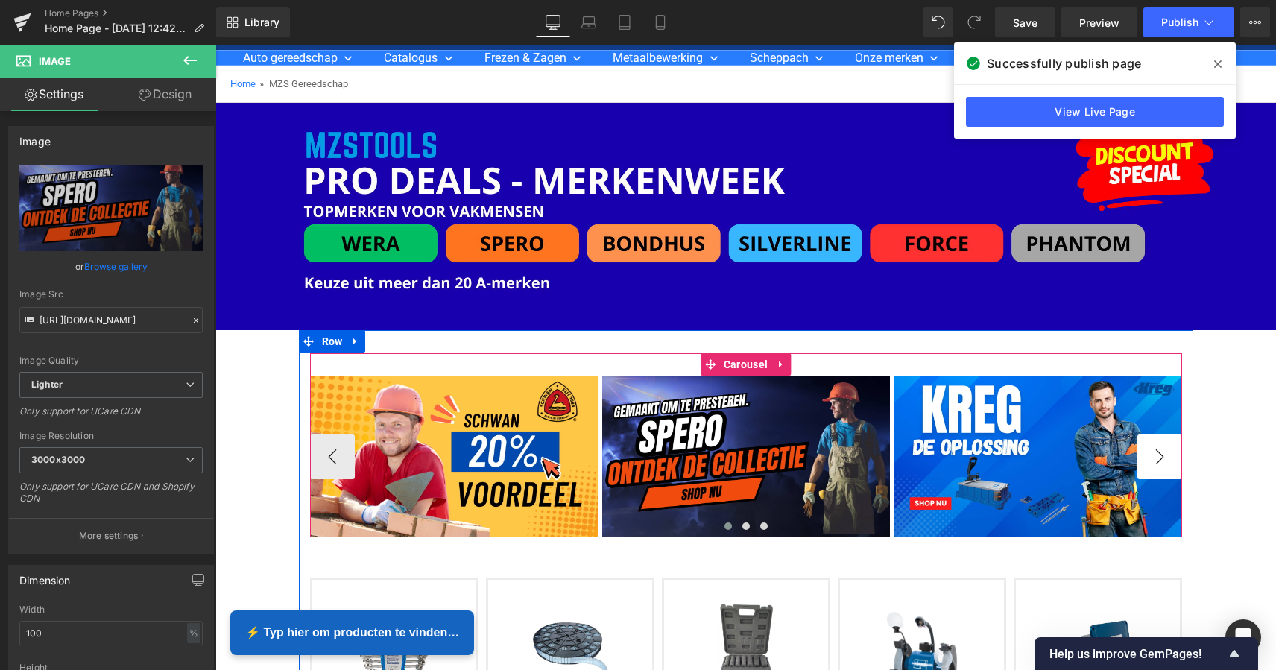
click at [1145, 452] on button "›" at bounding box center [1159, 456] width 45 height 45
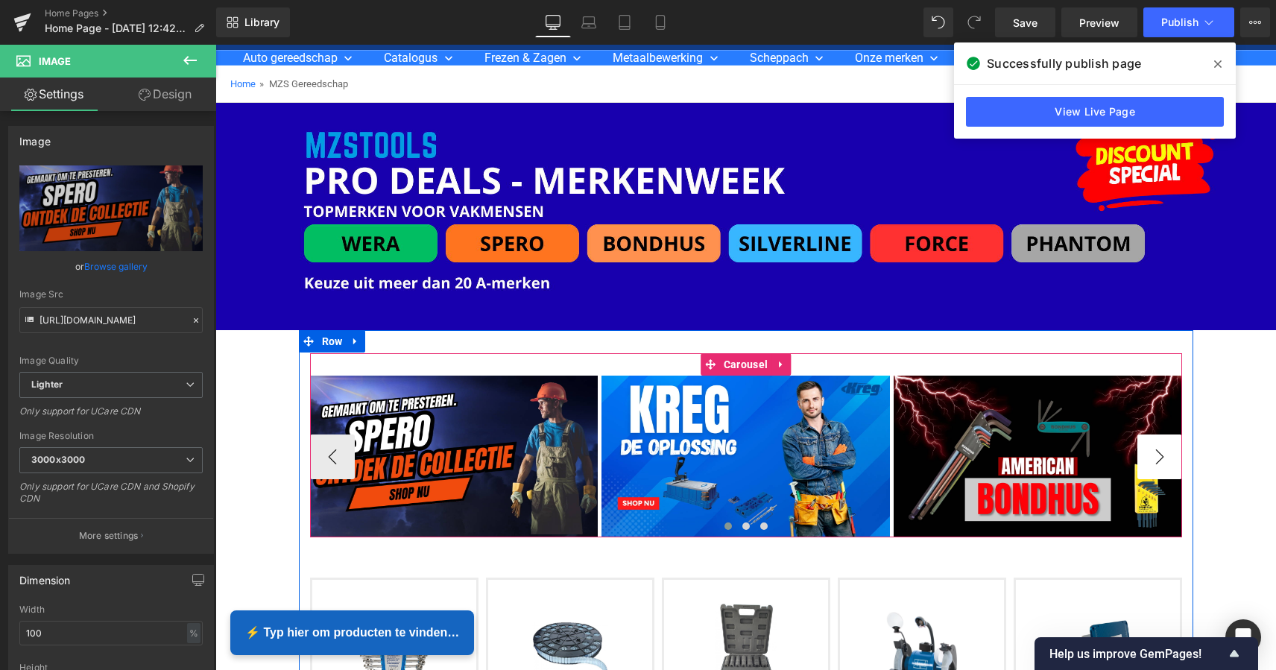
click at [1145, 452] on button "›" at bounding box center [1159, 456] width 45 height 45
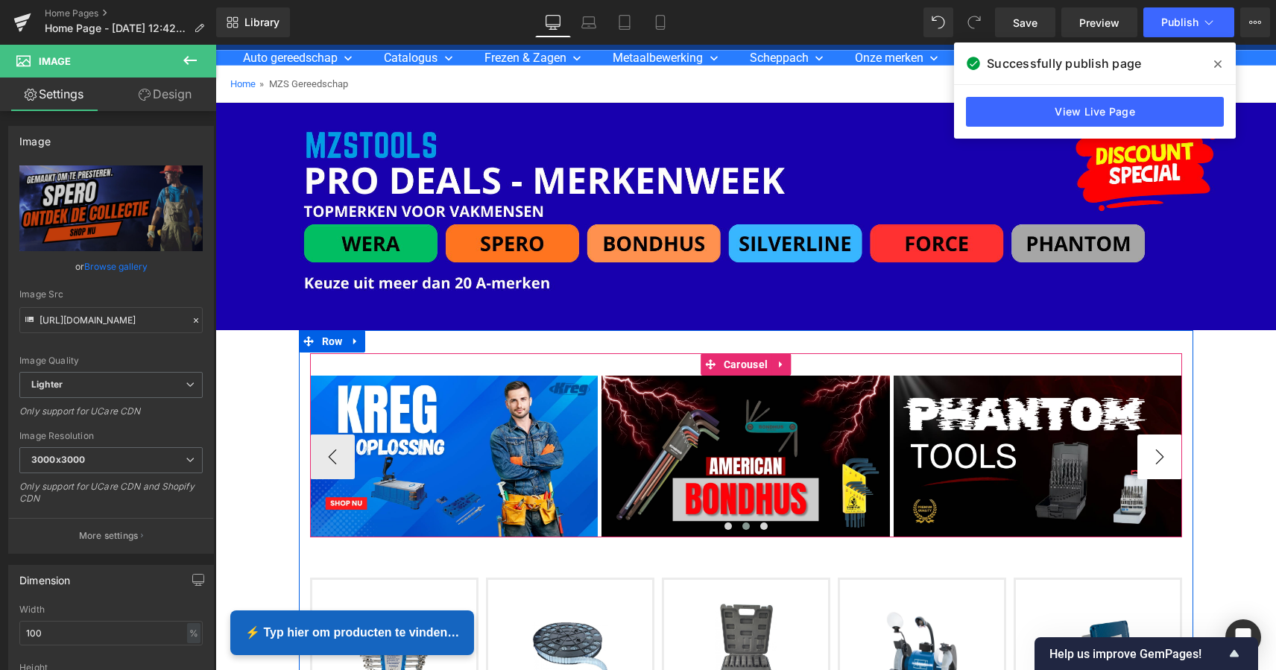
click at [1145, 452] on button "›" at bounding box center [1159, 456] width 45 height 45
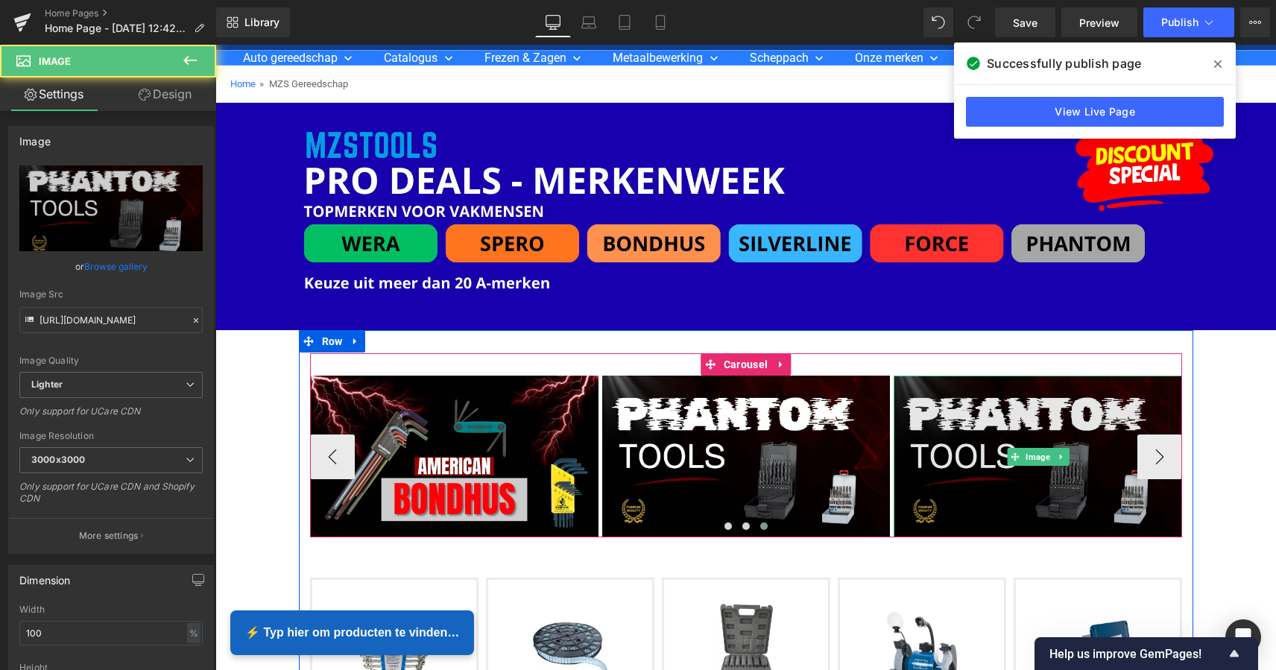
click at [1051, 421] on img at bounding box center [1037, 457] width 288 height 162
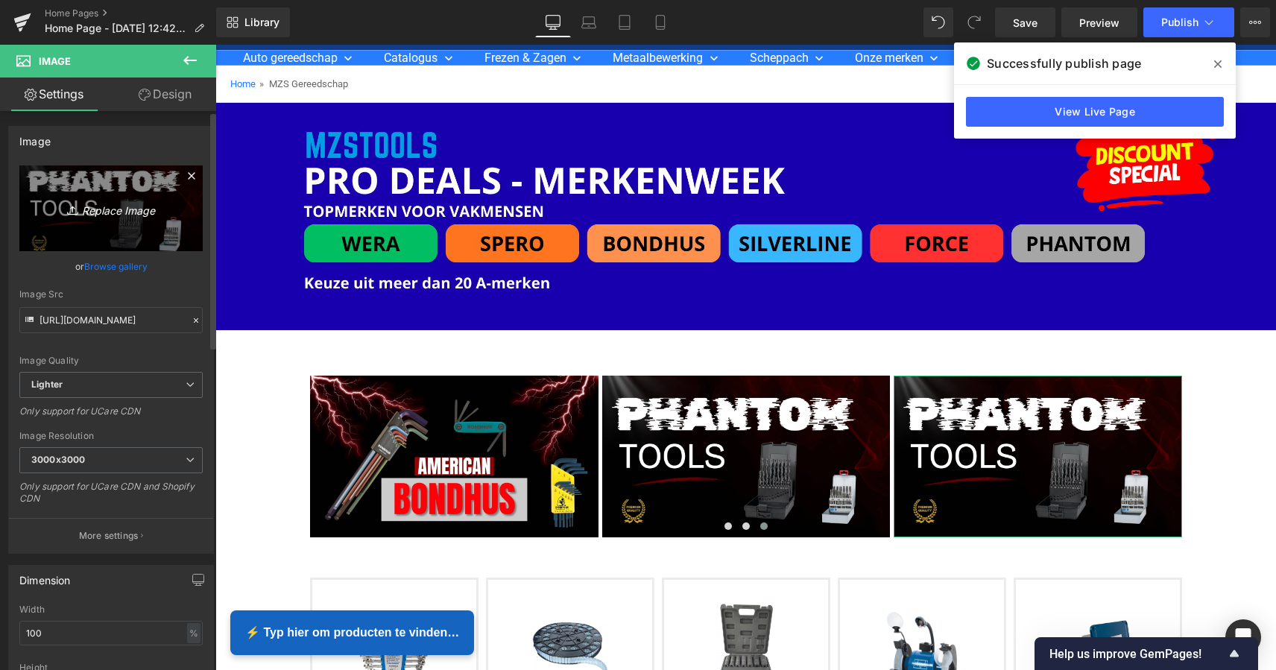
click at [113, 212] on icon "Replace Image" at bounding box center [110, 208] width 119 height 19
type input "C:\fakepath\MZS Alles voor uw auto-2 kopie.png"
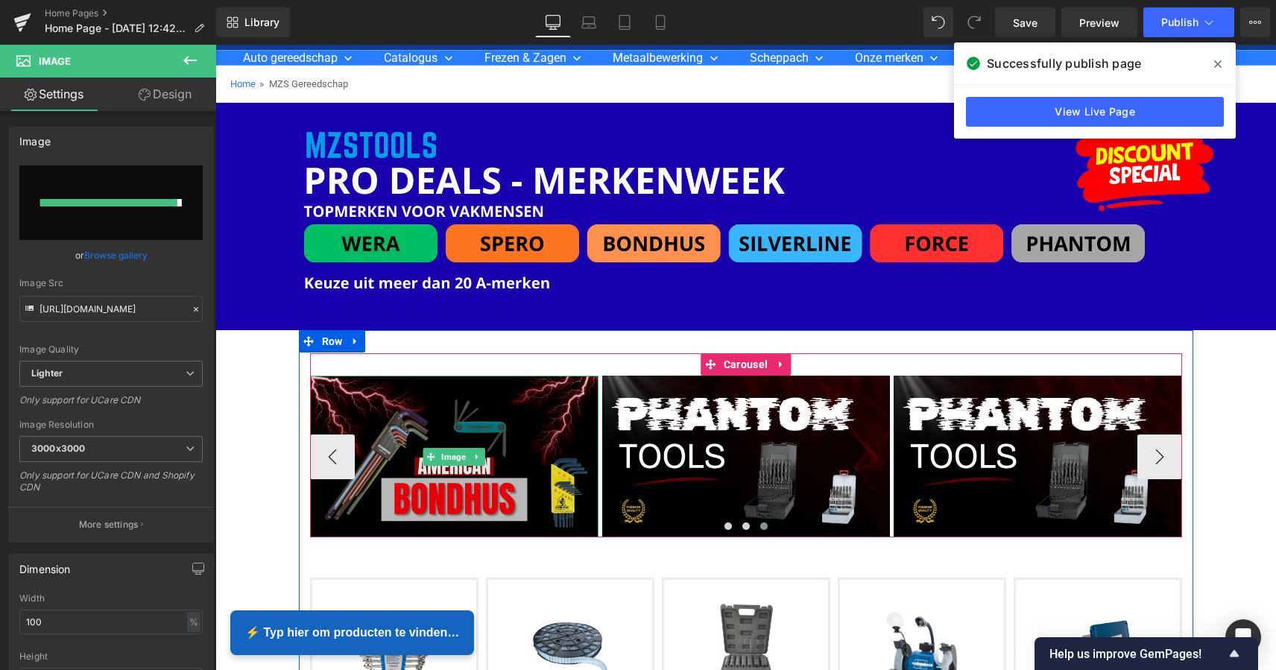
type input "https://ucarecdn.com/b93eb169-406d-499b-bc4c-11f776d08ab2/-/format/auto/-/previ…"
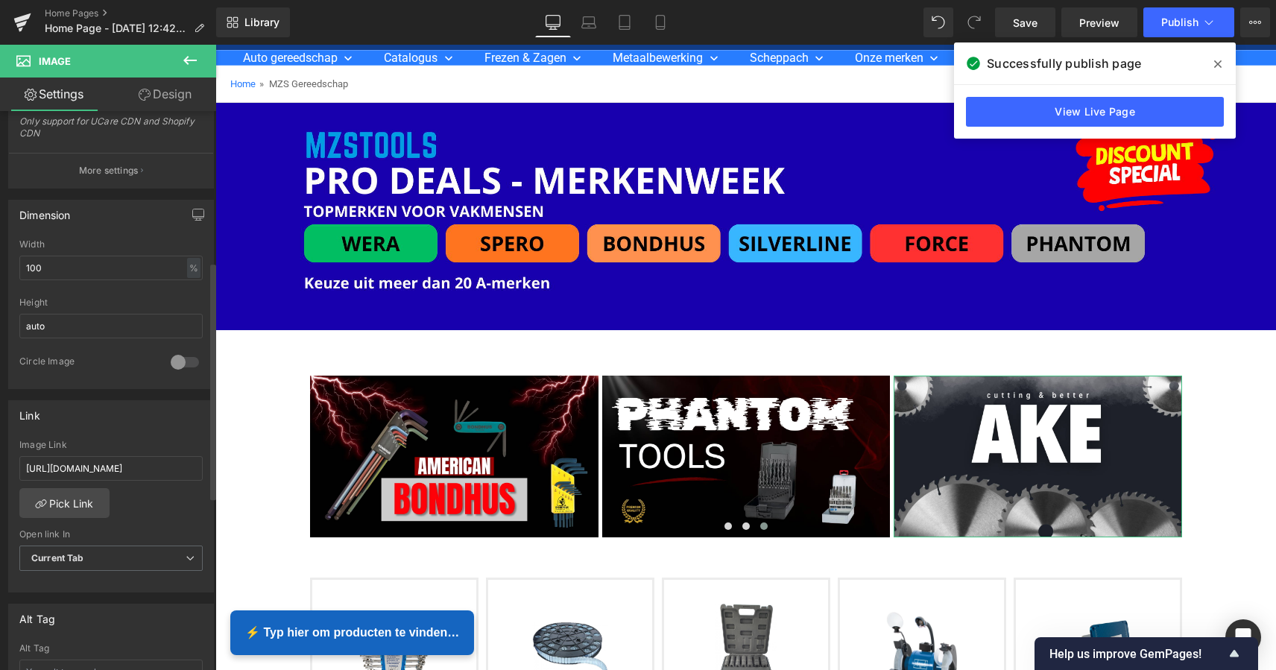
scroll to position [381, 0]
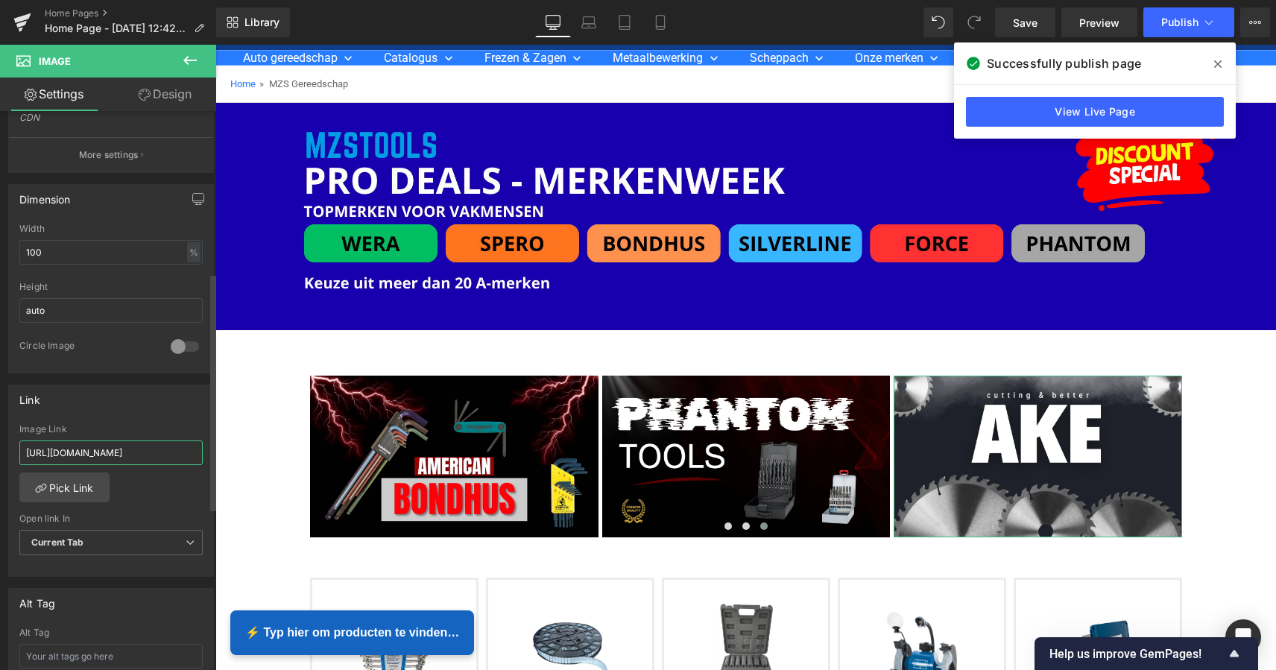
drag, startPoint x: 179, startPoint y: 452, endPoint x: 189, endPoint y: 450, distance: 9.8
click at [180, 452] on input "[URL][DOMAIN_NAME]" at bounding box center [110, 452] width 183 height 25
drag, startPoint x: 162, startPoint y: 452, endPoint x: -1, endPoint y: 452, distance: 163.9
click at [0, 452] on html "Carousel You are previewing how the will restyle your page. You can not edit El…" at bounding box center [638, 335] width 1276 height 670
type input "h?options%5Bprefix%5D=last&page=3&q=PHANTOM"
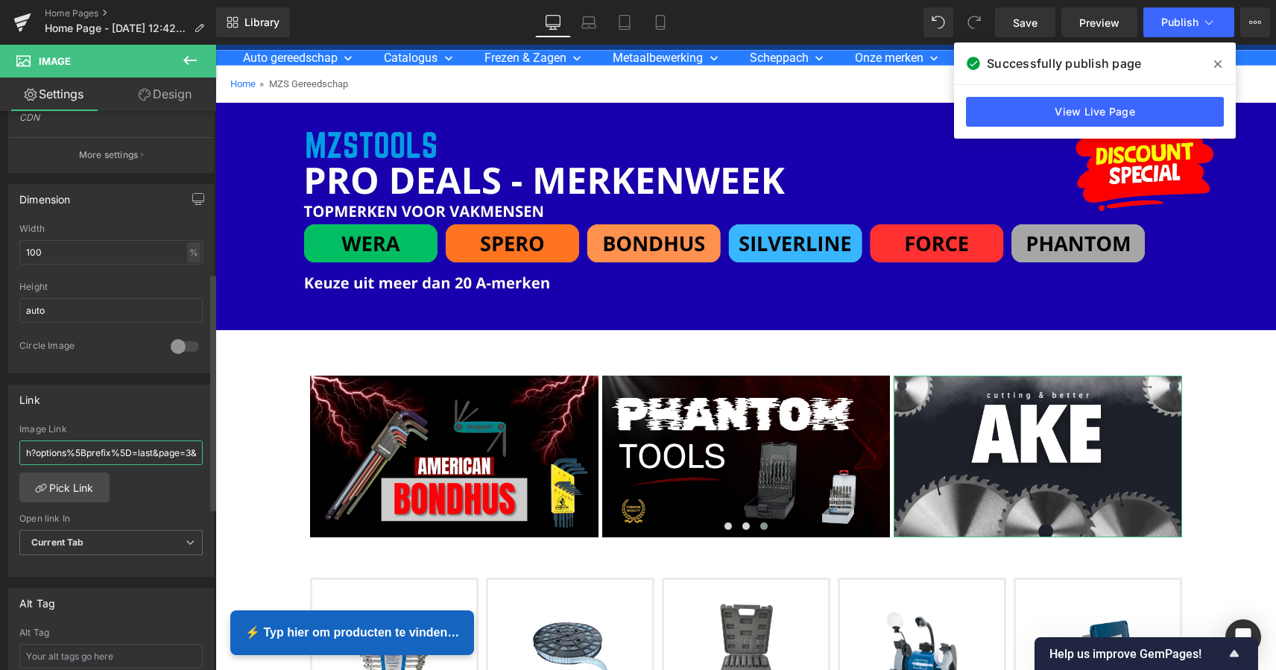
scroll to position [380, 0]
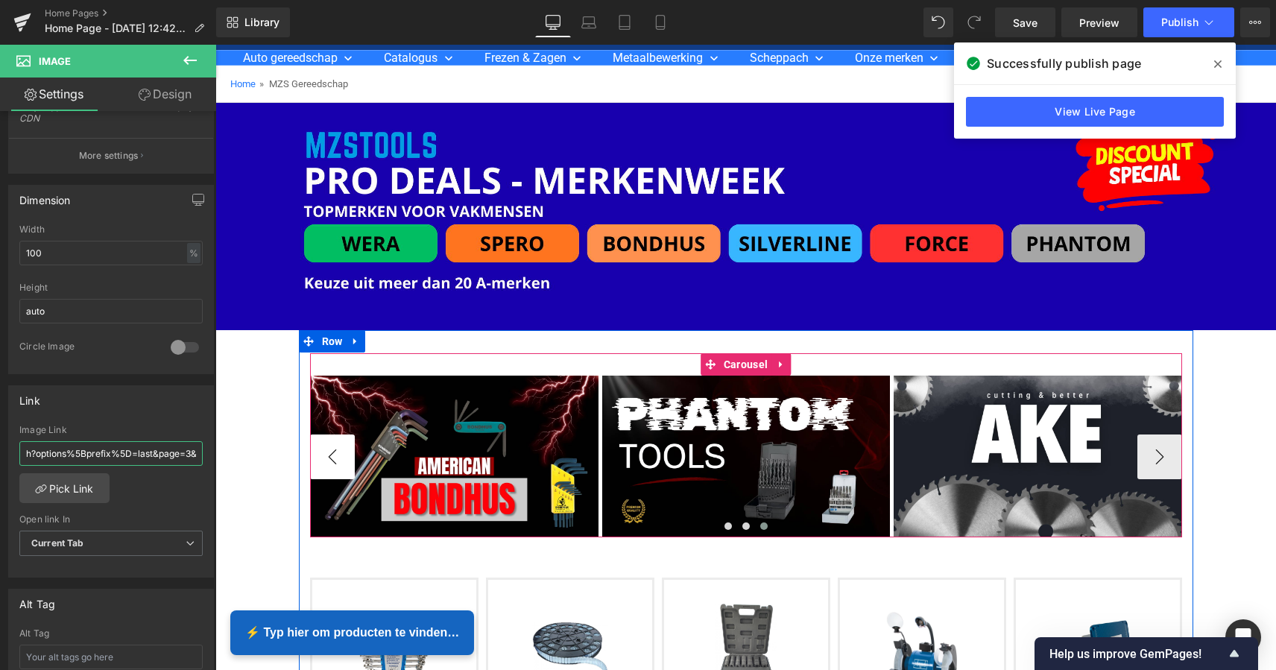
drag, startPoint x: 250, startPoint y: 495, endPoint x: 291, endPoint y: 460, distance: 53.4
paste input "https://www.mzsgereedschap.nl/search?search-filter=&q=ake&options%5Bprefix%5D=l…"
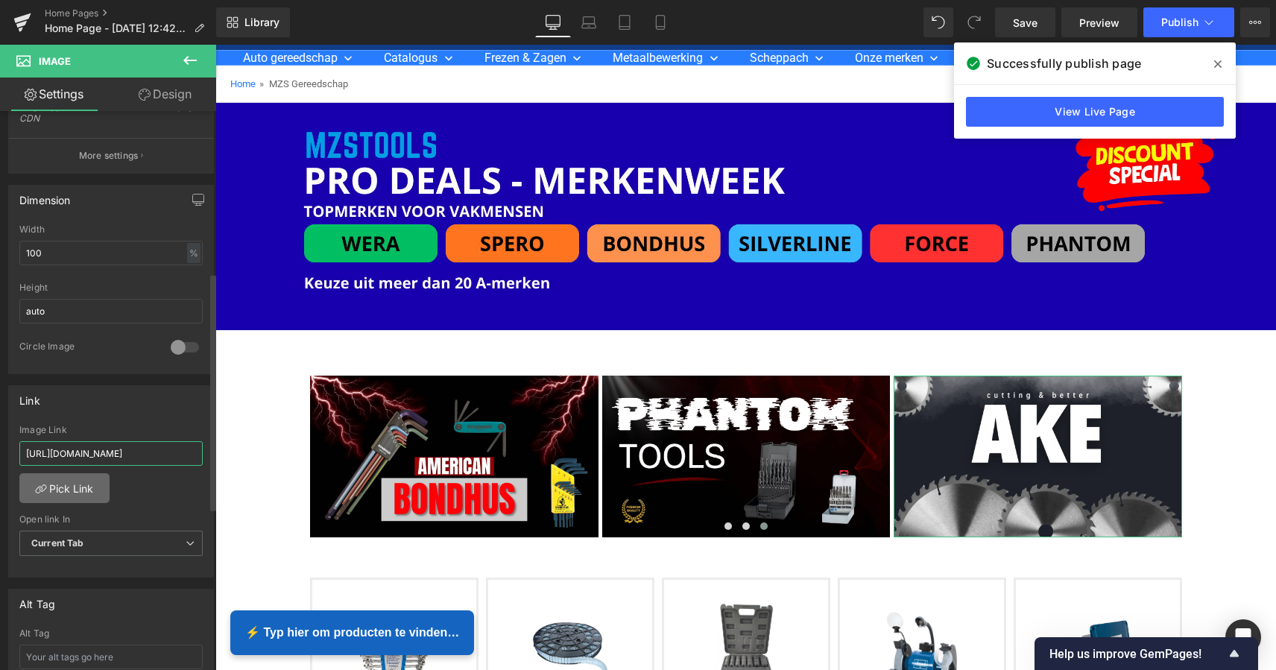
type input "https://www.mzsgereedschap.nl/search?search-filter=&q=ake&options%5Bprefix%5D=l…"
click at [83, 487] on link "Pick Link" at bounding box center [64, 488] width 90 height 30
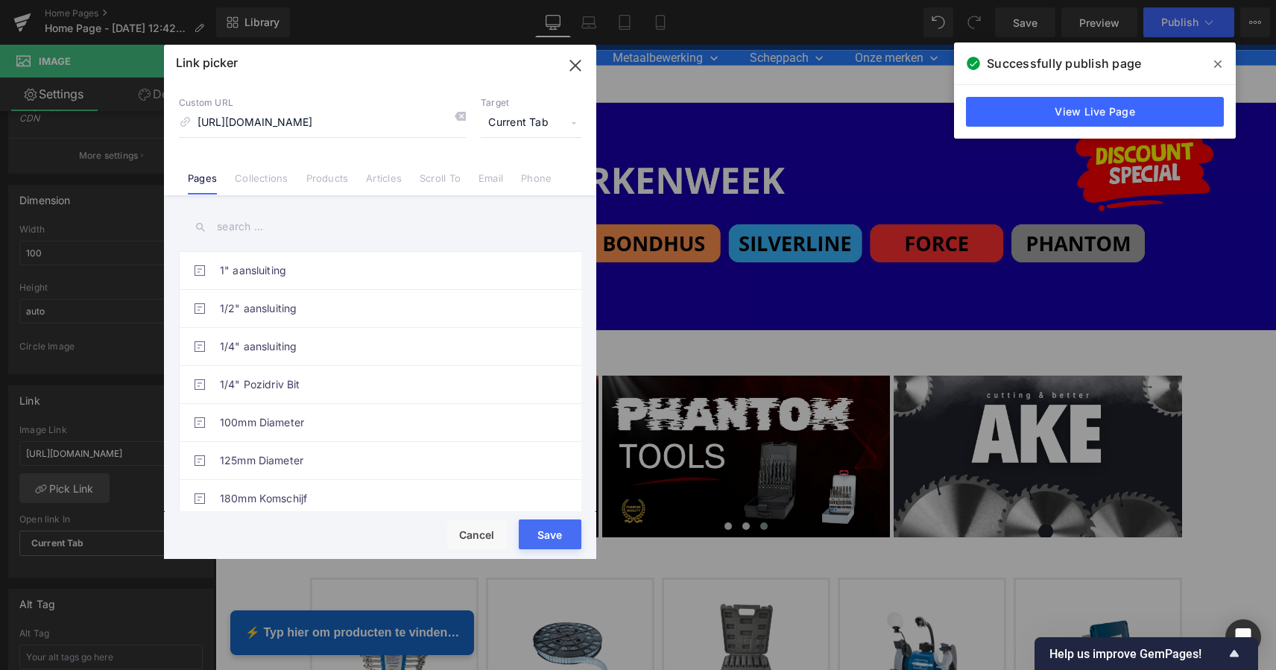
click at [553, 536] on button "Save" at bounding box center [550, 534] width 63 height 30
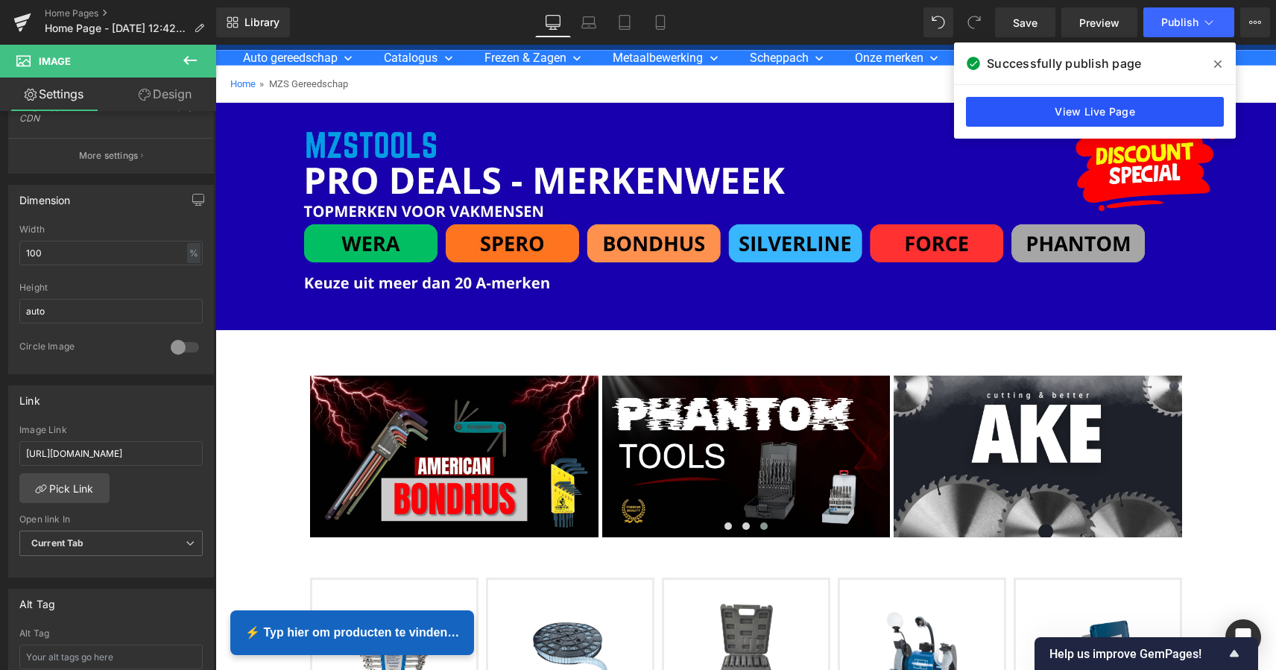
click at [1120, 110] on link "View Live Page" at bounding box center [1095, 112] width 258 height 30
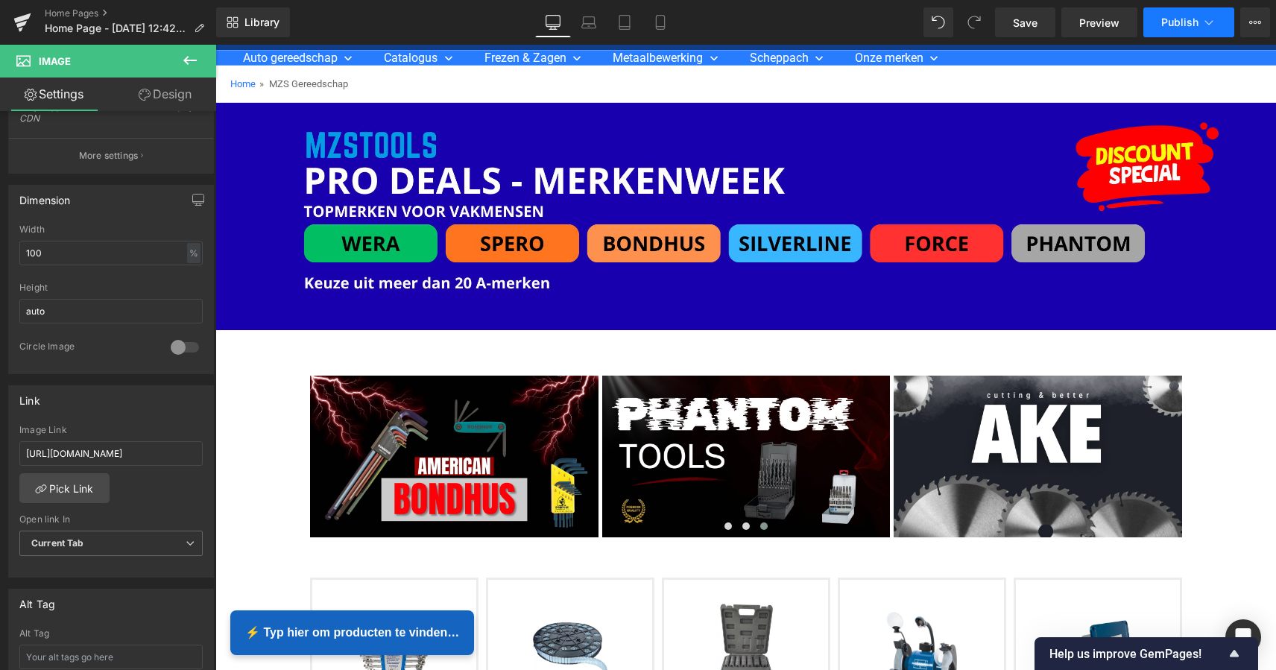
click at [1173, 19] on span "Publish" at bounding box center [1179, 22] width 37 height 12
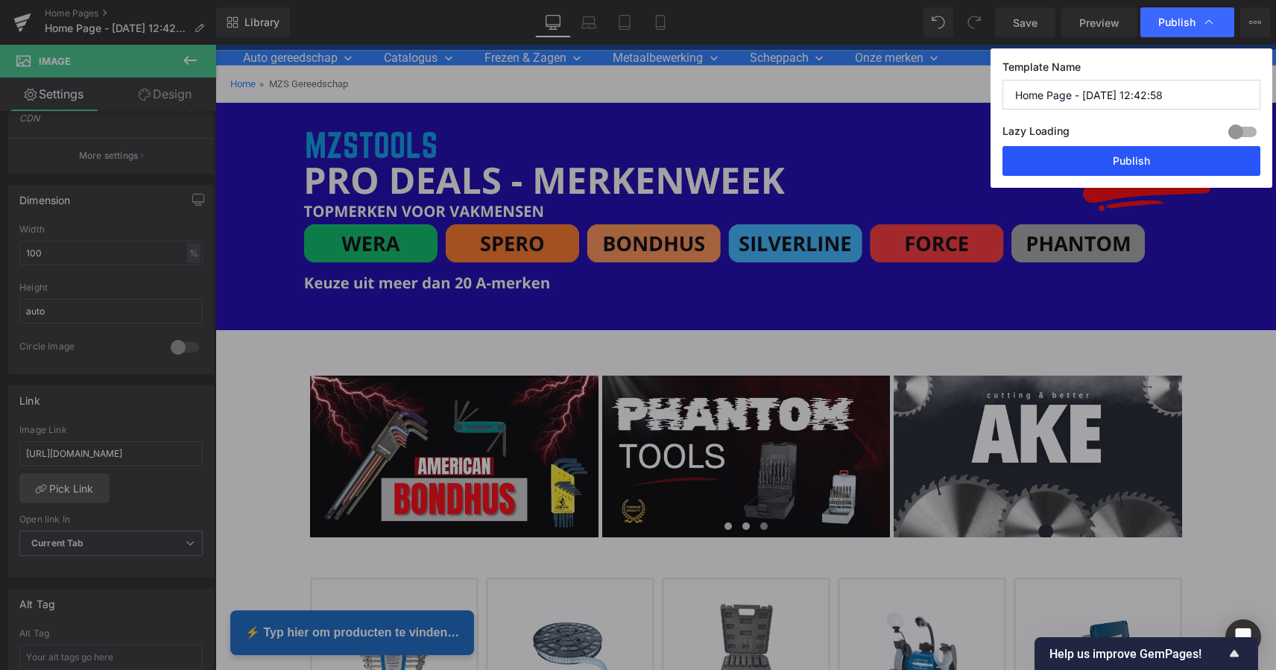
click at [1124, 159] on button "Publish" at bounding box center [1131, 161] width 258 height 30
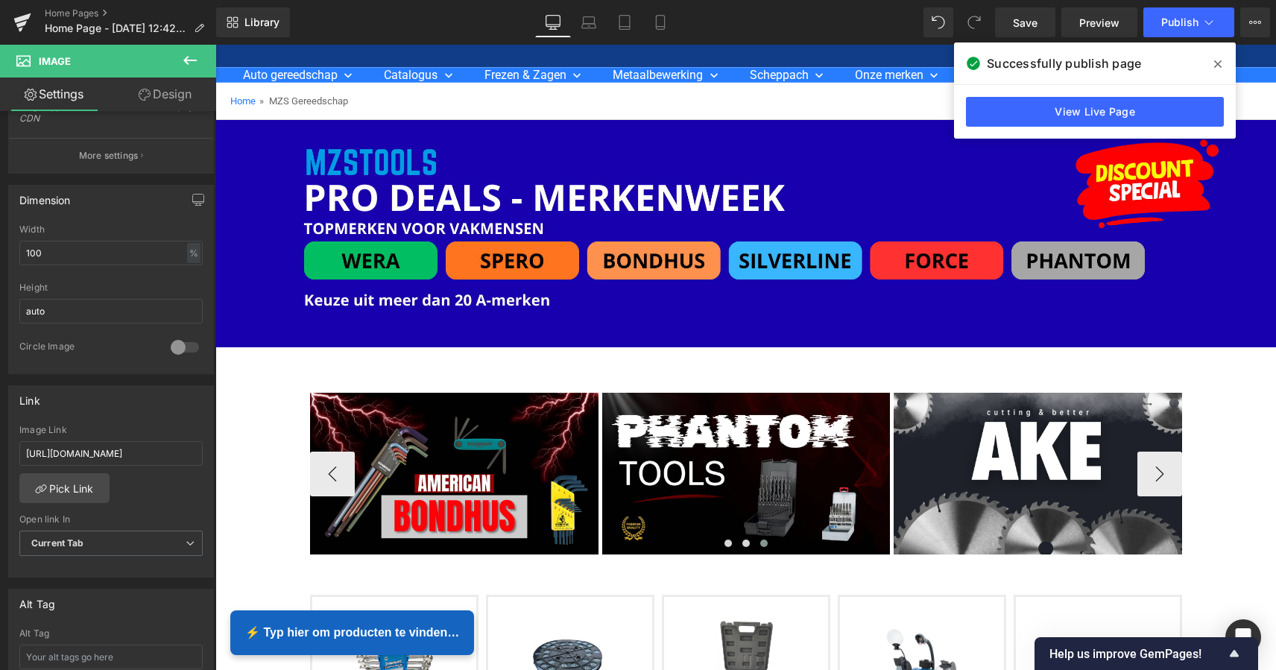
scroll to position [72, 0]
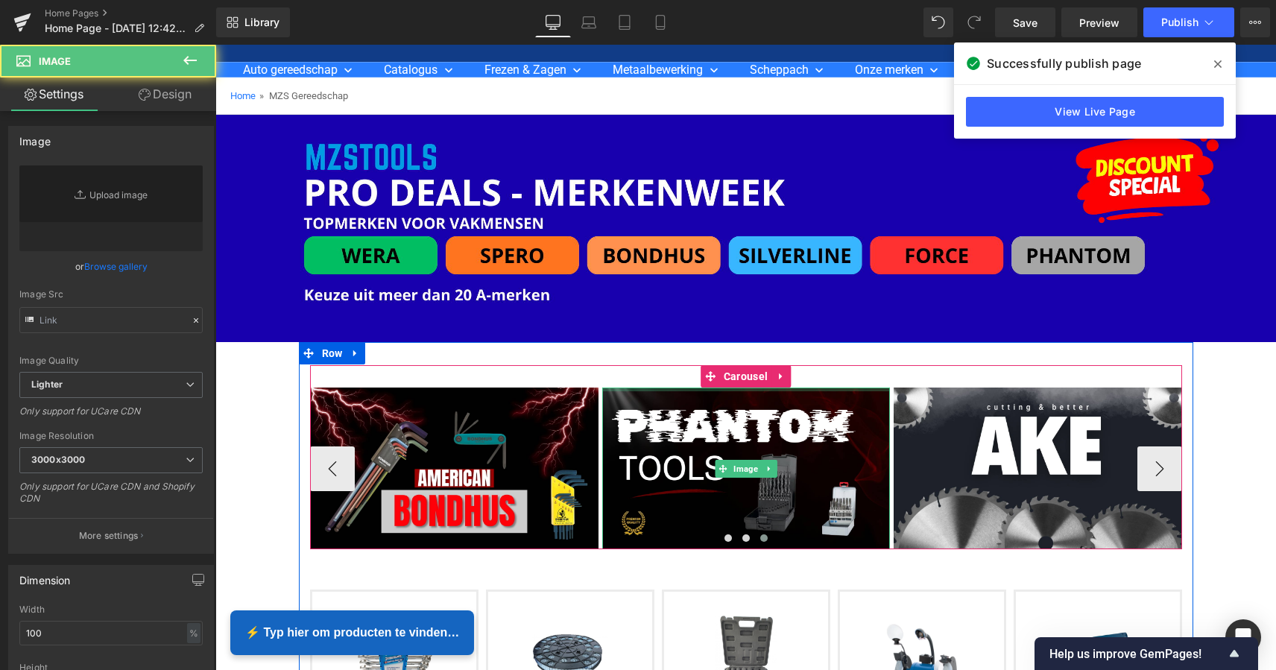
click at [809, 387] on div at bounding box center [746, 389] width 288 height 4
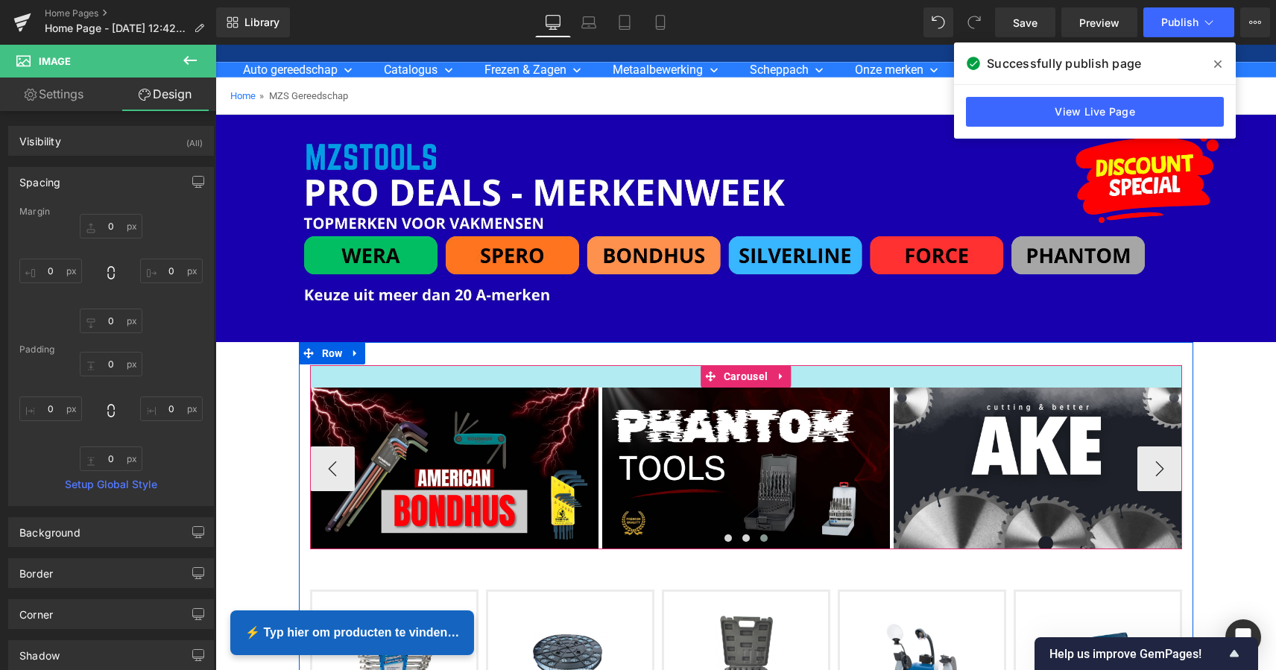
click at [820, 376] on div at bounding box center [746, 376] width 872 height 22
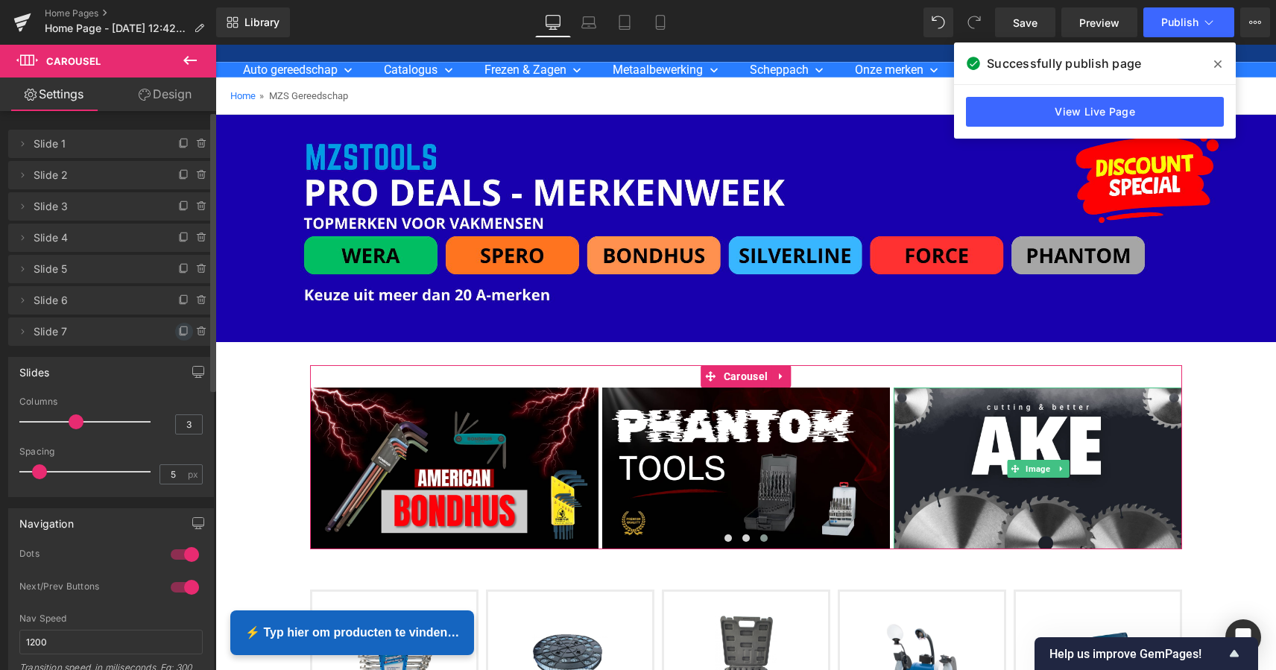
click at [178, 331] on icon at bounding box center [184, 332] width 12 height 12
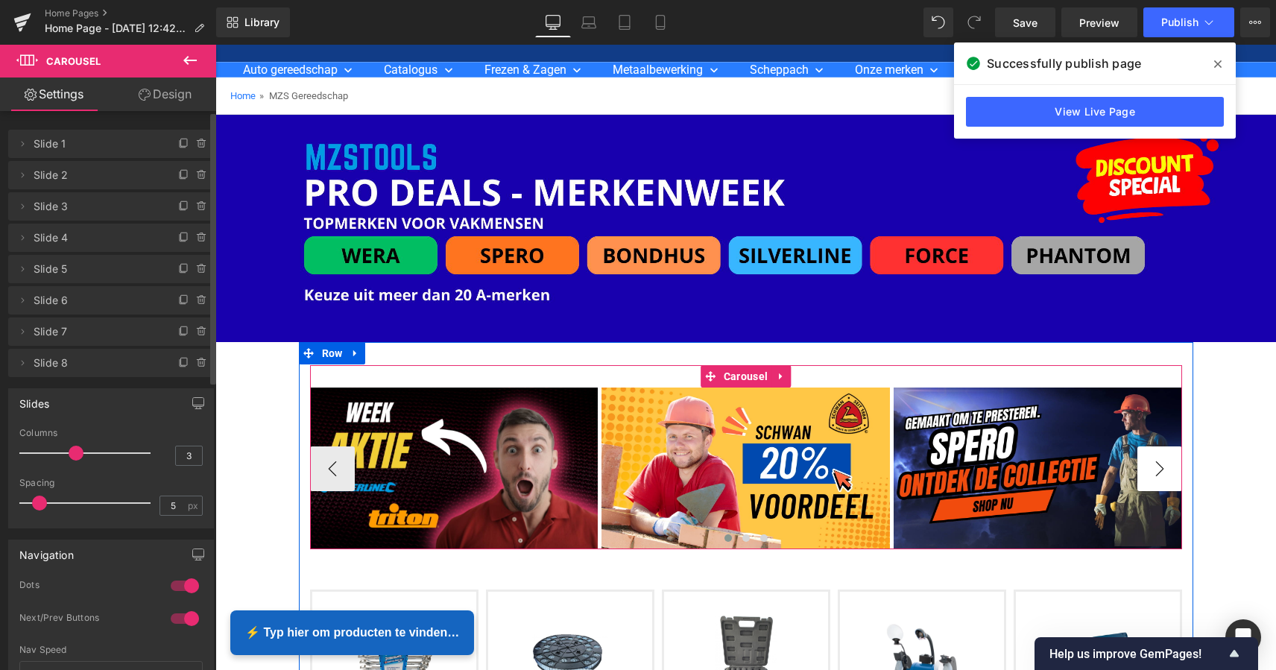
click at [1160, 459] on button "›" at bounding box center [1159, 468] width 45 height 45
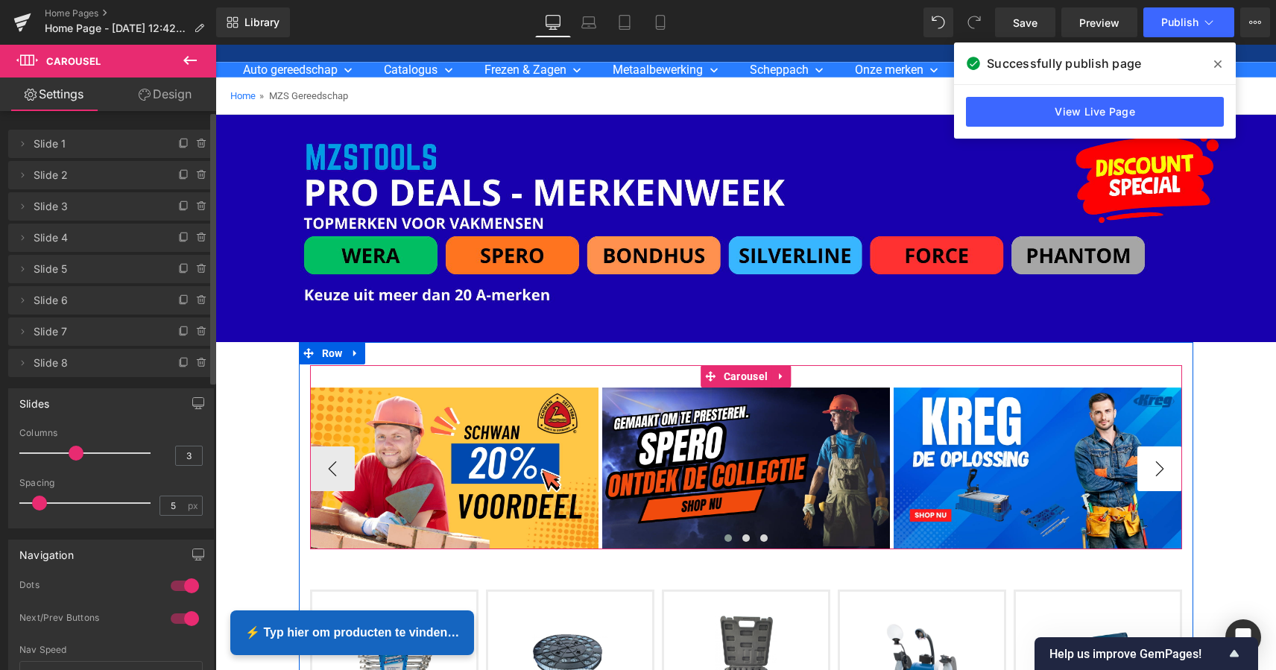
click at [1159, 461] on button "›" at bounding box center [1159, 468] width 45 height 45
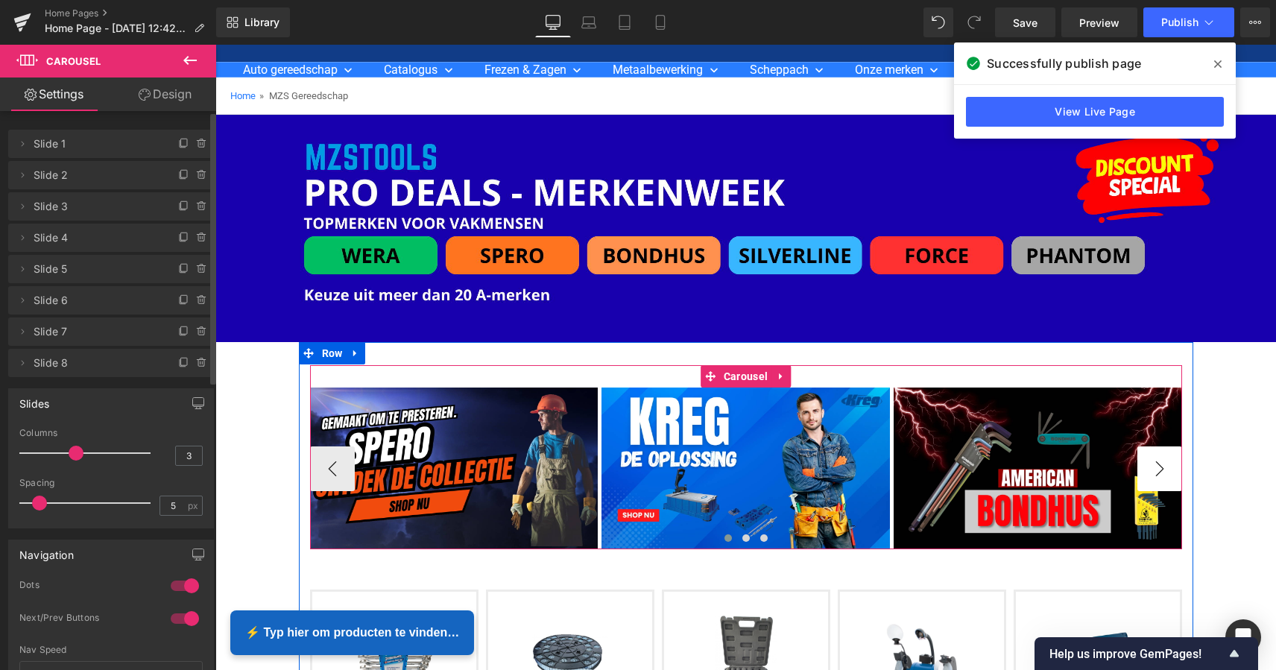
click at [1159, 461] on button "›" at bounding box center [1159, 468] width 45 height 45
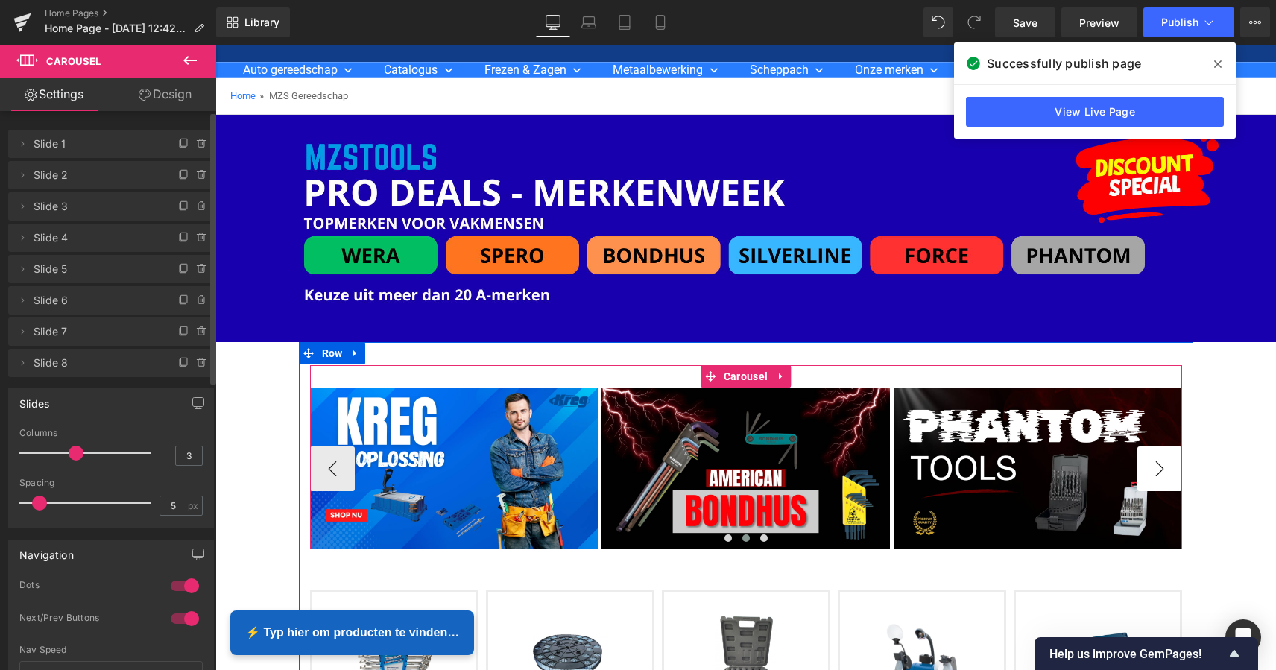
click at [1159, 461] on button "›" at bounding box center [1159, 468] width 45 height 45
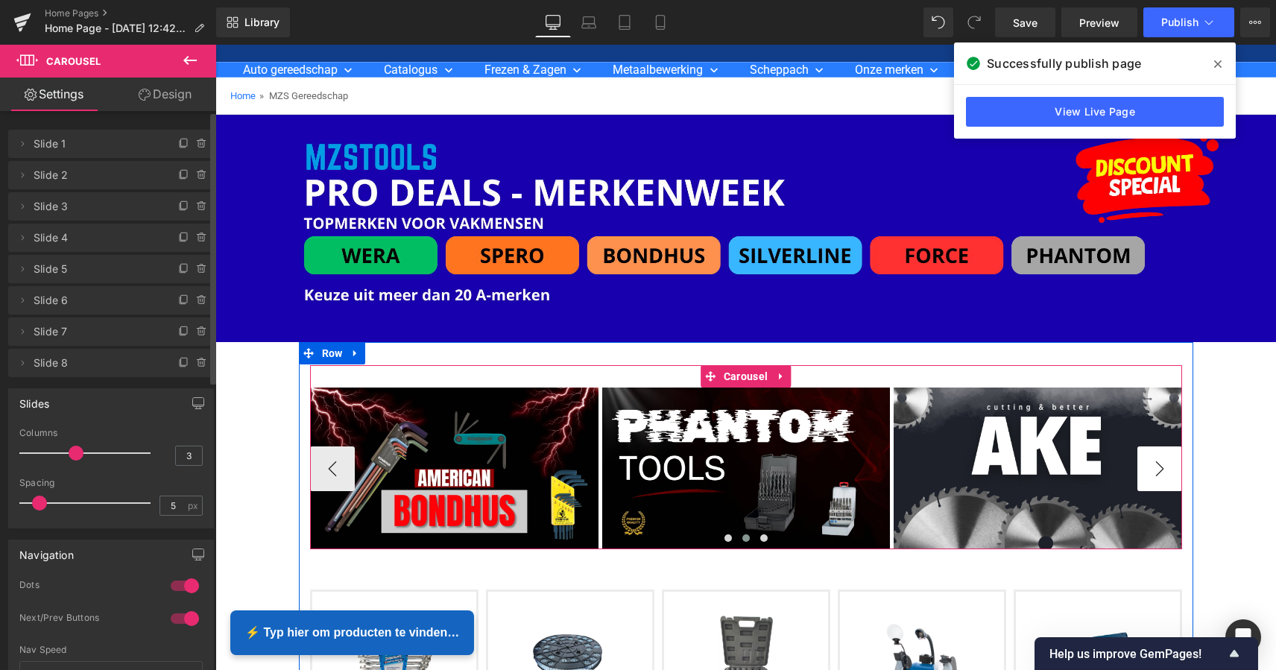
click at [1159, 461] on button "›" at bounding box center [1159, 468] width 45 height 45
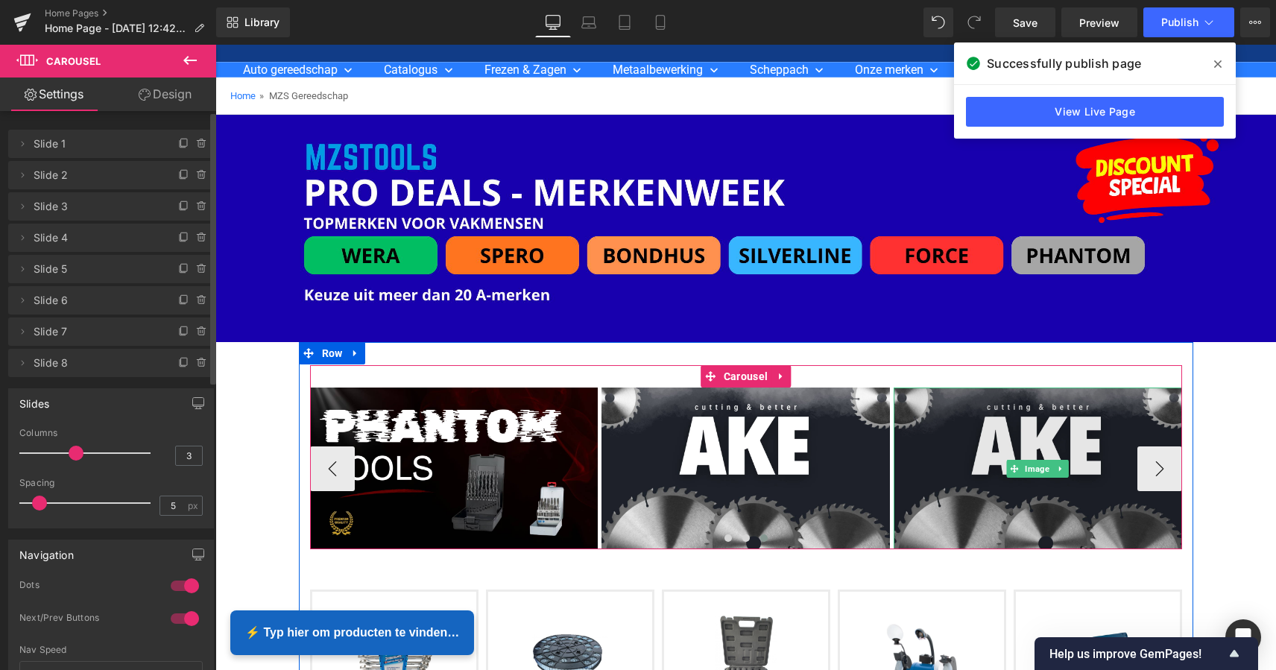
click at [1042, 431] on img at bounding box center [1037, 468] width 288 height 162
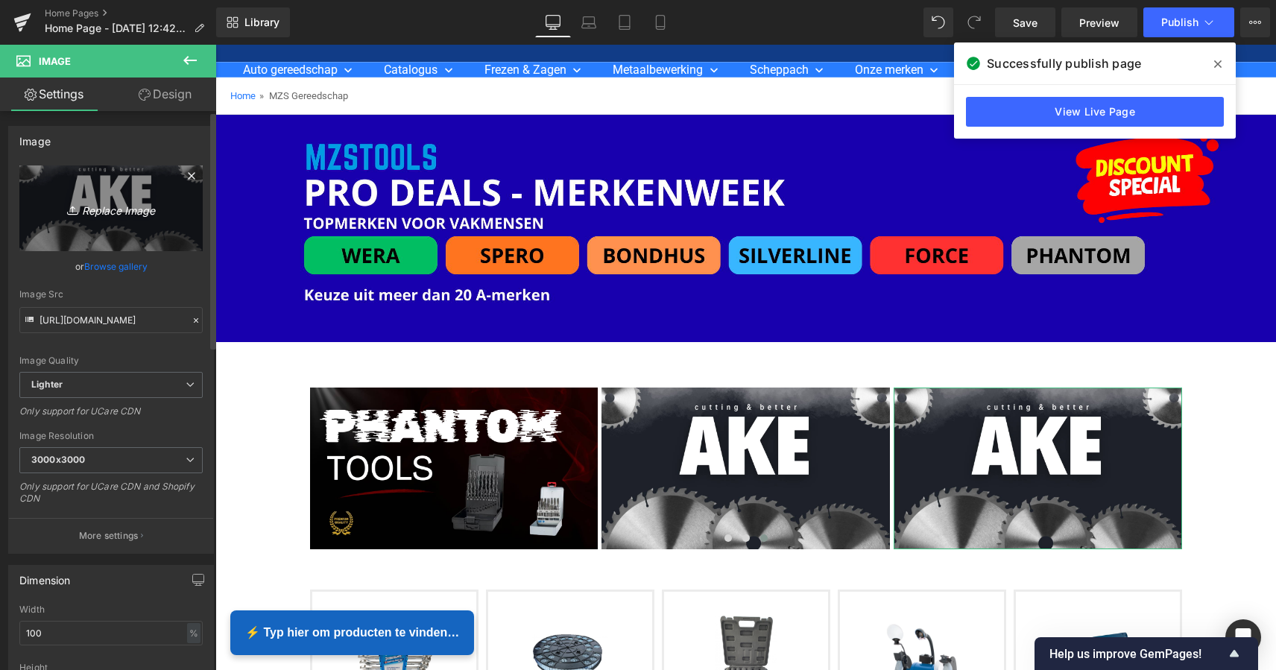
click at [113, 205] on icon "Replace Image" at bounding box center [110, 208] width 119 height 19
type input "C:\fakepath\MZS Alles voor uw auto-2.png"
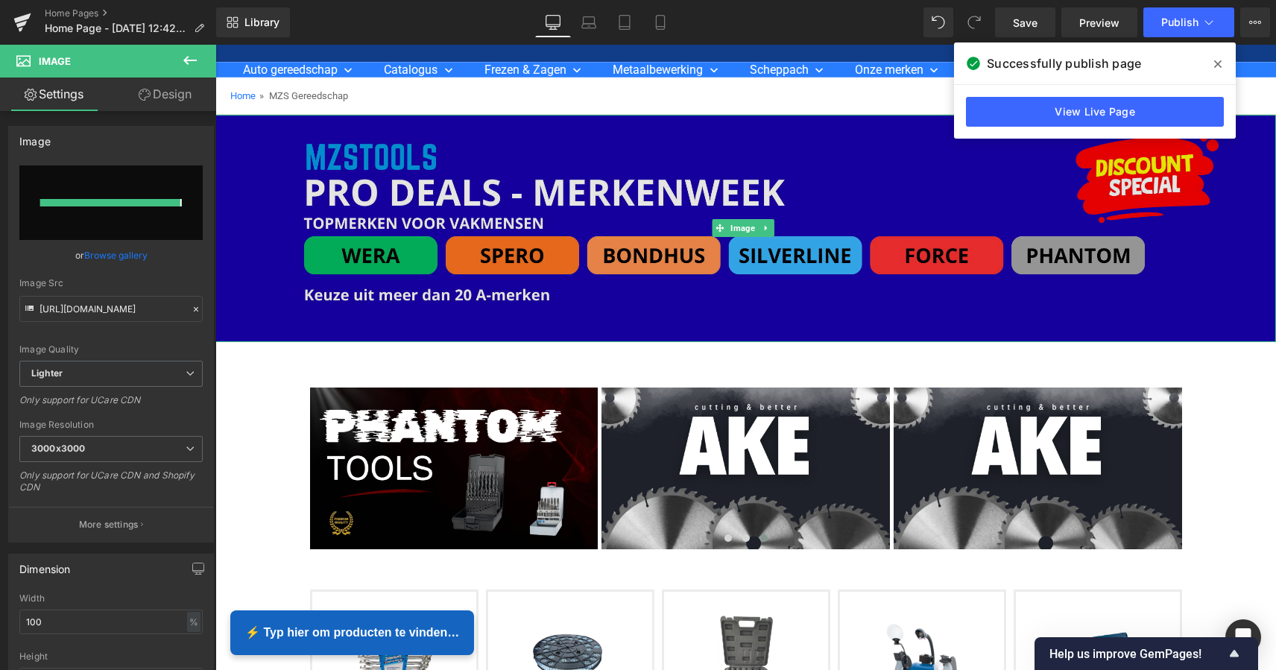
type input "https://ucarecdn.com/bf81de5d-8531-4b16-8337-7853e7f82ba4/-/format/auto/-/previ…"
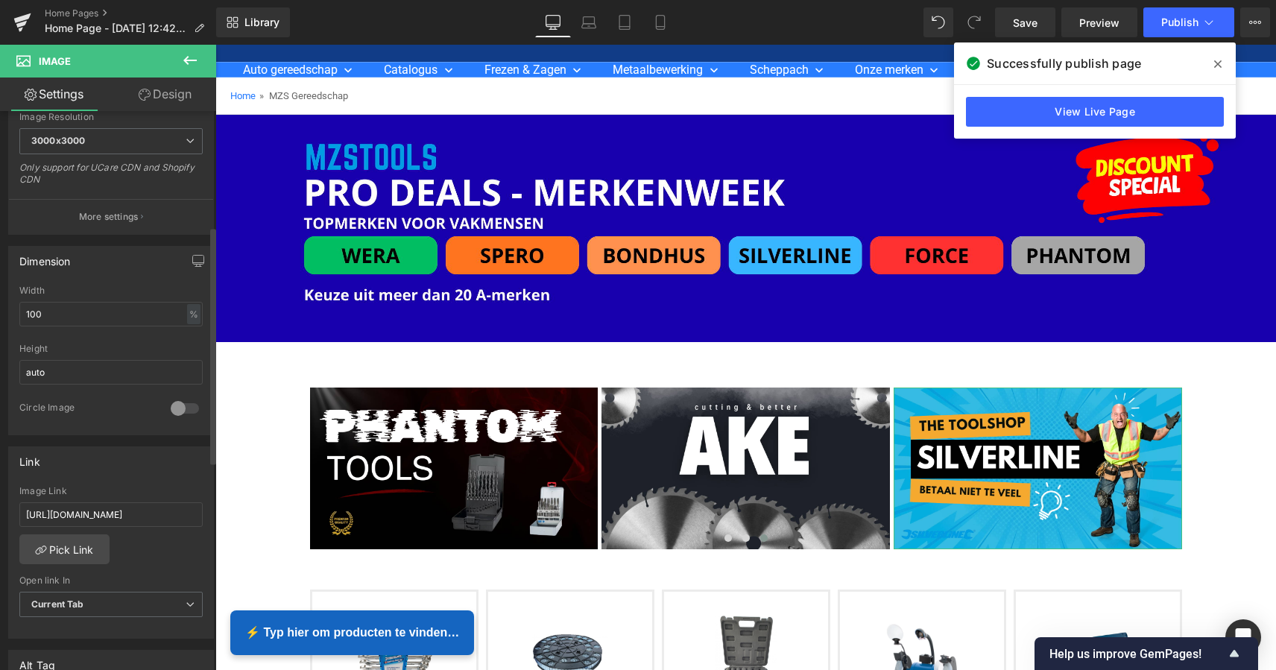
scroll to position [354, 0]
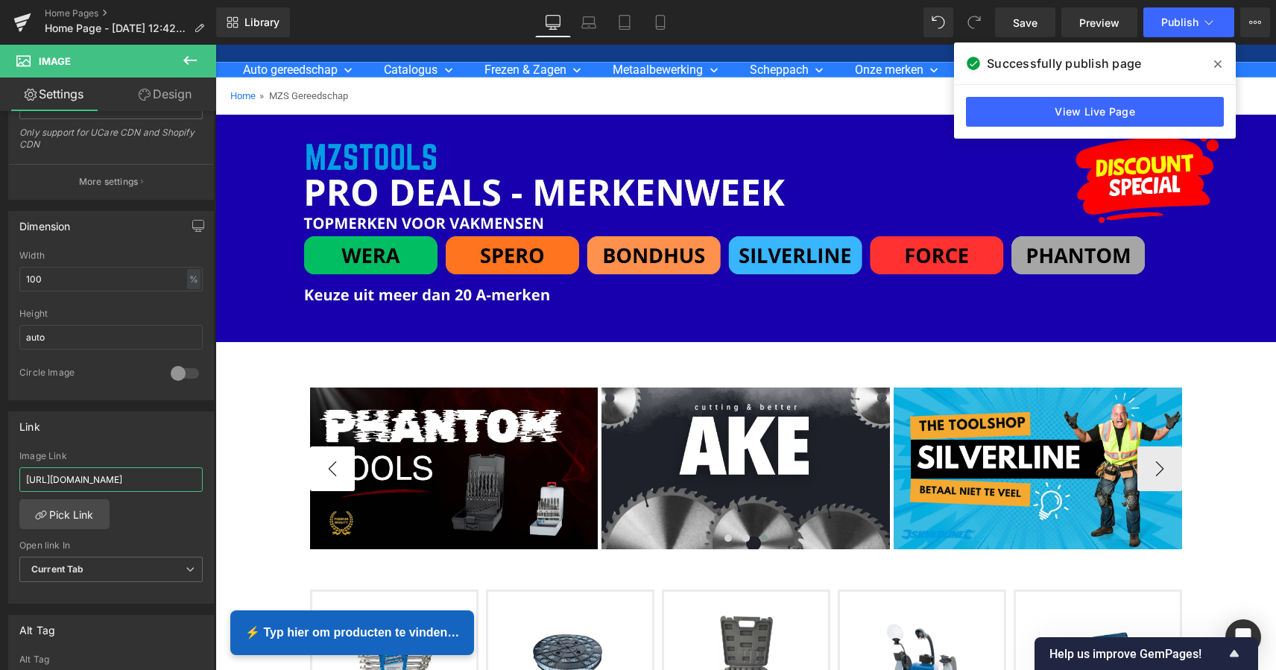
drag, startPoint x: 240, startPoint y: 518, endPoint x: 281, endPoint y: 481, distance: 54.9
paste input "[URL][DOMAIN_NAME]"
type input "[URL][DOMAIN_NAME]"
click at [80, 509] on link "Pick Link" at bounding box center [64, 514] width 90 height 30
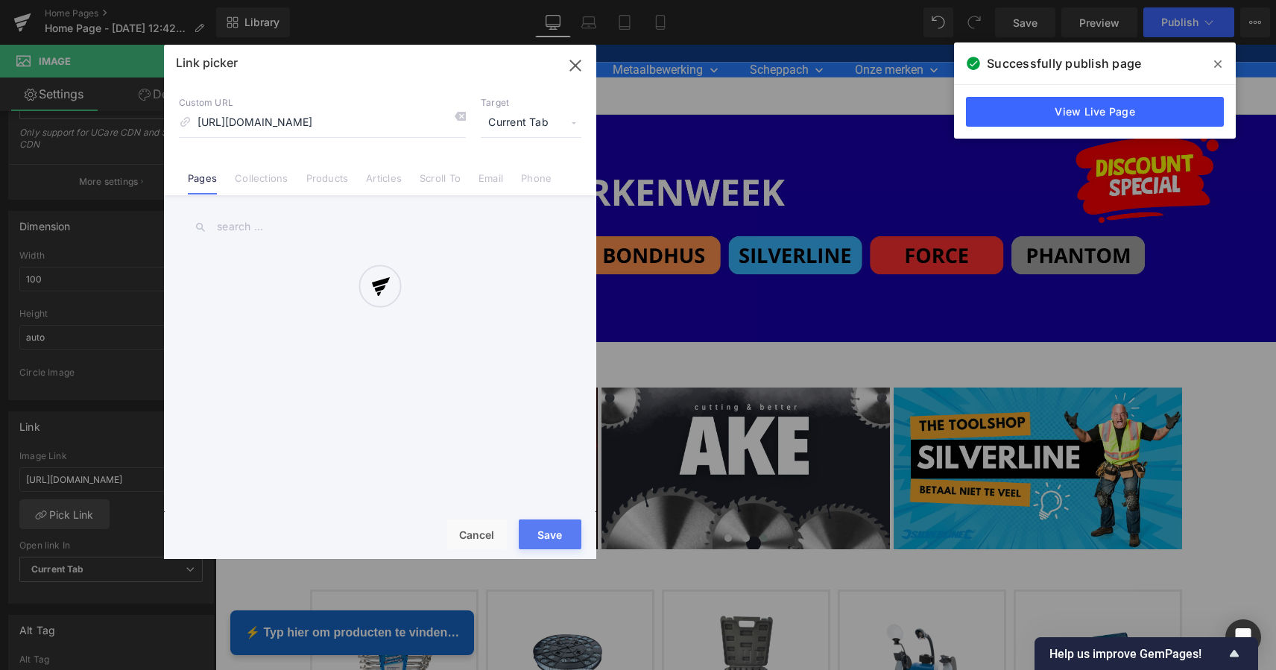
scroll to position [0, 218]
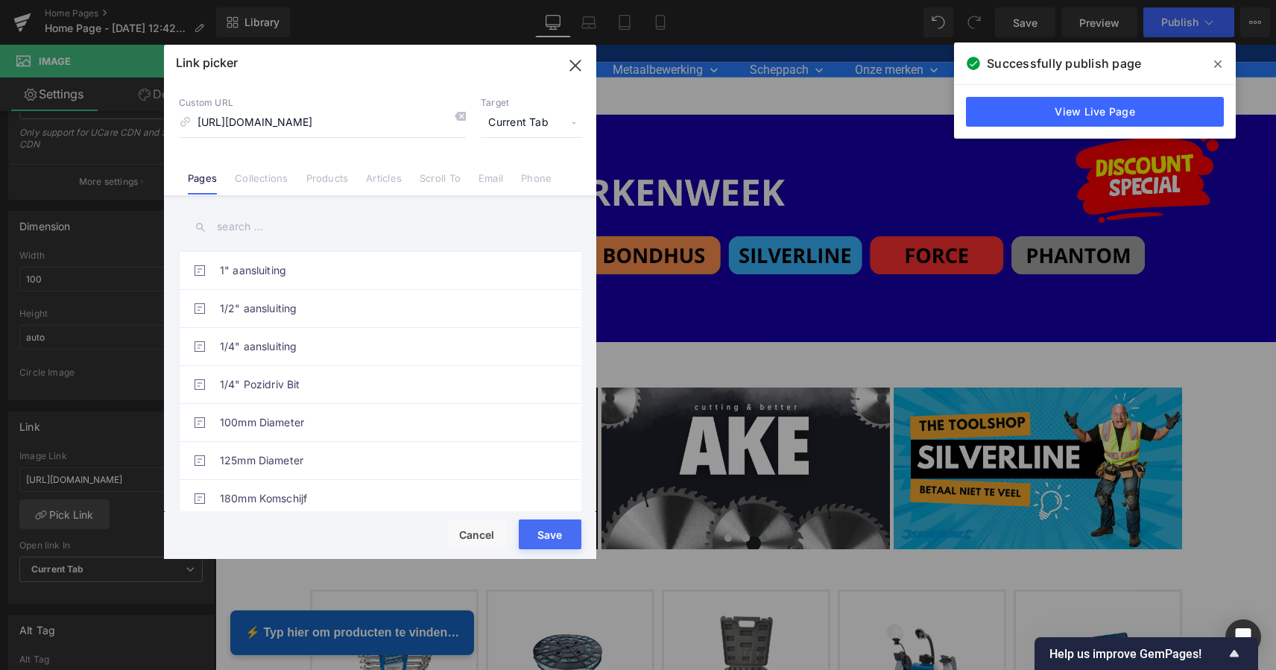
click at [552, 531] on button "Save" at bounding box center [550, 534] width 63 height 30
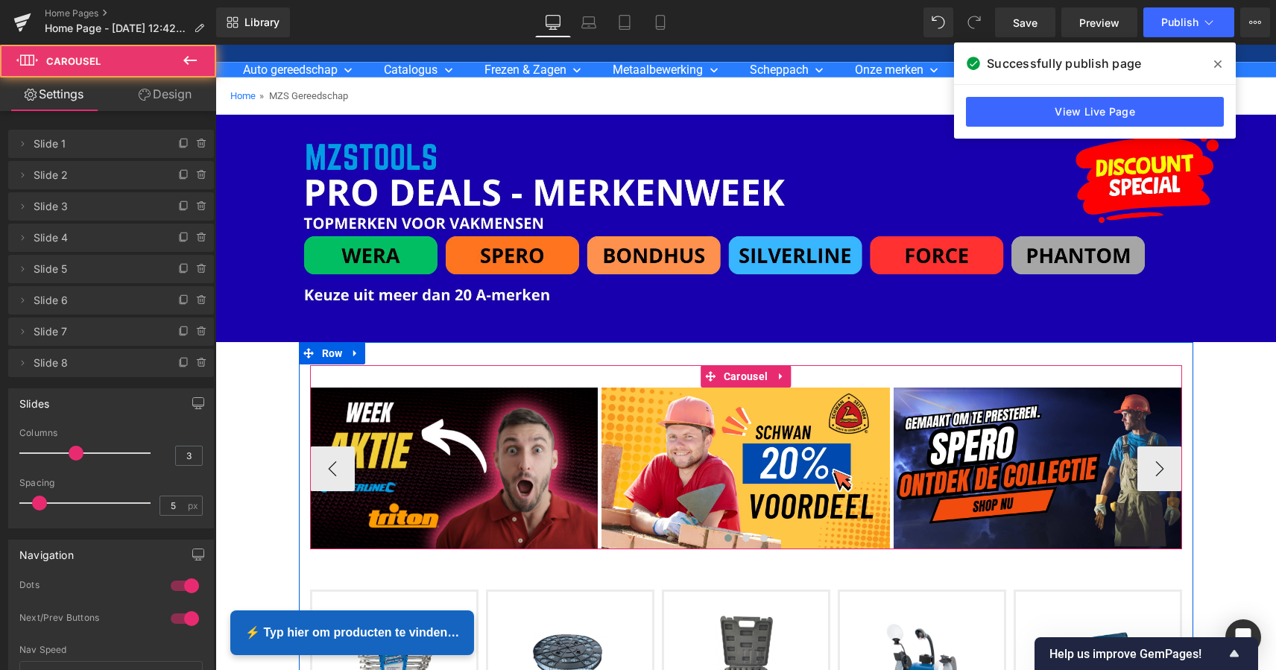
click at [937, 373] on div "Image Image Image Image Image Image Image Image ‹ ›" at bounding box center [746, 457] width 872 height 184
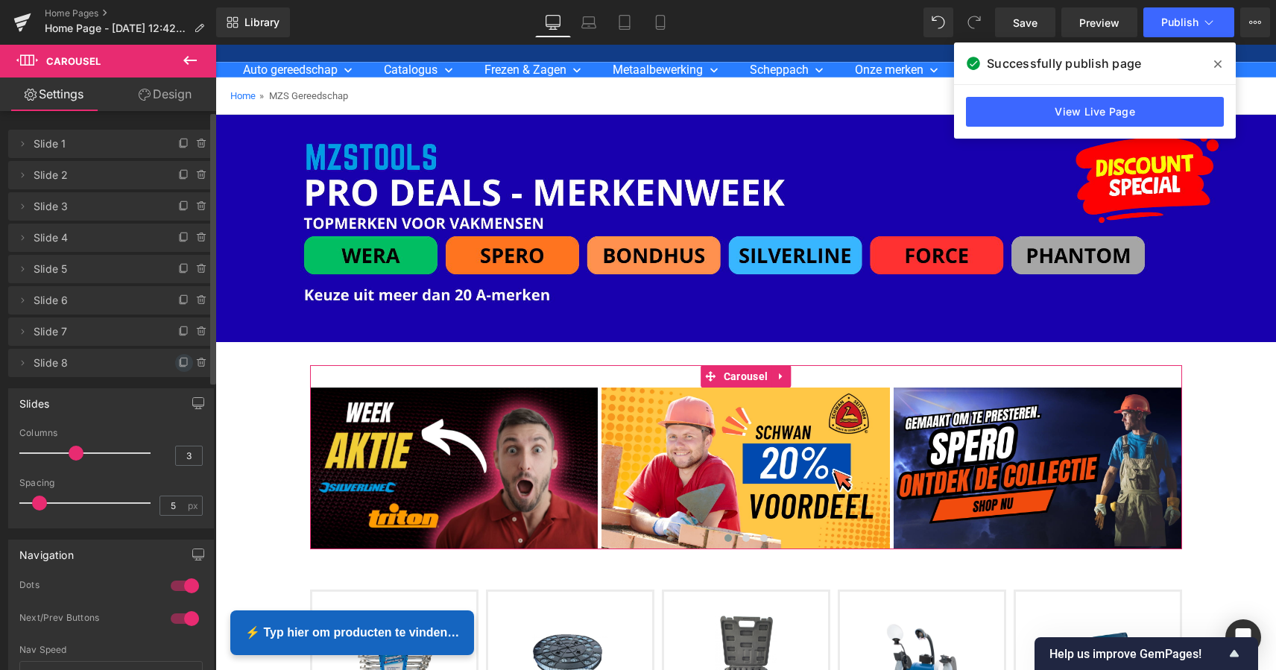
click at [178, 364] on icon at bounding box center [184, 363] width 12 height 12
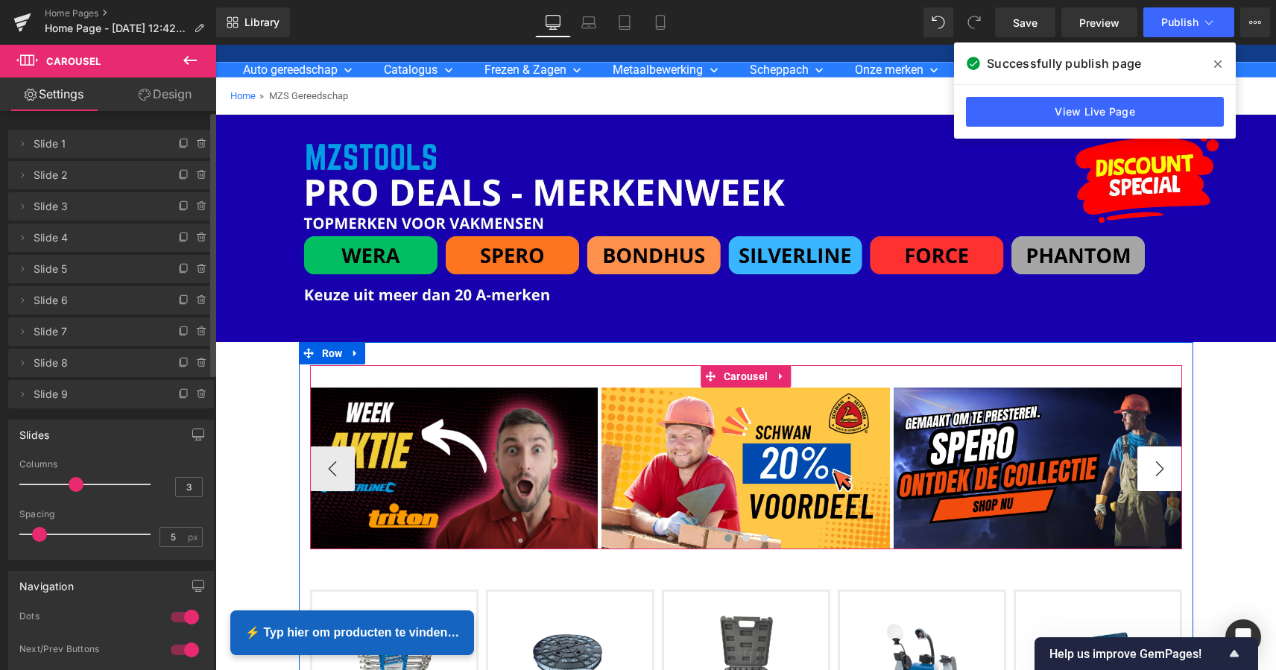
click at [1172, 461] on button "›" at bounding box center [1159, 468] width 45 height 45
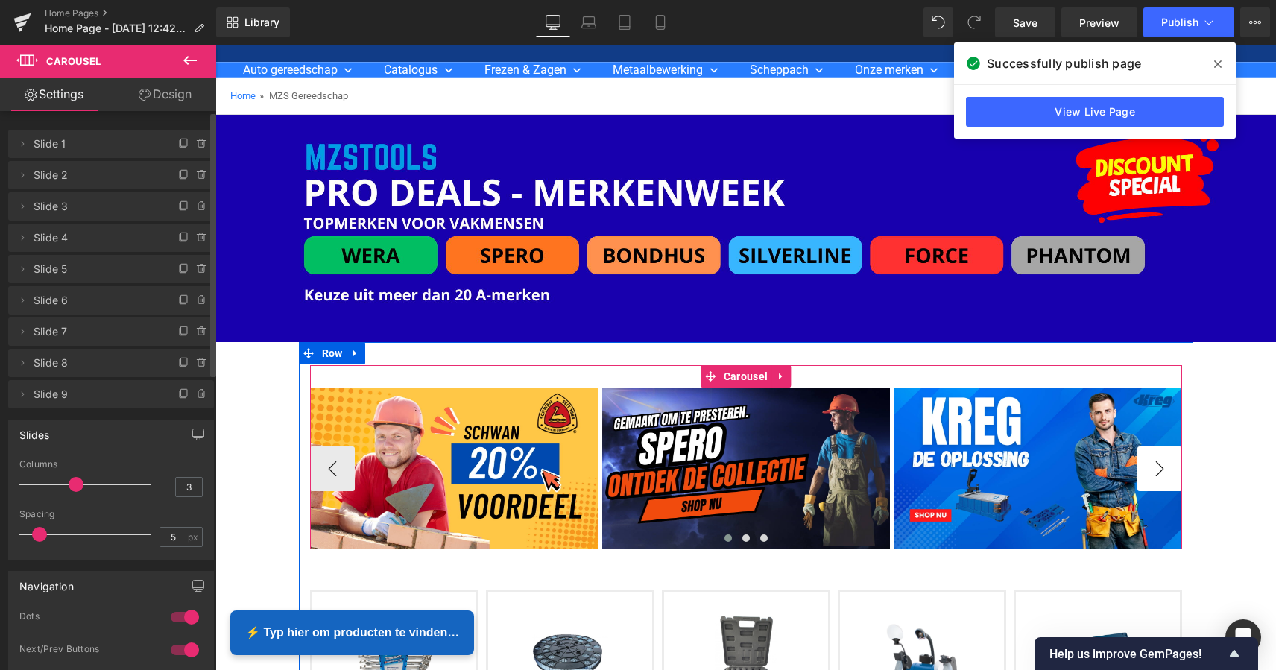
click at [1162, 463] on button "›" at bounding box center [1159, 468] width 45 height 45
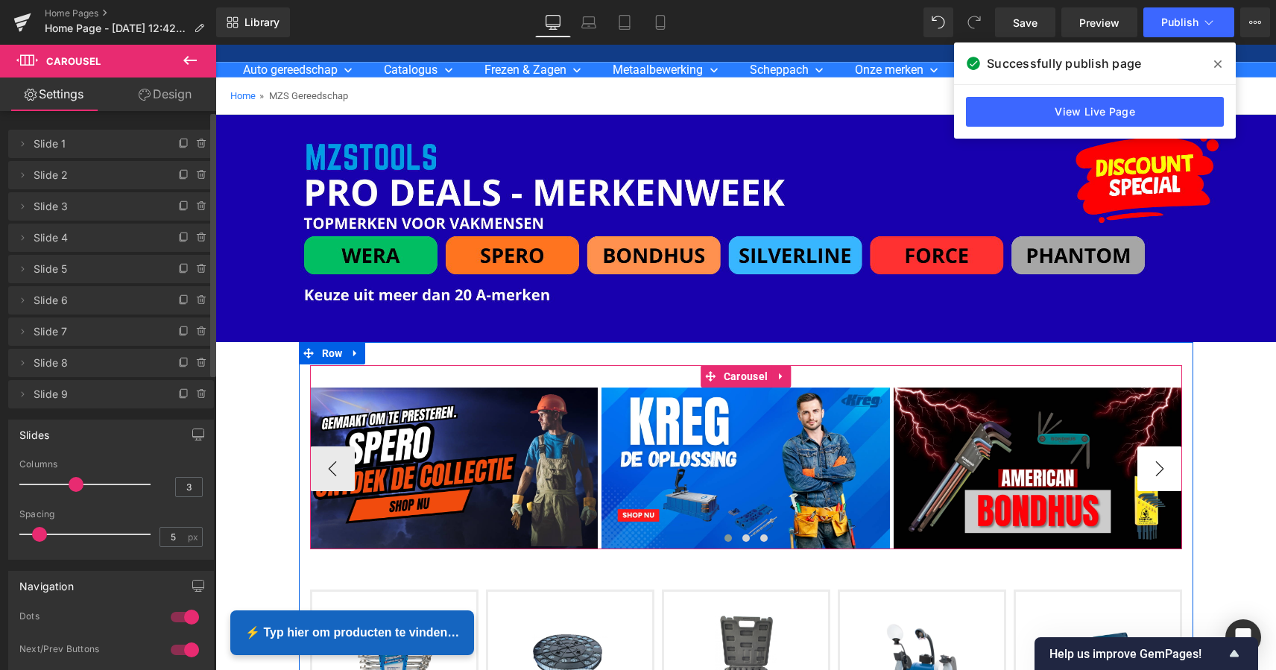
click at [1162, 463] on button "›" at bounding box center [1159, 468] width 45 height 45
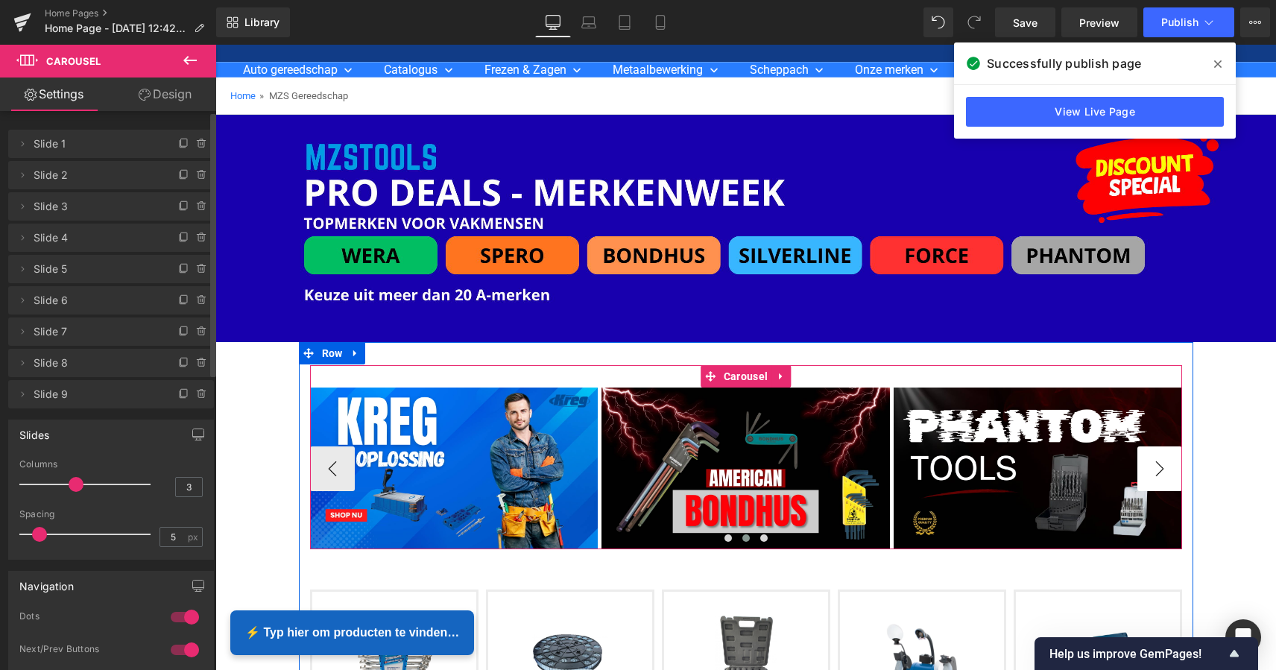
click at [1162, 463] on button "›" at bounding box center [1159, 468] width 45 height 45
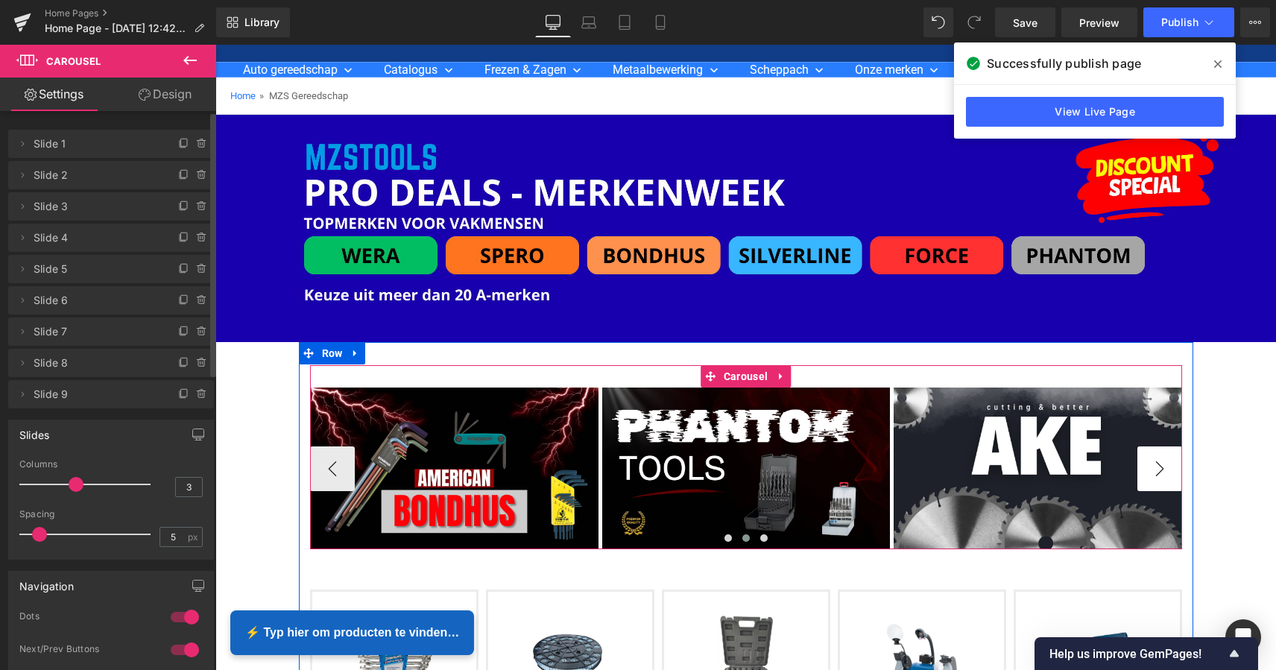
click at [1162, 463] on button "›" at bounding box center [1159, 468] width 45 height 45
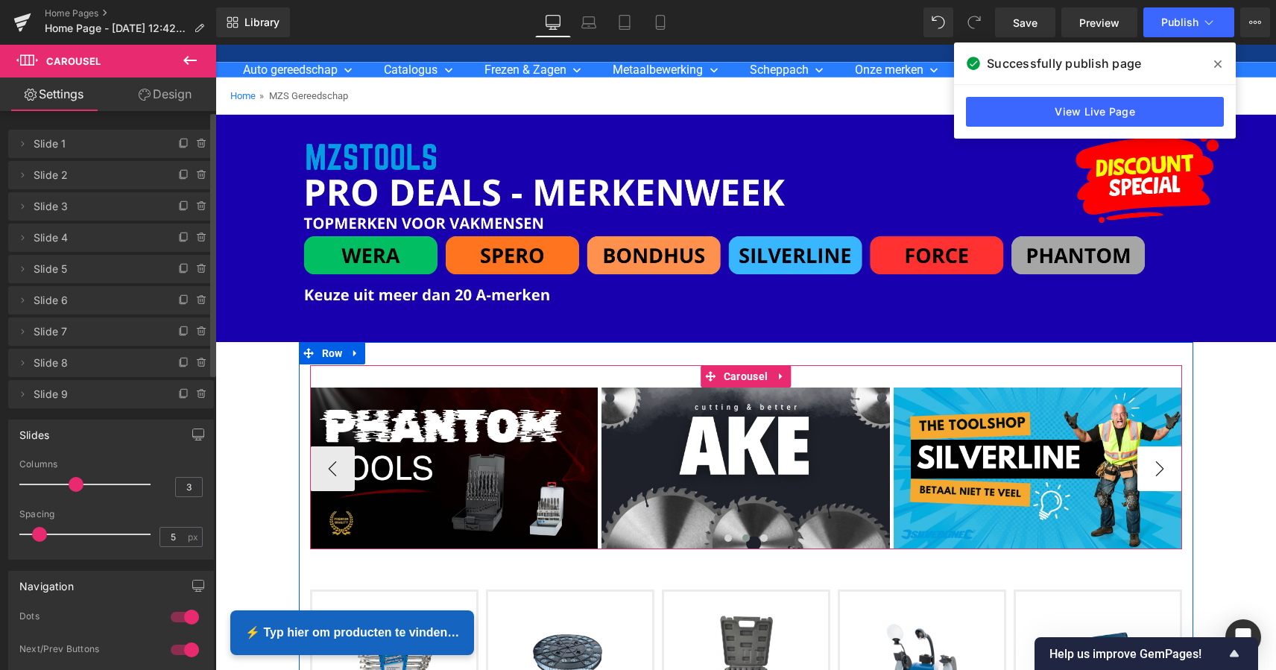
click at [1162, 463] on button "›" at bounding box center [1159, 468] width 45 height 45
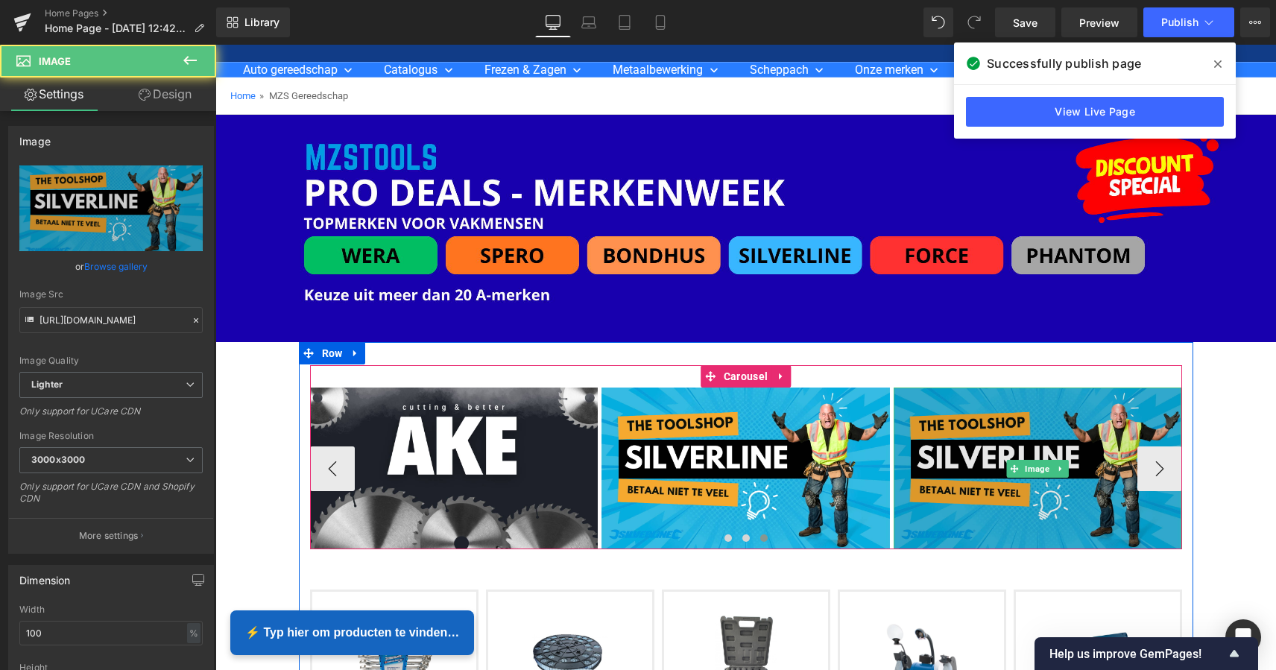
click at [1062, 415] on img at bounding box center [1037, 468] width 288 height 162
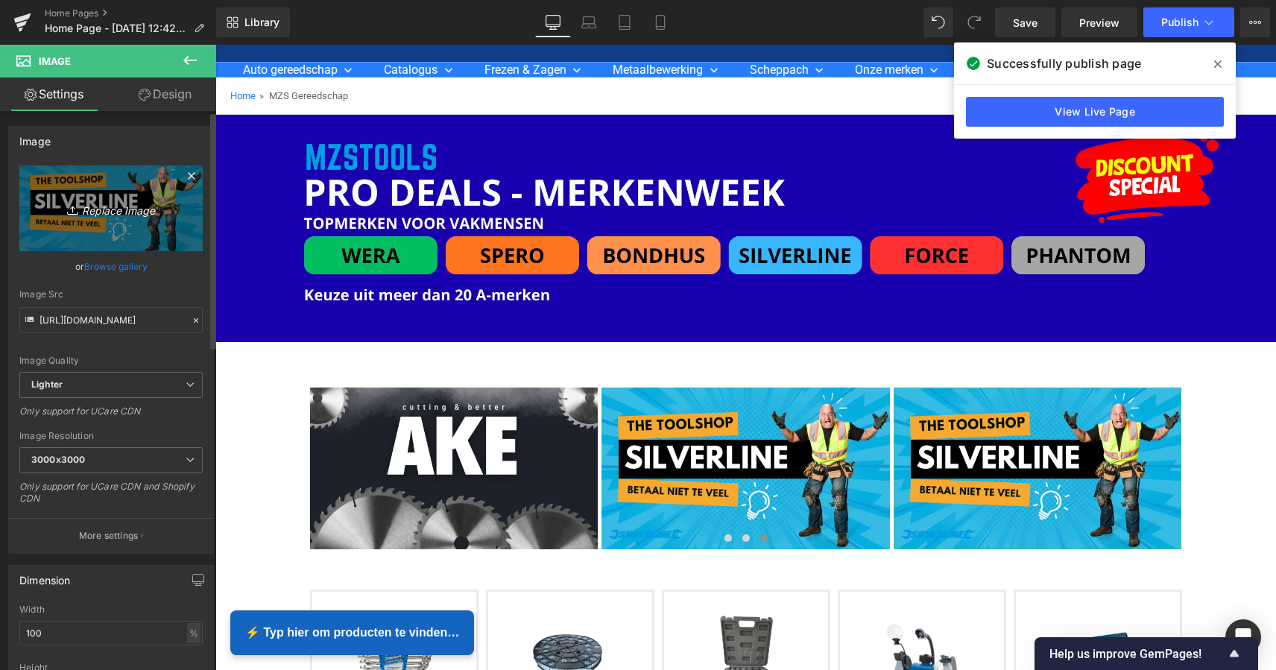
click at [117, 209] on icon "Replace Image" at bounding box center [110, 208] width 119 height 19
type input "C:\fakepath\MZS Alles voor uw auto kopie 2.png"
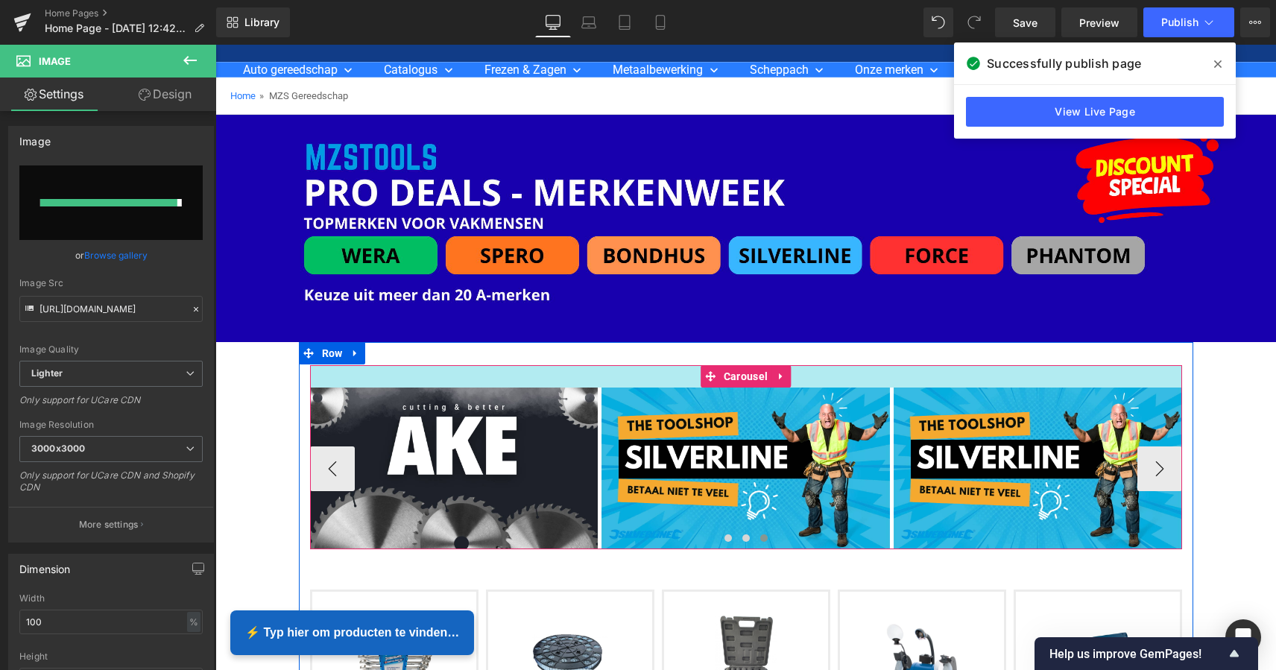
type input "https://ucarecdn.com/e7d13746-c52f-49d5-b127-78ae4404972a/-/format/auto/-/previ…"
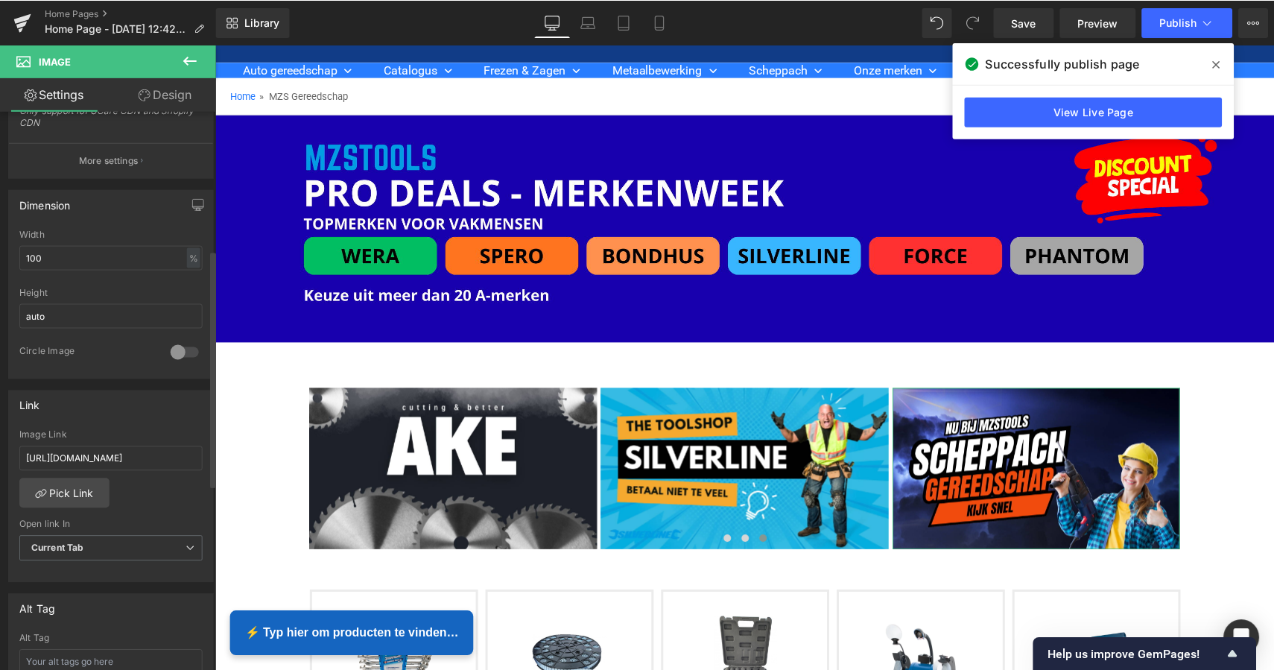
scroll to position [475, 0]
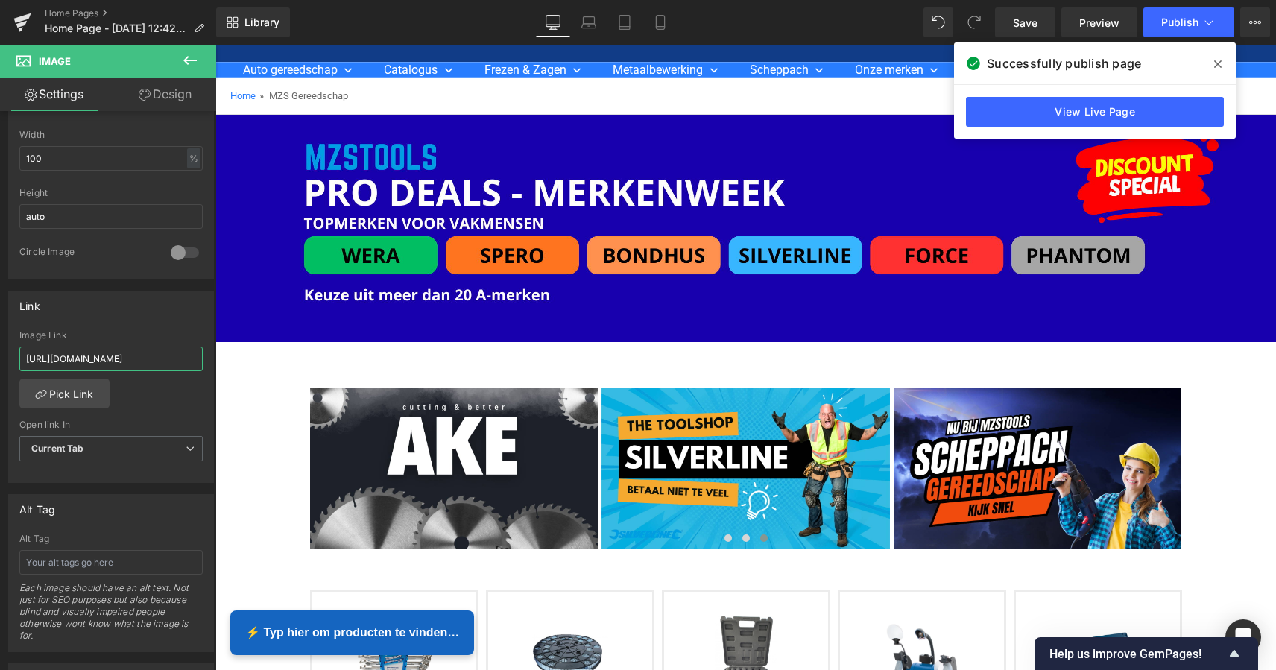
drag, startPoint x: 244, startPoint y: 399, endPoint x: 270, endPoint y: 357, distance: 49.6
paste input "[URL][DOMAIN_NAME]"
type input "[URL][DOMAIN_NAME]"
click at [71, 399] on link "Pick Link" at bounding box center [64, 394] width 90 height 30
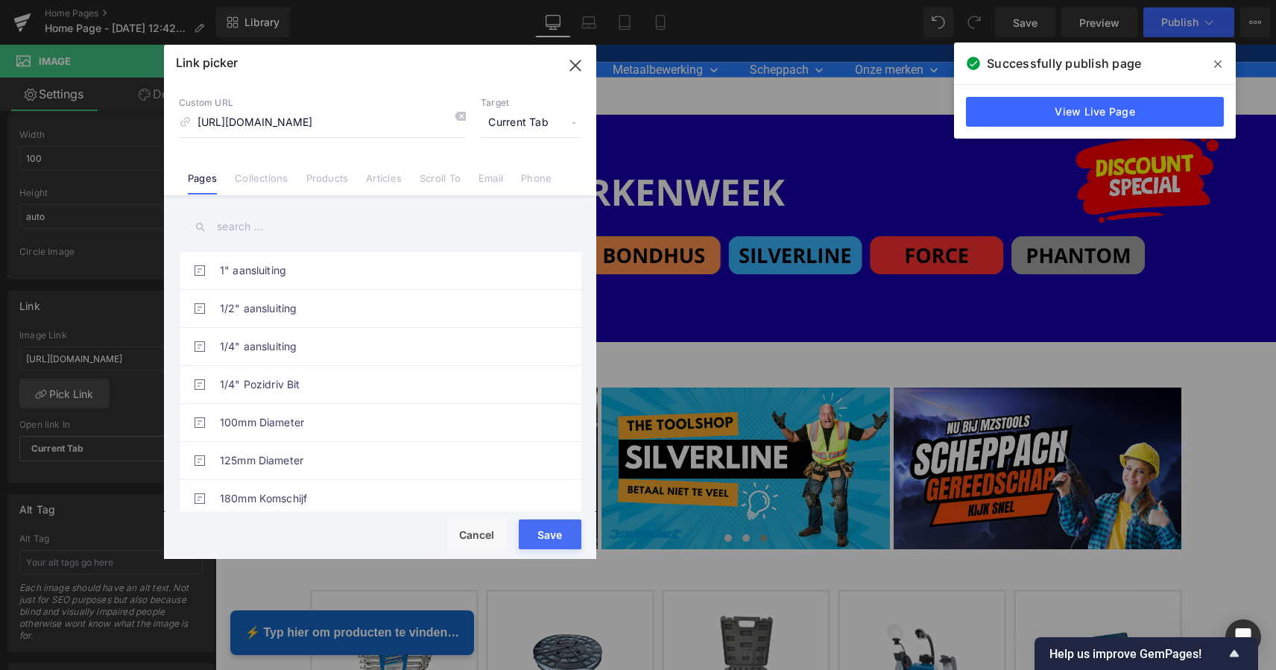
click at [558, 538] on button "Save" at bounding box center [550, 534] width 63 height 30
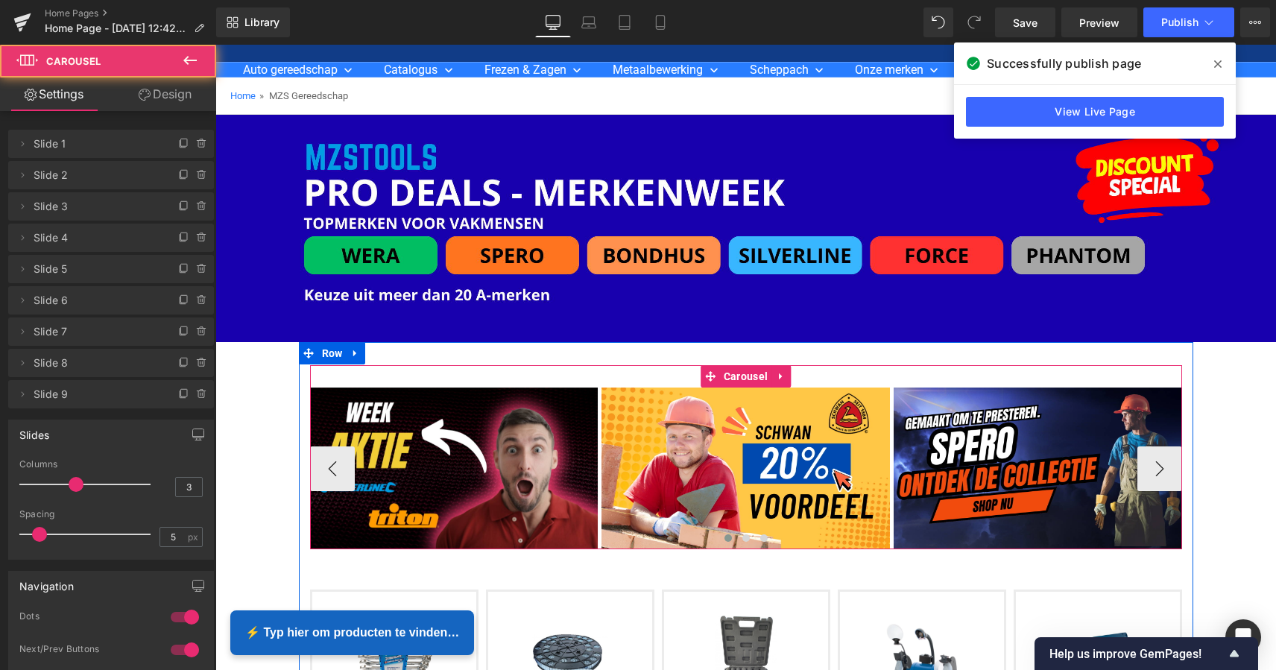
click at [1026, 377] on div "Image Image Image Image Image Image Image Image" at bounding box center [746, 457] width 872 height 184
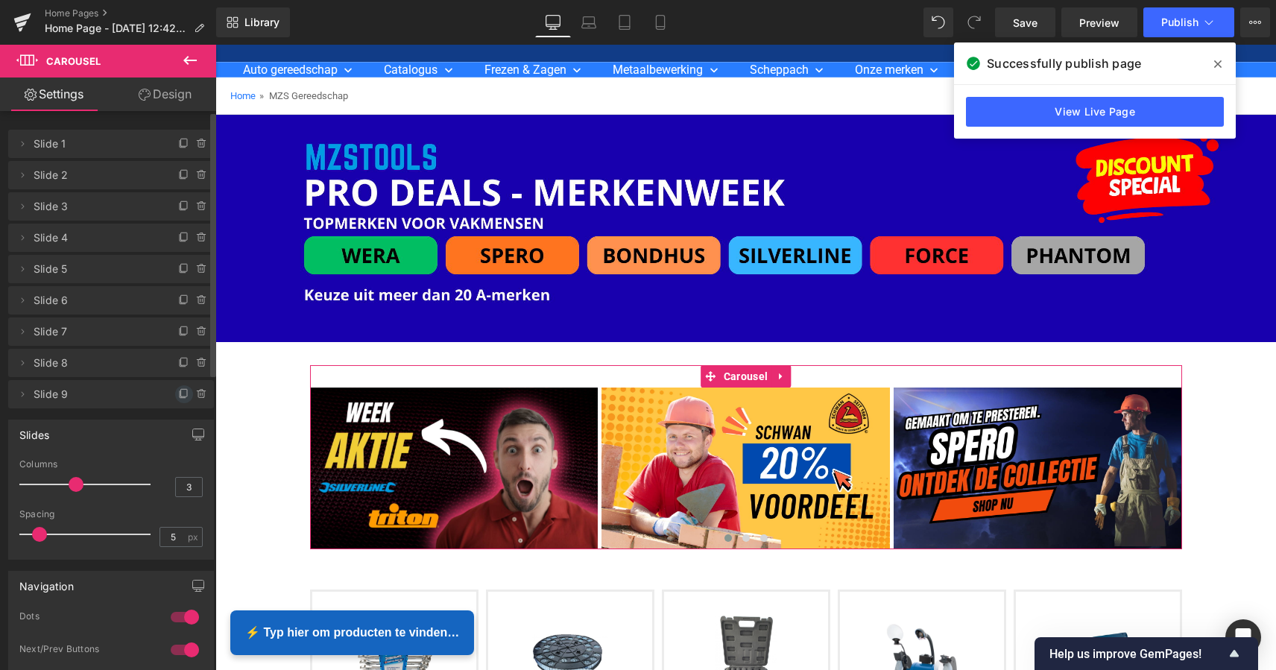
click at [180, 393] on icon at bounding box center [183, 394] width 6 height 7
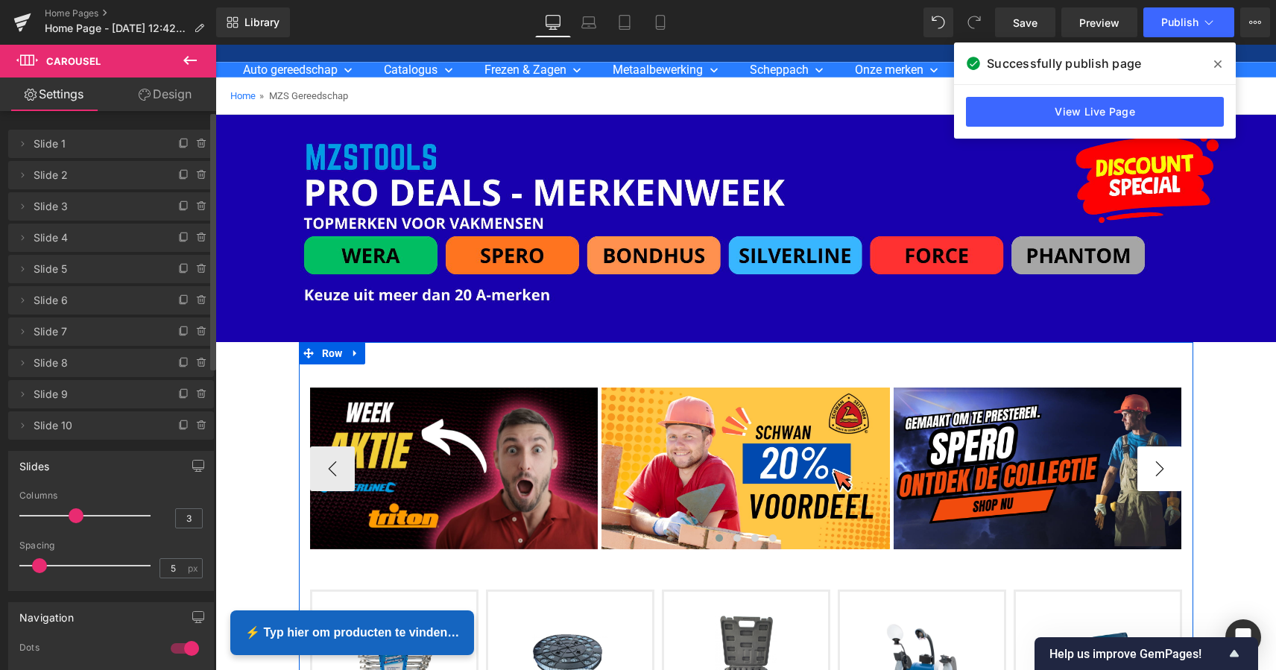
click at [1165, 471] on button "›" at bounding box center [1159, 468] width 45 height 45
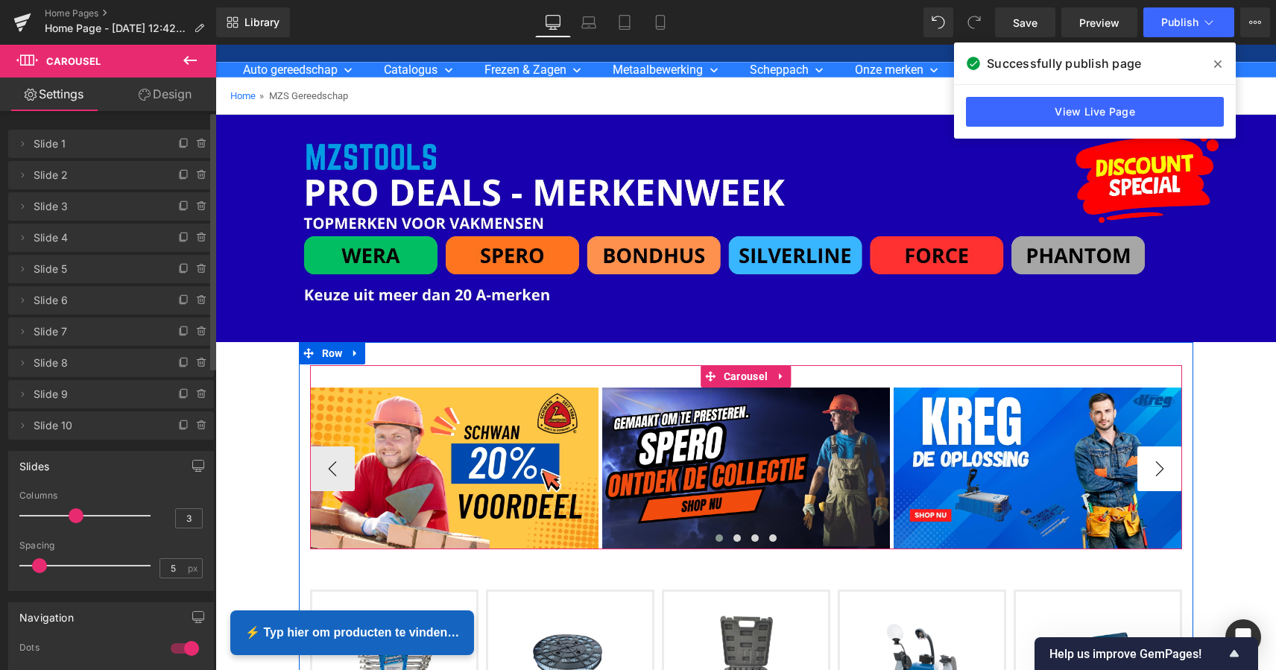
click at [1156, 468] on button "›" at bounding box center [1159, 468] width 45 height 45
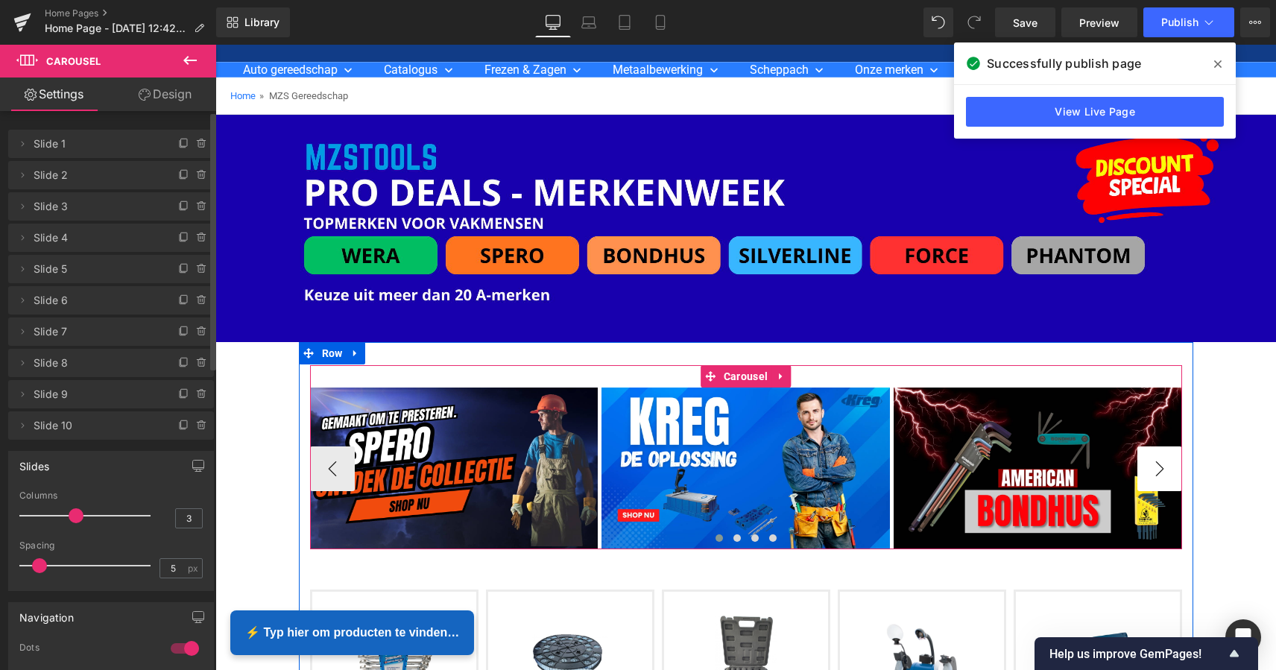
click at [1156, 468] on button "›" at bounding box center [1159, 468] width 45 height 45
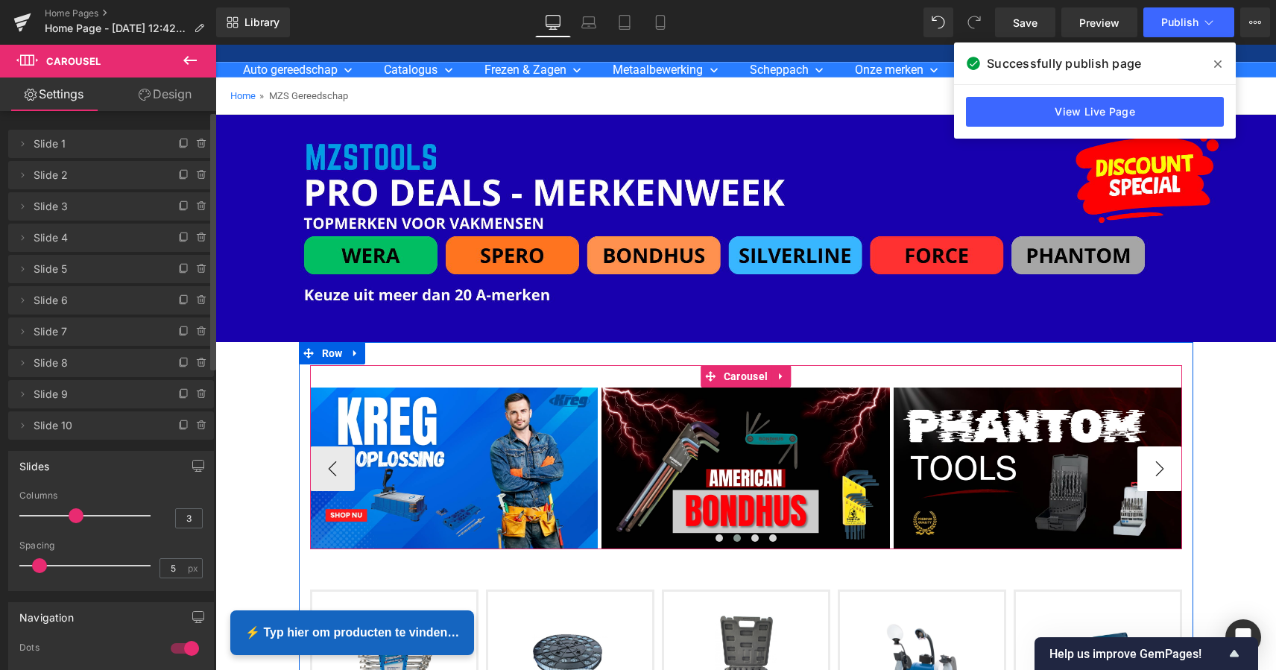
click at [1156, 468] on button "›" at bounding box center [1159, 468] width 45 height 45
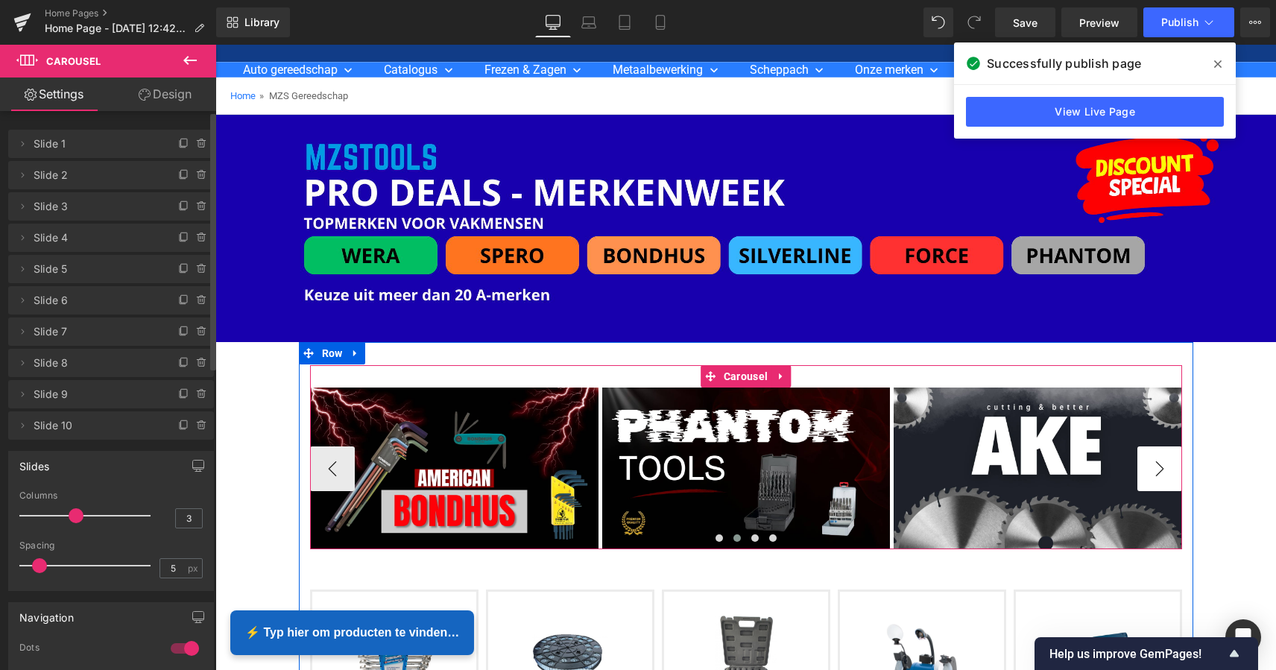
click at [1156, 468] on button "›" at bounding box center [1159, 468] width 45 height 45
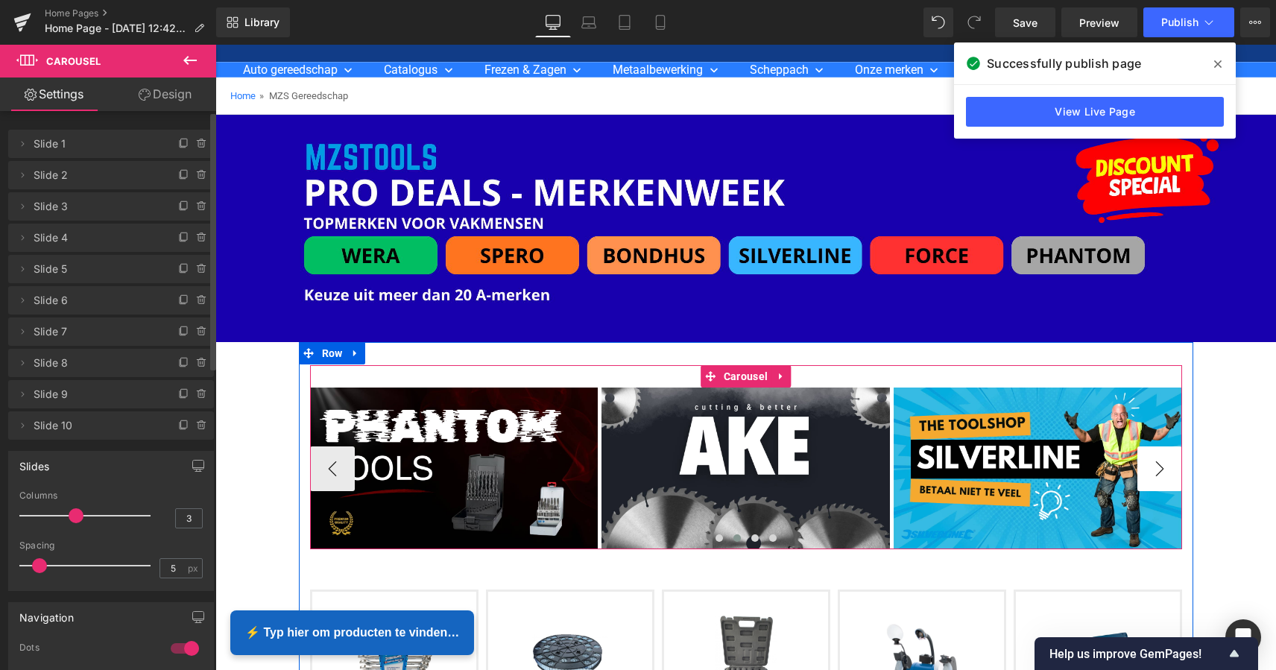
click at [1156, 468] on button "›" at bounding box center [1159, 468] width 45 height 45
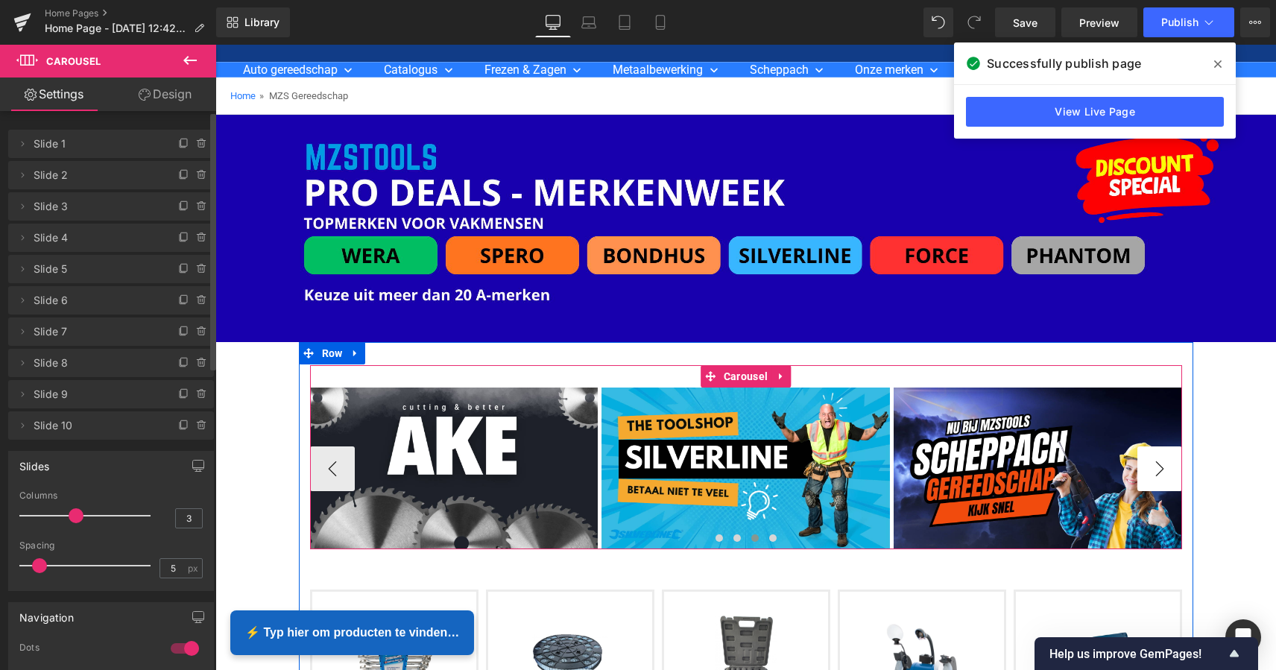
click at [1156, 468] on button "›" at bounding box center [1159, 468] width 45 height 45
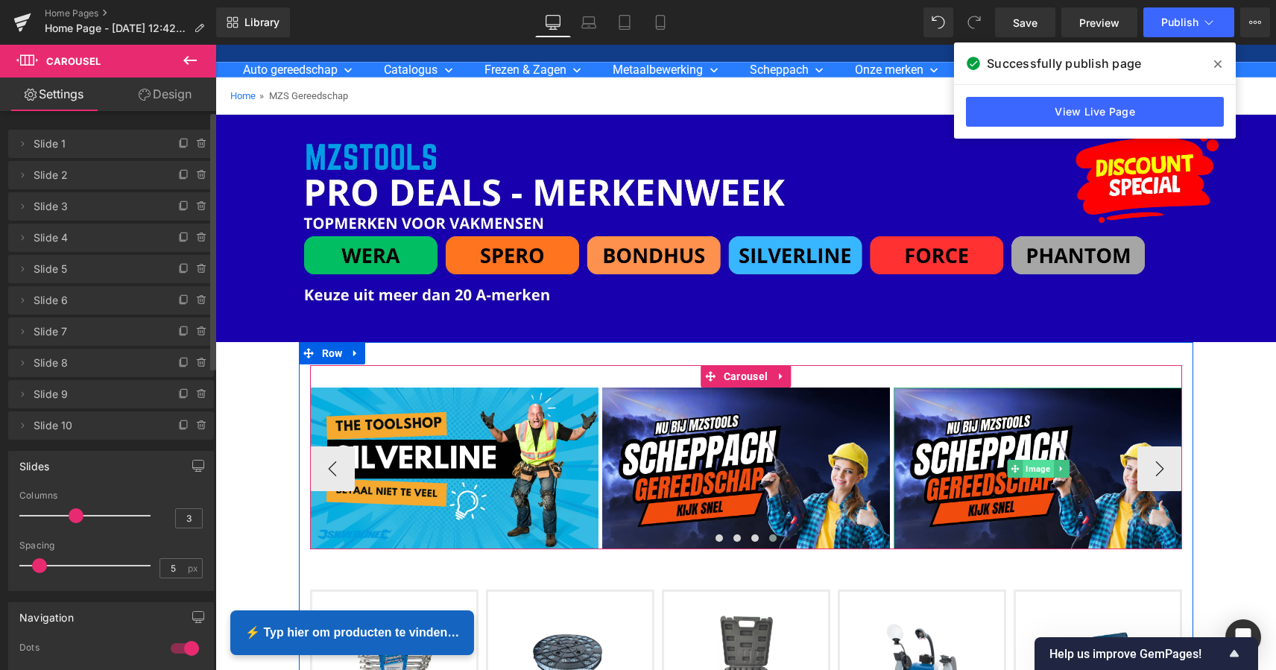
click at [1036, 467] on span "Image" at bounding box center [1037, 469] width 31 height 18
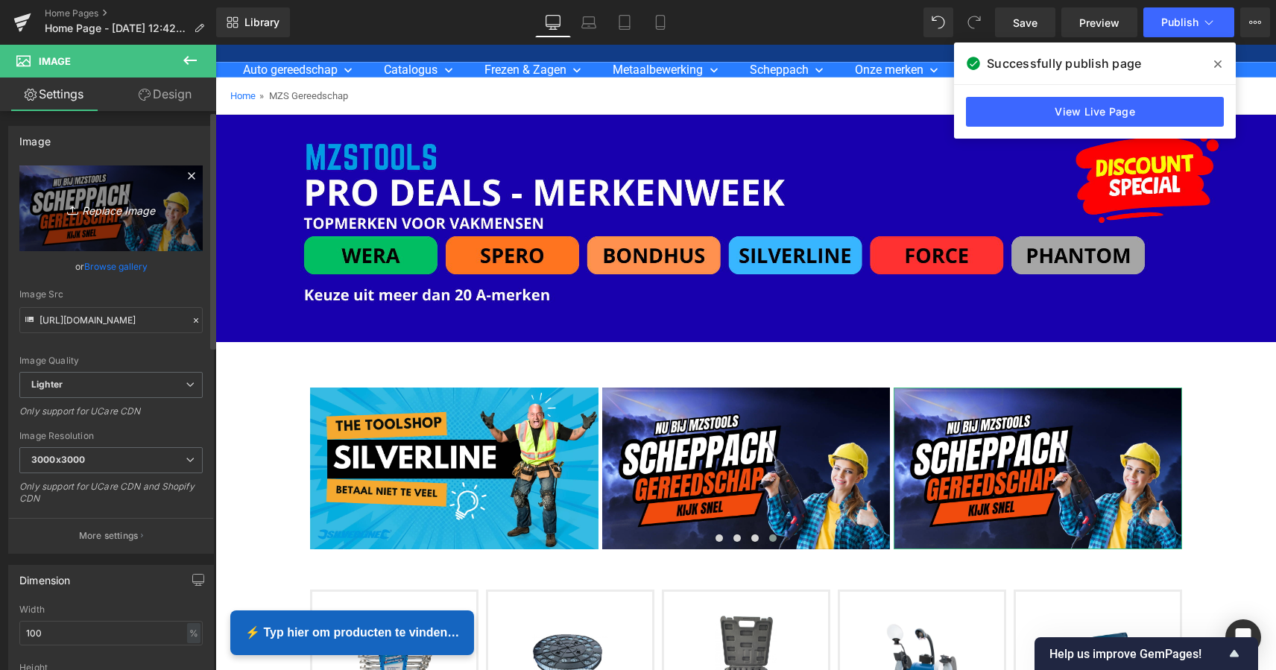
click at [104, 209] on icon "Replace Image" at bounding box center [110, 208] width 119 height 19
type input "C:\fakepath\MZS Alles voor uw auto kopie.png"
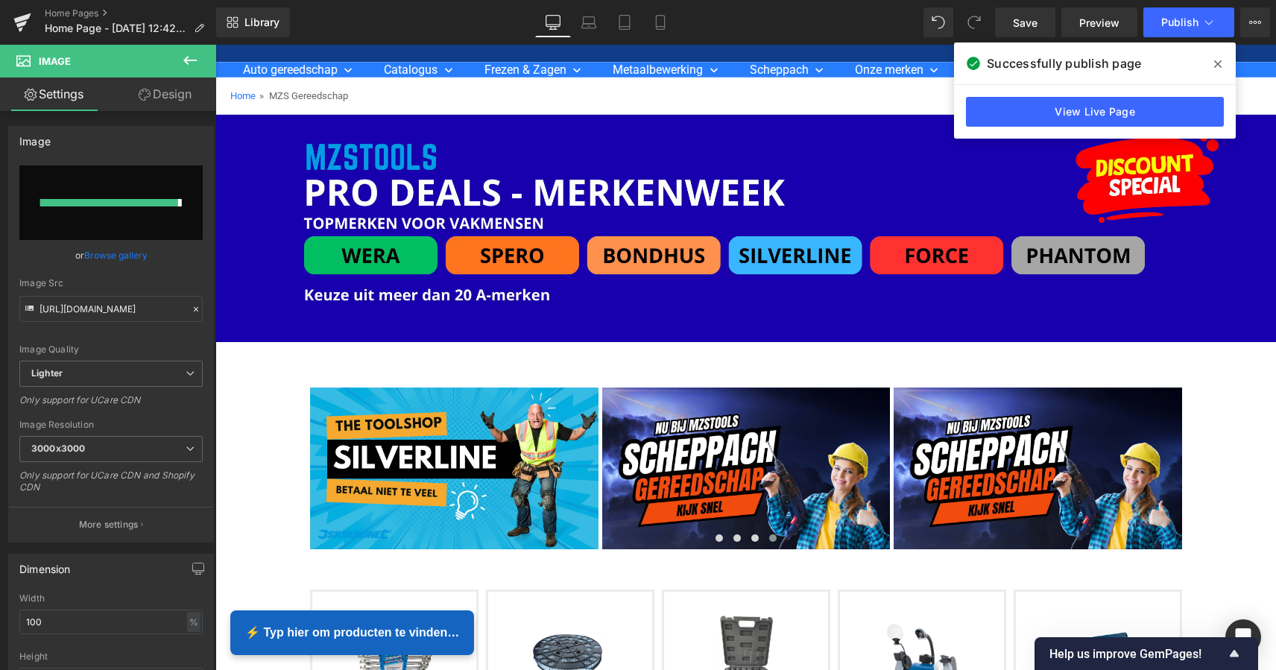
type input "https://ucarecdn.com/4023400a-9deb-4301-a0eb-d9ced3ee09be/-/format/auto/-/previ…"
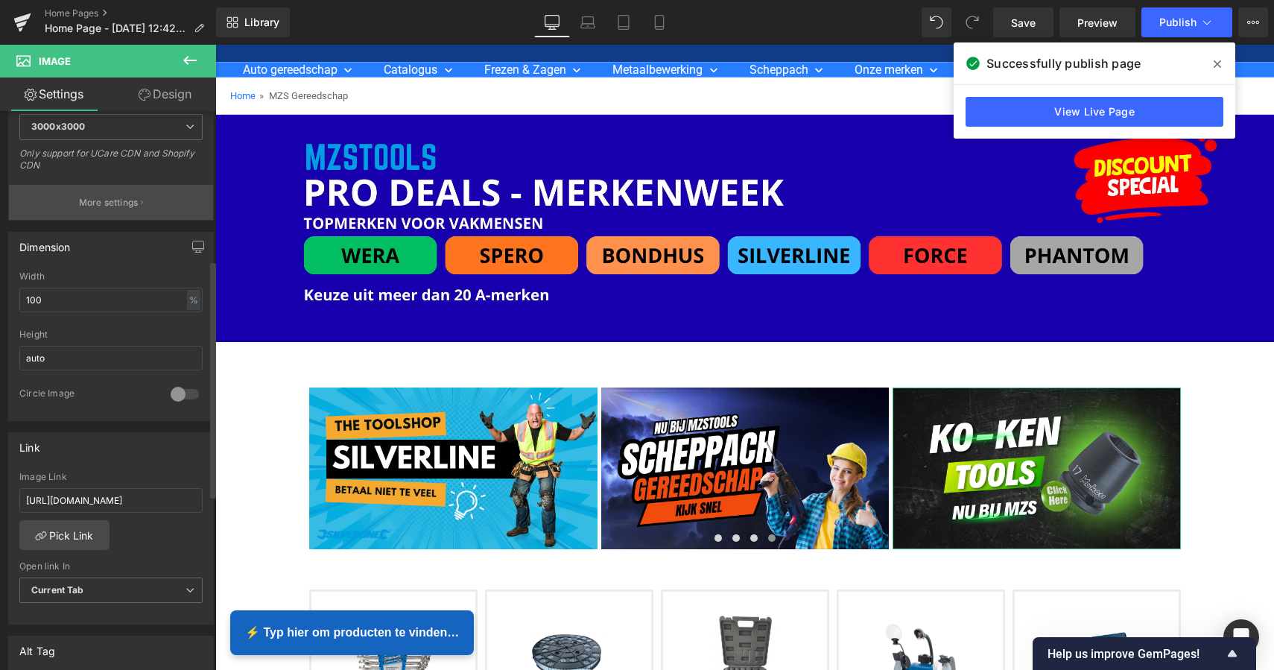
scroll to position [425, 0]
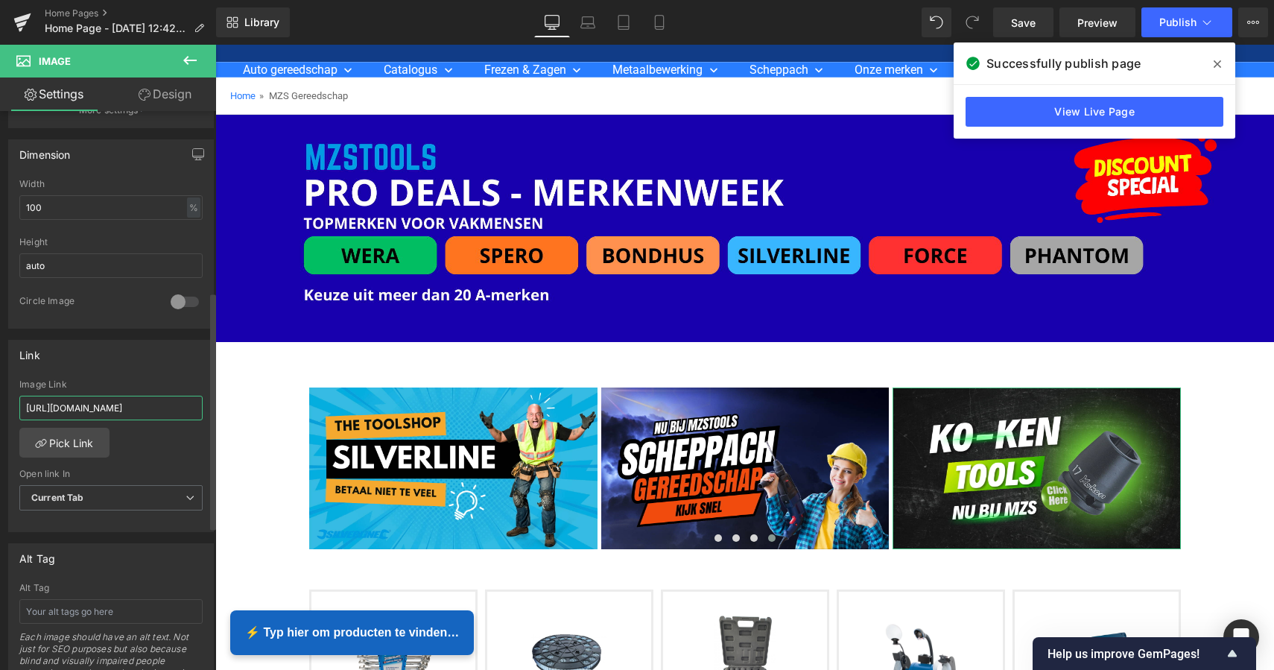
click at [28, 410] on input "[URL][DOMAIN_NAME]" at bounding box center [110, 408] width 183 height 25
drag, startPoint x: 243, startPoint y: 450, endPoint x: 220, endPoint y: 408, distance: 47.7
paste input "[URL][DOMAIN_NAME]"
type input "[URL][DOMAIN_NAME]"
click at [77, 449] on link "Pick Link" at bounding box center [64, 443] width 90 height 30
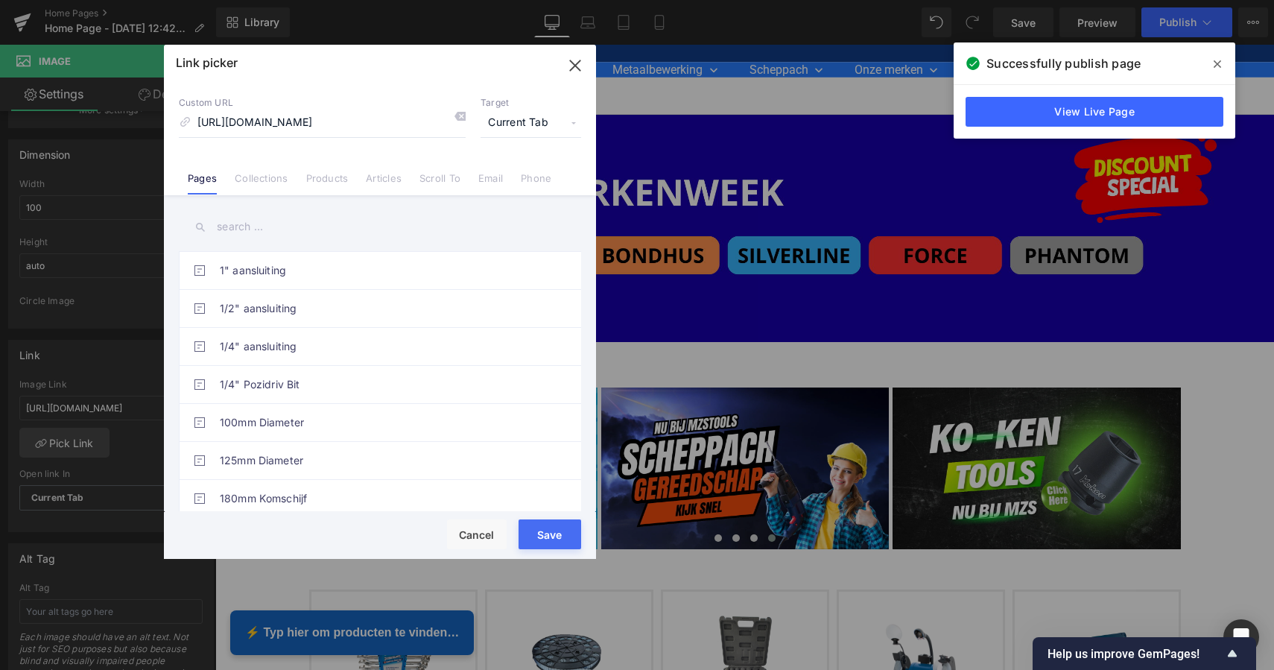
click at [548, 539] on button "Save" at bounding box center [550, 534] width 63 height 30
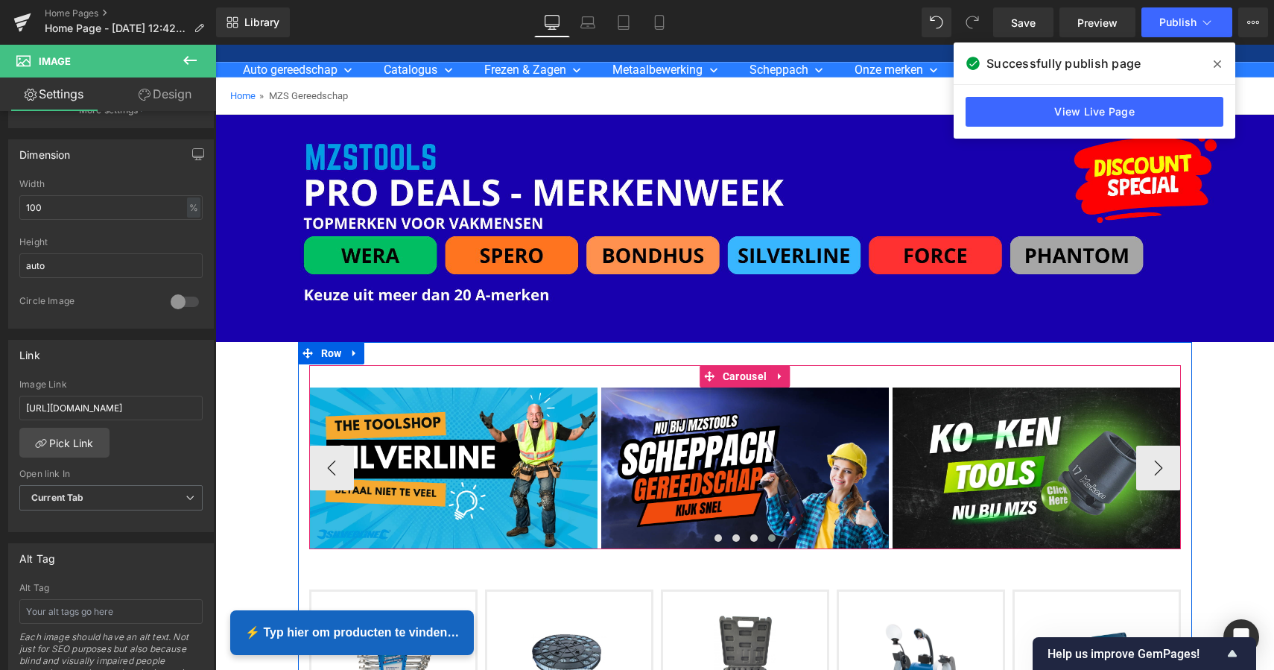
click at [1022, 373] on div "Image Image Image Image Image Image Image Image" at bounding box center [745, 457] width 872 height 184
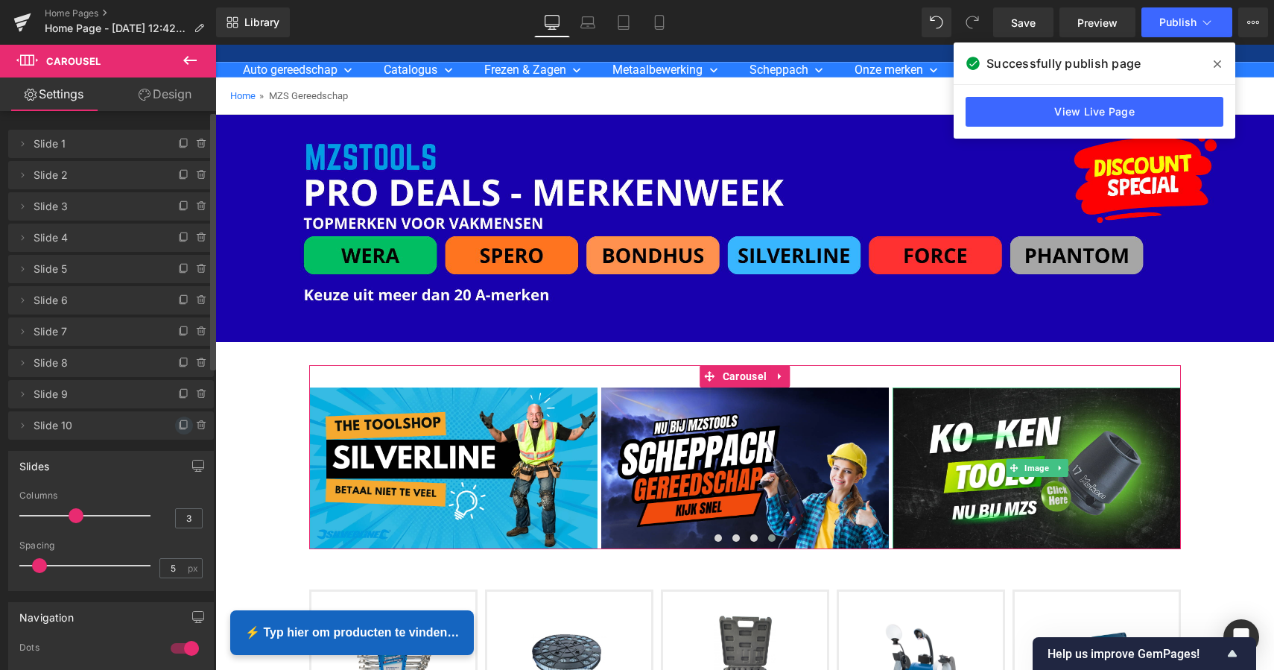
click at [180, 426] on icon at bounding box center [183, 425] width 6 height 7
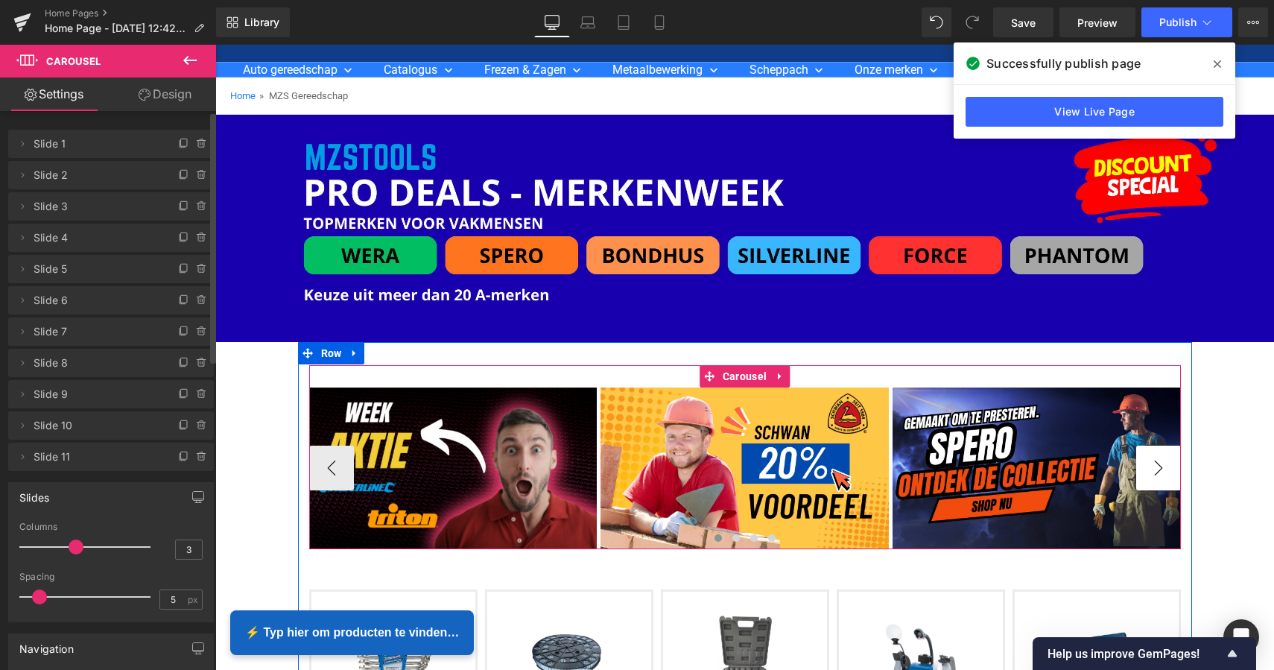
click at [1150, 464] on button "›" at bounding box center [1158, 468] width 45 height 45
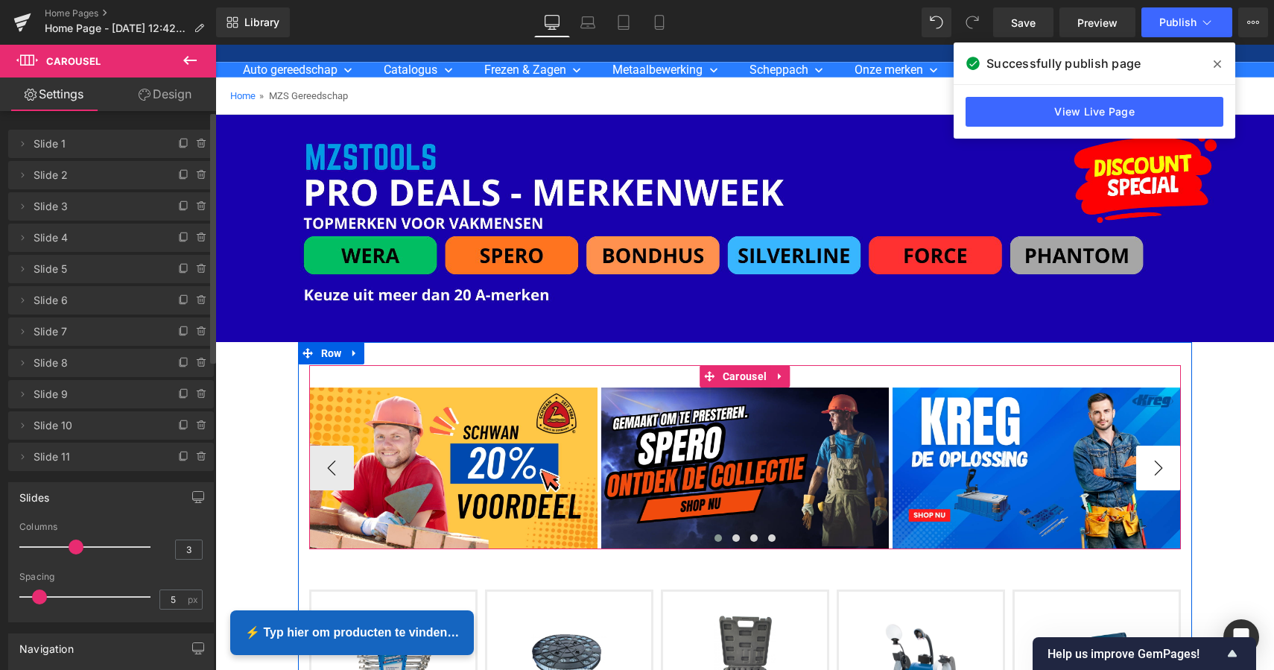
click at [1150, 464] on button "›" at bounding box center [1158, 468] width 45 height 45
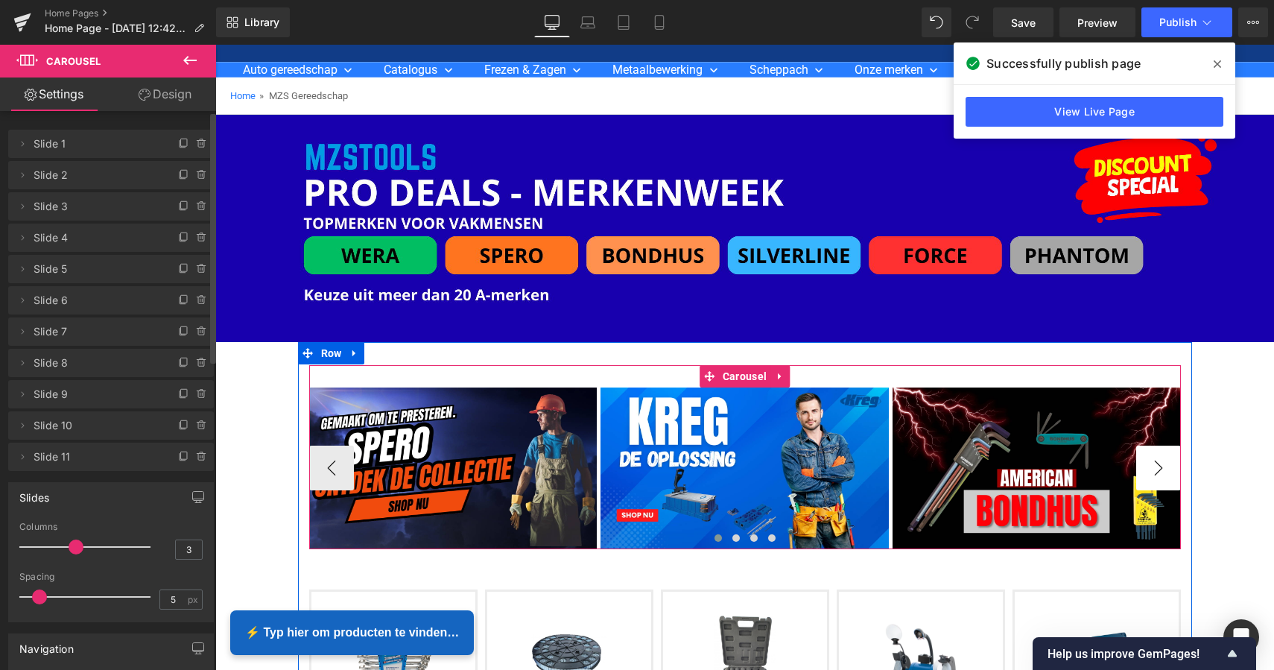
click at [1150, 464] on button "›" at bounding box center [1158, 468] width 45 height 45
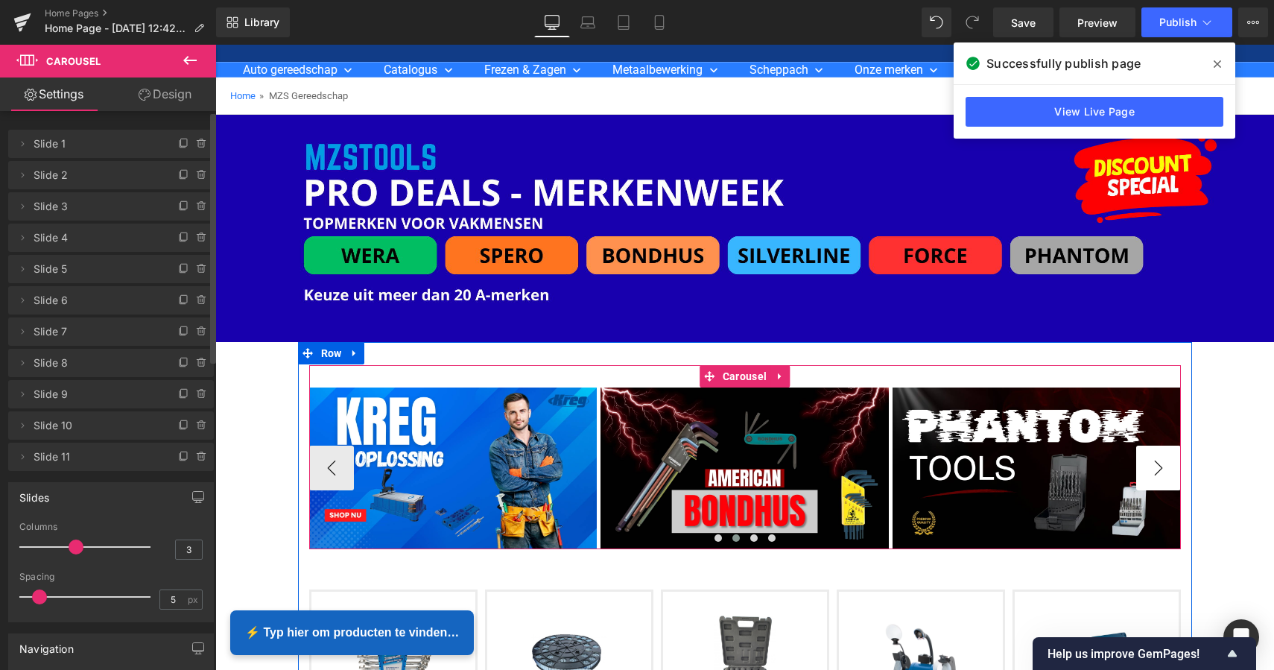
click at [1150, 464] on button "›" at bounding box center [1158, 468] width 45 height 45
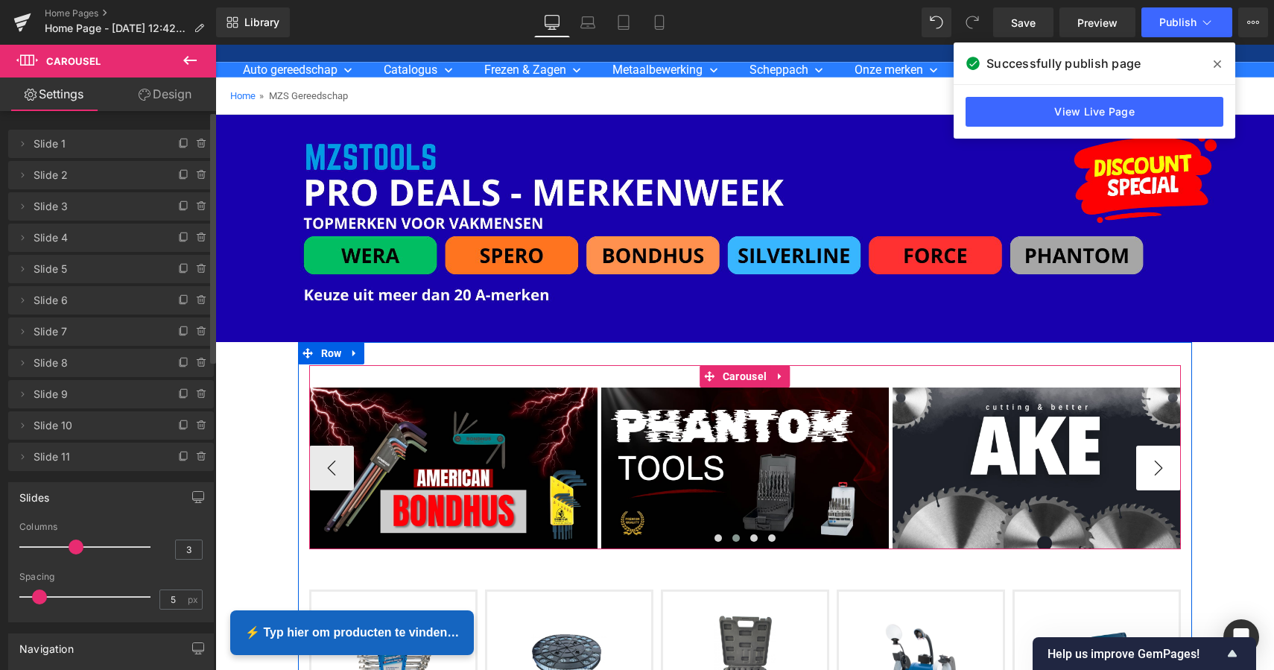
click at [1150, 464] on button "›" at bounding box center [1158, 468] width 45 height 45
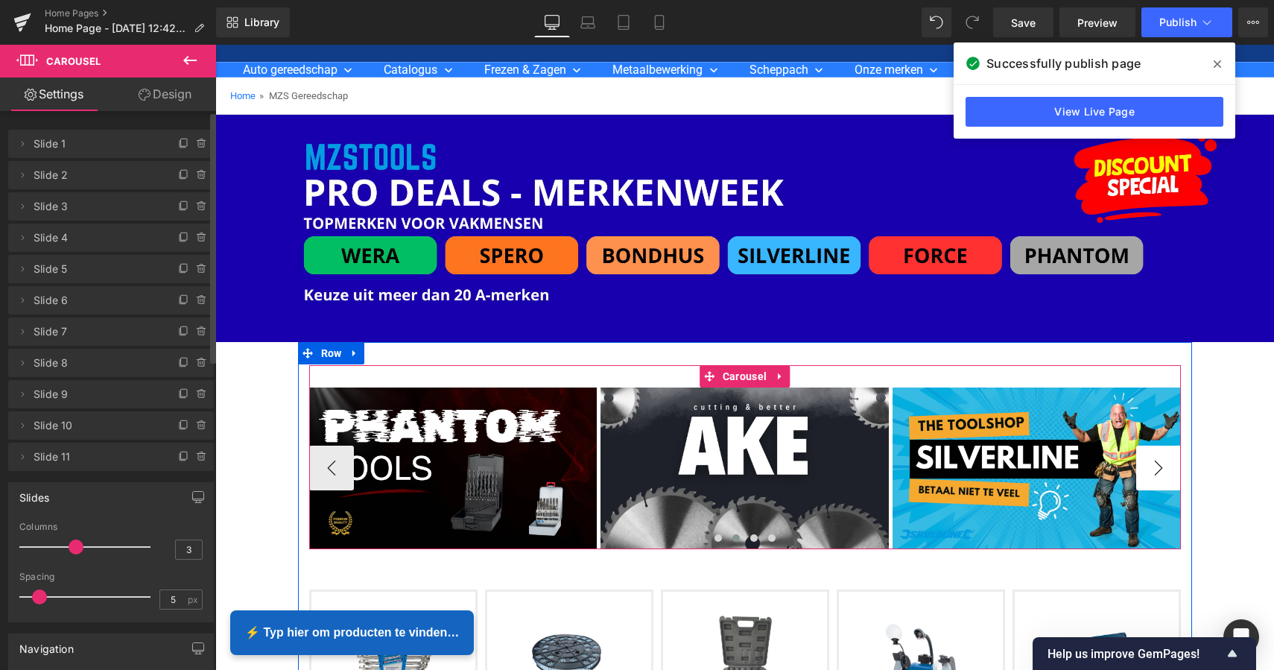
click at [1150, 464] on button "›" at bounding box center [1158, 468] width 45 height 45
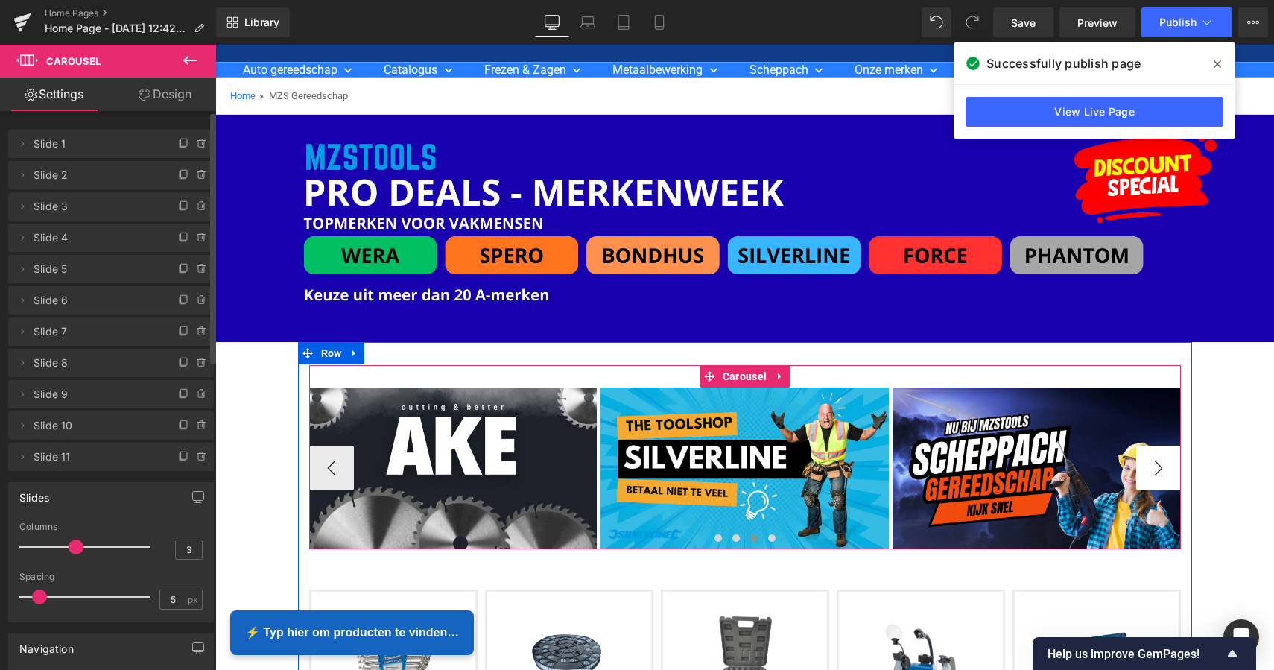
click at [1150, 464] on button "›" at bounding box center [1158, 468] width 45 height 45
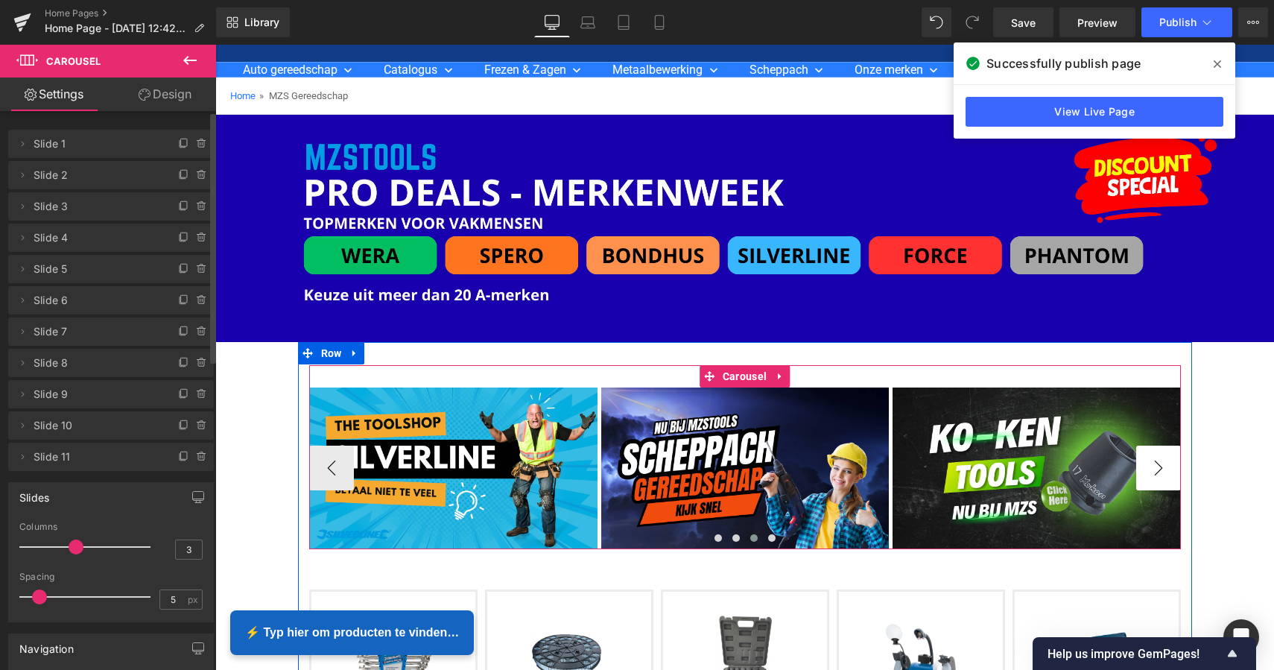
click at [1150, 464] on button "›" at bounding box center [1158, 468] width 45 height 45
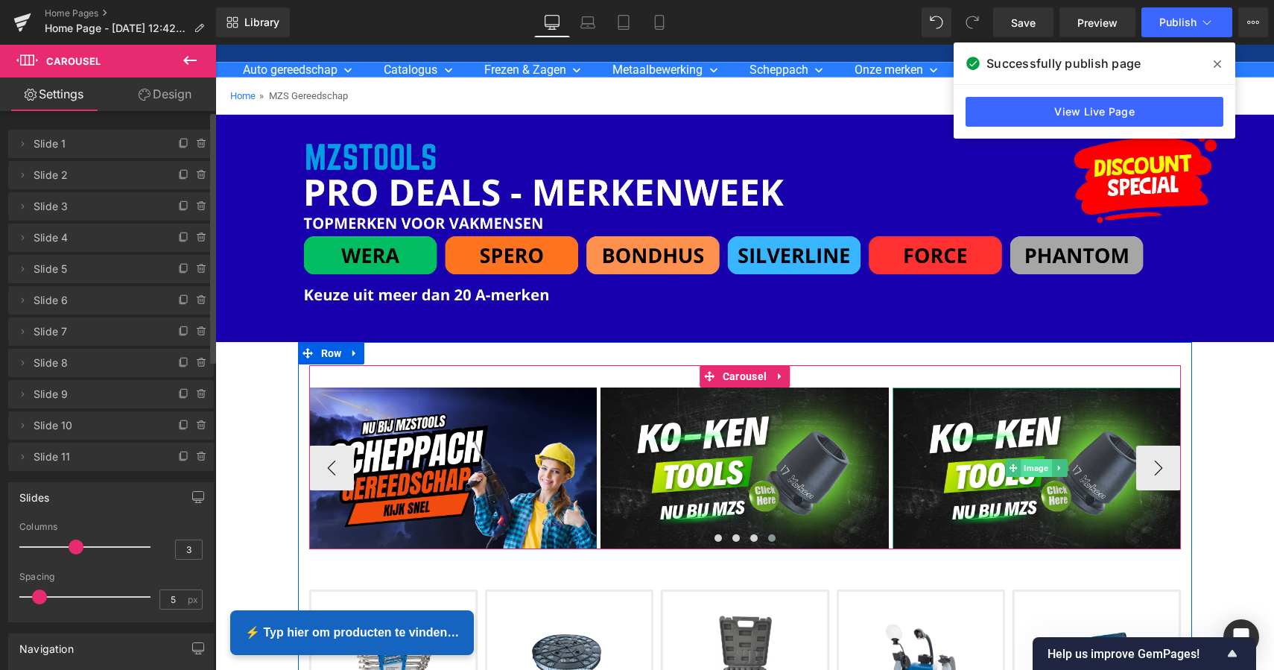
click at [1039, 468] on span "Image" at bounding box center [1037, 468] width 31 height 18
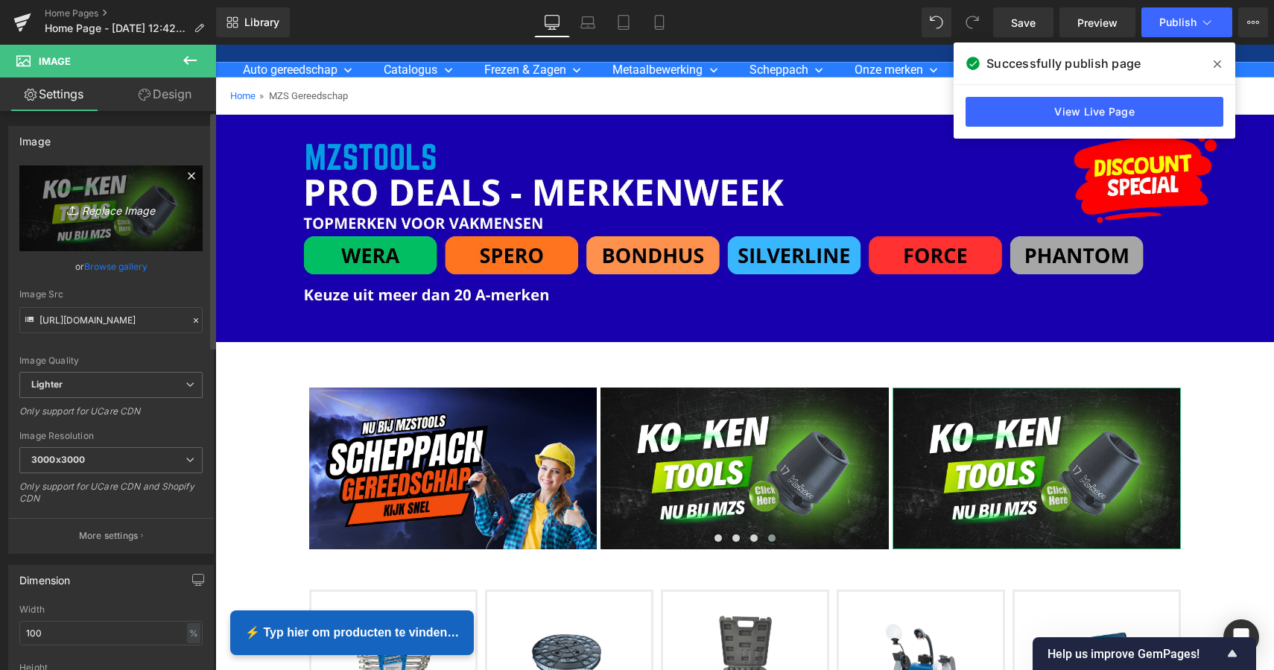
click at [101, 209] on icon "Replace Image" at bounding box center [110, 208] width 119 height 19
type input "C:\fakepath\MZS Alles voor uw auto.png"
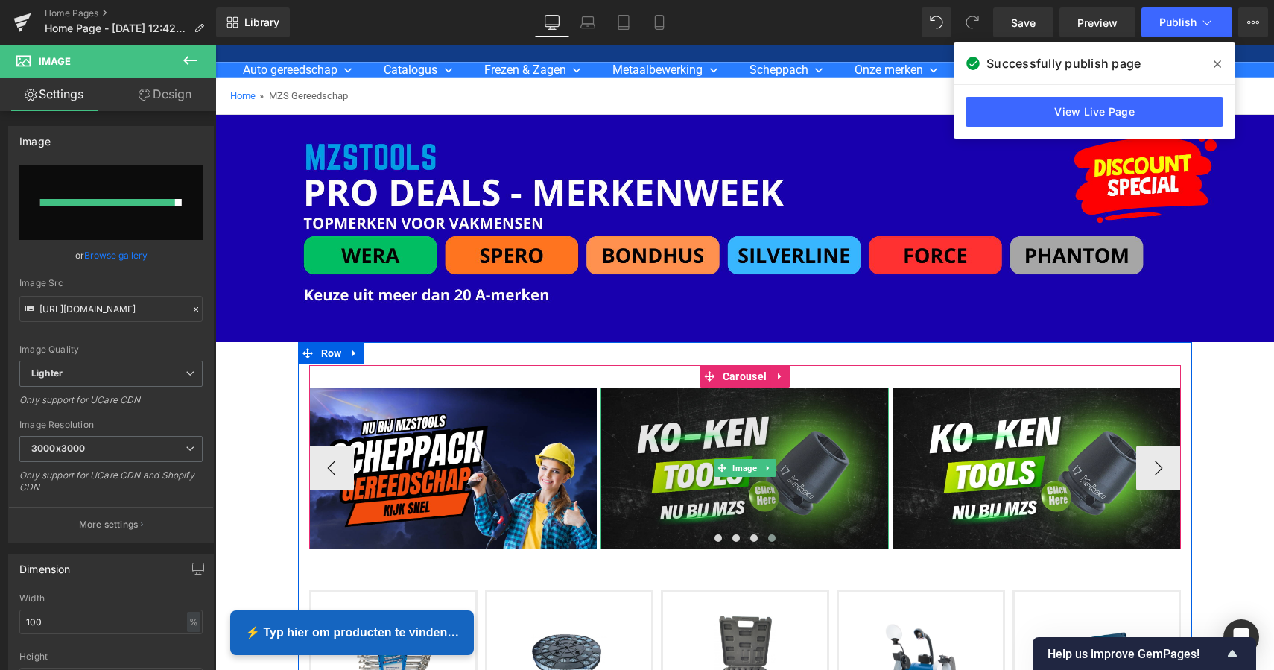
type input "https://ucarecdn.com/68f34db5-372c-4d89-8a00-4fc95042c8e1/-/format/auto/-/previ…"
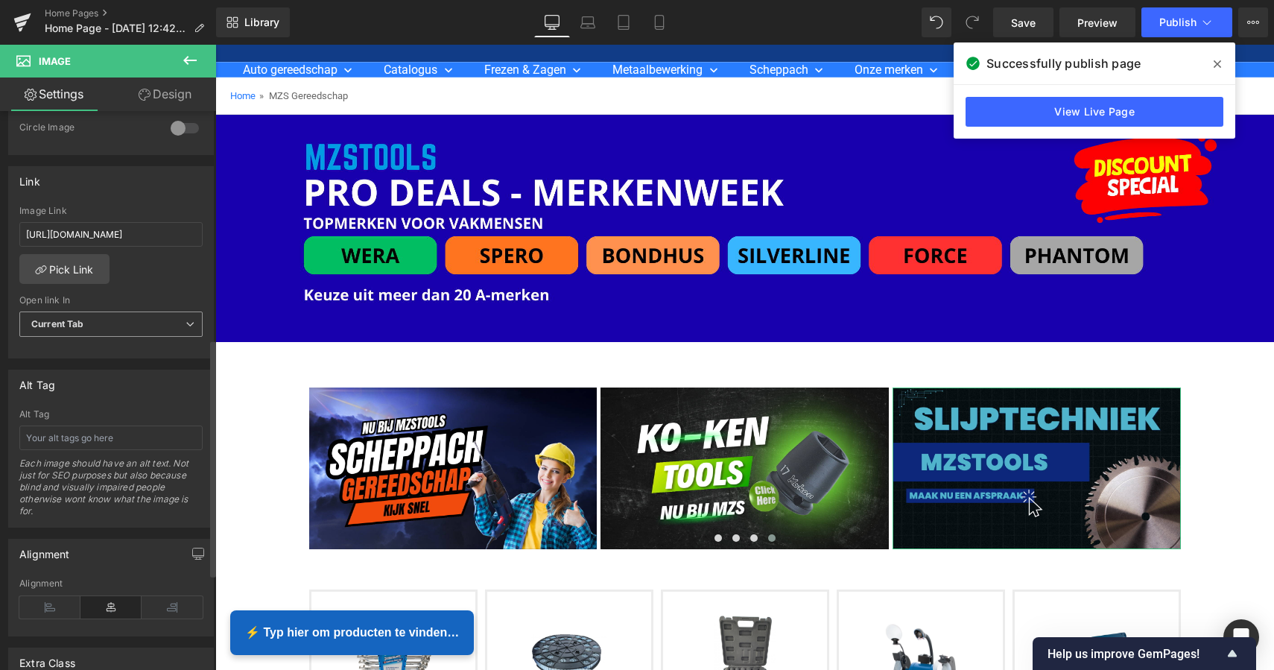
scroll to position [536, 0]
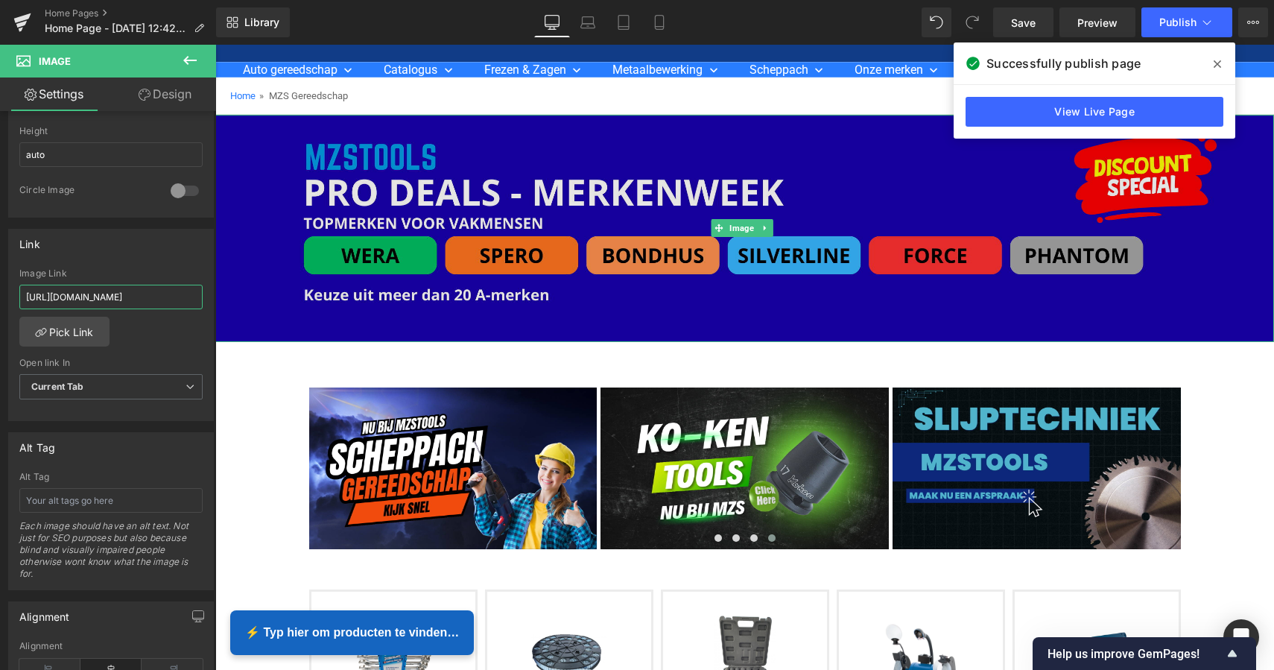
drag, startPoint x: 237, startPoint y: 336, endPoint x: 312, endPoint y: 314, distance: 78.3
paste input "[URL][DOMAIN_NAME]"
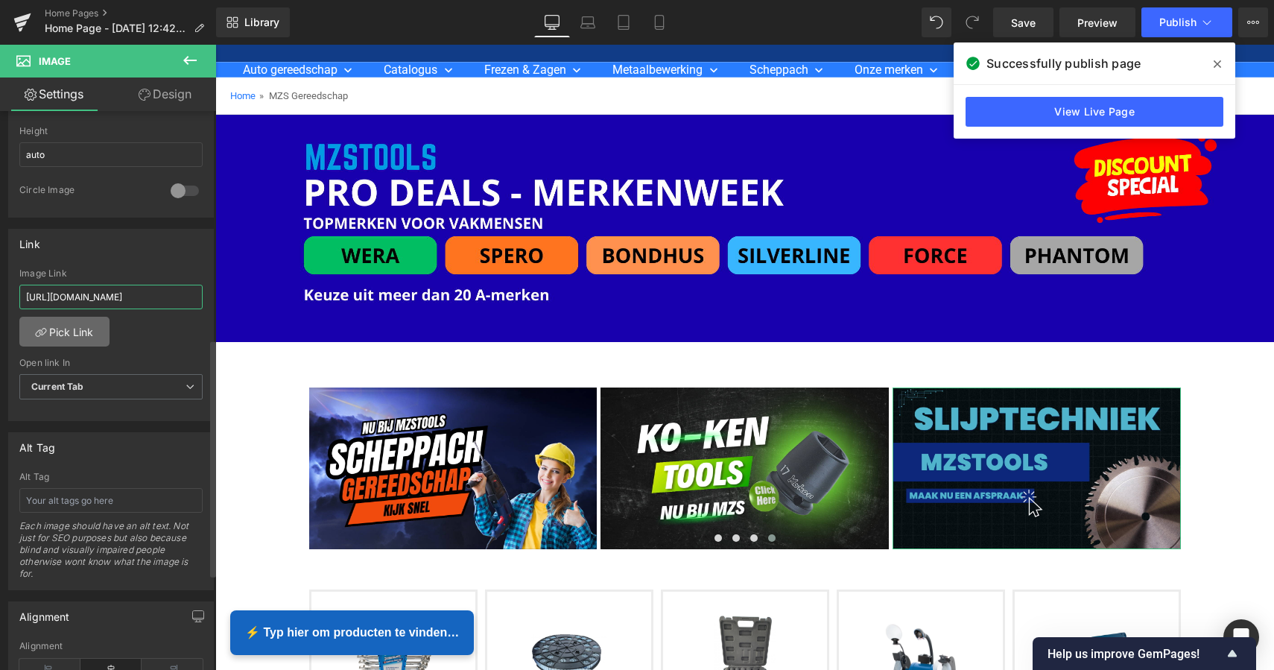
type input "[URL][DOMAIN_NAME]"
click at [86, 335] on link "Pick Link" at bounding box center [64, 332] width 90 height 30
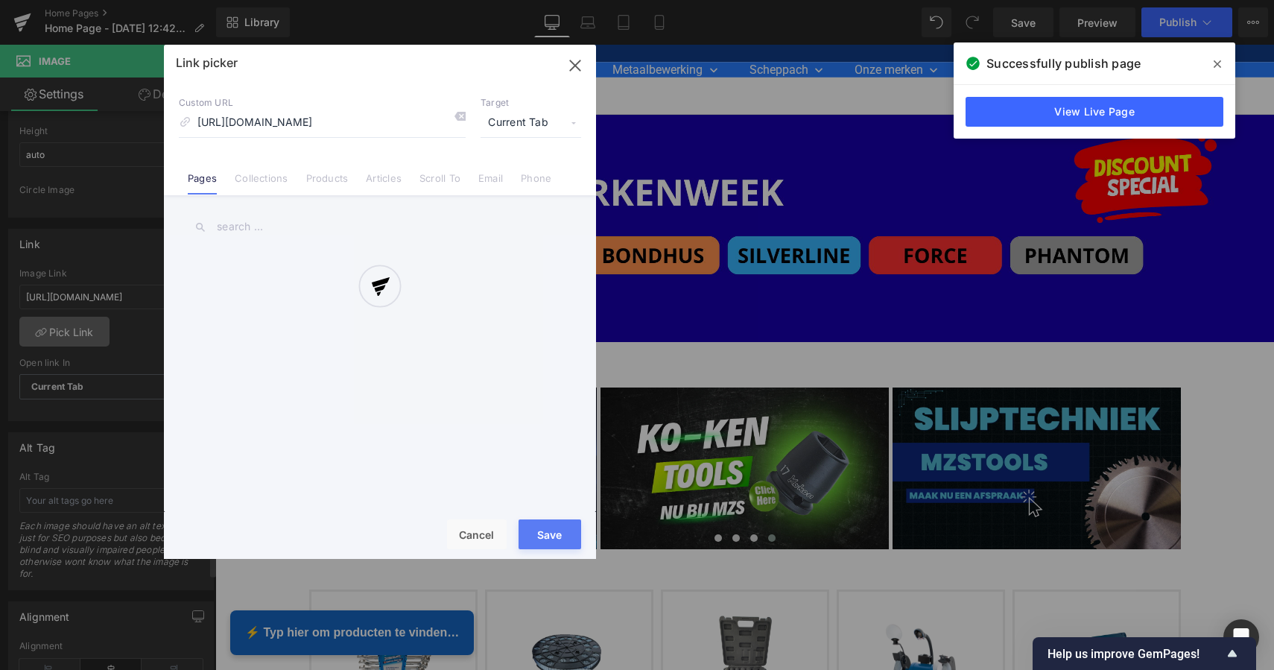
scroll to position [536, 0]
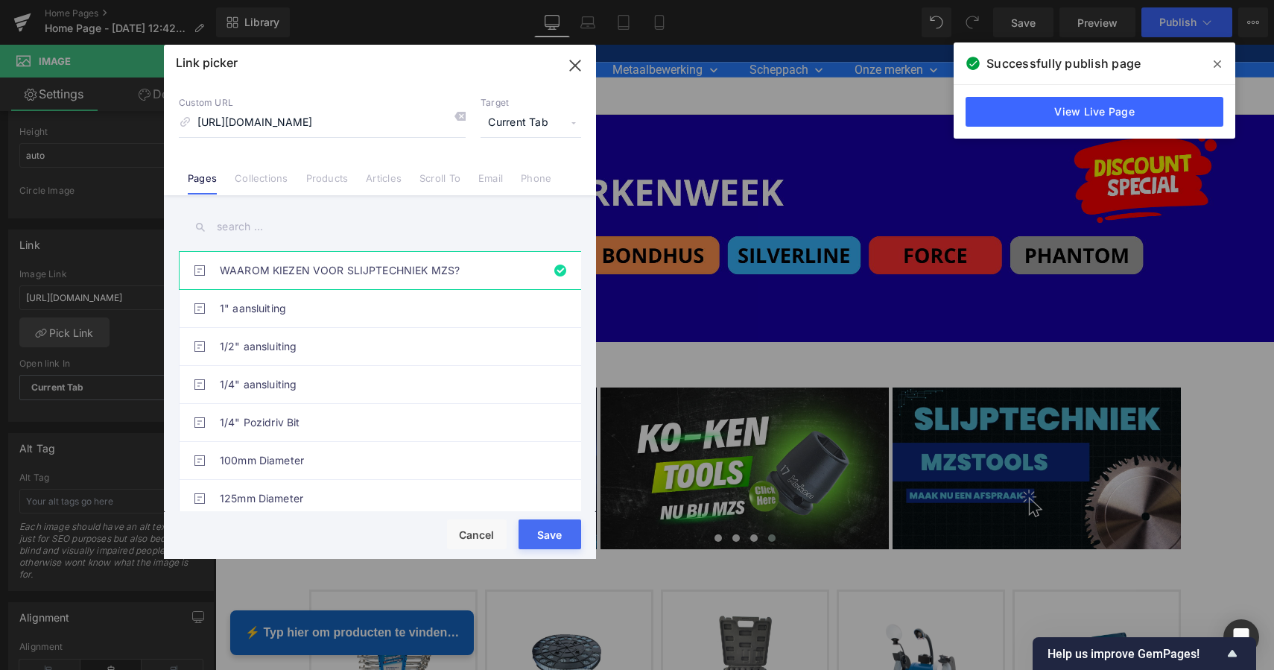
click at [554, 531] on button "Save" at bounding box center [550, 534] width 63 height 30
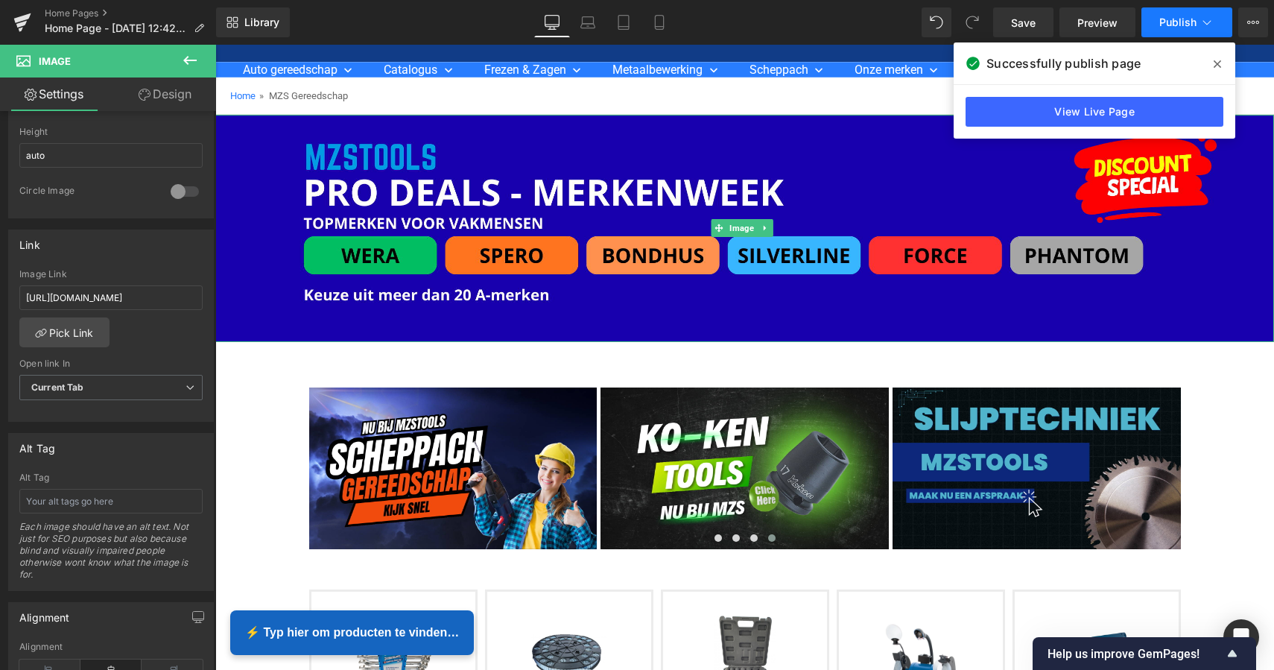
click at [1174, 20] on span "Publish" at bounding box center [1177, 22] width 37 height 12
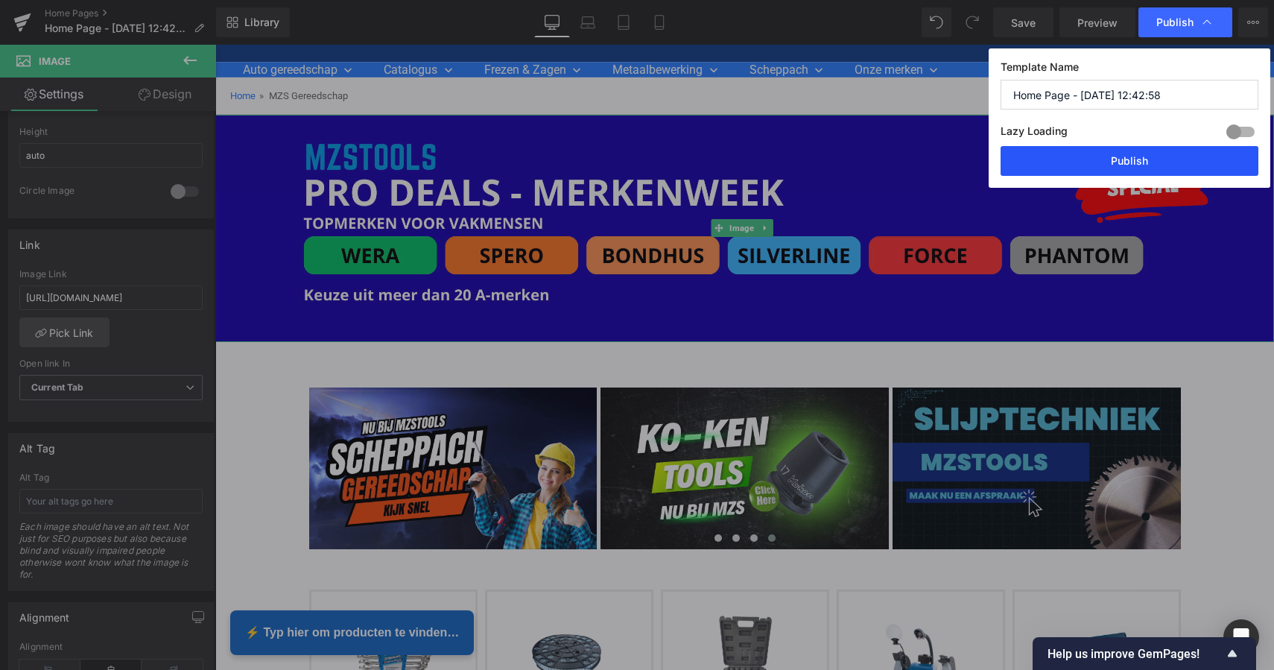
click at [1151, 154] on button "Publish" at bounding box center [1130, 161] width 258 height 30
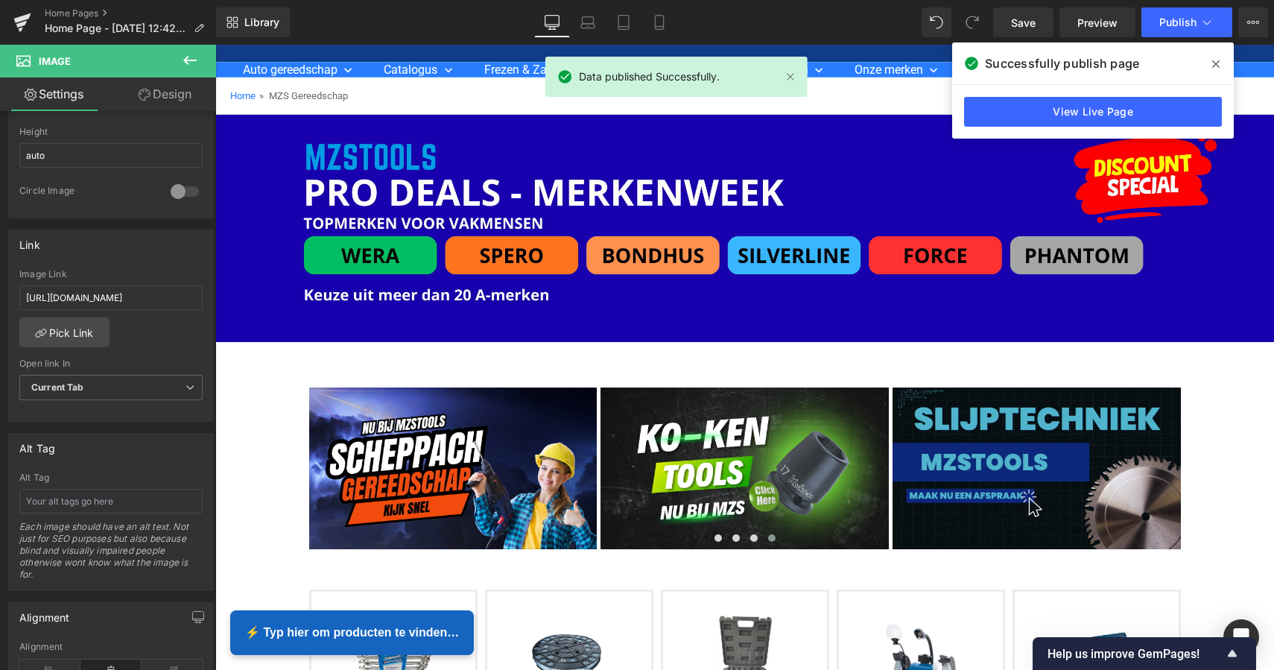
click at [1215, 61] on icon at bounding box center [1215, 64] width 7 height 12
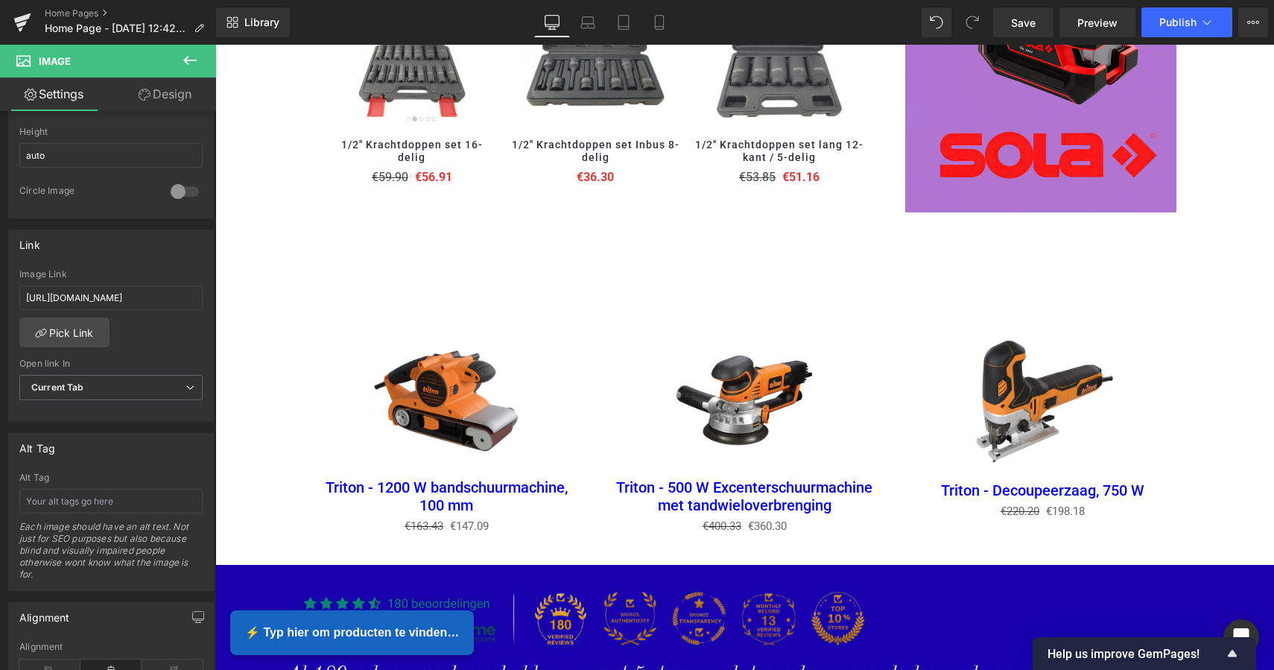
scroll to position [1788, 0]
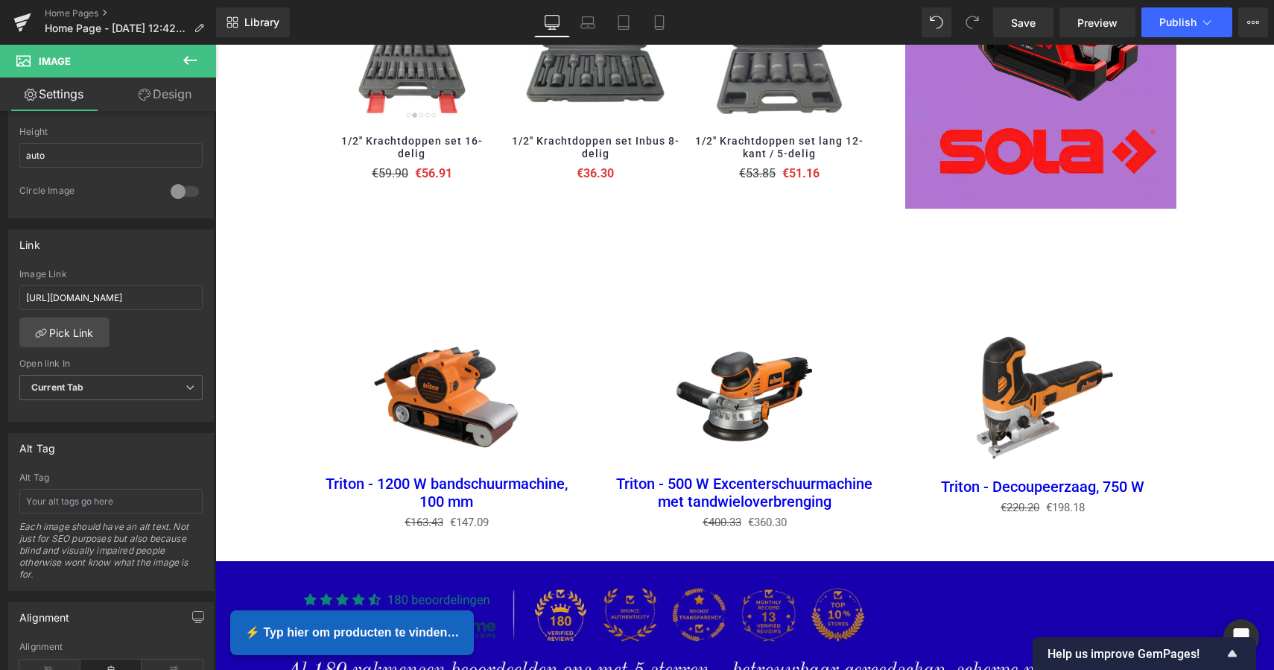
click at [745, 285] on div "Sale Off (P) Image Triton - 1200 W bandschuurmachine, 100 mm (P) Title €163.43 …" at bounding box center [745, 417] width 894 height 288
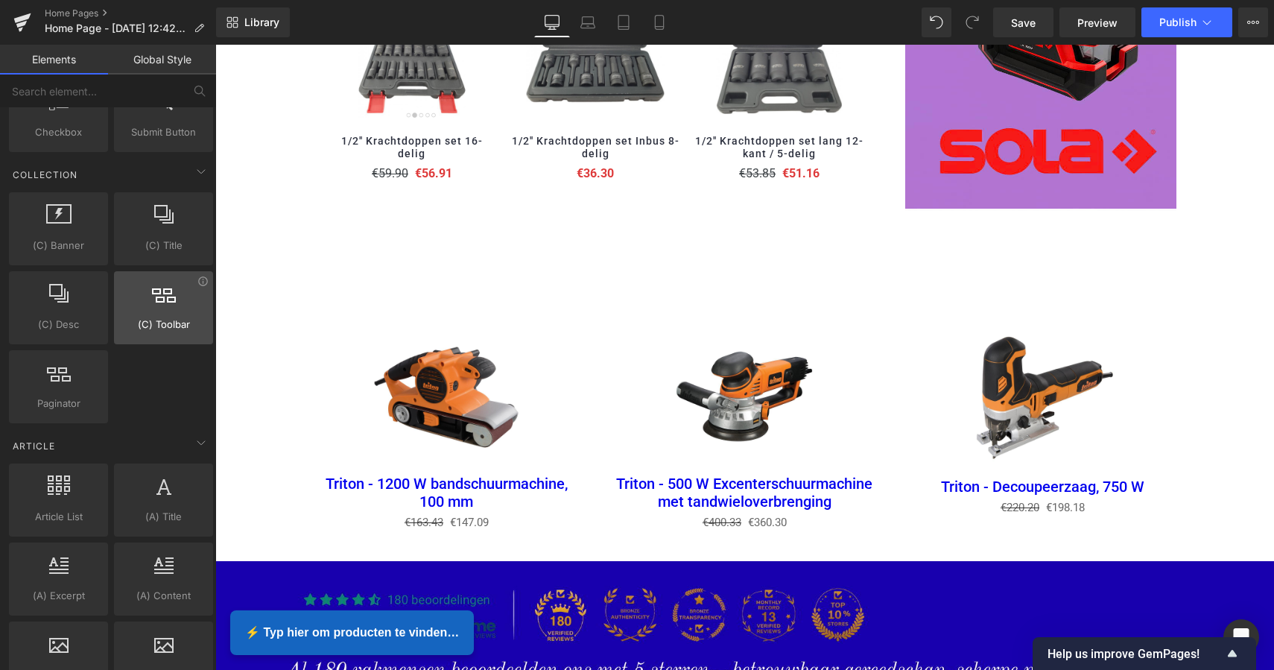
scroll to position [2495, 0]
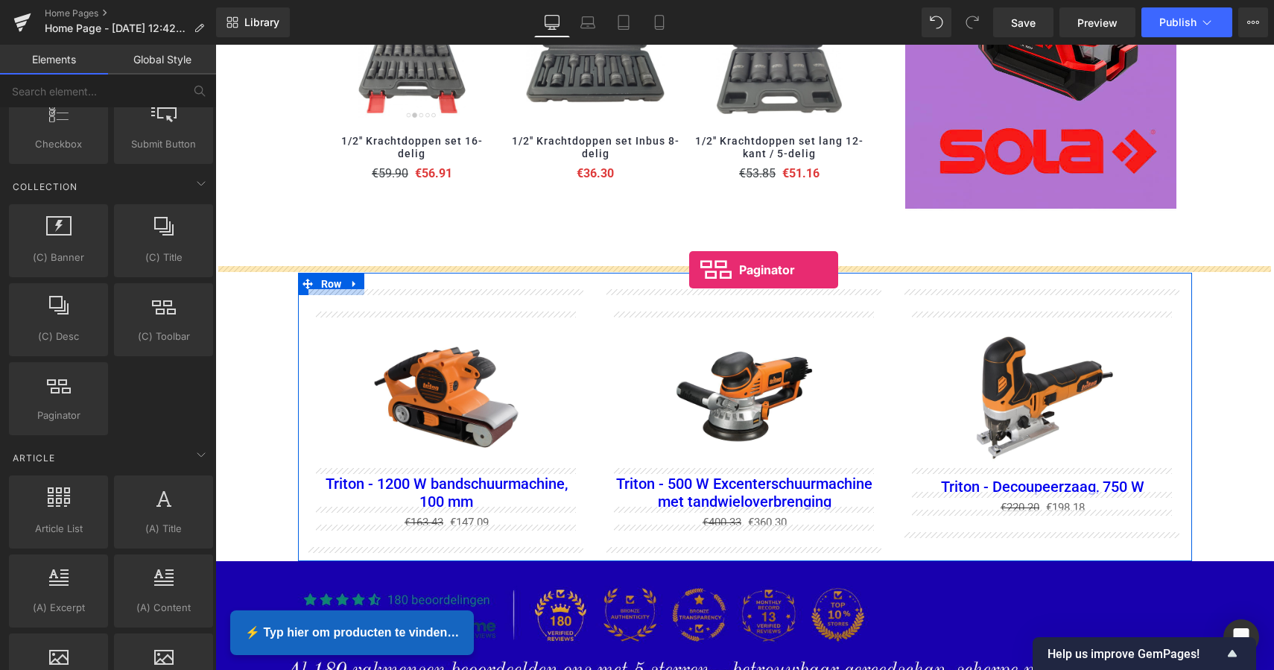
drag, startPoint x: 281, startPoint y: 442, endPoint x: 689, endPoint y: 270, distance: 443.1
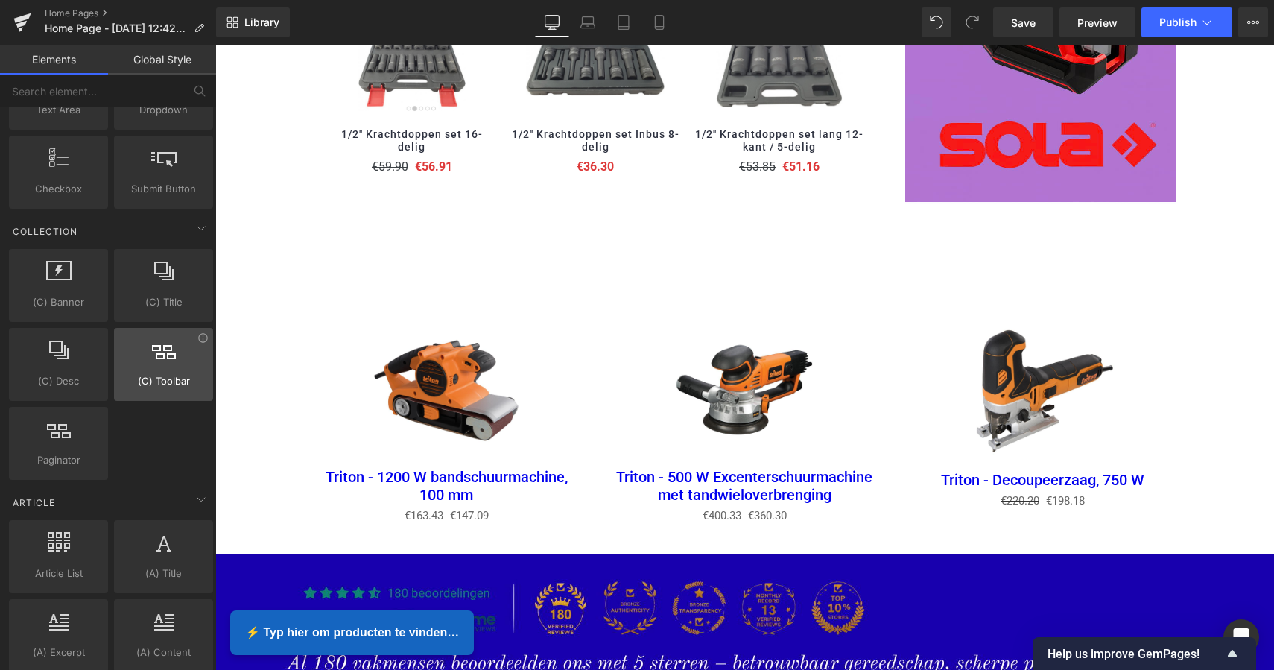
scroll to position [2431, 0]
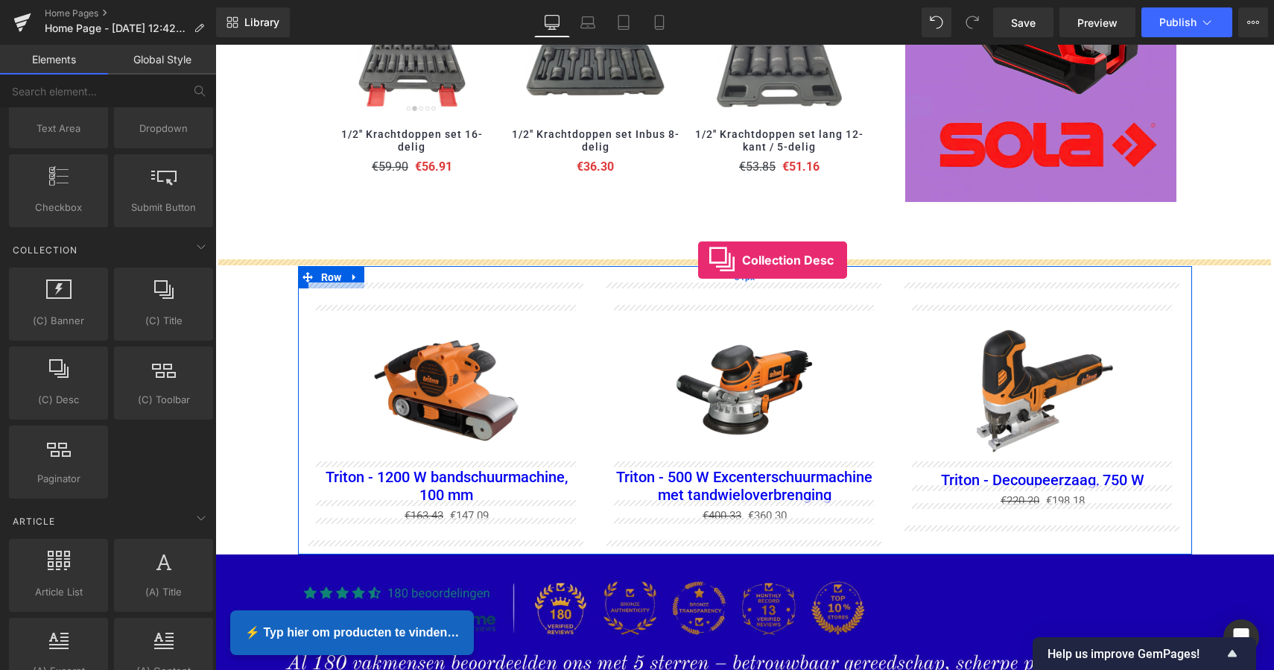
drag, startPoint x: 279, startPoint y: 416, endPoint x: 698, endPoint y: 260, distance: 446.8
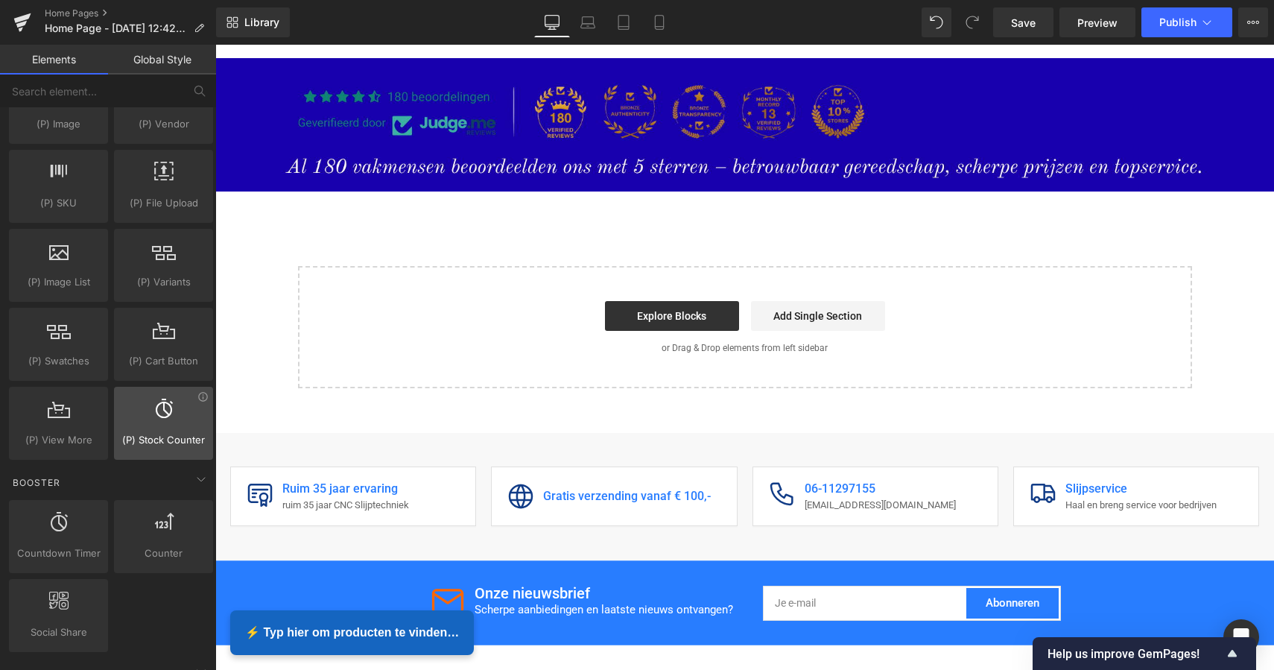
scroll to position [1656, 0]
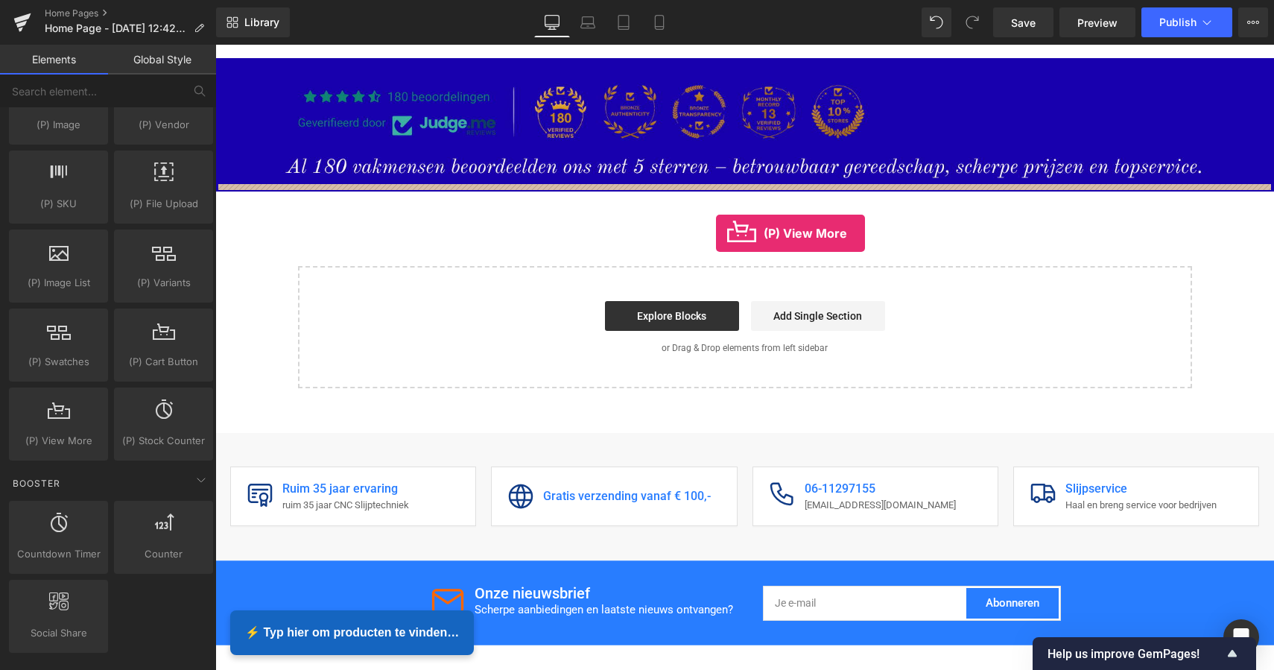
drag, startPoint x: 284, startPoint y: 458, endPoint x: 716, endPoint y: 233, distance: 486.9
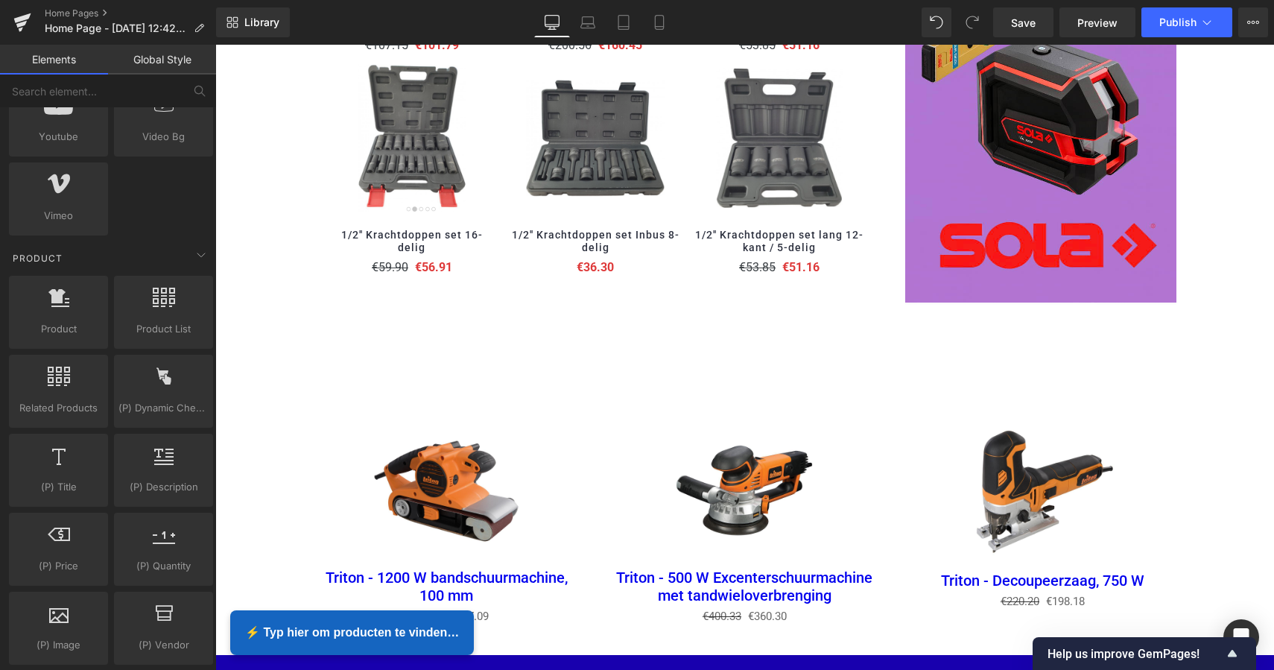
scroll to position [1726, 0]
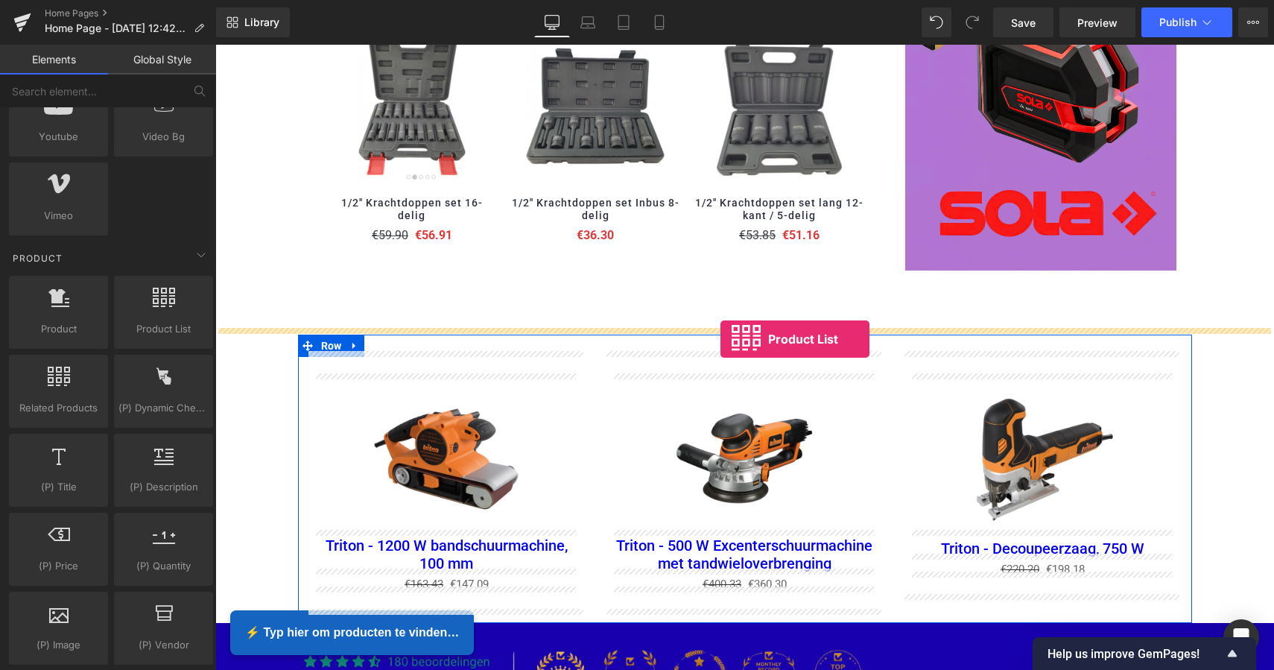
drag, startPoint x: 379, startPoint y: 355, endPoint x: 721, endPoint y: 339, distance: 341.7
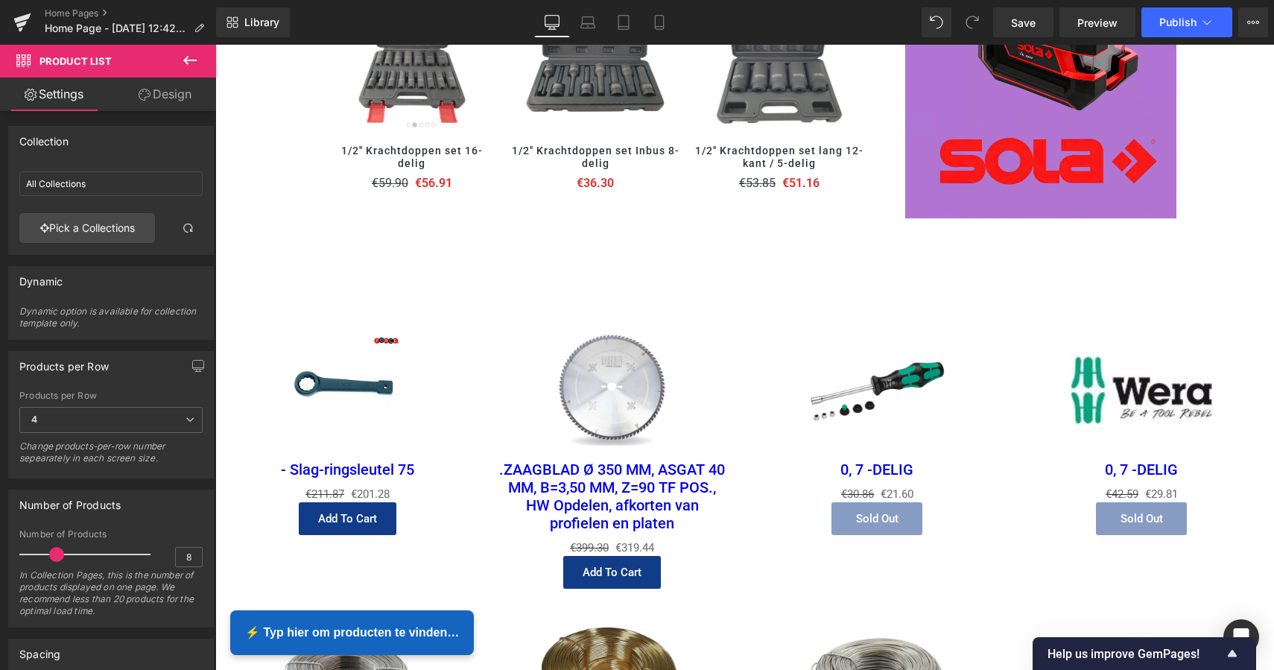
scroll to position [1759, 0]
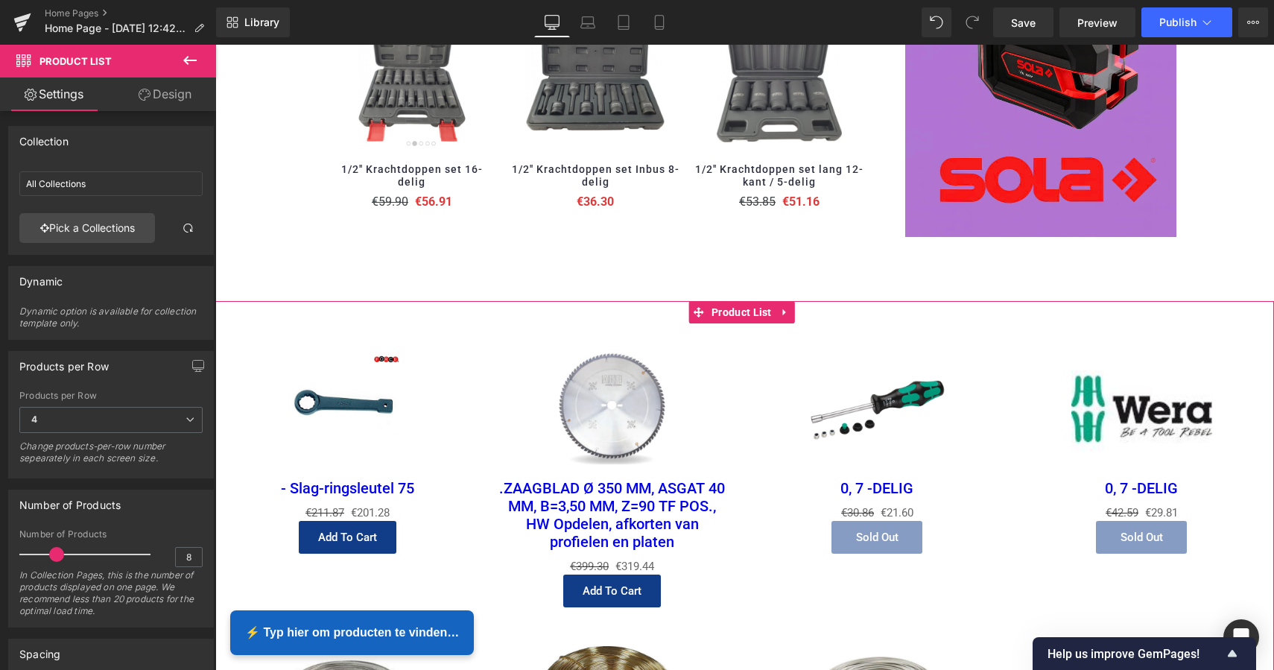
click at [729, 339] on div "Sale Off (P) Image .ZAAGBLAD Ø 350 MM, ASGAT 40 MM, B=3,50 MM, Z=90 TF POS., HW…" at bounding box center [612, 472] width 265 height 298
click at [790, 305] on link at bounding box center [785, 312] width 19 height 22
click at [791, 307] on icon at bounding box center [795, 312] width 10 height 10
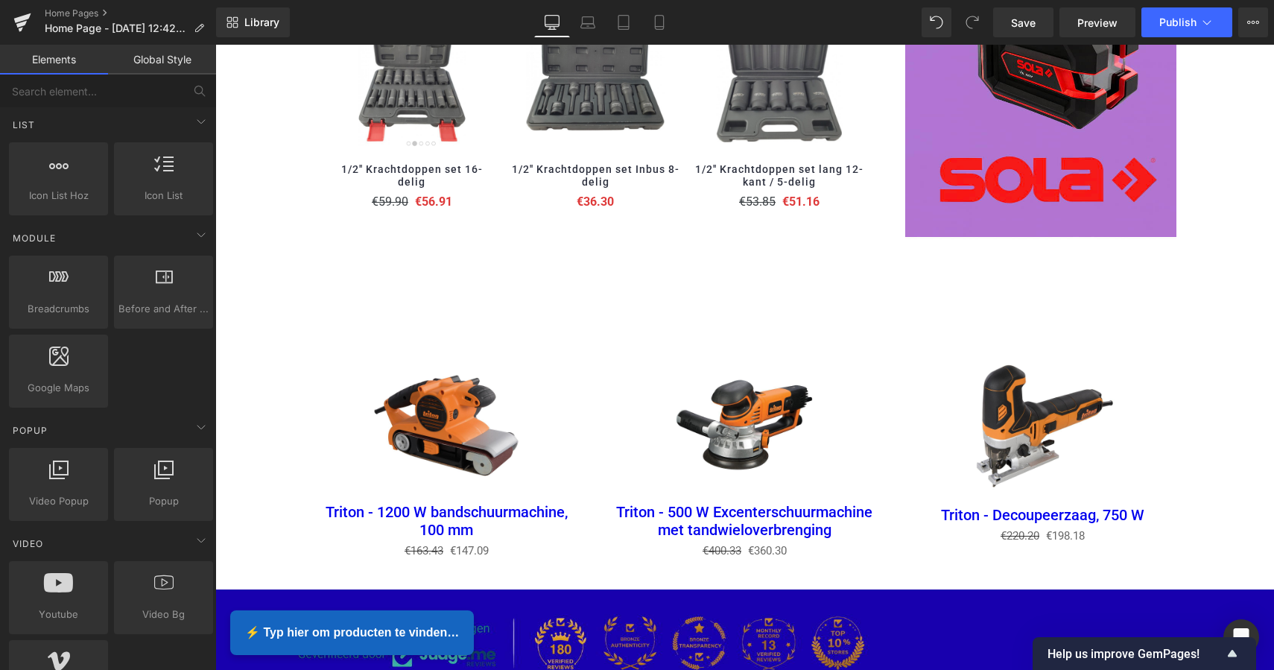
scroll to position [653, 0]
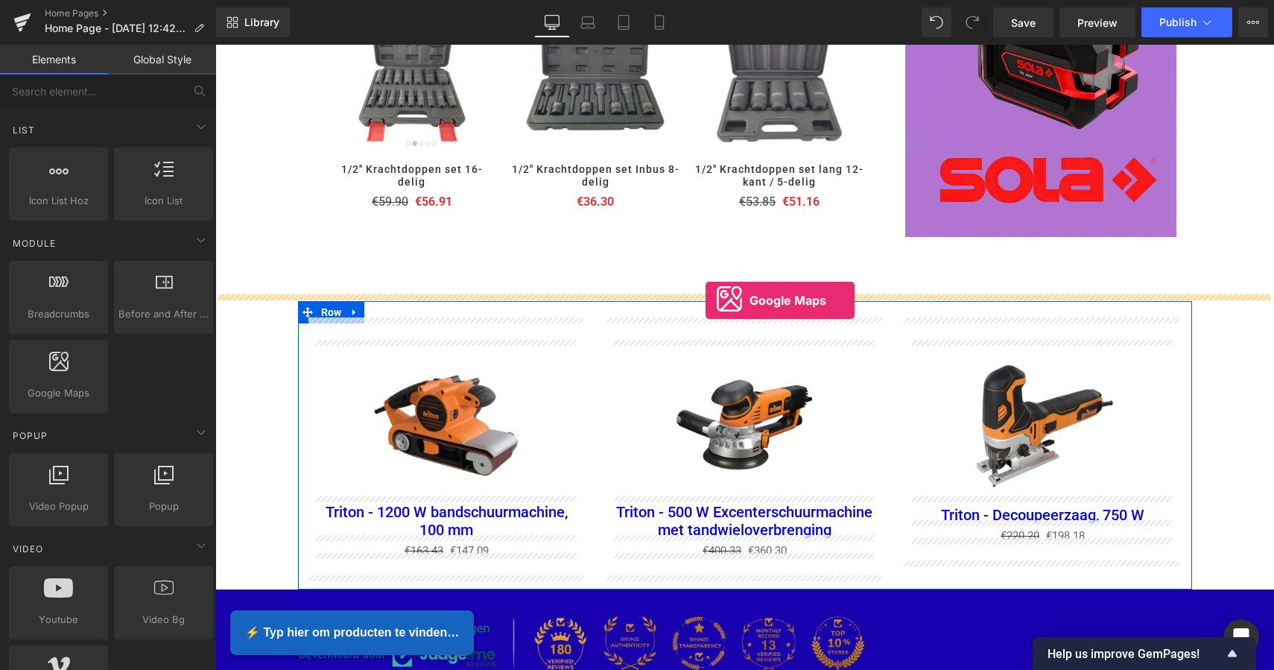
drag, startPoint x: 284, startPoint y: 410, endPoint x: 706, endPoint y: 301, distance: 436.3
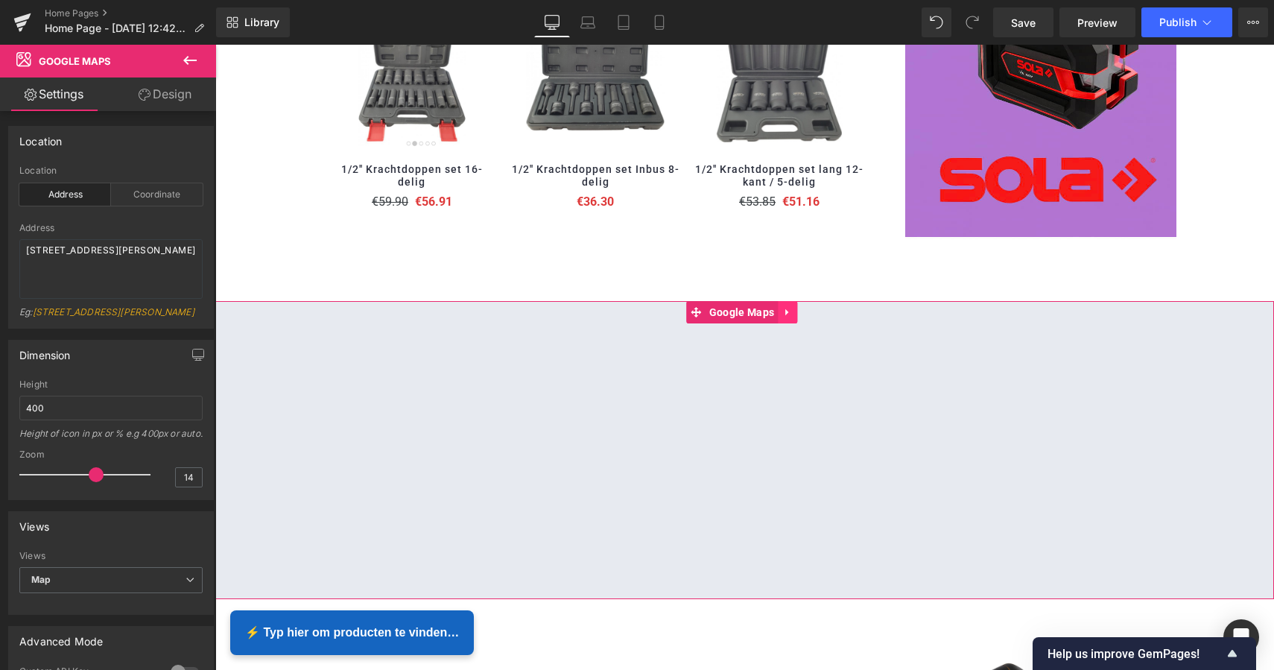
click at [788, 314] on link at bounding box center [787, 312] width 19 height 22
click at [793, 311] on icon at bounding box center [797, 311] width 10 height 11
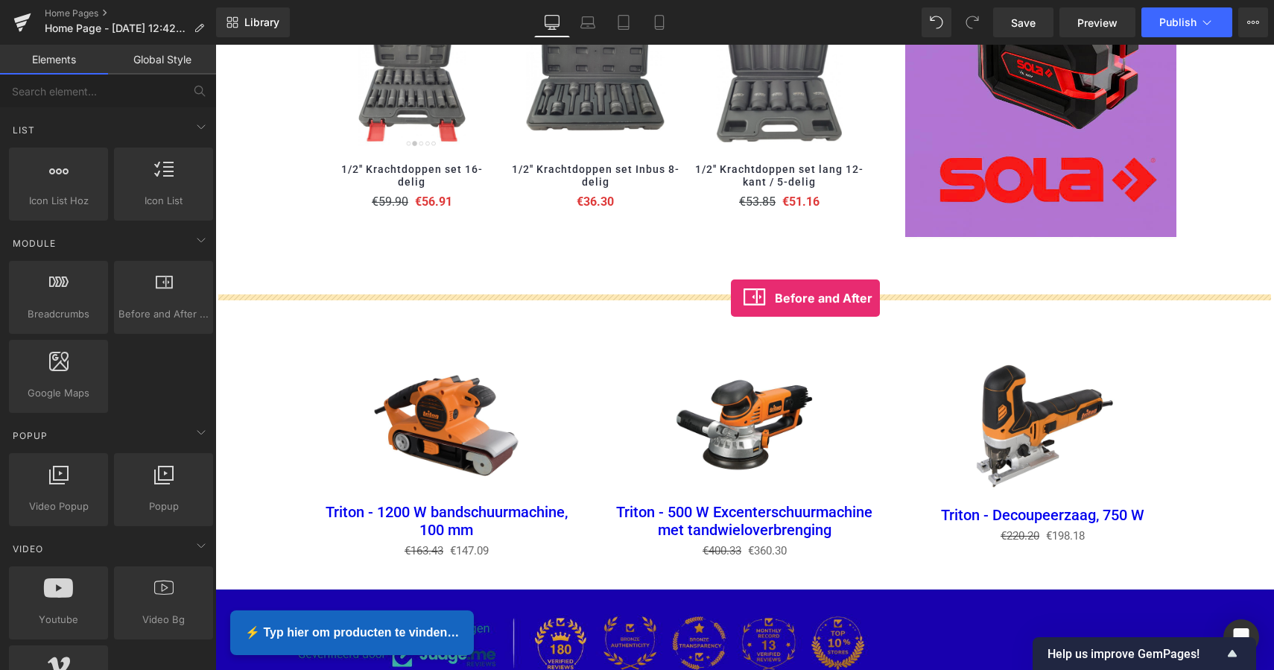
drag, startPoint x: 380, startPoint y: 332, endPoint x: 730, endPoint y: 298, distance: 351.9
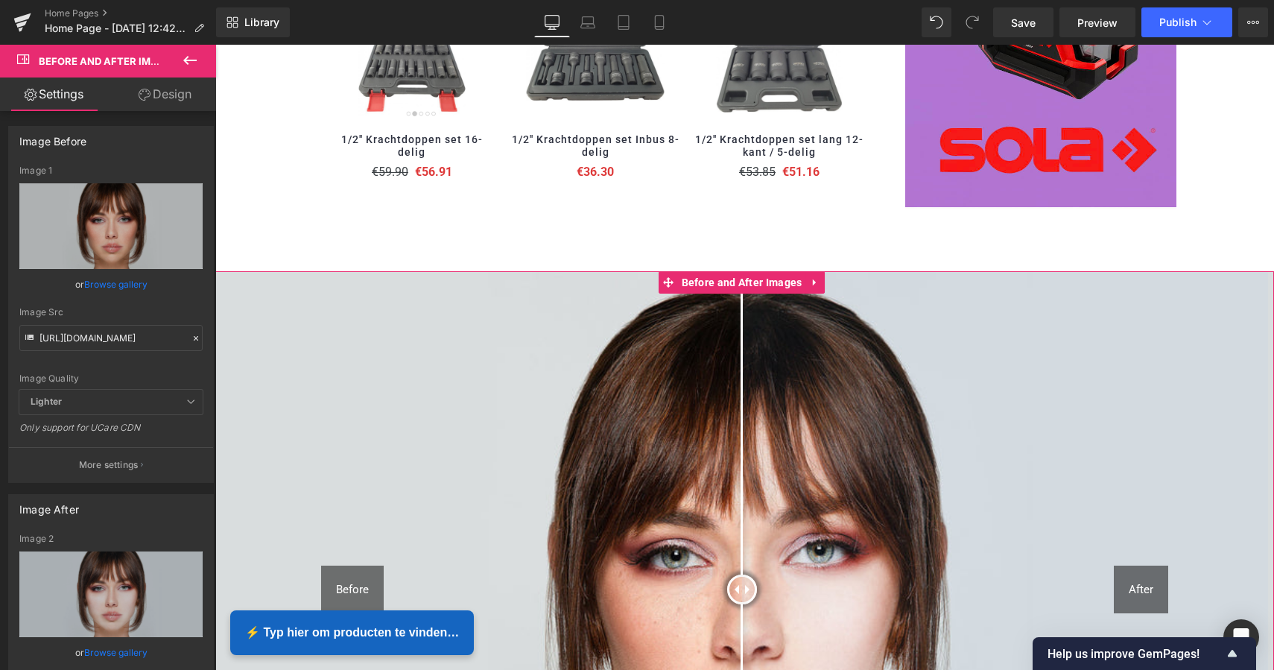
scroll to position [1787, 0]
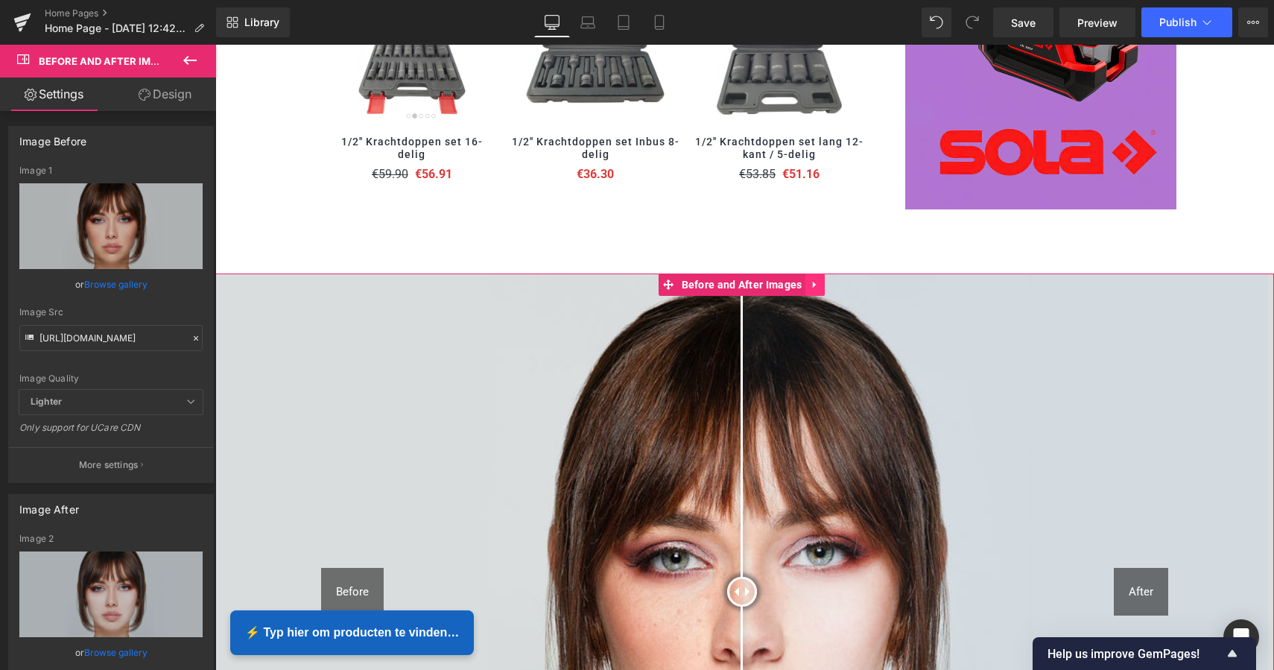
click at [814, 282] on icon at bounding box center [815, 284] width 10 height 11
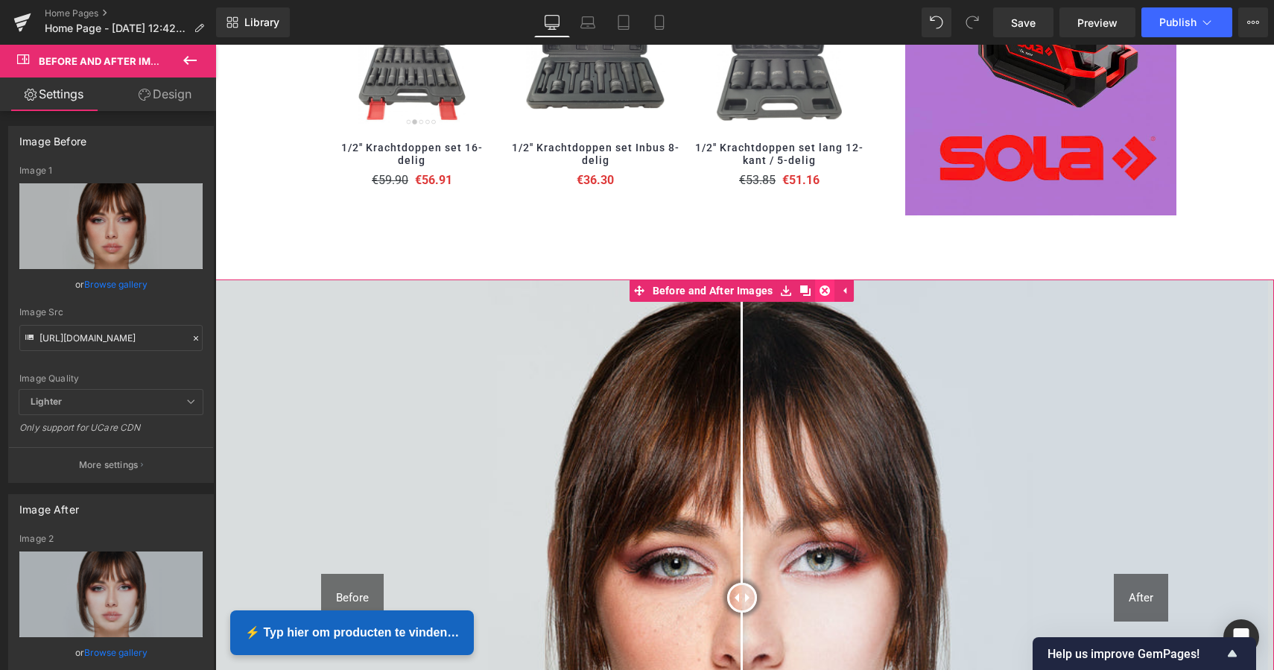
click at [825, 287] on icon at bounding box center [825, 290] width 10 height 10
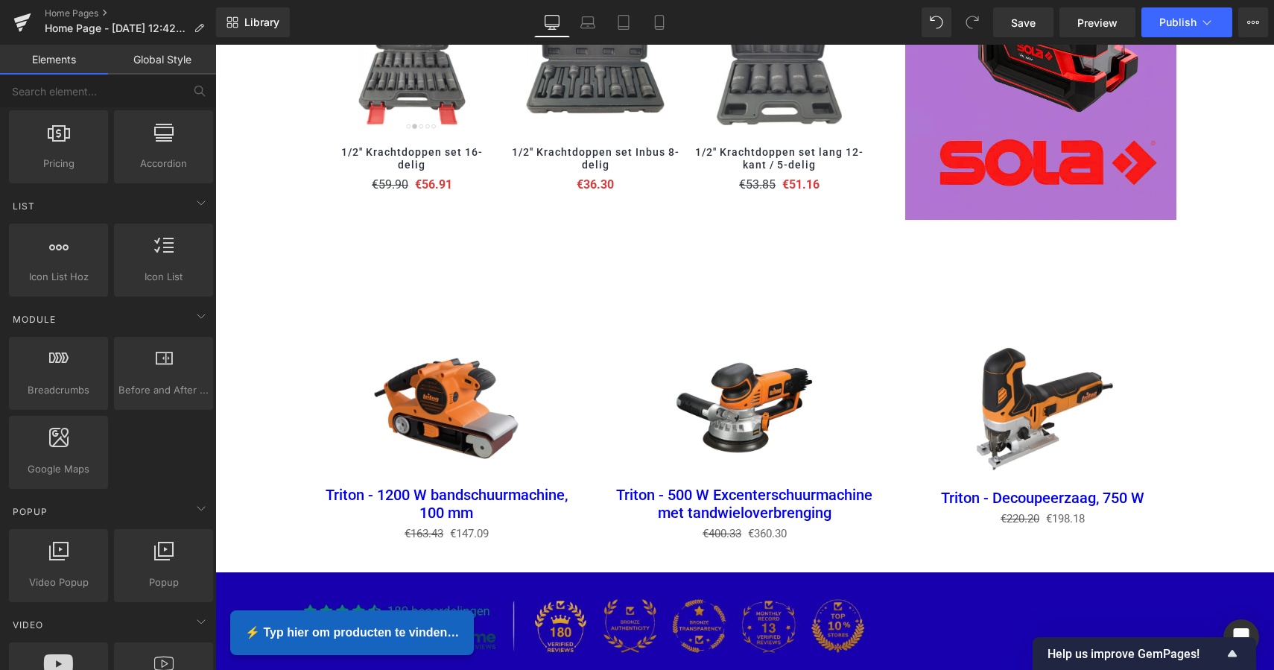
scroll to position [582, 0]
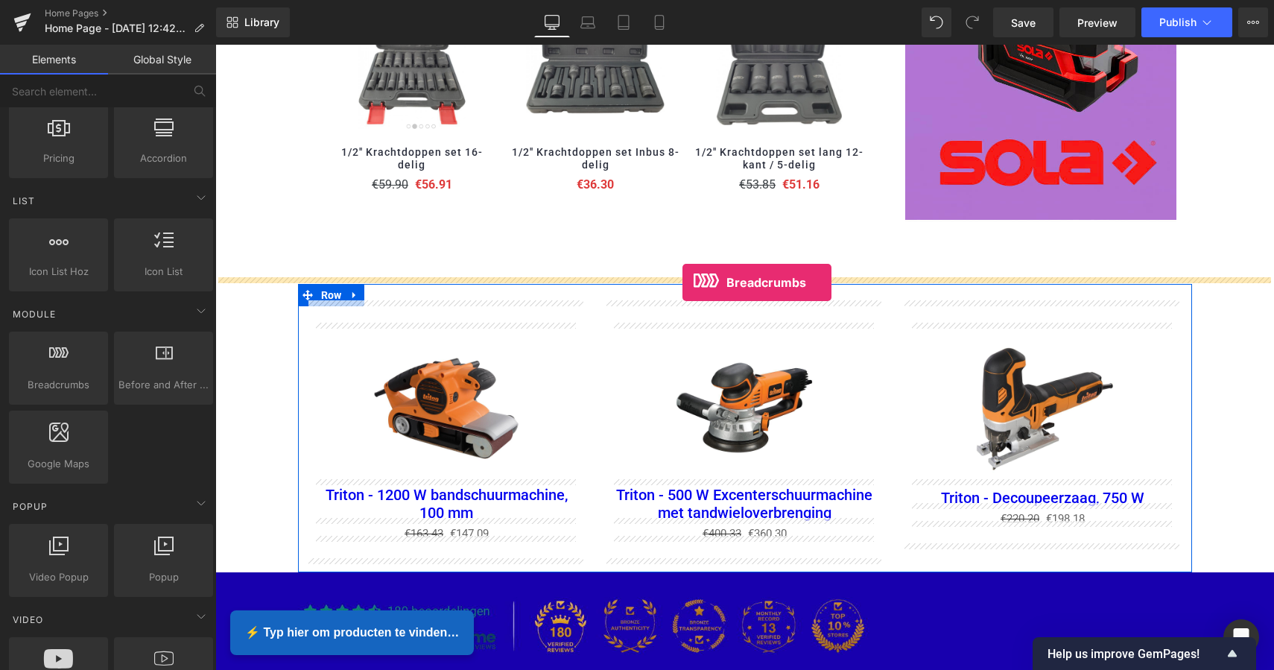
drag, startPoint x: 300, startPoint y: 399, endPoint x: 683, endPoint y: 282, distance: 400.2
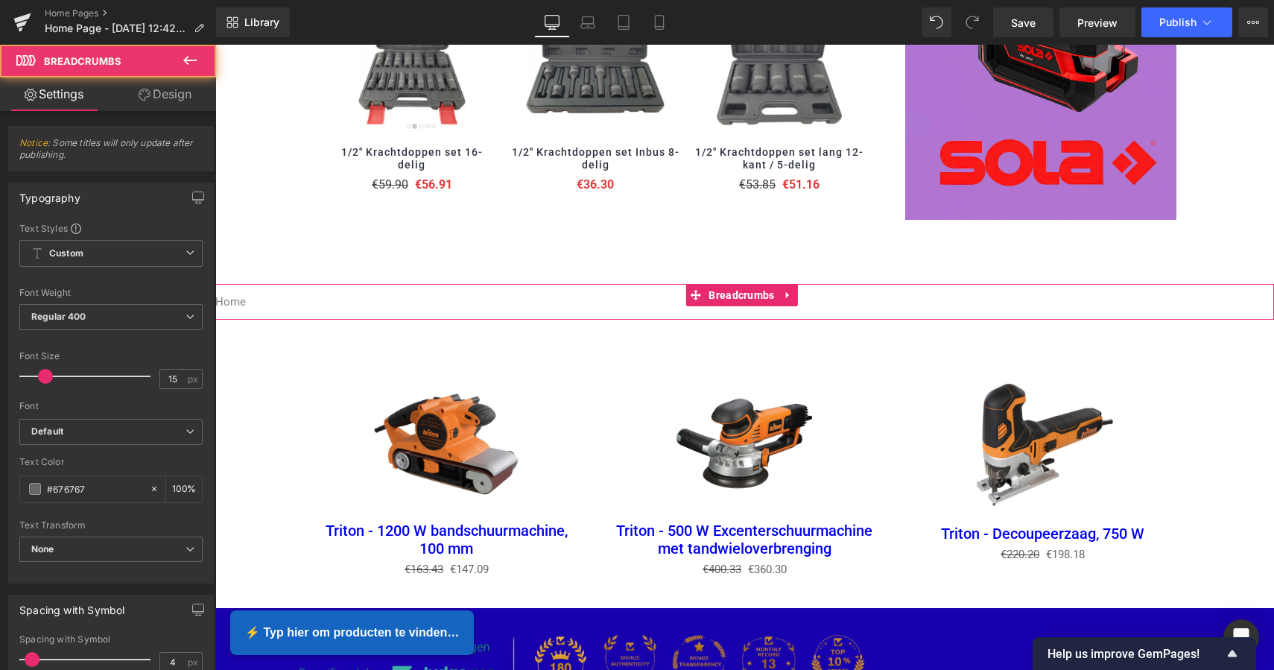
click at [602, 308] on nav "Home" at bounding box center [744, 302] width 1059 height 36
click at [779, 292] on link at bounding box center [788, 295] width 19 height 22
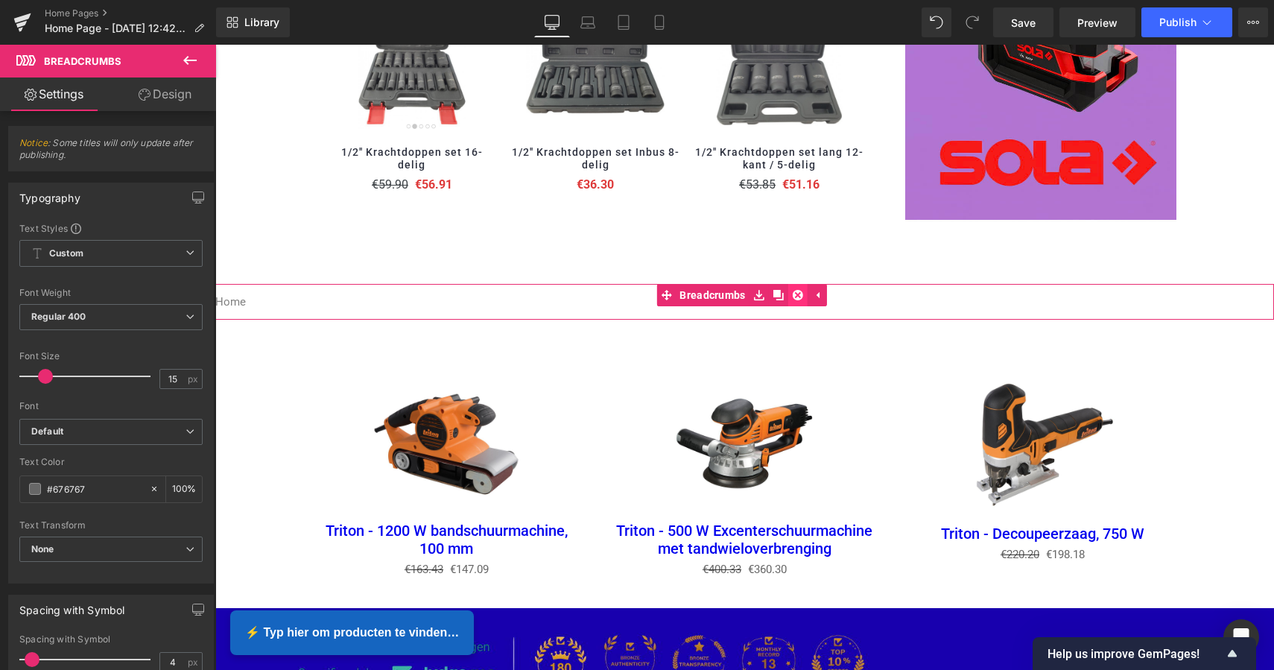
click at [791, 290] on link at bounding box center [797, 295] width 19 height 22
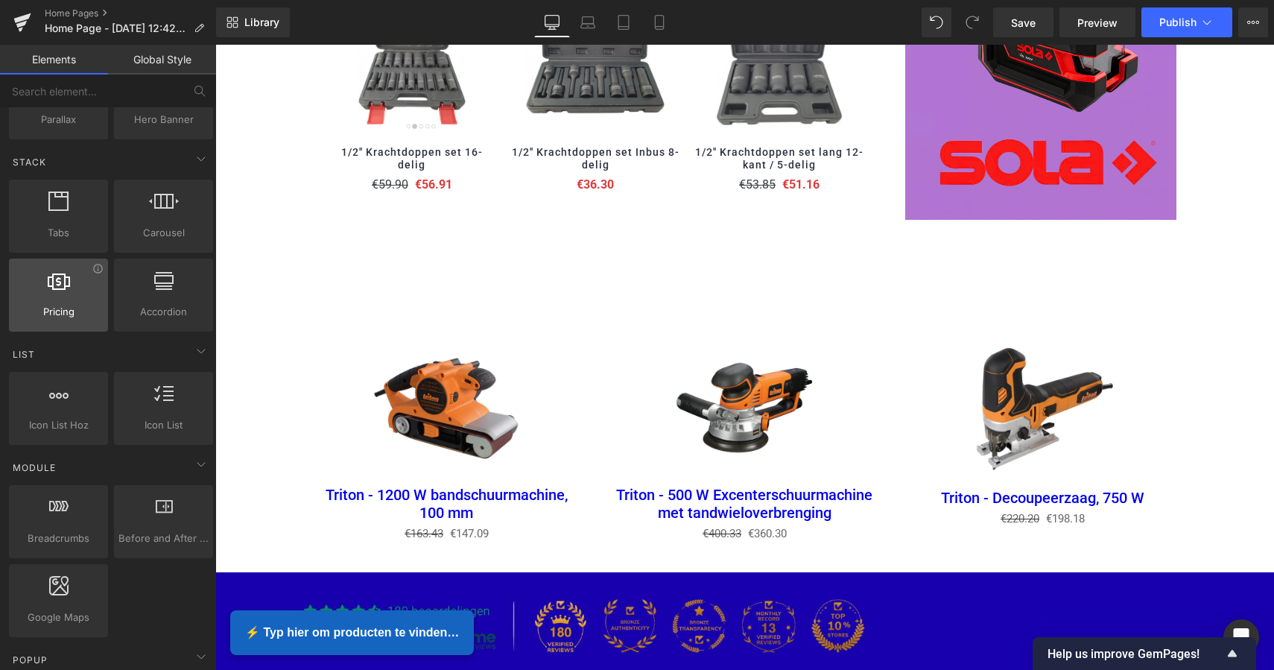
scroll to position [420, 0]
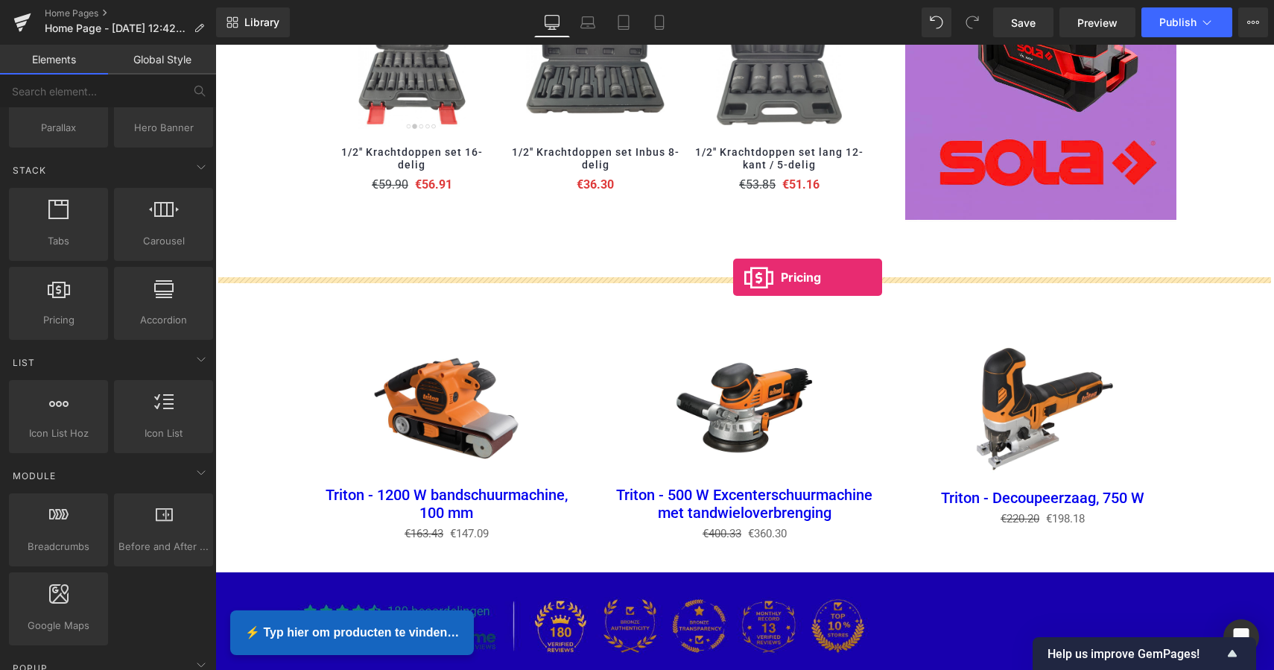
drag, startPoint x: 281, startPoint y: 348, endPoint x: 733, endPoint y: 277, distance: 457.8
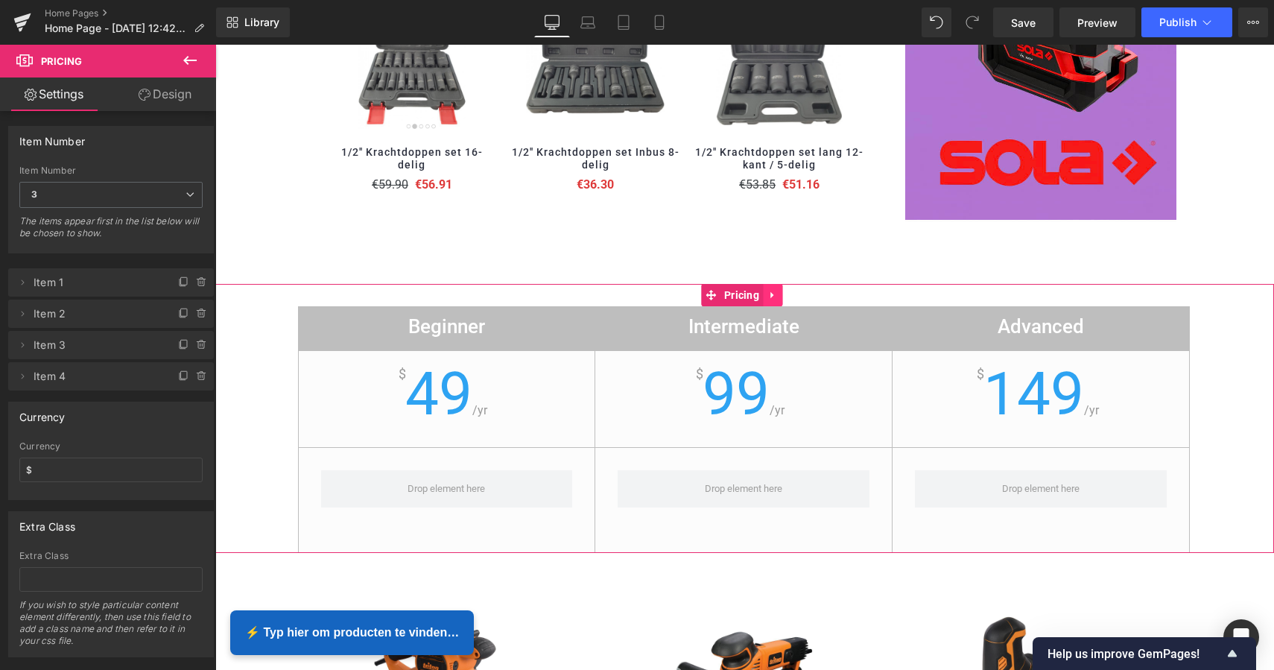
click at [771, 292] on icon at bounding box center [771, 295] width 3 height 7
click at [779, 290] on icon at bounding box center [782, 295] width 10 height 10
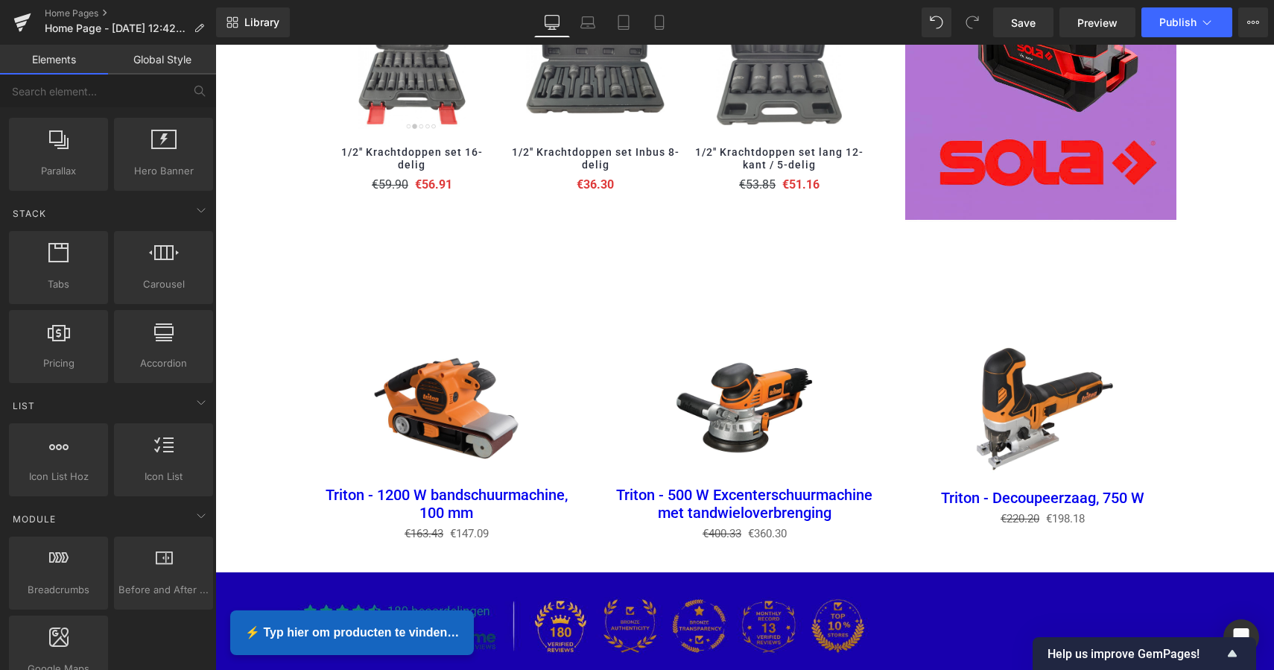
scroll to position [374, 0]
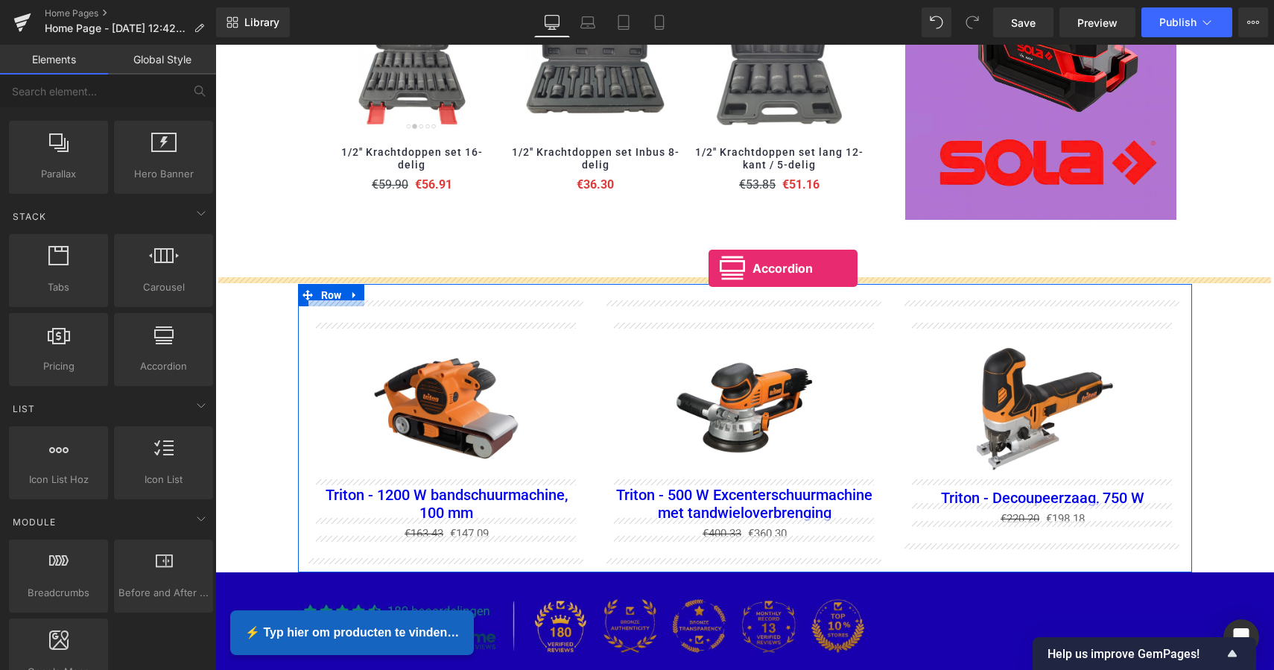
drag, startPoint x: 370, startPoint y: 384, endPoint x: 718, endPoint y: 273, distance: 365.3
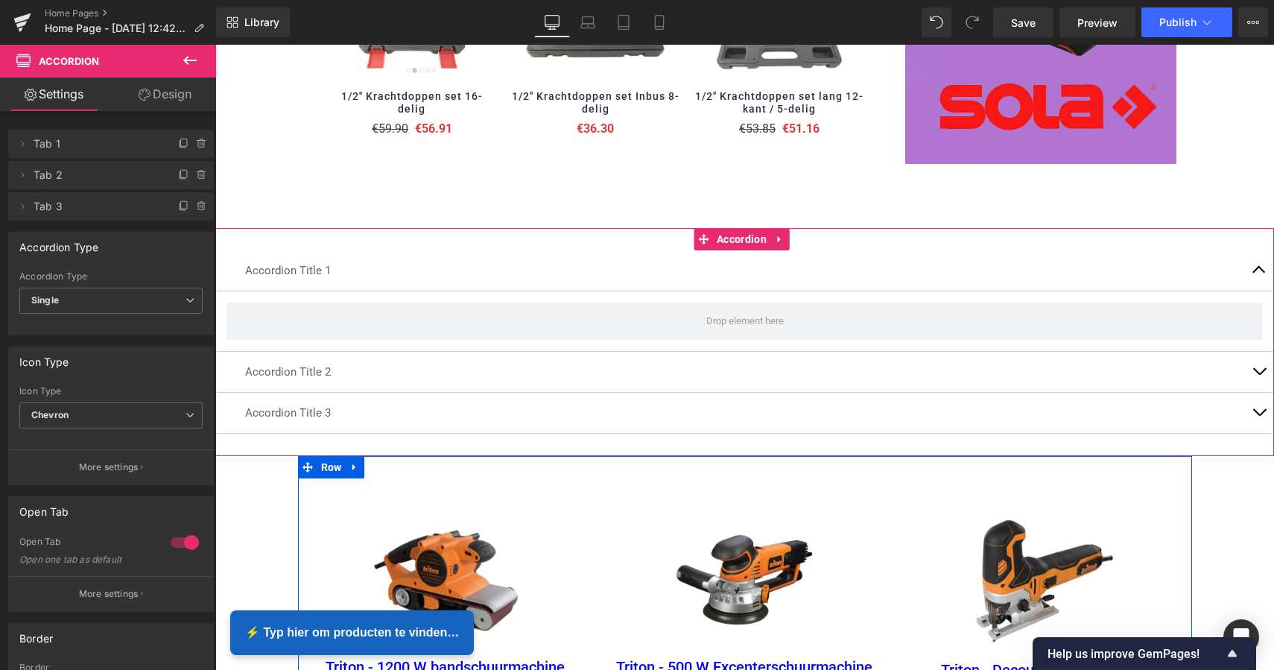
scroll to position [1834, 0]
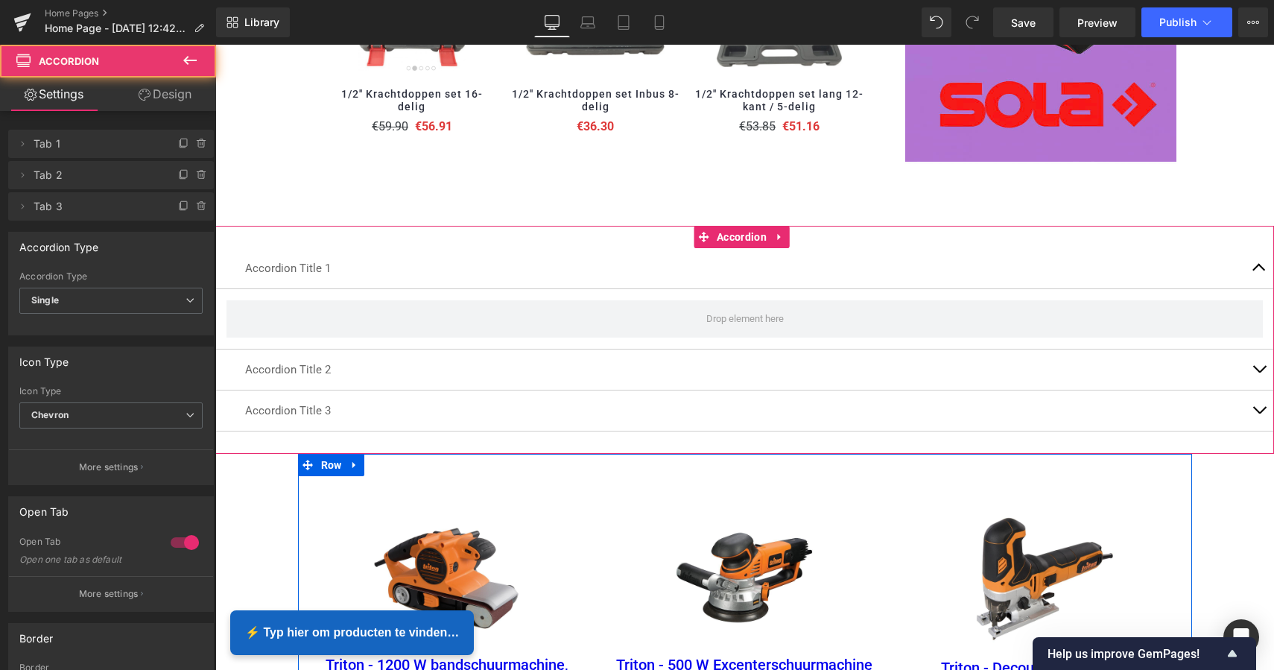
click at [289, 271] on div "Accordion Title 1 Text Block" at bounding box center [744, 268] width 1059 height 41
click at [783, 231] on icon at bounding box center [780, 236] width 10 height 11
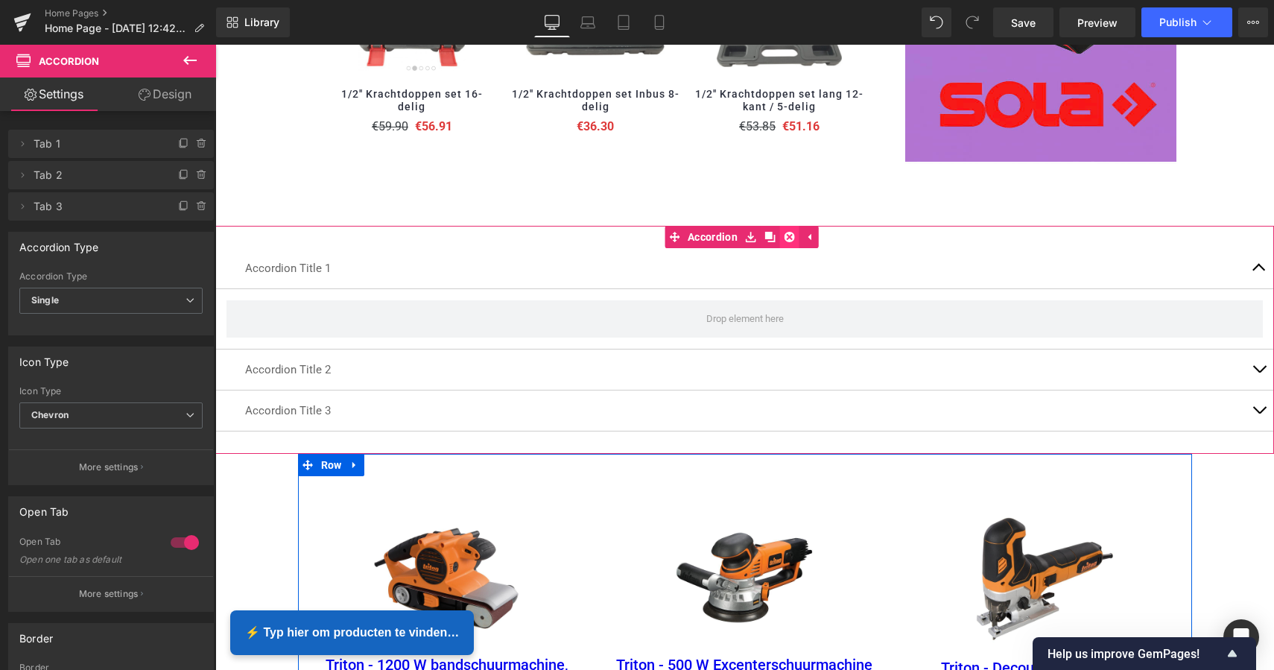
click at [786, 235] on icon at bounding box center [790, 236] width 10 height 11
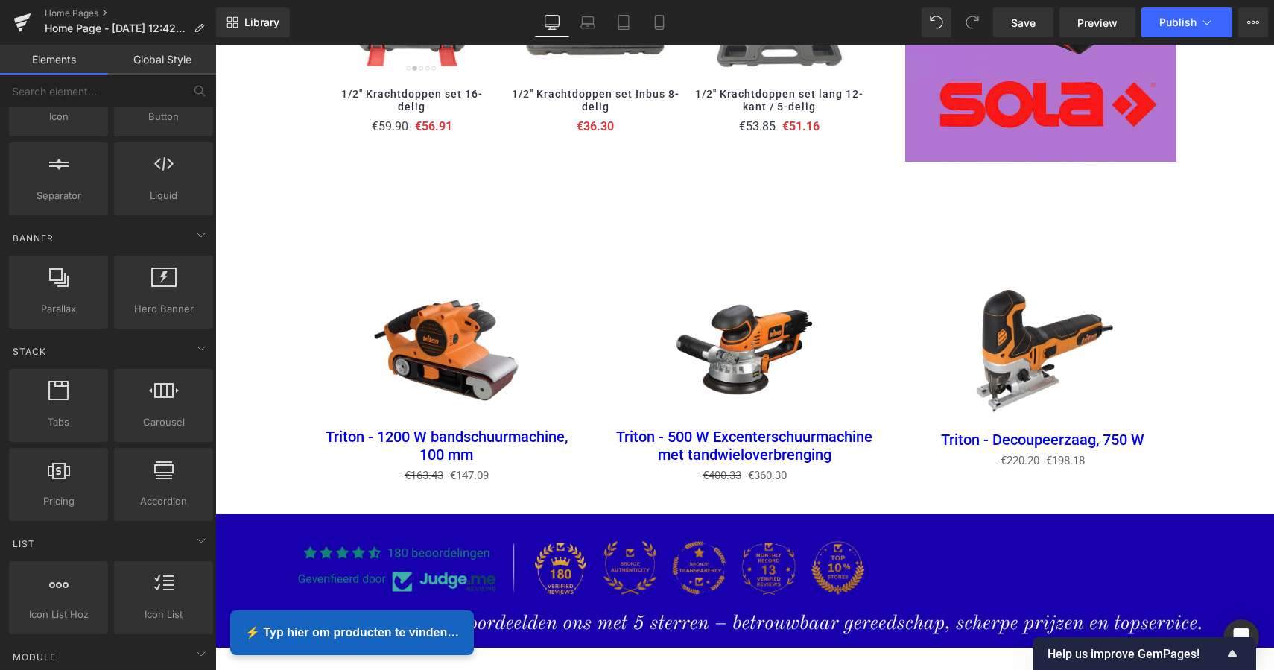
scroll to position [1820, 0]
